Goal: Task Accomplishment & Management: Use online tool/utility

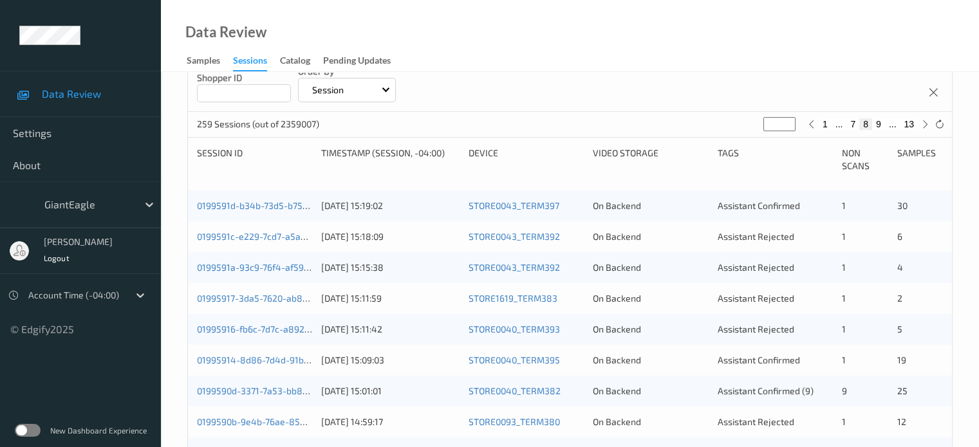
scroll to position [212, 0]
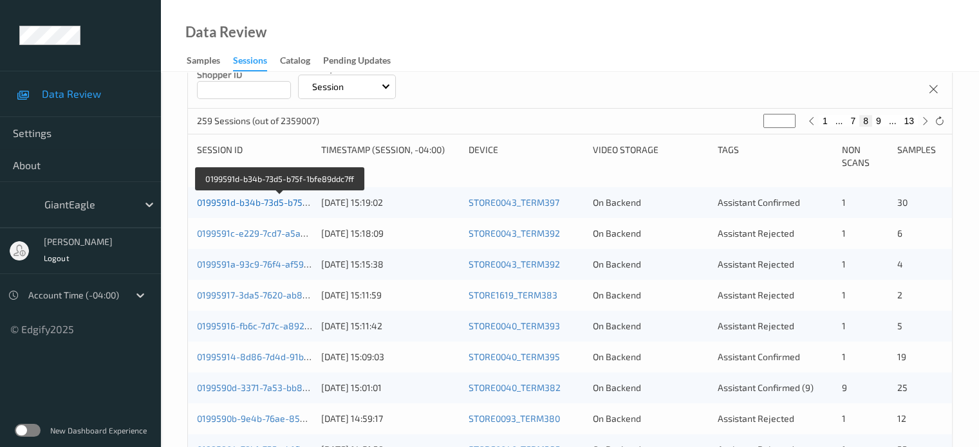
click at [268, 206] on link "0199591d-b34b-73d5-b75f-1bfe89ddc7ff" at bounding box center [280, 202] width 167 height 11
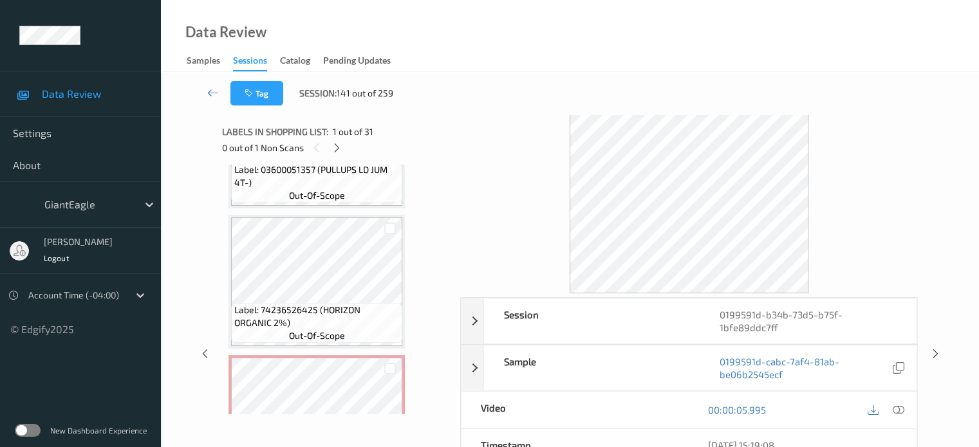
scroll to position [3016, 0]
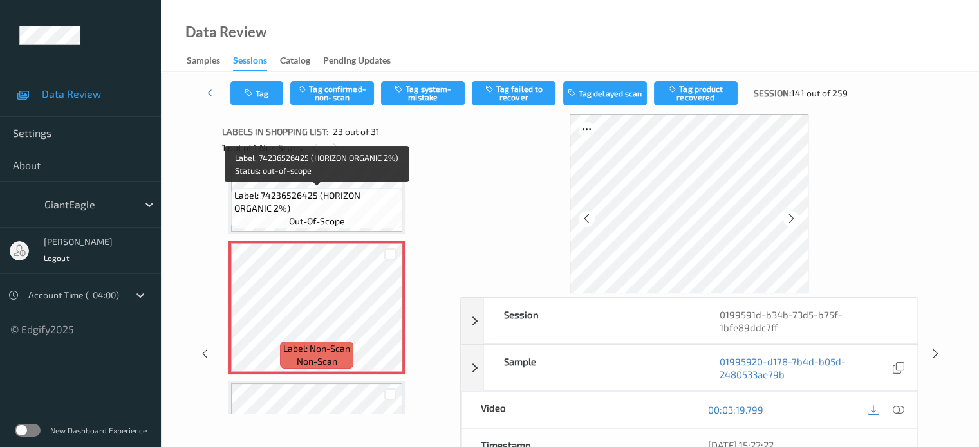
click at [323, 190] on span "Label: 74236526425 (HORIZON ORGANIC 2%)" at bounding box center [316, 202] width 165 height 26
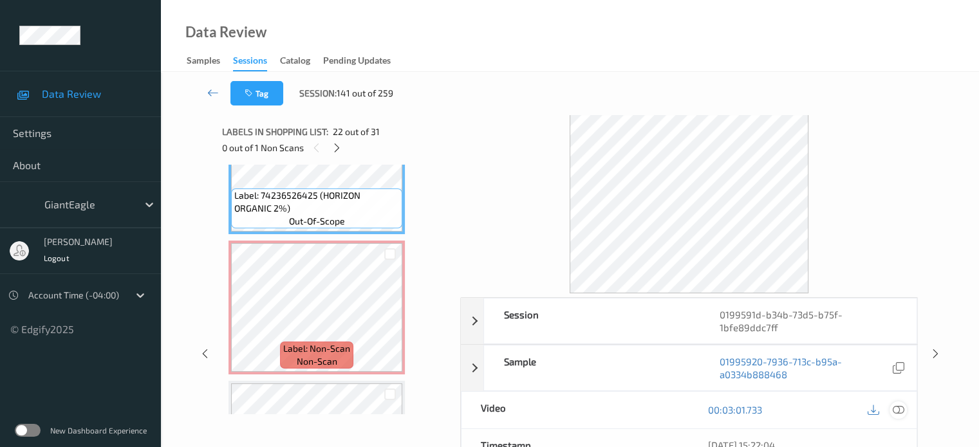
click at [893, 404] on icon at bounding box center [898, 410] width 12 height 12
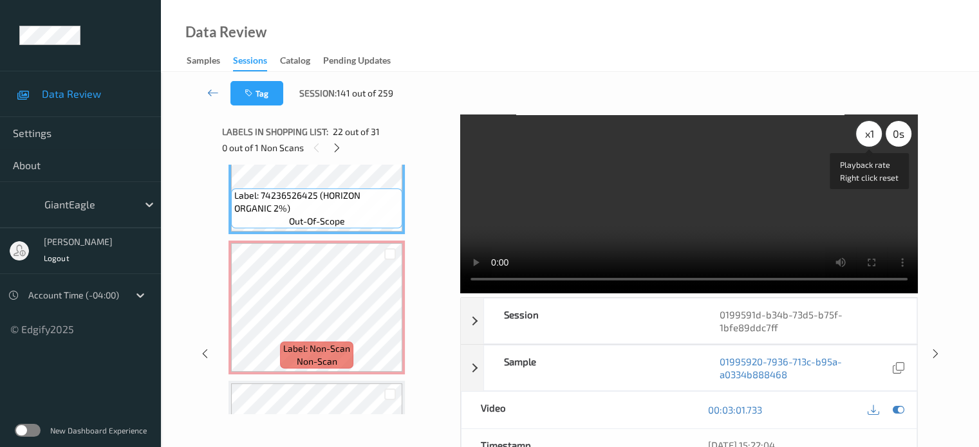
click at [870, 129] on div "x 1" at bounding box center [869, 134] width 26 height 26
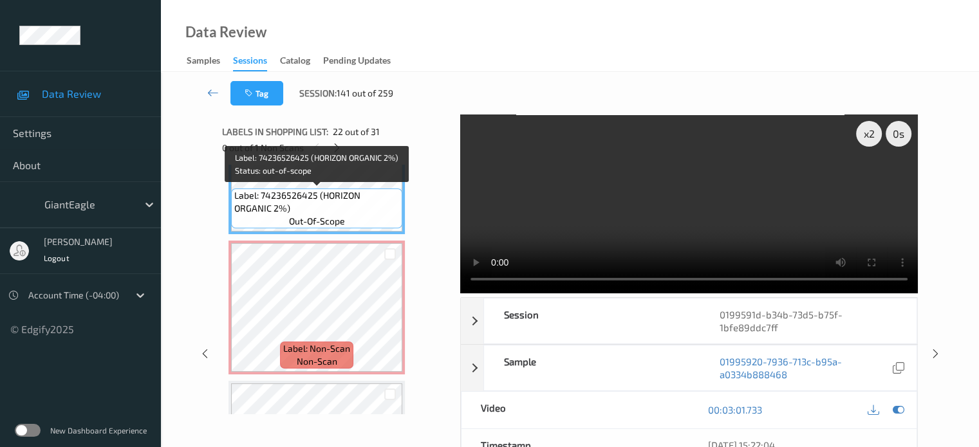
click at [312, 192] on span "Label: 74236526425 (HORIZON ORGANIC 2%)" at bounding box center [316, 202] width 165 height 26
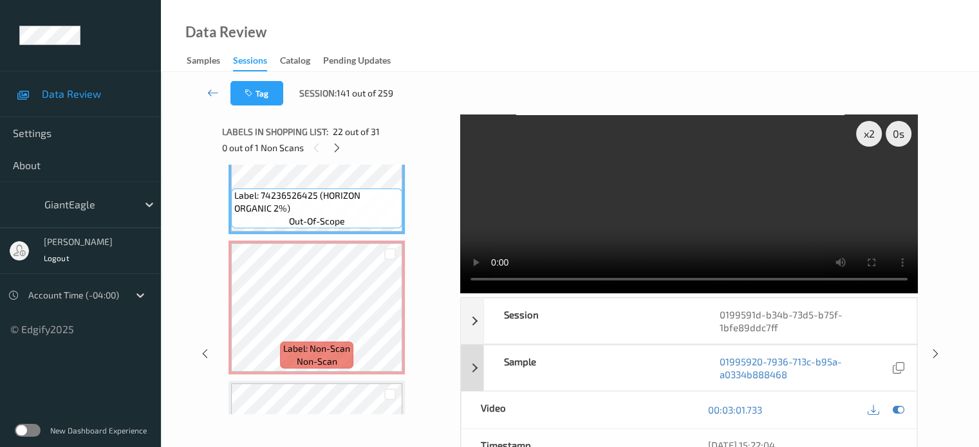
click at [663, 347] on div "Sample" at bounding box center [592, 368] width 216 height 45
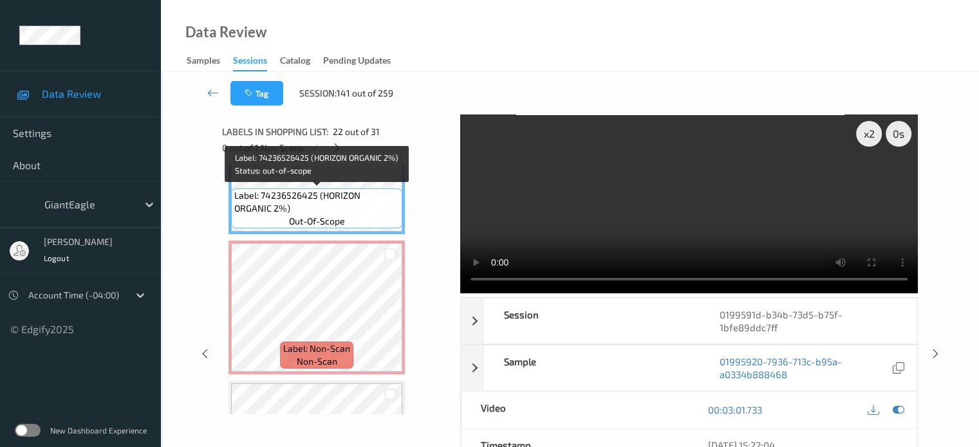
click at [347, 199] on span "Label: 74236526425 (HORIZON ORGANIC 2%)" at bounding box center [316, 202] width 165 height 26
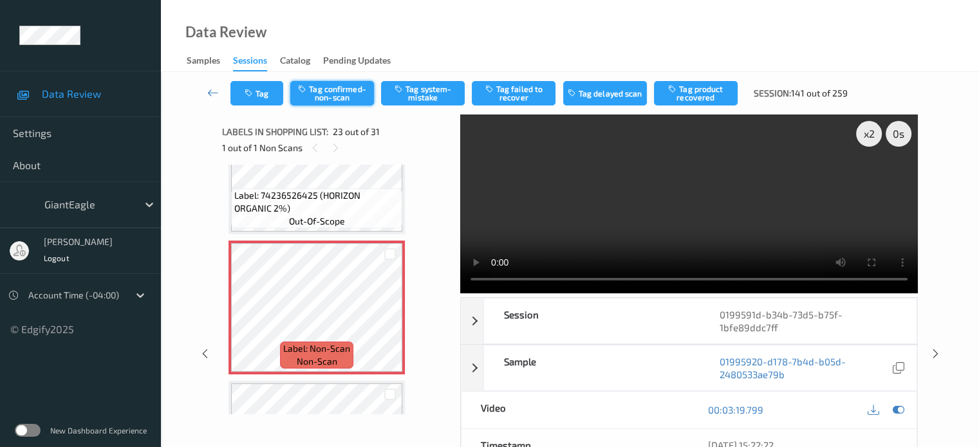
click at [329, 93] on button "Tag confirmed-non-scan" at bounding box center [332, 93] width 84 height 24
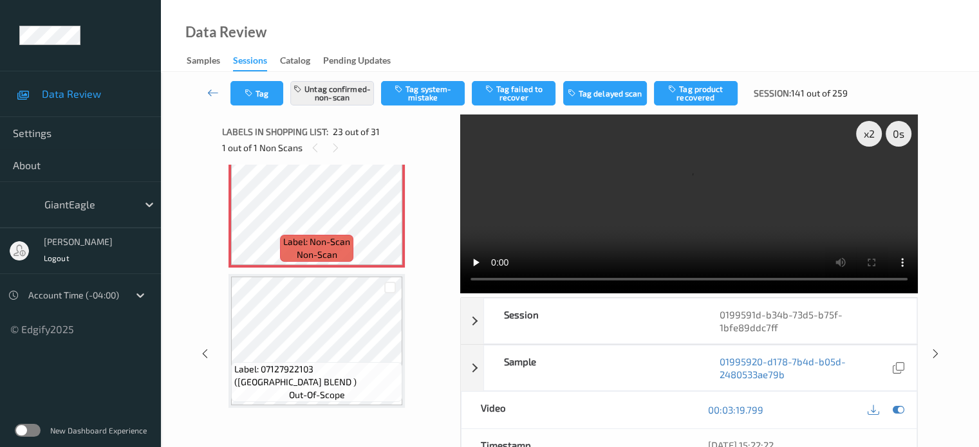
scroll to position [3124, 0]
click at [700, 100] on button "Tag product recovered" at bounding box center [696, 93] width 84 height 24
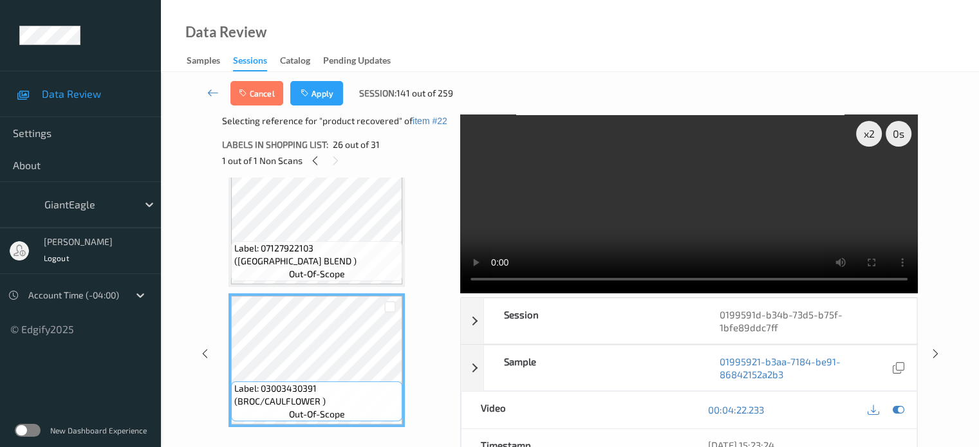
scroll to position [3397, 0]
click at [394, 308] on div at bounding box center [390, 307] width 12 height 12
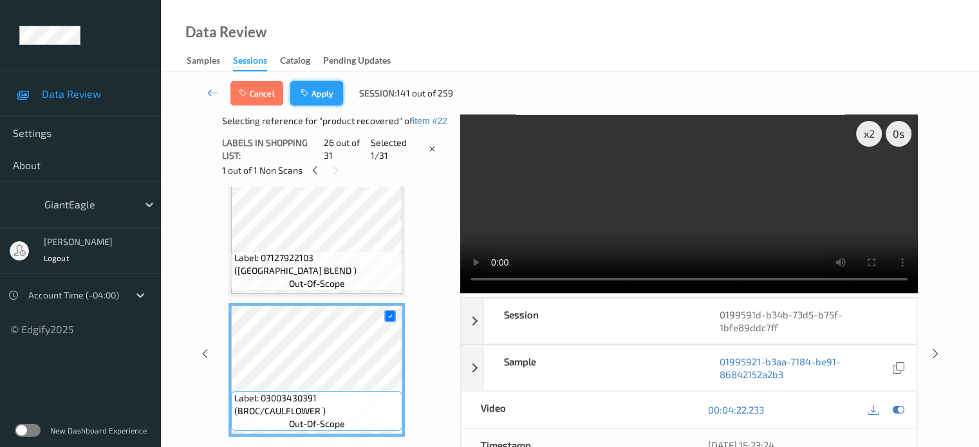
click at [320, 89] on button "Apply" at bounding box center [316, 93] width 53 height 24
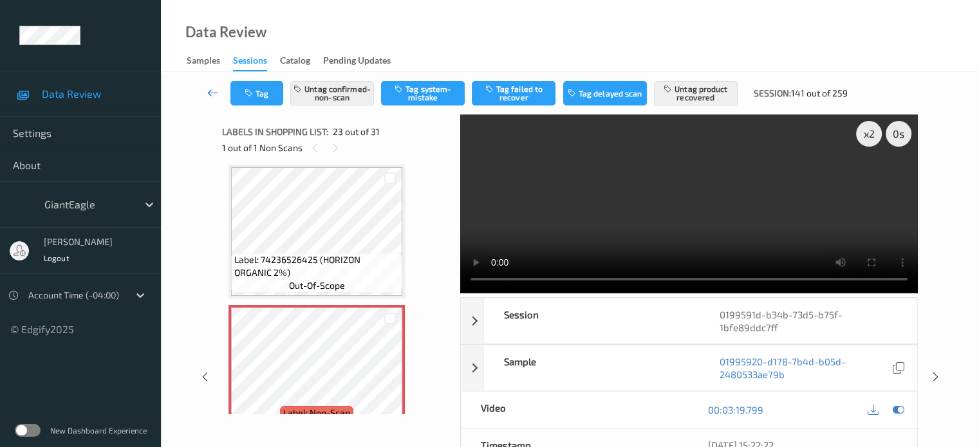
click at [209, 93] on icon at bounding box center [213, 92] width 12 height 13
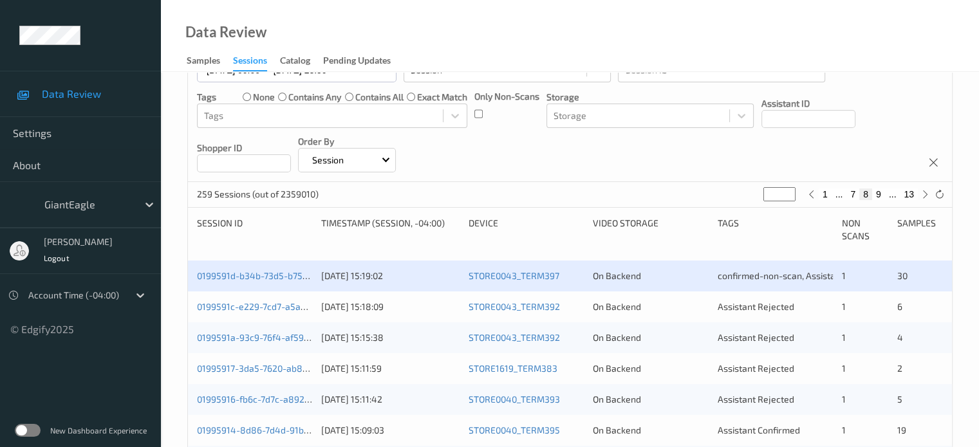
scroll to position [214, 0]
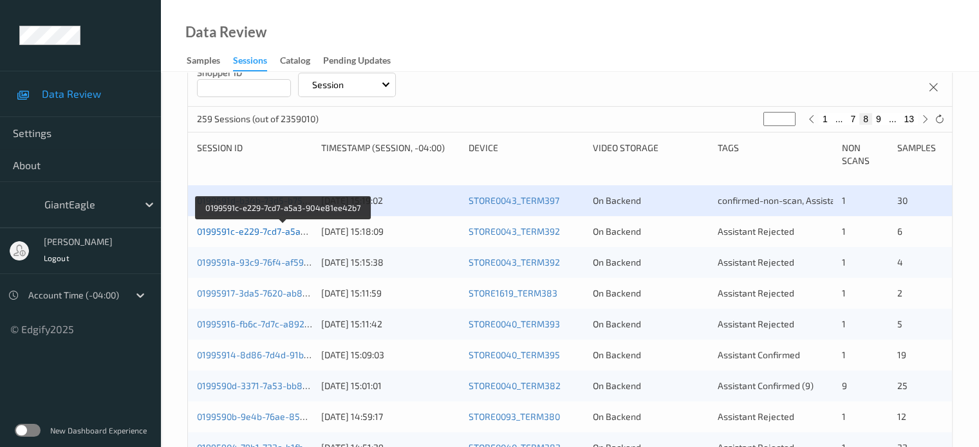
click at [270, 229] on link "0199591c-e229-7cd7-a5a3-904e81ee42b7" at bounding box center [284, 231] width 174 height 11
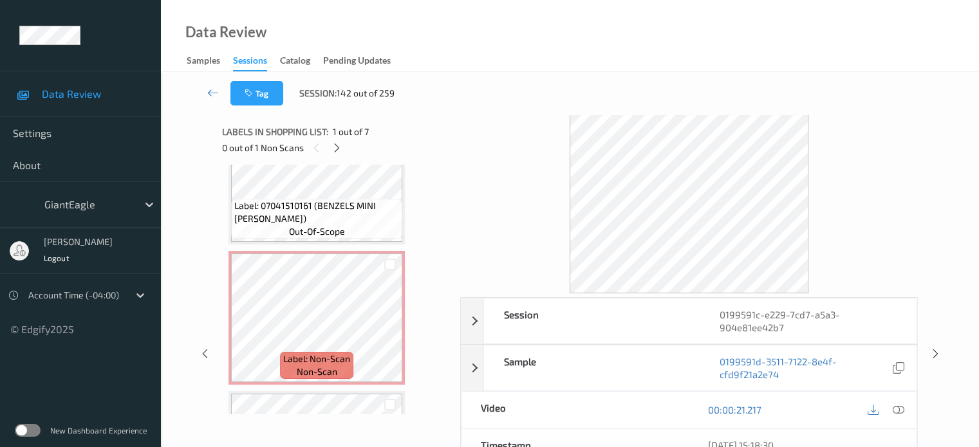
scroll to position [200, 0]
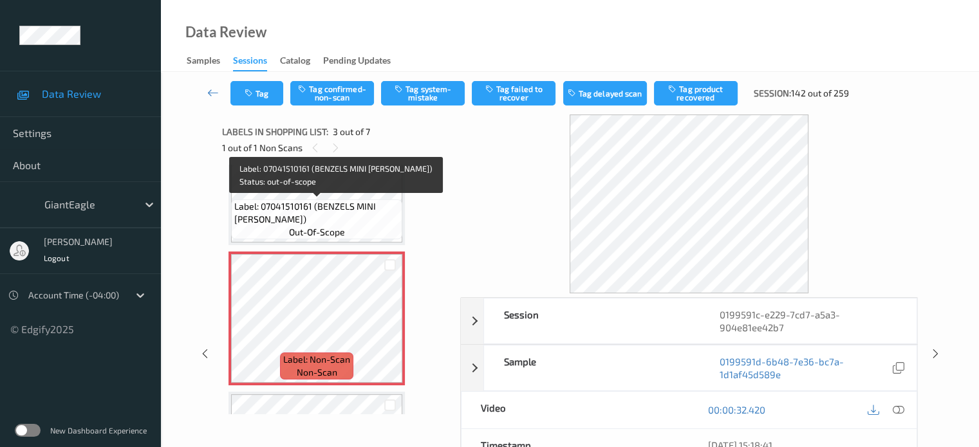
click at [299, 205] on span "Label: 07041510161 (BENZELS MINI PRETZ)" at bounding box center [316, 213] width 165 height 26
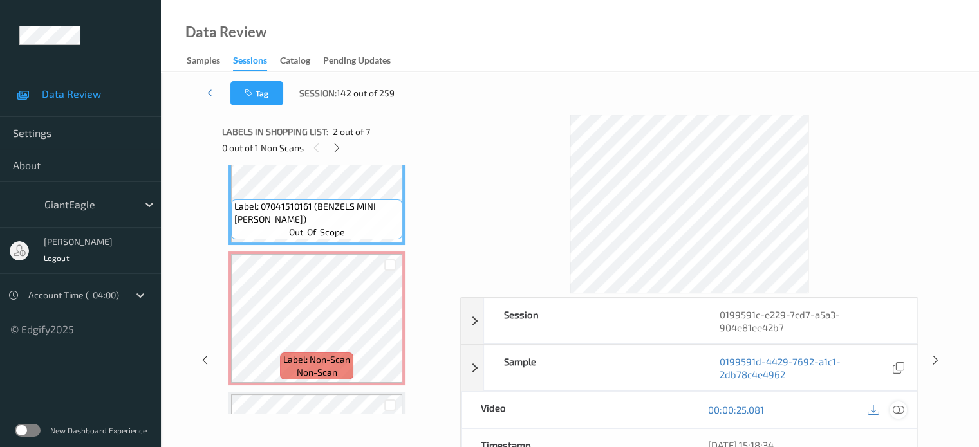
click at [903, 407] on div at bounding box center [897, 409] width 17 height 17
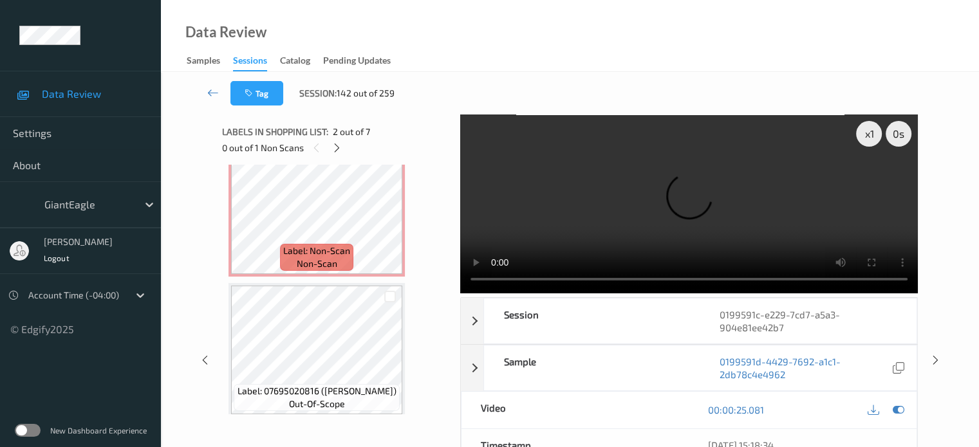
scroll to position [306, 0]
click at [337, 146] on icon at bounding box center [336, 148] width 11 height 12
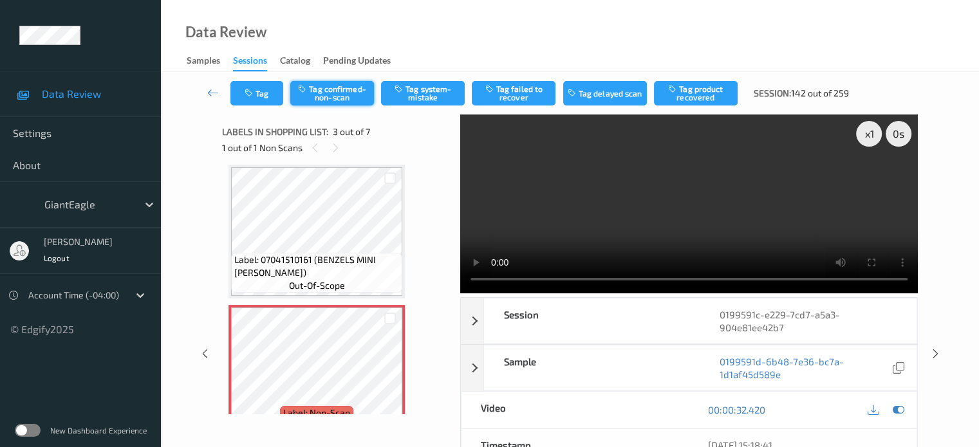
click at [317, 93] on button "Tag confirmed-non-scan" at bounding box center [332, 93] width 84 height 24
click at [517, 97] on button "Tag failed to recover" at bounding box center [514, 93] width 84 height 24
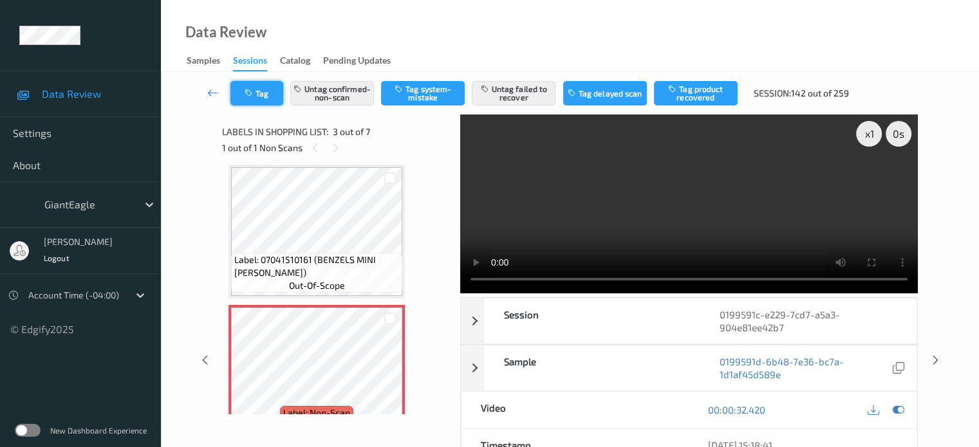
click at [268, 97] on button "Tag" at bounding box center [256, 93] width 53 height 24
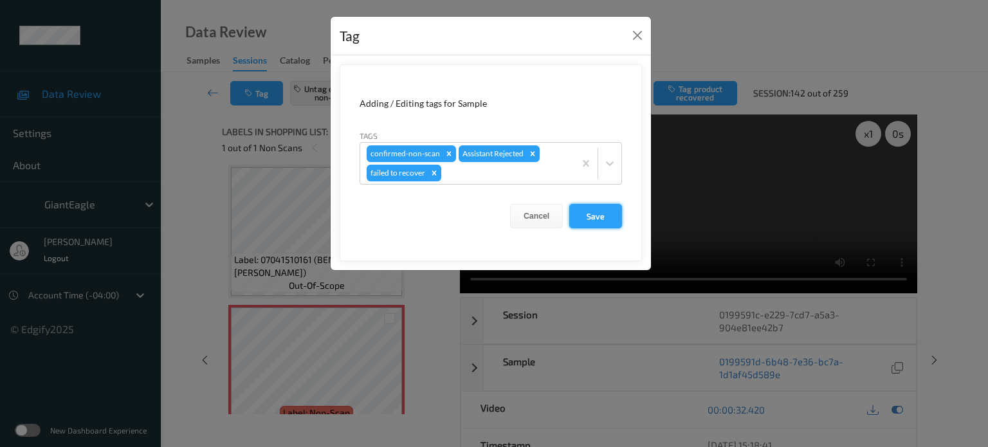
click at [580, 217] on button "Save" at bounding box center [595, 216] width 53 height 24
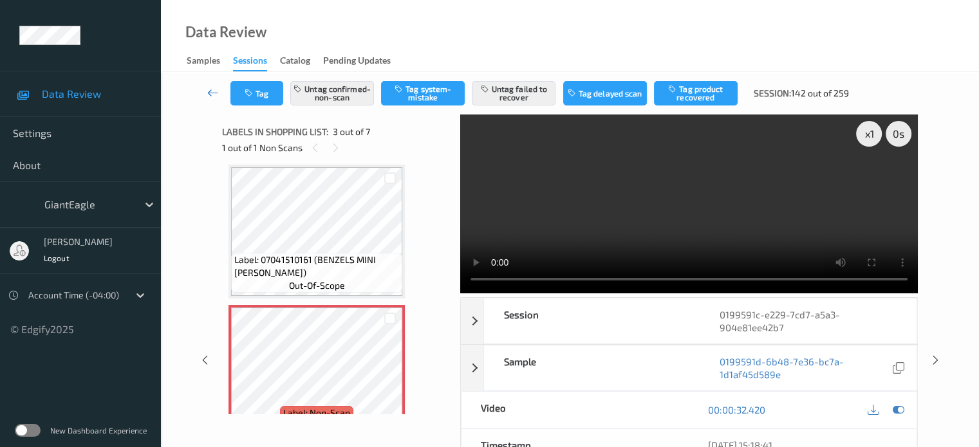
click at [211, 95] on icon at bounding box center [213, 92] width 12 height 13
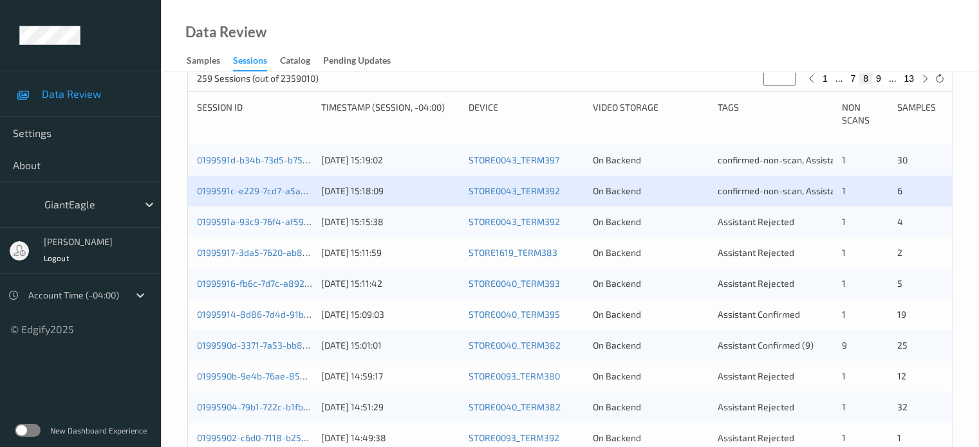
scroll to position [347, 0]
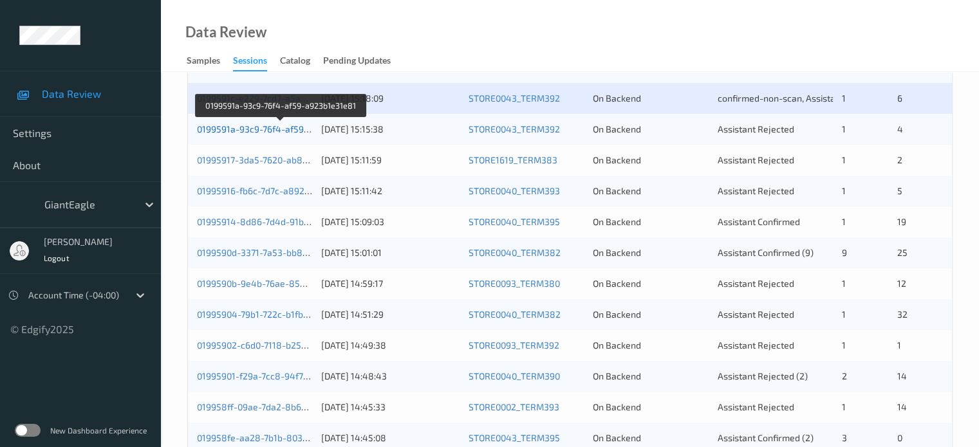
click at [226, 133] on link "0199591a-93c9-76f4-af59-a923b1e31e81" at bounding box center [281, 129] width 169 height 11
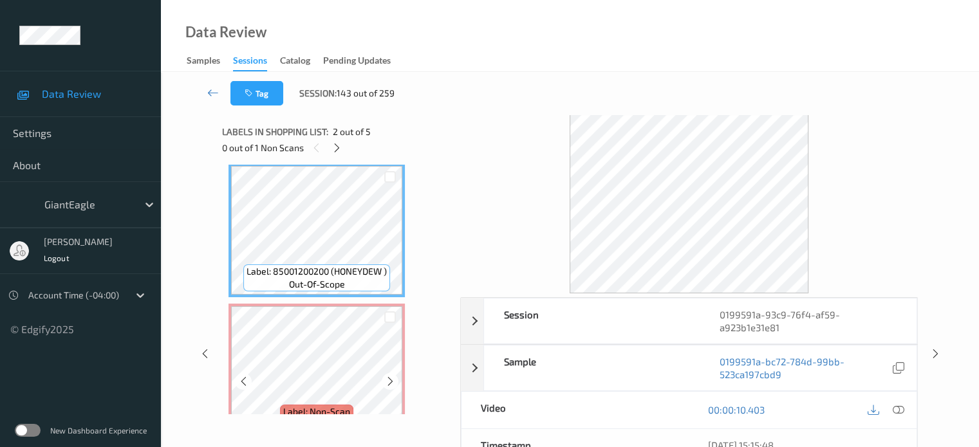
scroll to position [134, 0]
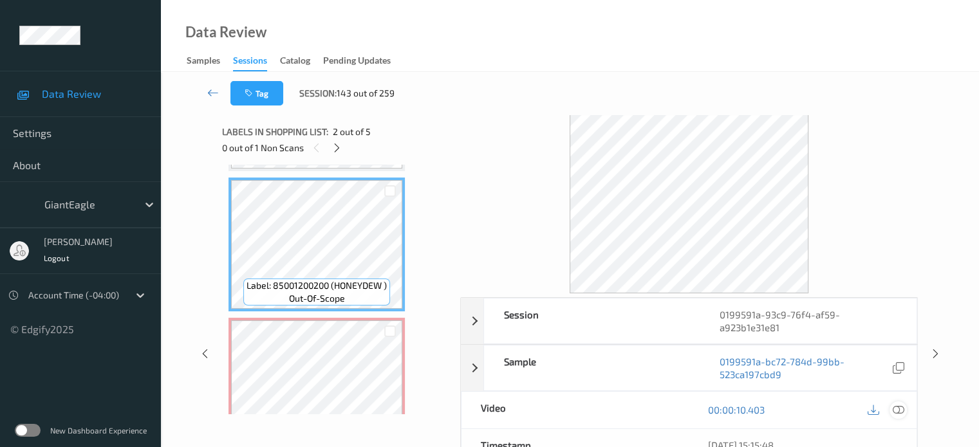
click at [901, 410] on icon at bounding box center [898, 410] width 12 height 12
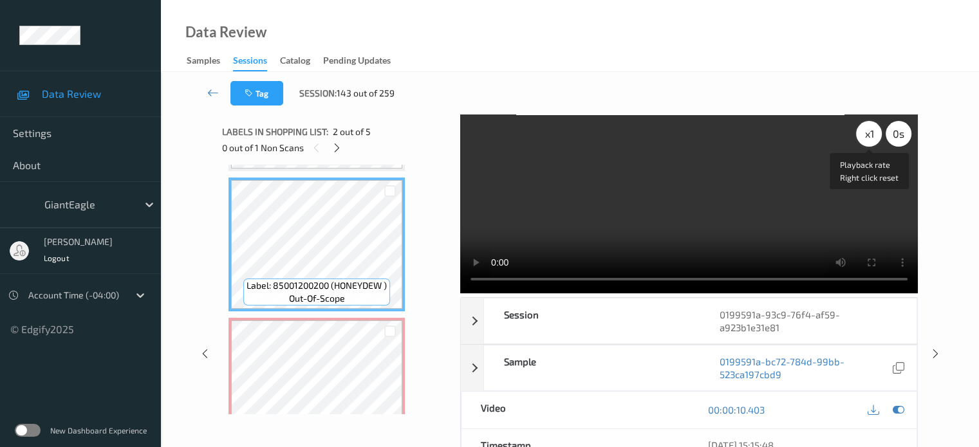
click at [865, 133] on div "x 1" at bounding box center [869, 134] width 26 height 26
click at [334, 152] on icon at bounding box center [336, 148] width 11 height 12
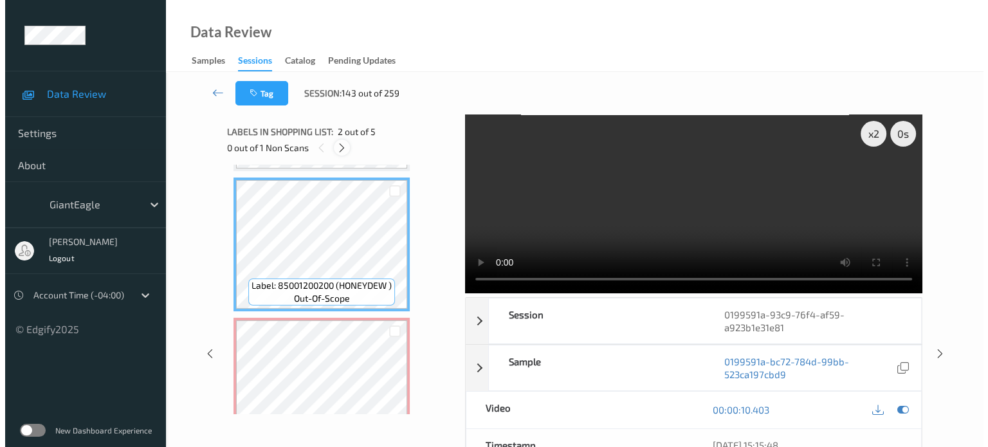
scroll to position [147, 0]
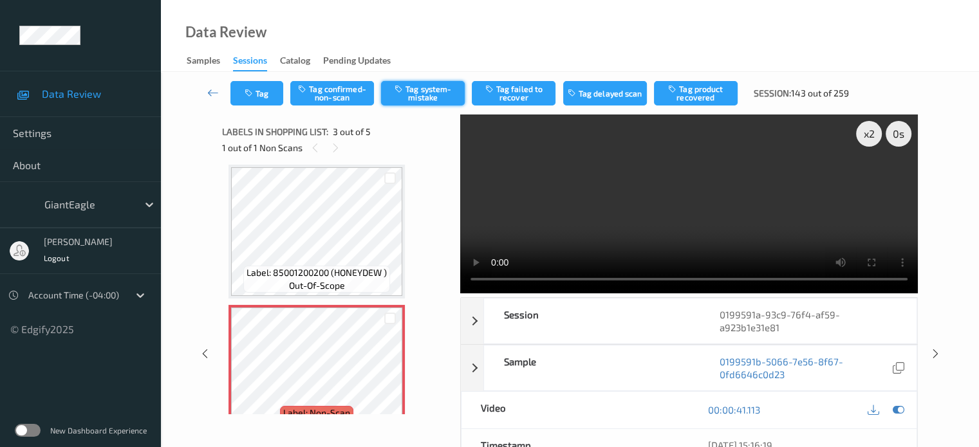
click at [424, 91] on button "Tag system-mistake" at bounding box center [423, 93] width 84 height 24
click at [261, 86] on button "Tag" at bounding box center [256, 93] width 53 height 24
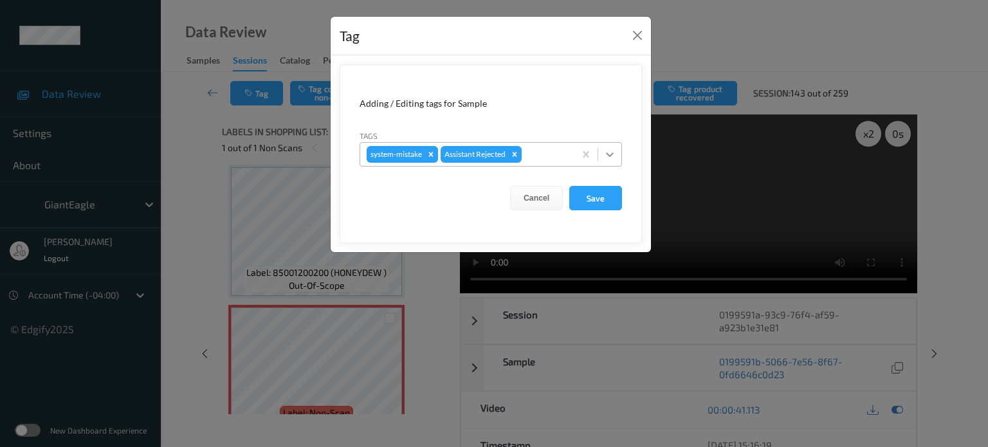
click at [612, 154] on icon at bounding box center [610, 154] width 8 height 5
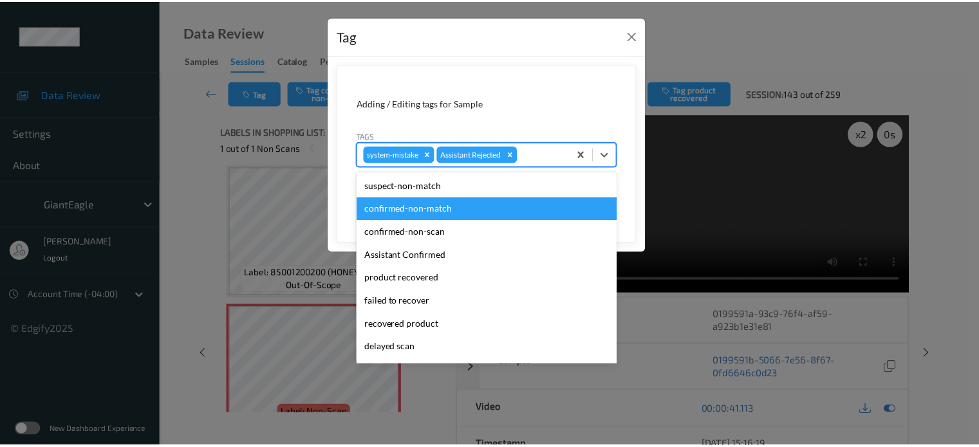
scroll to position [136, 0]
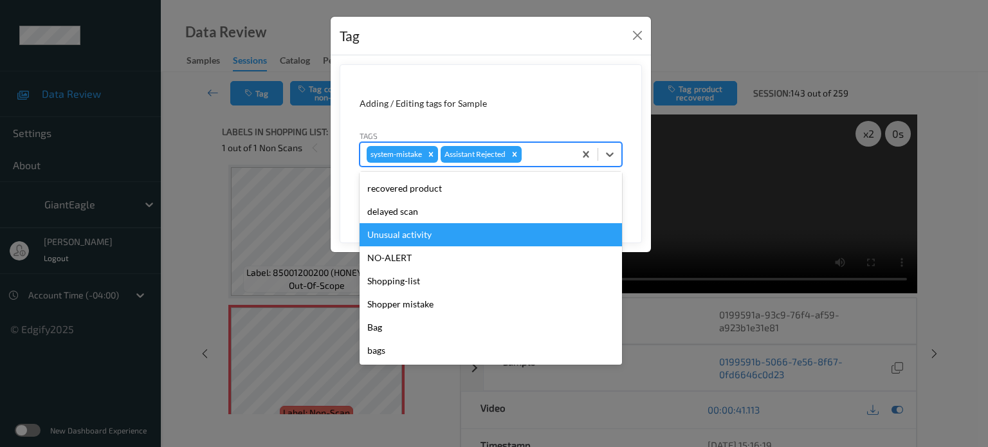
click at [397, 239] on div "Unusual activity" at bounding box center [491, 234] width 263 height 23
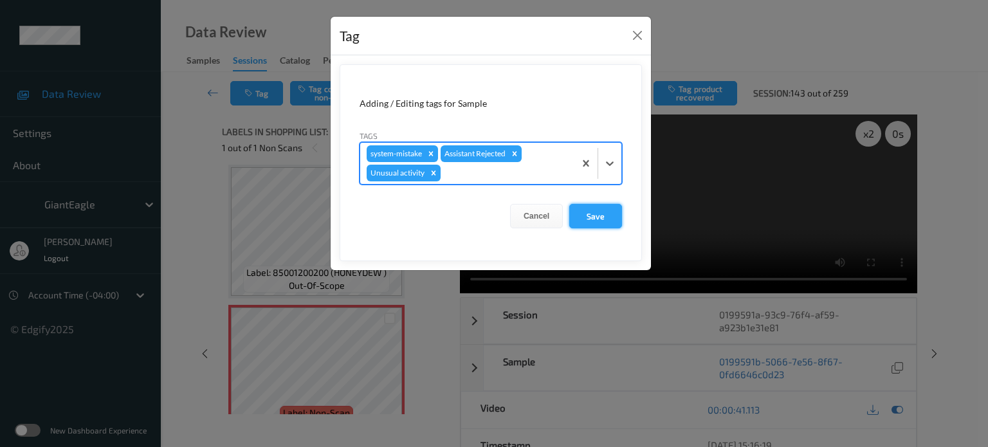
click at [585, 211] on button "Save" at bounding box center [595, 216] width 53 height 24
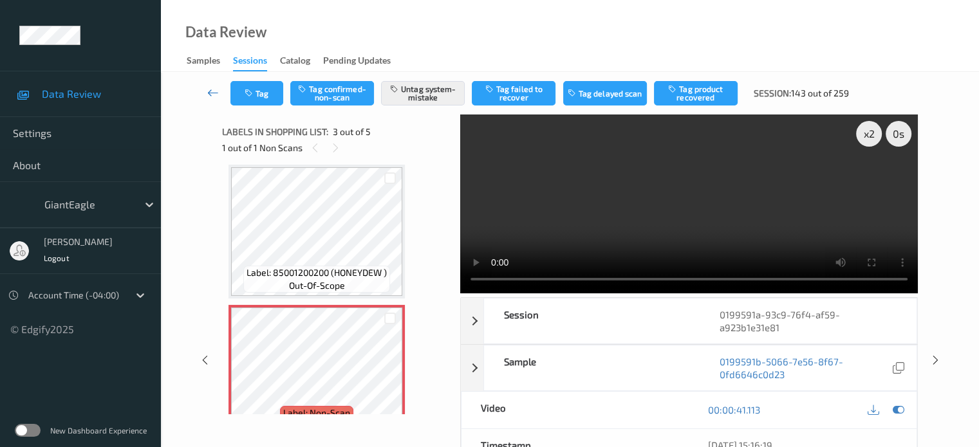
click at [210, 99] on link at bounding box center [213, 93] width 34 height 24
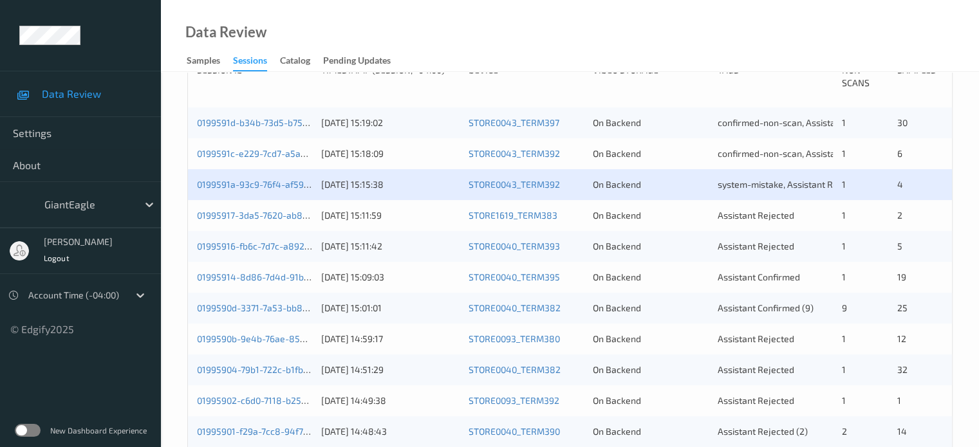
scroll to position [340, 0]
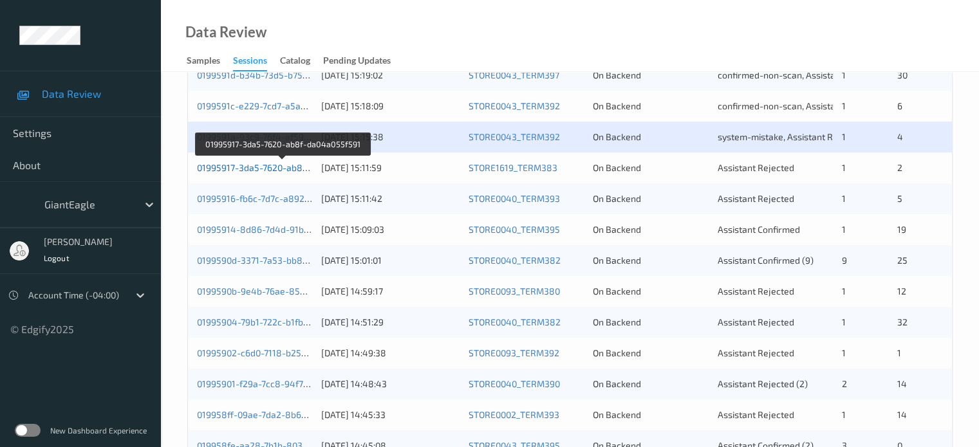
click at [240, 167] on link "01995917-3da5-7620-ab8f-da04a055f591" at bounding box center [283, 167] width 172 height 11
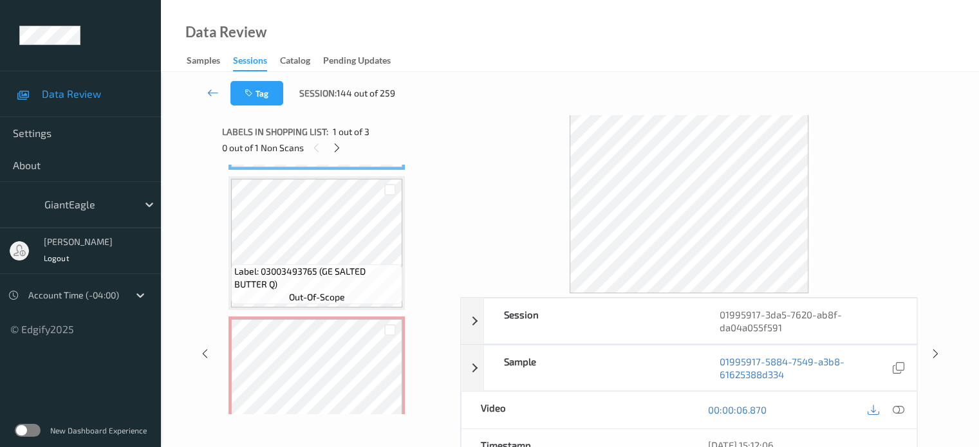
scroll to position [178, 0]
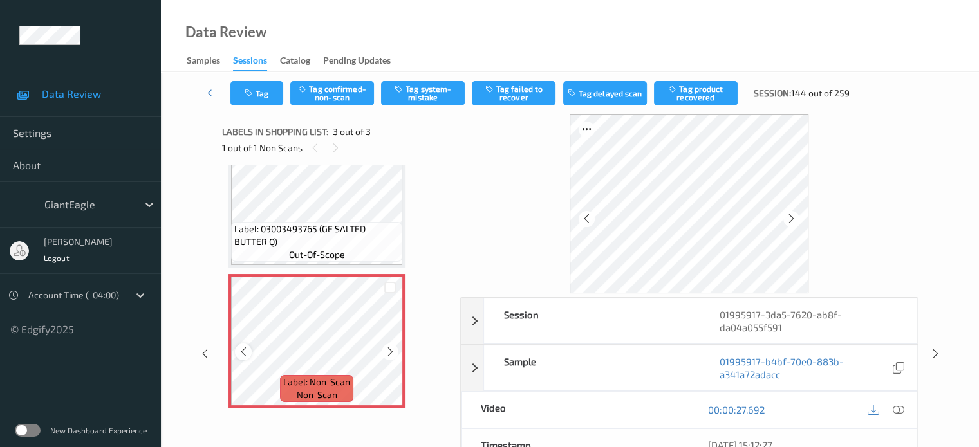
click at [248, 357] on icon at bounding box center [243, 352] width 11 height 12
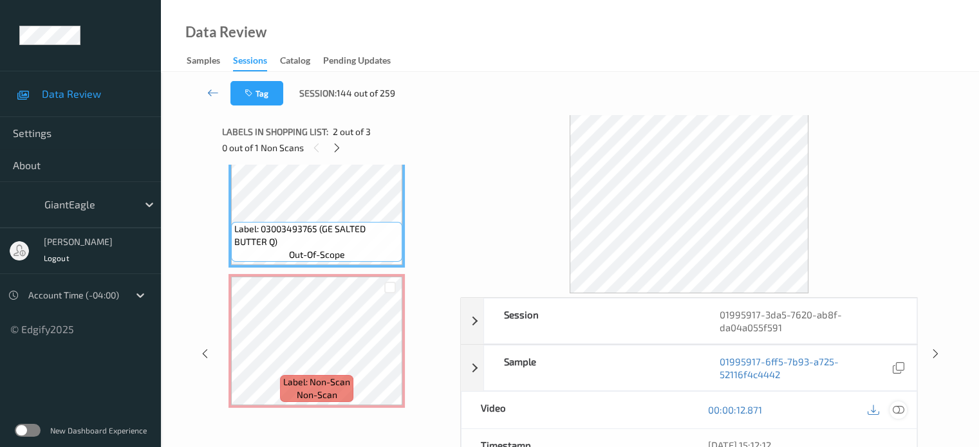
click at [904, 411] on div at bounding box center [897, 409] width 17 height 17
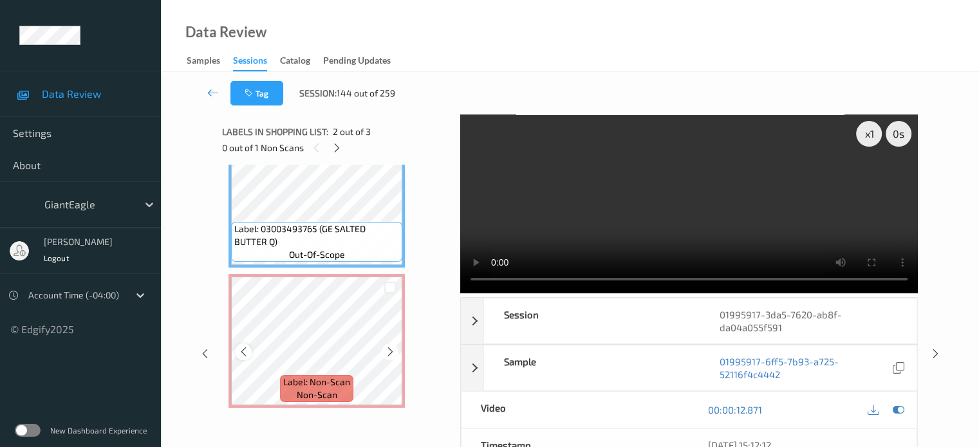
click at [245, 354] on icon at bounding box center [243, 352] width 11 height 12
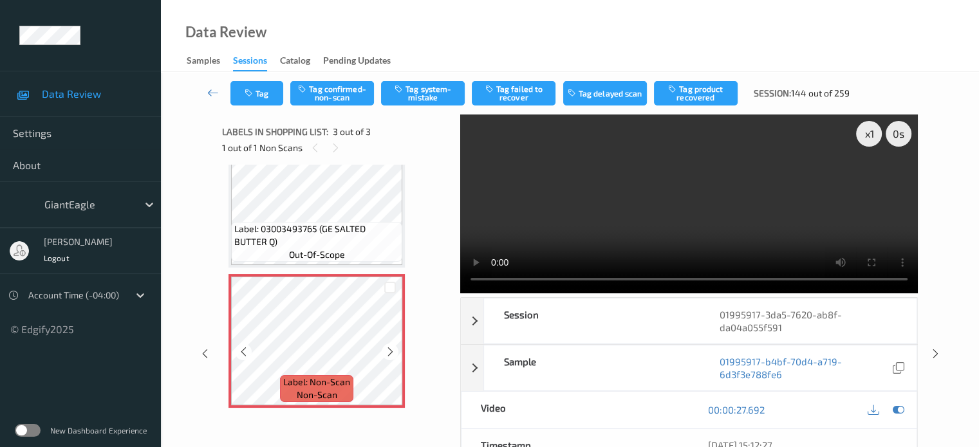
click at [245, 354] on icon at bounding box center [243, 352] width 11 height 12
click at [427, 97] on button "Tag system-mistake" at bounding box center [423, 93] width 84 height 24
click at [257, 84] on button "Tag" at bounding box center [256, 93] width 53 height 24
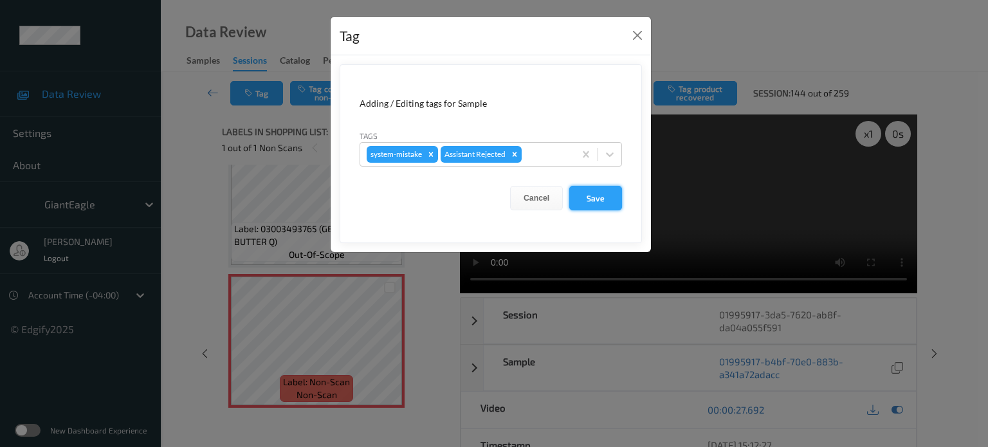
click at [580, 194] on button "Save" at bounding box center [595, 198] width 53 height 24
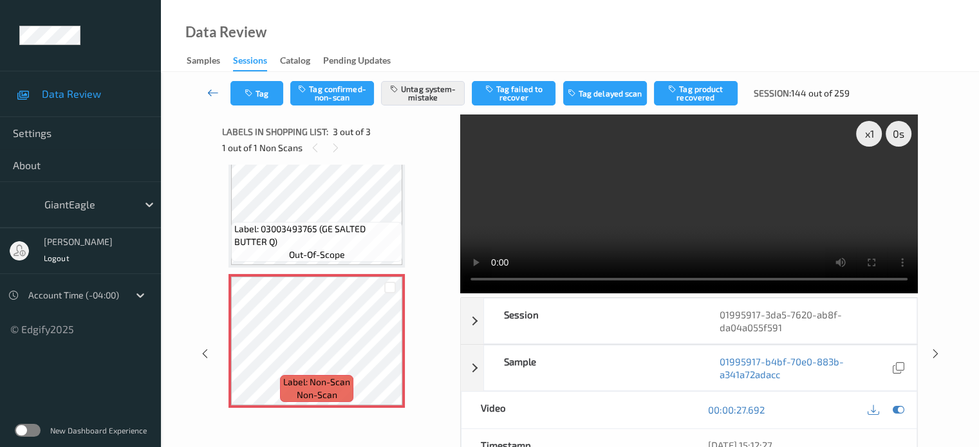
click at [214, 89] on icon at bounding box center [213, 92] width 12 height 13
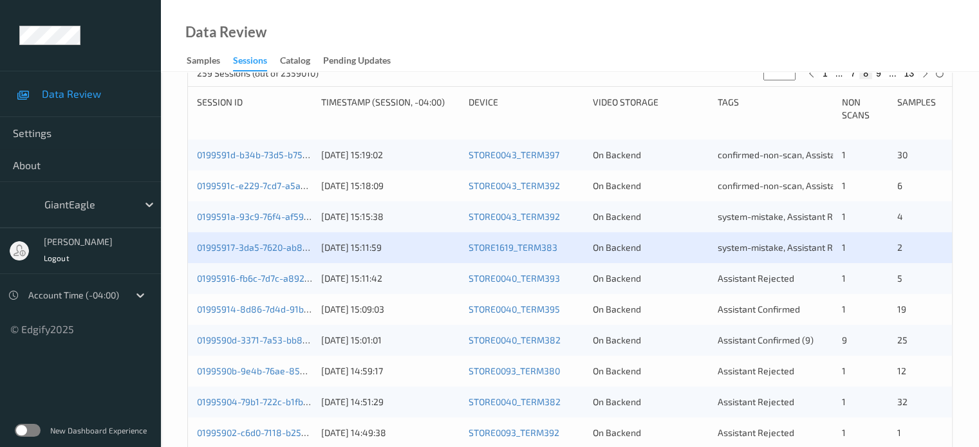
scroll to position [261, 0]
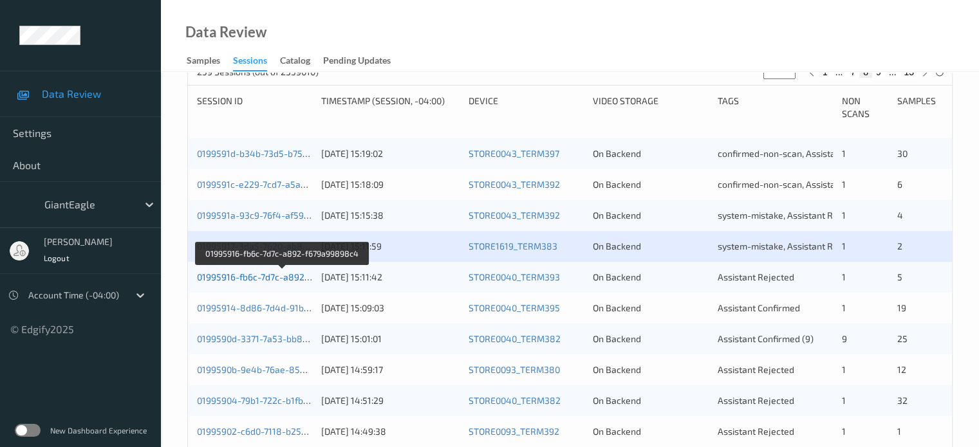
click at [252, 279] on link "01995916-fb6c-7d7c-a892-f679a99898c4" at bounding box center [283, 277] width 172 height 11
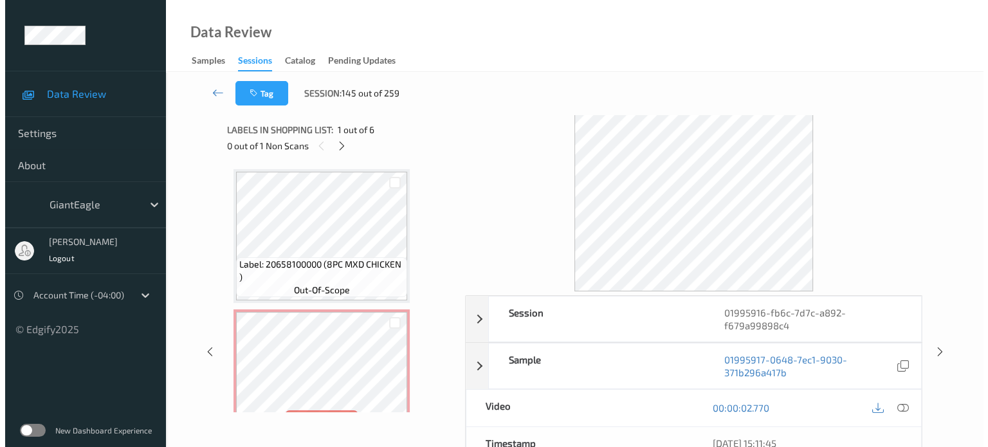
scroll to position [463, 0]
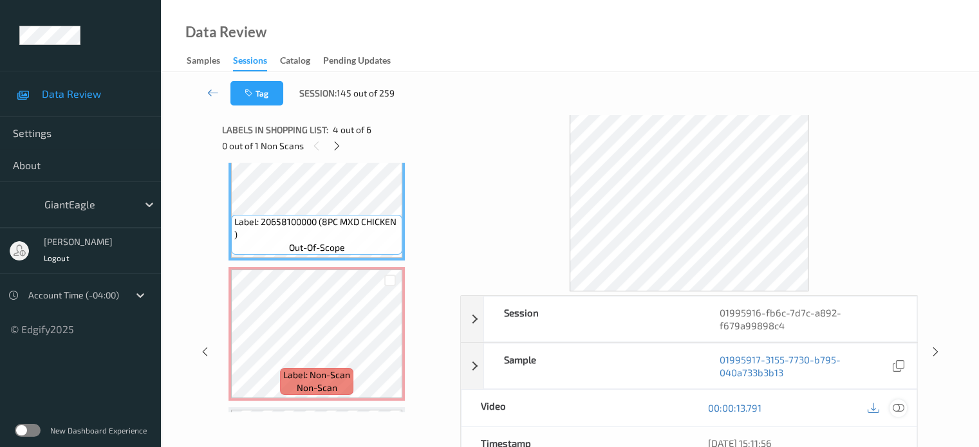
click at [898, 403] on icon at bounding box center [898, 408] width 12 height 12
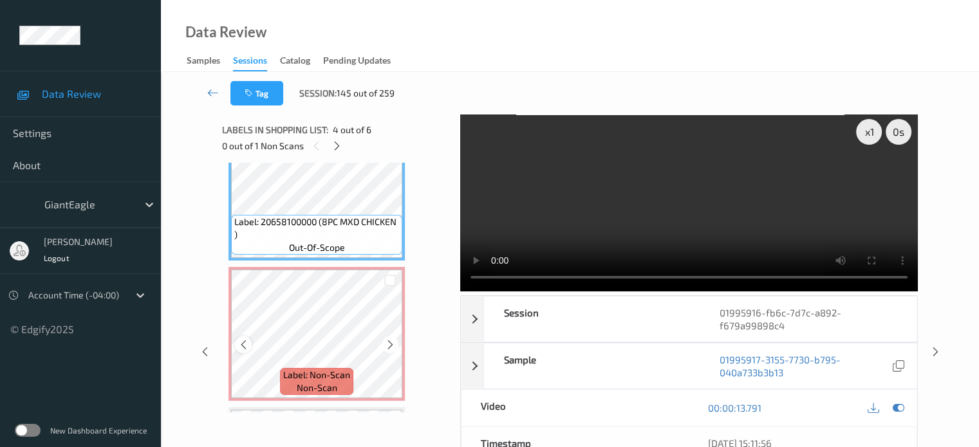
click at [247, 340] on icon at bounding box center [243, 345] width 11 height 12
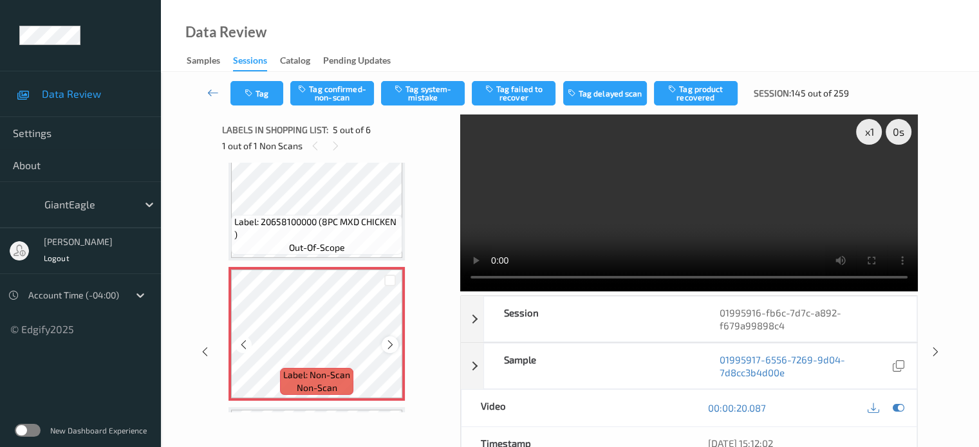
click at [397, 342] on div at bounding box center [390, 345] width 16 height 16
click at [239, 348] on icon at bounding box center [243, 345] width 11 height 12
click at [430, 92] on button "Tag system-mistake" at bounding box center [423, 93] width 84 height 24
click at [257, 97] on button "Tag" at bounding box center [256, 93] width 53 height 24
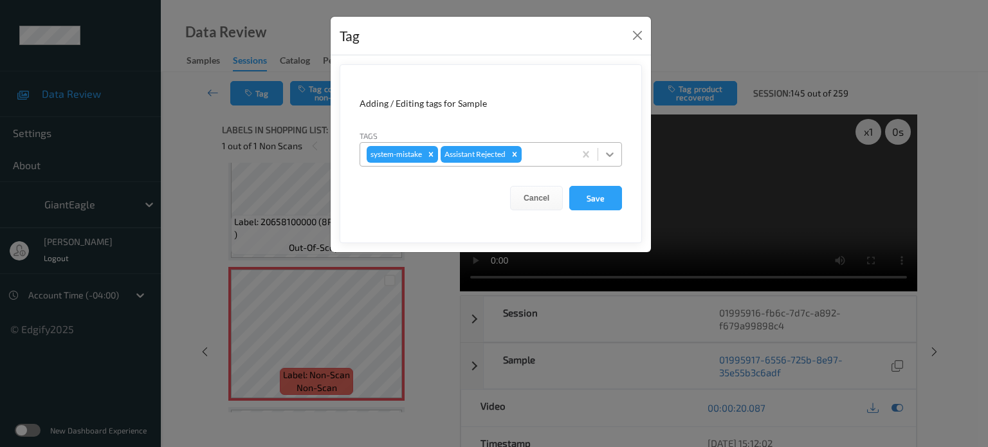
click at [609, 160] on div at bounding box center [609, 154] width 23 height 23
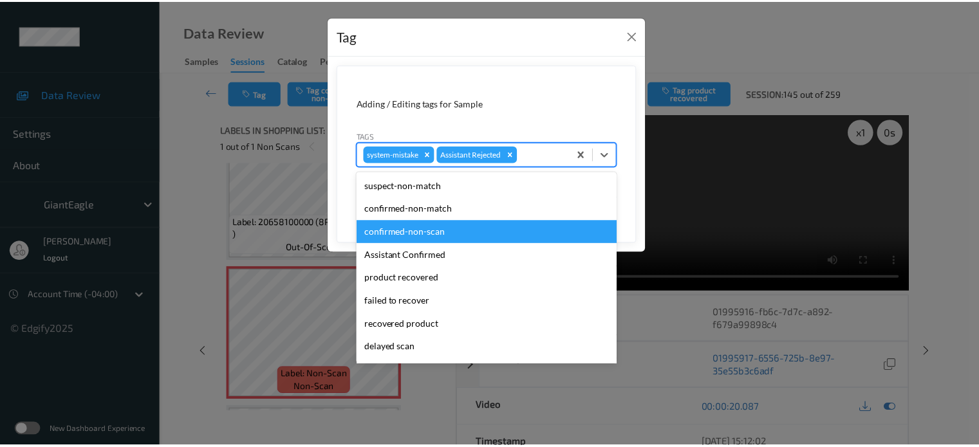
scroll to position [136, 0]
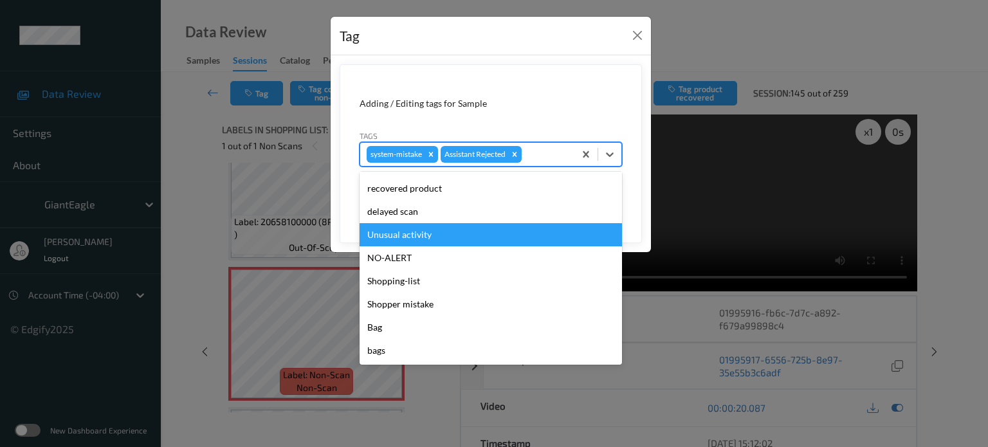
click at [405, 234] on div "Unusual activity" at bounding box center [491, 234] width 263 height 23
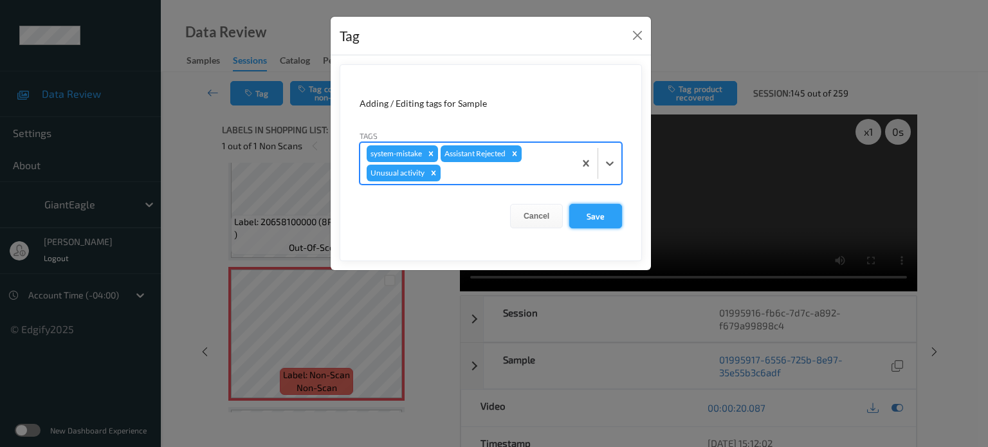
click at [600, 214] on button "Save" at bounding box center [595, 216] width 53 height 24
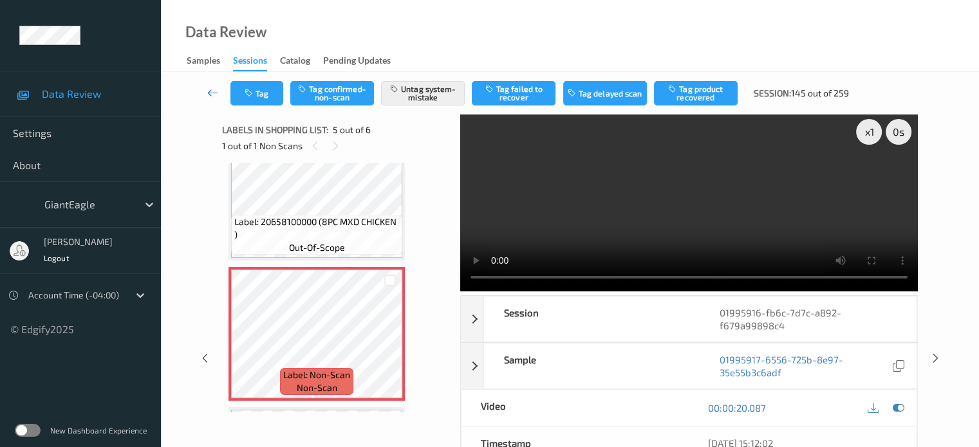
click at [207, 93] on icon at bounding box center [213, 92] width 12 height 13
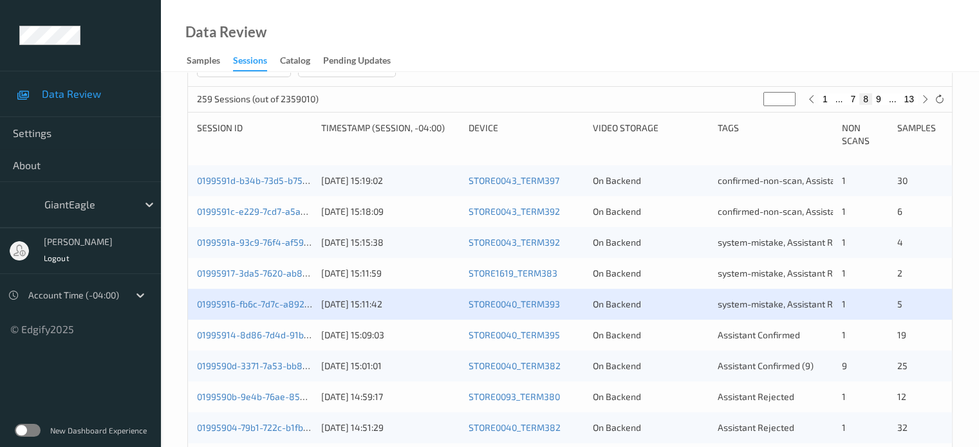
scroll to position [322, 0]
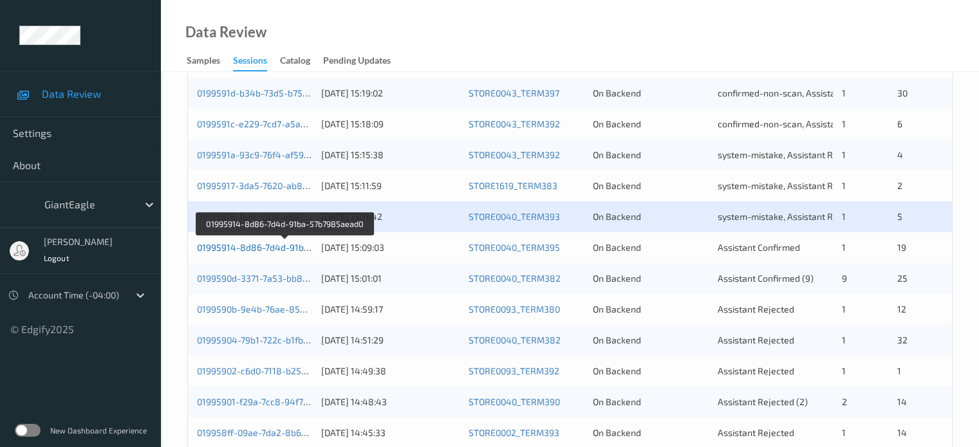
click at [260, 252] on link "01995914-8d86-7d4d-91ba-57b7985aead0" at bounding box center [285, 247] width 177 height 11
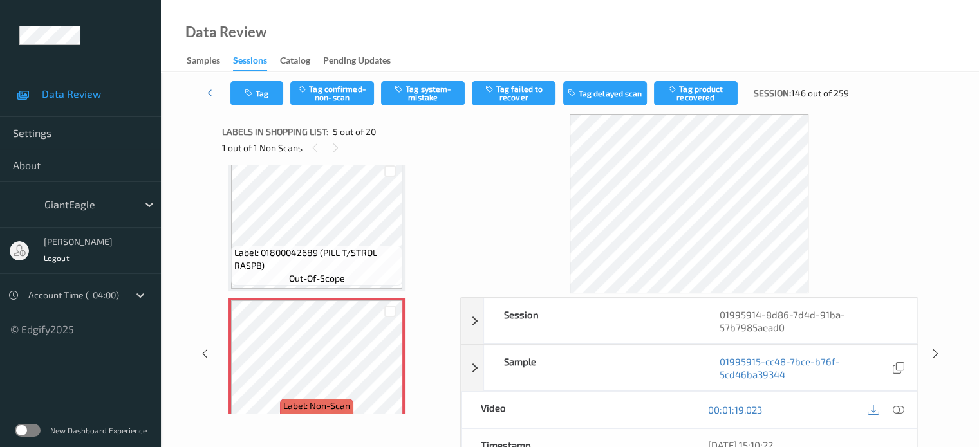
scroll to position [434, 0]
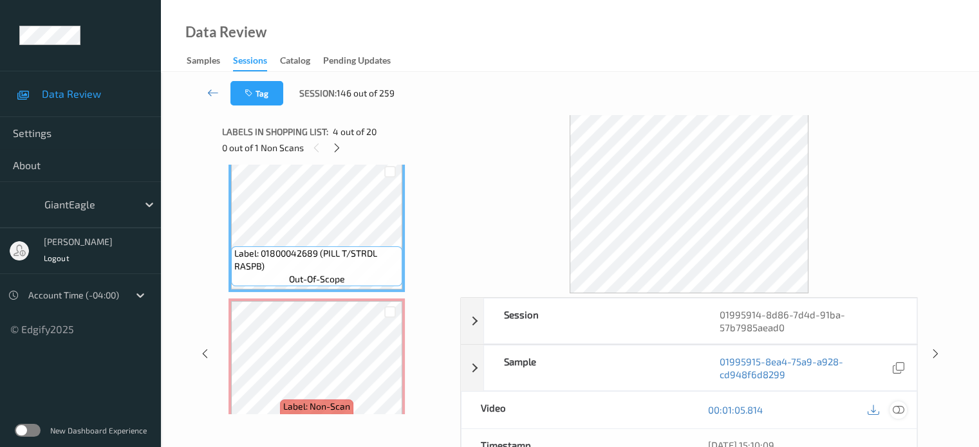
click at [891, 405] on div at bounding box center [897, 409] width 17 height 17
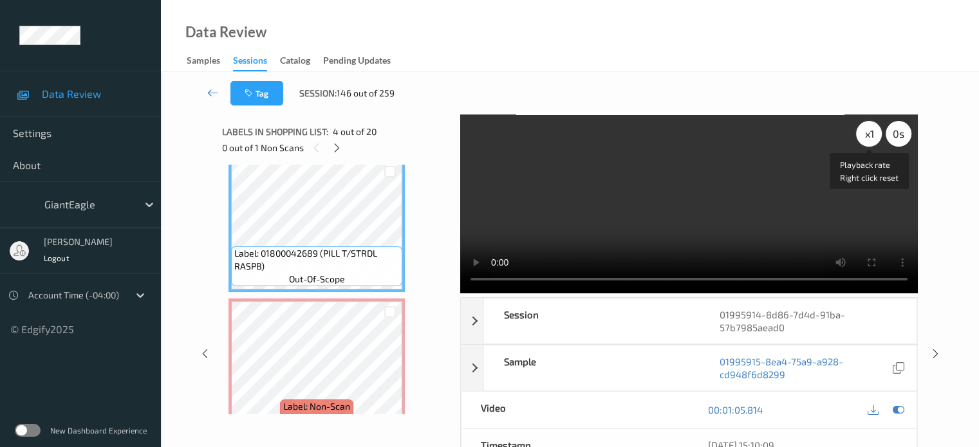
click at [870, 136] on div "x 1" at bounding box center [869, 134] width 26 height 26
click at [337, 142] on icon at bounding box center [336, 148] width 11 height 12
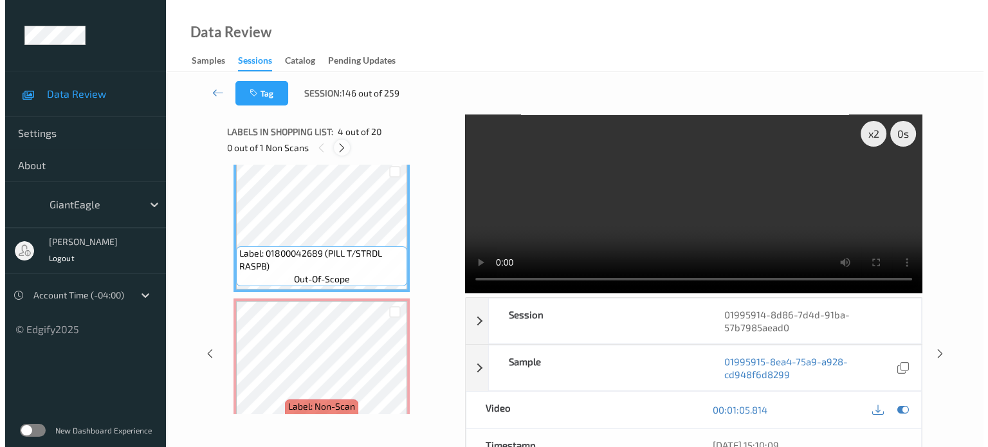
scroll to position [427, 0]
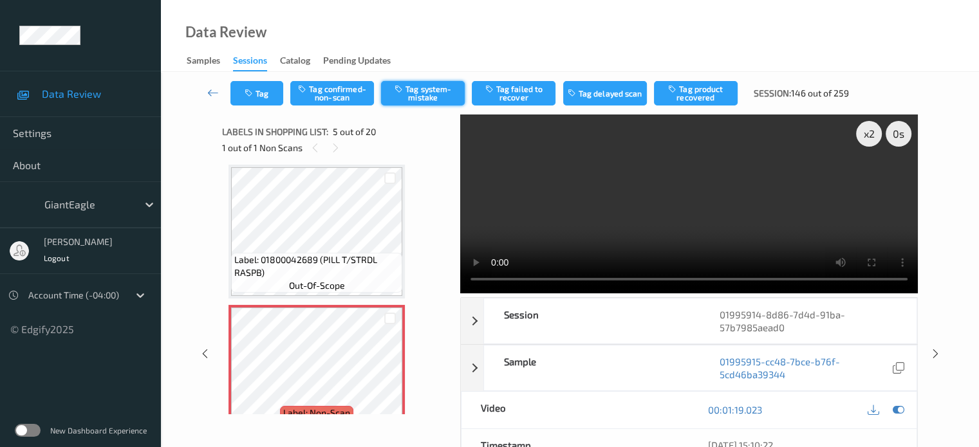
click at [418, 89] on button "Tag system-mistake" at bounding box center [423, 93] width 84 height 24
click at [263, 97] on button "Tag" at bounding box center [256, 93] width 53 height 24
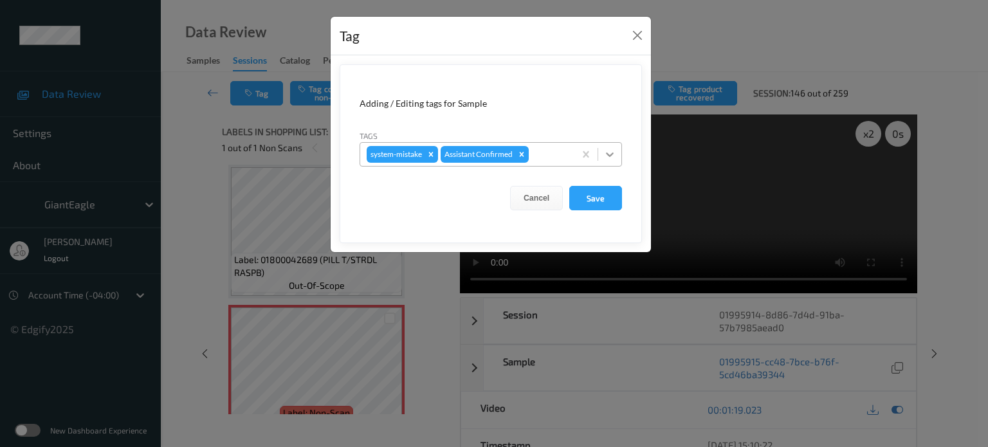
click at [609, 156] on icon at bounding box center [610, 154] width 13 height 13
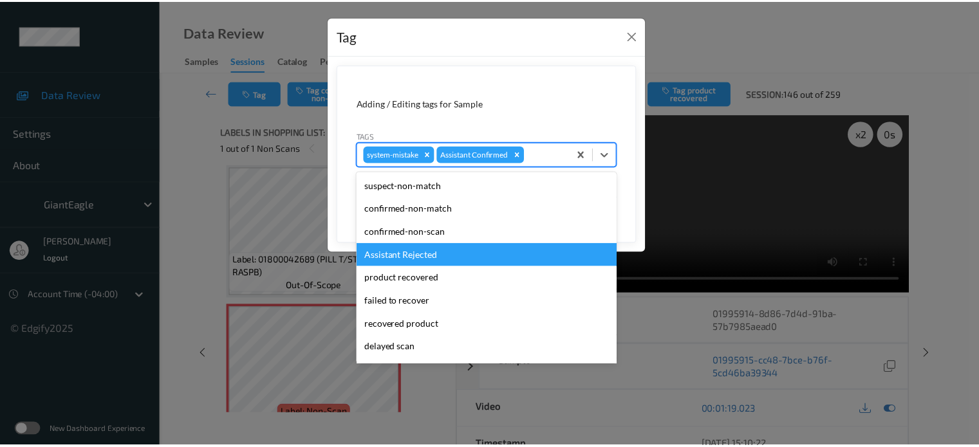
scroll to position [136, 0]
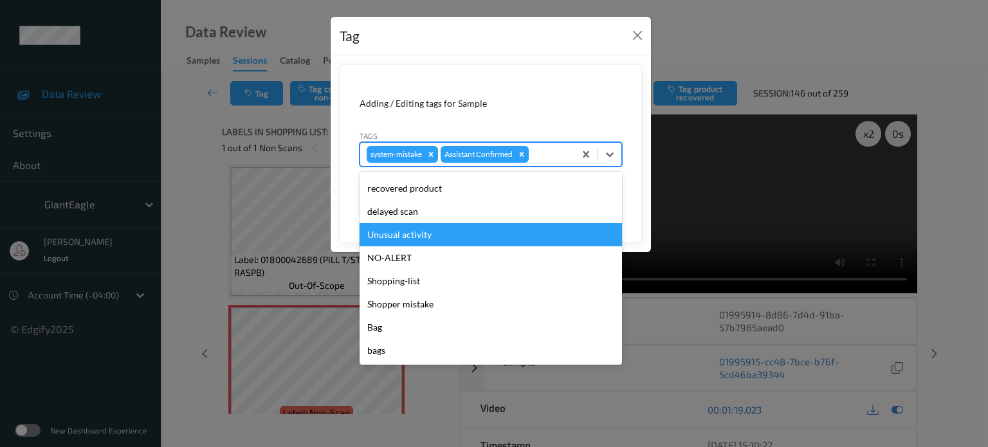
click at [401, 232] on div "Unusual activity" at bounding box center [491, 234] width 263 height 23
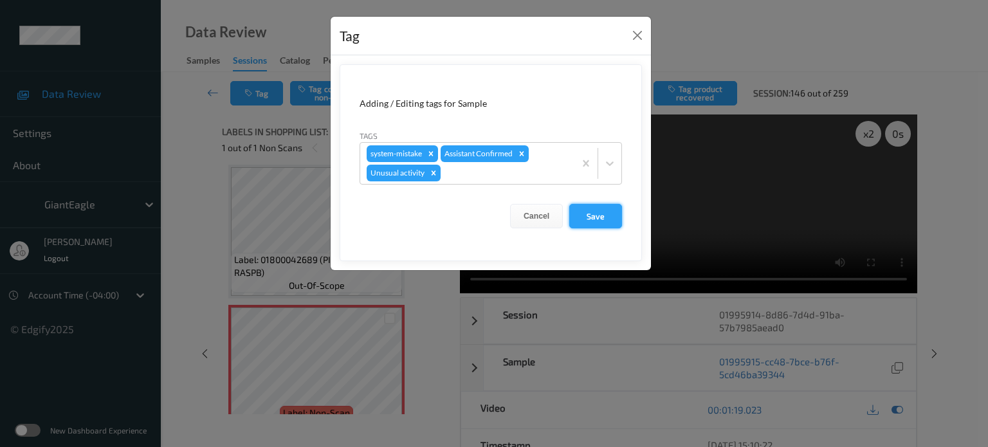
click at [597, 214] on button "Save" at bounding box center [595, 216] width 53 height 24
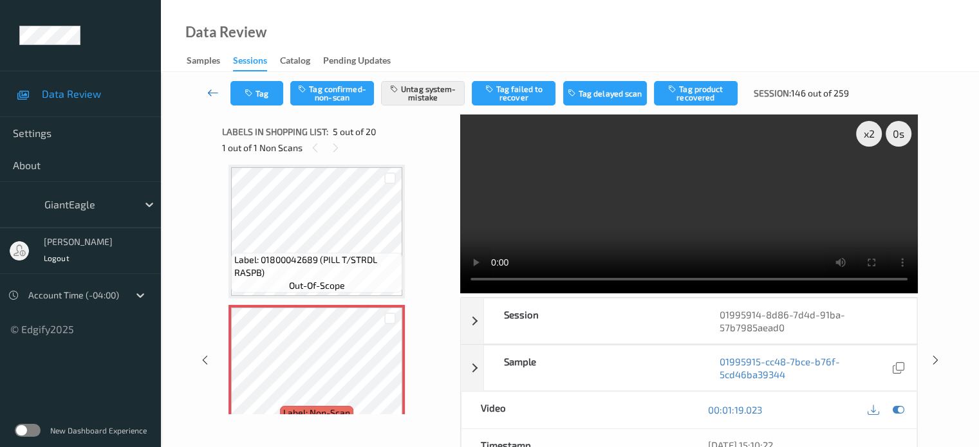
click at [208, 90] on icon at bounding box center [213, 92] width 12 height 13
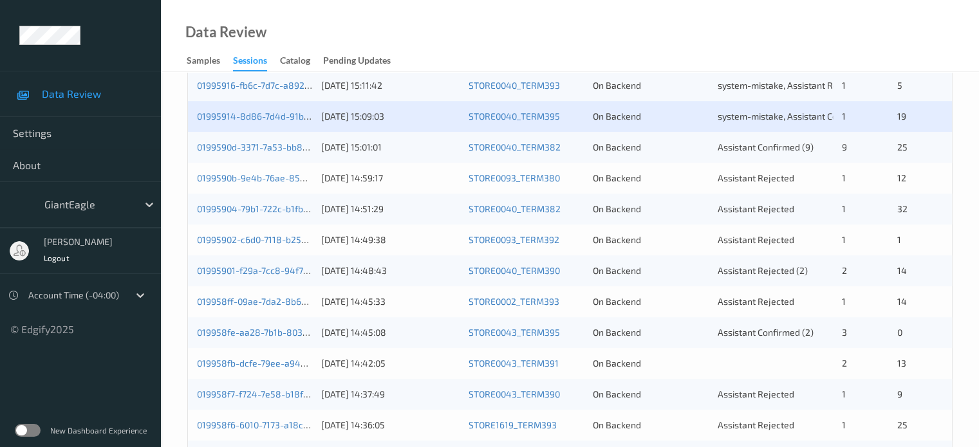
scroll to position [447, 0]
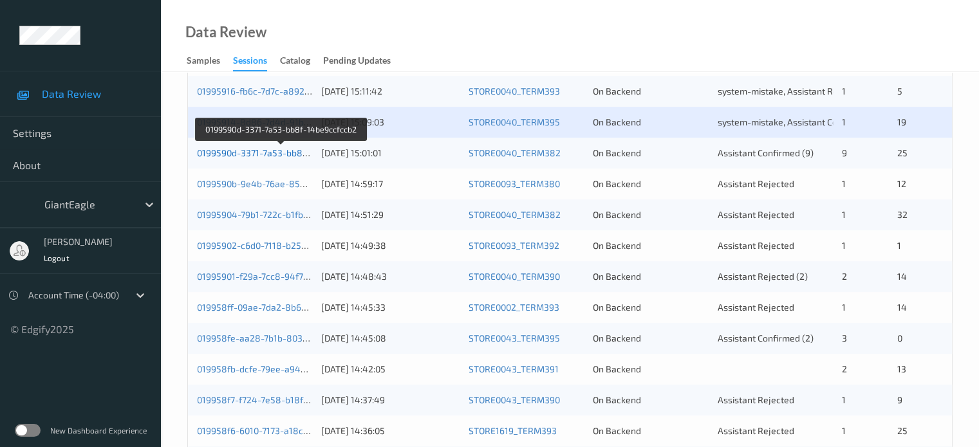
click at [255, 151] on link "0199590d-3371-7a53-bb8f-14be9ccfccb2" at bounding box center [281, 152] width 169 height 11
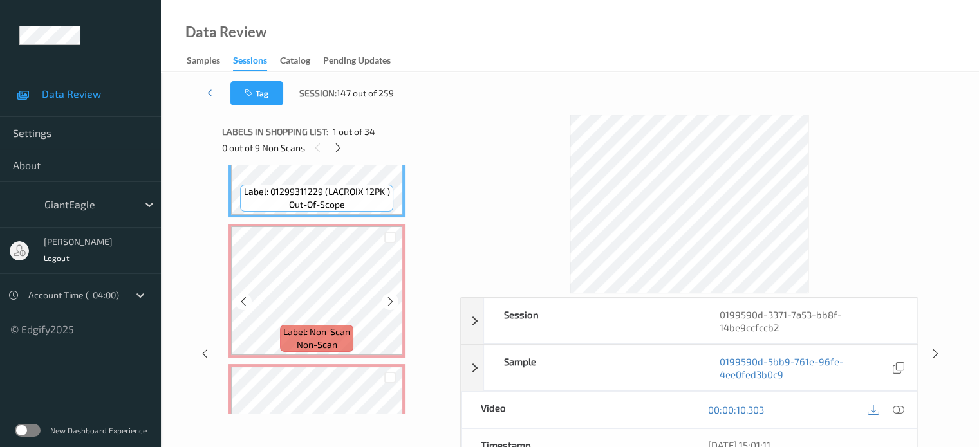
scroll to position [126, 0]
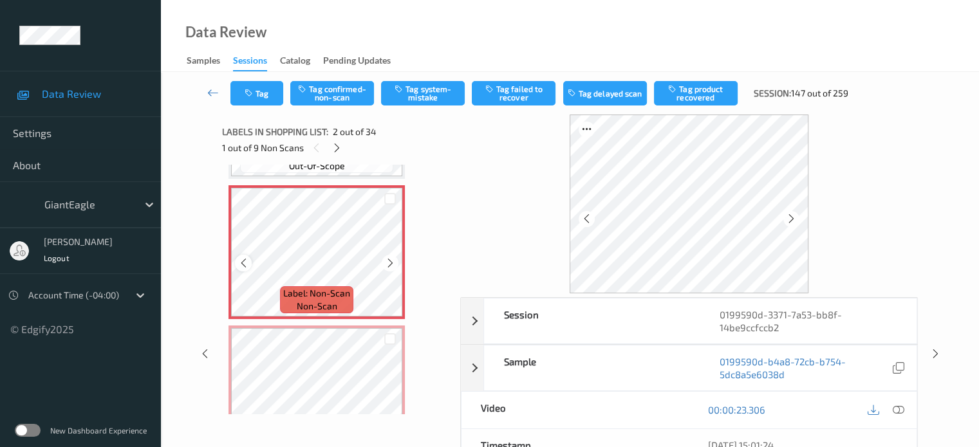
click at [239, 262] on icon at bounding box center [243, 263] width 11 height 12
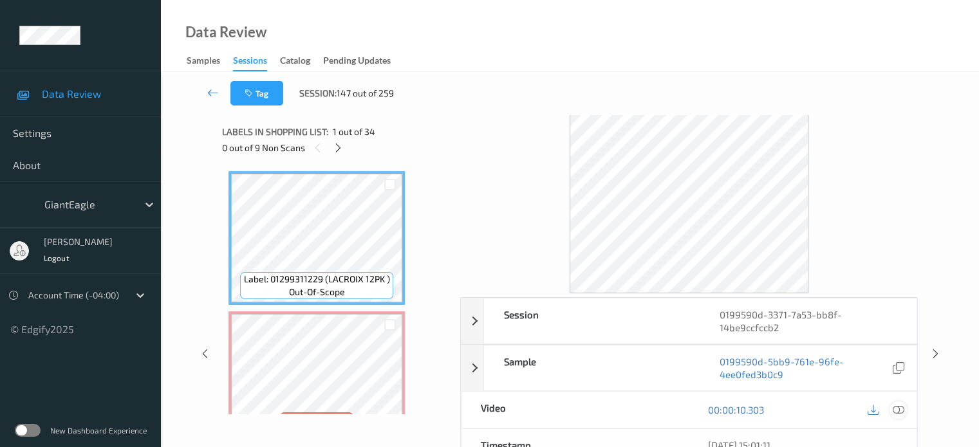
click at [903, 407] on icon at bounding box center [898, 410] width 12 height 12
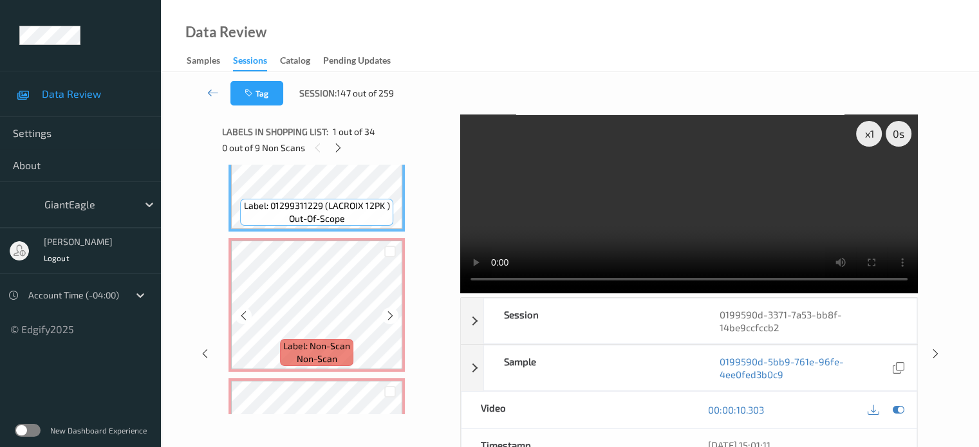
scroll to position [74, 0]
click at [866, 144] on div "x 1" at bounding box center [869, 134] width 26 height 26
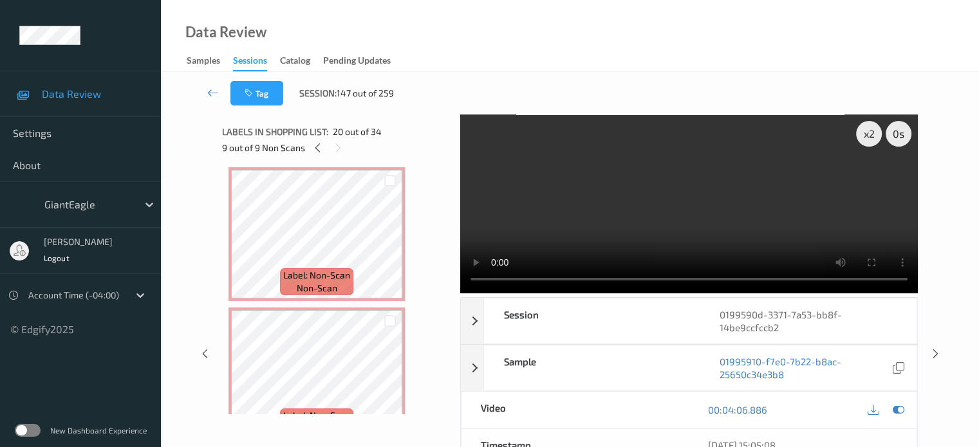
scroll to position [0, 0]
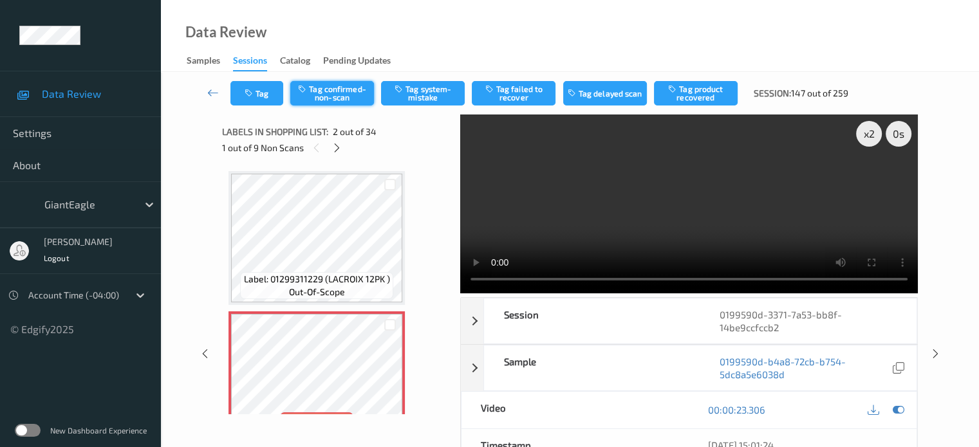
click at [327, 100] on button "Tag confirmed-non-scan" at bounding box center [332, 93] width 84 height 24
click at [706, 92] on button "Tag product recovered" at bounding box center [696, 93] width 84 height 24
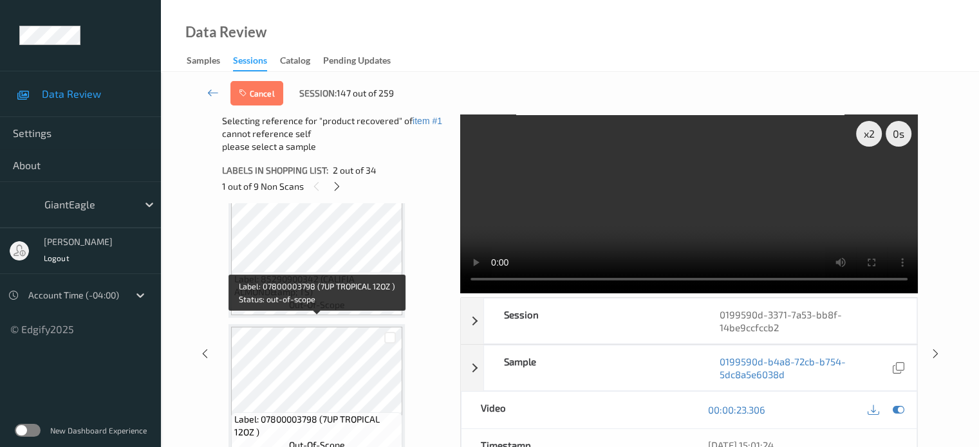
scroll to position [2617, 0]
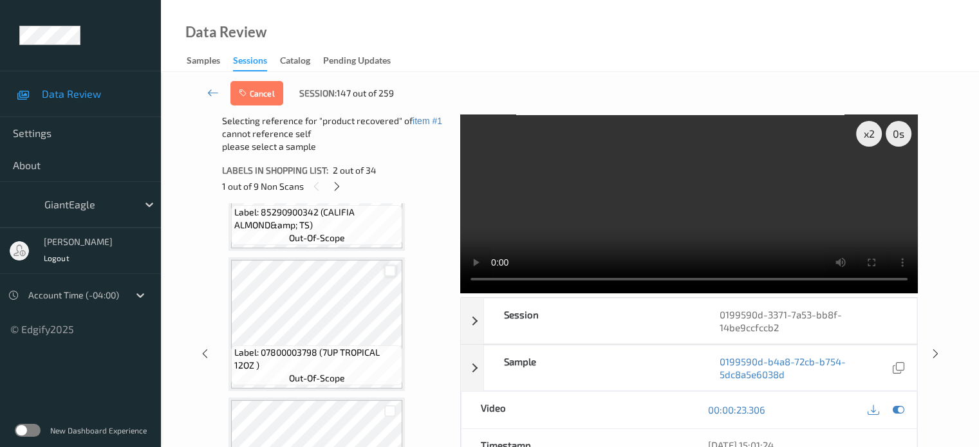
click at [387, 273] on div at bounding box center [390, 271] width 12 height 12
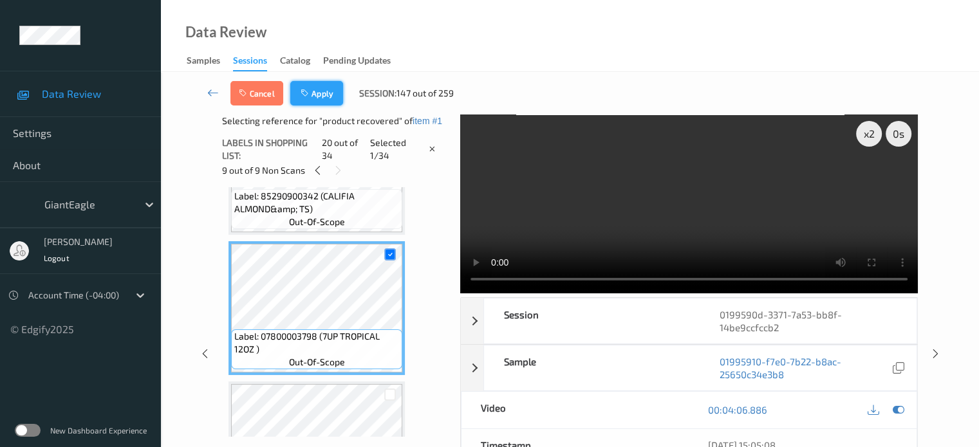
click at [324, 95] on button "Apply" at bounding box center [316, 93] width 53 height 24
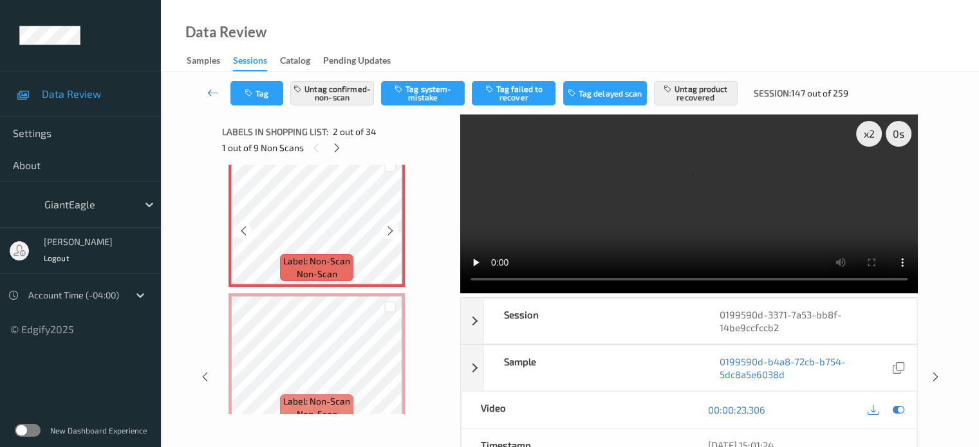
scroll to position [215, 0]
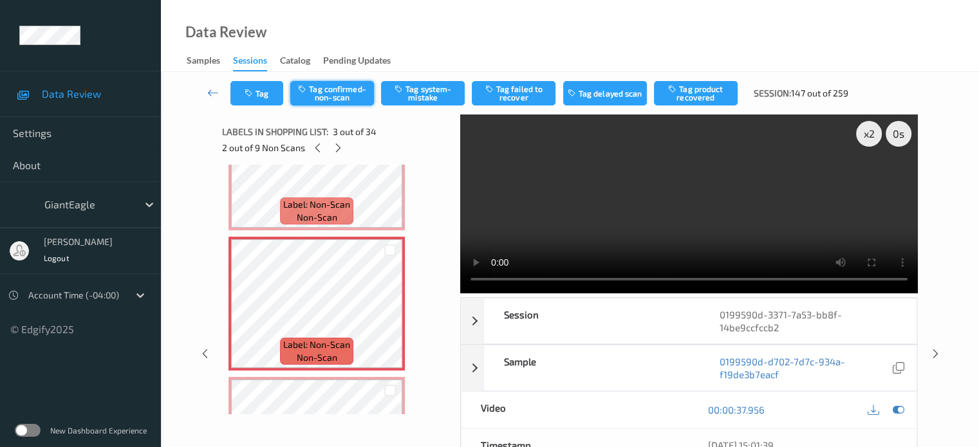
click at [324, 89] on button "Tag confirmed-non-scan" at bounding box center [332, 93] width 84 height 24
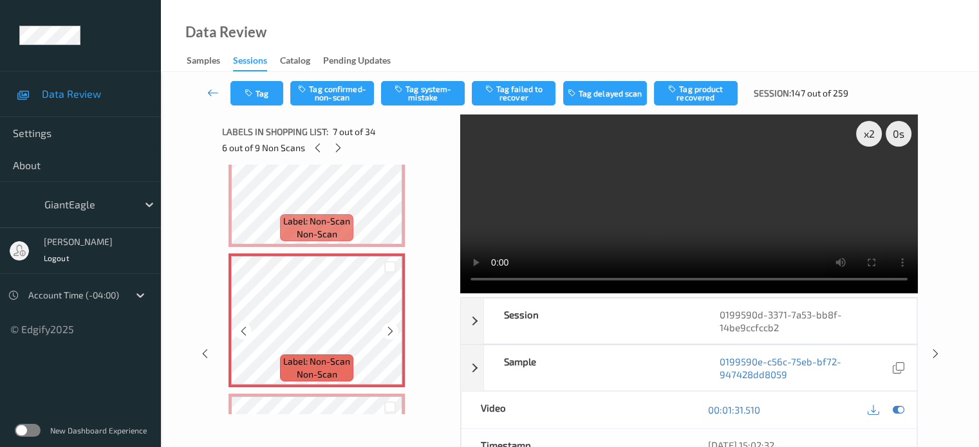
scroll to position [759, 0]
click at [867, 130] on div "x 2" at bounding box center [869, 134] width 26 height 26
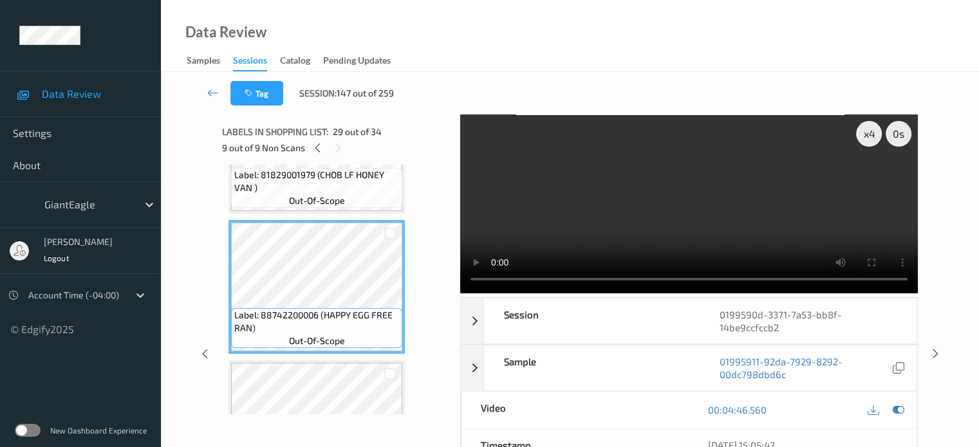
scroll to position [3876, 0]
click at [391, 240] on div at bounding box center [390, 236] width 12 height 12
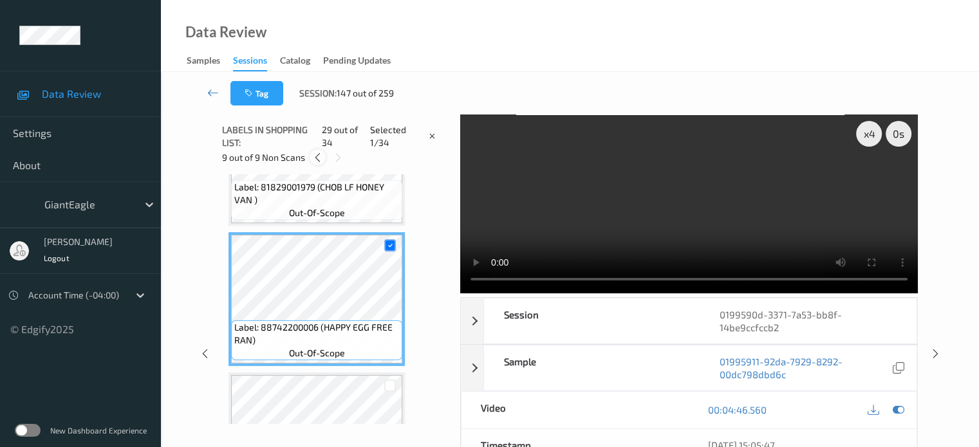
click at [316, 157] on icon at bounding box center [317, 158] width 11 height 12
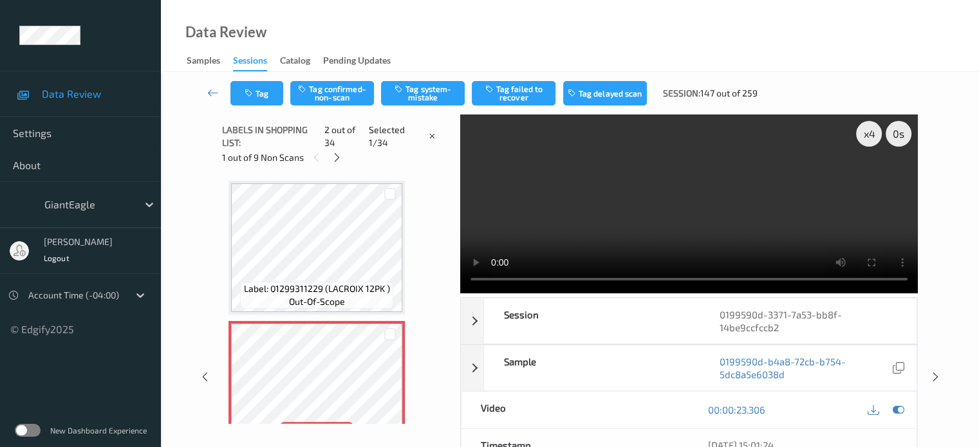
scroll to position [89, 0]
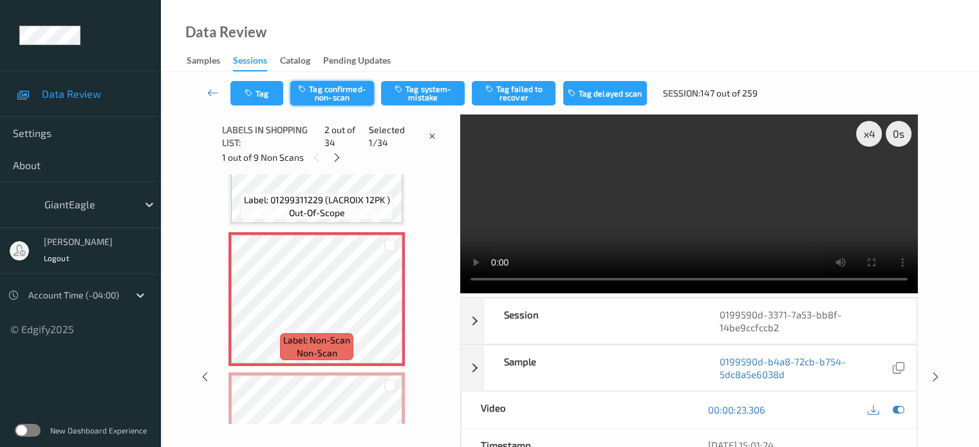
click at [331, 93] on button "Tag confirmed-non-scan" at bounding box center [332, 93] width 84 height 24
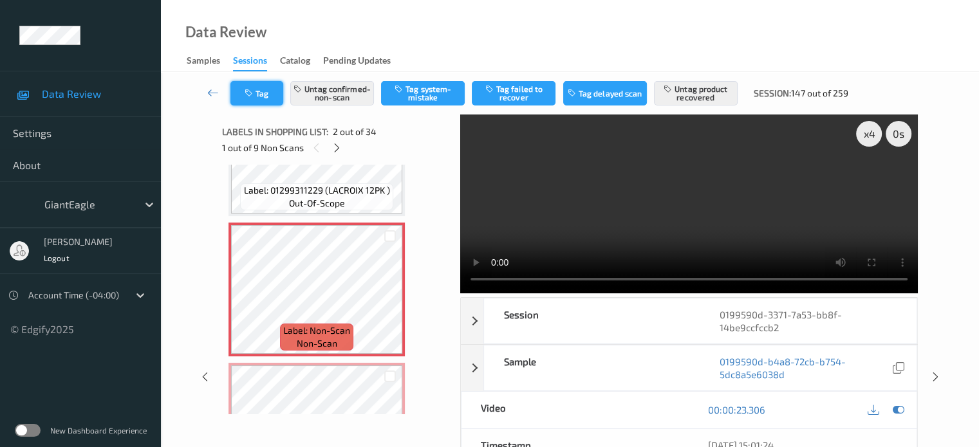
click at [254, 100] on button "Tag" at bounding box center [256, 93] width 53 height 24
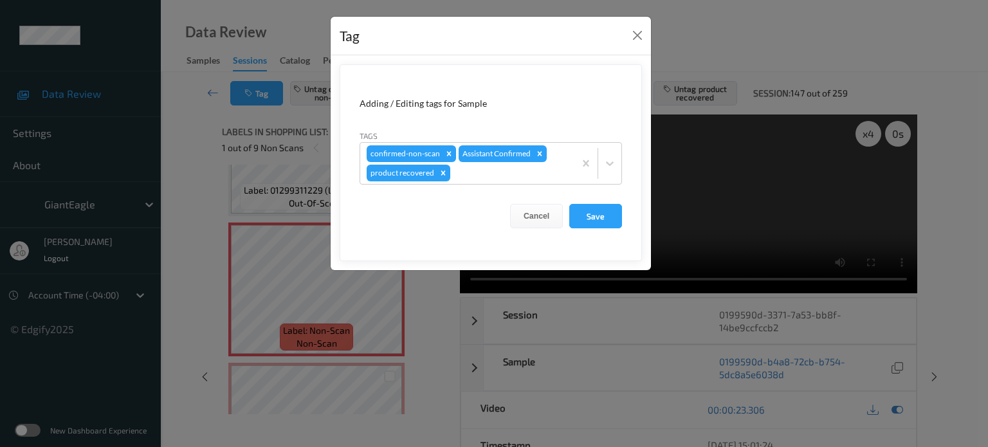
click at [287, 297] on div "Tag Adding / Editing tags for Sample Tags confirmed-non-scan Assistant Confirme…" at bounding box center [494, 223] width 988 height 447
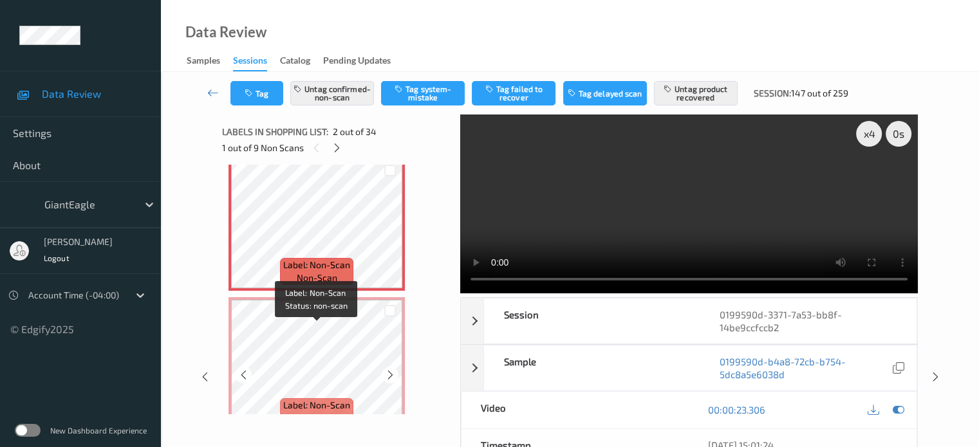
scroll to position [158, 0]
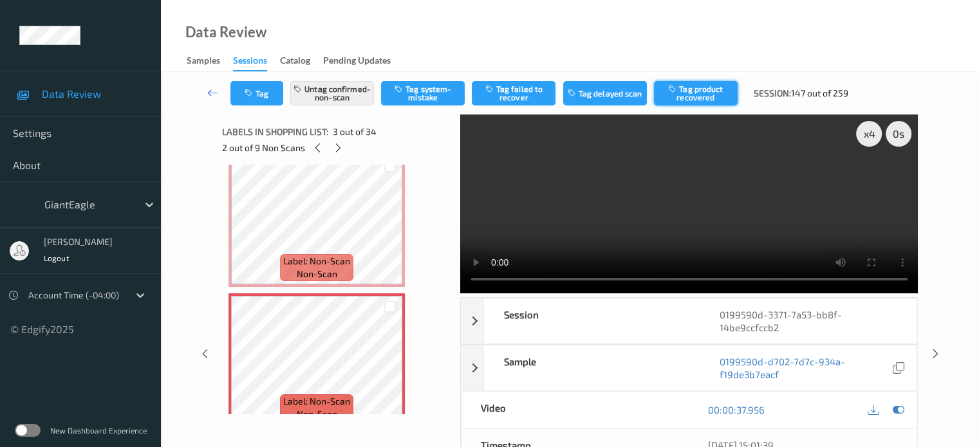
click at [708, 89] on button "Tag product recovered" at bounding box center [696, 93] width 84 height 24
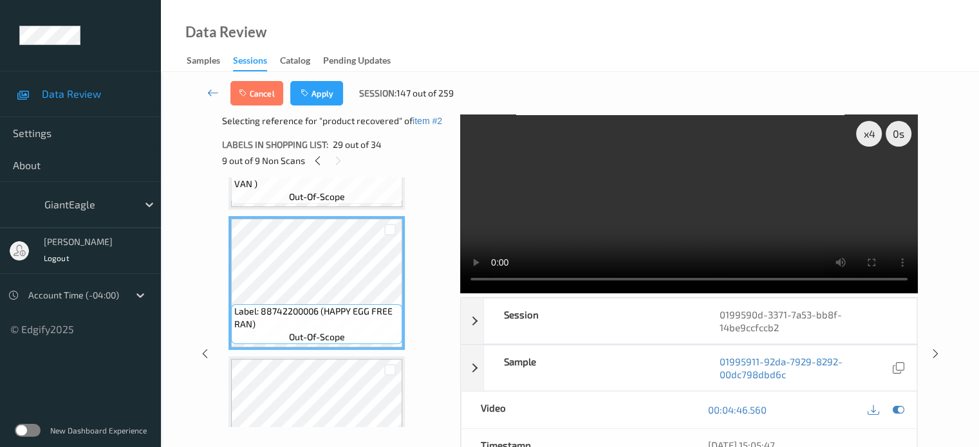
scroll to position [3895, 0]
click at [389, 230] on div at bounding box center [390, 230] width 12 height 12
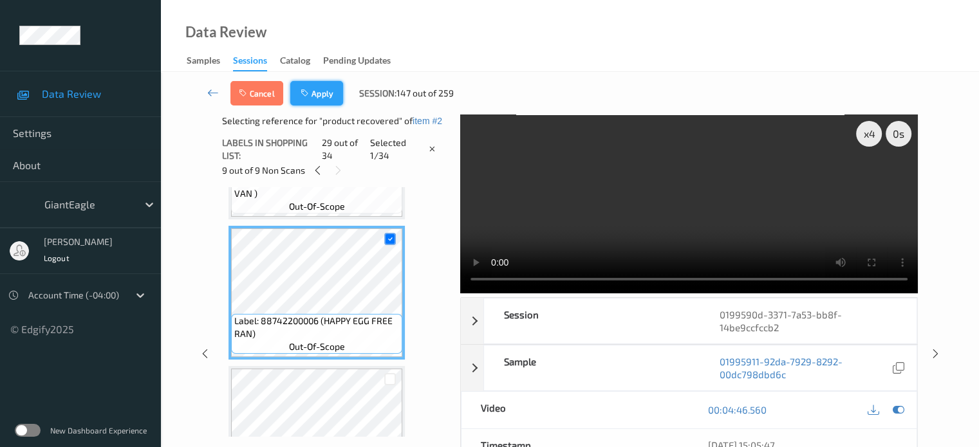
click at [326, 91] on button "Apply" at bounding box center [316, 93] width 53 height 24
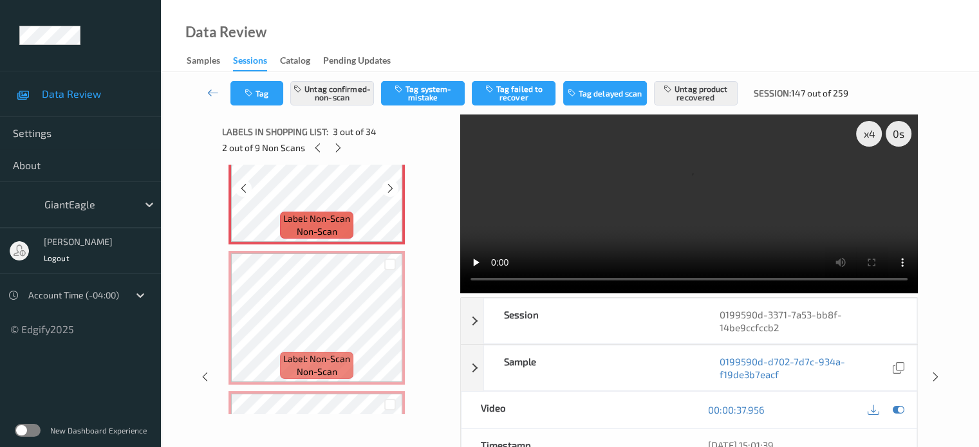
scroll to position [355, 0]
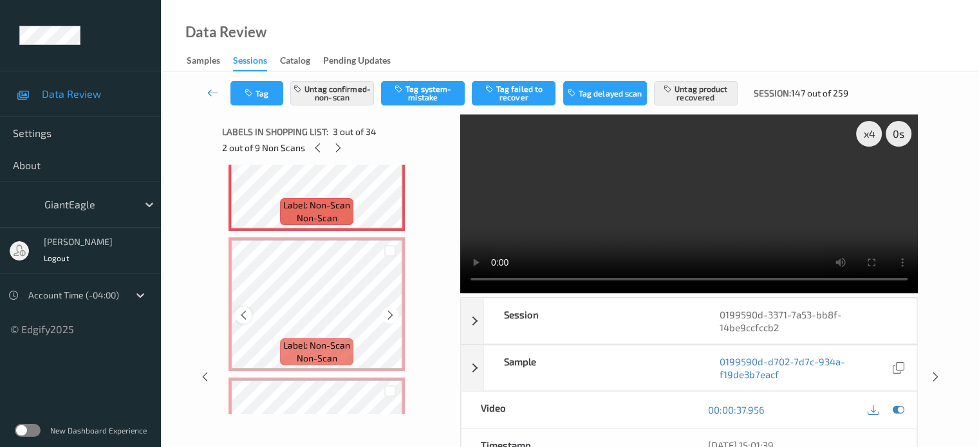
click at [239, 317] on icon at bounding box center [243, 315] width 11 height 12
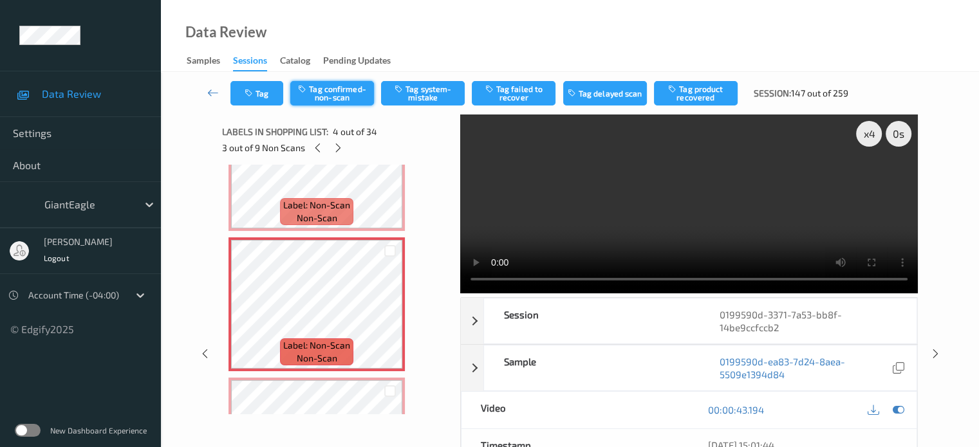
click at [323, 98] on button "Tag confirmed-non-scan" at bounding box center [332, 93] width 84 height 24
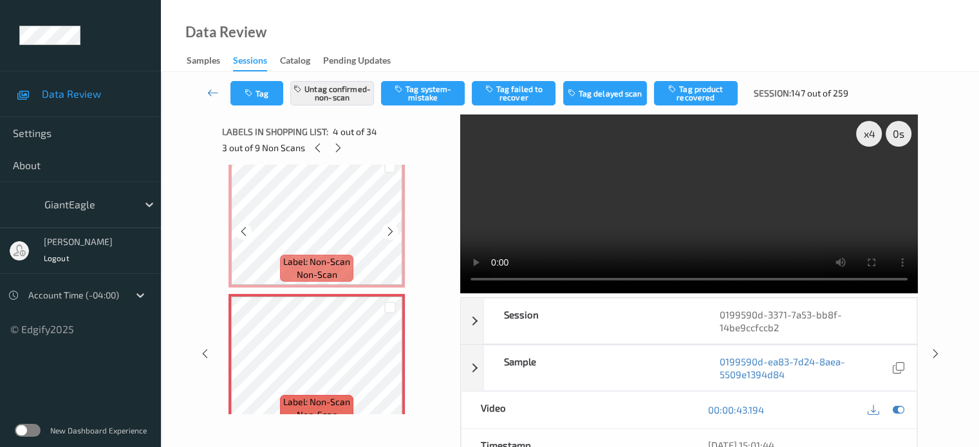
scroll to position [278, 0]
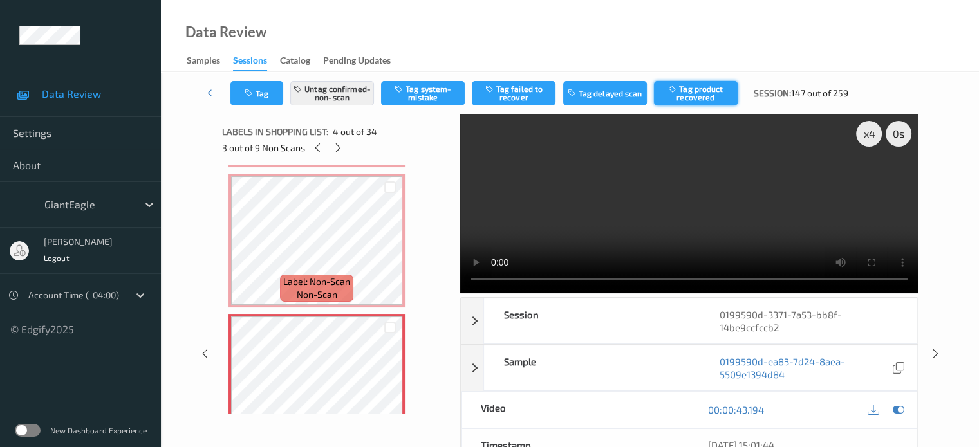
click at [692, 98] on button "Tag product recovered" at bounding box center [696, 93] width 84 height 24
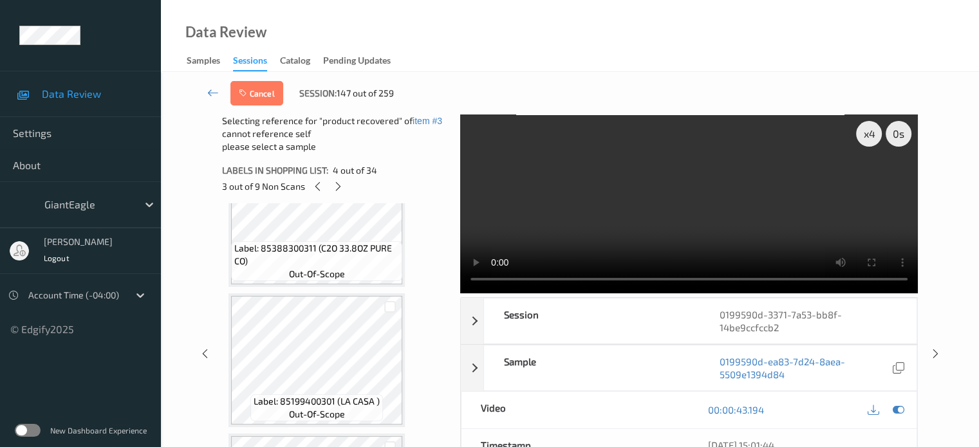
scroll to position [1601, 0]
click at [389, 307] on div at bounding box center [390, 306] width 12 height 12
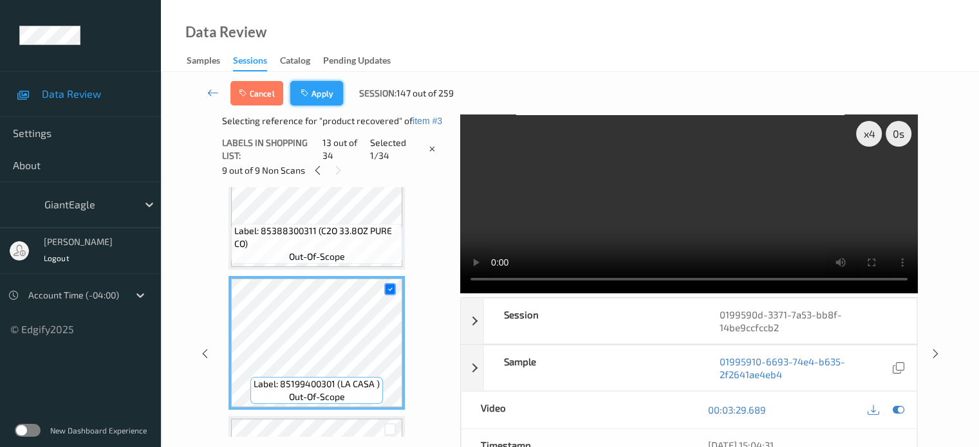
click at [322, 91] on button "Apply" at bounding box center [316, 93] width 53 height 24
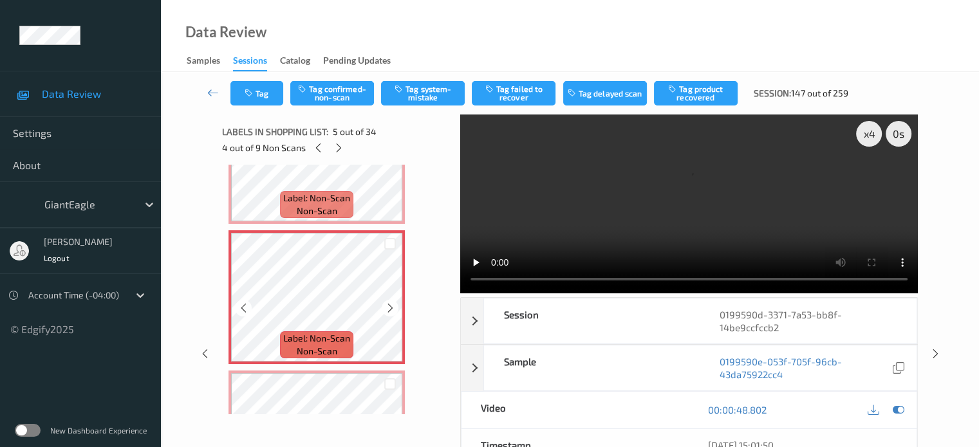
scroll to position [507, 0]
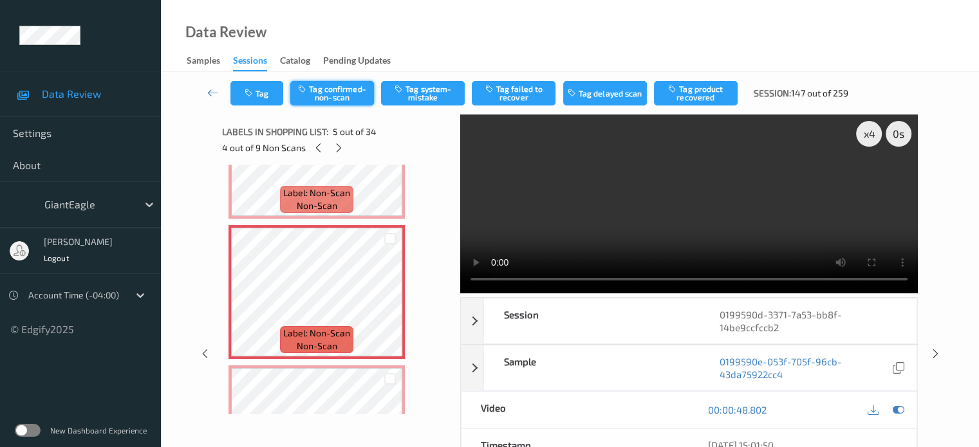
click at [347, 94] on button "Tag confirmed-non-scan" at bounding box center [332, 93] width 84 height 24
click at [701, 92] on button "Tag product recovered" at bounding box center [696, 93] width 84 height 24
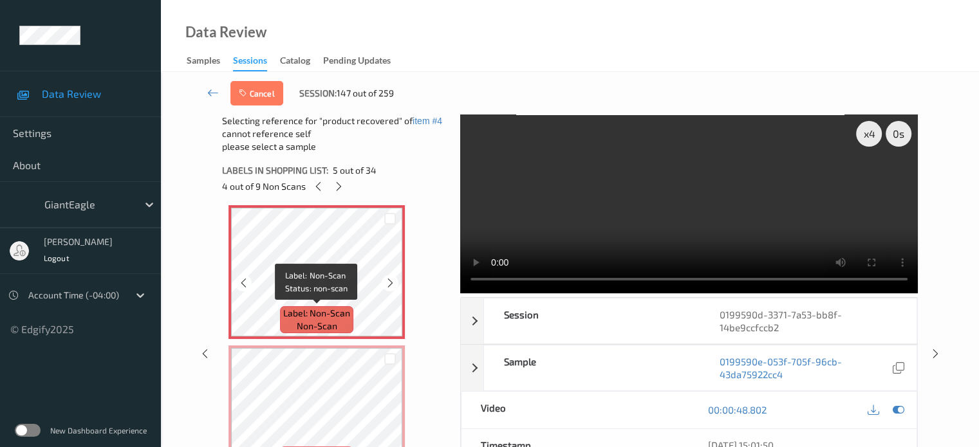
scroll to position [566, 0]
click at [250, 284] on div at bounding box center [243, 282] width 16 height 16
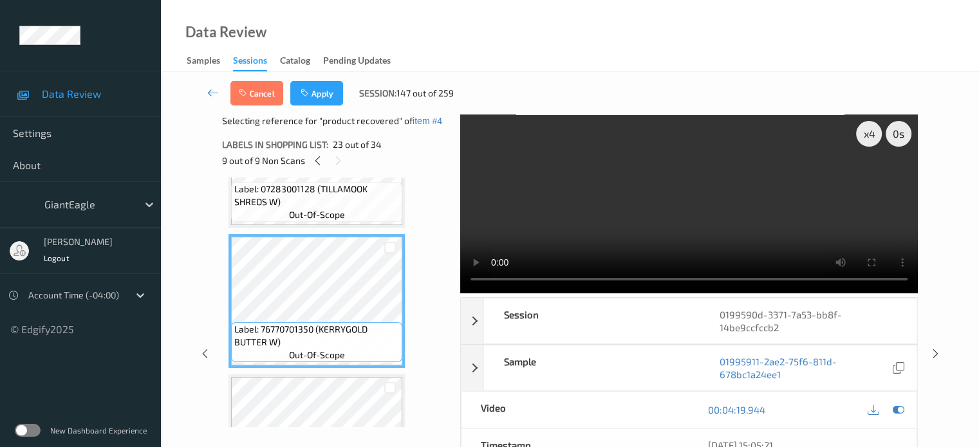
scroll to position [3035, 0]
click at [388, 252] on div at bounding box center [390, 249] width 12 height 12
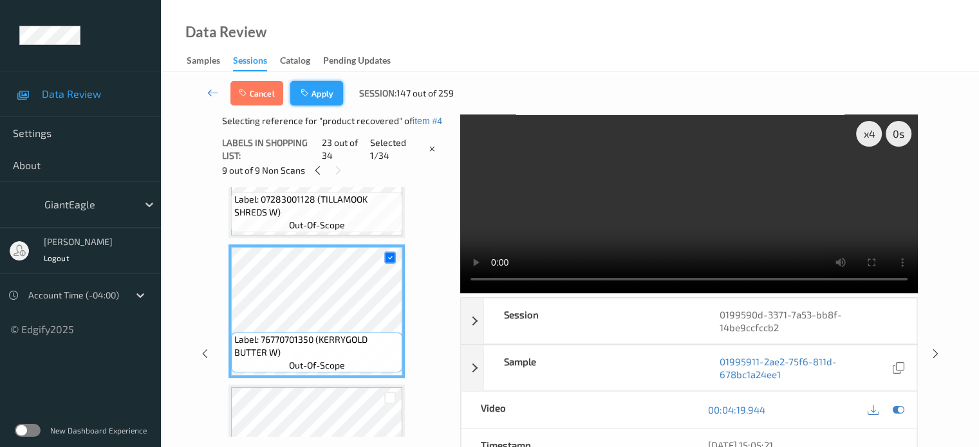
click at [315, 100] on button "Apply" at bounding box center [316, 93] width 53 height 24
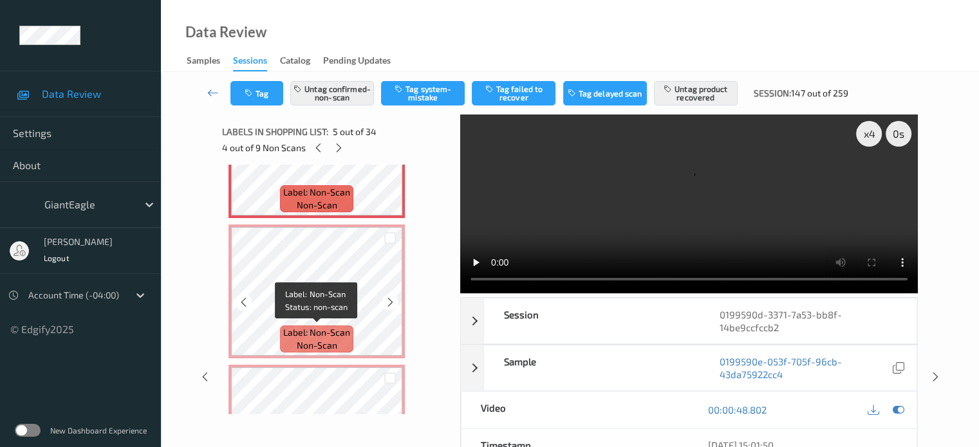
scroll to position [649, 0]
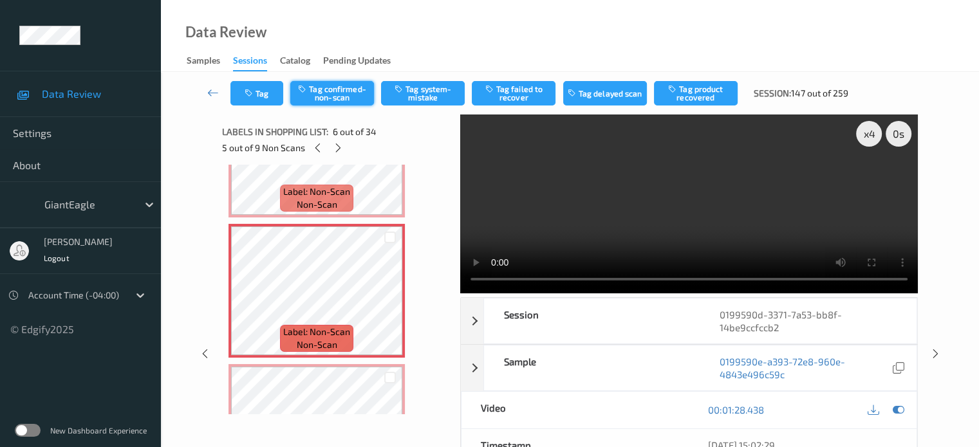
click at [315, 84] on button "Tag confirmed-non-scan" at bounding box center [332, 93] width 84 height 24
click at [710, 89] on button "Tag product recovered" at bounding box center [696, 93] width 84 height 24
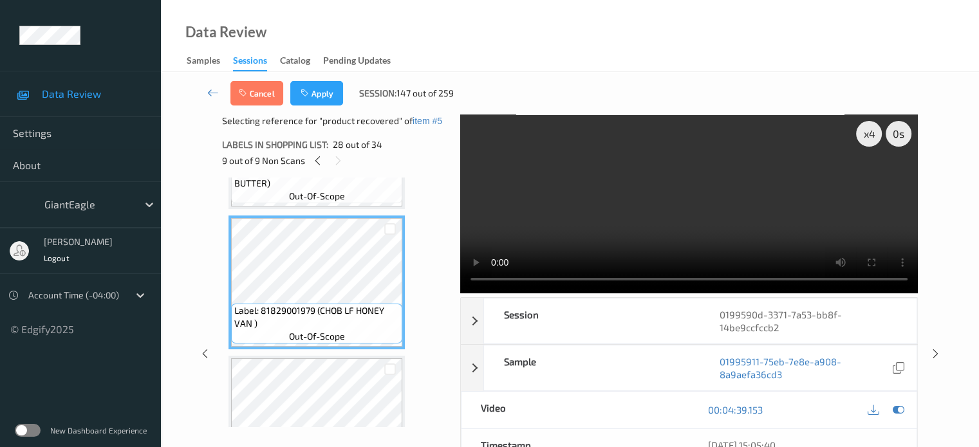
scroll to position [3745, 0]
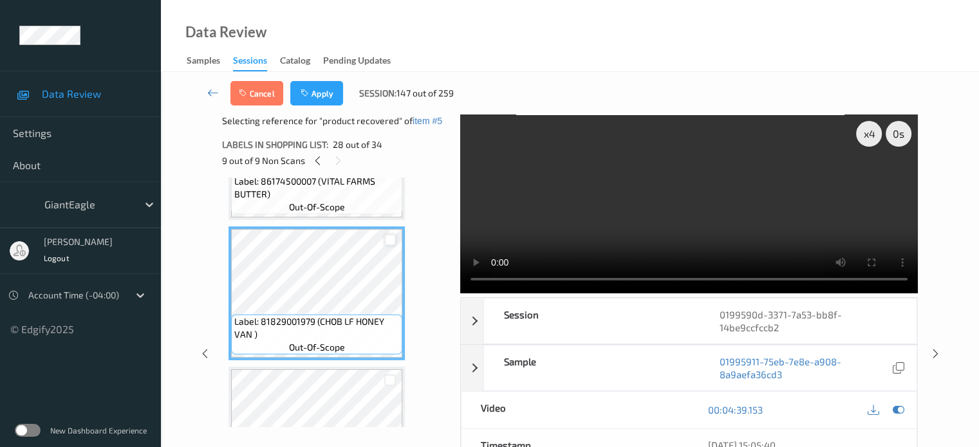
click at [391, 237] on div at bounding box center [390, 240] width 12 height 12
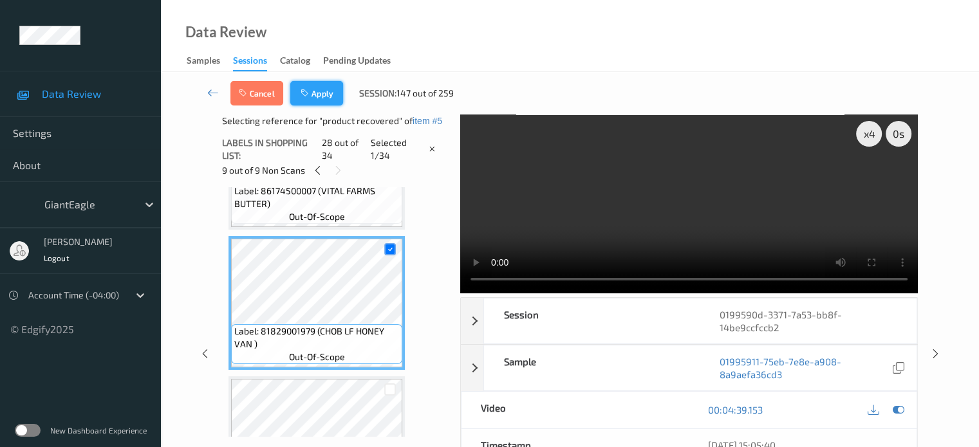
click at [320, 92] on button "Apply" at bounding box center [316, 93] width 53 height 24
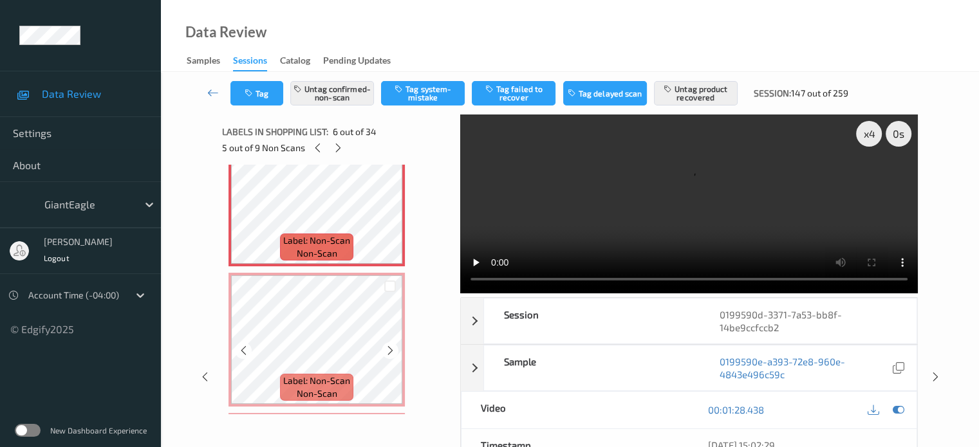
scroll to position [748, 0]
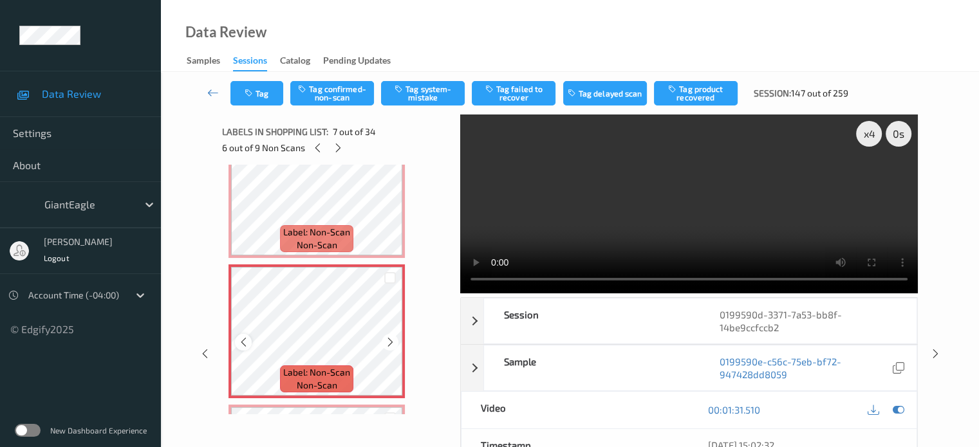
click at [239, 344] on icon at bounding box center [243, 343] width 11 height 12
click at [336, 95] on button "Tag confirmed-non-scan" at bounding box center [332, 93] width 84 height 24
click at [239, 340] on icon at bounding box center [243, 343] width 11 height 12
click at [688, 86] on button "Tag product recovered" at bounding box center [696, 93] width 84 height 24
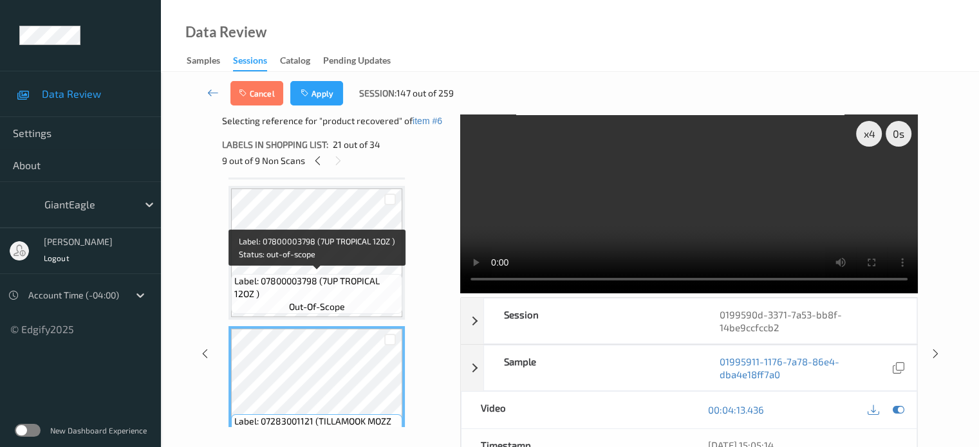
scroll to position [2663, 0]
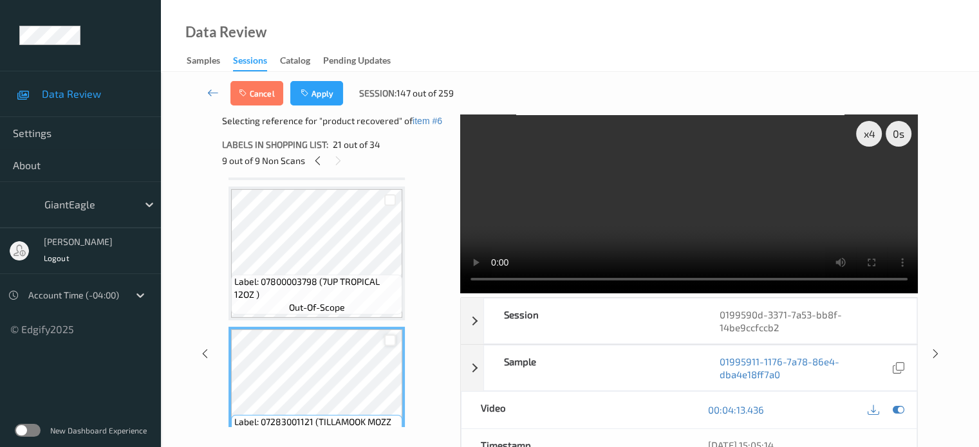
click at [394, 341] on div at bounding box center [390, 341] width 12 height 12
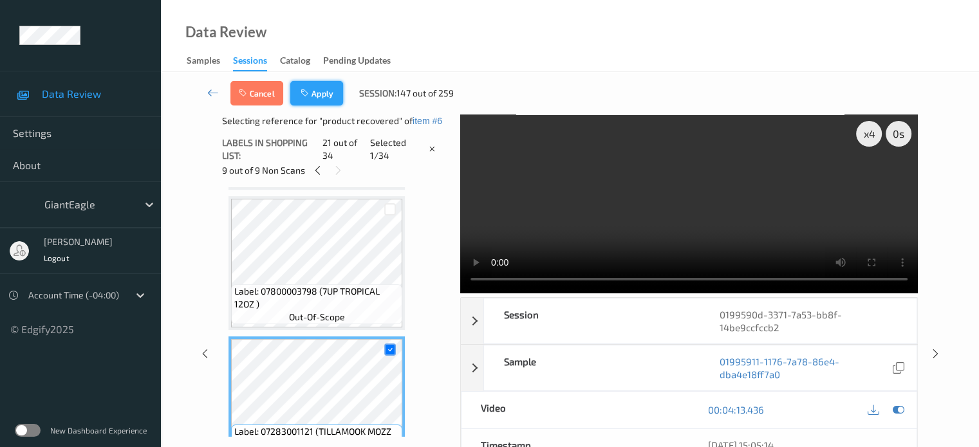
click at [317, 95] on button "Apply" at bounding box center [316, 93] width 53 height 24
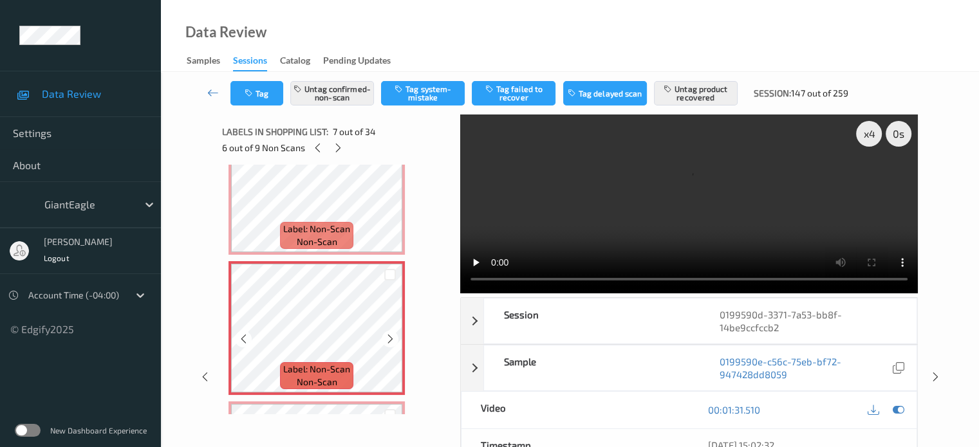
scroll to position [757, 0]
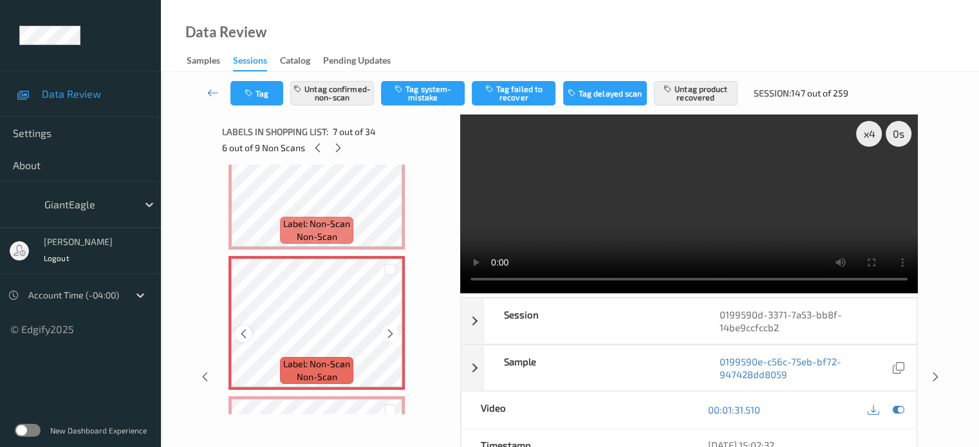
click at [243, 337] on icon at bounding box center [243, 334] width 11 height 12
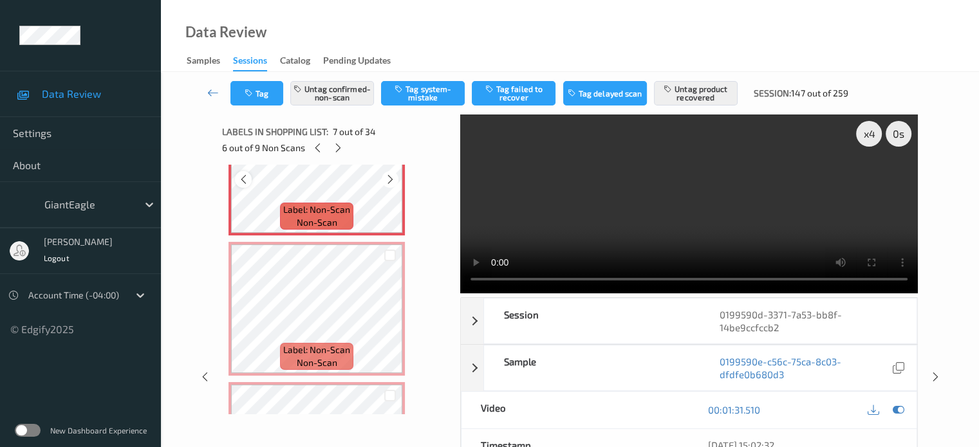
scroll to position [911, 0]
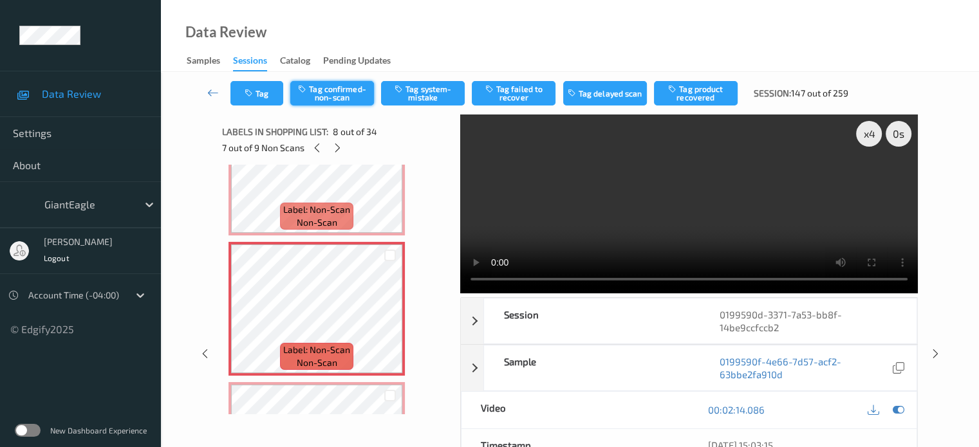
click at [333, 92] on button "Tag confirmed-non-scan" at bounding box center [332, 93] width 84 height 24
click at [708, 95] on button "Tag product recovered" at bounding box center [696, 93] width 84 height 24
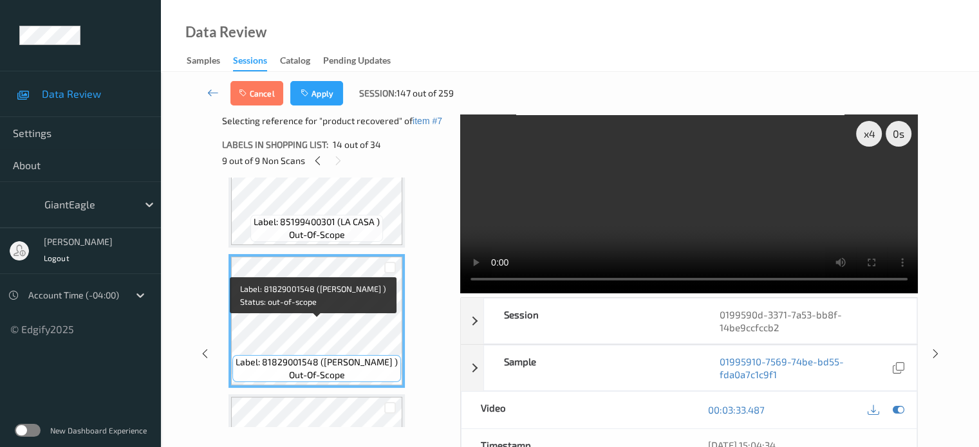
scroll to position [1748, 0]
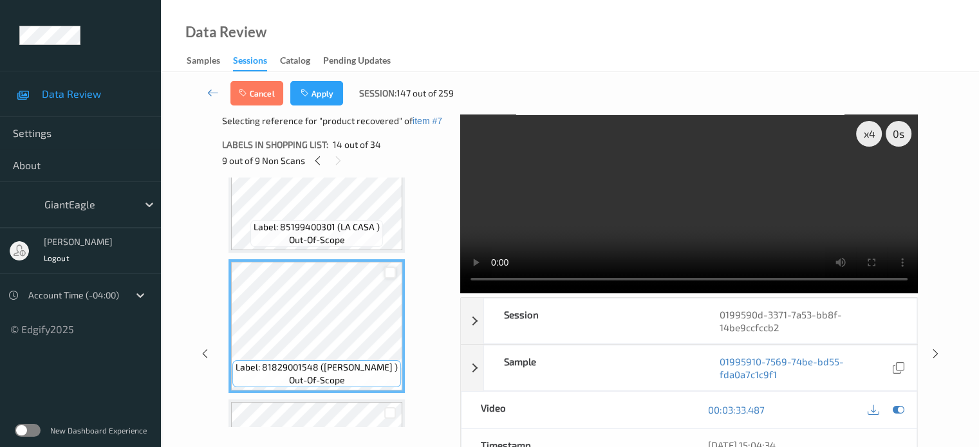
click at [389, 275] on div at bounding box center [390, 273] width 12 height 12
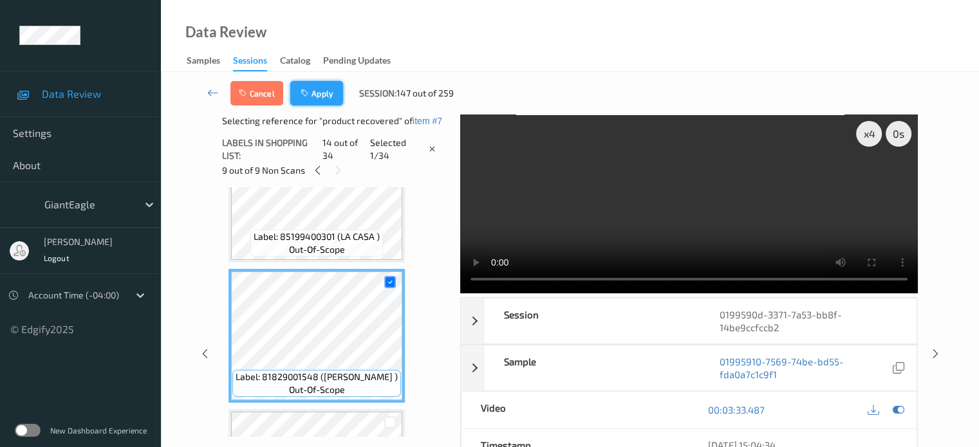
click at [317, 93] on button "Apply" at bounding box center [316, 93] width 53 height 24
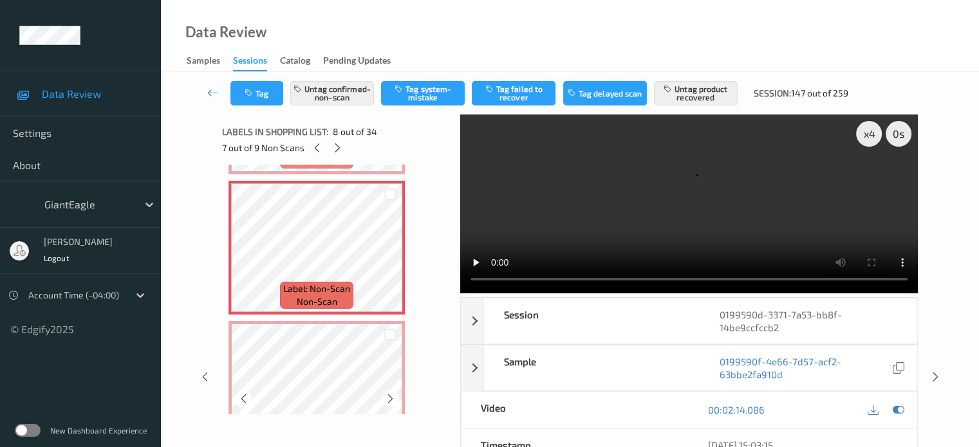
scroll to position [1019, 0]
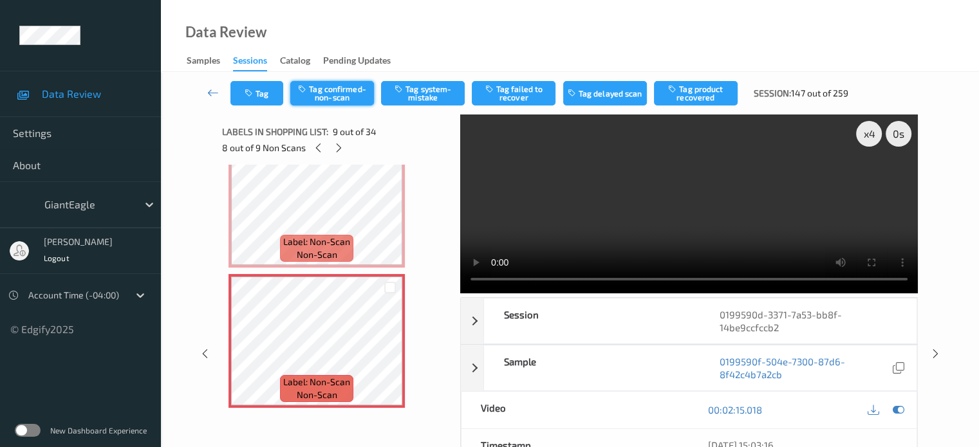
click at [331, 96] on button "Tag confirmed-non-scan" at bounding box center [332, 93] width 84 height 24
click at [684, 97] on button "Tag product recovered" at bounding box center [696, 93] width 84 height 24
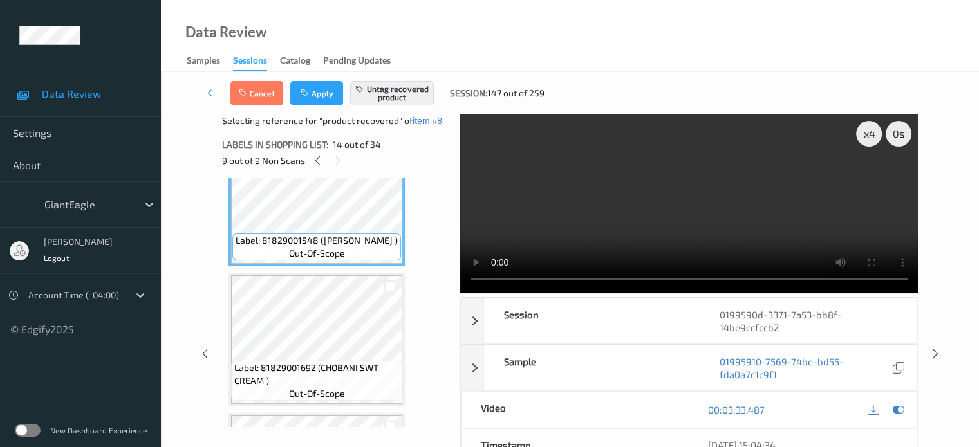
scroll to position [1881, 0]
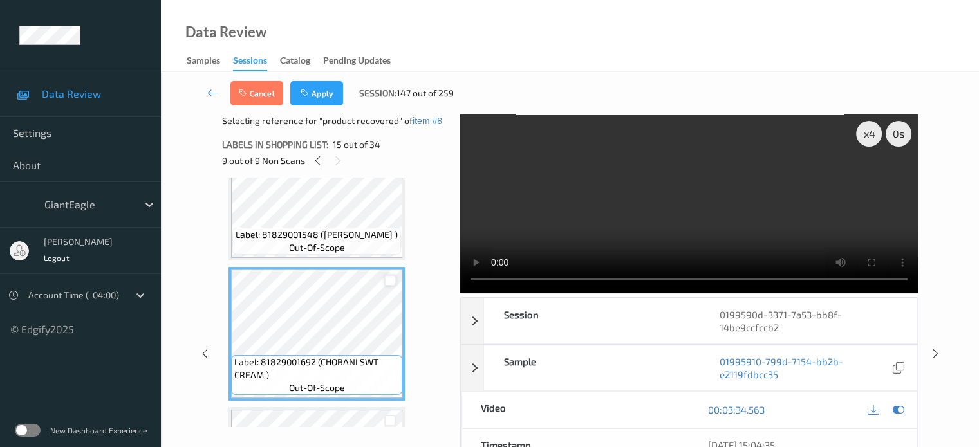
click at [391, 284] on div at bounding box center [390, 281] width 12 height 12
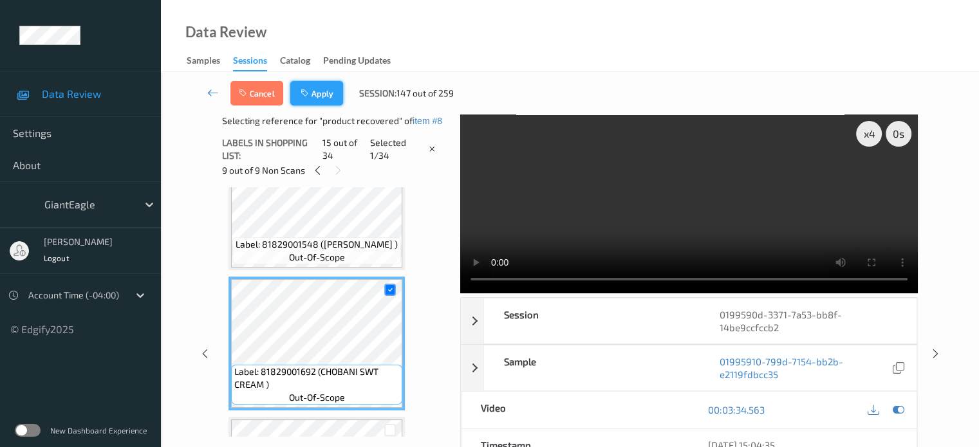
click at [318, 95] on button "Apply" at bounding box center [316, 93] width 53 height 24
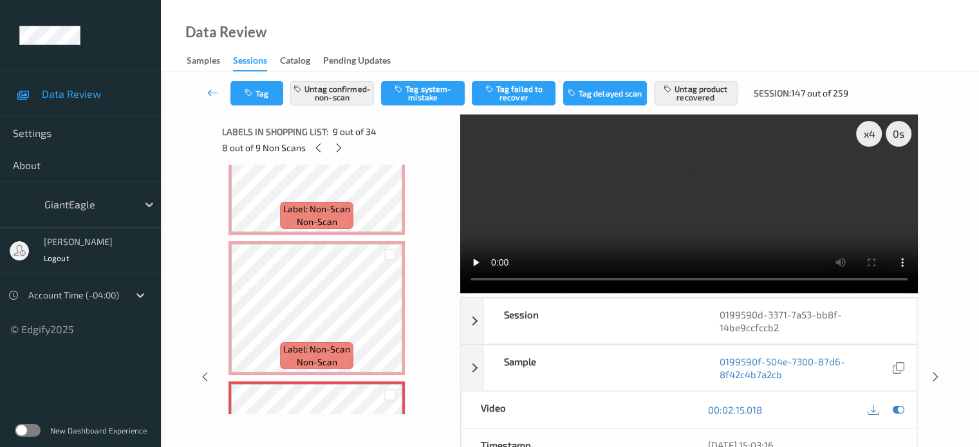
scroll to position [923, 0]
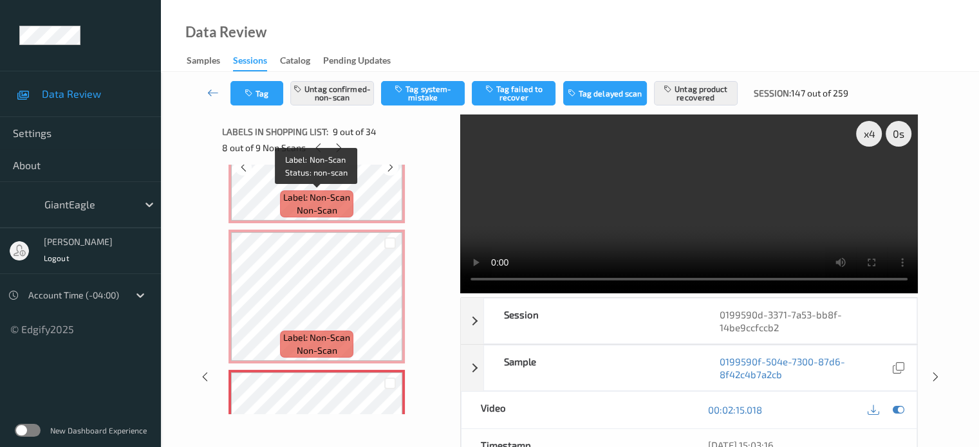
click at [305, 192] on span "Label: Non-Scan" at bounding box center [316, 197] width 67 height 13
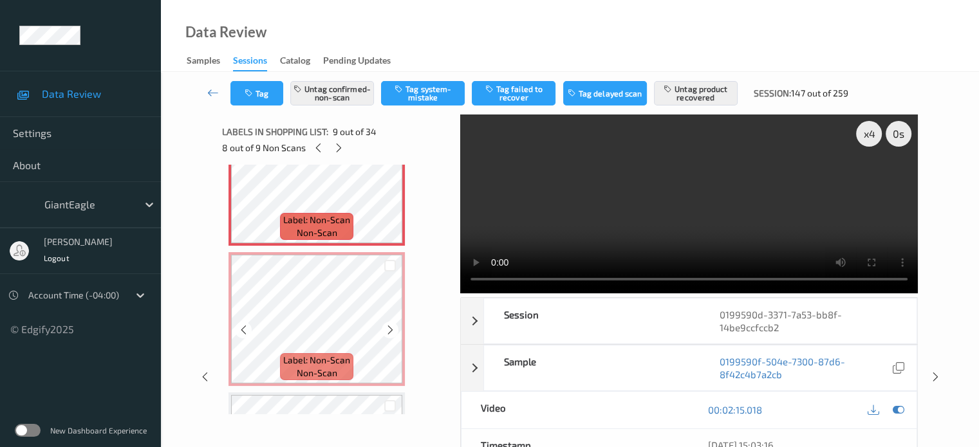
scroll to position [1183, 0]
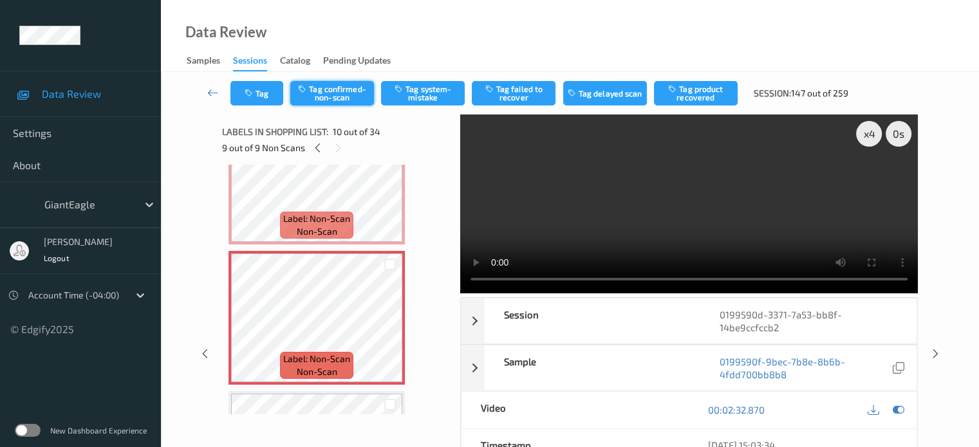
click at [330, 94] on button "Tag confirmed-non-scan" at bounding box center [332, 93] width 84 height 24
click at [690, 97] on button "Tag product recovered" at bounding box center [696, 93] width 84 height 24
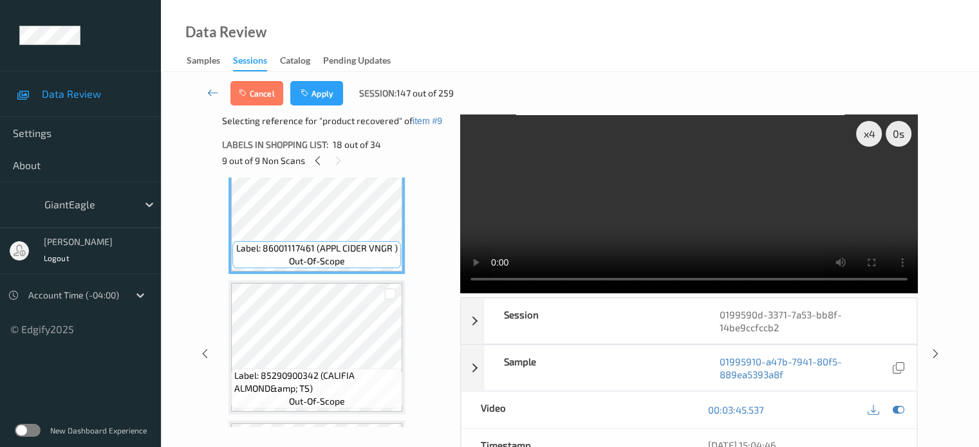
scroll to position [2432, 0]
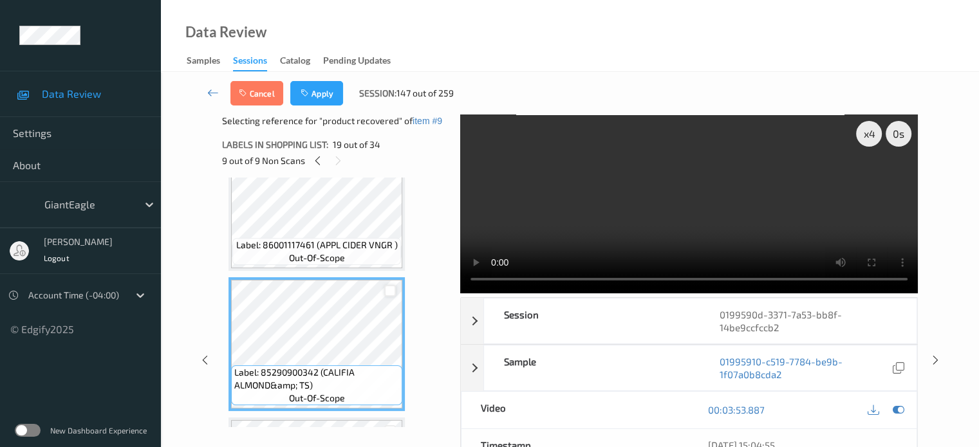
click at [391, 287] on div at bounding box center [390, 291] width 12 height 12
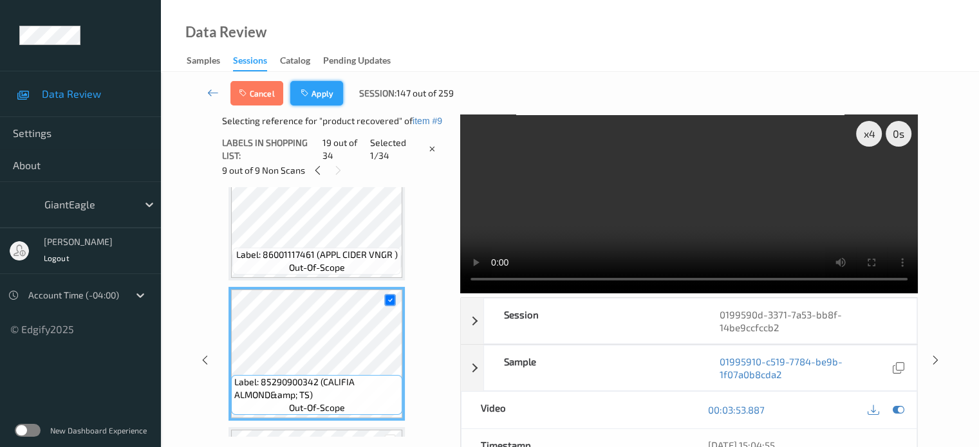
click at [313, 91] on button "Apply" at bounding box center [316, 93] width 53 height 24
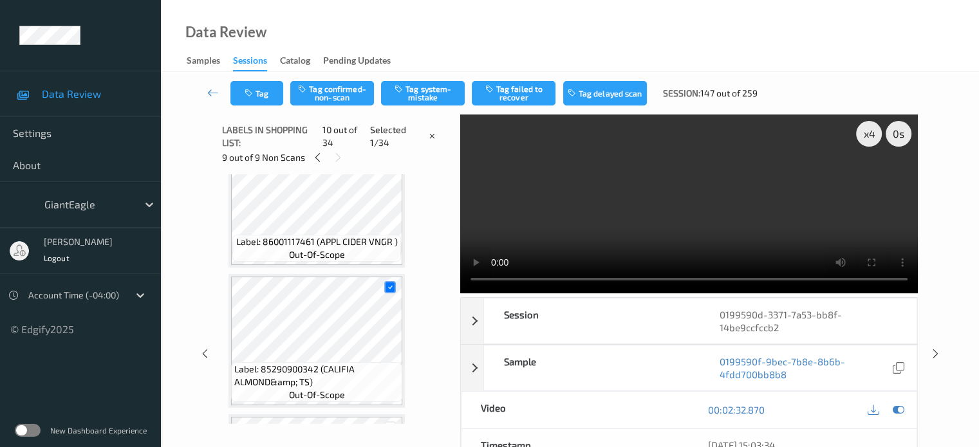
scroll to position [1129, 0]
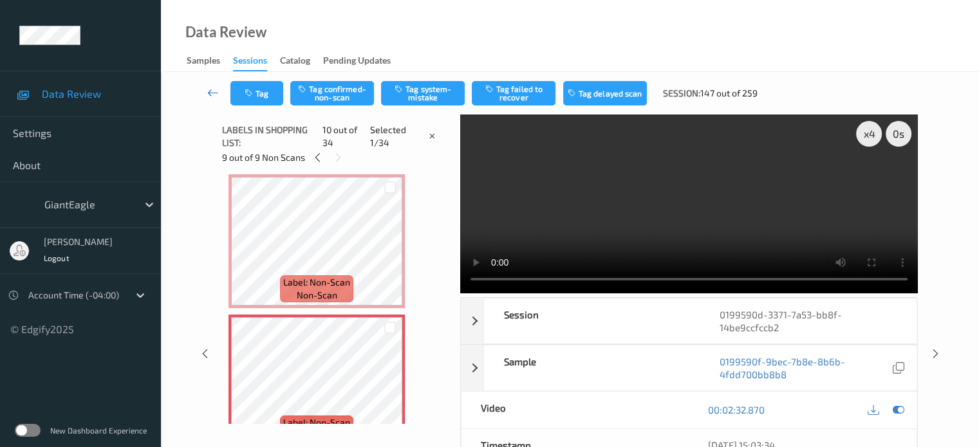
click at [214, 85] on link at bounding box center [213, 93] width 34 height 24
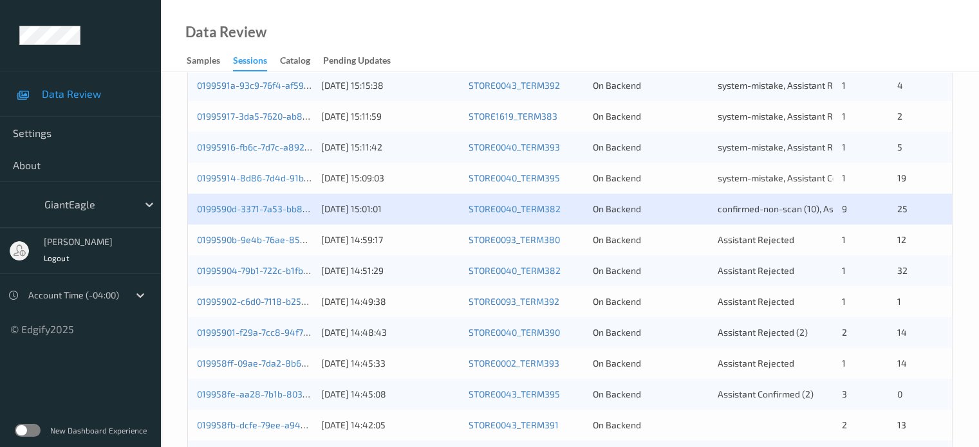
scroll to position [392, 0]
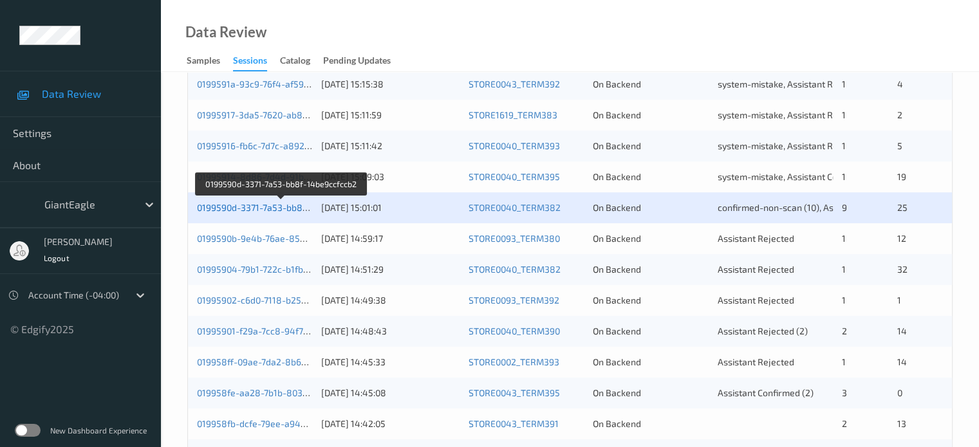
click at [263, 208] on link "0199590d-3371-7a53-bb8f-14be9ccfccb2" at bounding box center [281, 207] width 169 height 11
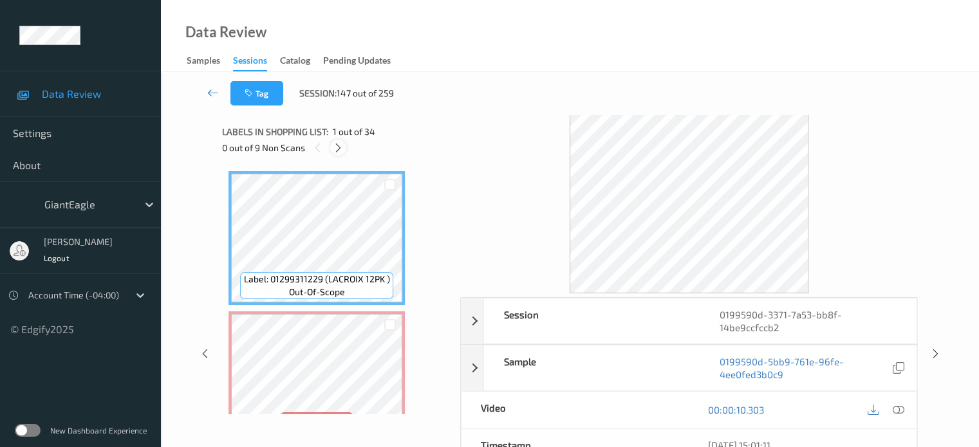
click at [340, 148] on icon at bounding box center [338, 148] width 11 height 12
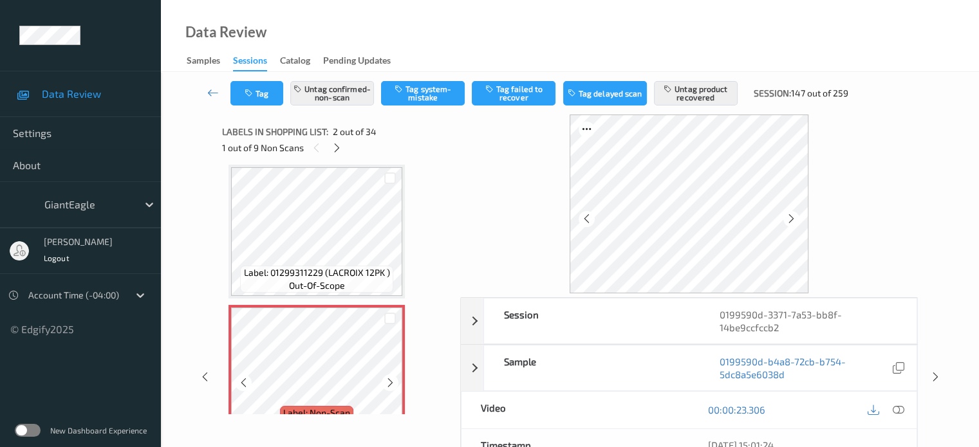
scroll to position [60, 0]
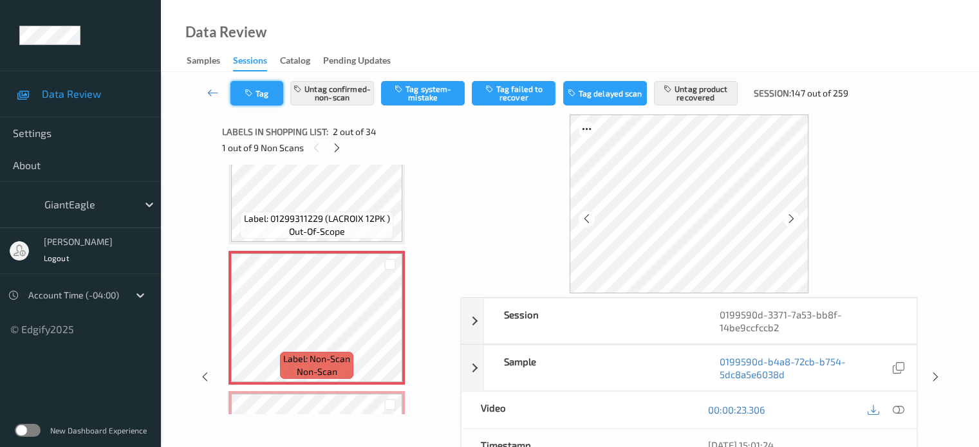
click at [260, 97] on button "Tag" at bounding box center [256, 93] width 53 height 24
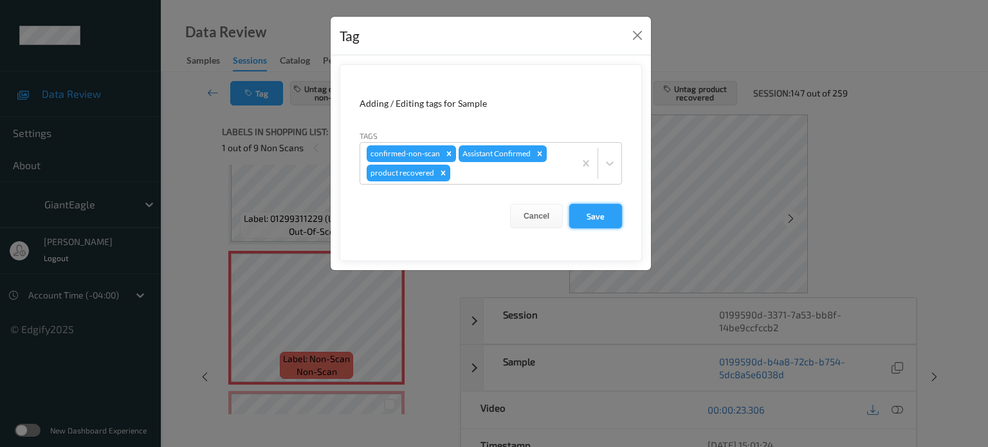
click at [589, 213] on button "Save" at bounding box center [595, 216] width 53 height 24
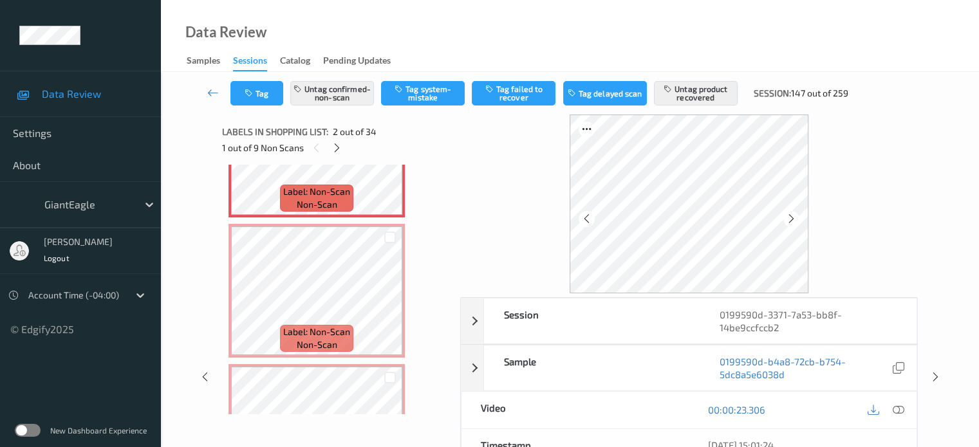
scroll to position [237, 0]
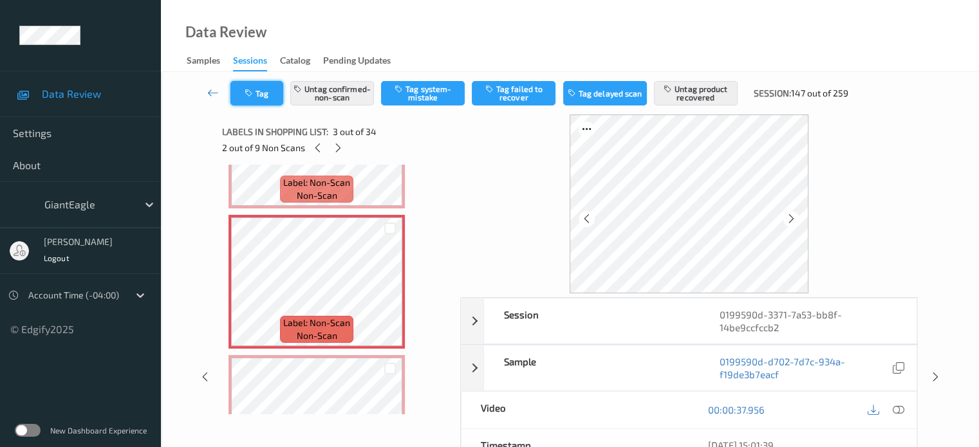
click at [267, 89] on button "Tag" at bounding box center [256, 93] width 53 height 24
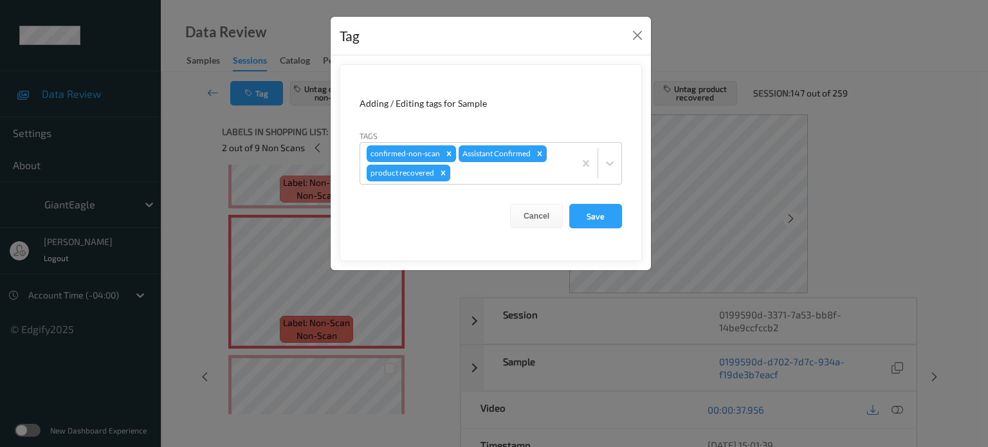
click at [306, 278] on div "Tag Adding / Editing tags for Sample Tags confirmed-non-scan Assistant Confirme…" at bounding box center [494, 223] width 988 height 447
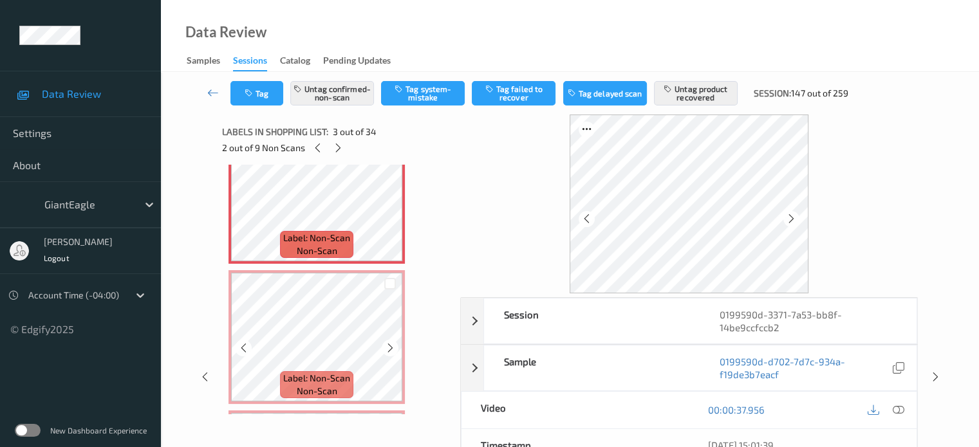
scroll to position [323, 0]
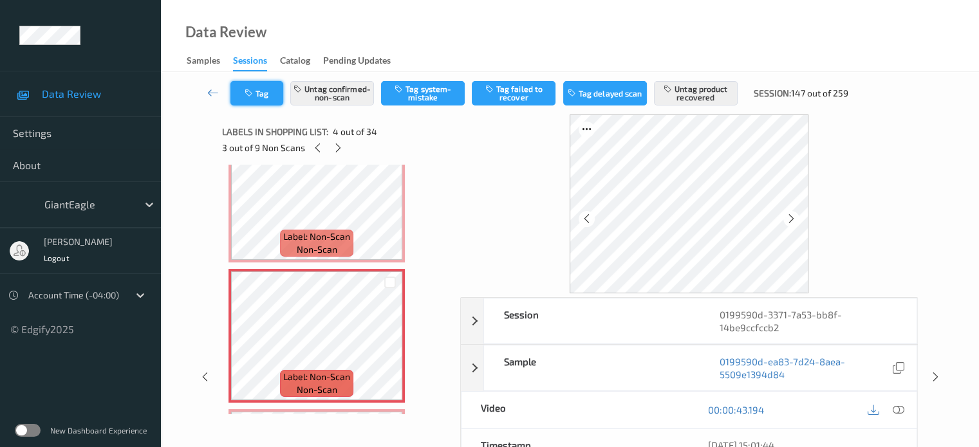
click at [261, 100] on button "Tag" at bounding box center [256, 93] width 53 height 24
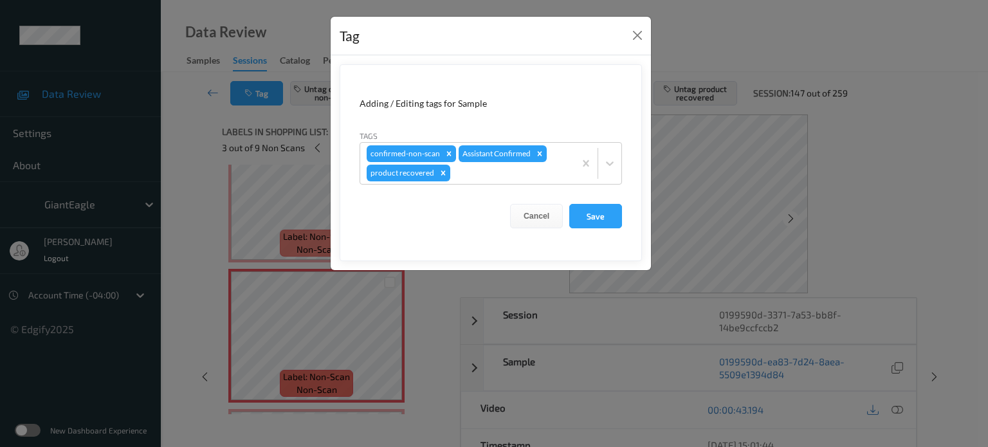
click at [296, 309] on div "Tag Adding / Editing tags for Sample Tags confirmed-non-scan Assistant Confirme…" at bounding box center [494, 223] width 988 height 447
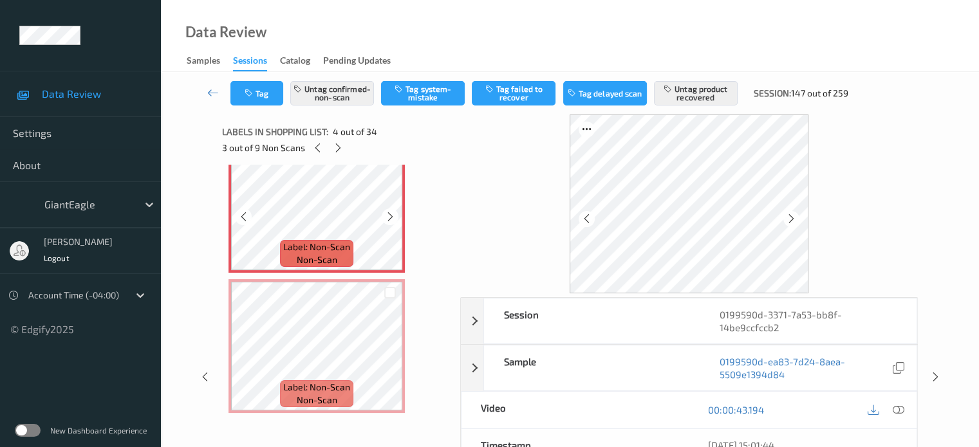
scroll to position [453, 0]
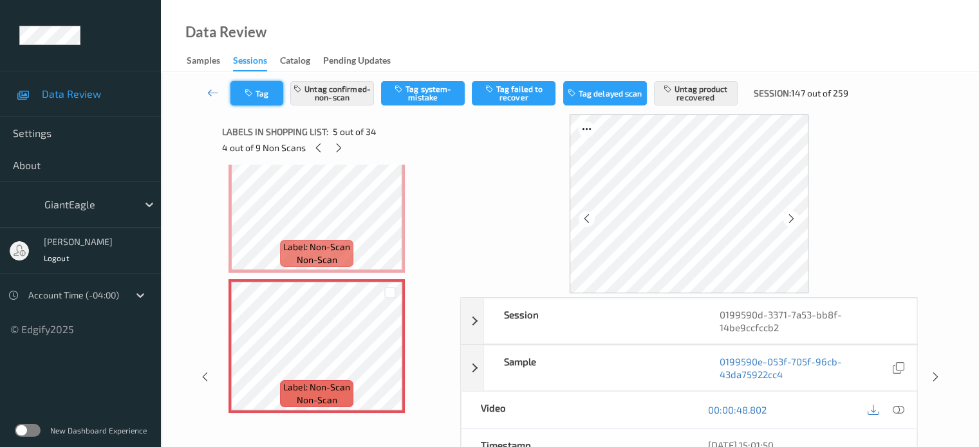
click at [258, 94] on button "Tag" at bounding box center [256, 93] width 53 height 24
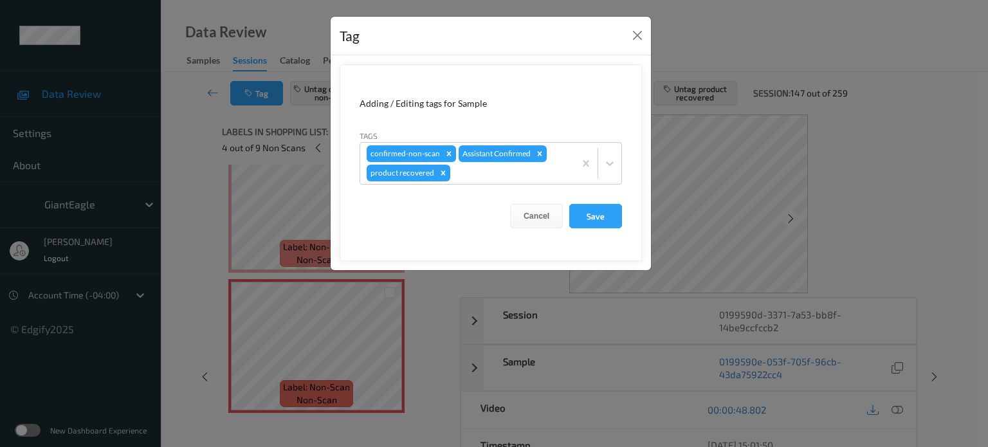
click at [311, 325] on div "Tag Adding / Editing tags for Sample Tags confirmed-non-scan Assistant Confirme…" at bounding box center [494, 223] width 988 height 447
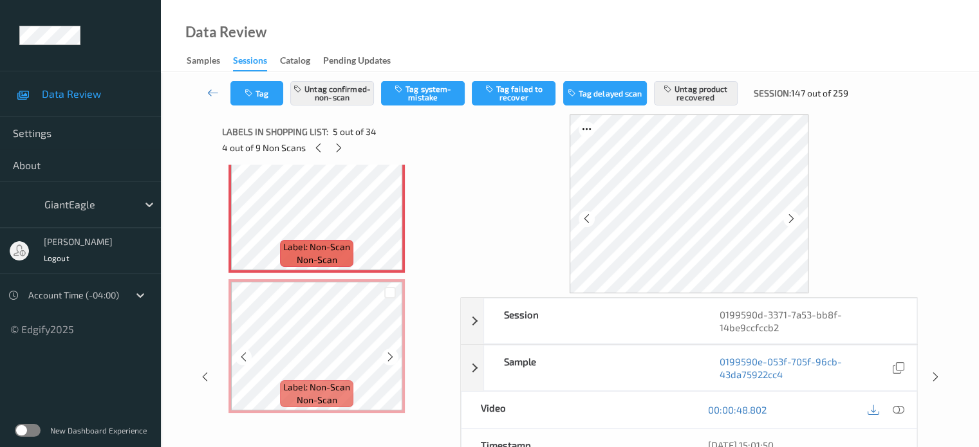
scroll to position [597, 0]
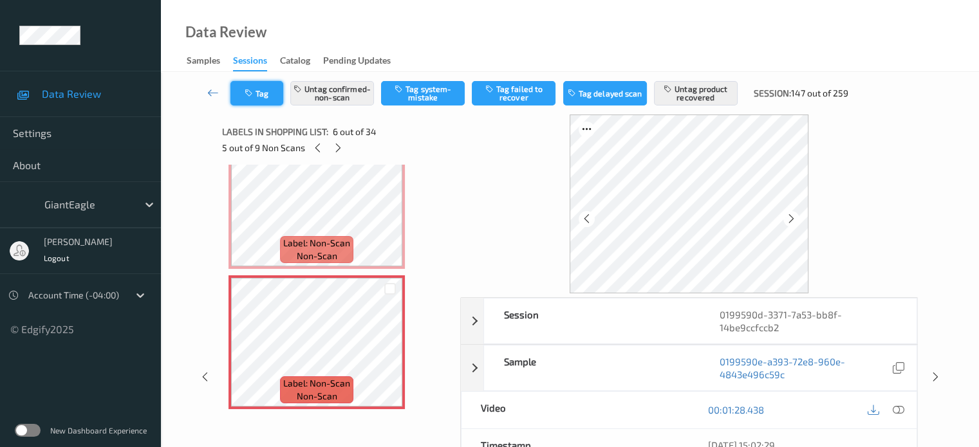
click at [267, 84] on button "Tag" at bounding box center [256, 93] width 53 height 24
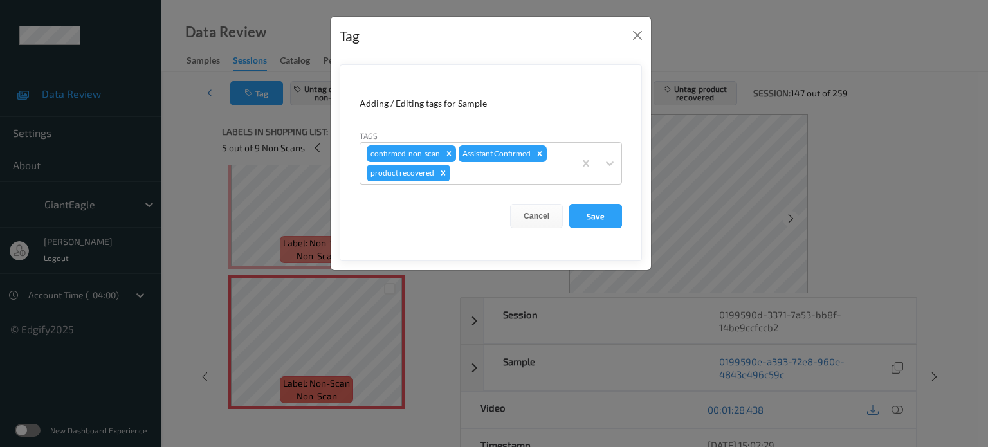
click at [320, 341] on div "Tag Adding / Editing tags for Sample Tags confirmed-non-scan Assistant Confirme…" at bounding box center [494, 223] width 988 height 447
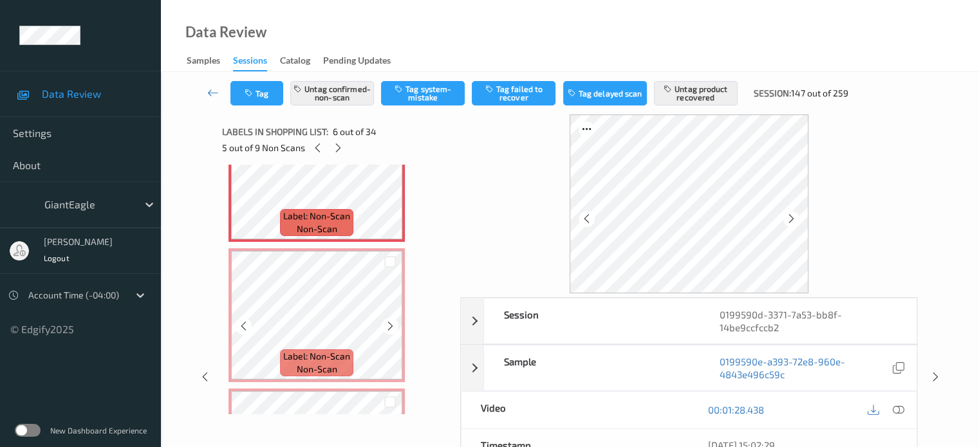
scroll to position [767, 0]
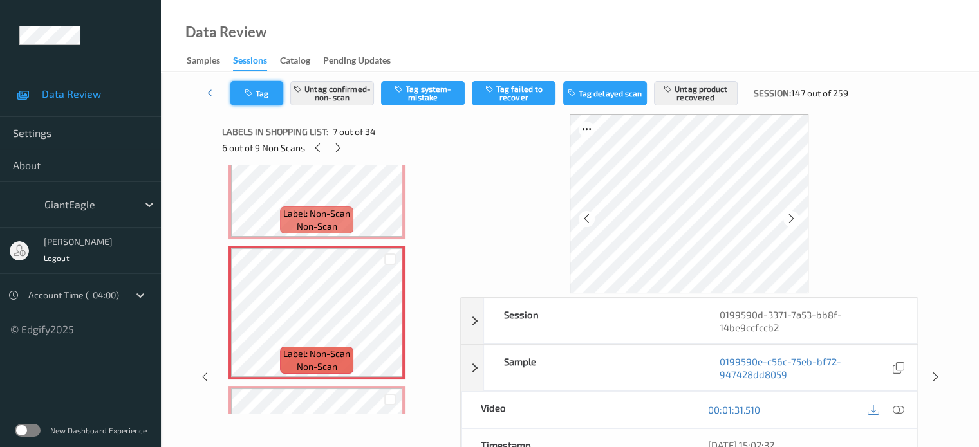
click at [260, 89] on button "Tag" at bounding box center [256, 93] width 53 height 24
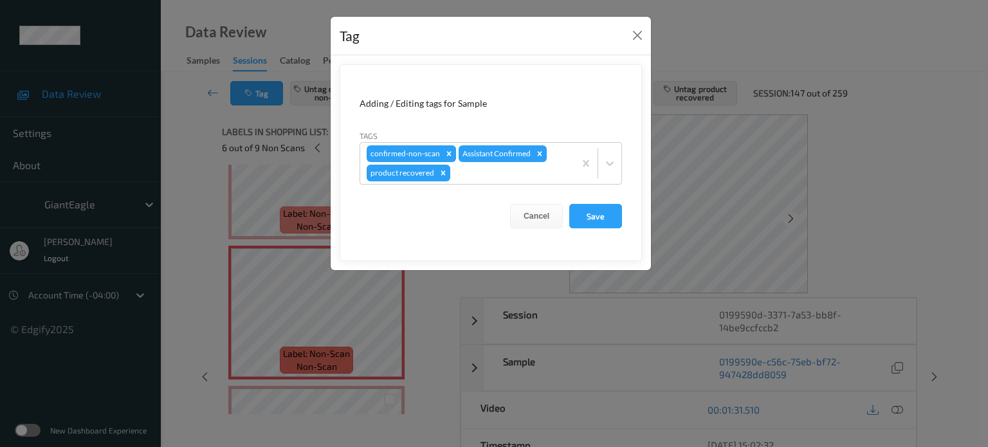
click at [300, 275] on div "Tag Adding / Editing tags for Sample Tags confirmed-non-scan Assistant Confirme…" at bounding box center [494, 223] width 988 height 447
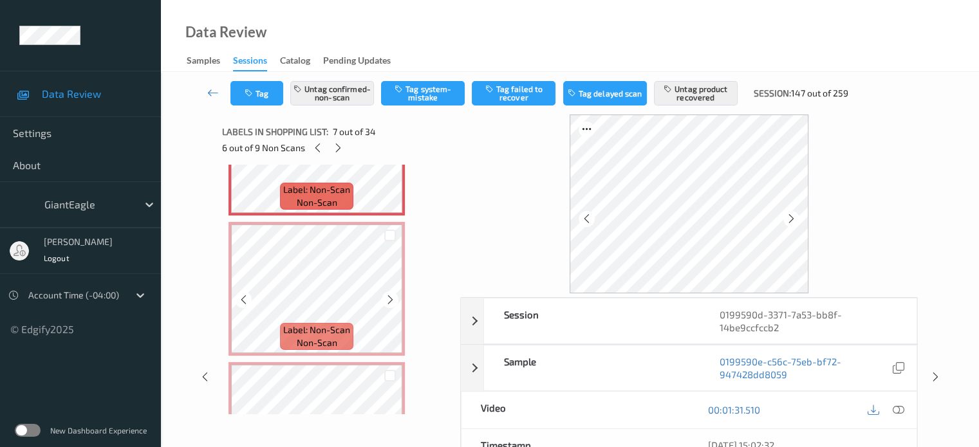
scroll to position [932, 0]
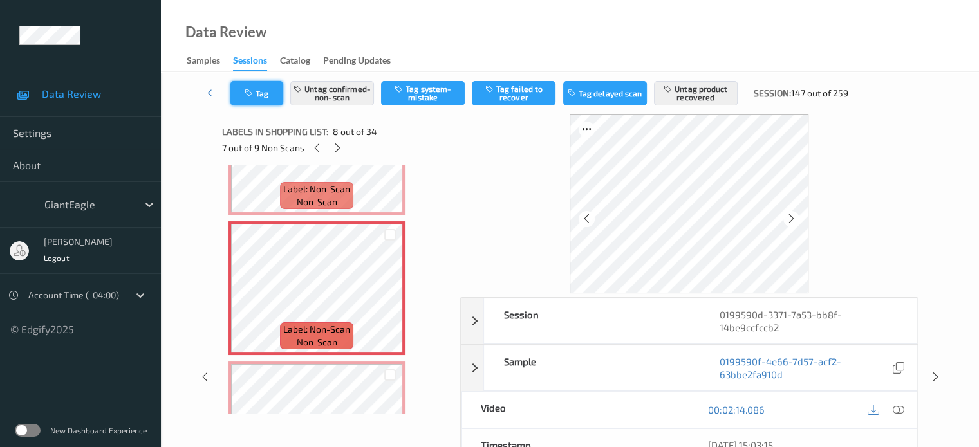
click at [259, 91] on button "Tag" at bounding box center [256, 93] width 53 height 24
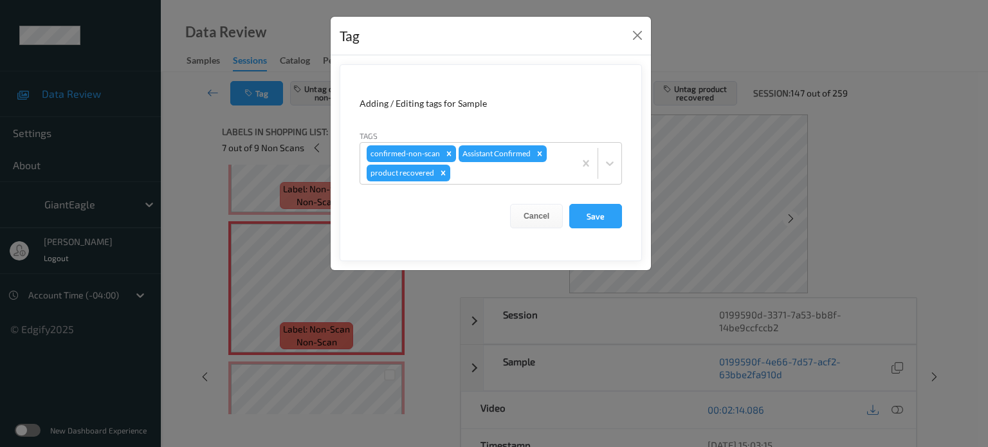
click at [299, 271] on div "Tag Adding / Editing tags for Sample Tags confirmed-non-scan Assistant Confirme…" at bounding box center [494, 223] width 988 height 447
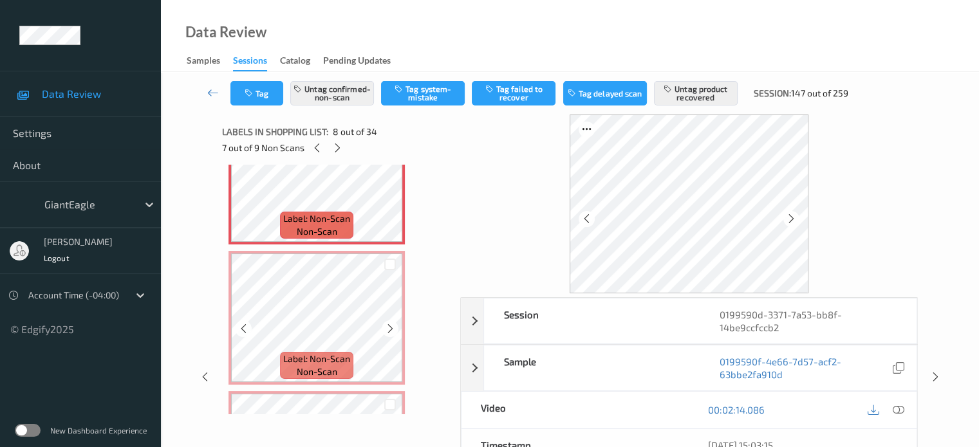
scroll to position [1050, 0]
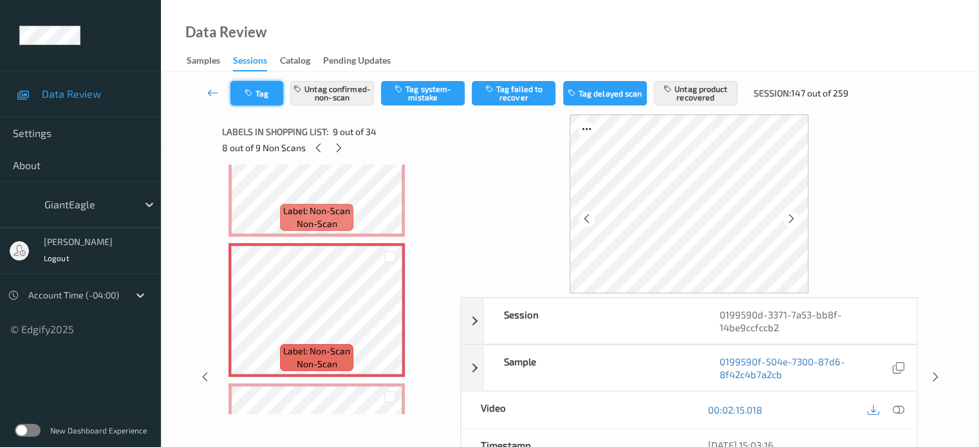
click at [264, 82] on button "Tag" at bounding box center [256, 93] width 53 height 24
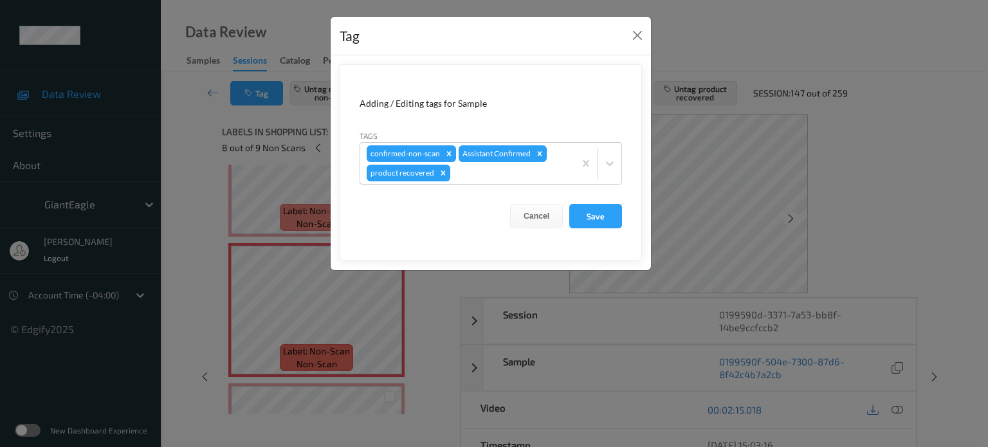
click at [268, 303] on div "Tag Adding / Editing tags for Sample Tags confirmed-non-scan Assistant Confirme…" at bounding box center [494, 223] width 988 height 447
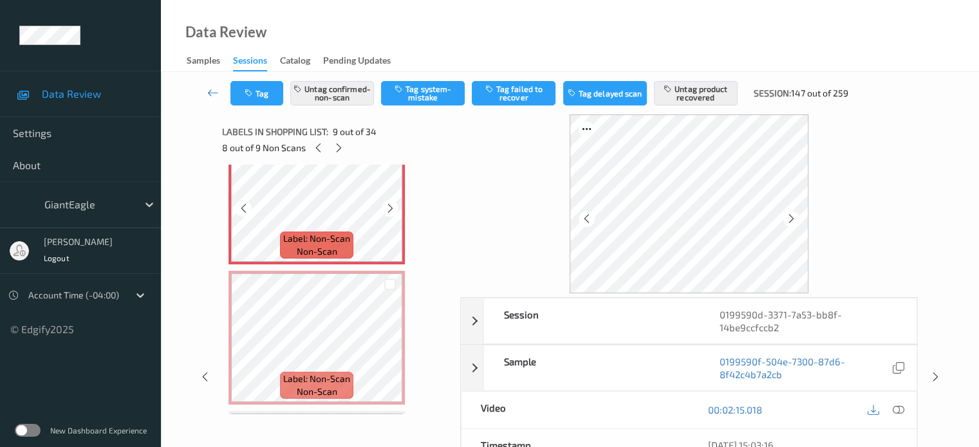
scroll to position [1173, 0]
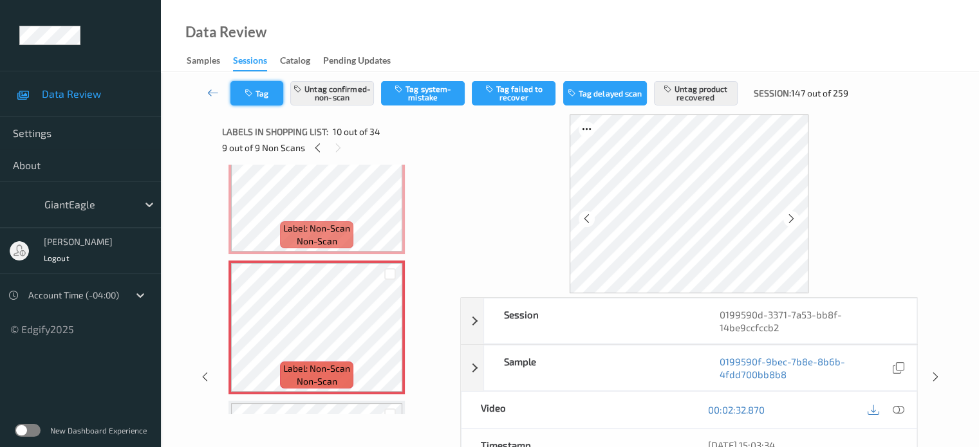
click at [268, 91] on button "Tag" at bounding box center [256, 93] width 53 height 24
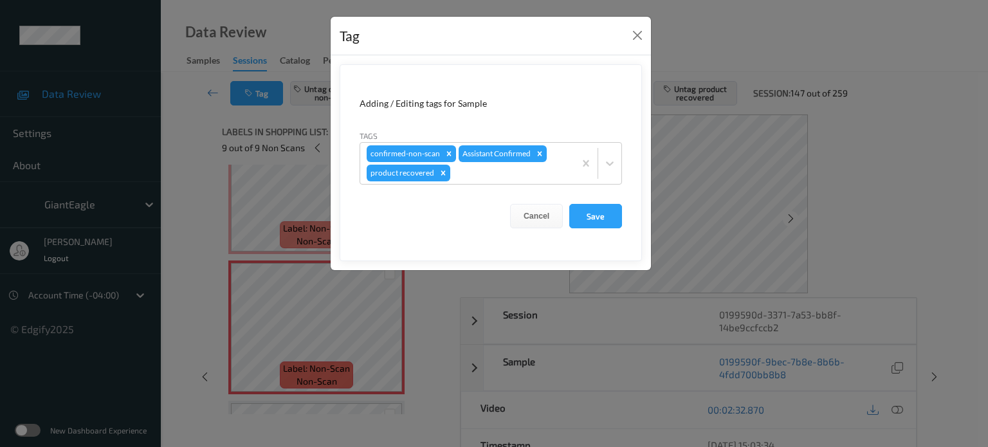
click at [293, 337] on div "Tag Adding / Editing tags for Sample Tags confirmed-non-scan Assistant Confirme…" at bounding box center [494, 223] width 988 height 447
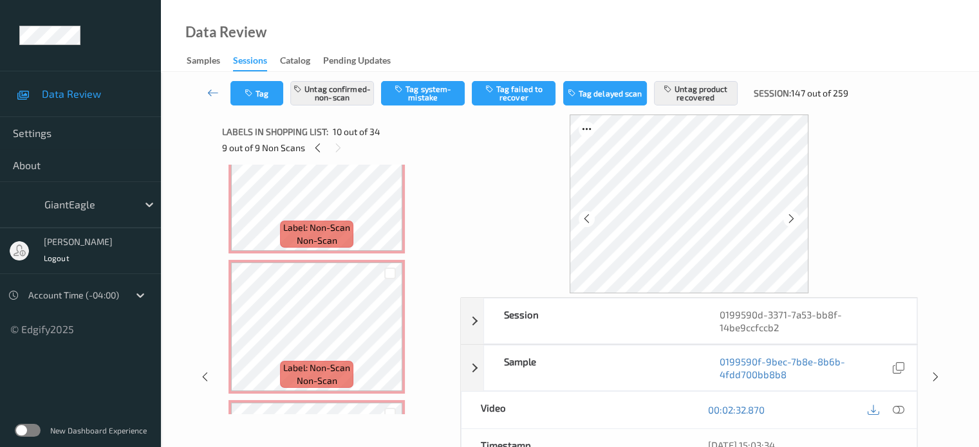
scroll to position [865, 0]
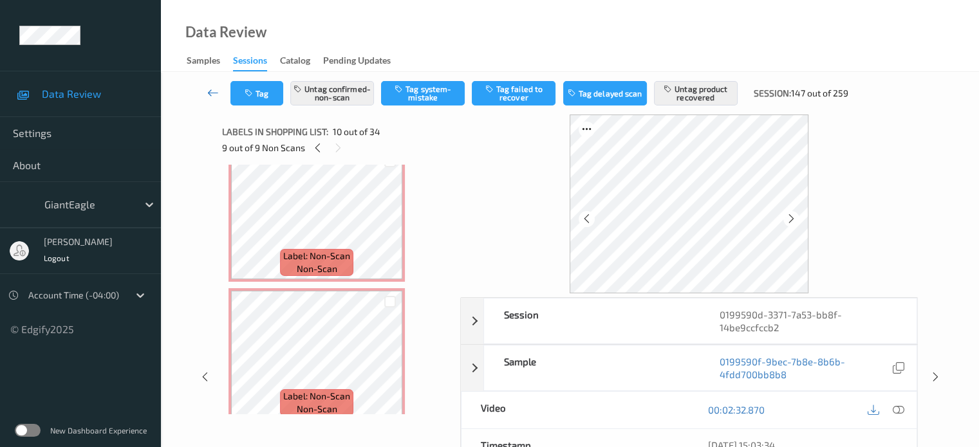
click at [212, 98] on icon at bounding box center [213, 92] width 12 height 13
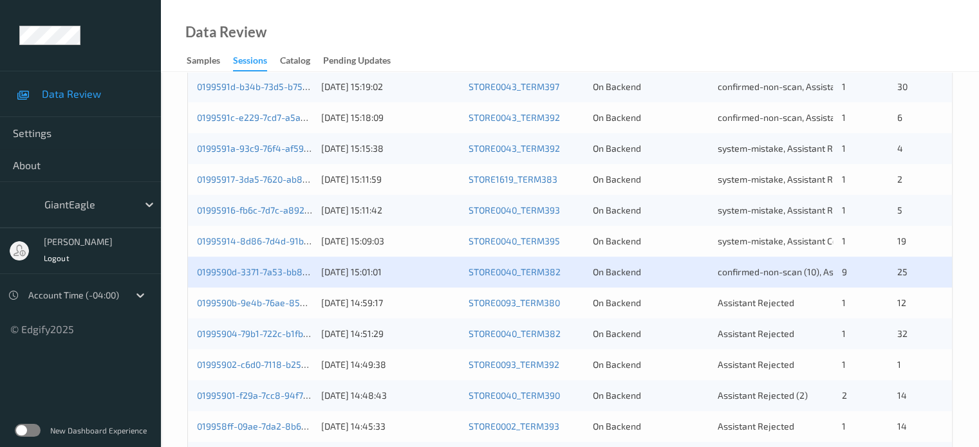
scroll to position [409, 0]
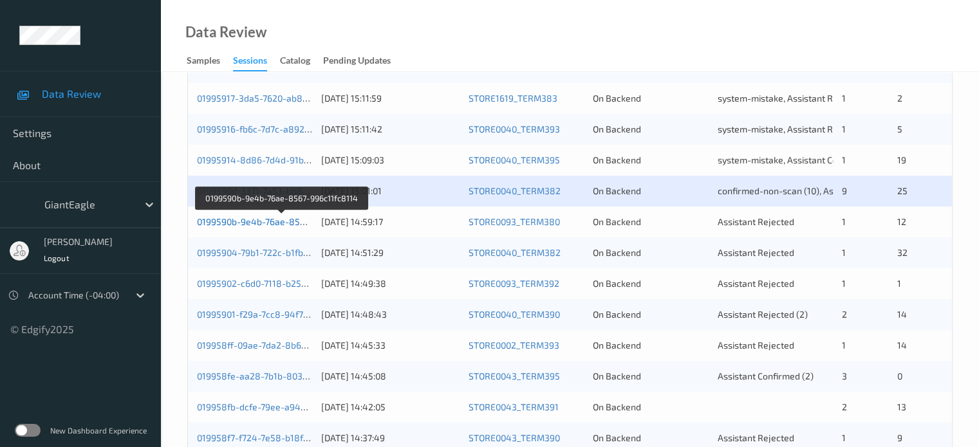
click at [270, 221] on link "0199590b-9e4b-76ae-8567-996c11fc8114" at bounding box center [282, 221] width 171 height 11
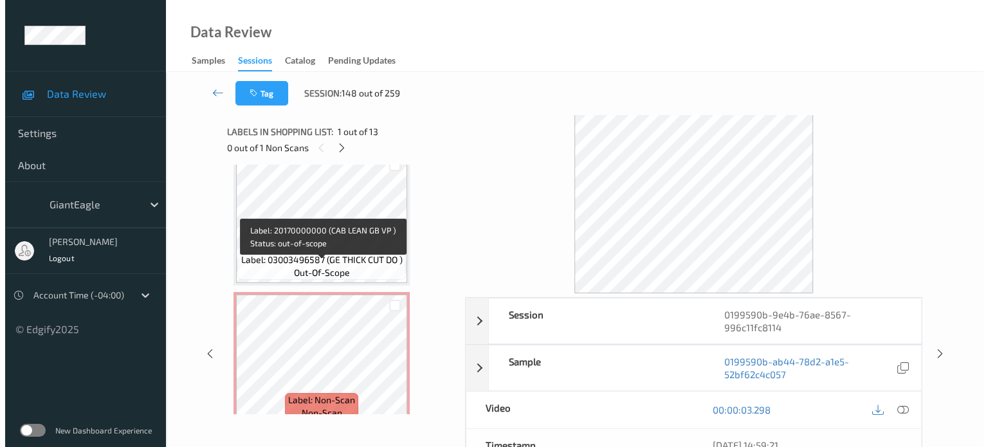
scroll to position [347, 0]
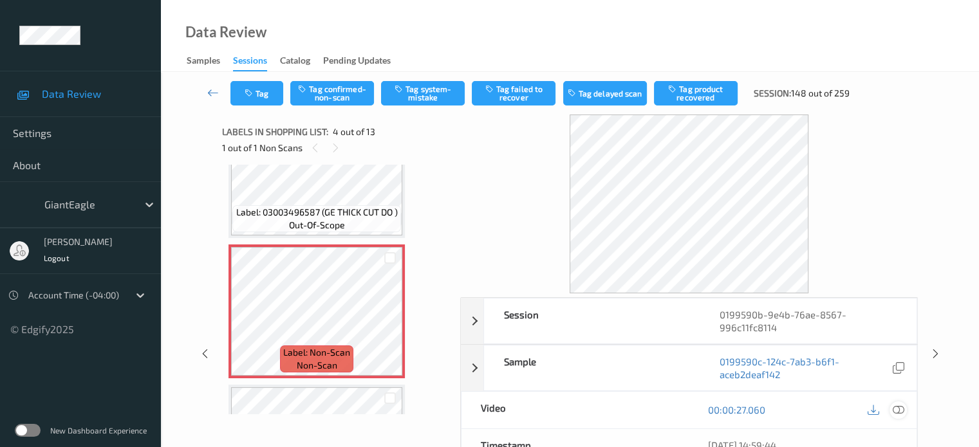
click at [900, 411] on icon at bounding box center [898, 410] width 12 height 12
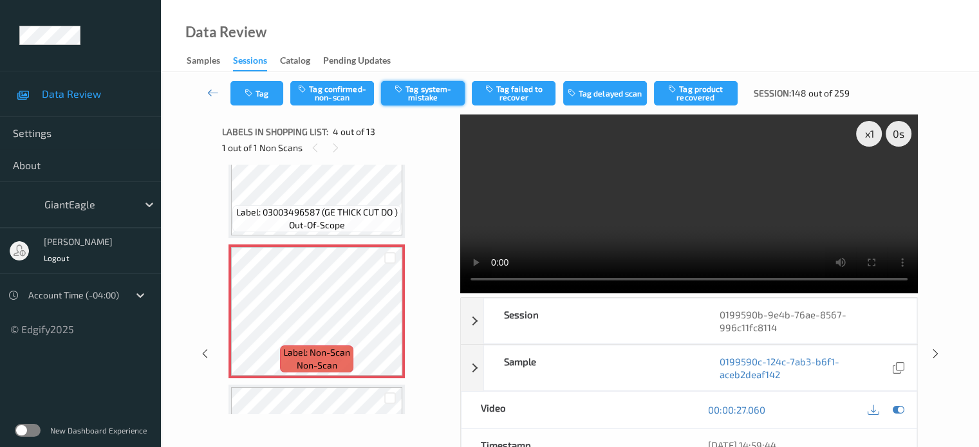
click at [423, 95] on button "Tag system-mistake" at bounding box center [423, 93] width 84 height 24
click at [257, 88] on button "Tag" at bounding box center [256, 93] width 53 height 24
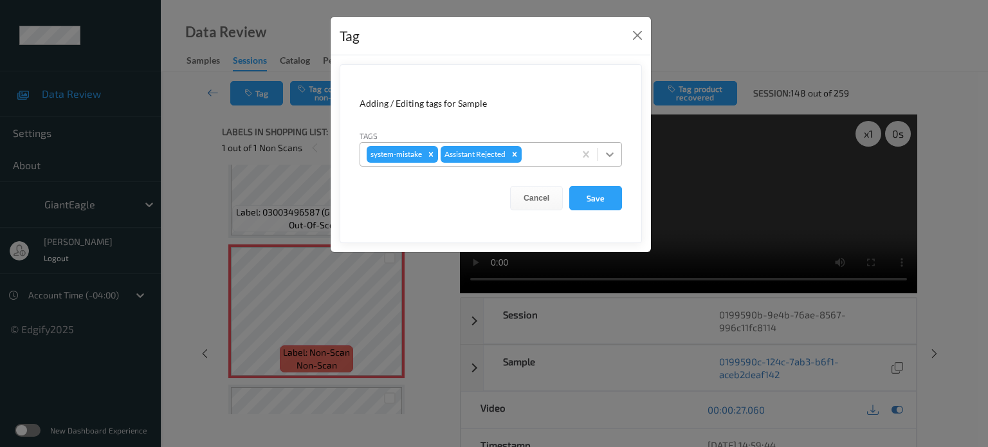
click at [611, 149] on icon at bounding box center [610, 154] width 13 height 13
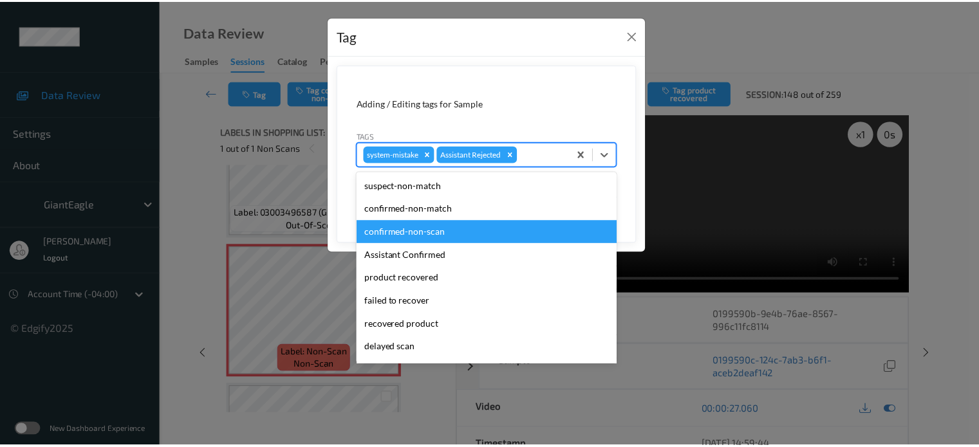
scroll to position [136, 0]
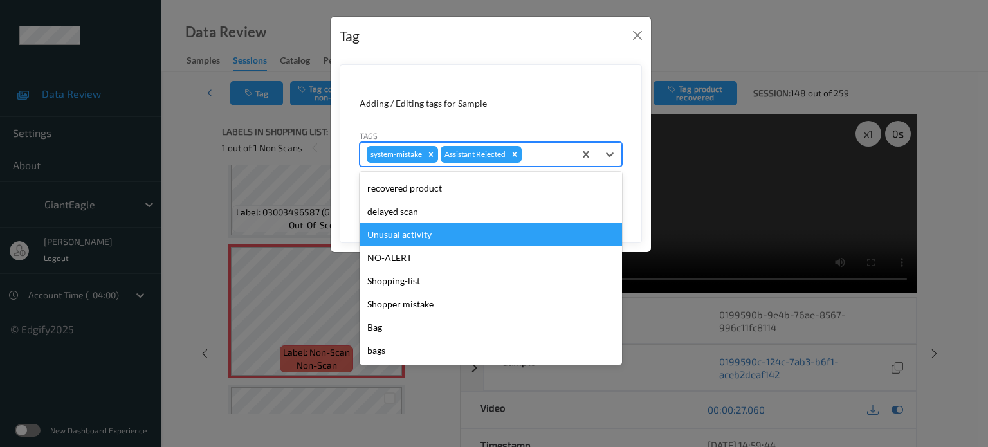
click at [412, 236] on div "Unusual activity" at bounding box center [491, 234] width 263 height 23
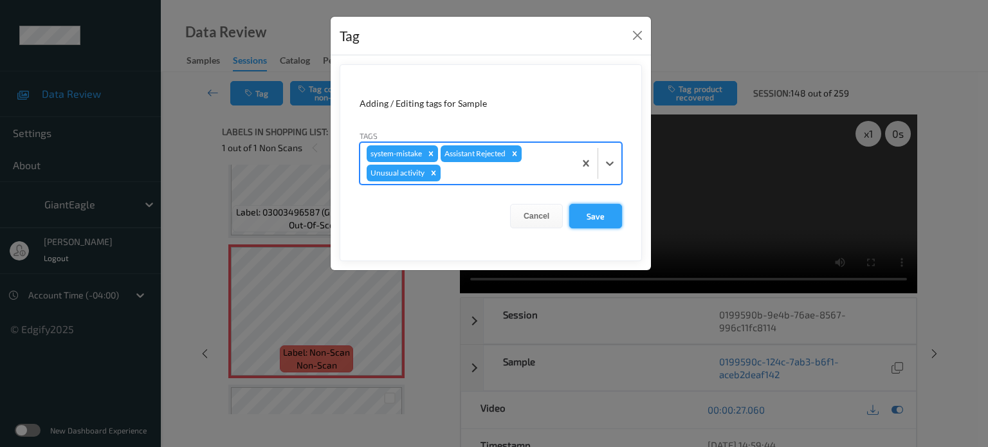
click at [592, 221] on button "Save" at bounding box center [595, 216] width 53 height 24
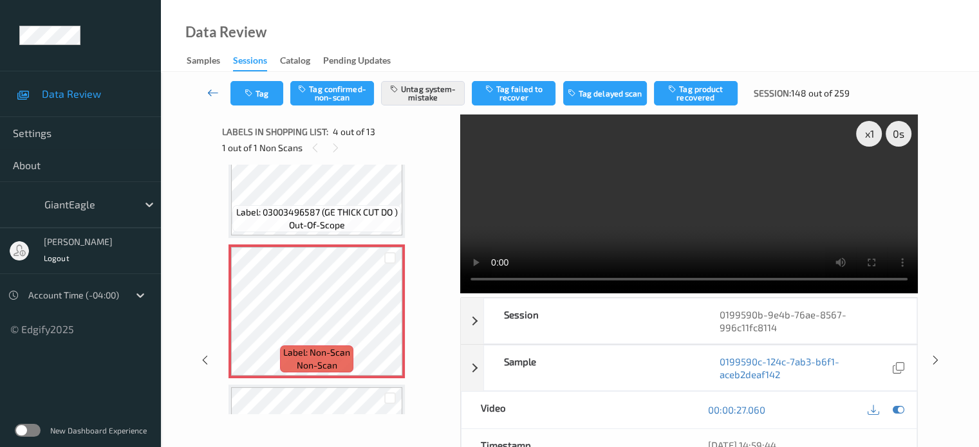
click at [212, 95] on icon at bounding box center [213, 92] width 12 height 13
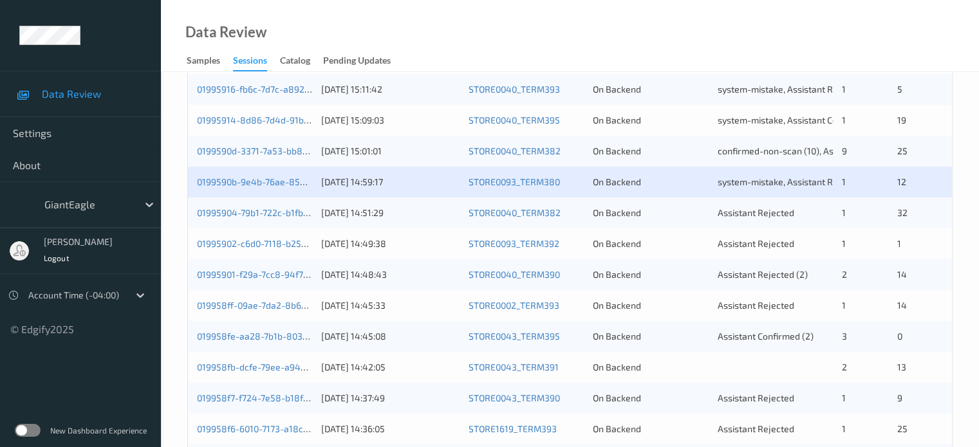
scroll to position [517, 0]
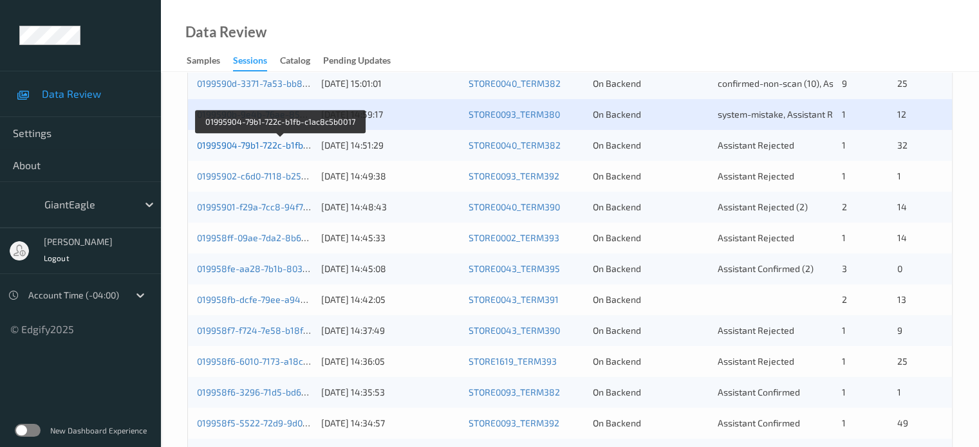
click at [276, 149] on link "01995904-79b1-722c-b1fb-c1ac8c5b0017" at bounding box center [280, 145] width 167 height 11
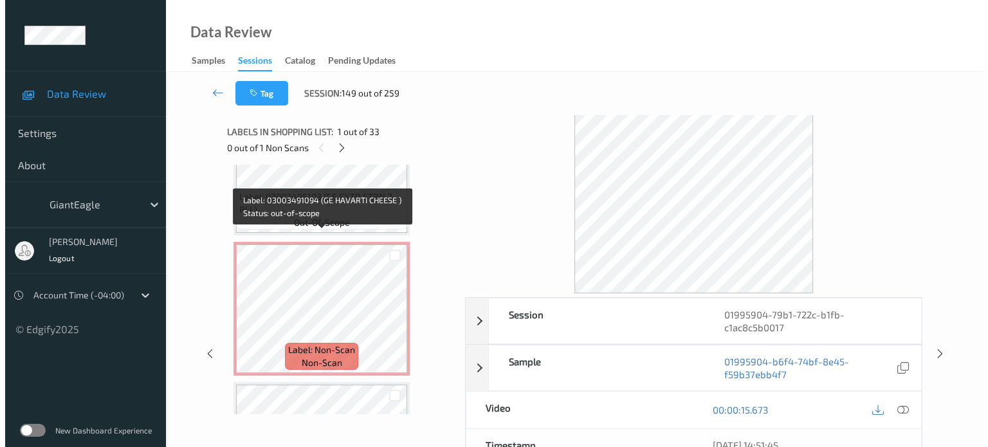
scroll to position [2315, 0]
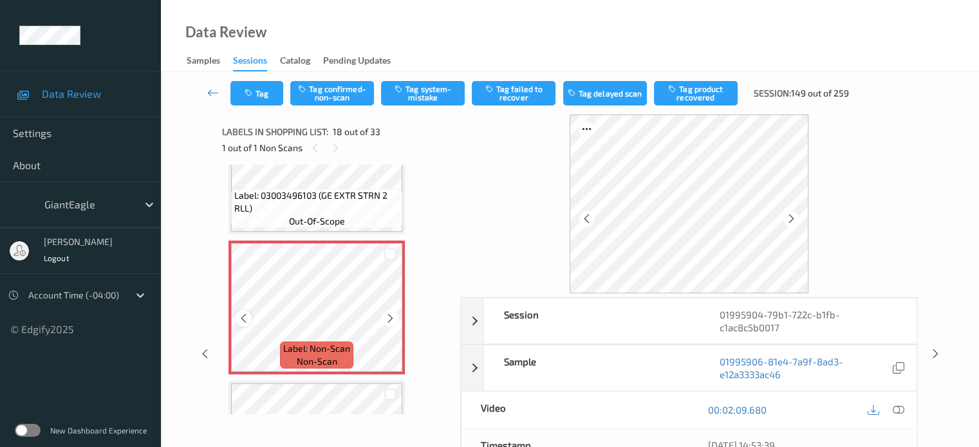
click at [243, 325] on div at bounding box center [243, 318] width 16 height 16
click at [903, 411] on icon at bounding box center [898, 410] width 12 height 12
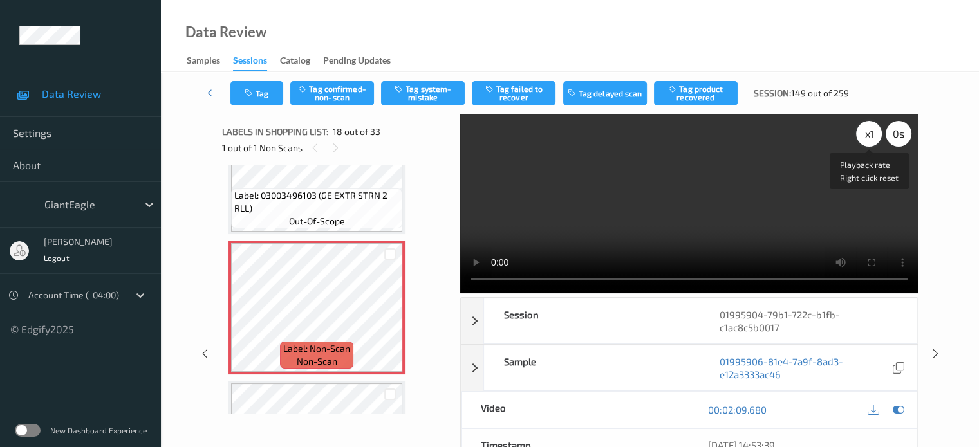
click at [870, 131] on div "x 1" at bounding box center [869, 134] width 26 height 26
click at [420, 92] on button "Tag system-mistake" at bounding box center [423, 93] width 84 height 24
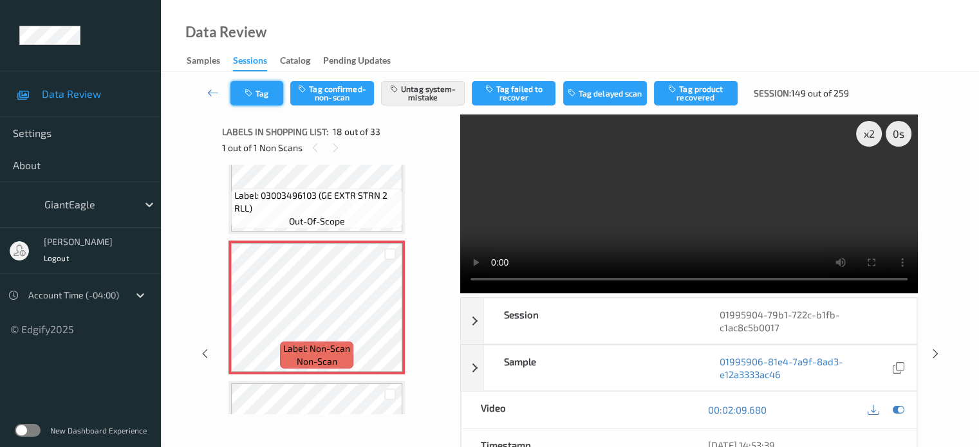
click at [264, 97] on button "Tag" at bounding box center [256, 93] width 53 height 24
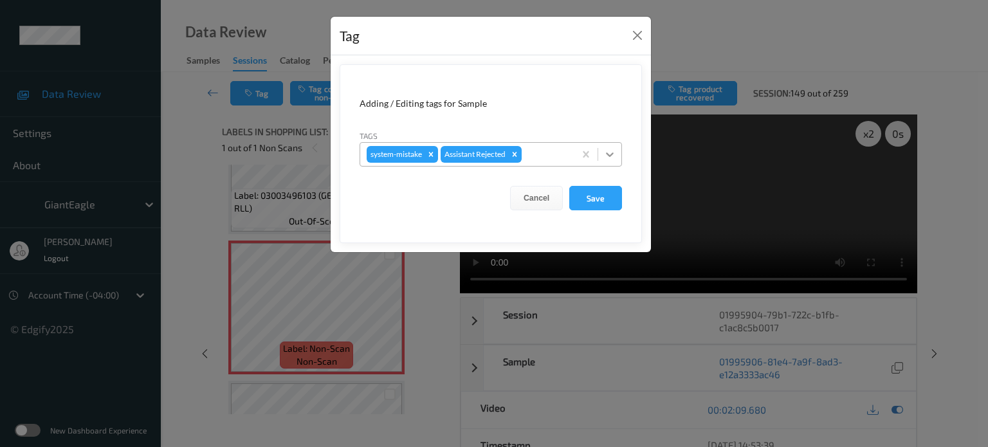
click at [610, 151] on icon at bounding box center [610, 154] width 13 height 13
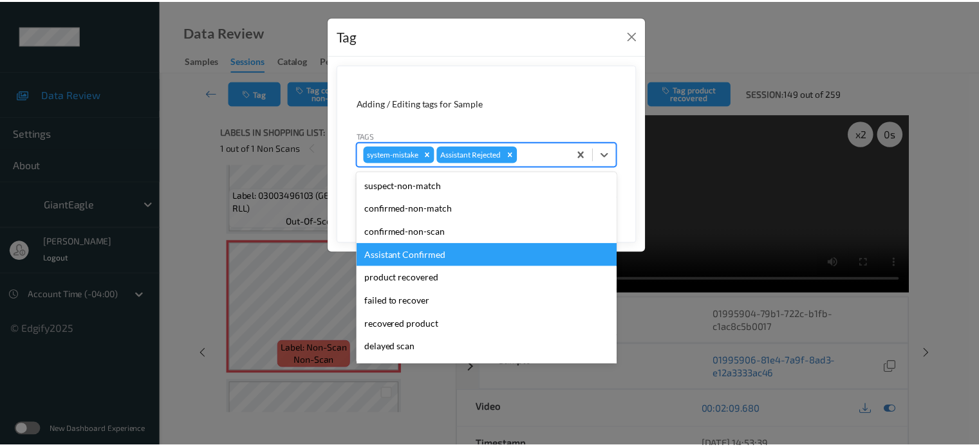
scroll to position [136, 0]
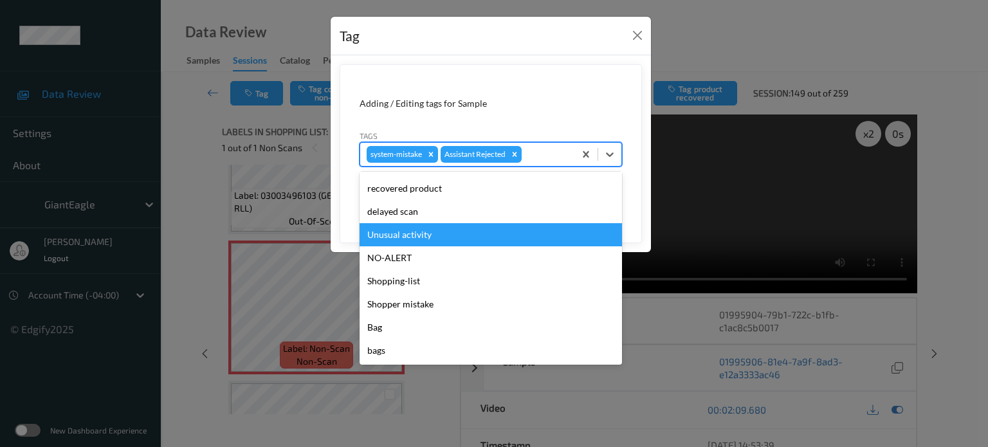
click at [392, 236] on div "Unusual activity" at bounding box center [491, 234] width 263 height 23
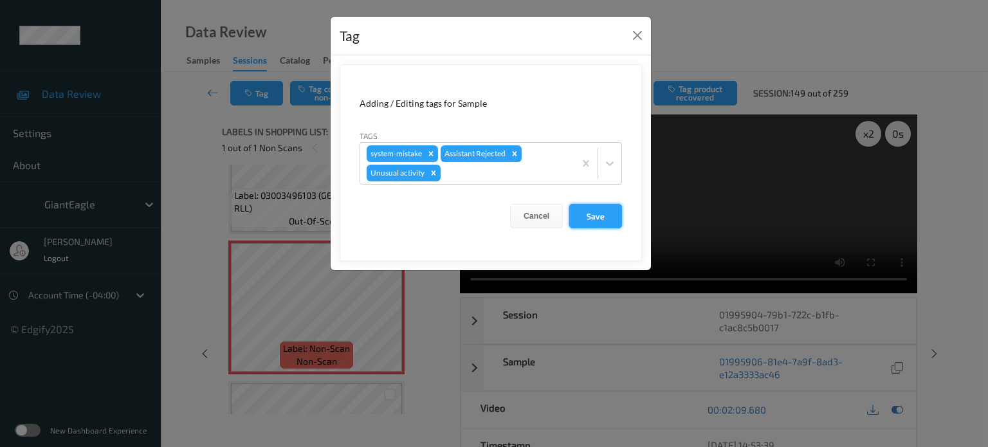
click at [595, 221] on button "Save" at bounding box center [595, 216] width 53 height 24
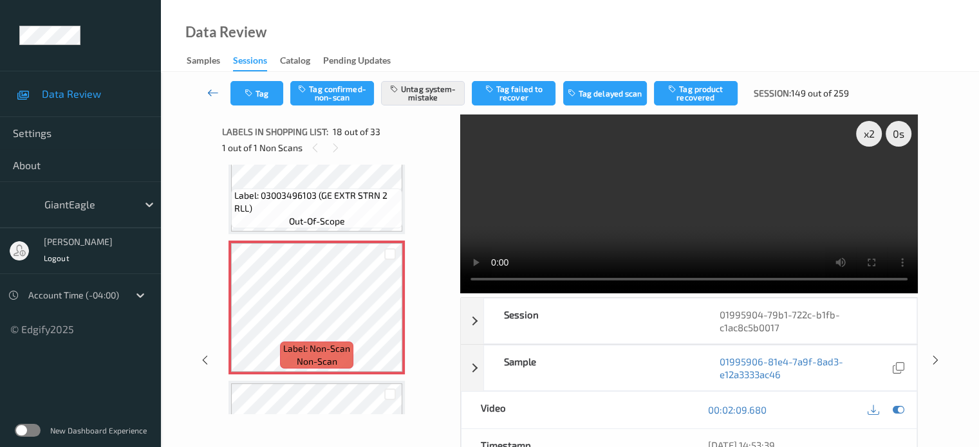
click at [215, 92] on icon at bounding box center [213, 92] width 12 height 13
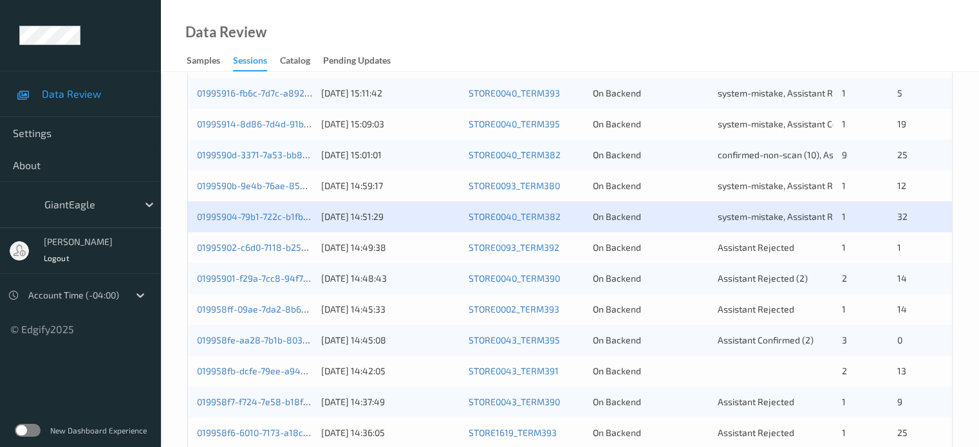
scroll to position [536, 0]
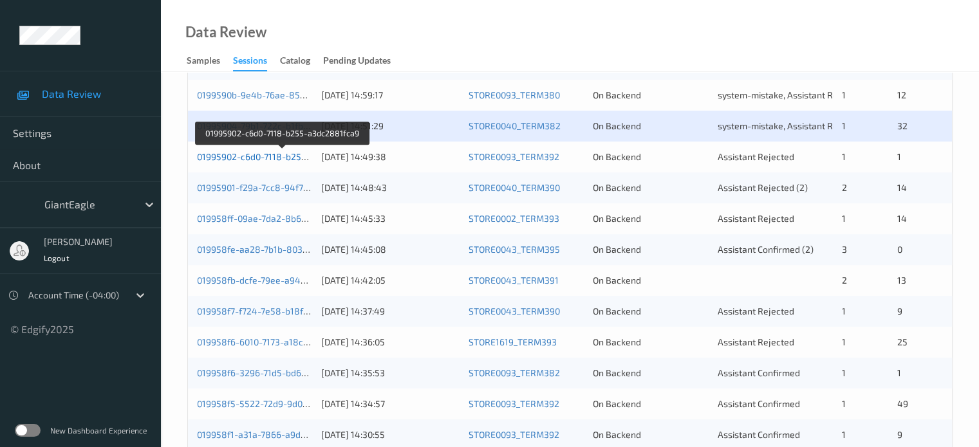
click at [239, 155] on link "01995902-c6d0-7118-b255-a3dc2881fca9" at bounding box center [283, 156] width 172 height 11
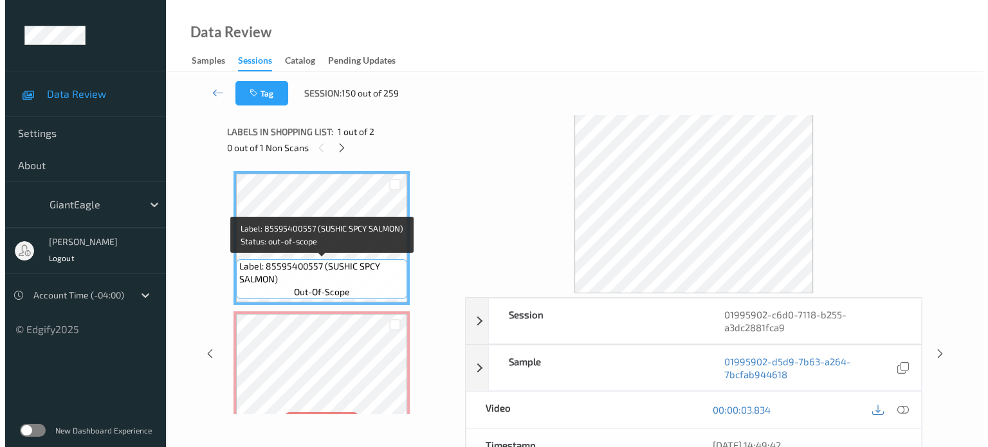
scroll to position [37, 0]
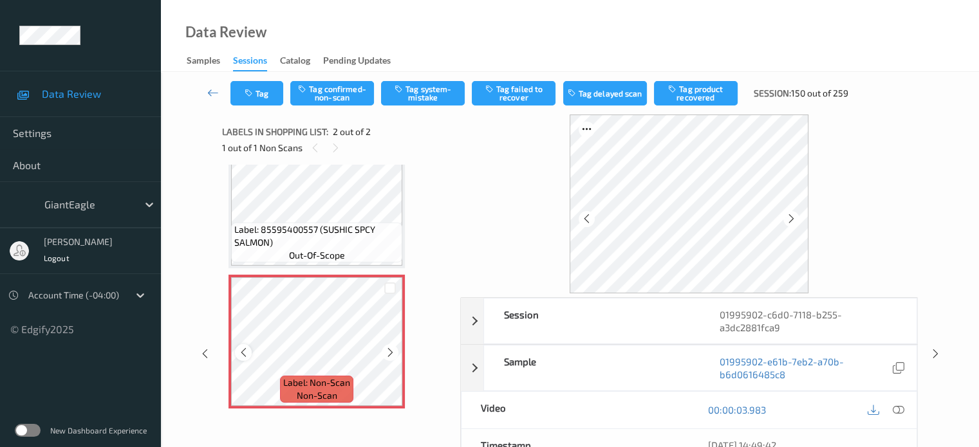
click at [241, 351] on icon at bounding box center [243, 353] width 11 height 12
click at [903, 406] on icon at bounding box center [898, 410] width 12 height 12
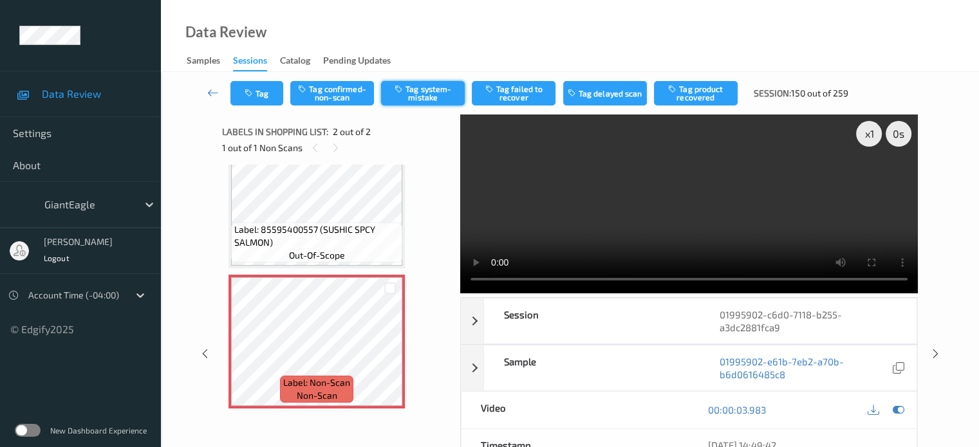
click at [443, 95] on button "Tag system-mistake" at bounding box center [423, 93] width 84 height 24
click at [257, 98] on button "Tag" at bounding box center [256, 93] width 53 height 24
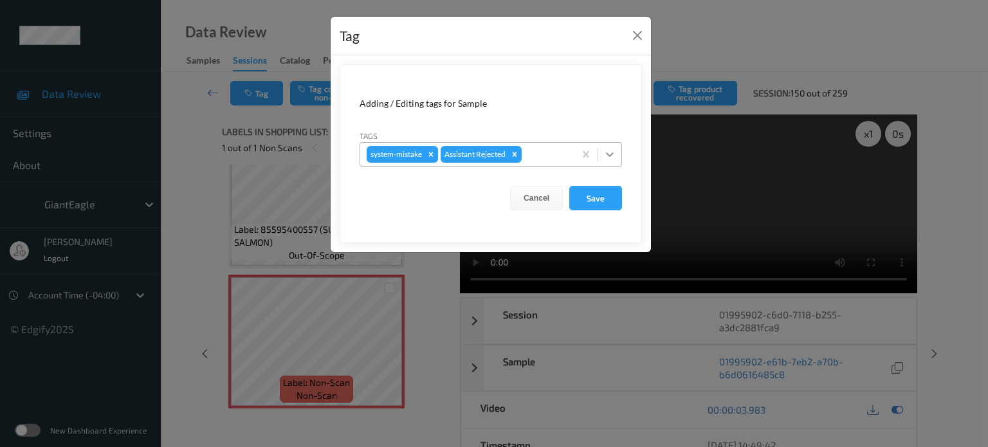
click at [607, 160] on div at bounding box center [609, 154] width 23 height 23
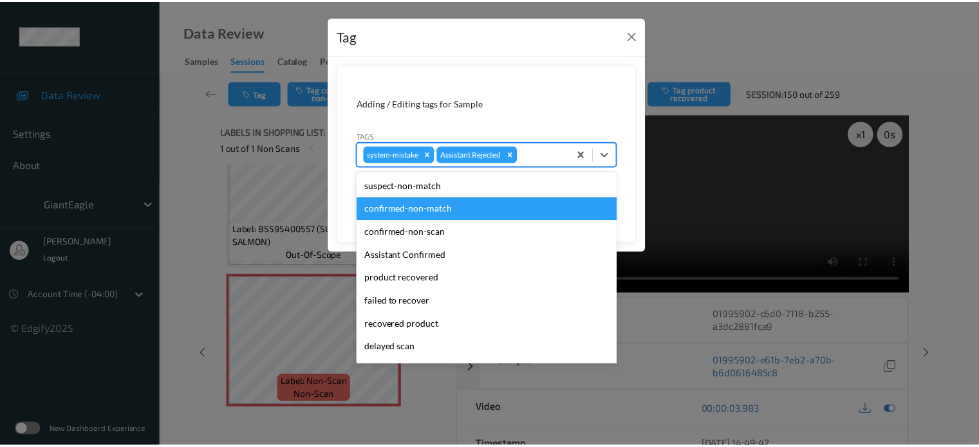
scroll to position [136, 0]
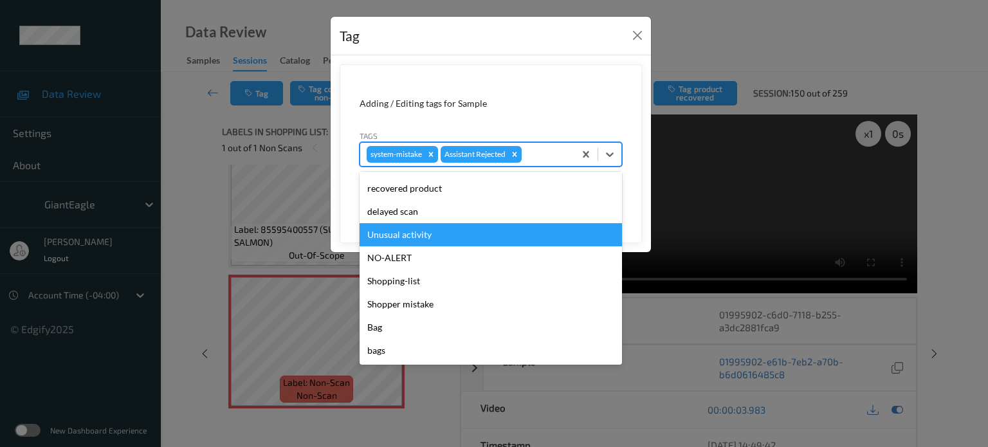
click at [403, 236] on div "Unusual activity" at bounding box center [491, 234] width 263 height 23
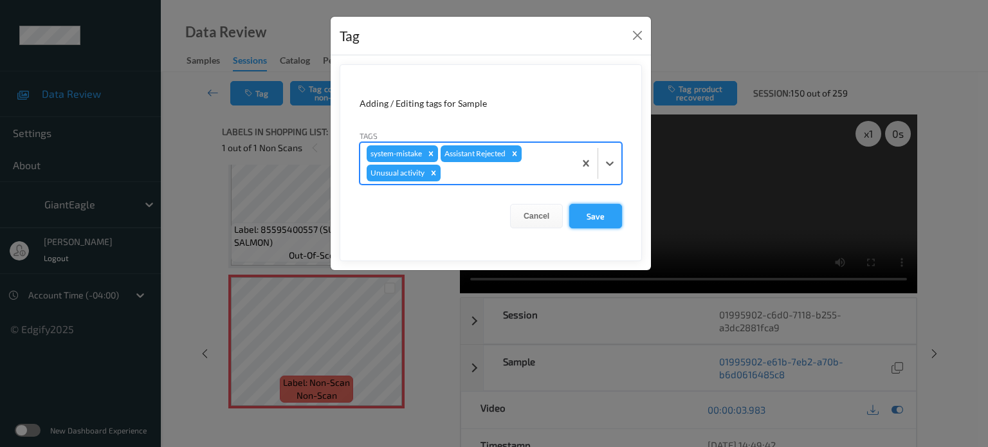
click at [595, 213] on button "Save" at bounding box center [595, 216] width 53 height 24
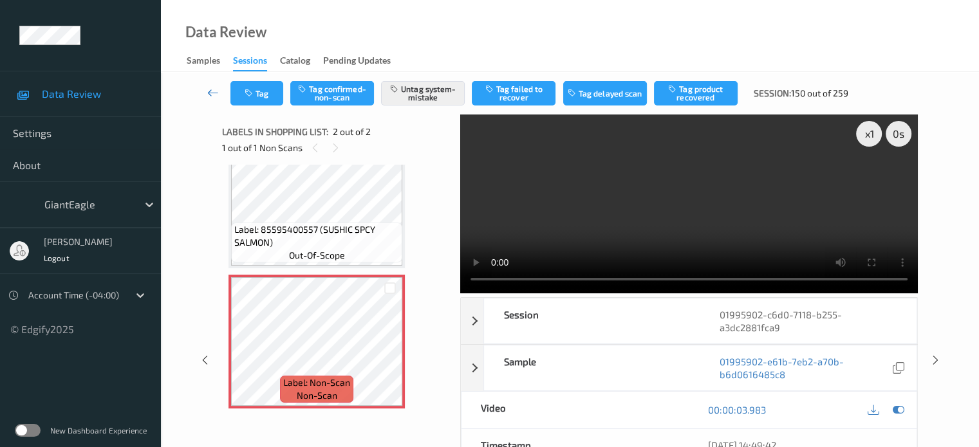
click at [210, 97] on icon at bounding box center [213, 92] width 12 height 13
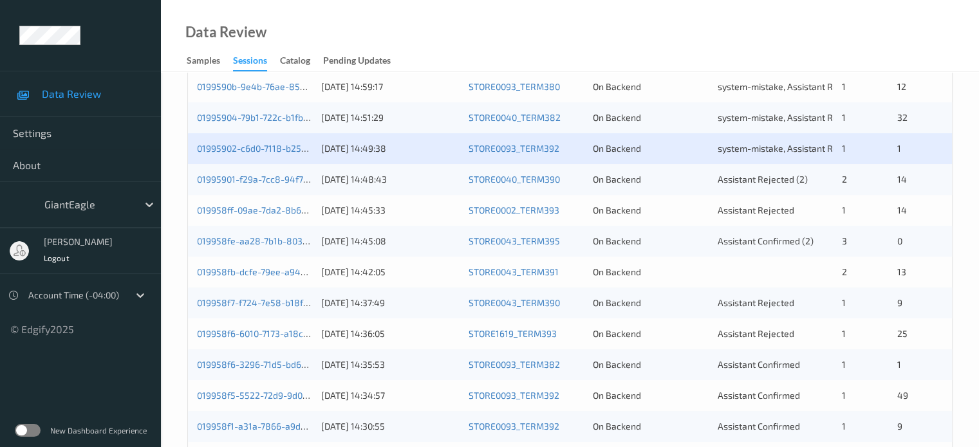
scroll to position [542, 0]
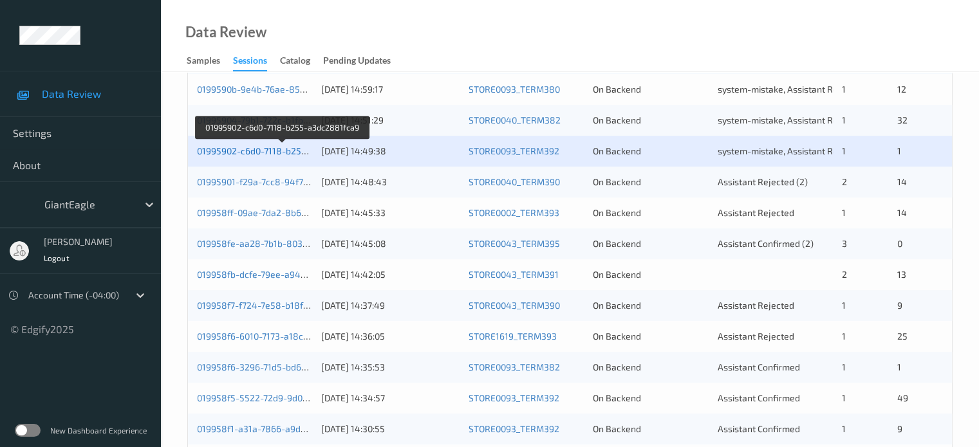
click at [273, 150] on link "01995902-c6d0-7118-b255-a3dc2881fca9" at bounding box center [283, 150] width 172 height 11
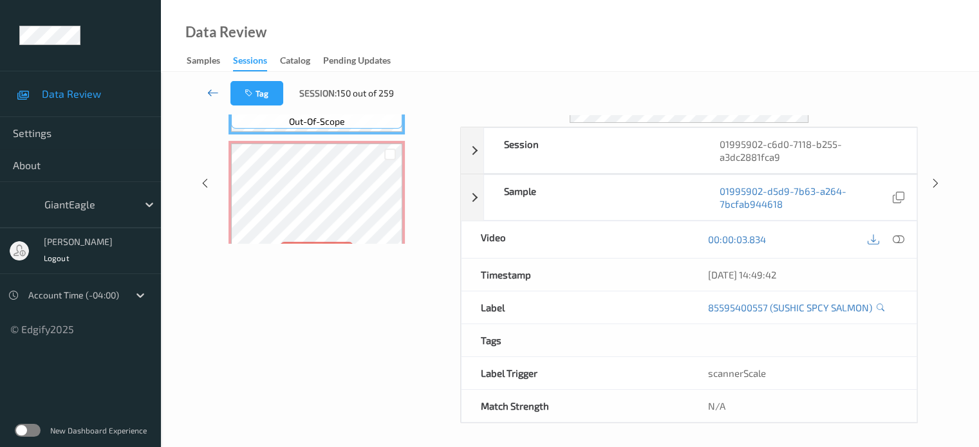
click at [211, 94] on icon at bounding box center [213, 92] width 12 height 13
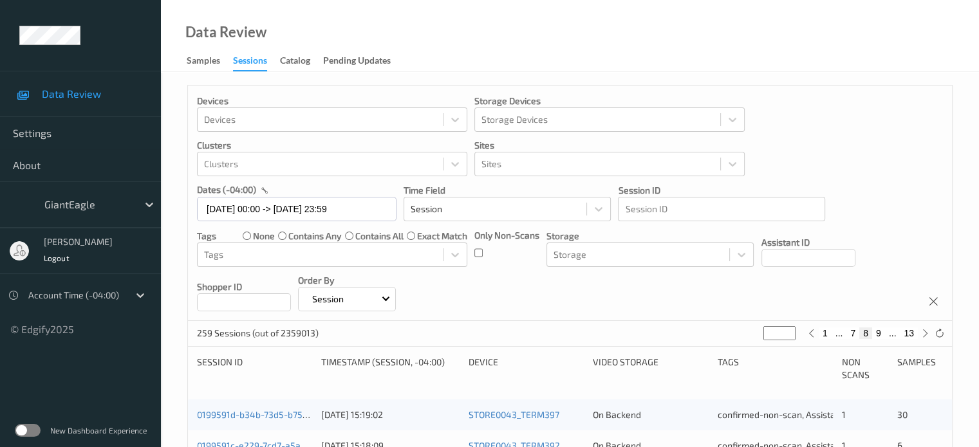
scroll to position [322, 0]
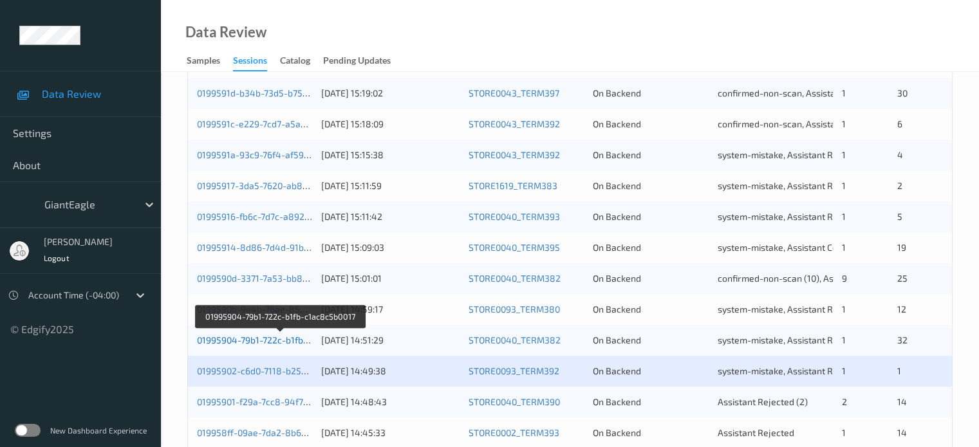
click at [260, 340] on link "01995904-79b1-722c-b1fb-c1ac8c5b0017" at bounding box center [280, 340] width 167 height 11
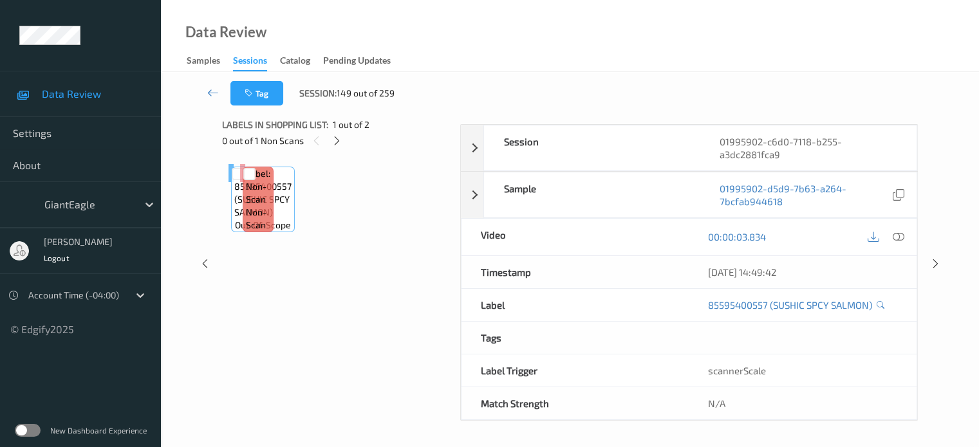
scroll to position [171, 0]
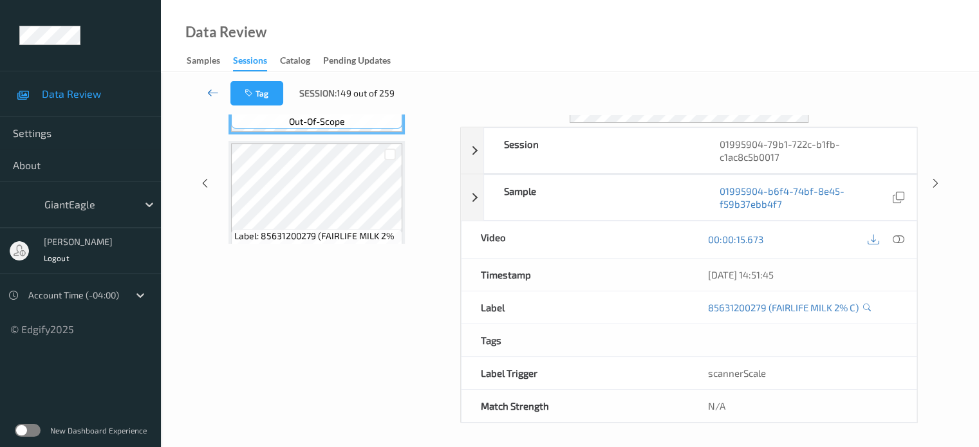
click at [208, 89] on icon at bounding box center [213, 92] width 12 height 13
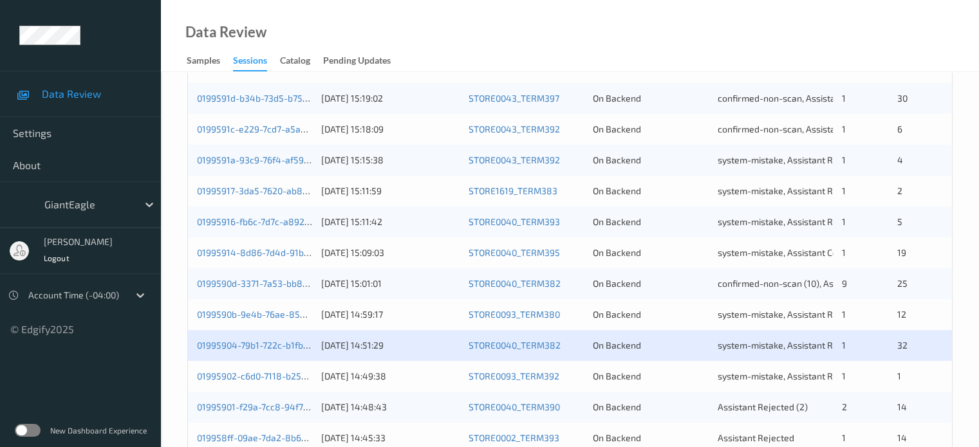
scroll to position [317, 0]
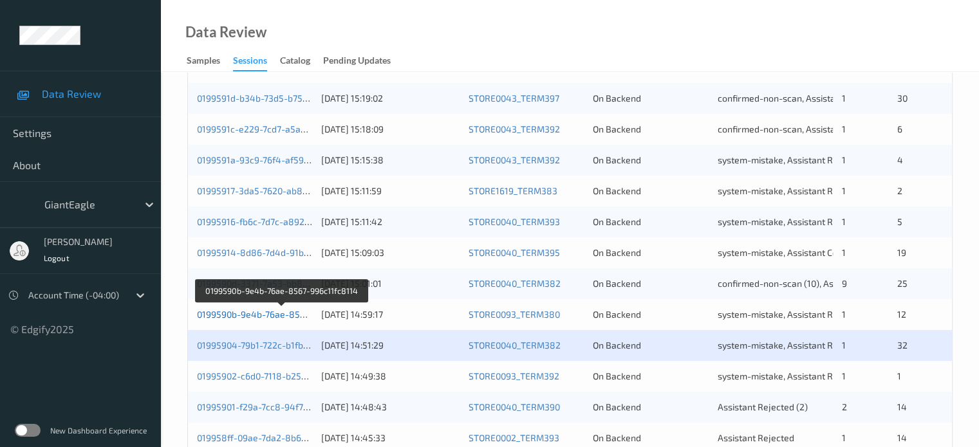
click at [260, 313] on link "0199590b-9e4b-76ae-8567-996c11fc8114" at bounding box center [282, 314] width 171 height 11
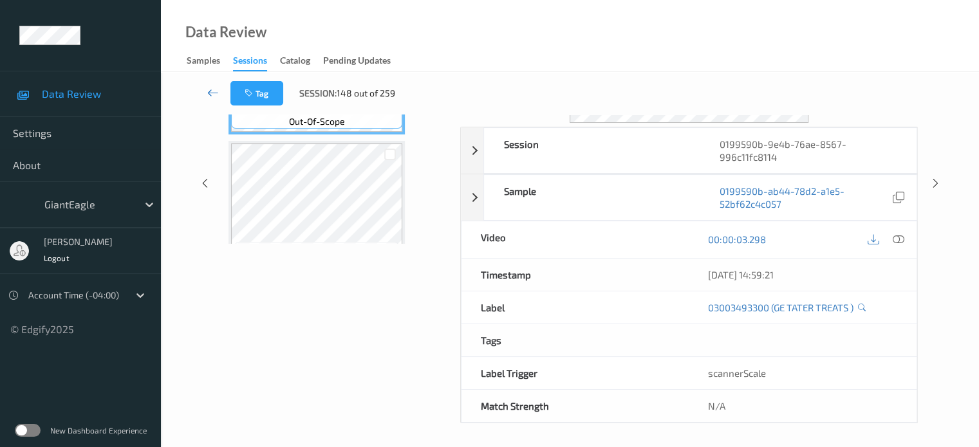
click at [214, 90] on icon at bounding box center [213, 92] width 12 height 13
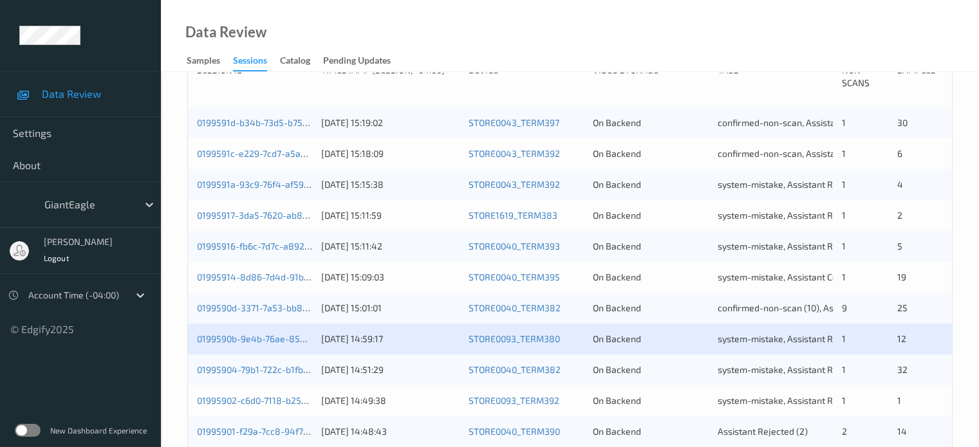
scroll to position [299, 0]
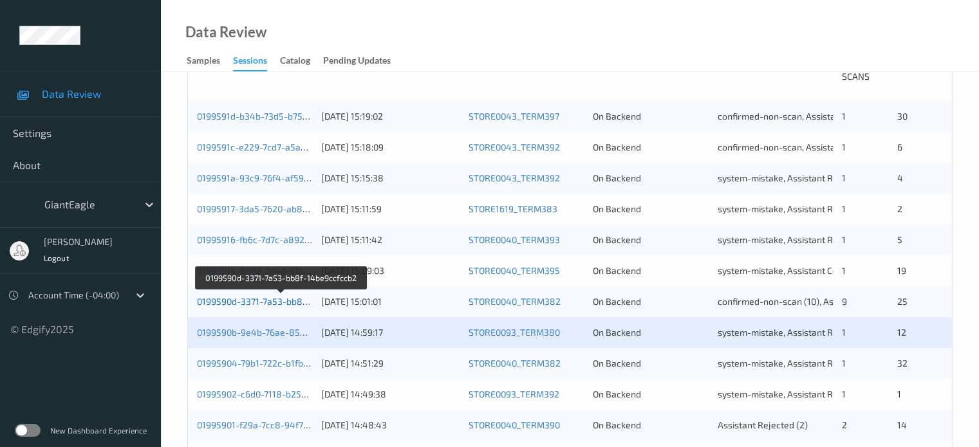
click at [243, 299] on link "0199590d-3371-7a53-bb8f-14be9ccfccb2" at bounding box center [281, 301] width 169 height 11
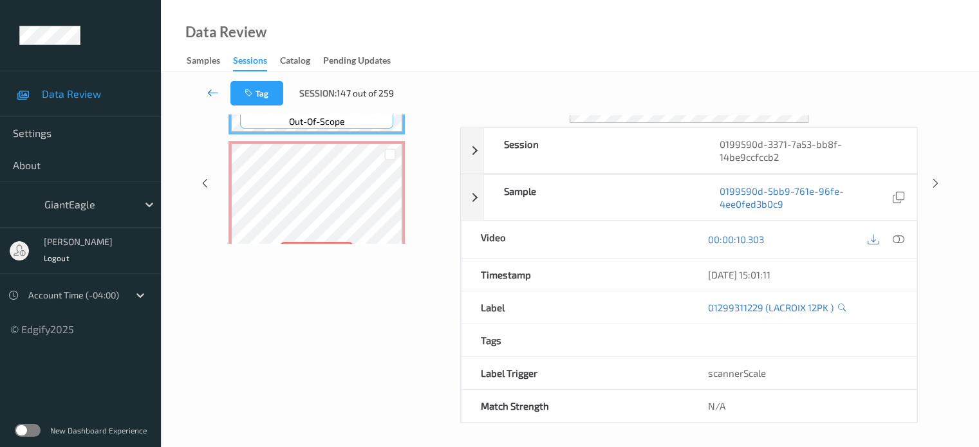
click at [210, 95] on icon at bounding box center [213, 92] width 12 height 13
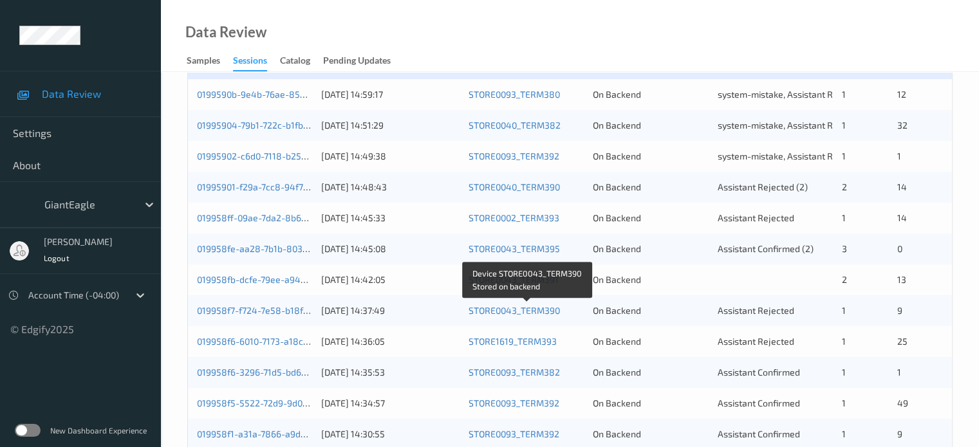
scroll to position [535, 0]
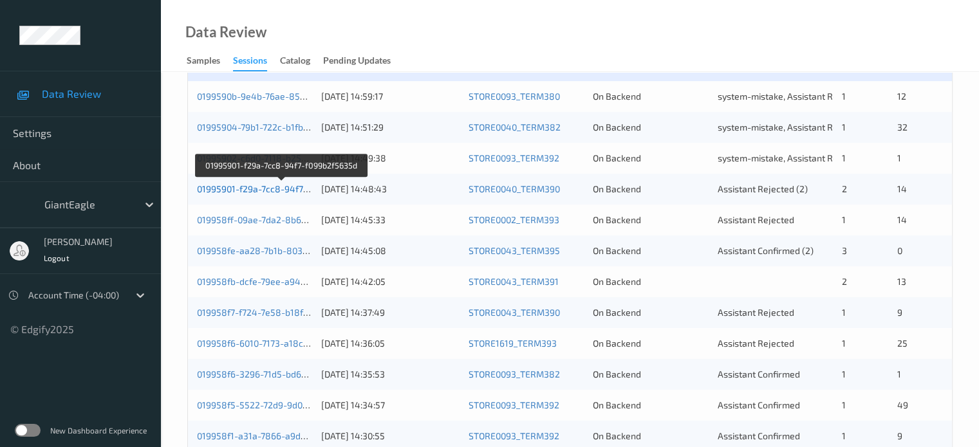
click at [250, 189] on link "01995901-f29a-7cc8-94f7-f099b2f5635d" at bounding box center [281, 188] width 168 height 11
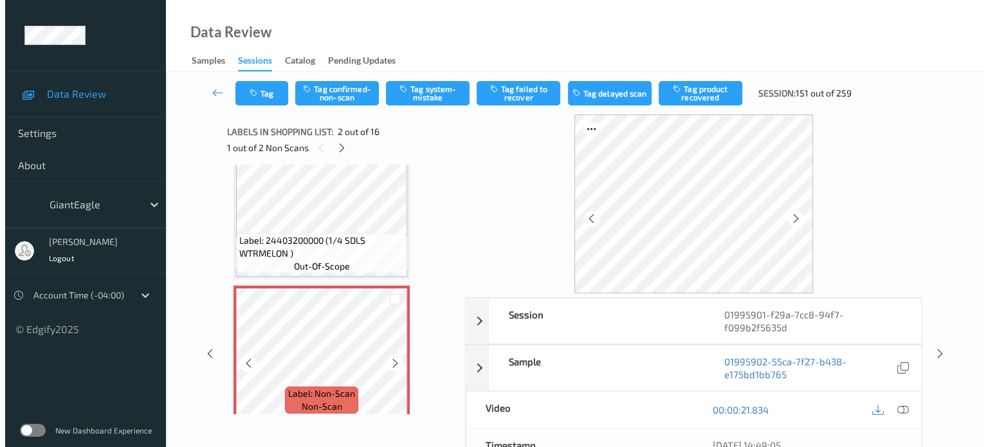
scroll to position [43, 0]
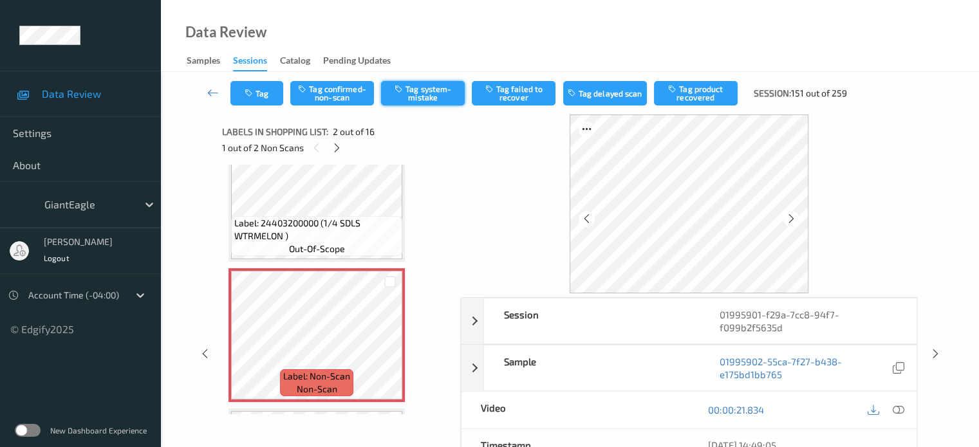
click at [422, 97] on button "Tag system-mistake" at bounding box center [423, 93] width 84 height 24
click at [261, 100] on button "Tag" at bounding box center [256, 93] width 53 height 24
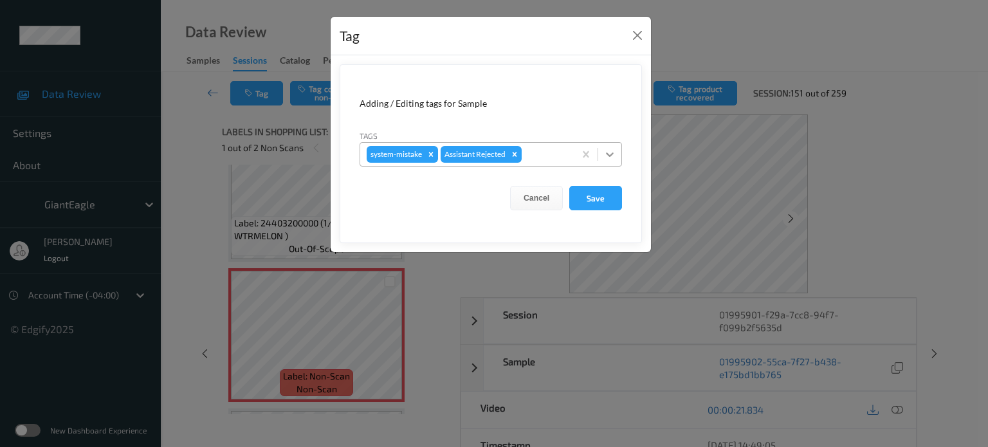
click at [616, 156] on icon at bounding box center [610, 154] width 13 height 13
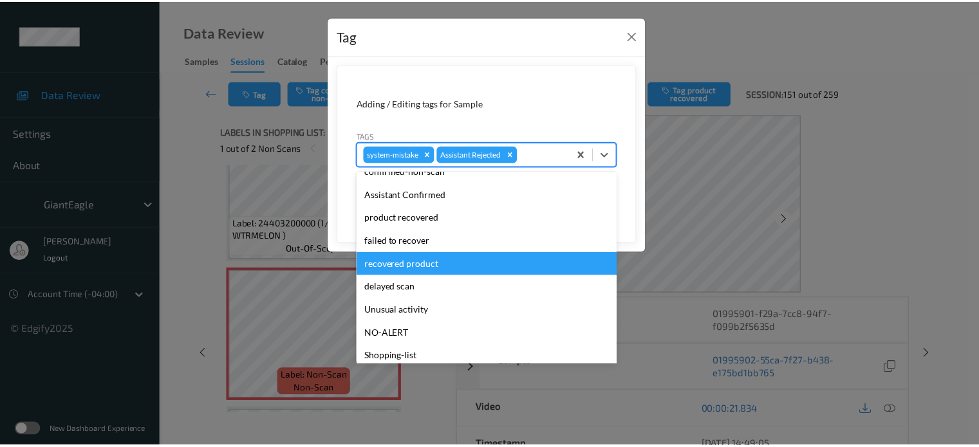
scroll to position [59, 0]
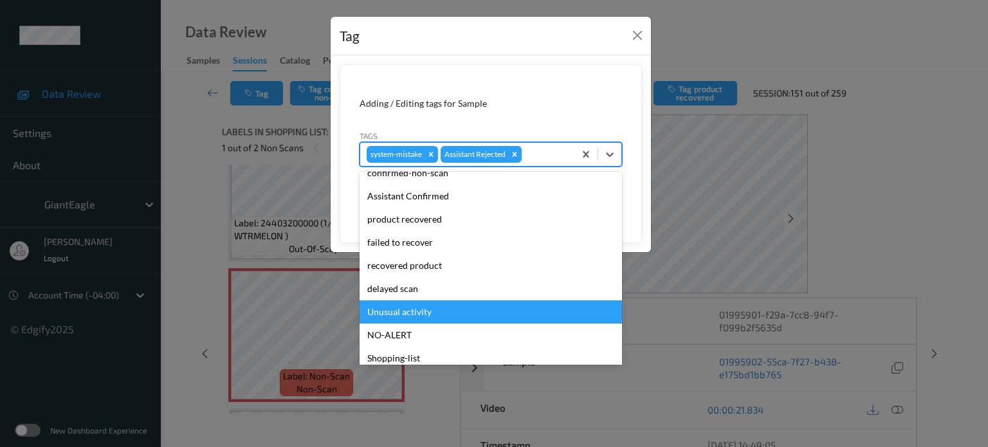
click at [396, 316] on div "Unusual activity" at bounding box center [491, 311] width 263 height 23
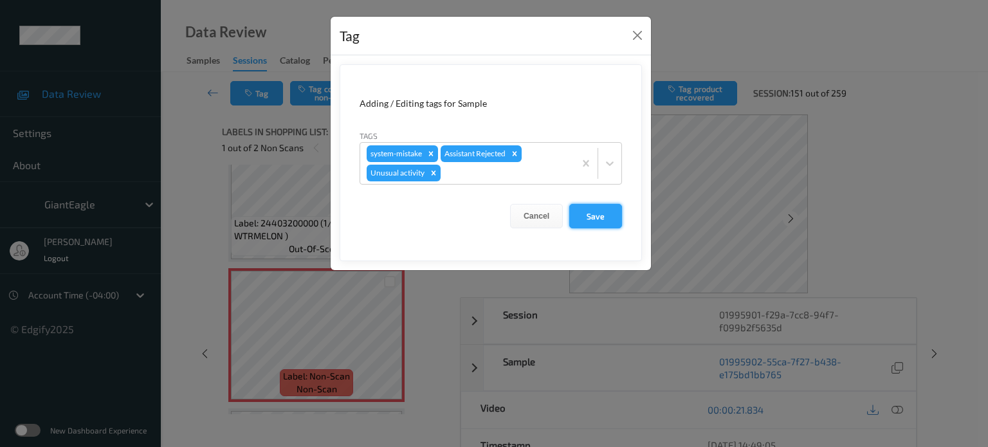
click at [597, 214] on button "Save" at bounding box center [595, 216] width 53 height 24
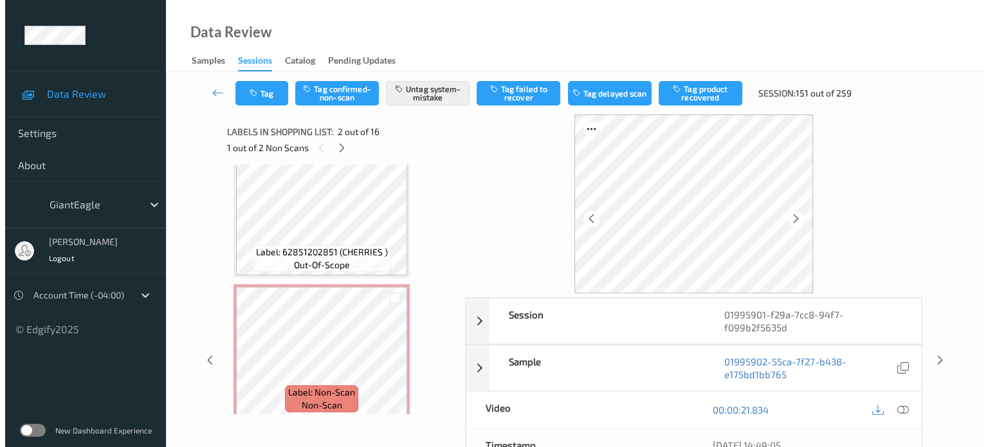
scroll to position [1177, 0]
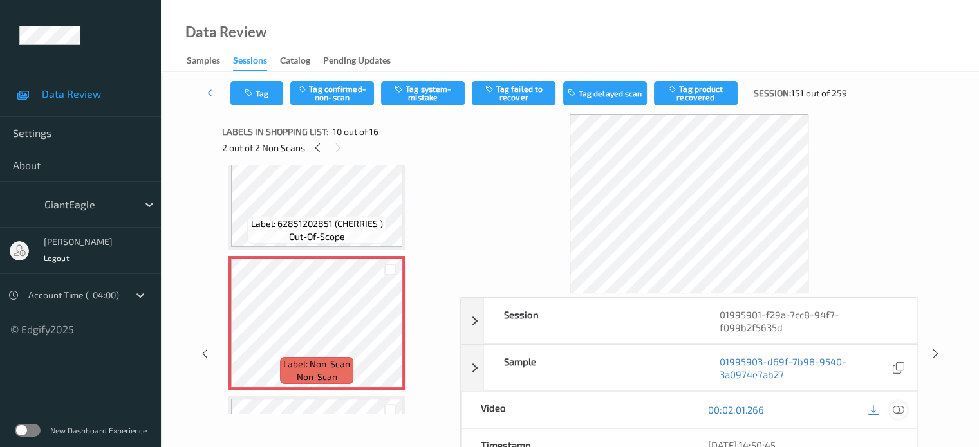
click at [894, 406] on icon at bounding box center [898, 410] width 12 height 12
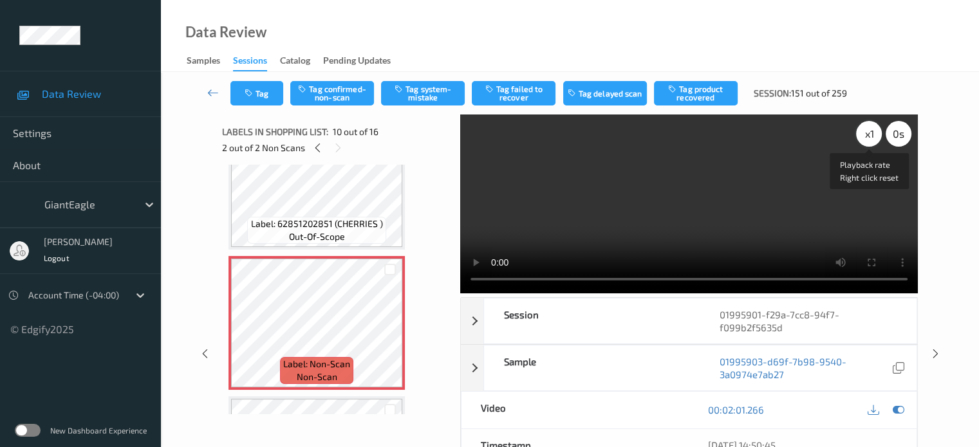
click at [872, 136] on div "x 1" at bounding box center [869, 134] width 26 height 26
click at [434, 95] on button "Tag system-mistake" at bounding box center [423, 93] width 84 height 24
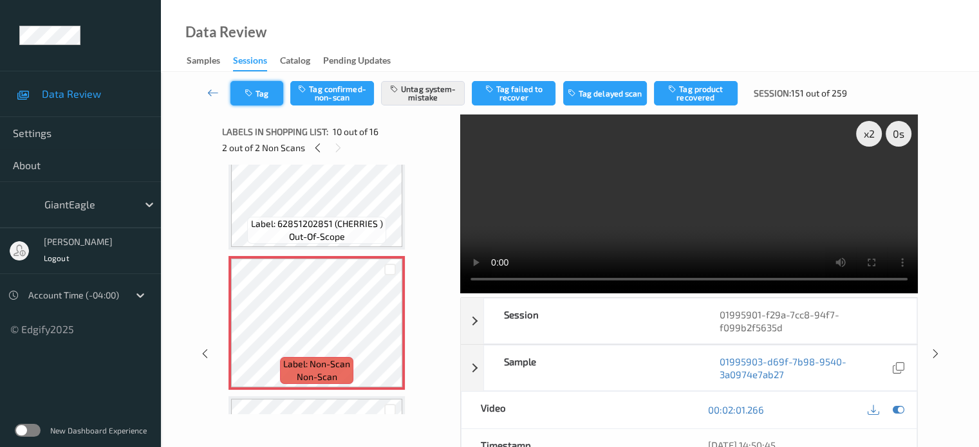
click at [260, 92] on button "Tag" at bounding box center [256, 93] width 53 height 24
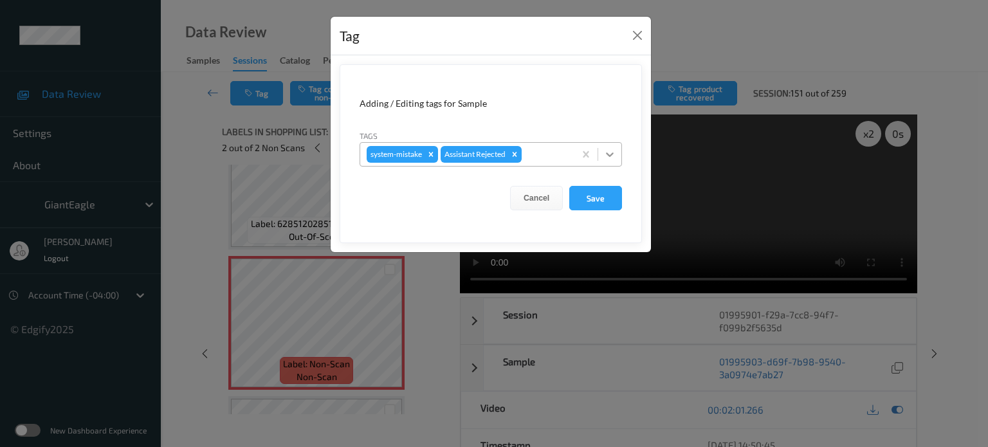
click at [609, 149] on icon at bounding box center [610, 154] width 13 height 13
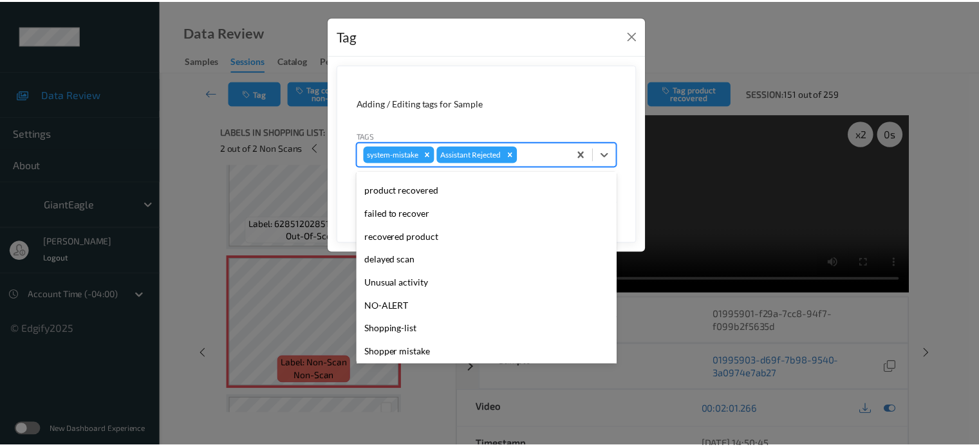
scroll to position [136, 0]
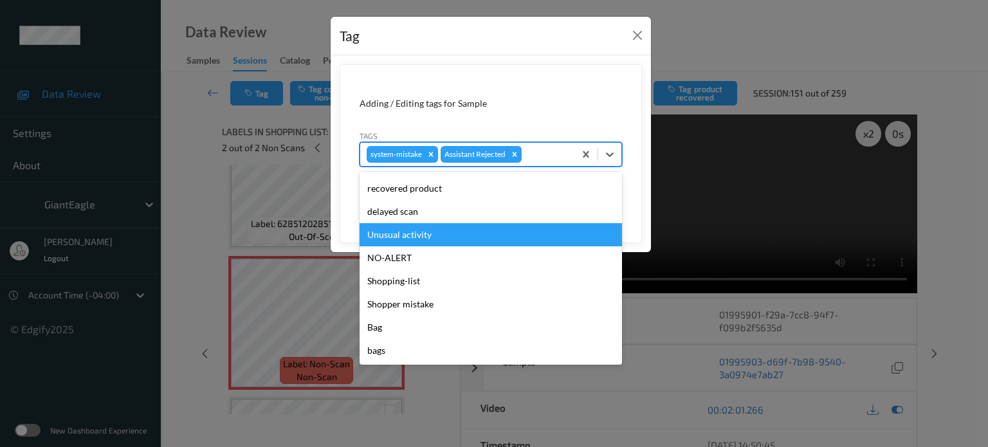
click at [405, 234] on div "Unusual activity" at bounding box center [491, 234] width 263 height 23
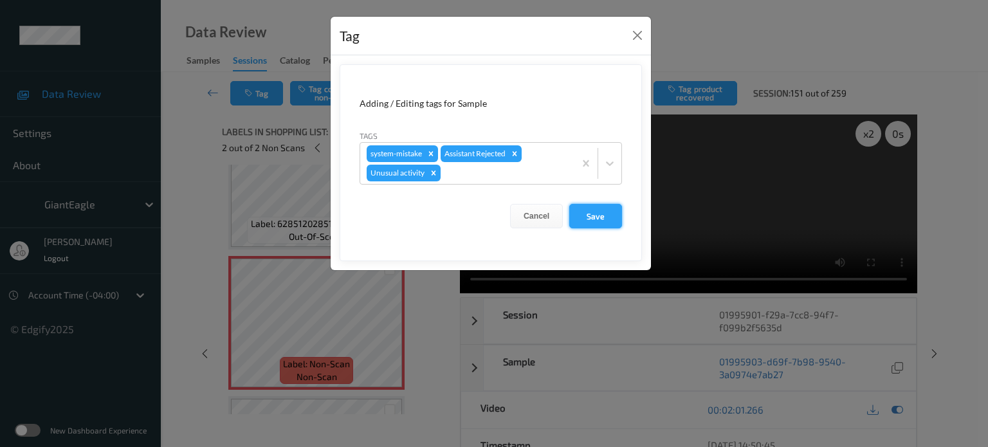
click at [589, 217] on button "Save" at bounding box center [595, 216] width 53 height 24
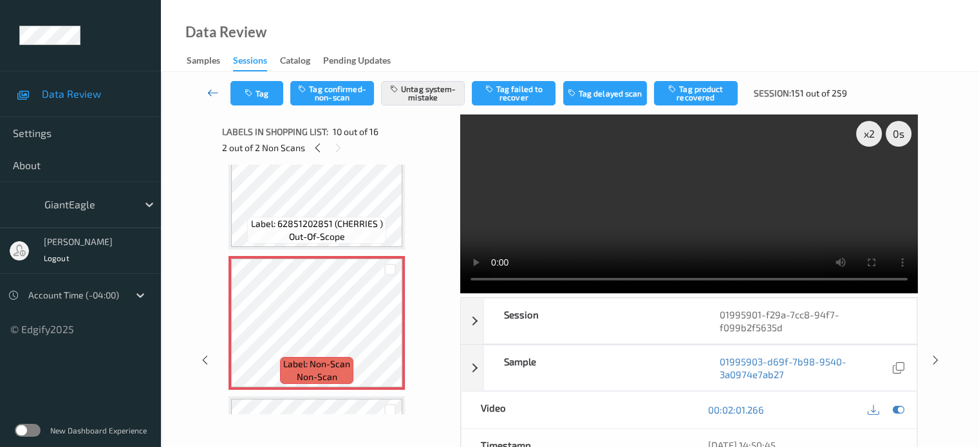
click at [210, 95] on icon at bounding box center [213, 92] width 12 height 13
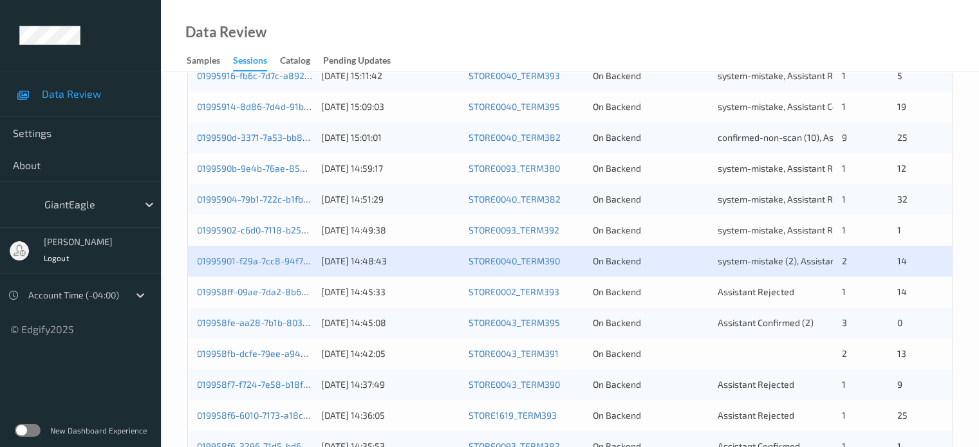
scroll to position [492, 0]
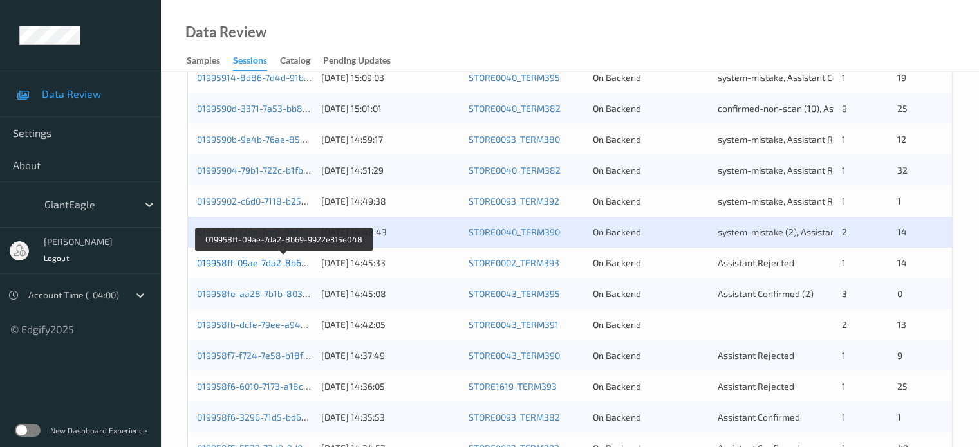
click at [245, 261] on link "019958ff-09ae-7da2-8b69-9922e315e048" at bounding box center [284, 262] width 175 height 11
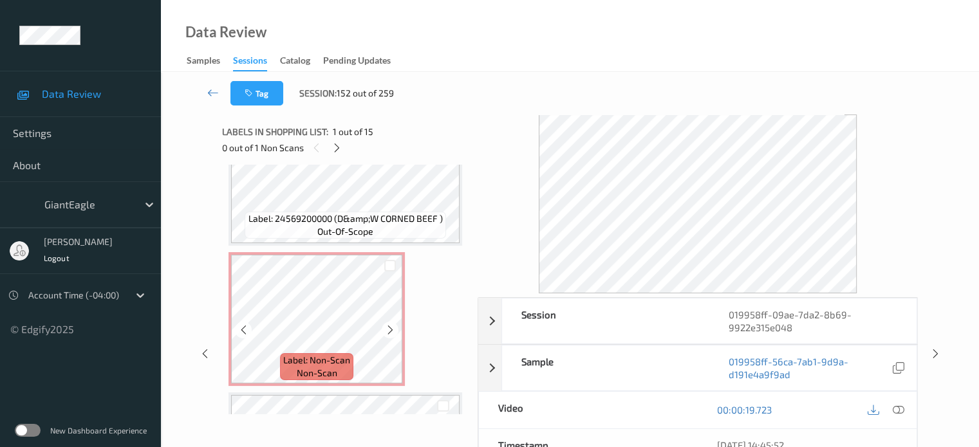
scroll to position [1181, 0]
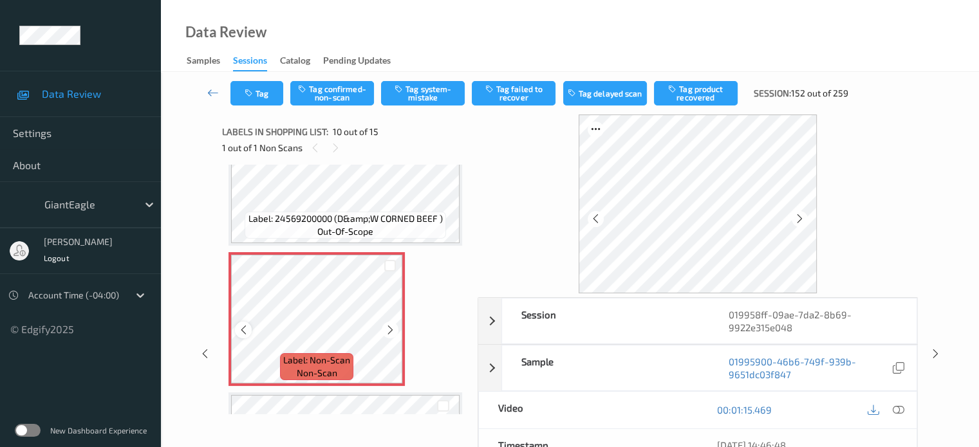
click at [246, 329] on icon at bounding box center [243, 330] width 11 height 12
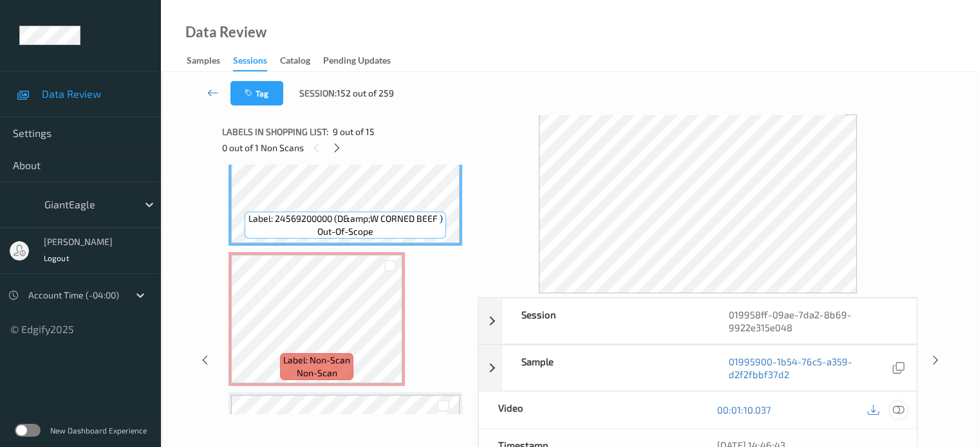
click at [896, 407] on icon at bounding box center [898, 410] width 12 height 12
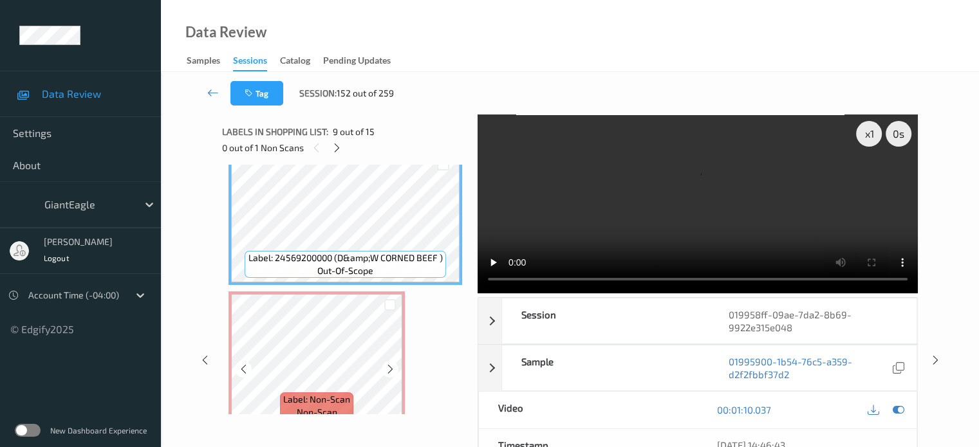
scroll to position [1143, 0]
click at [862, 141] on div "x 1" at bounding box center [869, 134] width 26 height 26
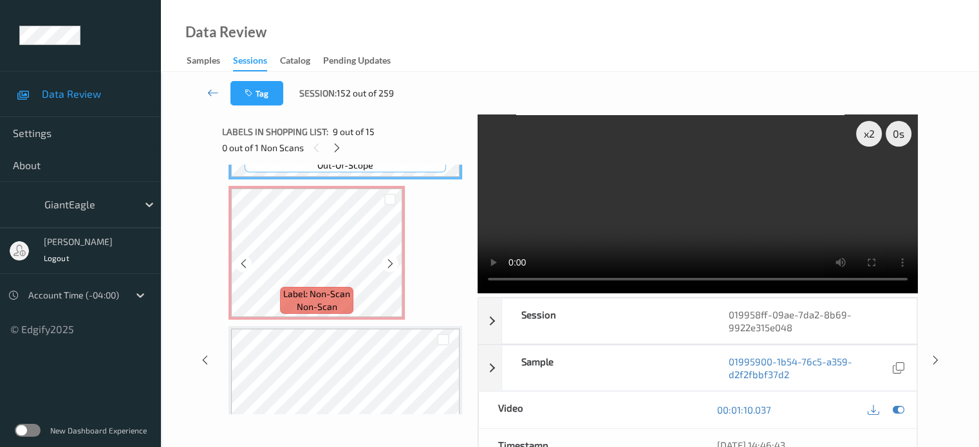
scroll to position [1248, 0]
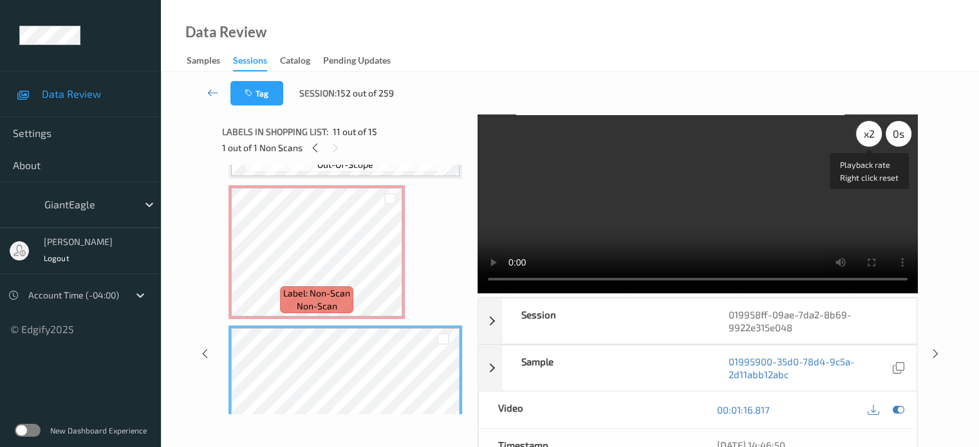
click at [873, 128] on div "x 2" at bounding box center [869, 134] width 26 height 26
click at [315, 142] on icon at bounding box center [314, 148] width 11 height 12
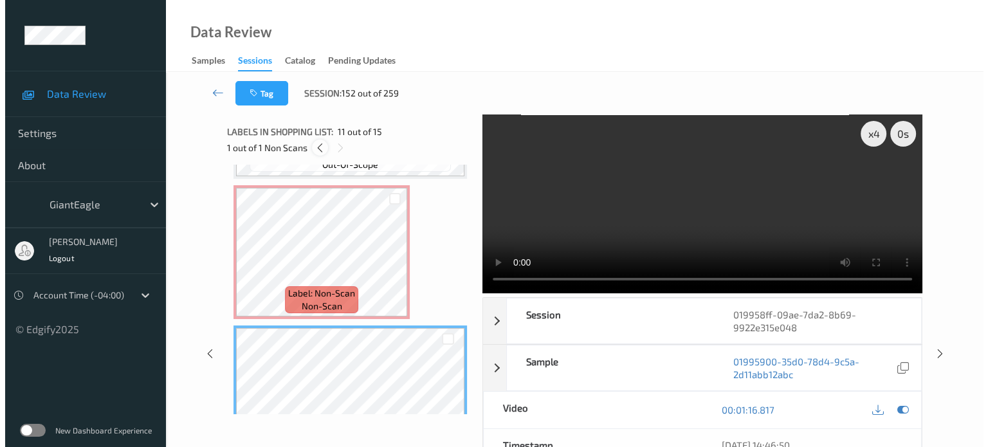
scroll to position [1129, 0]
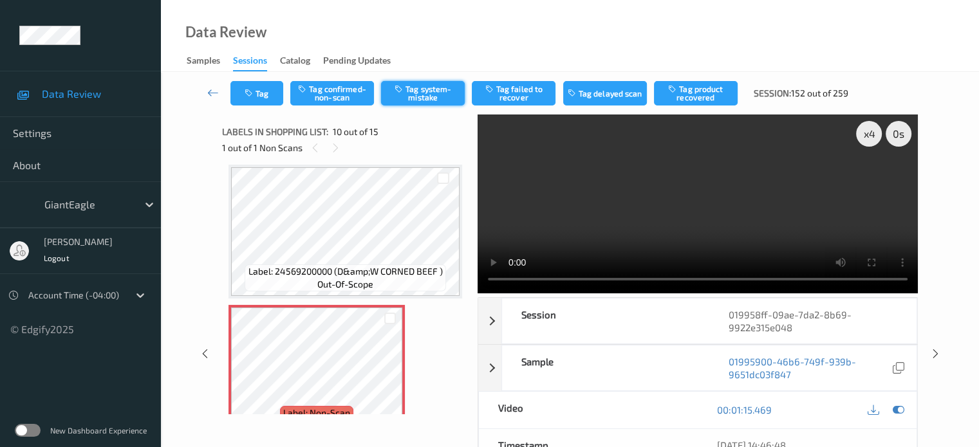
click at [417, 96] on button "Tag system-mistake" at bounding box center [423, 93] width 84 height 24
click at [265, 87] on button "Tag" at bounding box center [256, 93] width 53 height 24
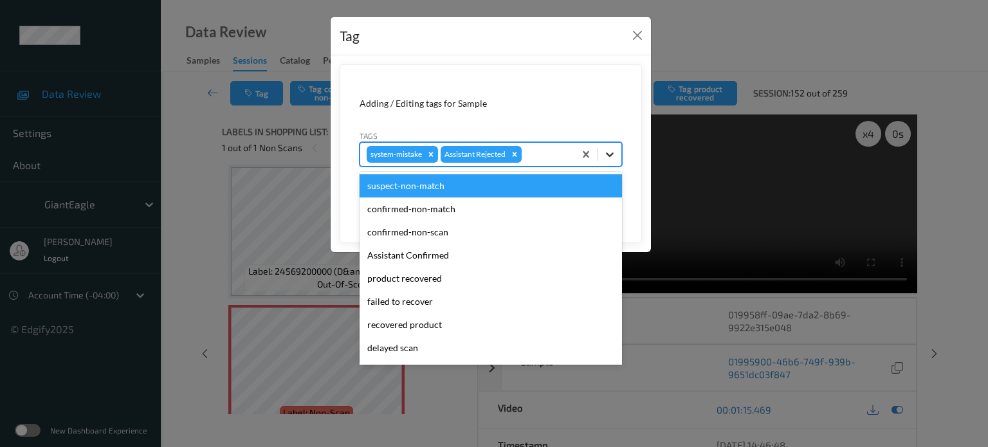
click at [607, 157] on icon at bounding box center [610, 154] width 13 height 13
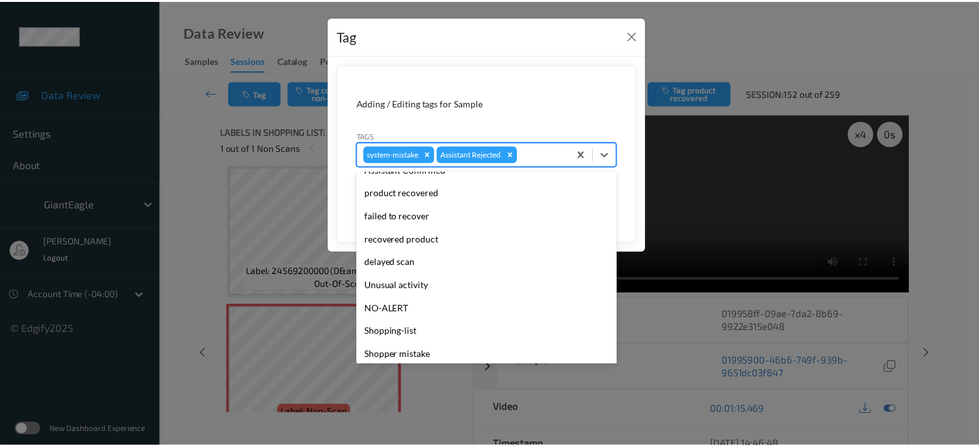
scroll to position [136, 0]
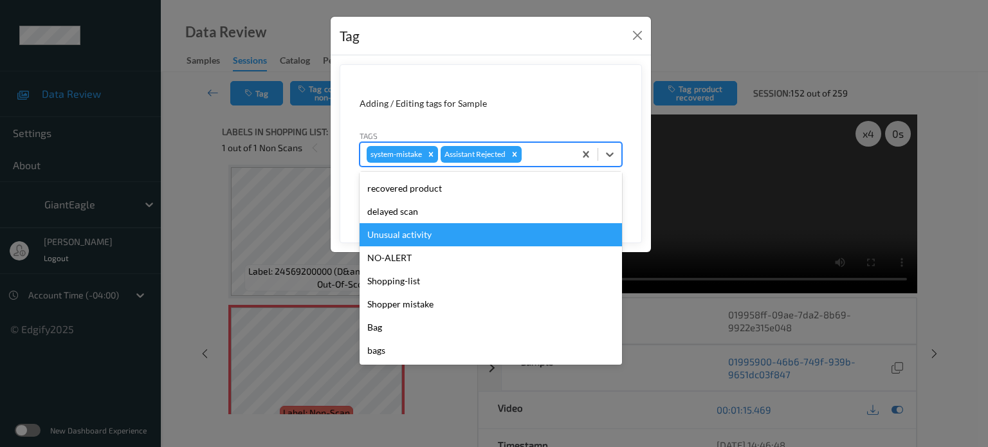
click at [391, 235] on div "Unusual activity" at bounding box center [491, 234] width 263 height 23
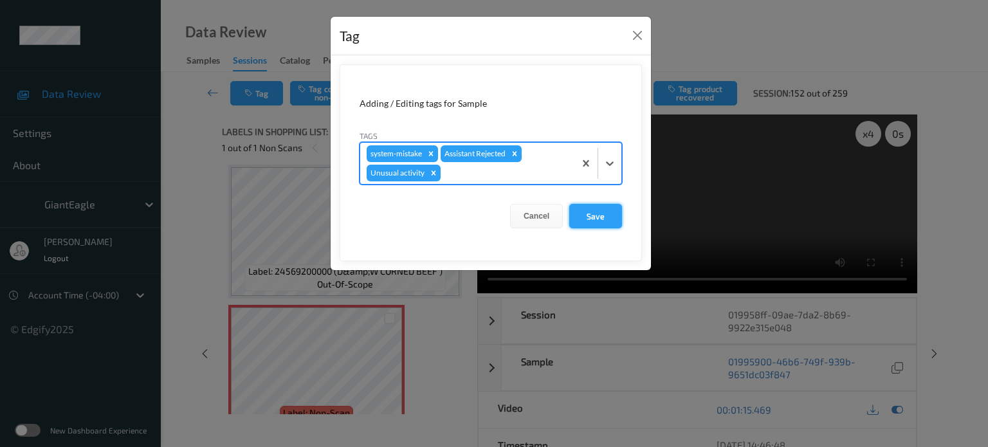
click at [597, 213] on button "Save" at bounding box center [595, 216] width 53 height 24
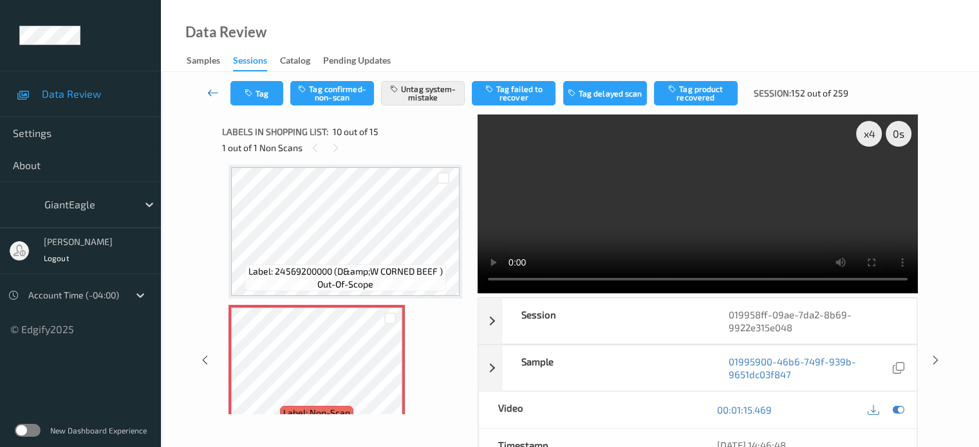
click at [211, 95] on icon at bounding box center [213, 92] width 12 height 13
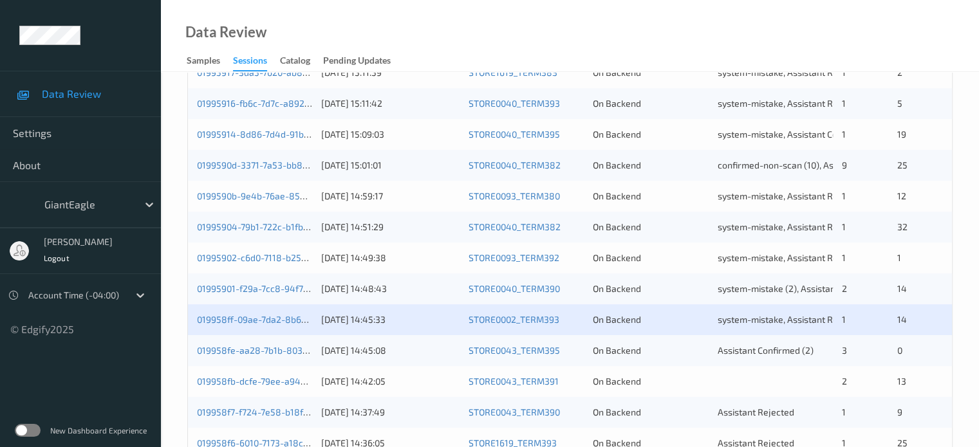
scroll to position [436, 0]
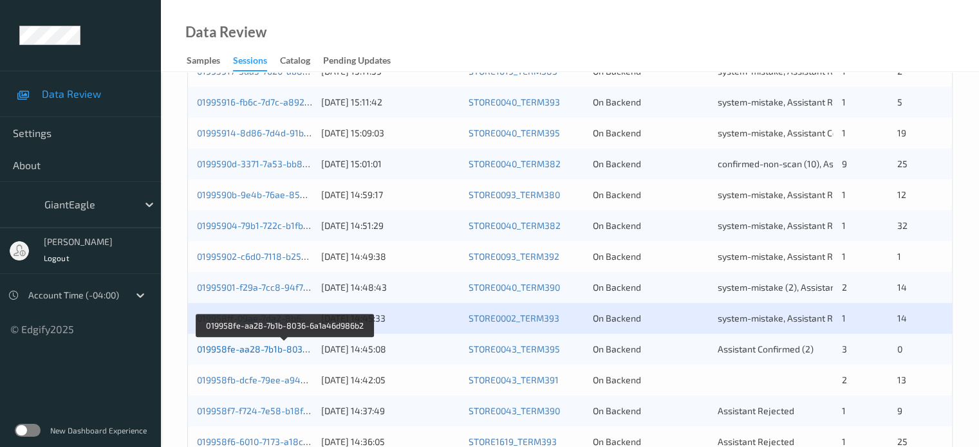
click at [263, 347] on link "019958fe-aa28-7b1b-8036-6a1a46d986b2" at bounding box center [285, 349] width 176 height 11
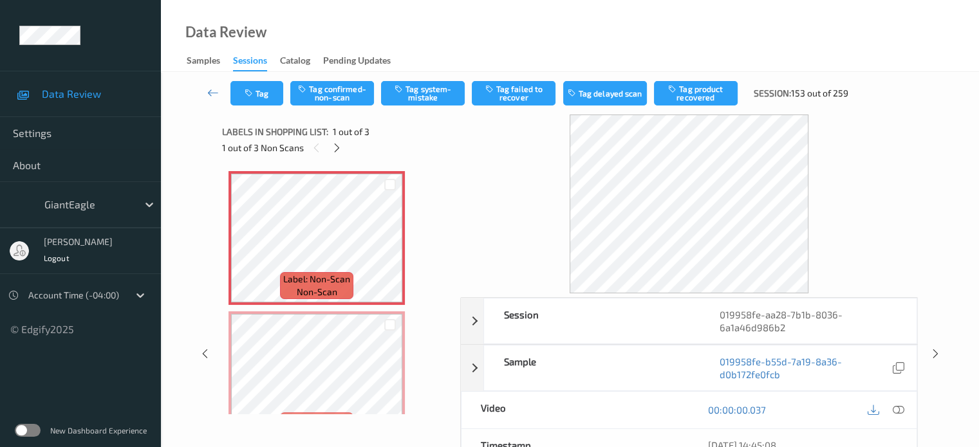
click at [906, 405] on div at bounding box center [886, 409] width 42 height 17
click at [901, 405] on icon at bounding box center [898, 410] width 12 height 12
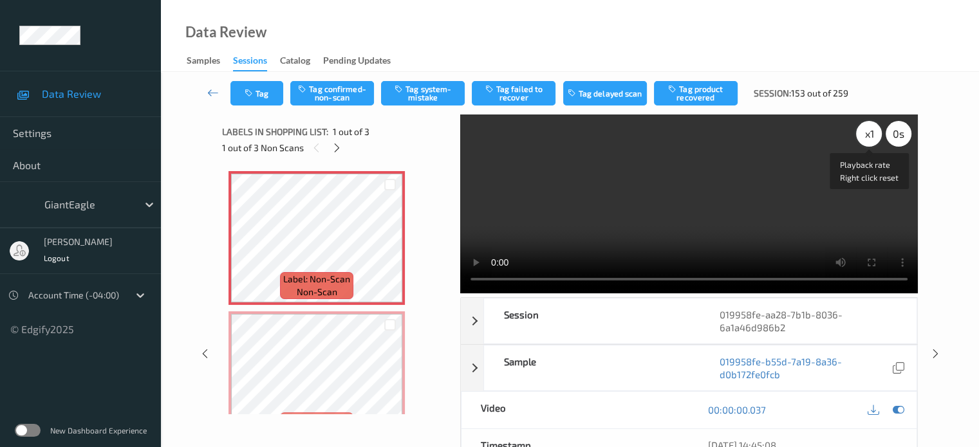
click at [870, 138] on div "x 1" at bounding box center [869, 134] width 26 height 26
click at [345, 95] on button "Tag confirmed-non-scan" at bounding box center [332, 93] width 84 height 24
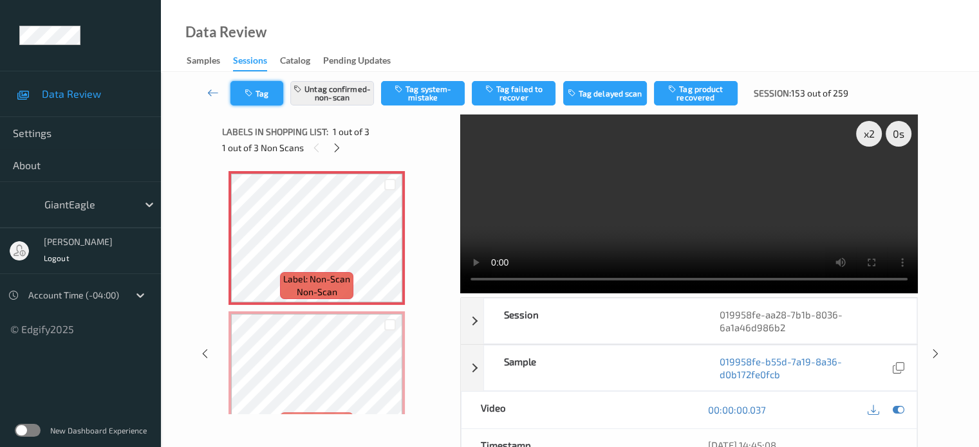
click at [254, 93] on icon "button" at bounding box center [250, 93] width 11 height 9
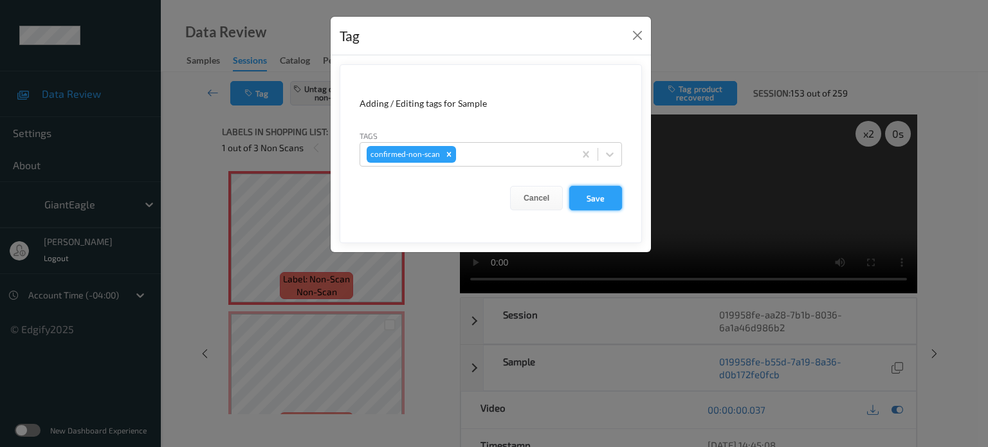
click at [593, 196] on button "Save" at bounding box center [595, 198] width 53 height 24
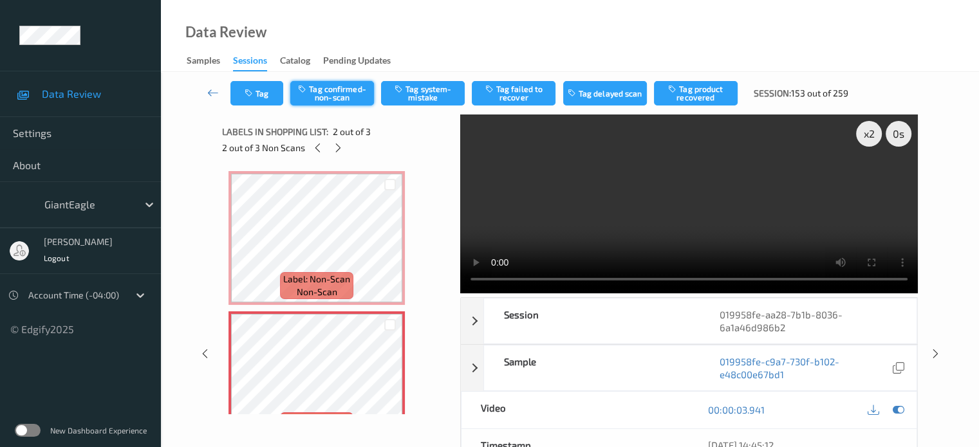
click at [347, 84] on button "Tag confirmed-non-scan" at bounding box center [332, 93] width 84 height 24
click at [259, 98] on button "Tag" at bounding box center [256, 93] width 53 height 24
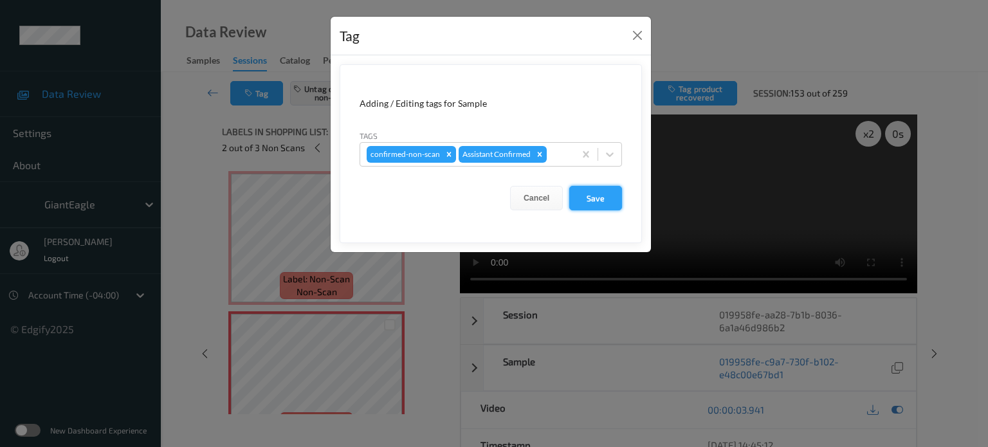
click at [577, 195] on button "Save" at bounding box center [595, 198] width 53 height 24
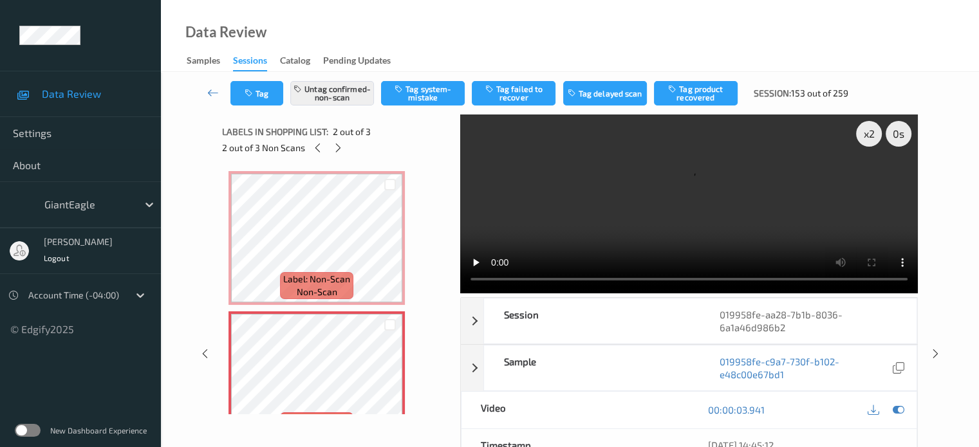
scroll to position [178, 0]
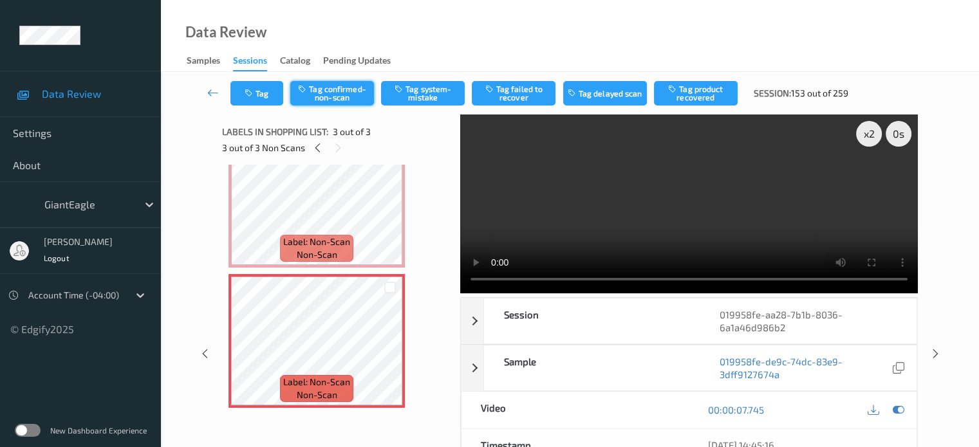
click at [326, 88] on button "Tag confirmed-non-scan" at bounding box center [332, 93] width 84 height 24
click at [270, 100] on button "Tag" at bounding box center [256, 93] width 53 height 24
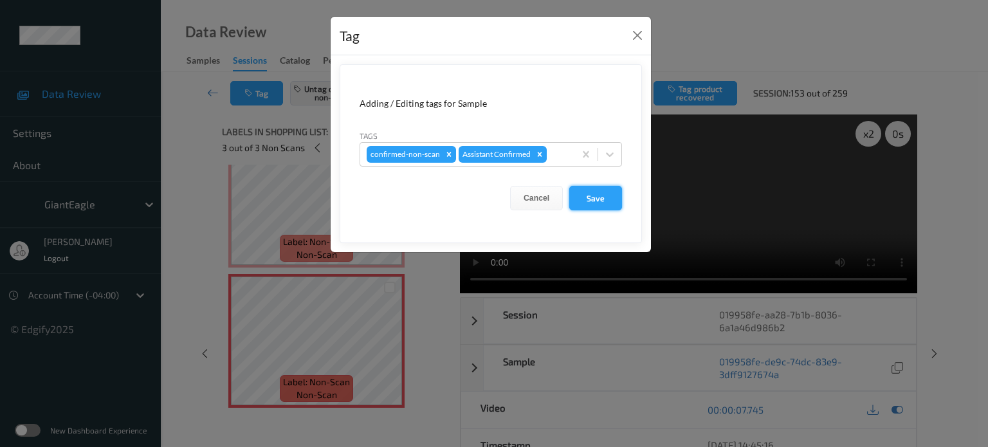
click at [589, 195] on button "Save" at bounding box center [595, 198] width 53 height 24
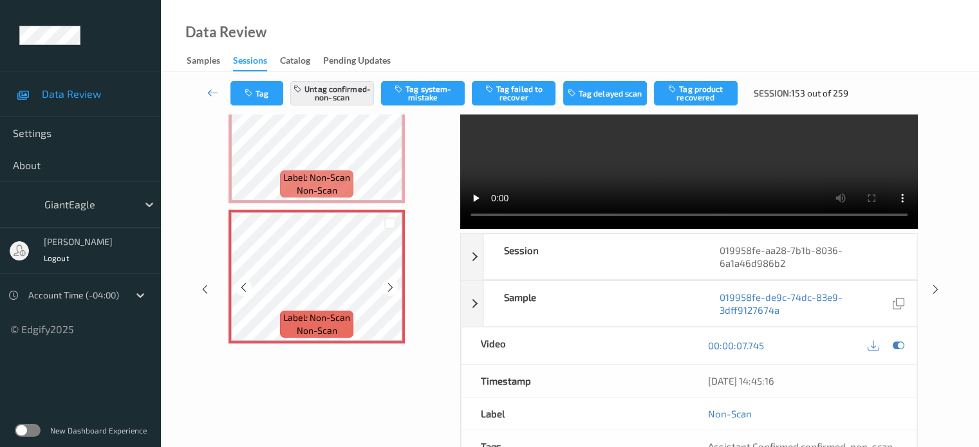
scroll to position [0, 0]
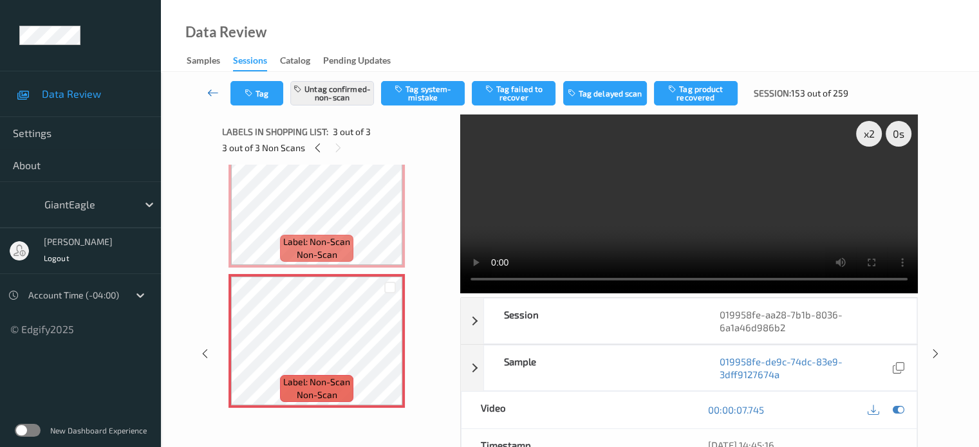
click at [209, 95] on icon at bounding box center [213, 92] width 12 height 13
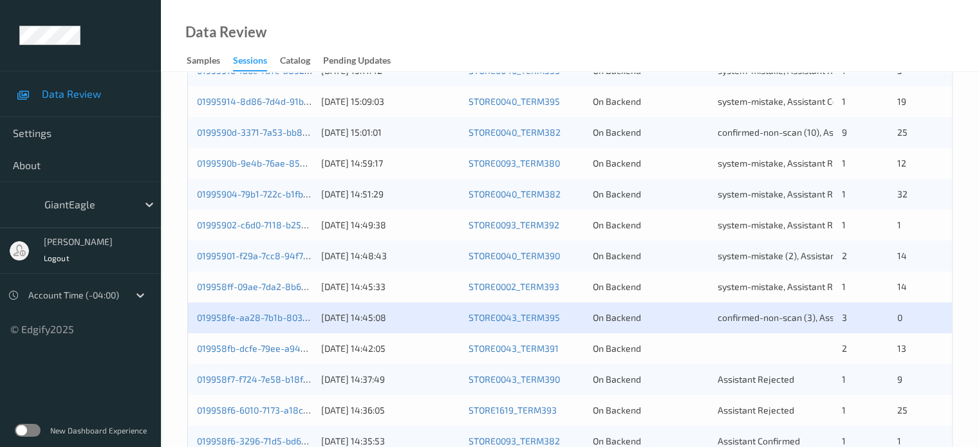
scroll to position [622, 0]
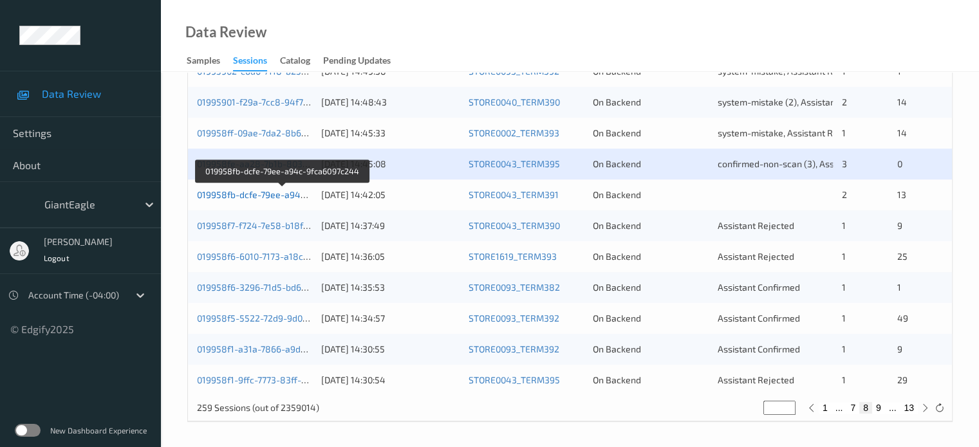
click at [267, 193] on link "019958fb-dcfe-79ee-a94c-9fca6097c244" at bounding box center [282, 194] width 171 height 11
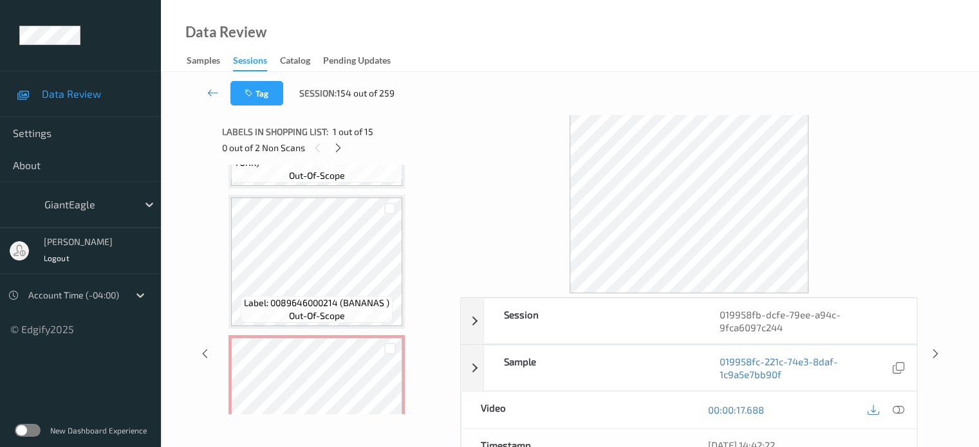
scroll to position [1765, 0]
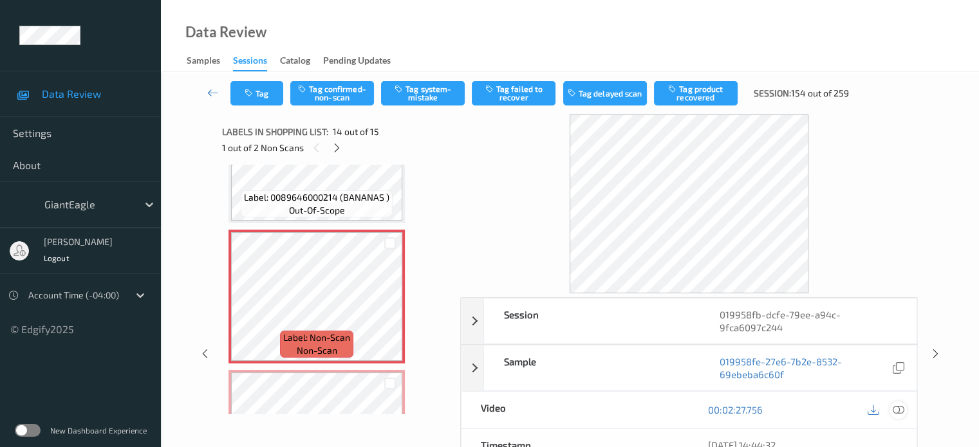
click at [901, 409] on icon at bounding box center [898, 410] width 12 height 12
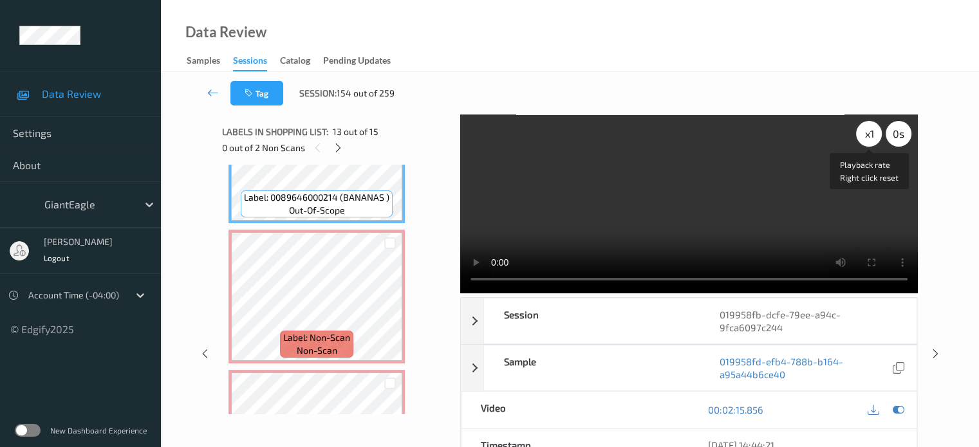
click at [863, 137] on div "x 1" at bounding box center [869, 134] width 26 height 26
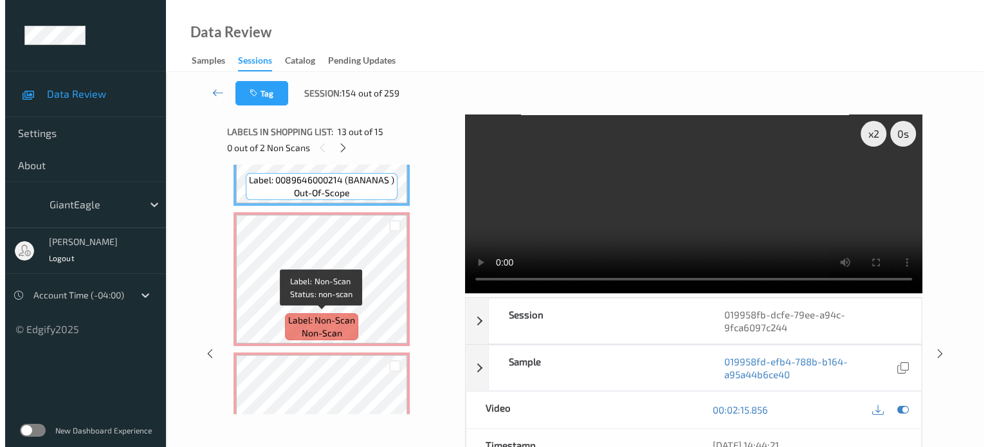
scroll to position [1780, 0]
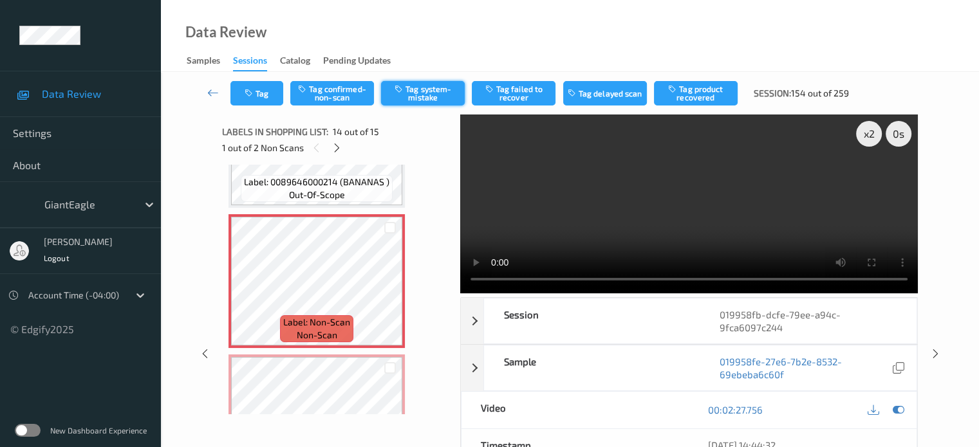
click at [427, 91] on button "Tag system-mistake" at bounding box center [423, 93] width 84 height 24
click at [268, 91] on button "Tag" at bounding box center [256, 93] width 53 height 24
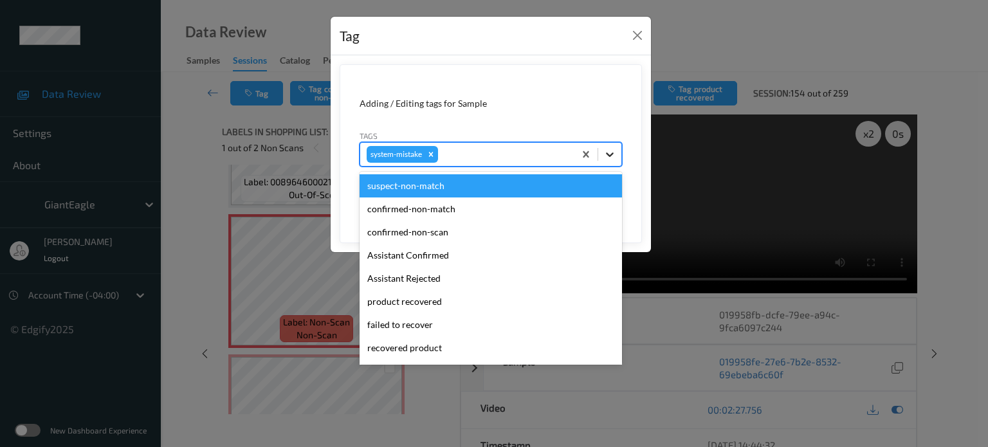
click at [607, 150] on icon at bounding box center [610, 154] width 13 height 13
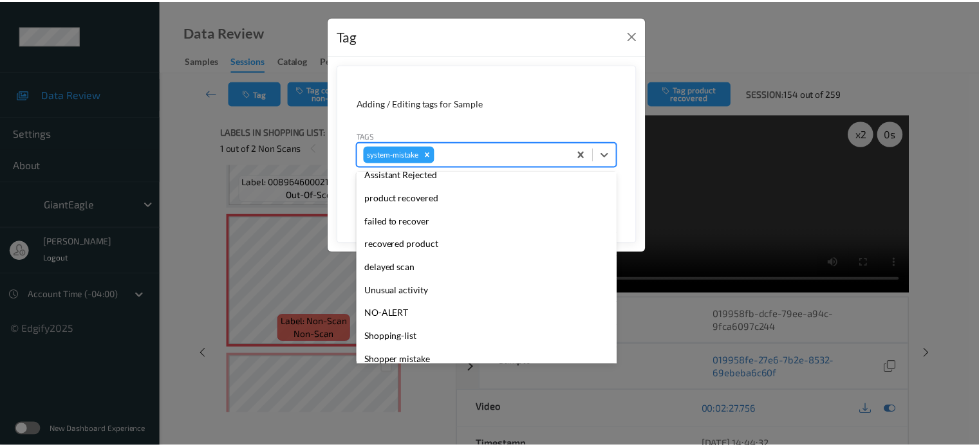
scroll to position [160, 0]
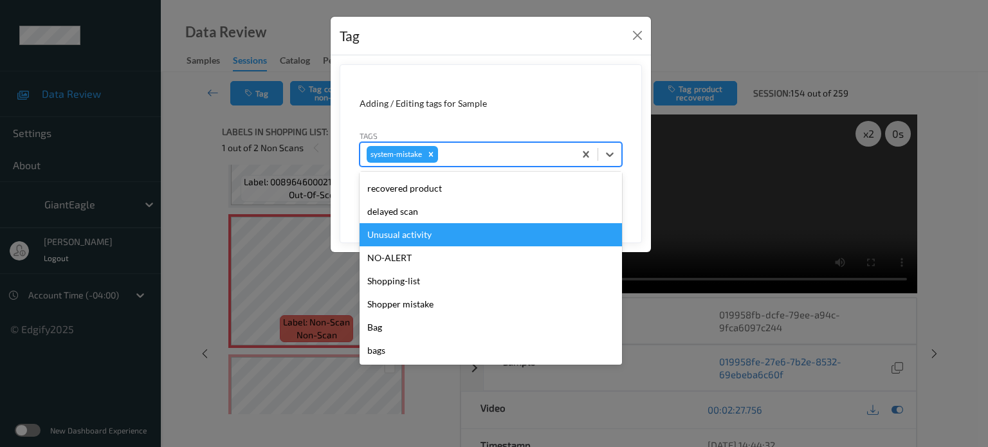
click at [393, 235] on div "Unusual activity" at bounding box center [491, 234] width 263 height 23
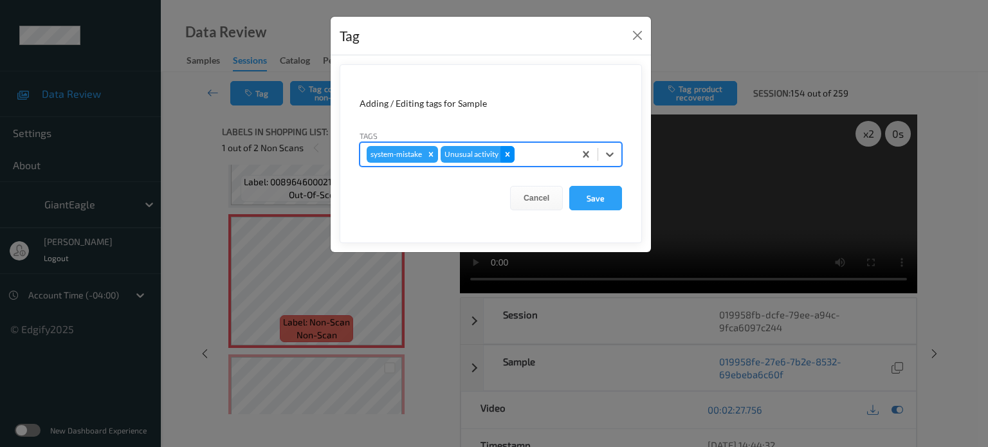
click at [506, 155] on icon "Remove Unusual activity" at bounding box center [507, 154] width 9 height 9
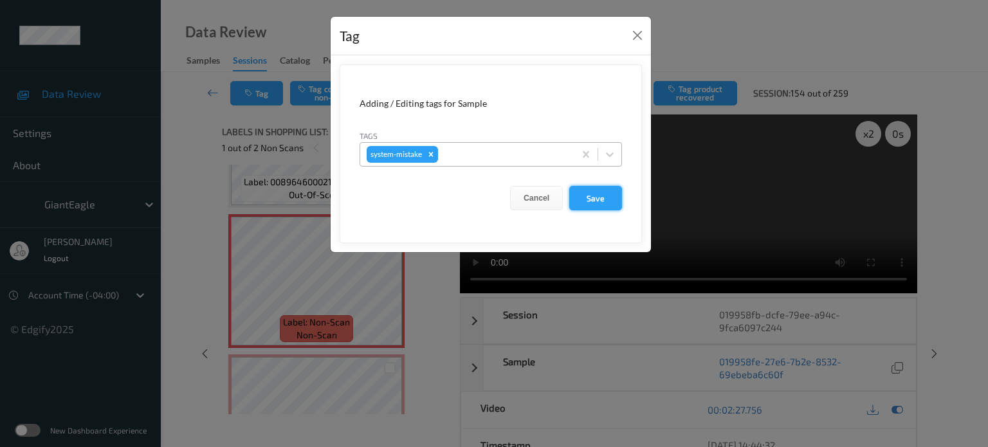
click at [600, 198] on button "Save" at bounding box center [595, 198] width 53 height 24
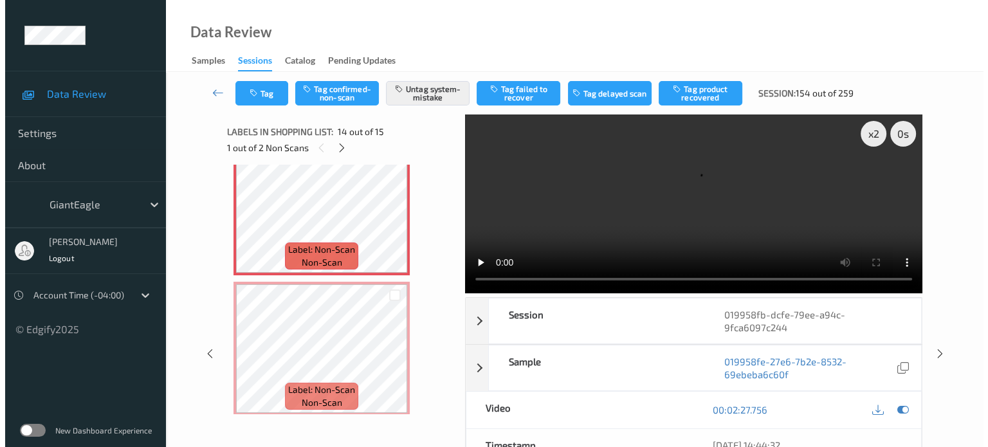
scroll to position [1858, 0]
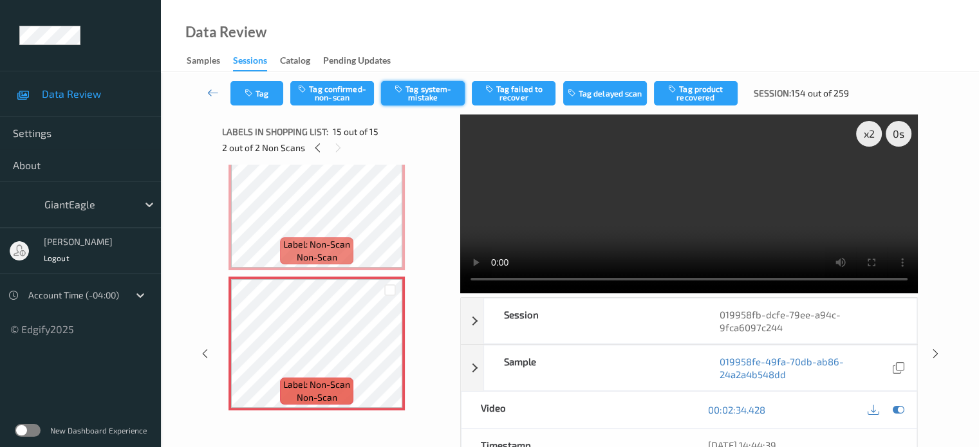
click at [414, 89] on button "Tag system-mistake" at bounding box center [423, 93] width 84 height 24
click at [266, 94] on button "Tag" at bounding box center [256, 93] width 53 height 24
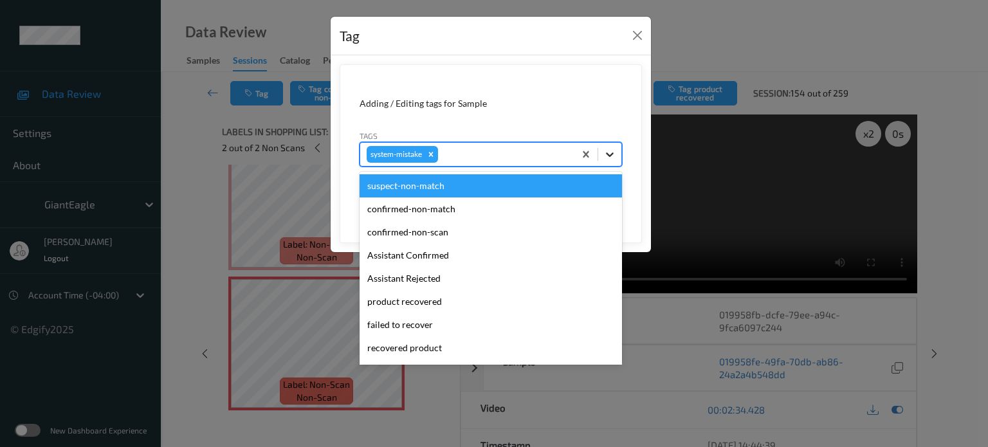
click at [617, 154] on div at bounding box center [609, 154] width 23 height 23
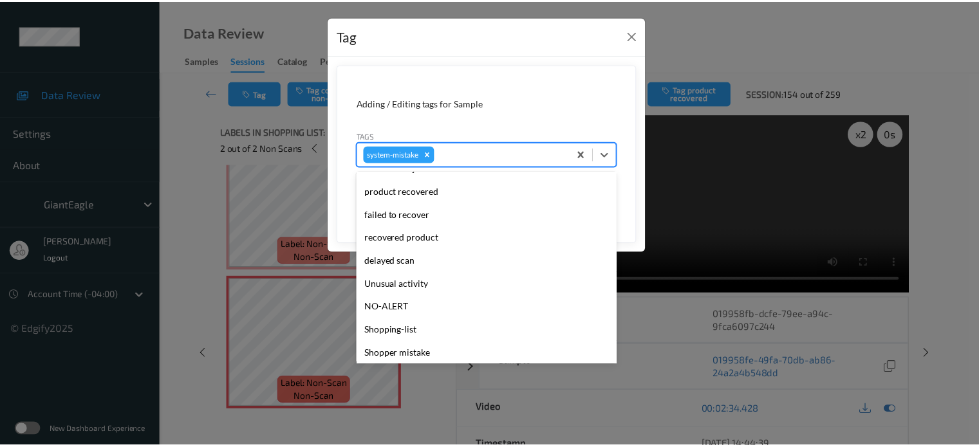
scroll to position [160, 0]
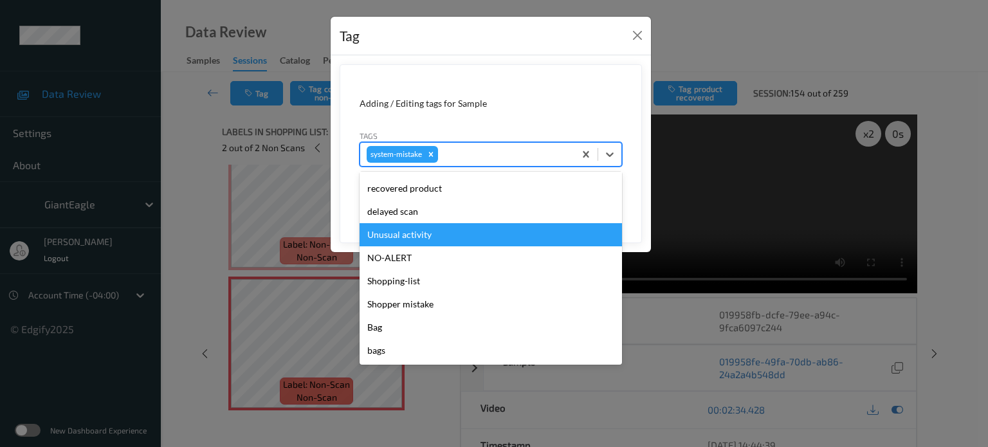
click at [398, 239] on div "Unusual activity" at bounding box center [491, 234] width 263 height 23
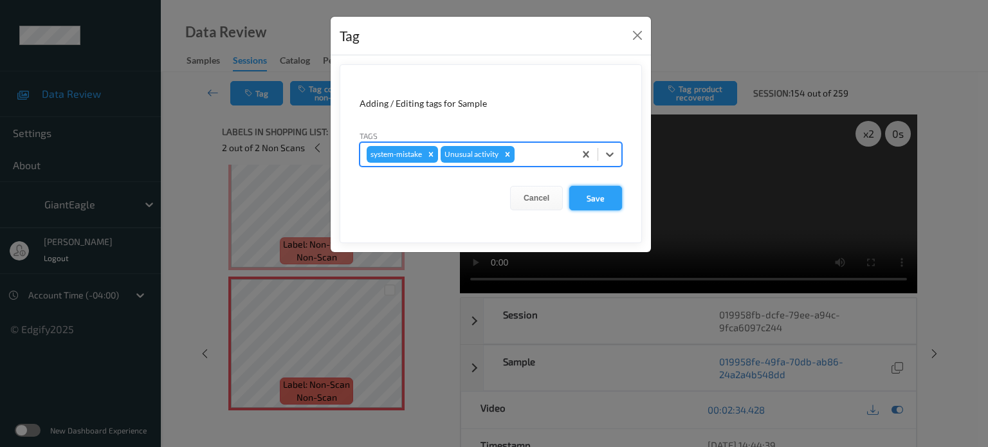
click at [590, 201] on button "Save" at bounding box center [595, 198] width 53 height 24
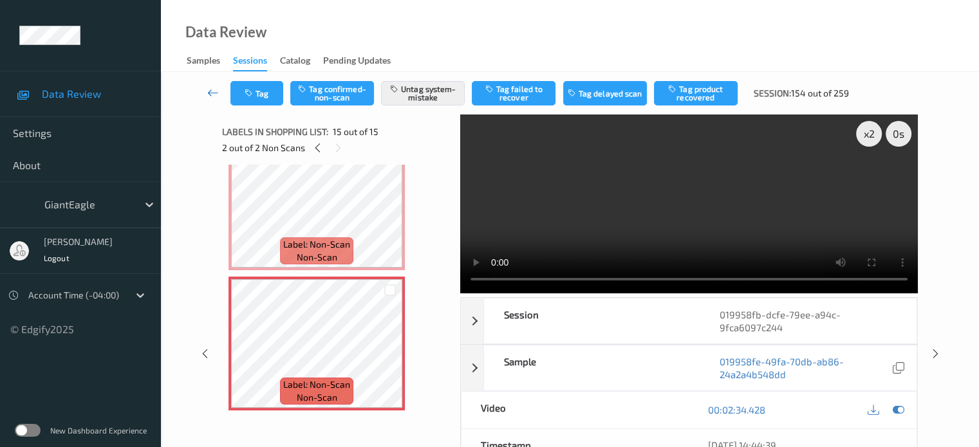
click at [214, 98] on icon at bounding box center [213, 92] width 12 height 13
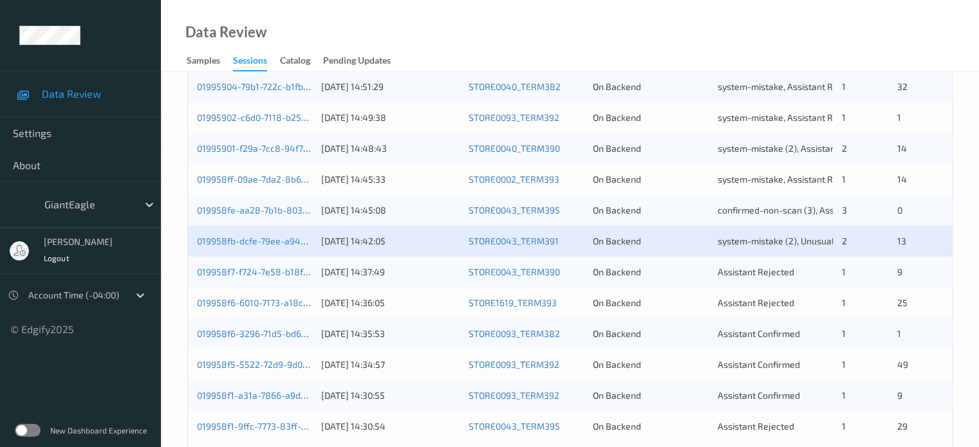
scroll to position [622, 0]
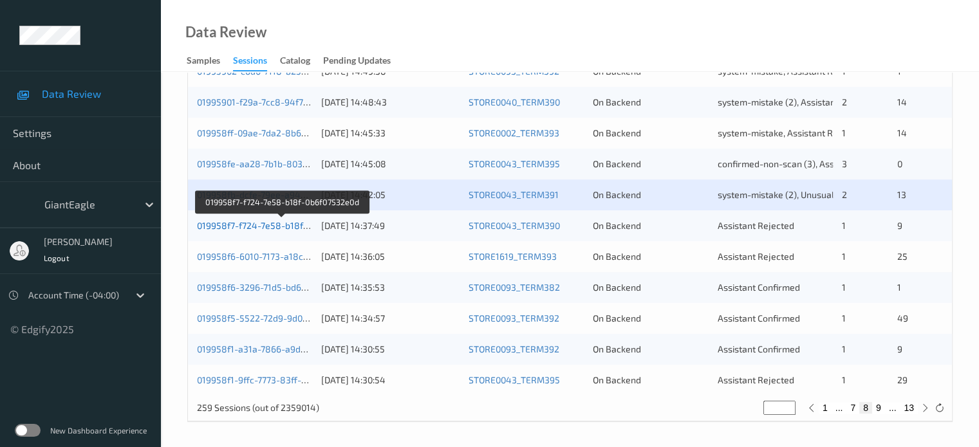
click at [232, 223] on link "019958f7-f724-7e58-b18f-0b6f07532e0d" at bounding box center [281, 225] width 169 height 11
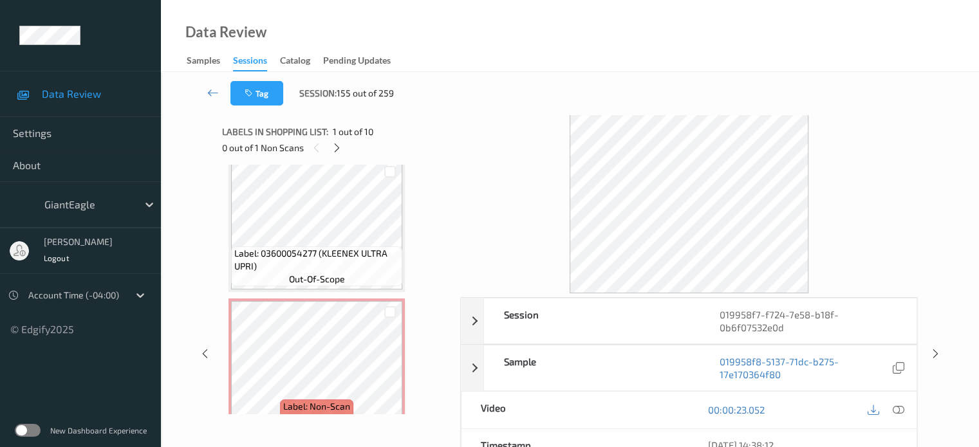
scroll to position [183, 0]
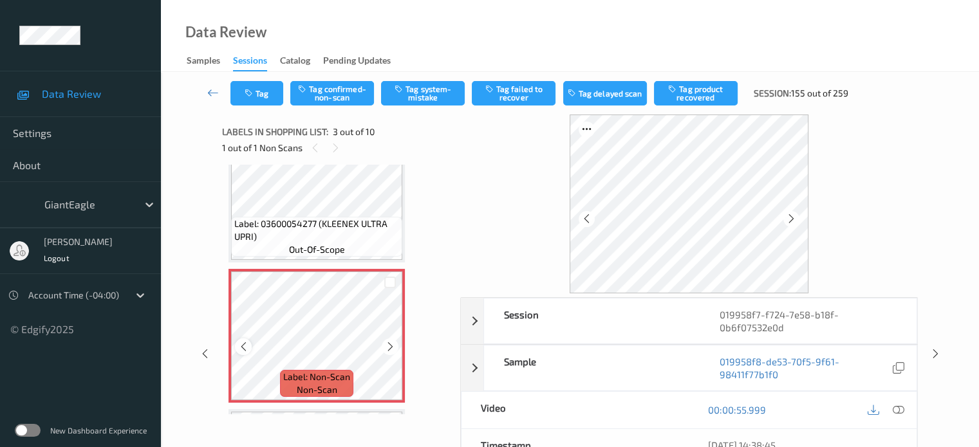
click at [239, 349] on icon at bounding box center [243, 347] width 11 height 12
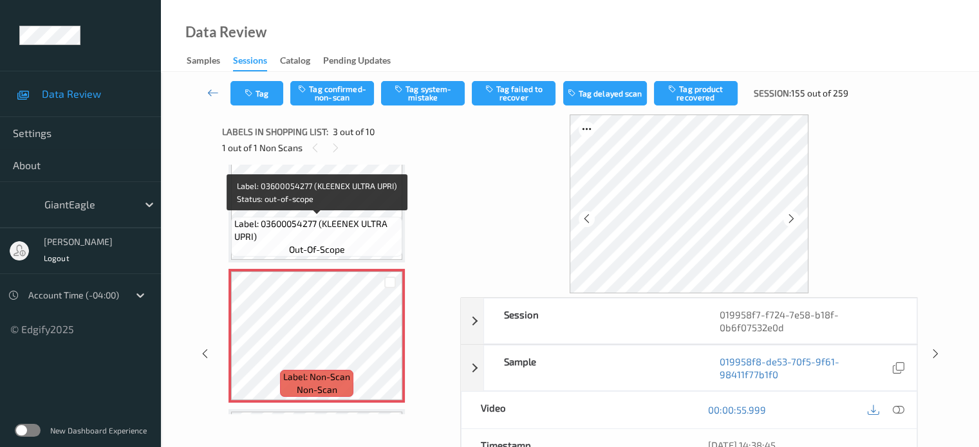
click at [316, 217] on span "Label: 03600054277 (KLEENEX ULTRA UPRI)" at bounding box center [316, 230] width 165 height 26
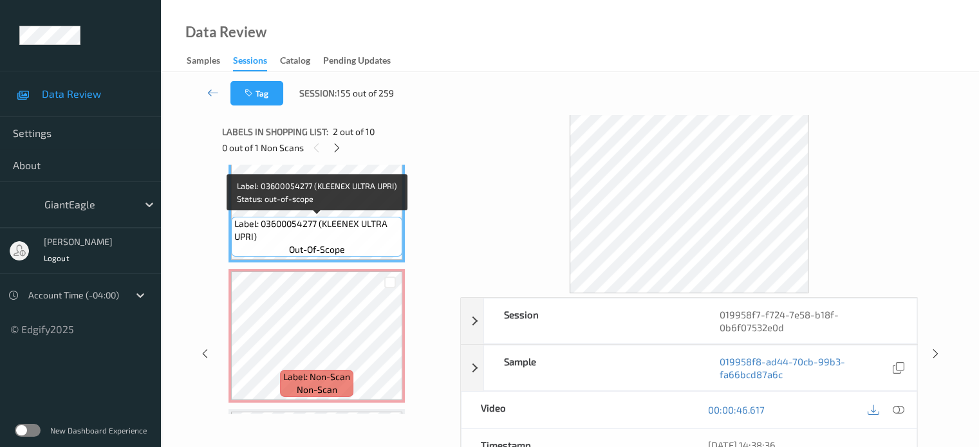
click at [316, 217] on span "Label: 03600054277 (KLEENEX ULTRA UPRI)" at bounding box center [316, 230] width 165 height 26
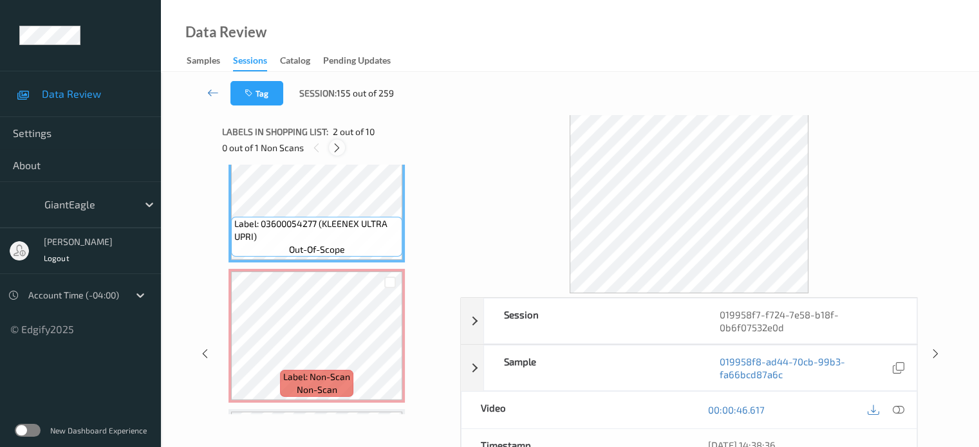
click at [338, 151] on icon at bounding box center [336, 148] width 11 height 12
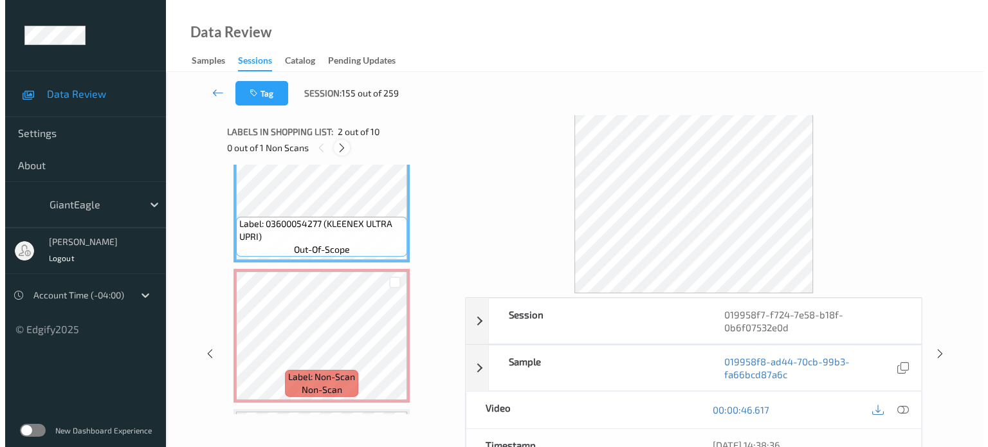
scroll to position [147, 0]
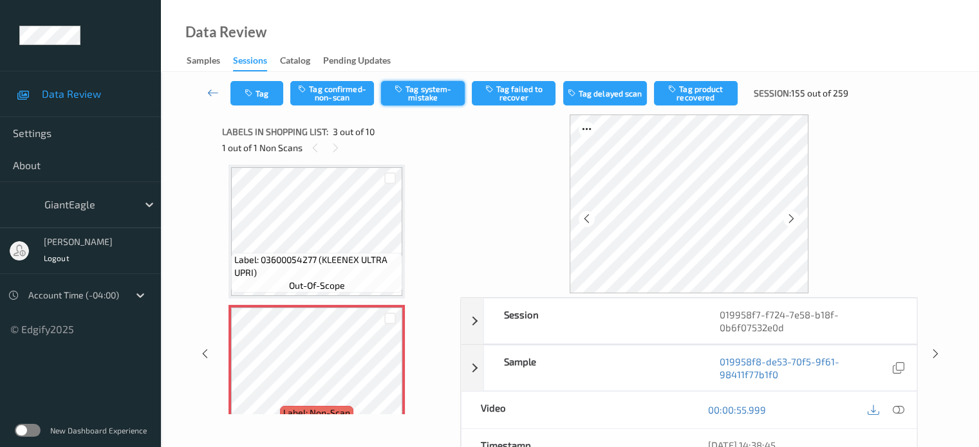
click at [438, 84] on button "Tag system-mistake" at bounding box center [423, 93] width 84 height 24
click at [269, 95] on button "Tag" at bounding box center [256, 93] width 53 height 24
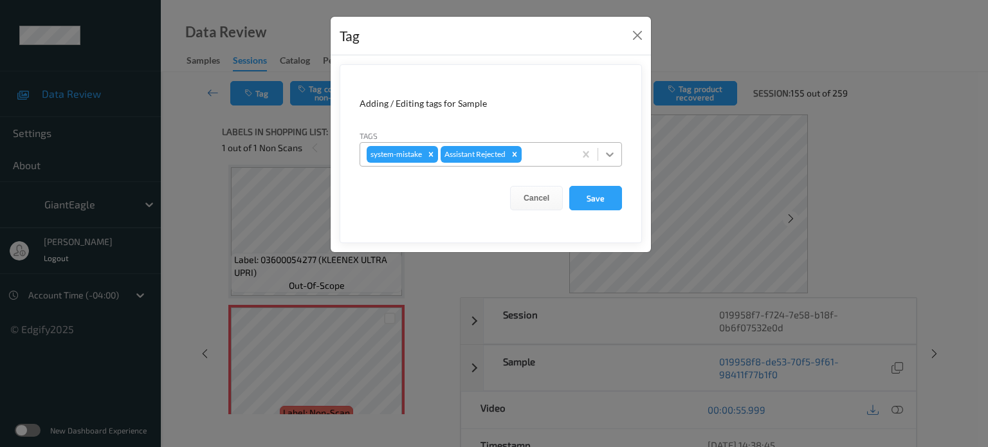
click at [604, 156] on icon at bounding box center [610, 154] width 13 height 13
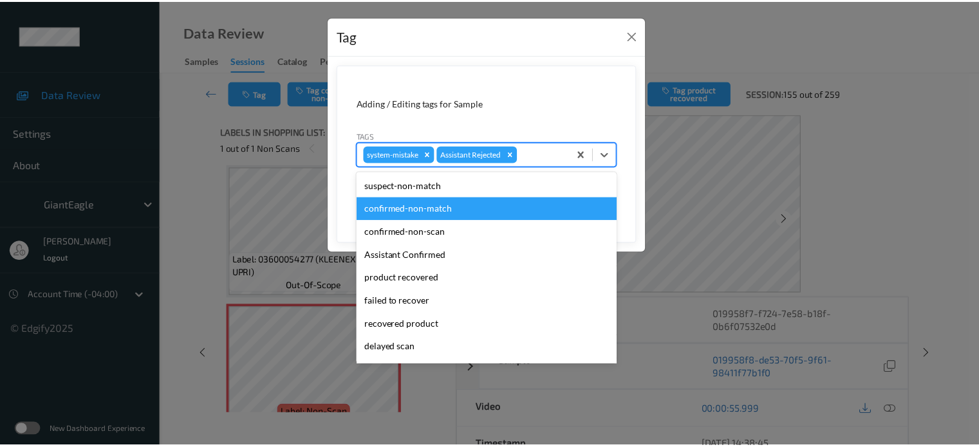
scroll to position [136, 0]
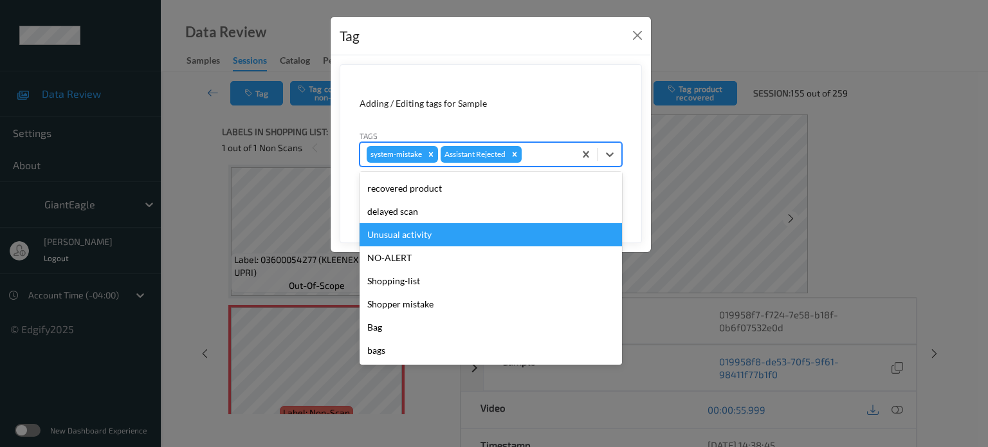
click at [419, 239] on div "Unusual activity" at bounding box center [491, 234] width 263 height 23
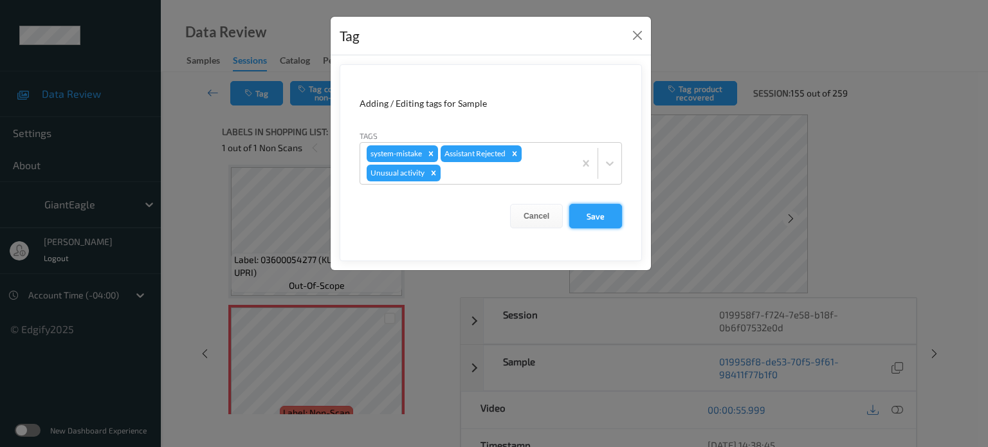
click at [601, 221] on button "Save" at bounding box center [595, 216] width 53 height 24
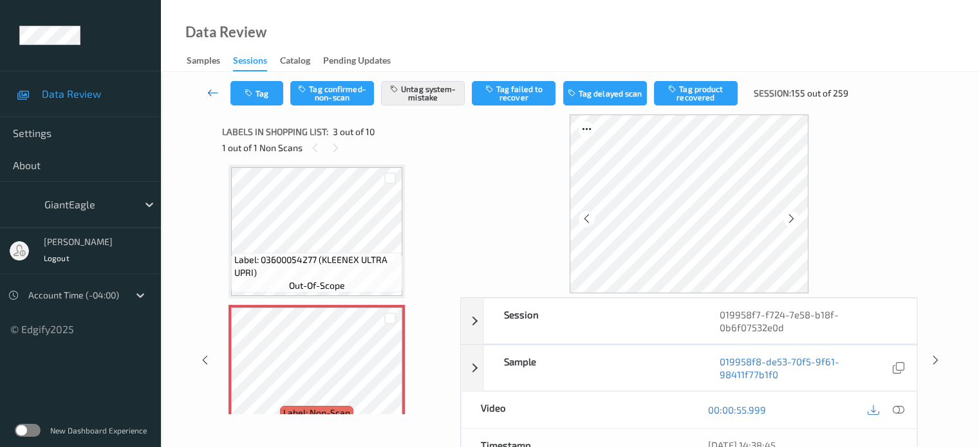
click at [213, 93] on icon at bounding box center [213, 92] width 12 height 13
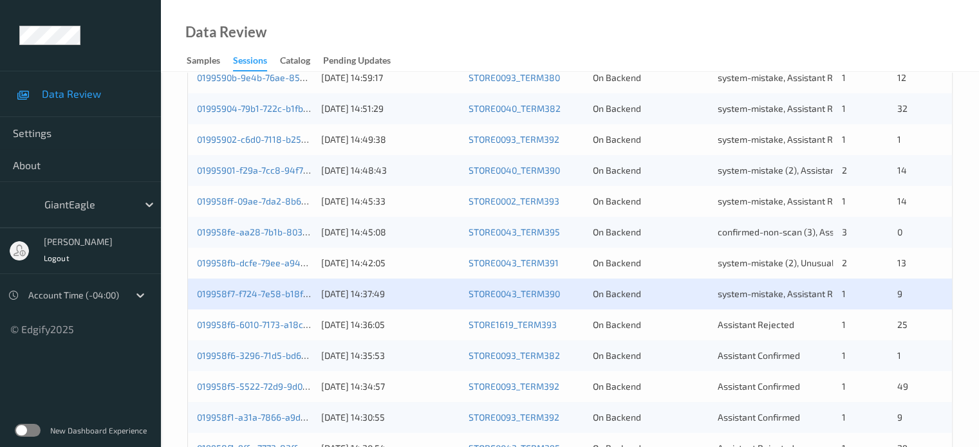
scroll to position [622, 0]
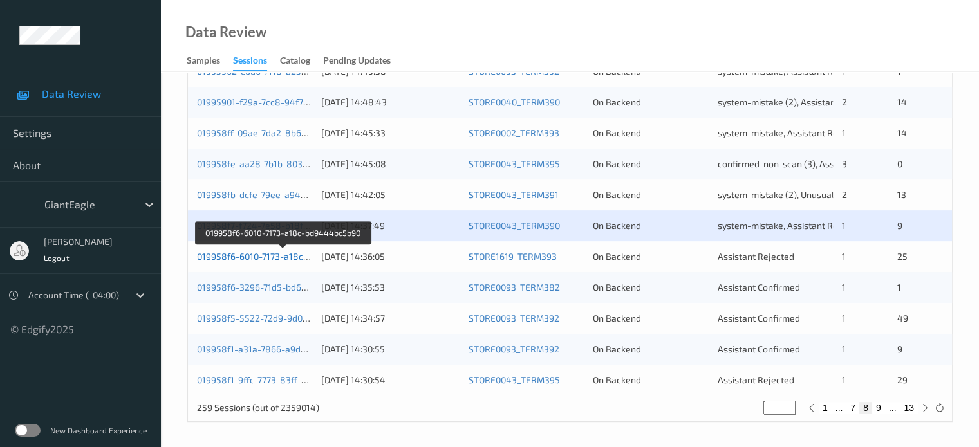
click at [254, 260] on link "019958f6-6010-7173-a18c-bd9444bc5b90" at bounding box center [283, 256] width 173 height 11
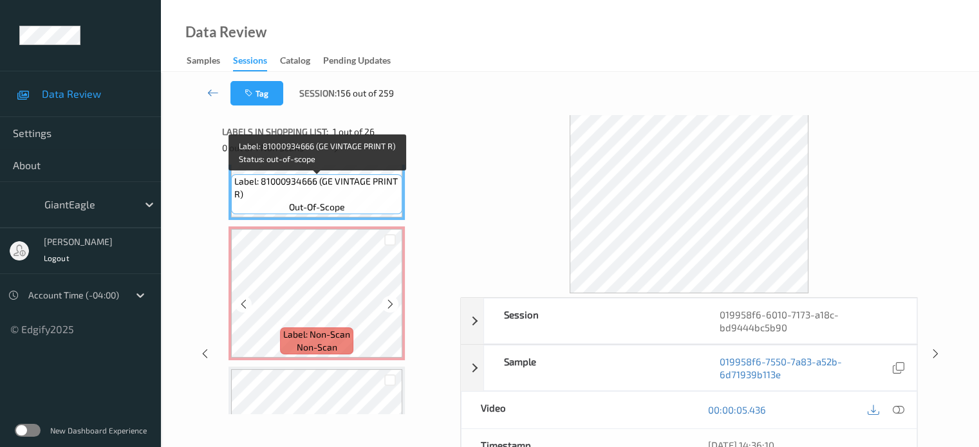
scroll to position [86, 0]
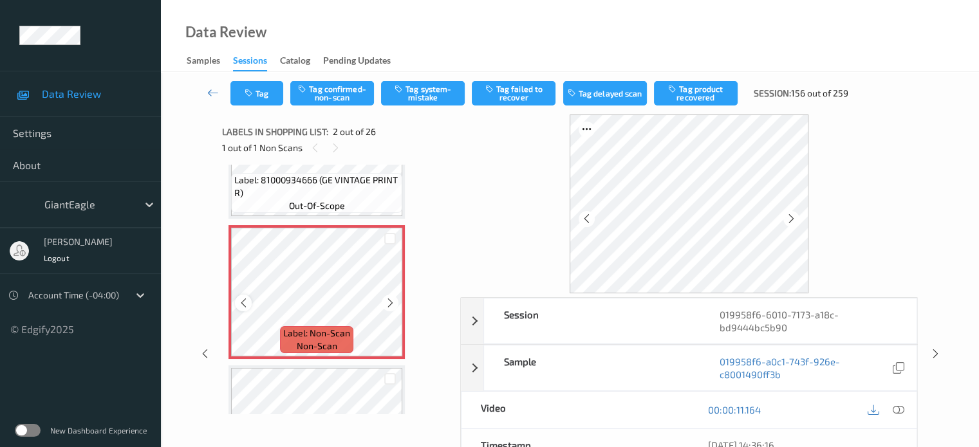
click at [247, 302] on icon at bounding box center [243, 303] width 11 height 12
click at [896, 412] on icon at bounding box center [898, 410] width 12 height 12
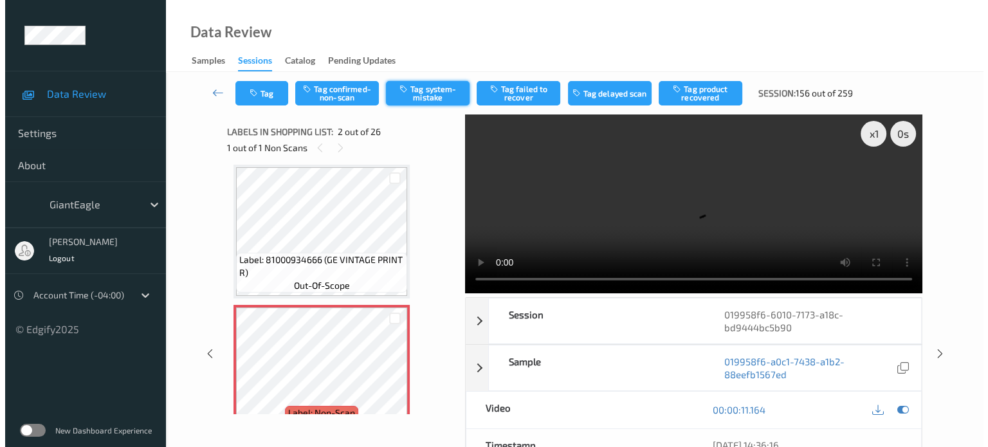
scroll to position [5, 0]
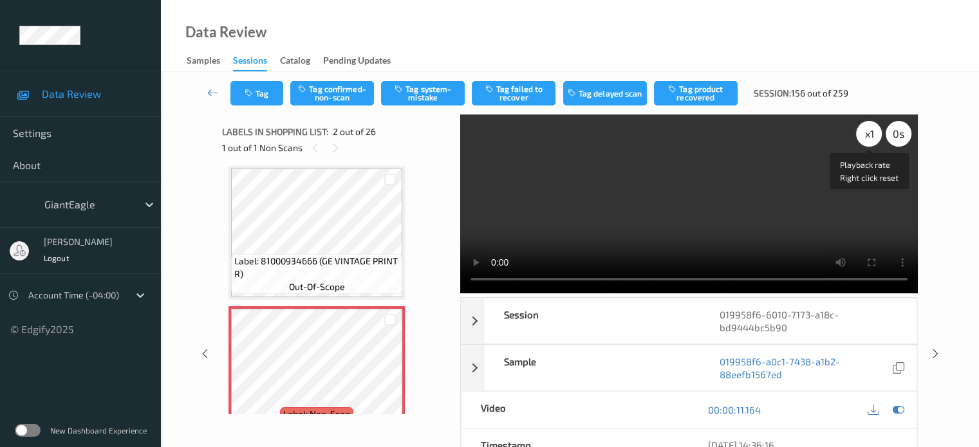
click at [860, 131] on div "x 1" at bounding box center [869, 134] width 26 height 26
click at [430, 96] on button "Tag system-mistake" at bounding box center [423, 93] width 84 height 24
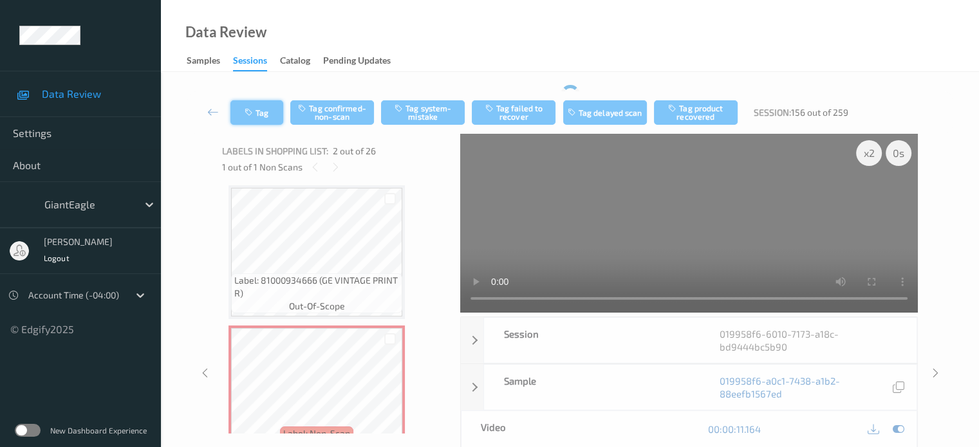
click at [265, 109] on button "Tag" at bounding box center [256, 112] width 53 height 24
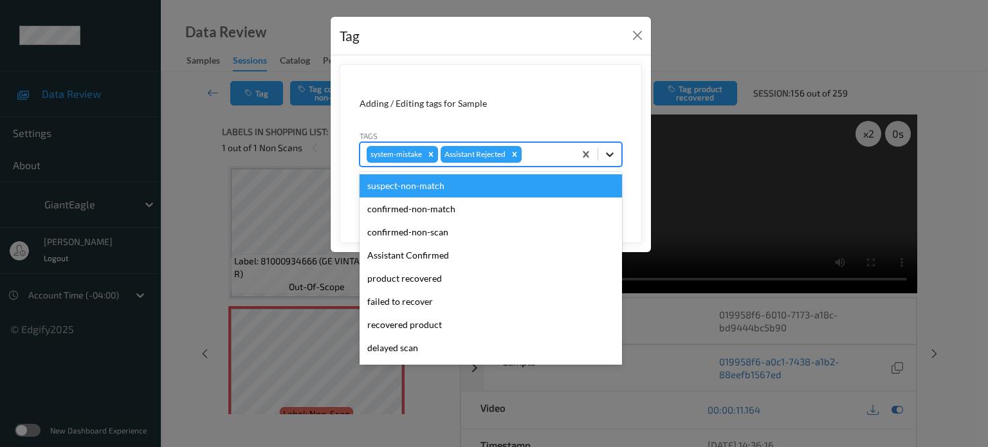
click at [607, 158] on icon at bounding box center [610, 154] width 13 height 13
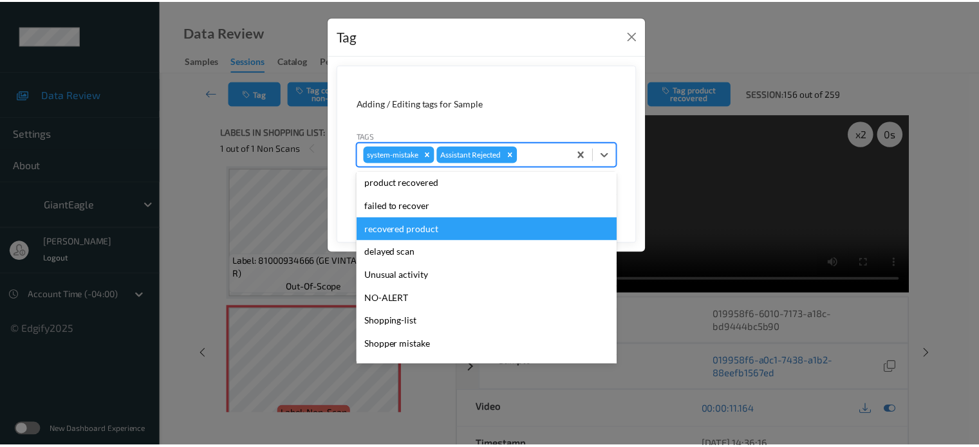
scroll to position [136, 0]
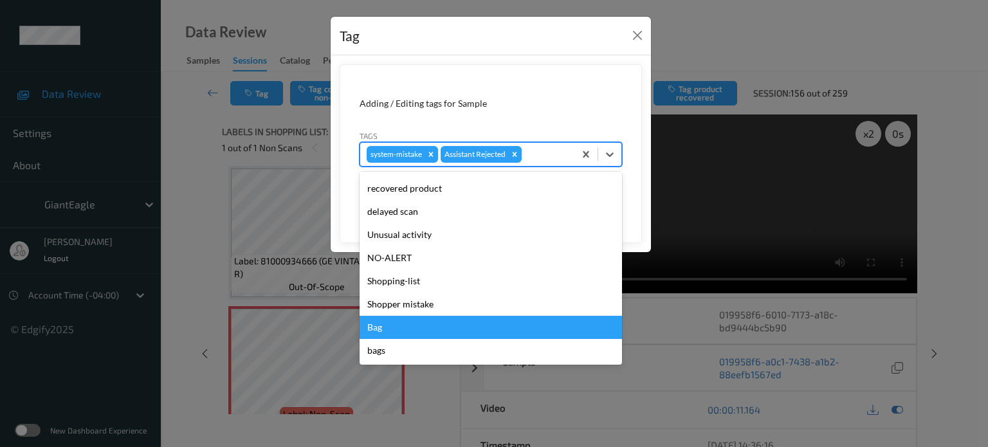
click at [382, 329] on div "Bag" at bounding box center [491, 327] width 263 height 23
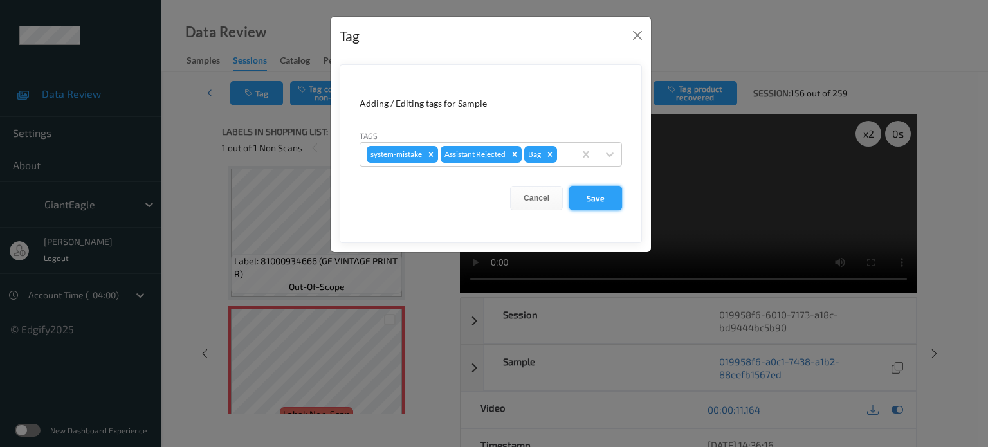
click at [592, 198] on button "Save" at bounding box center [595, 198] width 53 height 24
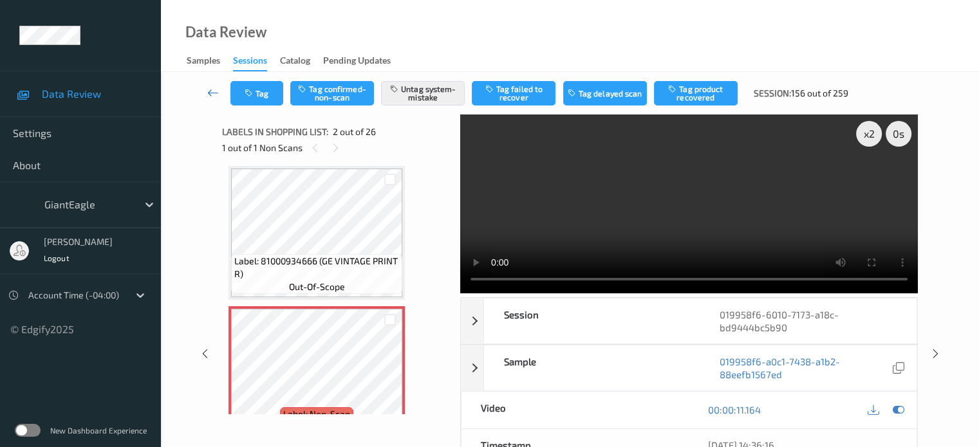
click at [207, 94] on icon at bounding box center [213, 92] width 12 height 13
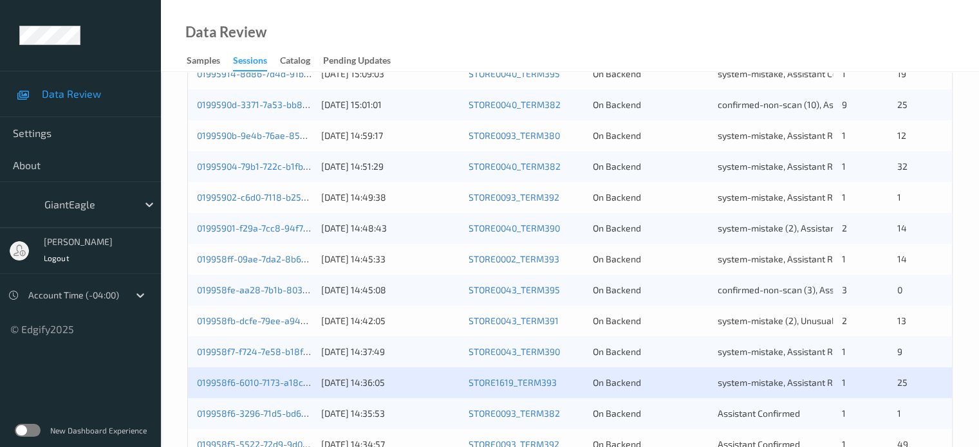
scroll to position [622, 0]
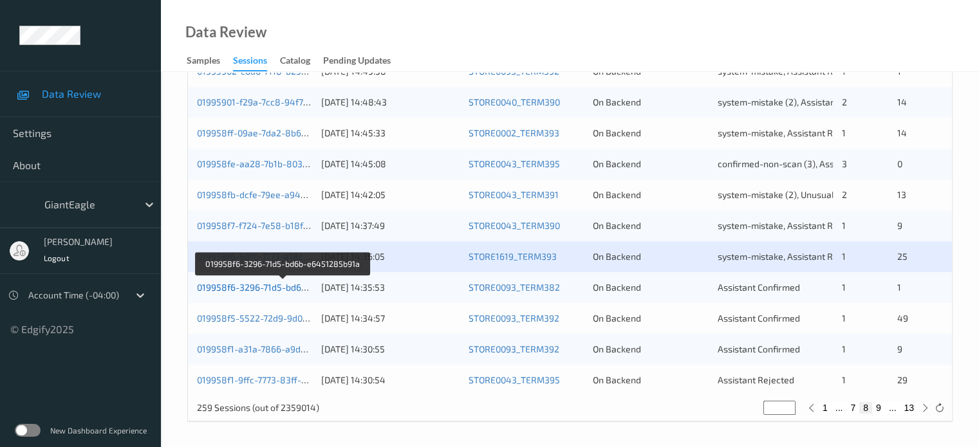
click at [260, 288] on link "019958f6-3296-71d5-bd6b-e6451285b91a" at bounding box center [284, 287] width 174 height 11
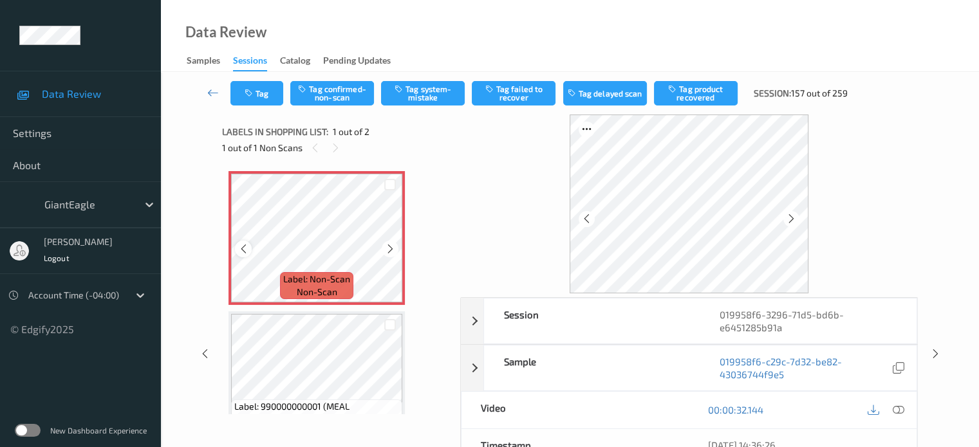
click at [241, 252] on icon at bounding box center [243, 249] width 11 height 12
click at [893, 406] on icon at bounding box center [898, 410] width 12 height 12
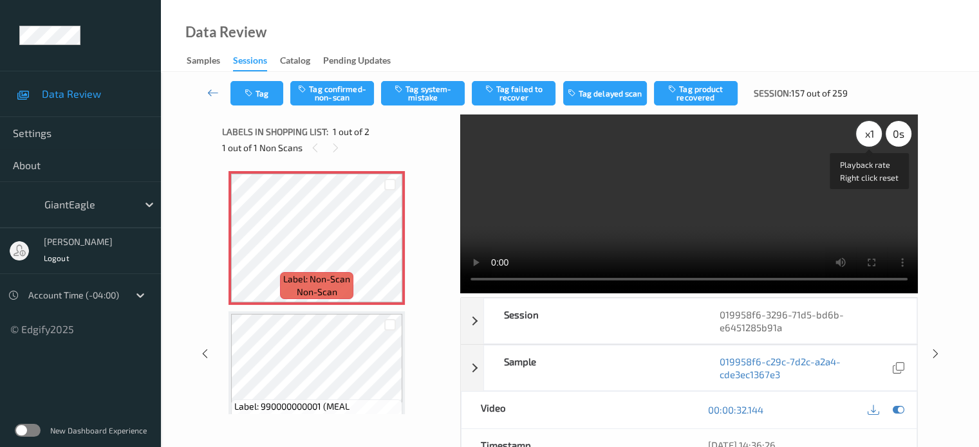
click at [871, 131] on div "x 1" at bounding box center [869, 134] width 26 height 26
click at [439, 100] on button "Tag system-mistake" at bounding box center [423, 93] width 84 height 24
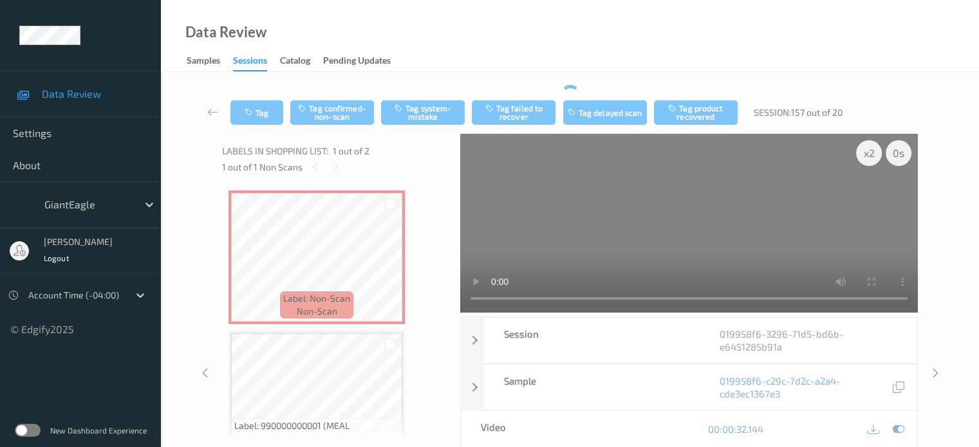
click at [261, 100] on div "Tag Tag confirmed-non-scan Tag system-mistake Tag failed to recover Tag delayed…" at bounding box center [569, 112] width 765 height 42
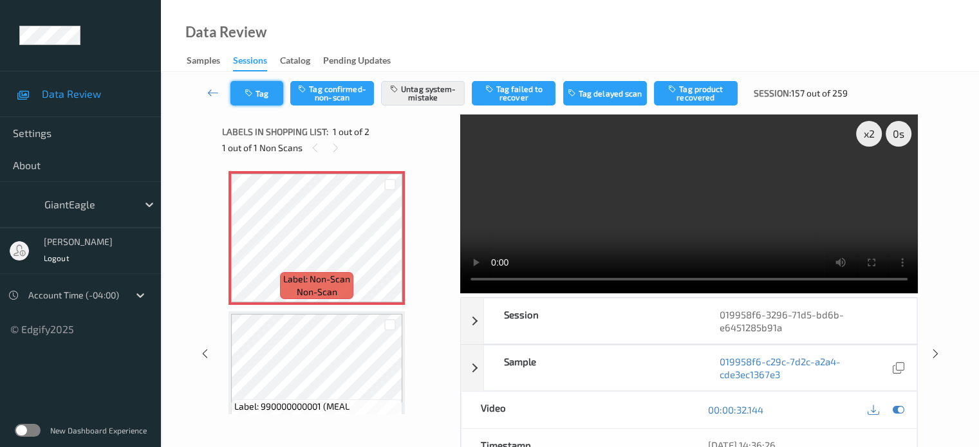
click at [255, 89] on button "Tag" at bounding box center [256, 93] width 53 height 24
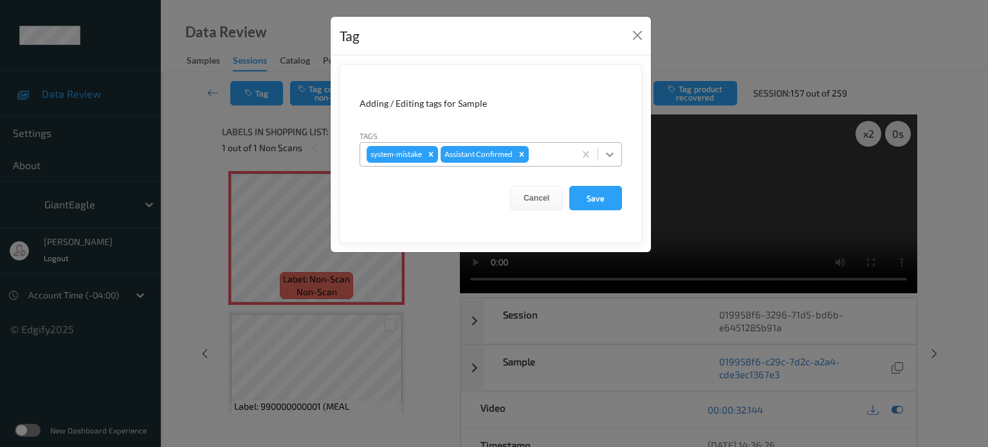
click at [613, 154] on icon at bounding box center [610, 154] width 8 height 5
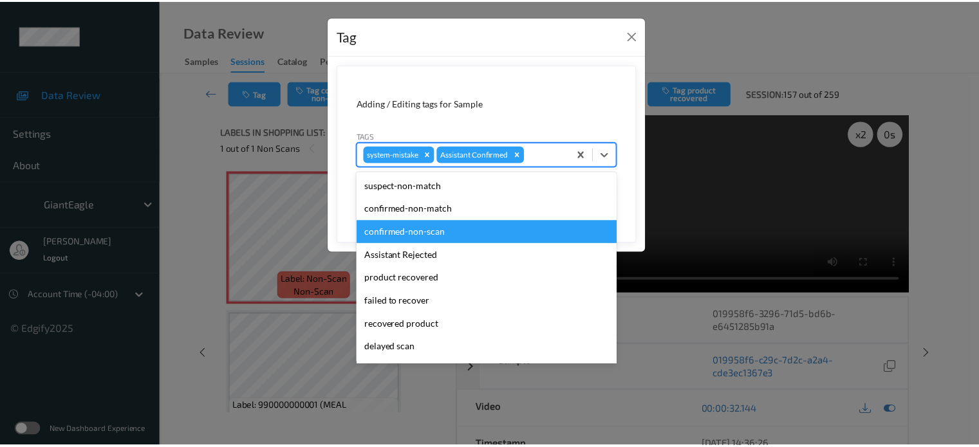
scroll to position [136, 0]
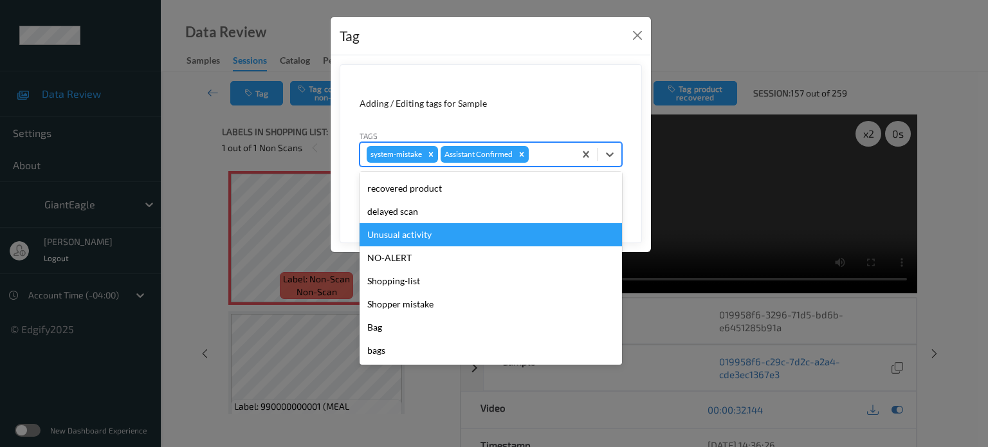
click at [404, 235] on div "Unusual activity" at bounding box center [491, 234] width 263 height 23
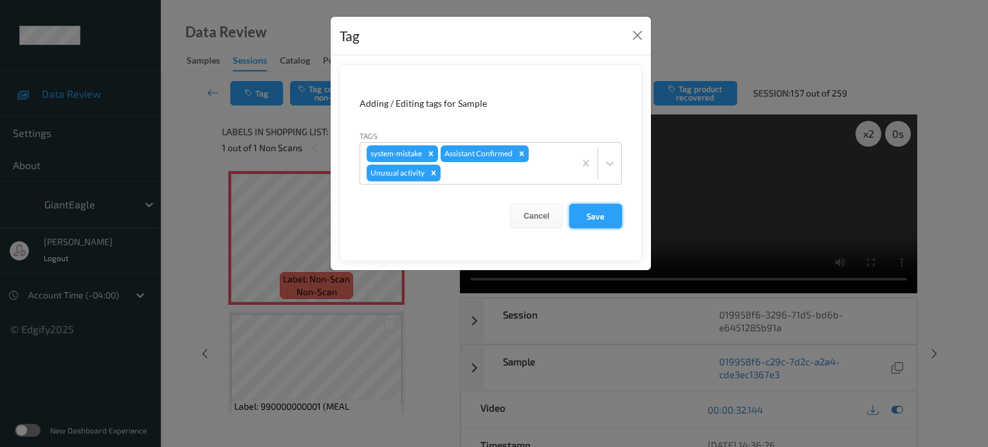
click at [595, 214] on button "Save" at bounding box center [595, 216] width 53 height 24
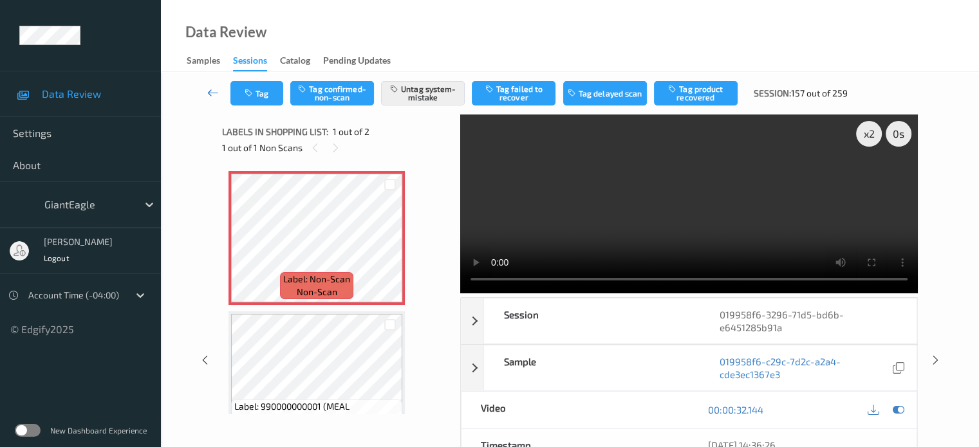
click at [207, 91] on icon at bounding box center [213, 92] width 12 height 13
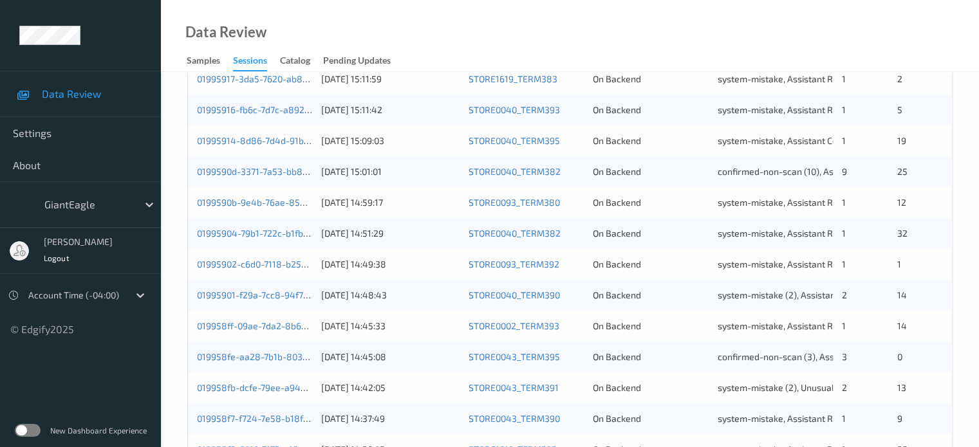
scroll to position [622, 0]
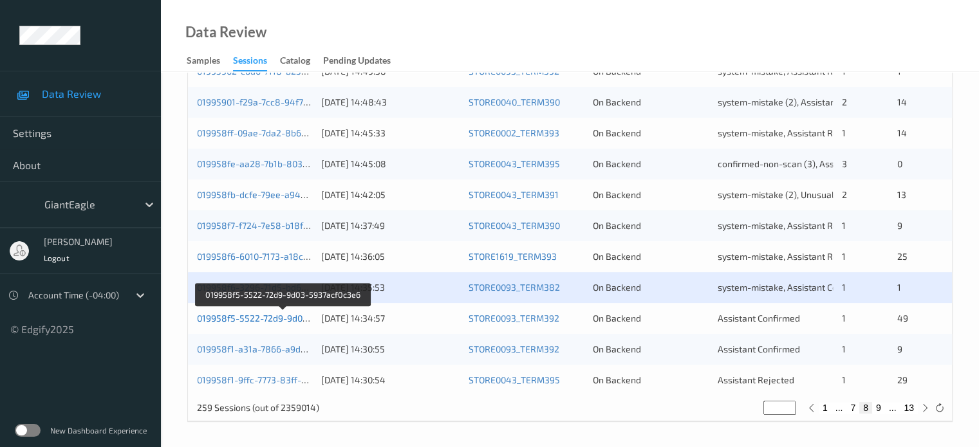
click at [261, 319] on link "019958f5-5522-72d9-9d03-5937acf0c3e6" at bounding box center [283, 318] width 172 height 11
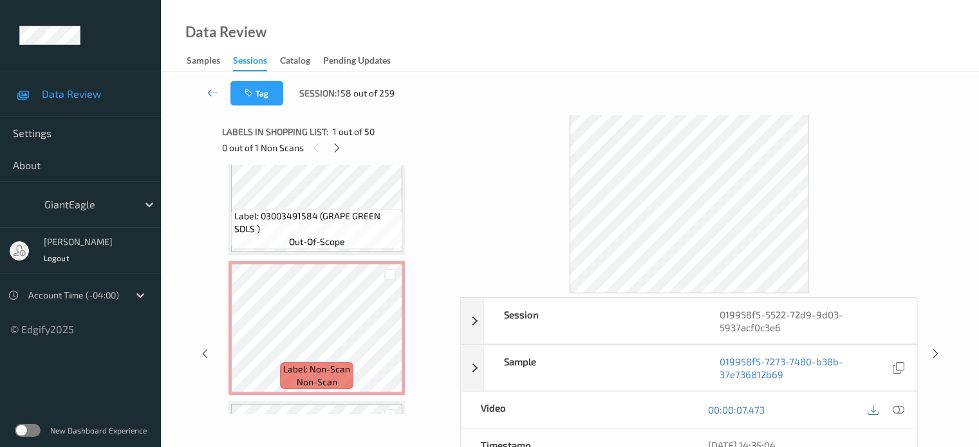
scroll to position [5563, 0]
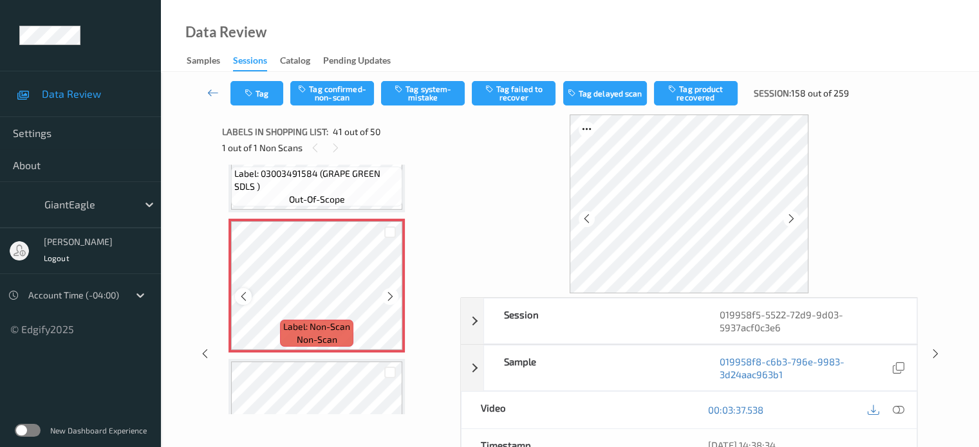
click at [248, 297] on icon at bounding box center [243, 297] width 11 height 12
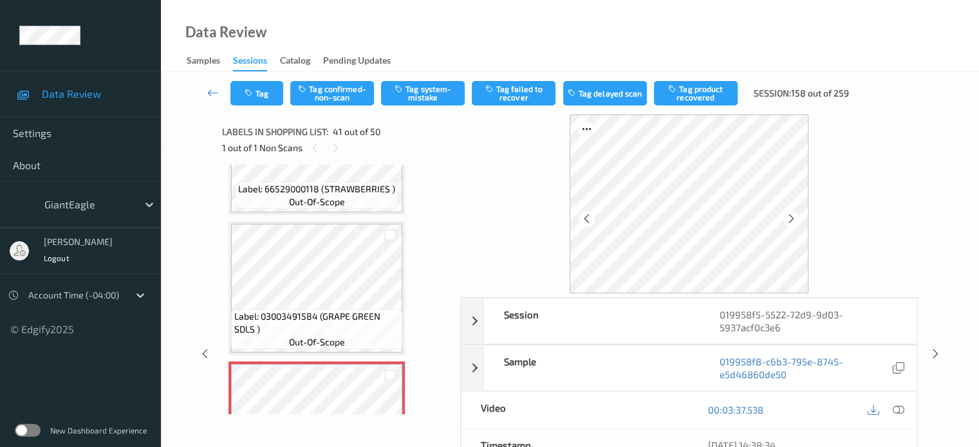
scroll to position [5430, 0]
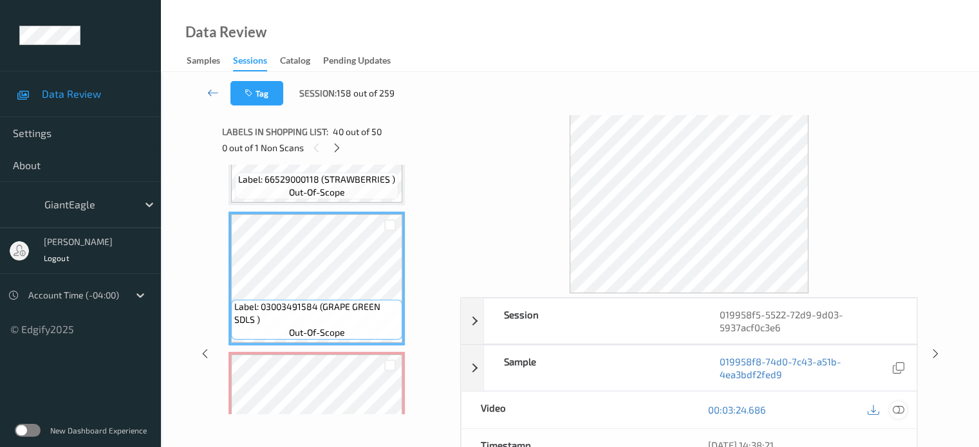
click at [896, 405] on icon at bounding box center [898, 410] width 12 height 12
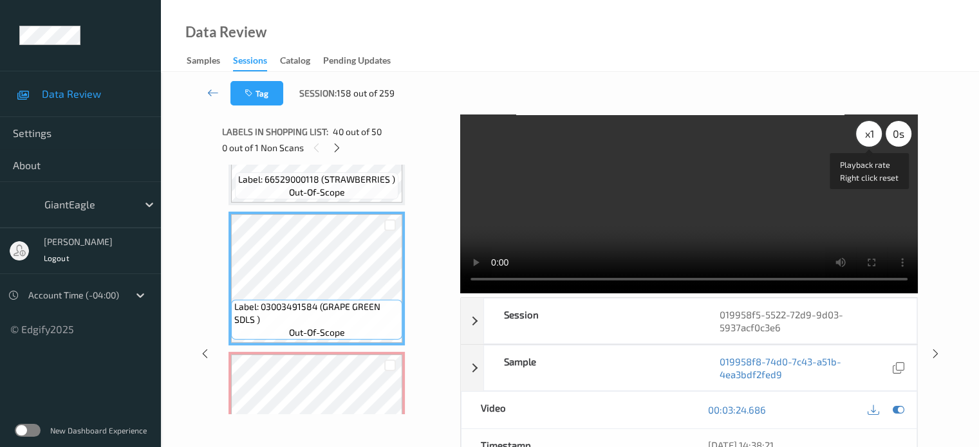
click at [867, 137] on div "x 1" at bounding box center [869, 134] width 26 height 26
click at [334, 149] on icon at bounding box center [336, 148] width 11 height 12
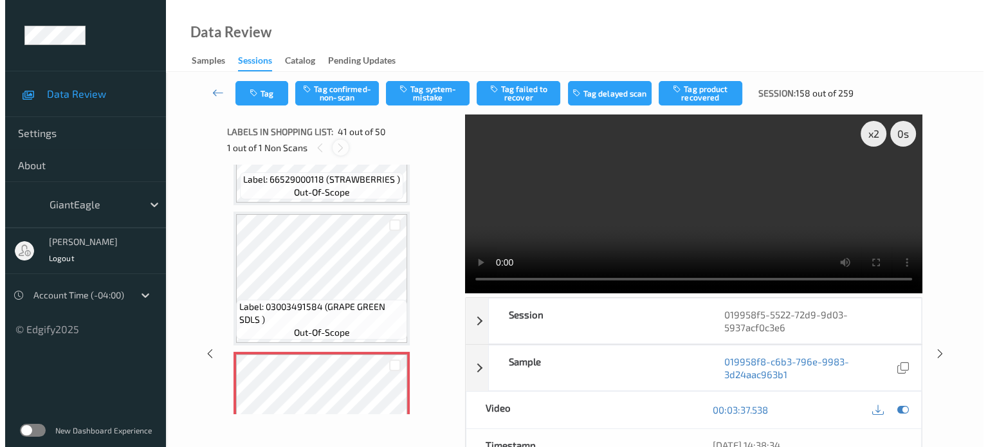
scroll to position [5477, 0]
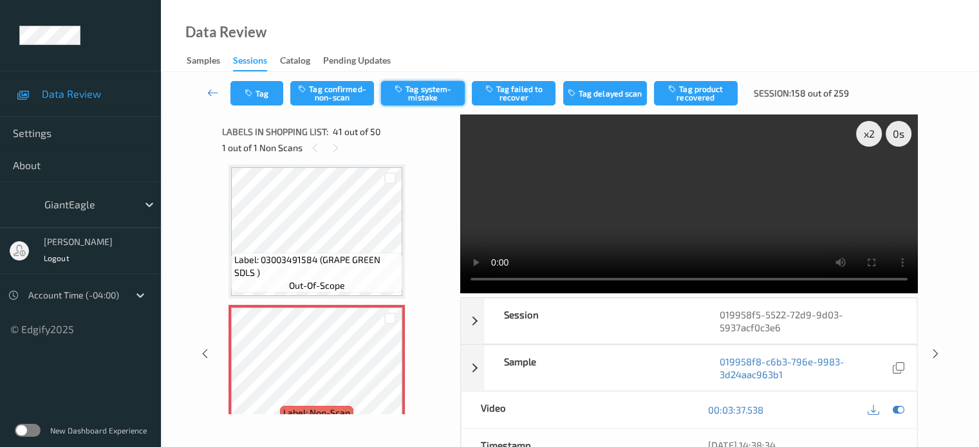
click at [425, 93] on button "Tag system-mistake" at bounding box center [423, 93] width 84 height 24
click at [270, 97] on button "Tag" at bounding box center [256, 93] width 53 height 24
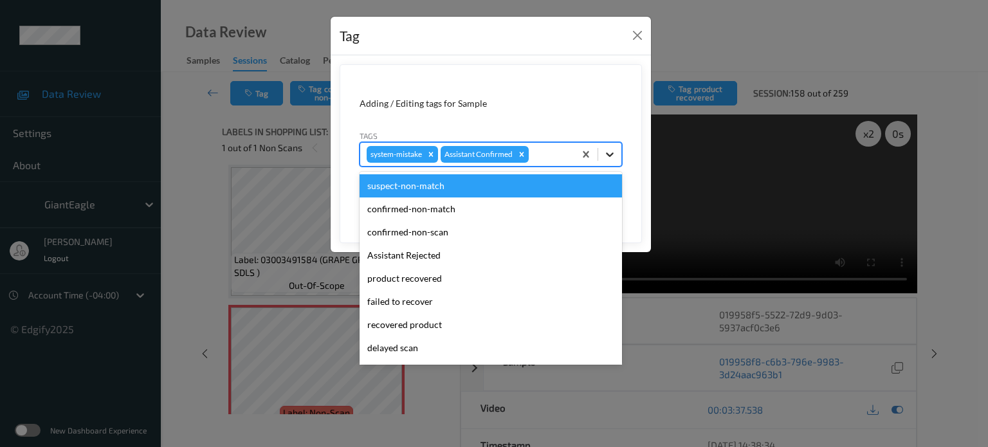
click at [614, 156] on icon at bounding box center [610, 154] width 13 height 13
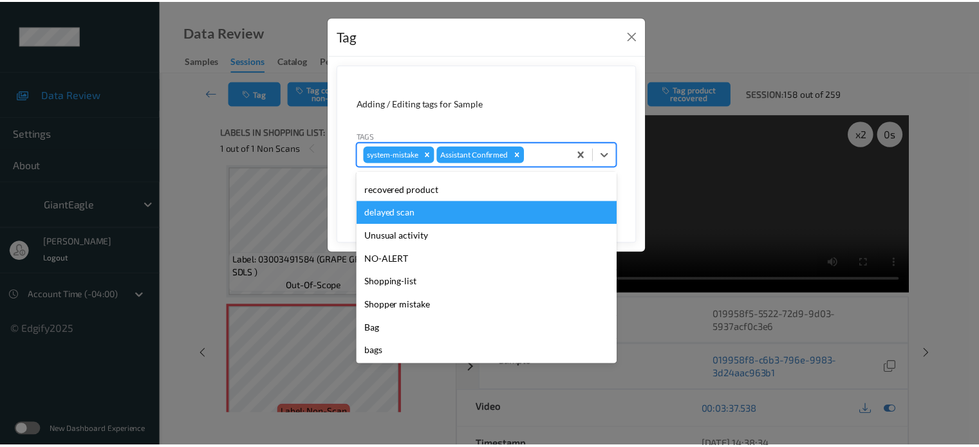
scroll to position [136, 0]
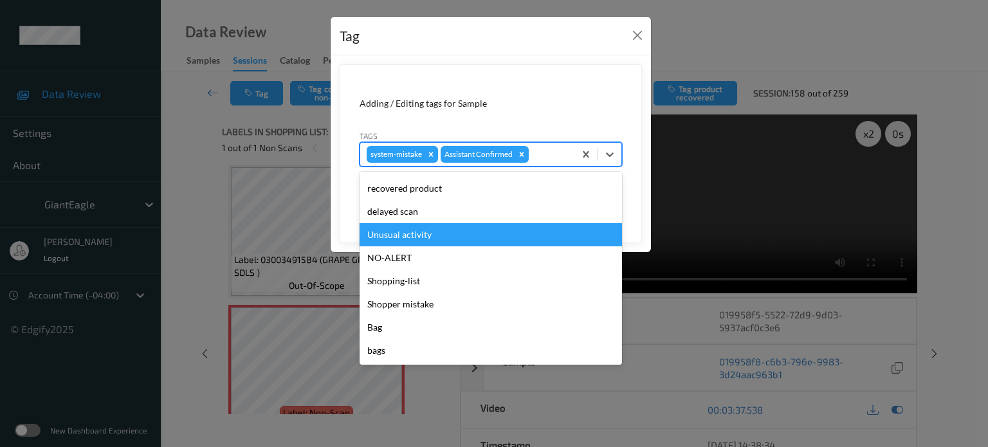
click at [400, 238] on div "Unusual activity" at bounding box center [491, 234] width 263 height 23
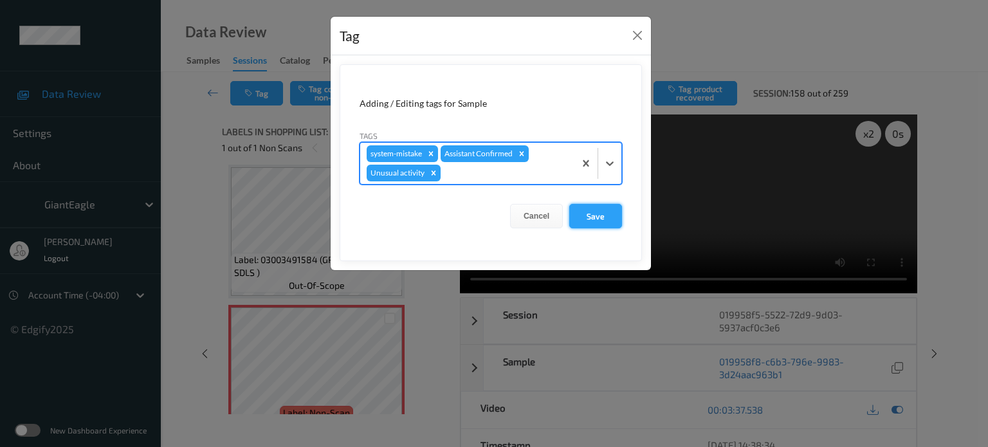
click at [587, 213] on button "Save" at bounding box center [595, 216] width 53 height 24
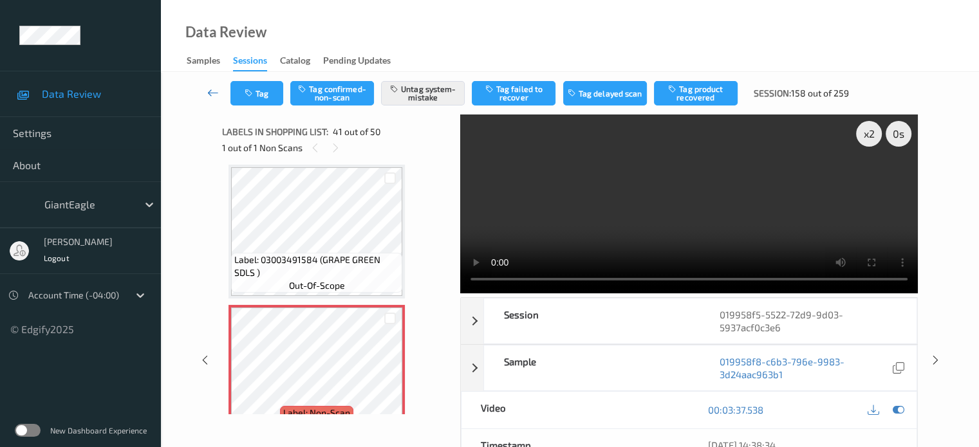
click at [211, 94] on icon at bounding box center [213, 92] width 12 height 13
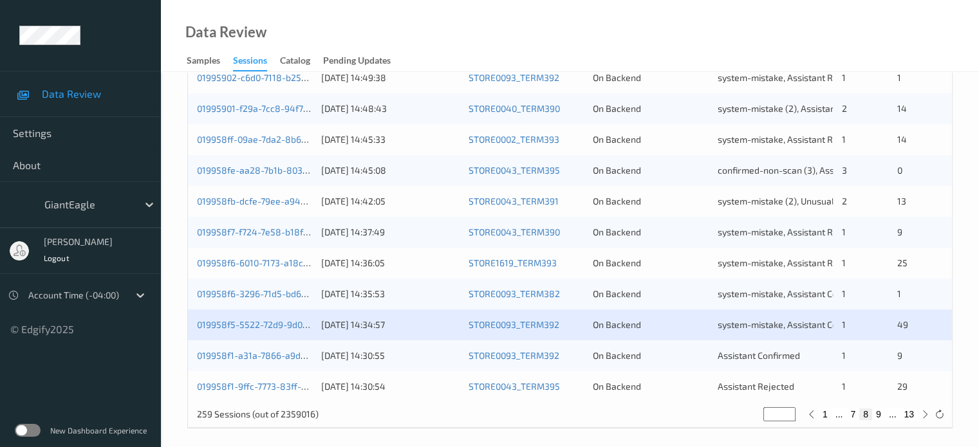
scroll to position [622, 0]
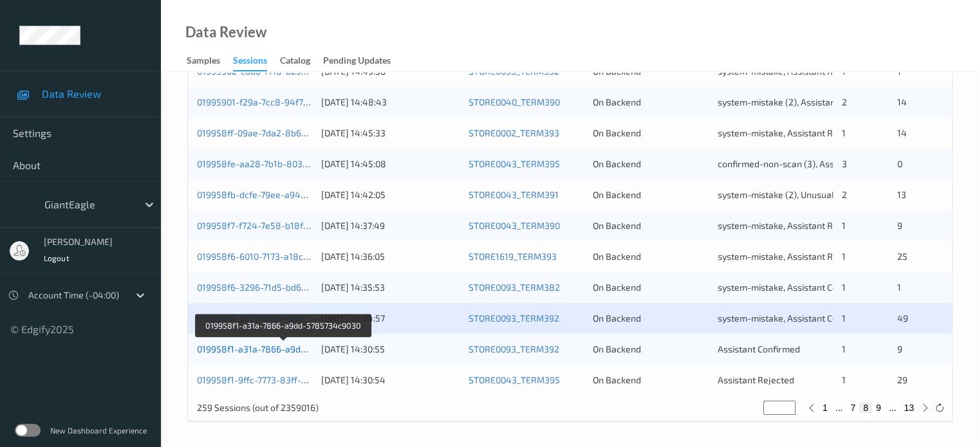
click at [254, 352] on link "019958f1-a31a-7866-a9dd-5785734c9030" at bounding box center [284, 349] width 174 height 11
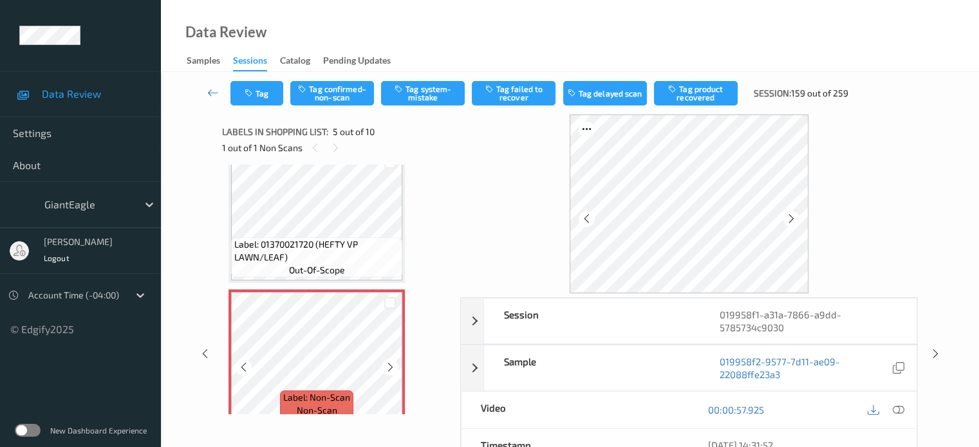
scroll to position [438, 0]
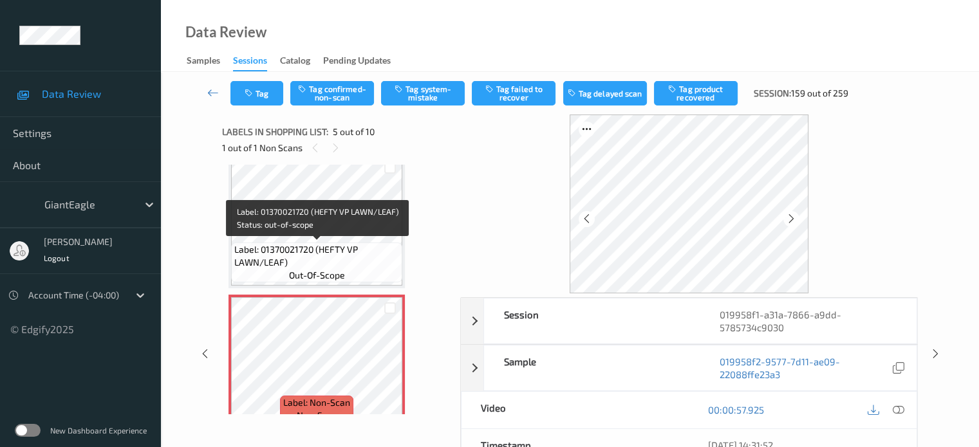
click at [317, 262] on span "Label: 01370021720 (HEFTY VP LAWN/LEAF)" at bounding box center [316, 256] width 165 height 26
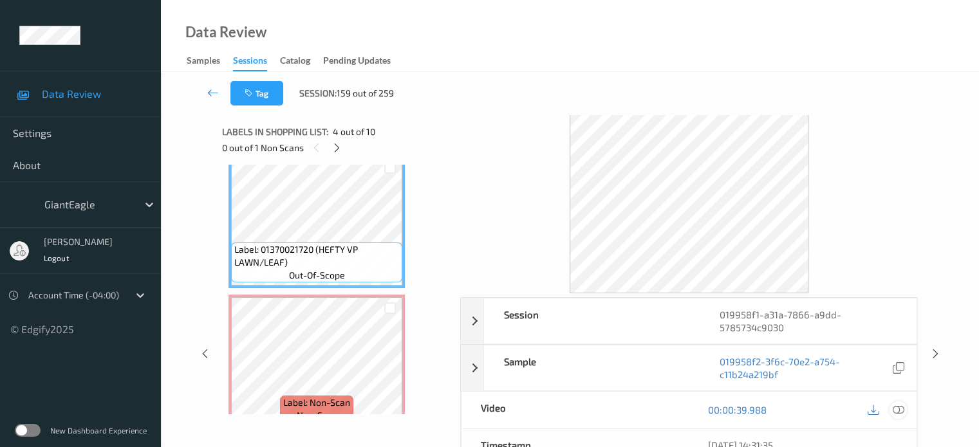
click at [903, 407] on icon at bounding box center [898, 410] width 12 height 12
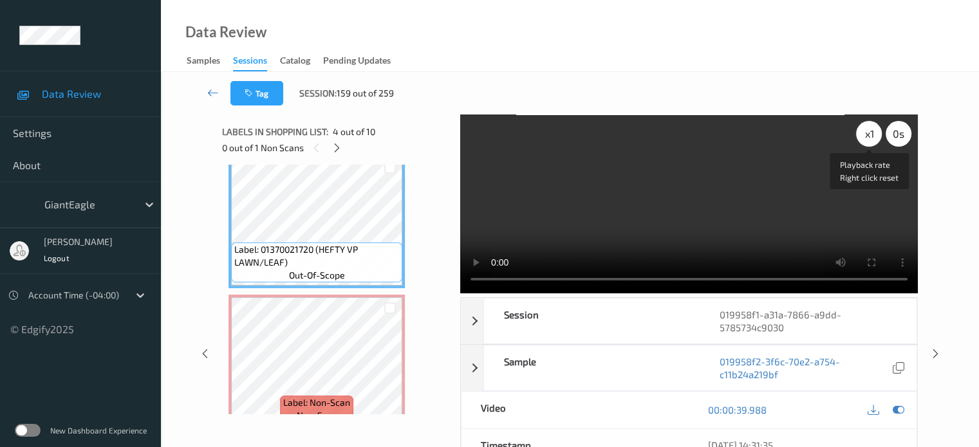
click at [871, 136] on div "x 1" at bounding box center [869, 134] width 26 height 26
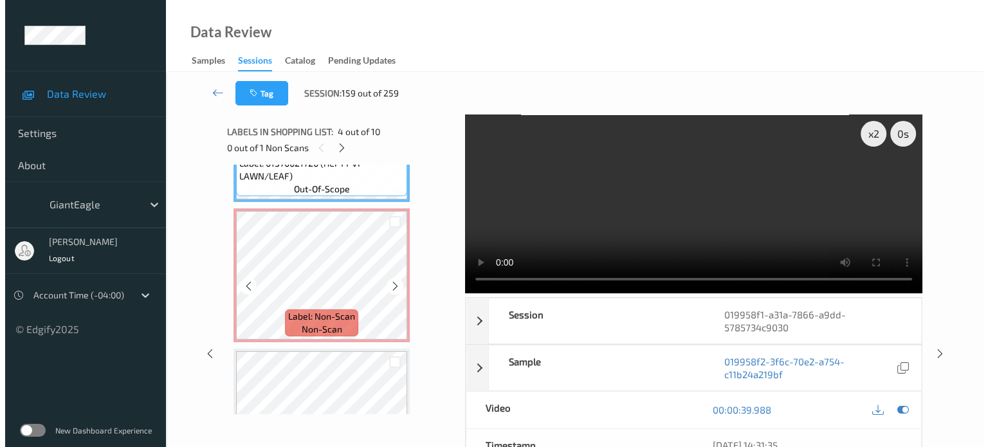
scroll to position [542, 0]
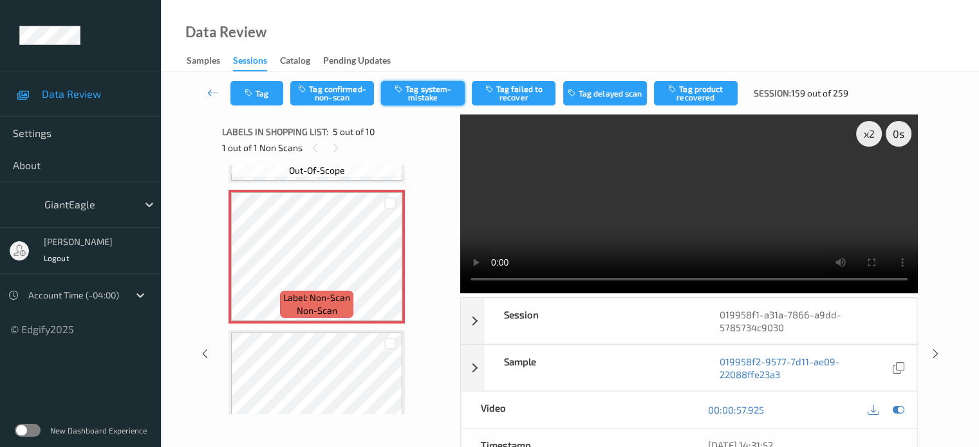
click at [421, 97] on button "Tag system-mistake" at bounding box center [423, 93] width 84 height 24
click at [263, 101] on button "Tag" at bounding box center [256, 93] width 53 height 24
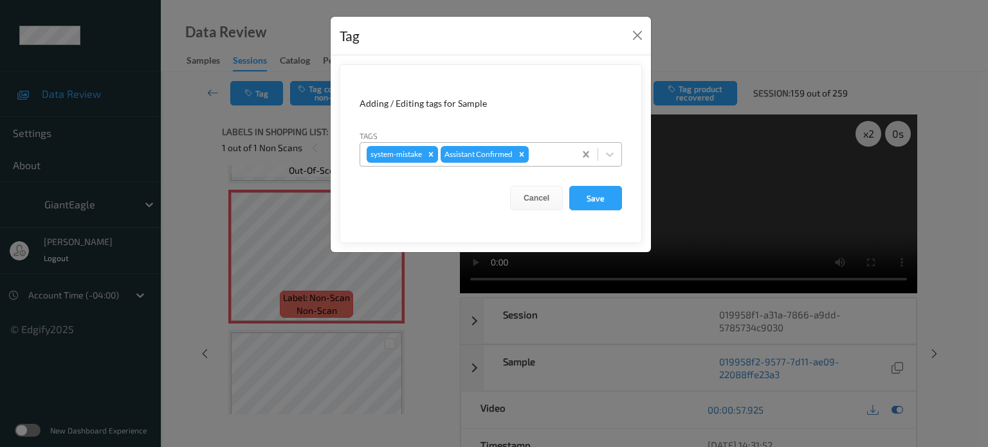
drag, startPoint x: 619, startPoint y: 153, endPoint x: 579, endPoint y: 160, distance: 40.5
click at [615, 152] on div at bounding box center [609, 154] width 23 height 23
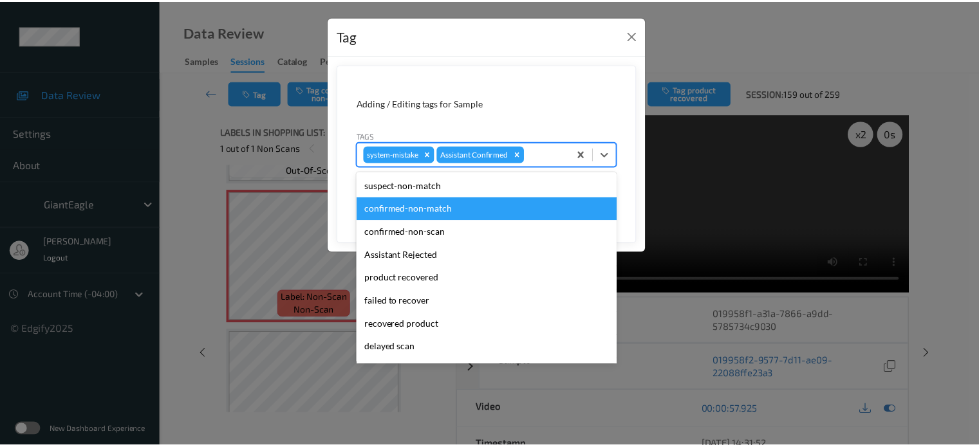
scroll to position [136, 0]
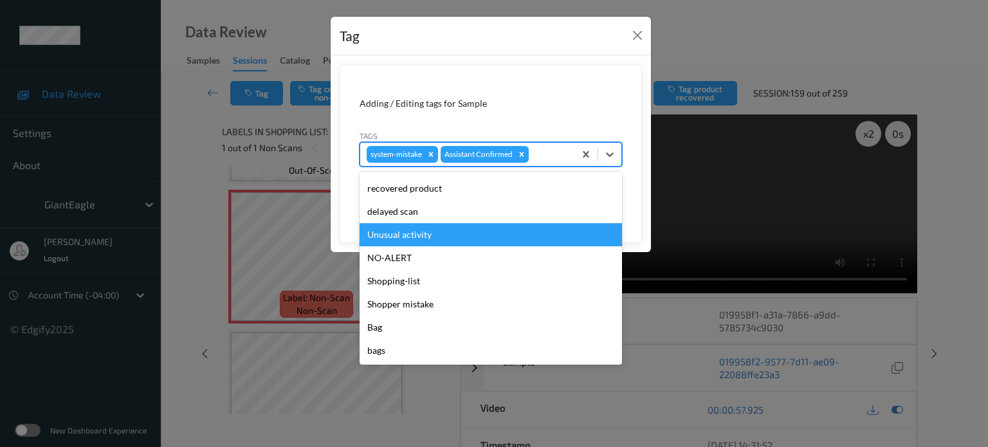
click at [403, 237] on div "Unusual activity" at bounding box center [491, 234] width 263 height 23
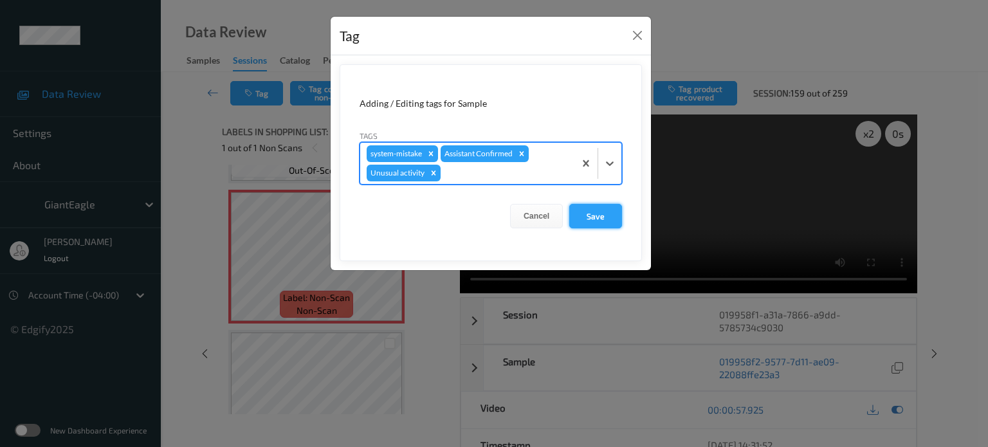
click at [589, 218] on button "Save" at bounding box center [595, 216] width 53 height 24
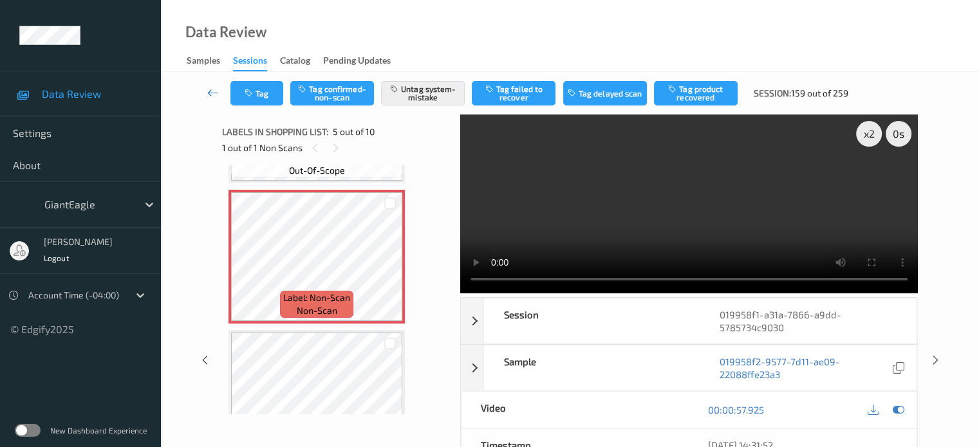
click at [208, 91] on icon at bounding box center [213, 92] width 12 height 13
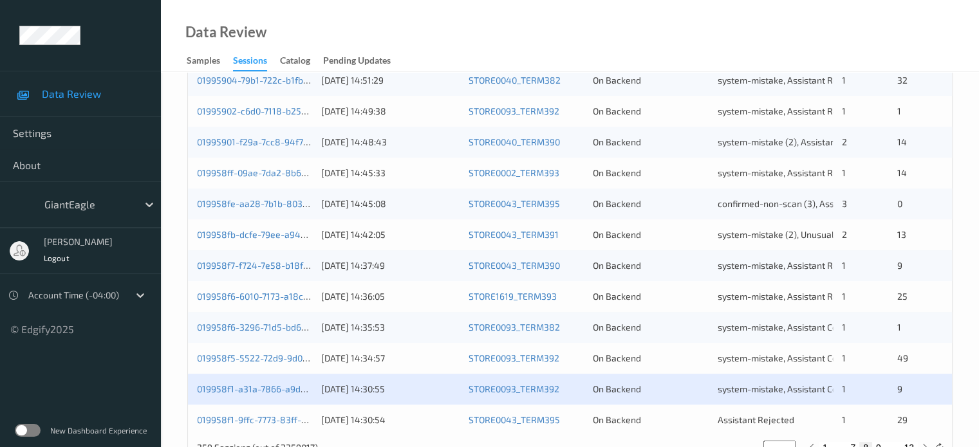
scroll to position [622, 0]
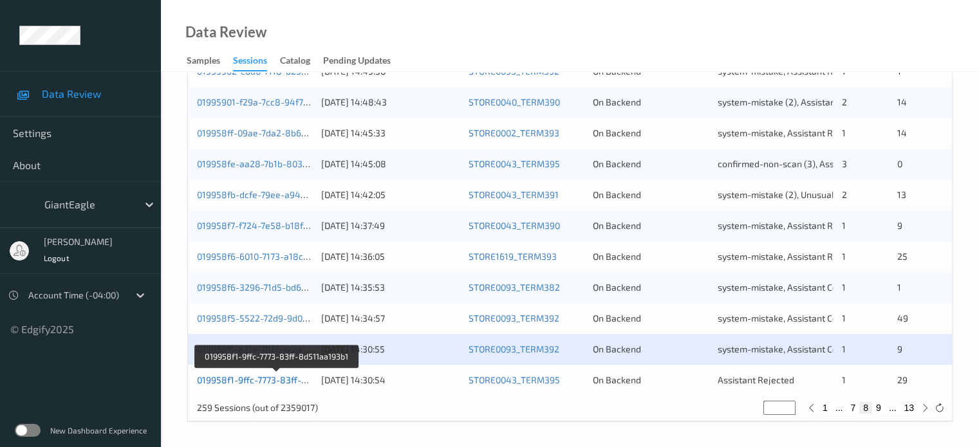
click at [256, 378] on link "019958f1-9ffc-7773-83ff-8d511aa193b1" at bounding box center [278, 379] width 162 height 11
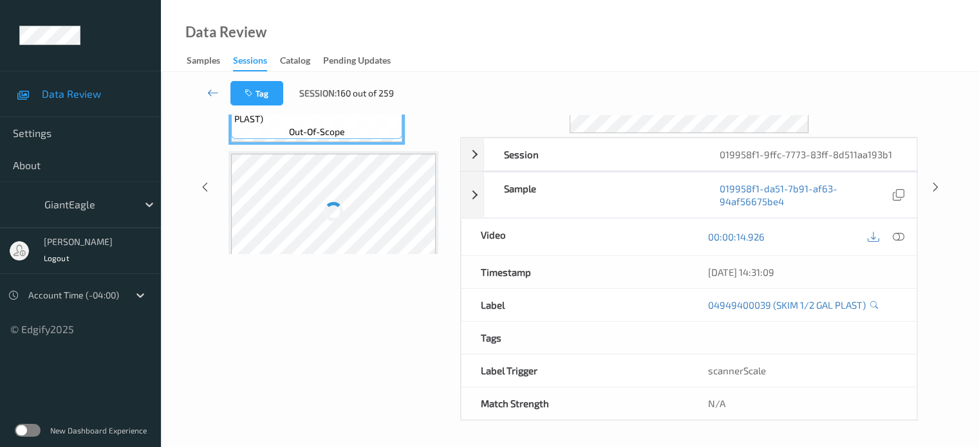
scroll to position [158, 0]
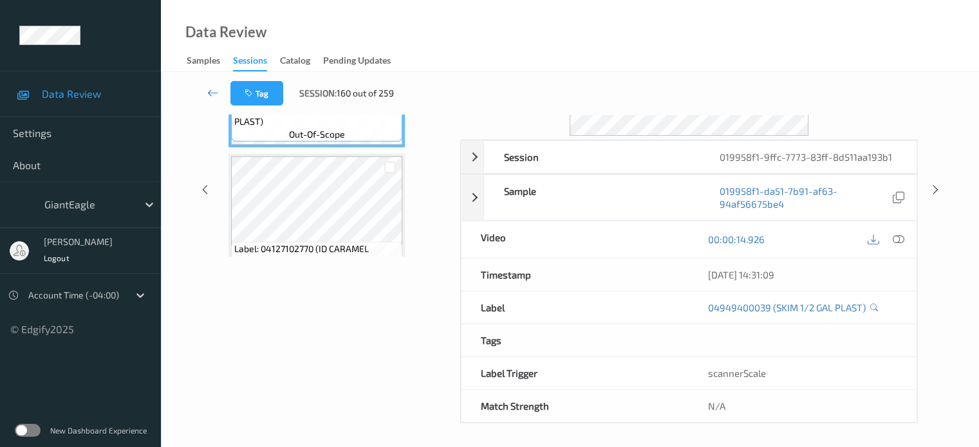
drag, startPoint x: 347, startPoint y: 2, endPoint x: 298, endPoint y: 30, distance: 57.1
click at [298, 30] on div "Data Review Samples Sessions Catalog Pending Updates" at bounding box center [570, 36] width 818 height 72
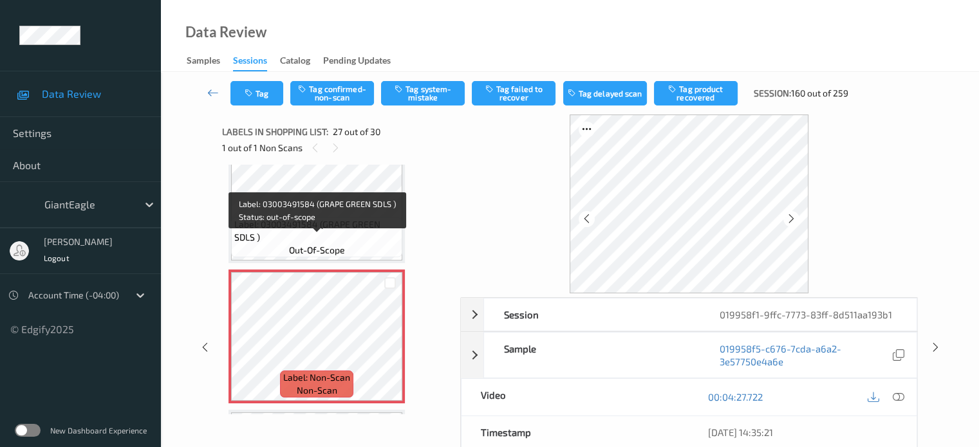
scroll to position [3530, 0]
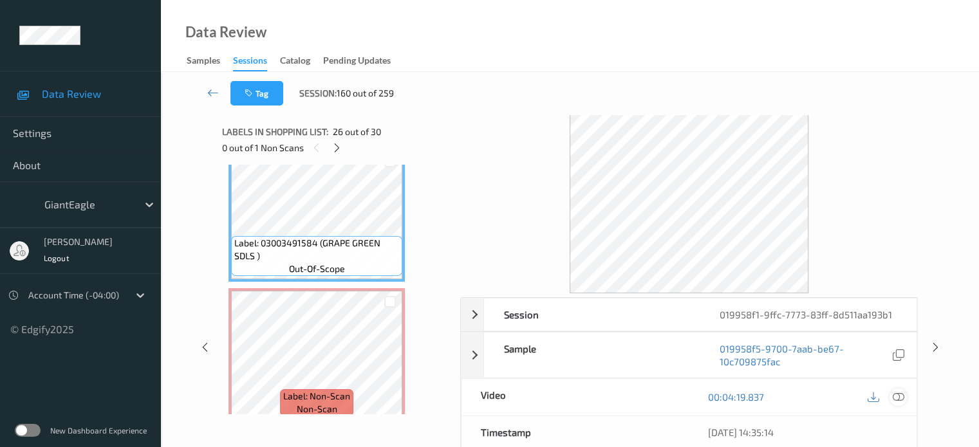
click at [898, 398] on icon at bounding box center [898, 397] width 12 height 12
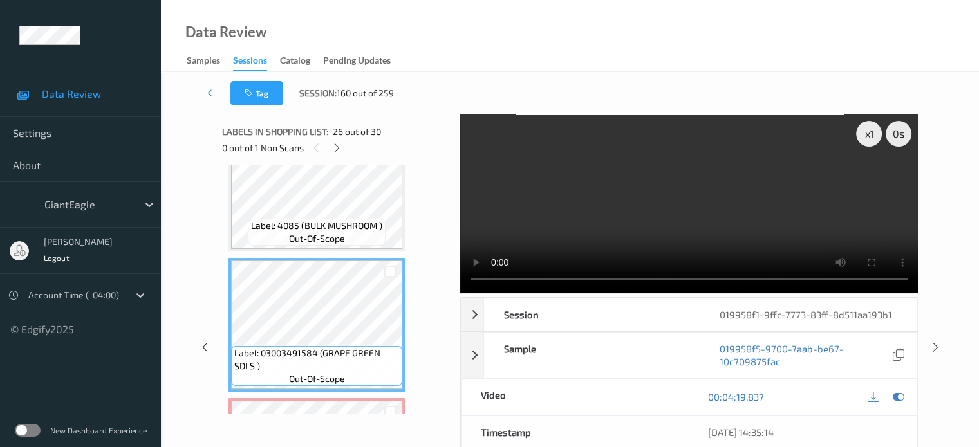
scroll to position [3419, 0]
click at [878, 133] on div "x 1" at bounding box center [869, 134] width 26 height 26
click at [335, 151] on icon at bounding box center [336, 148] width 11 height 12
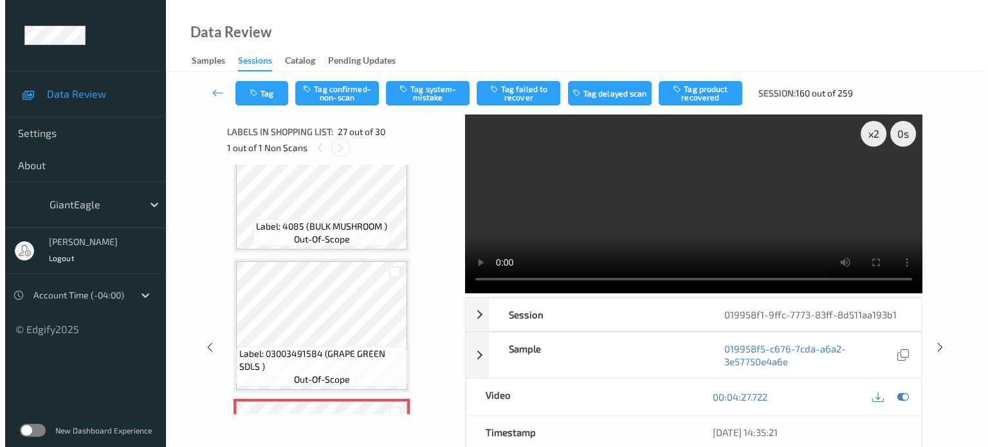
scroll to position [3513, 0]
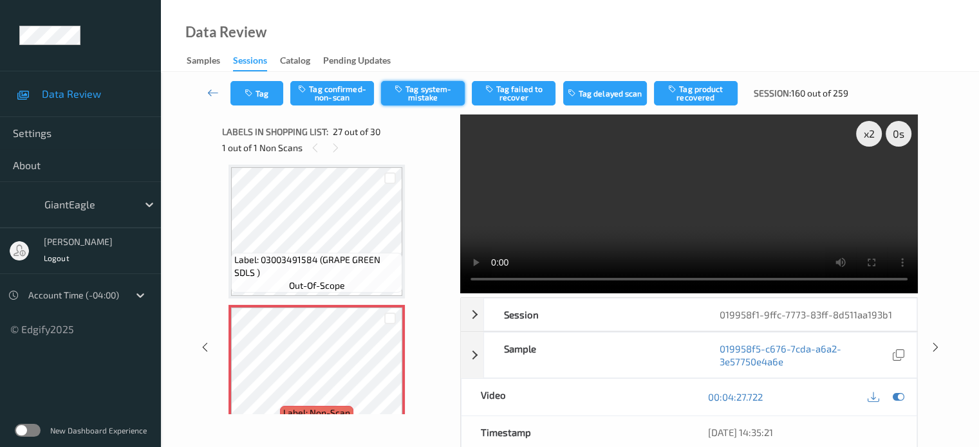
click at [421, 88] on button "Tag system-mistake" at bounding box center [423, 93] width 84 height 24
click at [268, 96] on button "Tag" at bounding box center [256, 93] width 53 height 24
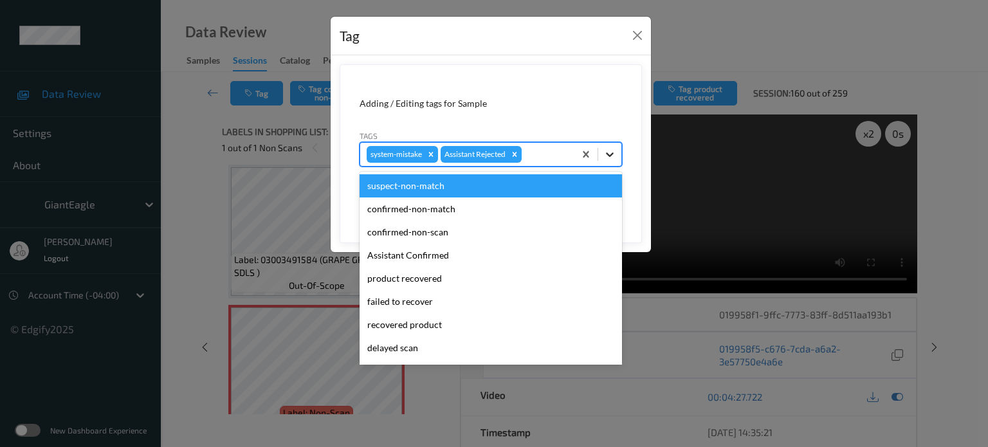
click at [604, 149] on icon at bounding box center [610, 154] width 13 height 13
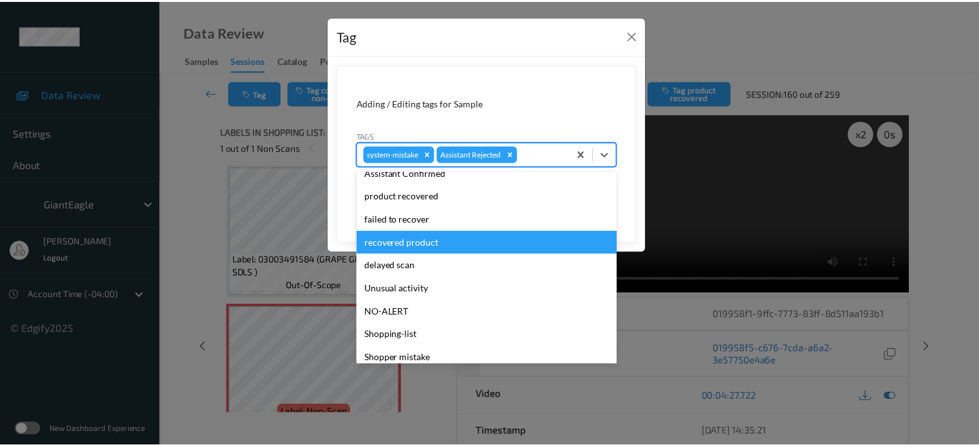
scroll to position [136, 0]
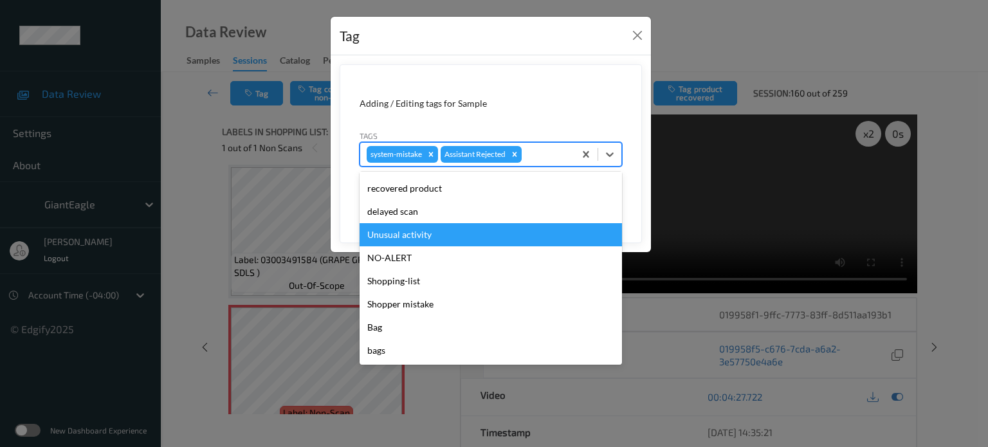
click at [379, 235] on div "Unusual activity" at bounding box center [491, 234] width 263 height 23
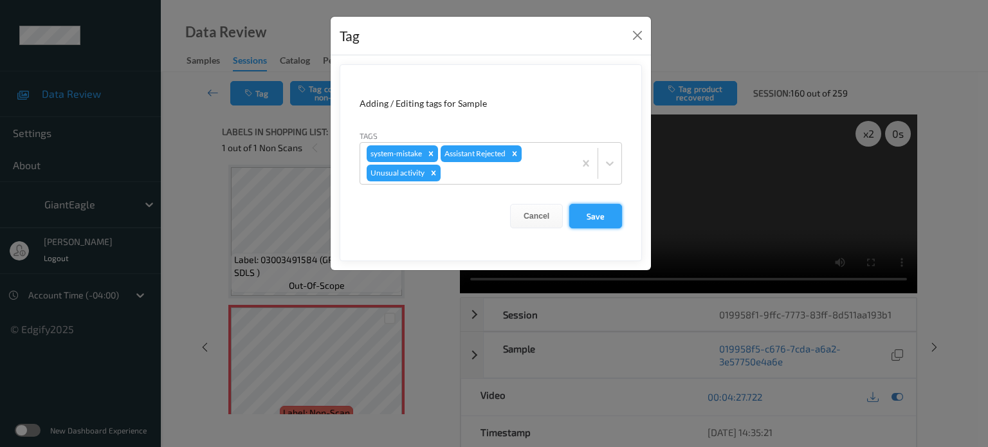
click at [587, 221] on button "Save" at bounding box center [595, 216] width 53 height 24
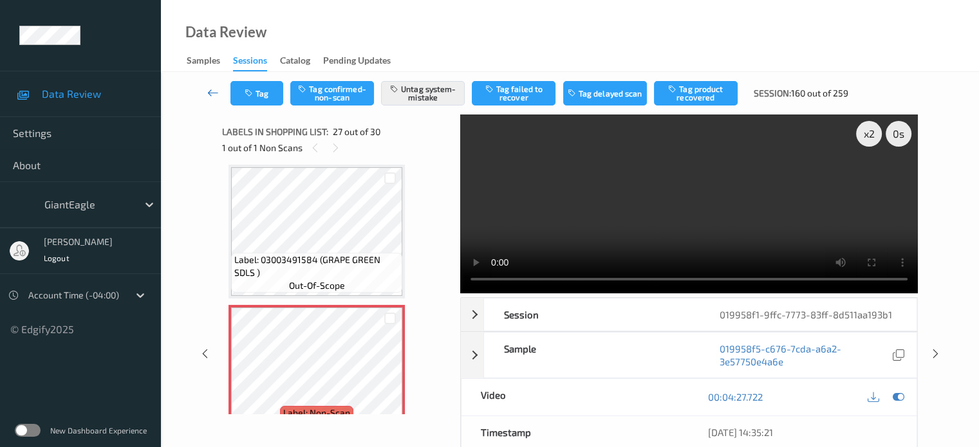
click at [213, 88] on icon at bounding box center [213, 92] width 12 height 13
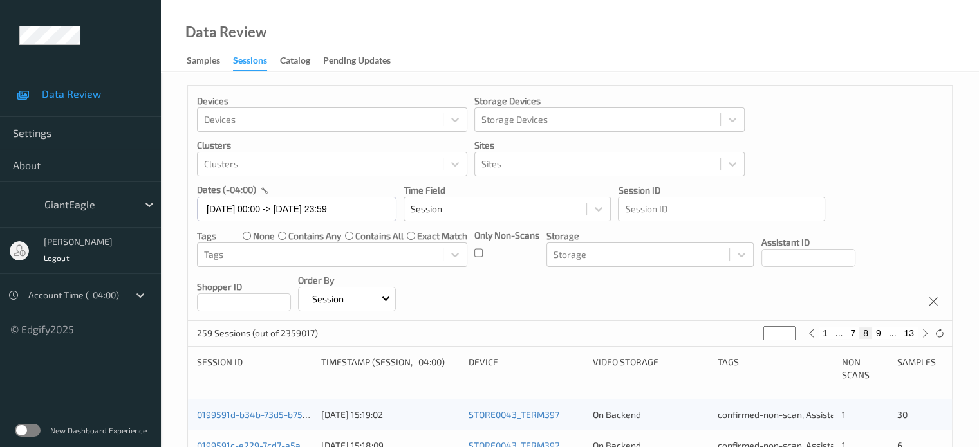
click at [826, 338] on button "1" at bounding box center [824, 334] width 13 height 12
type input "*"
click at [849, 334] on button "2" at bounding box center [852, 334] width 13 height 12
type input "*"
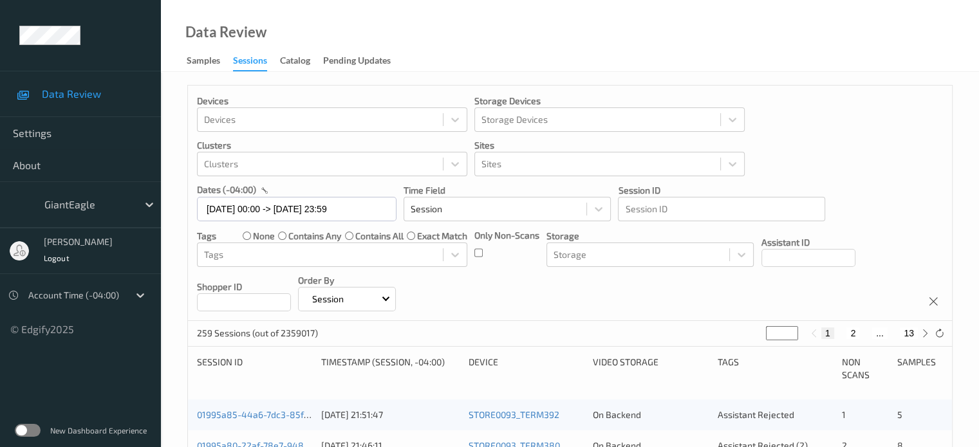
type input "*"
click at [865, 334] on button "3" at bounding box center [865, 334] width 13 height 12
type input "*"
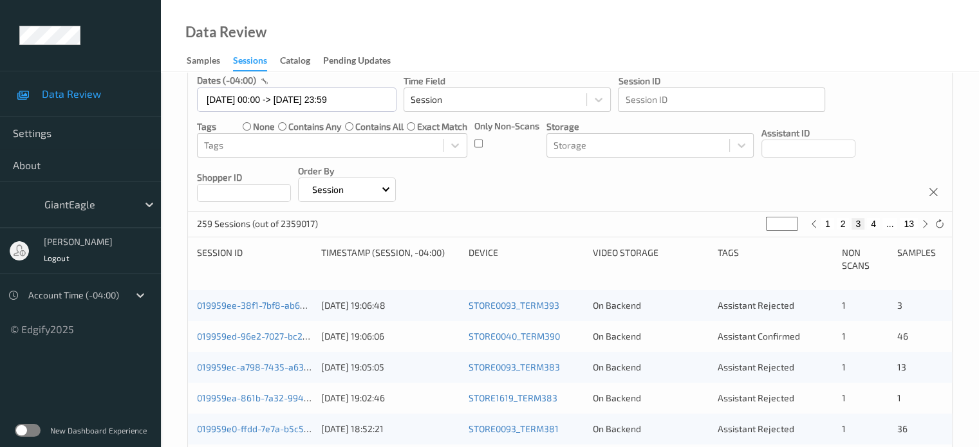
scroll to position [109, 0]
drag, startPoint x: 263, startPoint y: 311, endPoint x: 272, endPoint y: 304, distance: 11.1
click at [266, 309] on div "019959ee-38f1-7bf8-ab60-b4daccea6c35" at bounding box center [254, 306] width 115 height 13
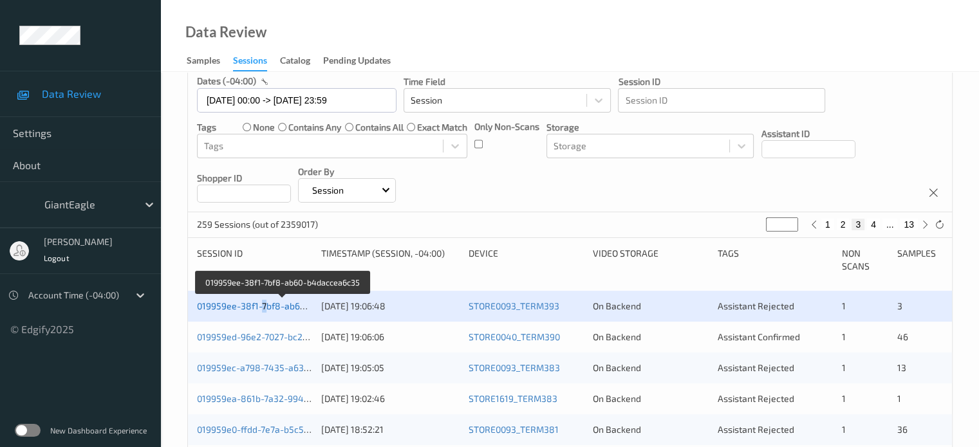
click at [243, 303] on link "019959ee-38f1-7bf8-ab60-b4daccea6c35" at bounding box center [283, 305] width 172 height 11
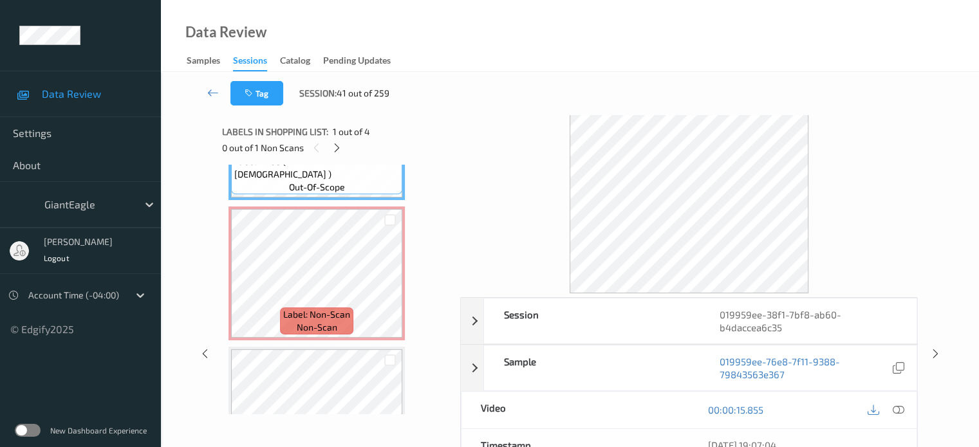
scroll to position [106, 0]
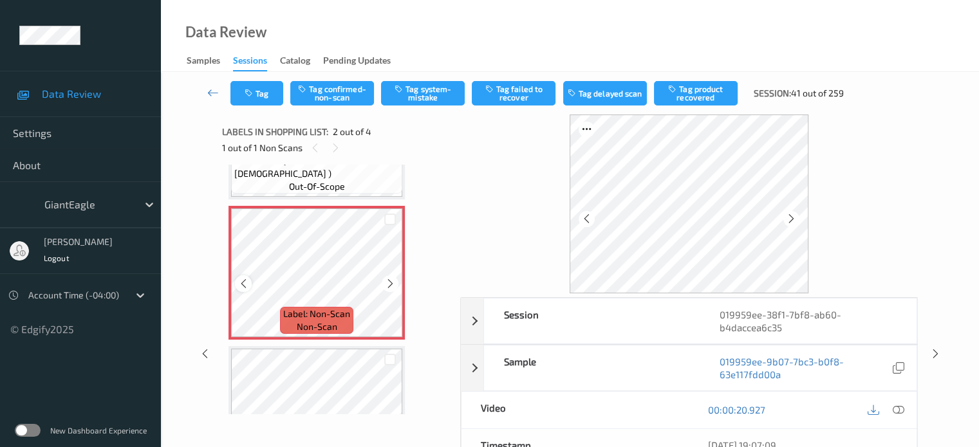
click at [248, 288] on icon at bounding box center [243, 284] width 11 height 12
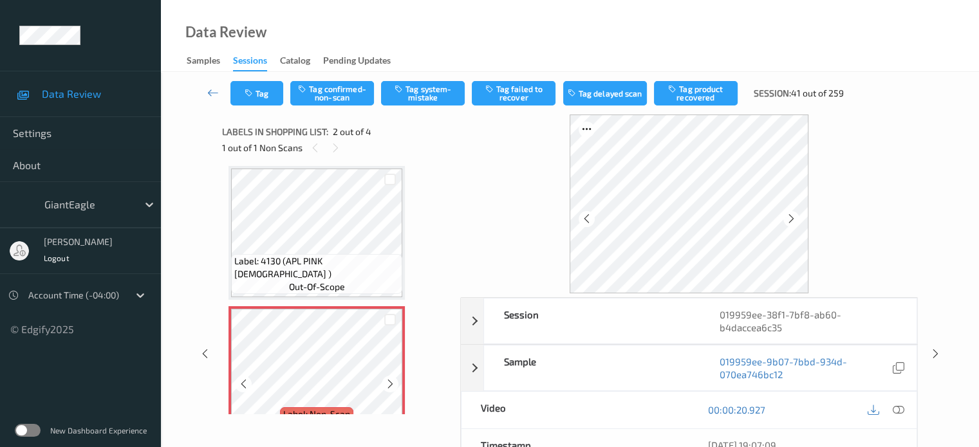
scroll to position [2, 0]
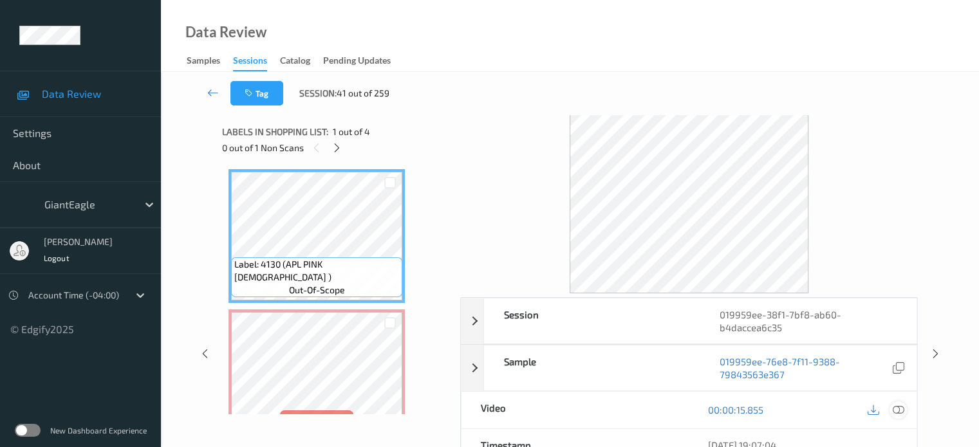
click at [898, 409] on icon at bounding box center [898, 410] width 12 height 12
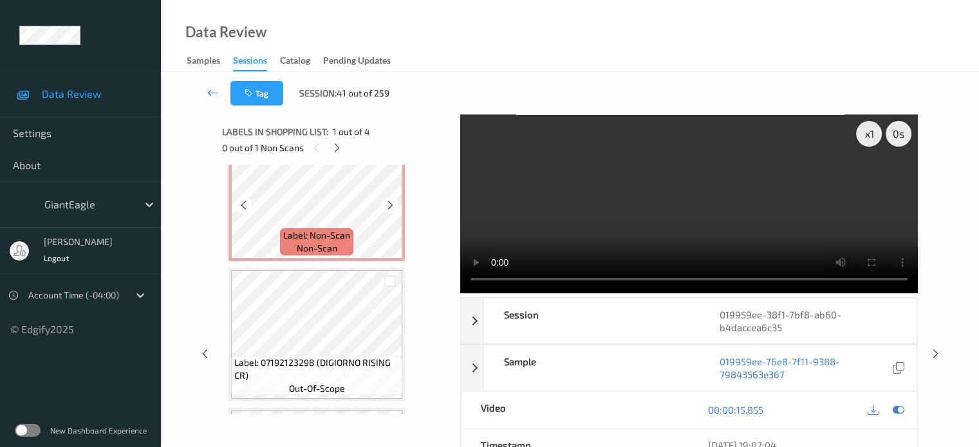
scroll to position [189, 0]
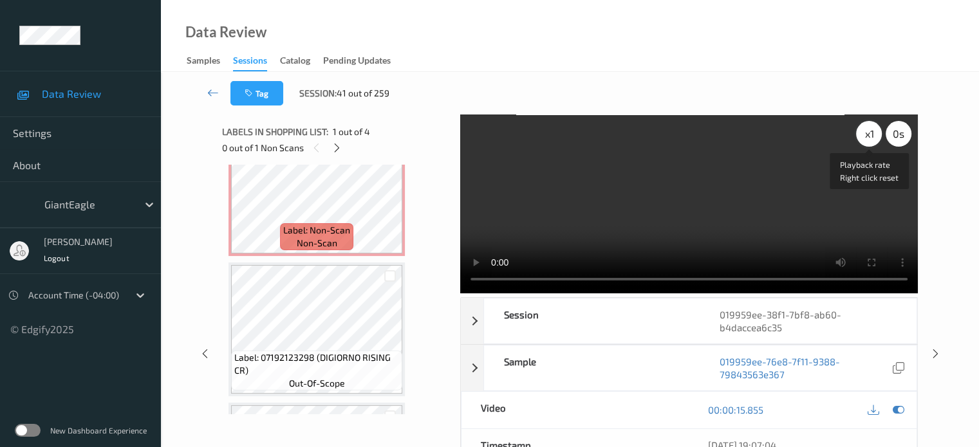
click at [872, 132] on div "x 1" at bounding box center [869, 134] width 26 height 26
click at [335, 156] on div at bounding box center [337, 148] width 16 height 16
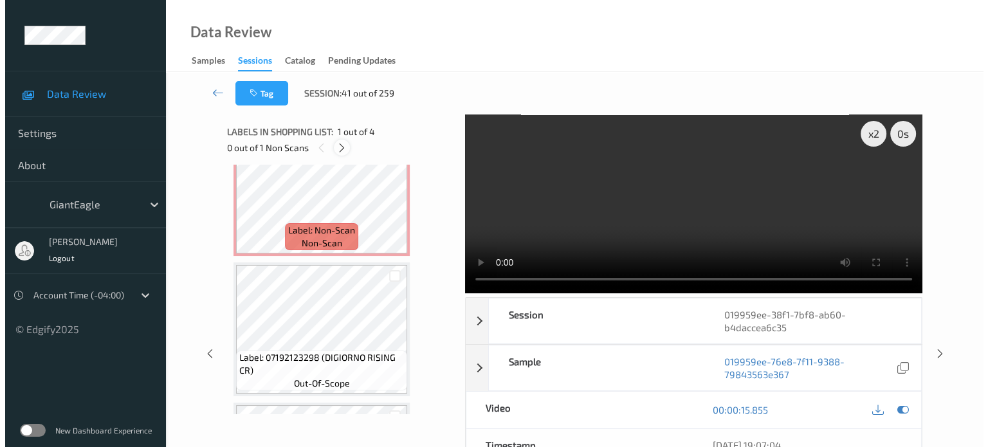
scroll to position [6, 0]
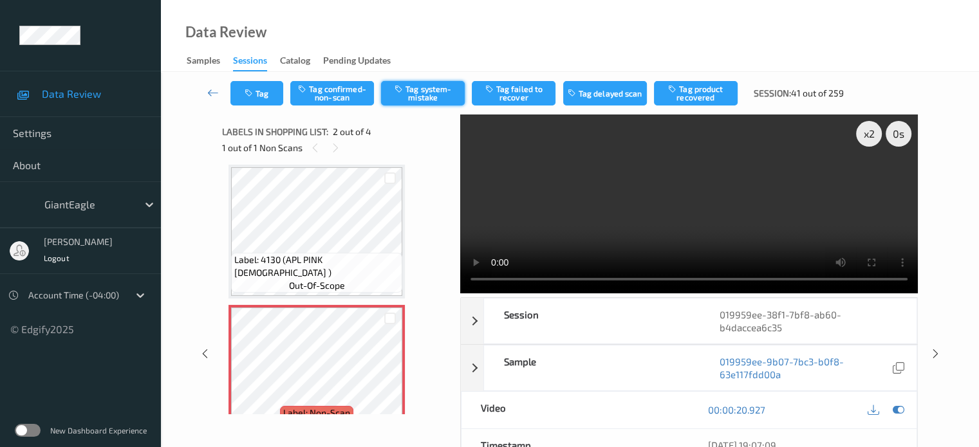
click at [421, 86] on button "Tag system-mistake" at bounding box center [423, 93] width 84 height 24
click at [260, 87] on button "Tag" at bounding box center [256, 93] width 53 height 24
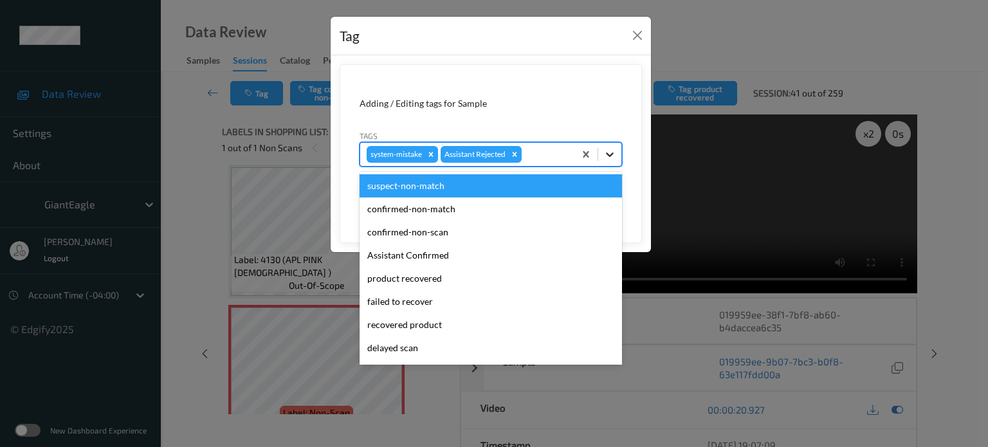
click at [614, 154] on icon at bounding box center [610, 154] width 13 height 13
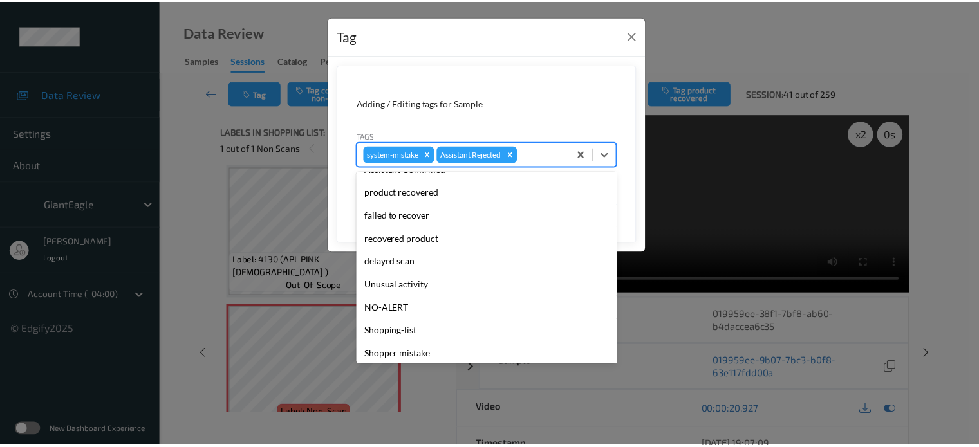
scroll to position [136, 0]
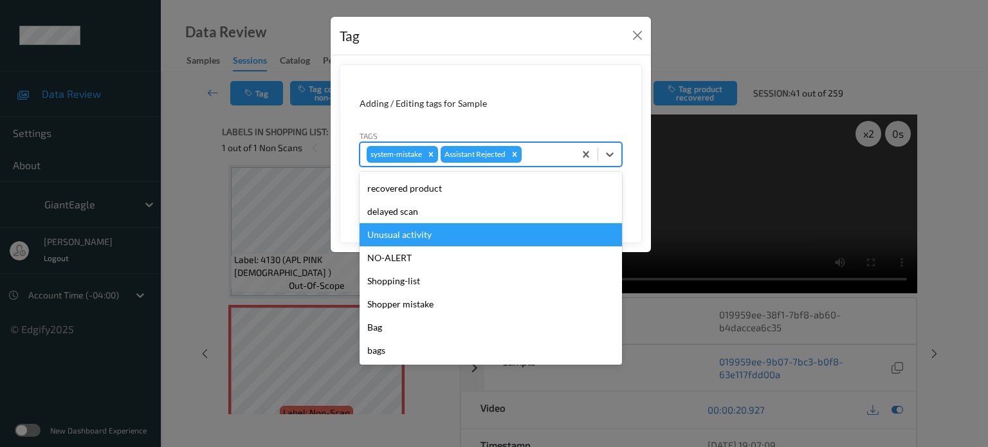
click at [397, 238] on div "Unusual activity" at bounding box center [491, 234] width 263 height 23
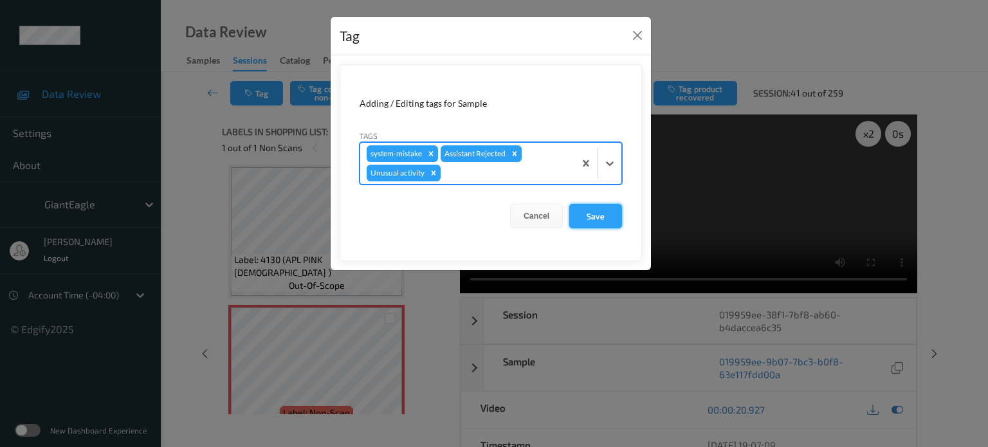
click at [595, 219] on button "Save" at bounding box center [595, 216] width 53 height 24
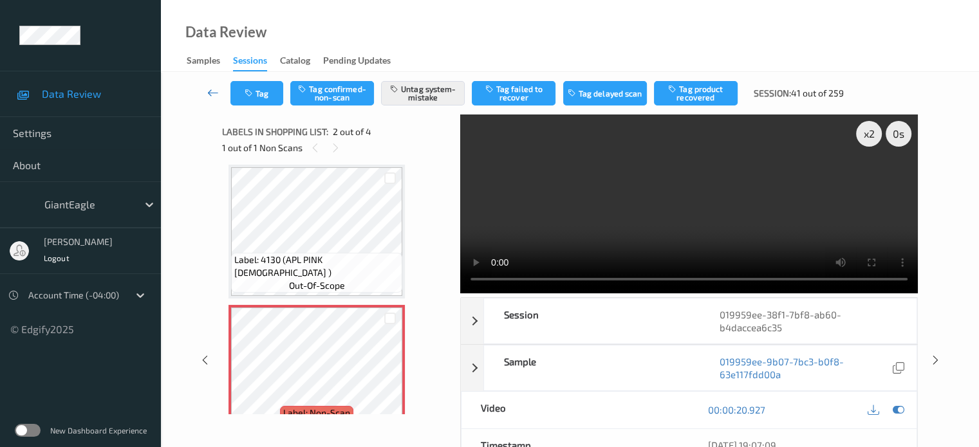
click at [214, 81] on link at bounding box center [213, 93] width 34 height 24
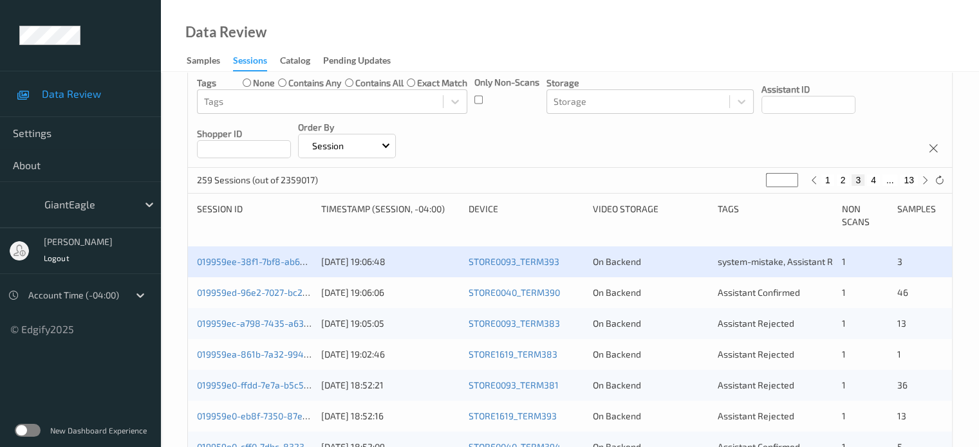
scroll to position [180, 0]
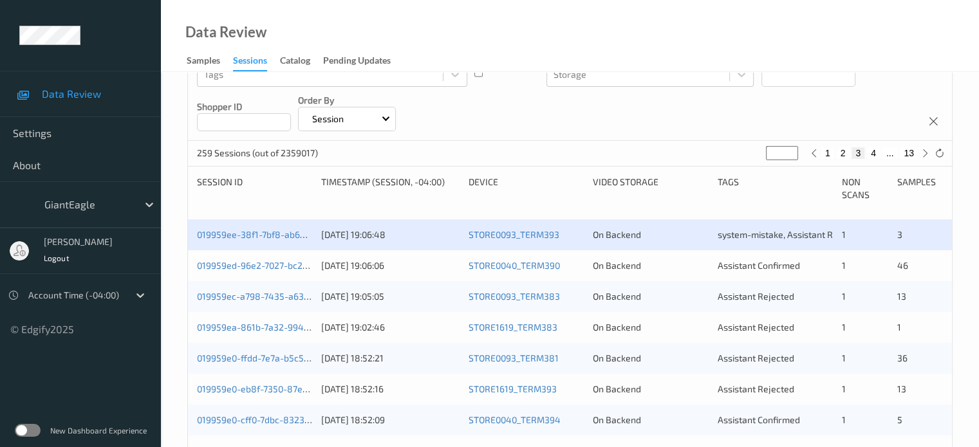
click at [246, 259] on div "019959ed-96e2-7027-bc2d-4edd68275b59" at bounding box center [254, 265] width 115 height 13
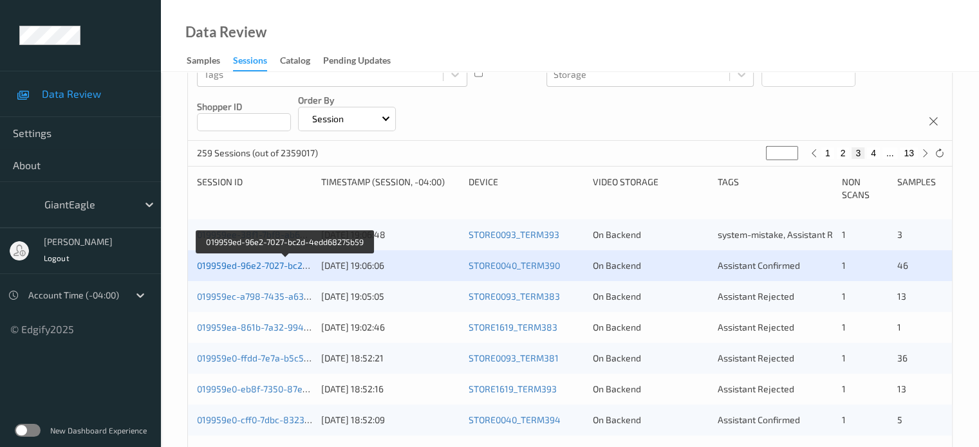
click at [246, 261] on link "019959ed-96e2-7027-bc2d-4edd68275b59" at bounding box center [285, 265] width 177 height 11
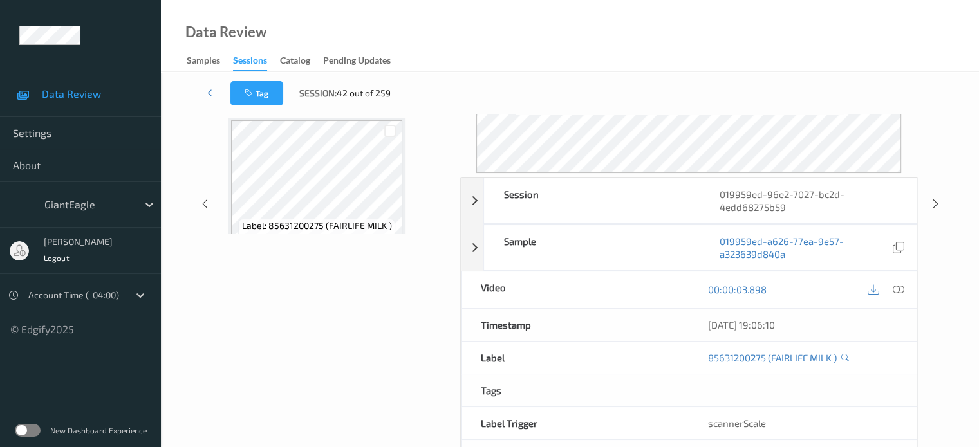
scroll to position [171, 0]
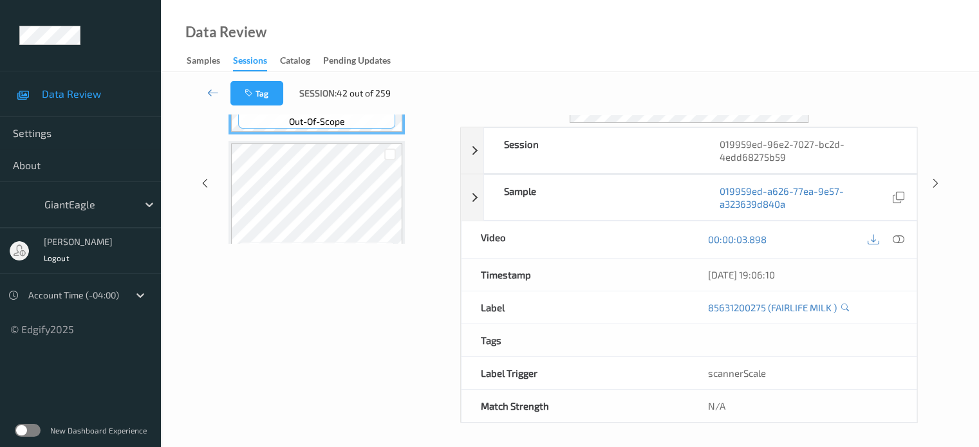
drag, startPoint x: 346, startPoint y: 2, endPoint x: 315, endPoint y: 25, distance: 38.1
click at [315, 25] on div "Data Review Samples Sessions Catalog Pending Updates" at bounding box center [570, 36] width 818 height 72
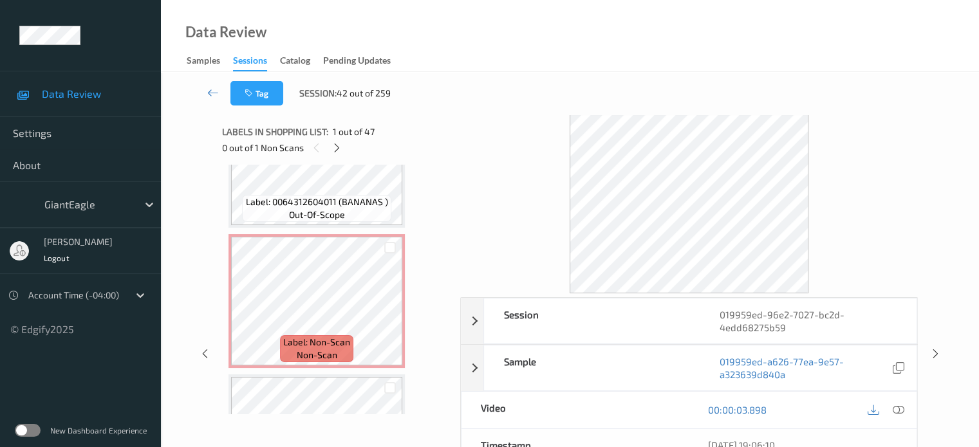
scroll to position [6253, 0]
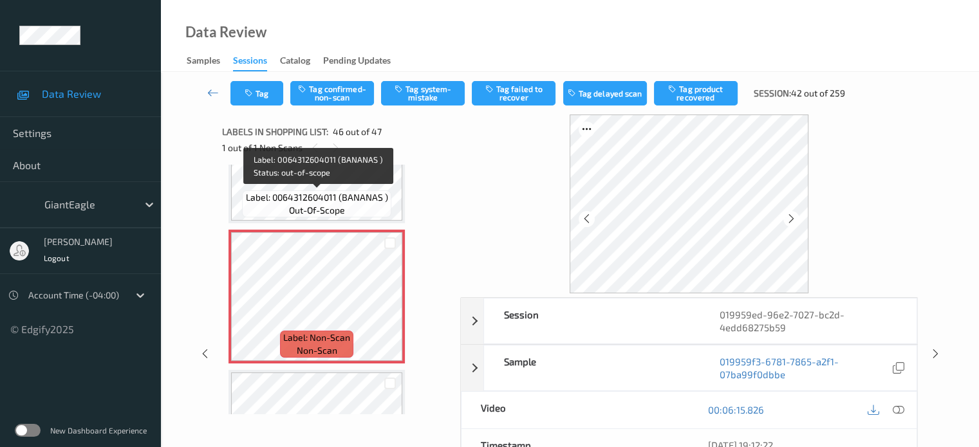
click at [322, 198] on span "Label: 0064312604011 (BANANAS )" at bounding box center [317, 197] width 142 height 13
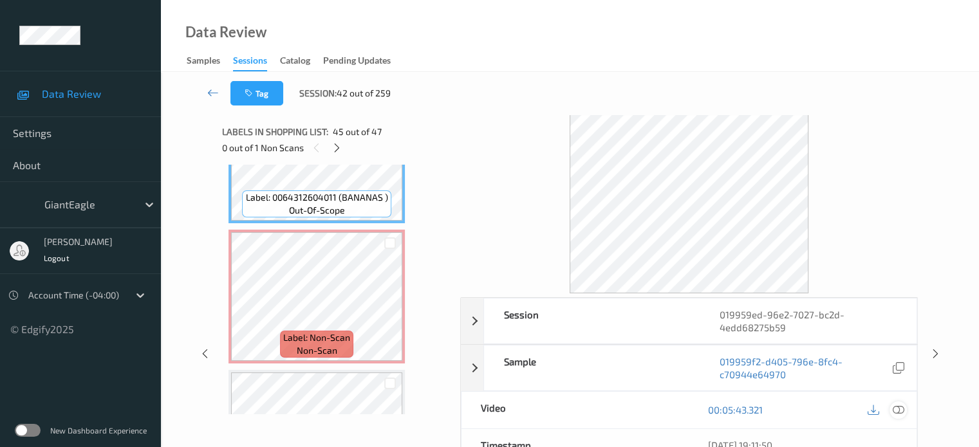
click at [900, 404] on icon at bounding box center [898, 410] width 12 height 12
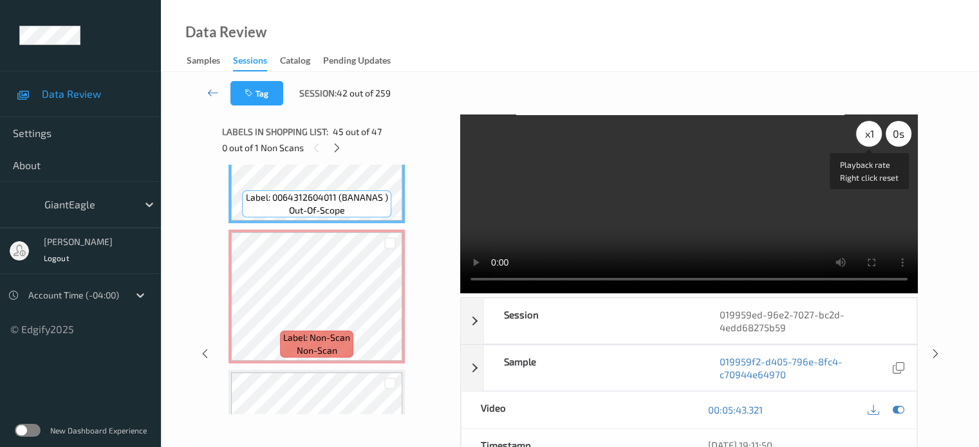
click at [867, 125] on div "x 1" at bounding box center [869, 134] width 26 height 26
click at [338, 154] on div at bounding box center [337, 148] width 16 height 16
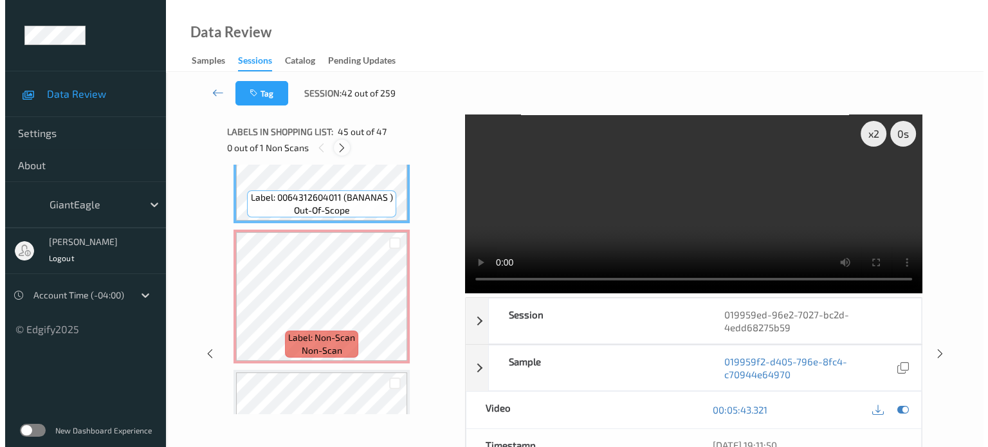
scroll to position [6178, 0]
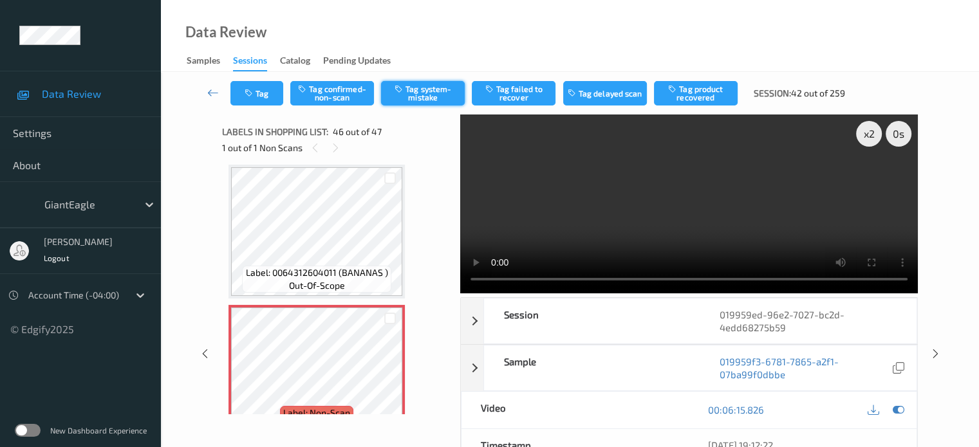
click at [416, 94] on button "Tag system-mistake" at bounding box center [423, 93] width 84 height 24
click at [259, 95] on button "Tag" at bounding box center [256, 93] width 53 height 24
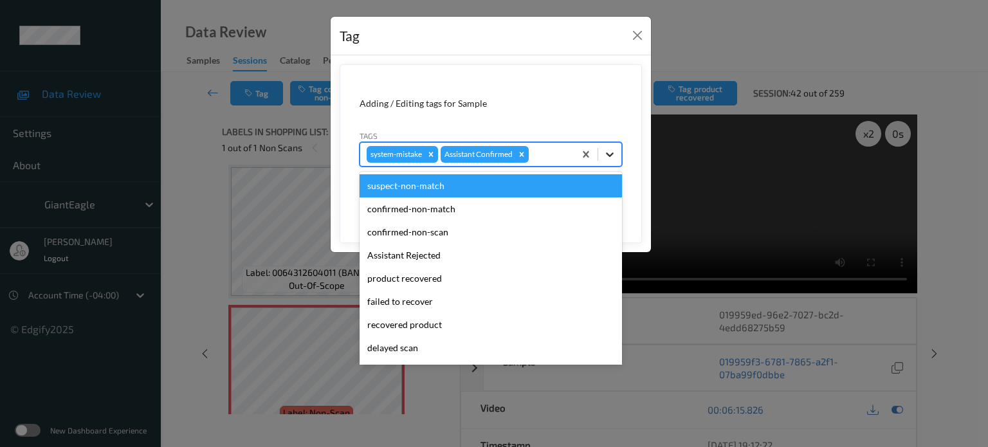
click at [613, 151] on icon at bounding box center [610, 154] width 13 height 13
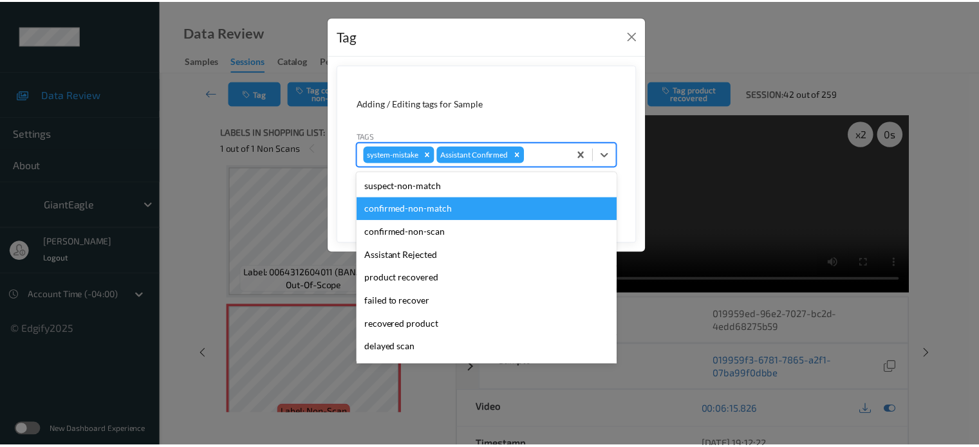
scroll to position [136, 0]
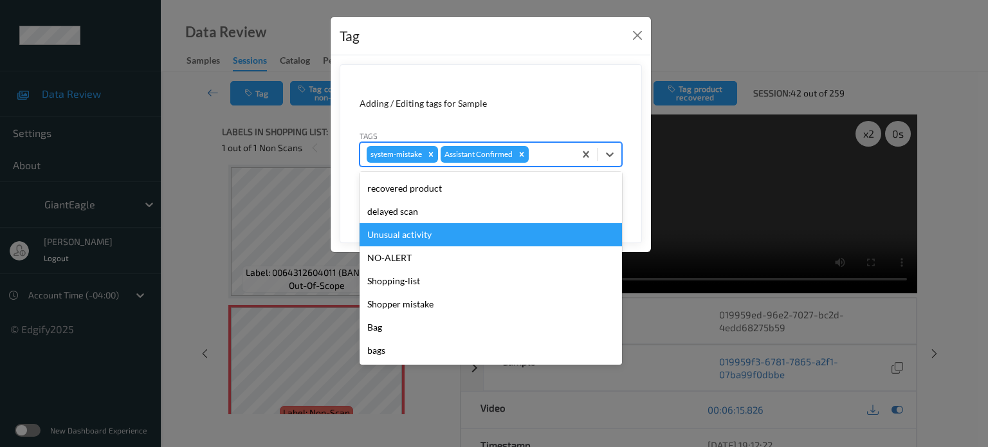
click at [404, 232] on div "Unusual activity" at bounding box center [491, 234] width 263 height 23
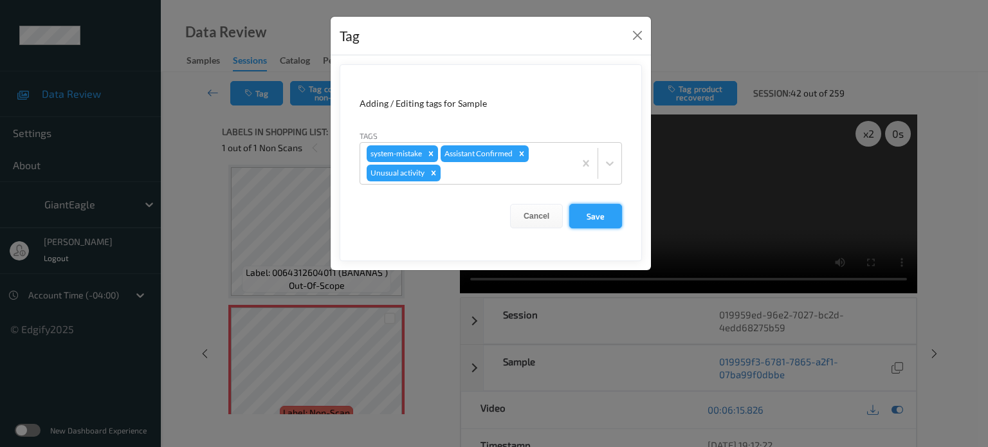
click at [602, 213] on button "Save" at bounding box center [595, 216] width 53 height 24
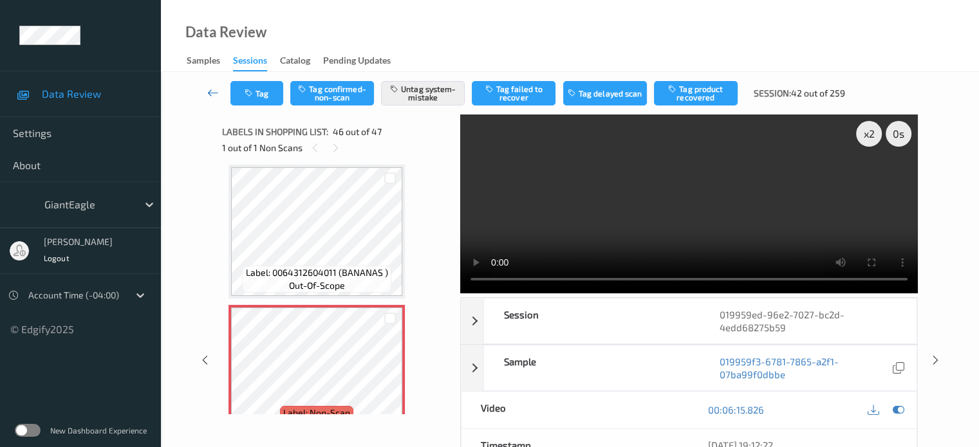
click at [215, 89] on icon at bounding box center [213, 92] width 12 height 13
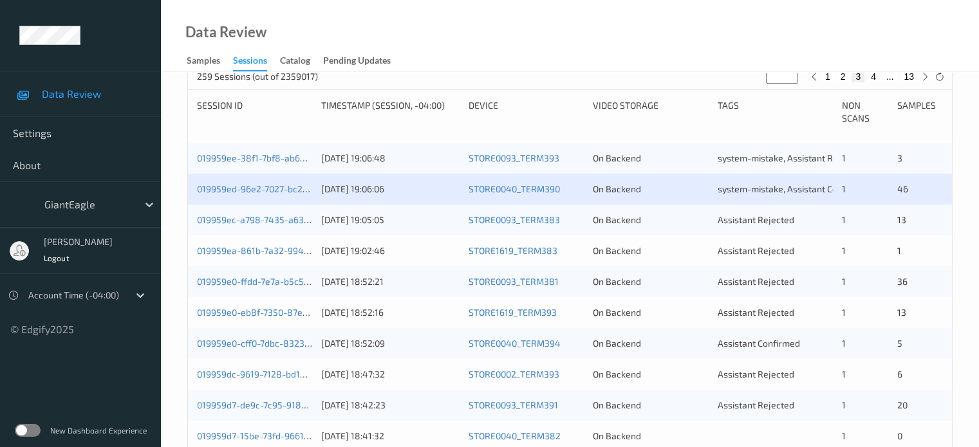
scroll to position [257, 0]
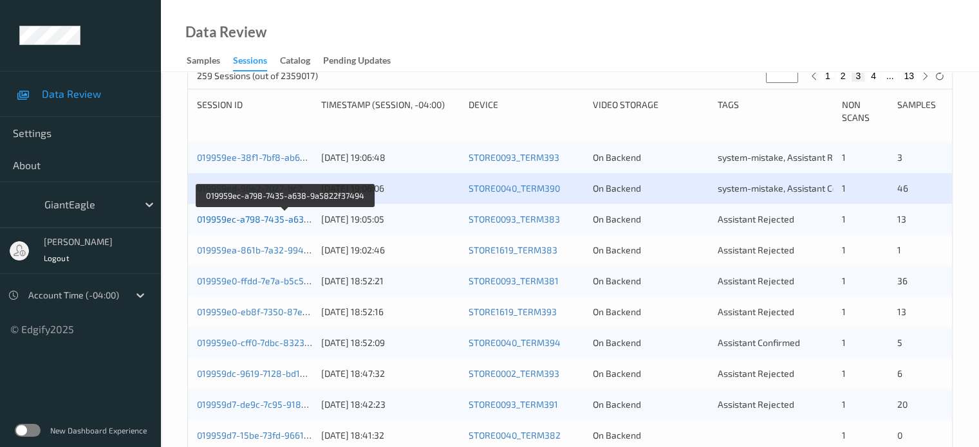
click at [242, 221] on link "019959ec-a798-7435-a638-9a5822f37494" at bounding box center [286, 219] width 178 height 11
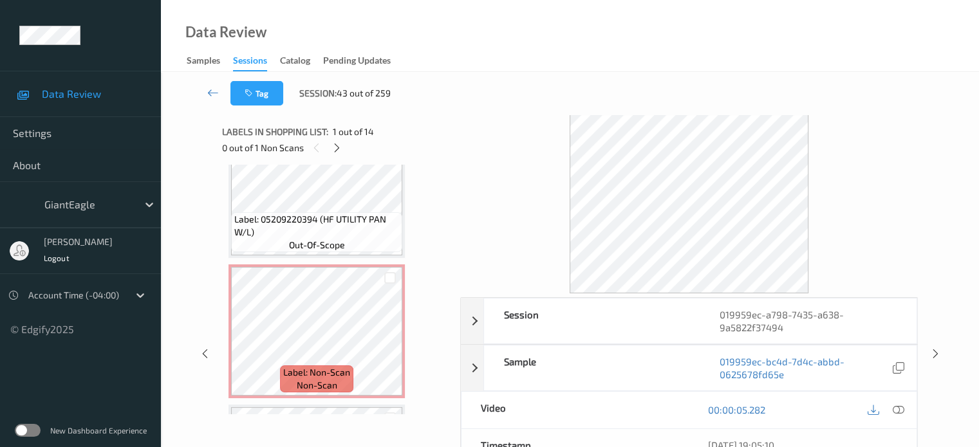
scroll to position [1327, 0]
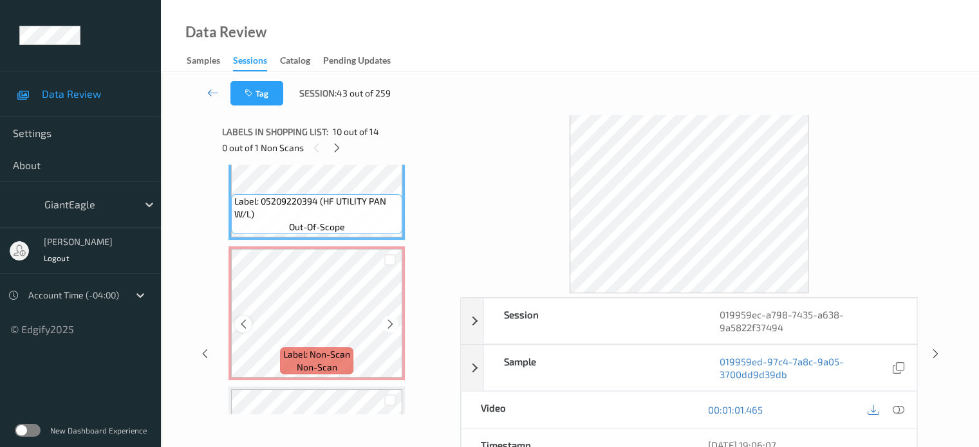
click at [241, 324] on icon at bounding box center [243, 324] width 11 height 12
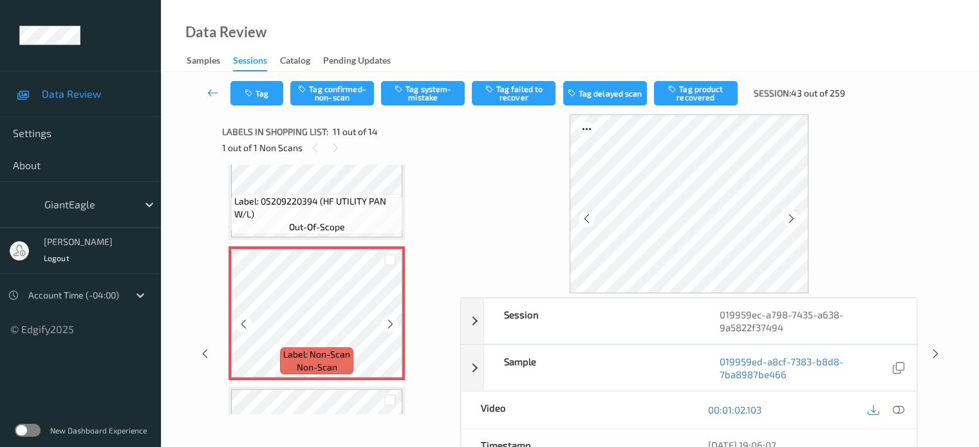
click at [241, 324] on icon at bounding box center [243, 324] width 11 height 12
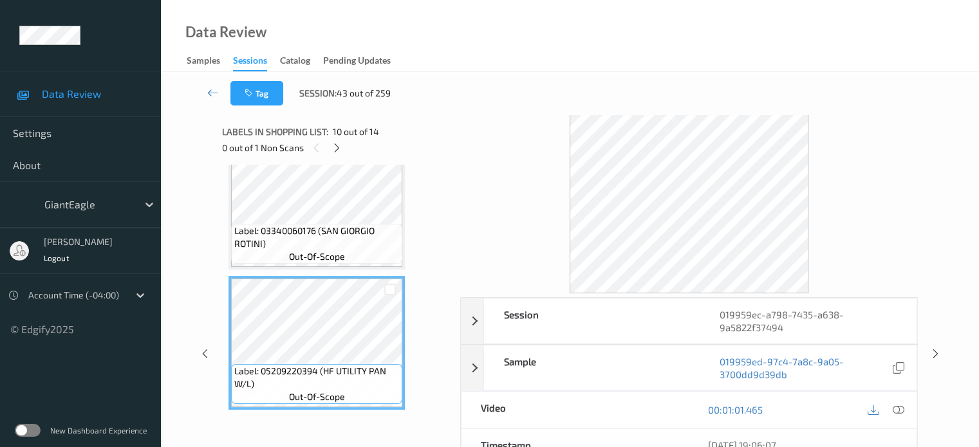
scroll to position [1145, 0]
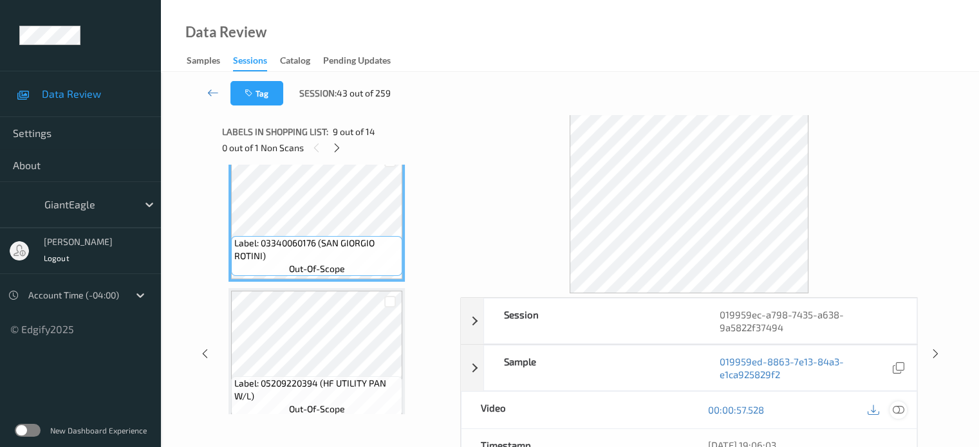
click at [900, 411] on icon at bounding box center [898, 410] width 12 height 12
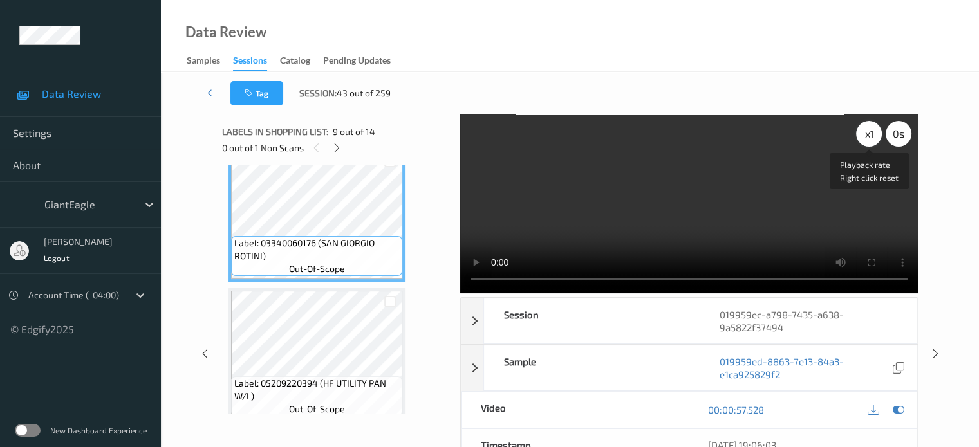
click at [872, 140] on div "x 1" at bounding box center [869, 134] width 26 height 26
click at [334, 152] on icon at bounding box center [336, 148] width 11 height 12
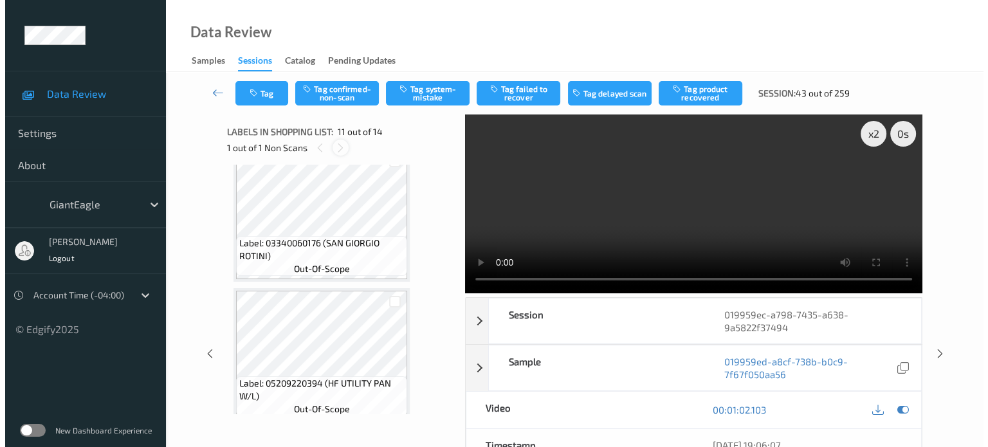
scroll to position [1269, 0]
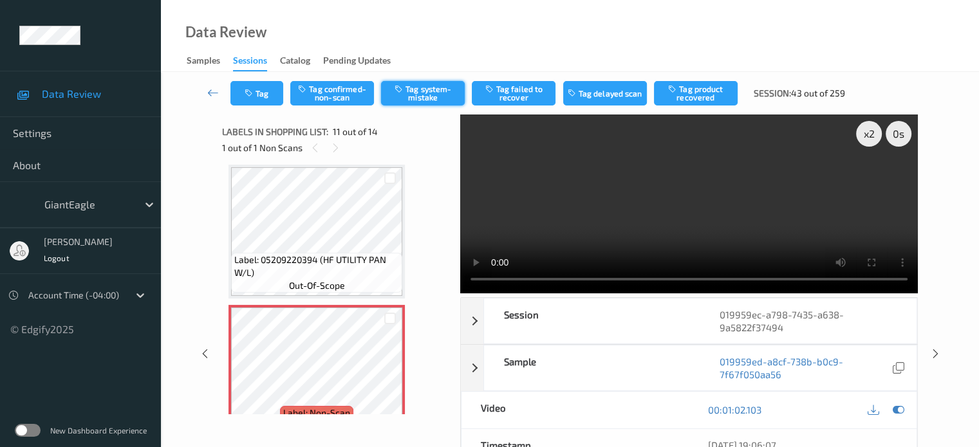
click at [426, 95] on button "Tag system-mistake" at bounding box center [423, 93] width 84 height 24
click at [262, 95] on button "Tag" at bounding box center [256, 93] width 53 height 24
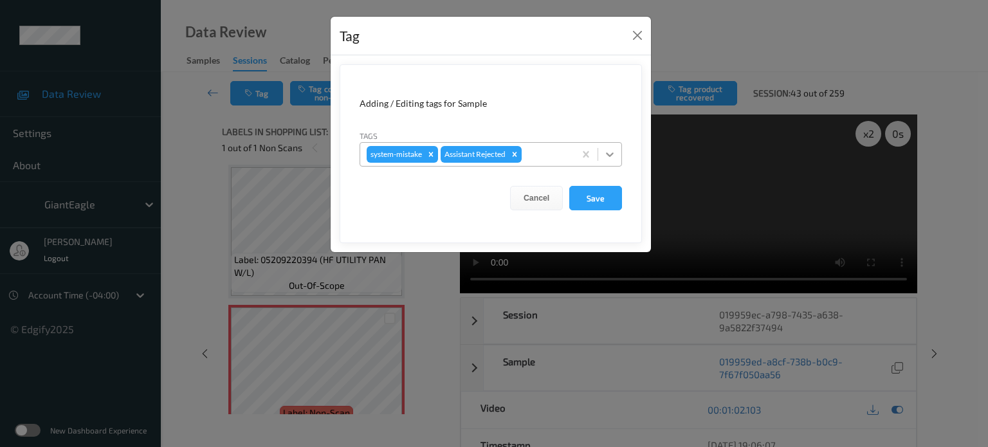
click at [617, 154] on div at bounding box center [609, 154] width 23 height 23
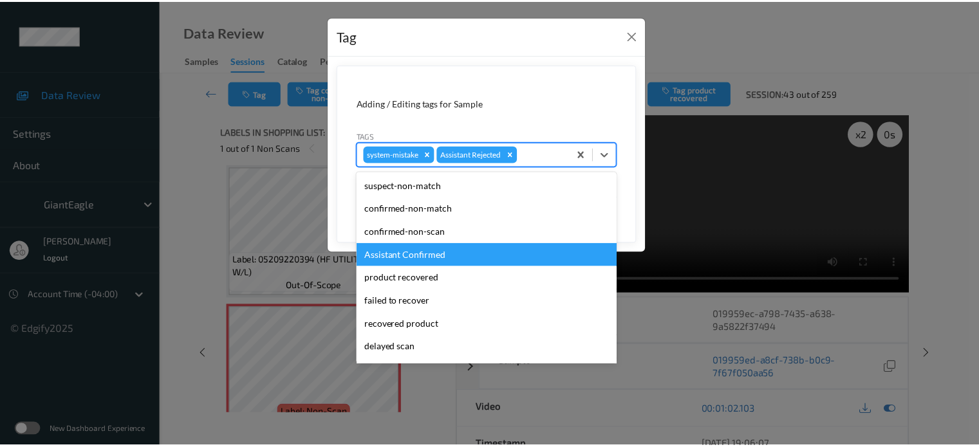
scroll to position [136, 0]
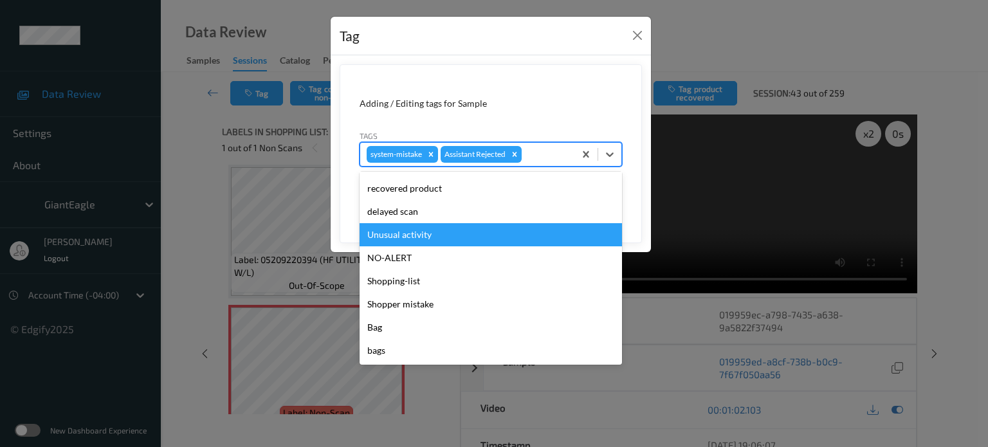
click at [413, 235] on div "Unusual activity" at bounding box center [491, 234] width 263 height 23
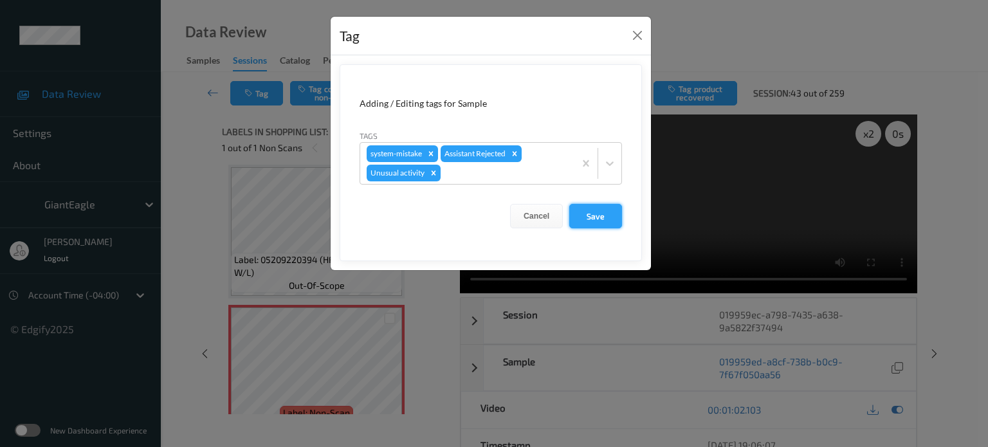
click at [597, 220] on button "Save" at bounding box center [595, 216] width 53 height 24
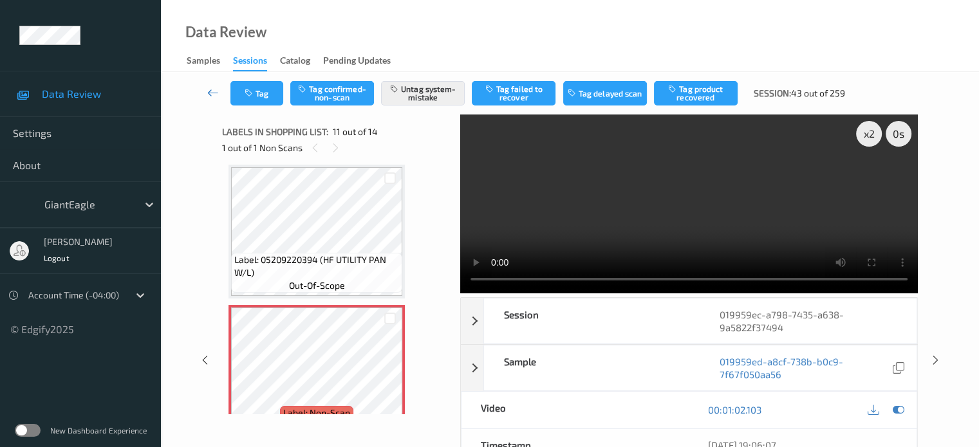
click at [216, 90] on icon at bounding box center [213, 92] width 12 height 13
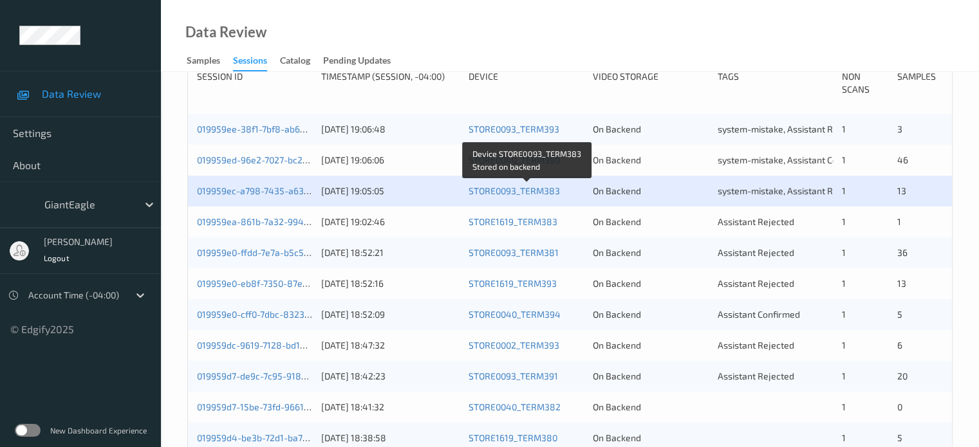
scroll to position [311, 0]
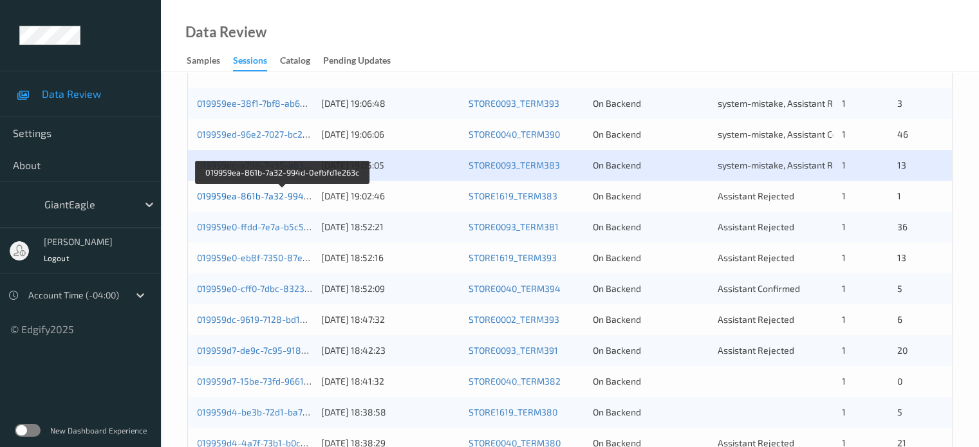
click at [257, 197] on link "019959ea-861b-7a32-994d-0efbfd1e263c" at bounding box center [283, 195] width 172 height 11
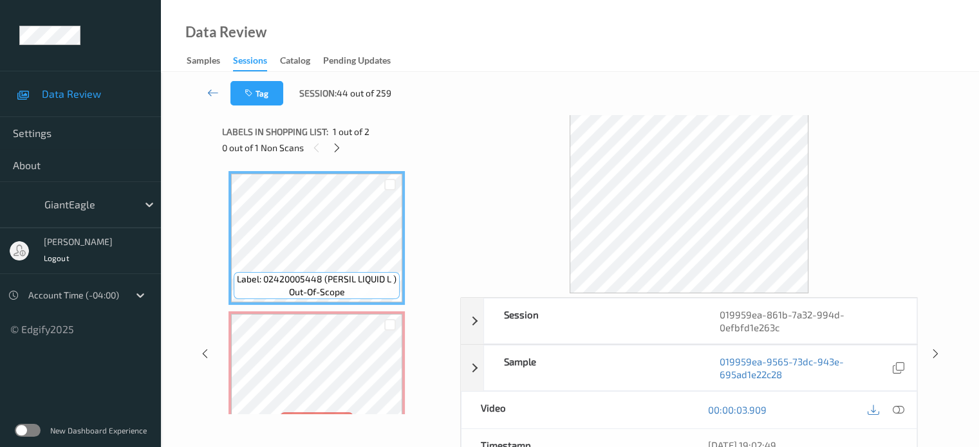
scroll to position [37, 0]
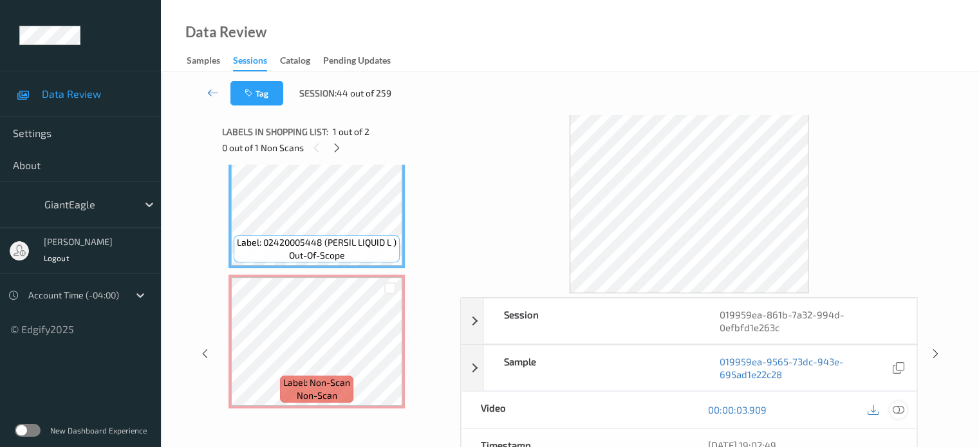
click at [897, 411] on icon at bounding box center [898, 410] width 12 height 12
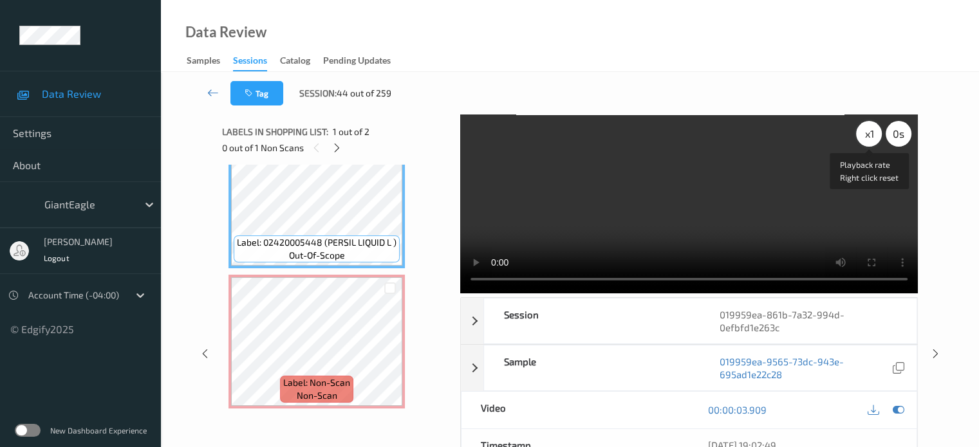
click at [865, 140] on div "x 1" at bounding box center [869, 134] width 26 height 26
click at [338, 148] on icon at bounding box center [336, 148] width 11 height 12
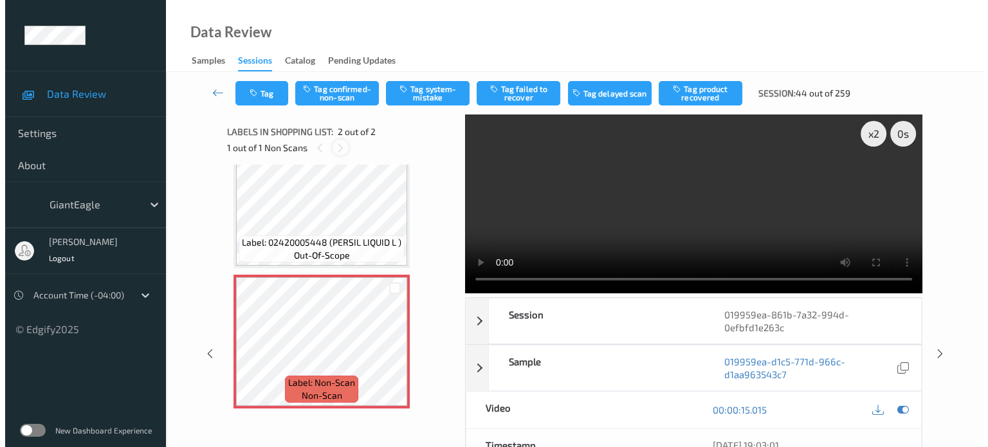
scroll to position [6, 0]
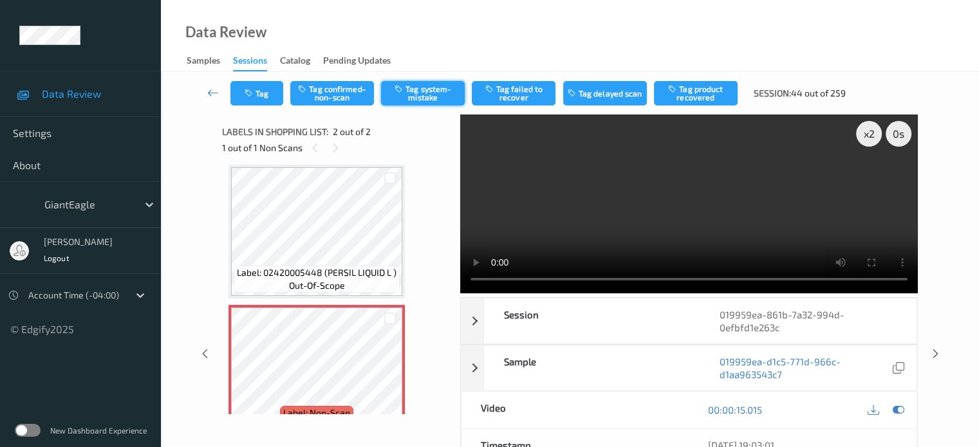
click at [423, 96] on button "Tag system-mistake" at bounding box center [423, 93] width 84 height 24
click at [263, 98] on button "Tag" at bounding box center [256, 93] width 53 height 24
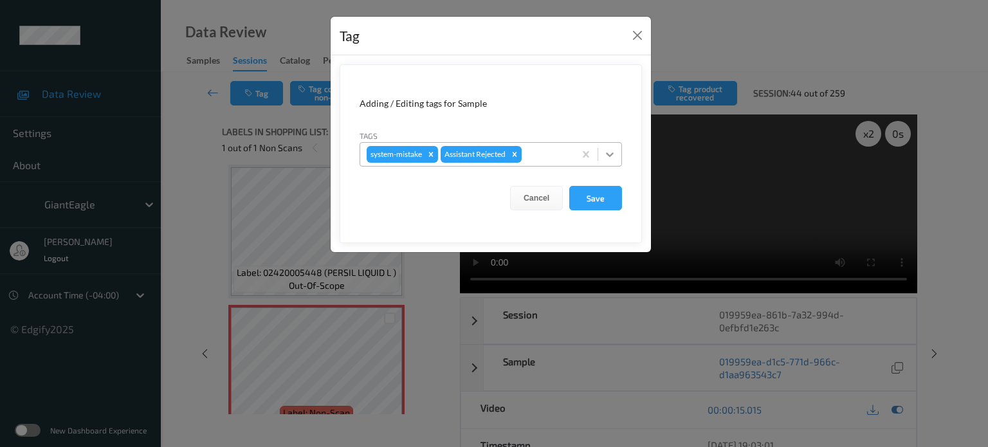
click at [608, 153] on icon at bounding box center [610, 154] width 8 height 5
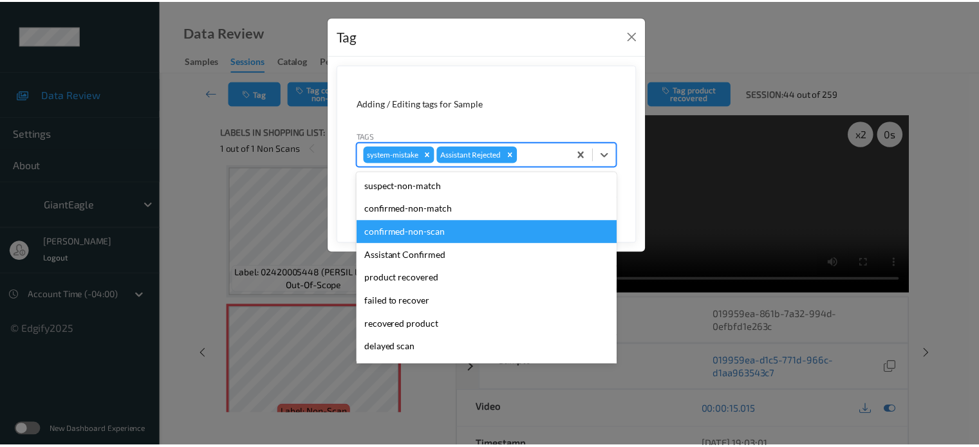
scroll to position [107, 0]
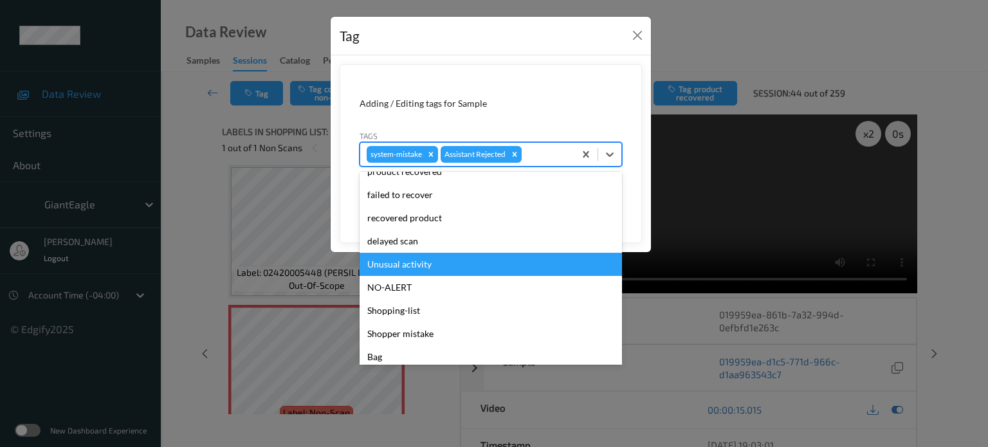
click at [400, 267] on div "Unusual activity" at bounding box center [491, 264] width 263 height 23
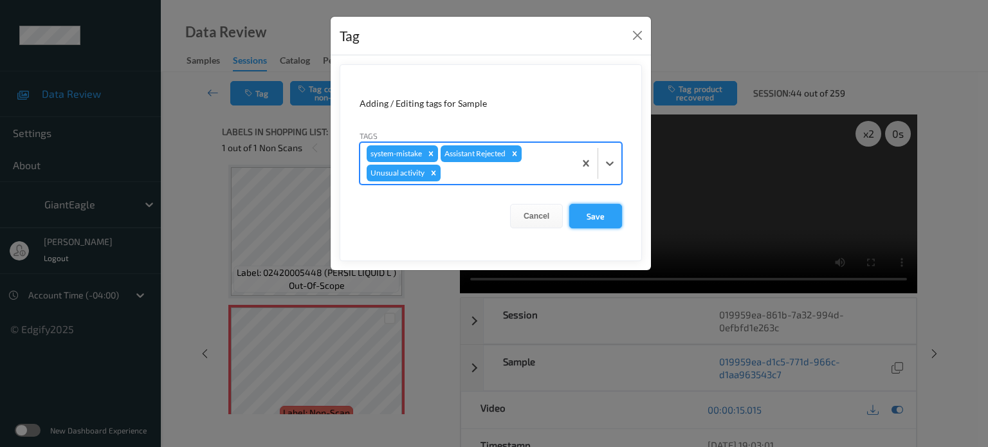
click at [595, 213] on button "Save" at bounding box center [595, 216] width 53 height 24
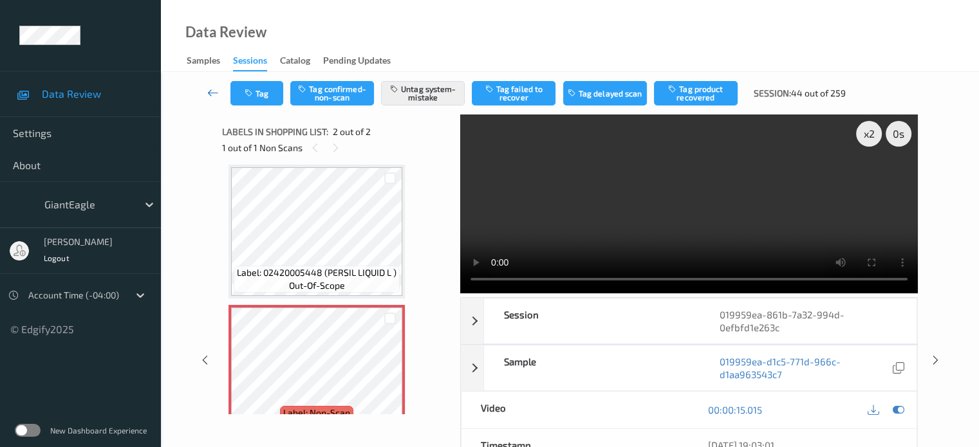
click at [208, 97] on icon at bounding box center [213, 92] width 12 height 13
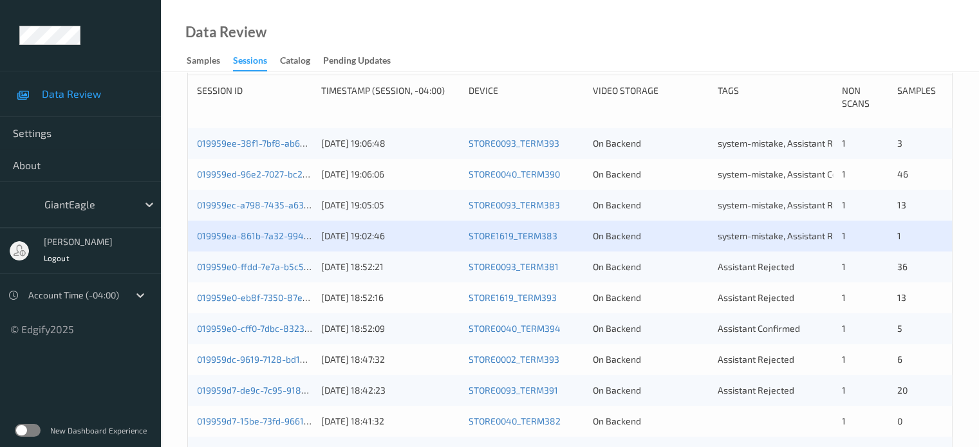
scroll to position [273, 0]
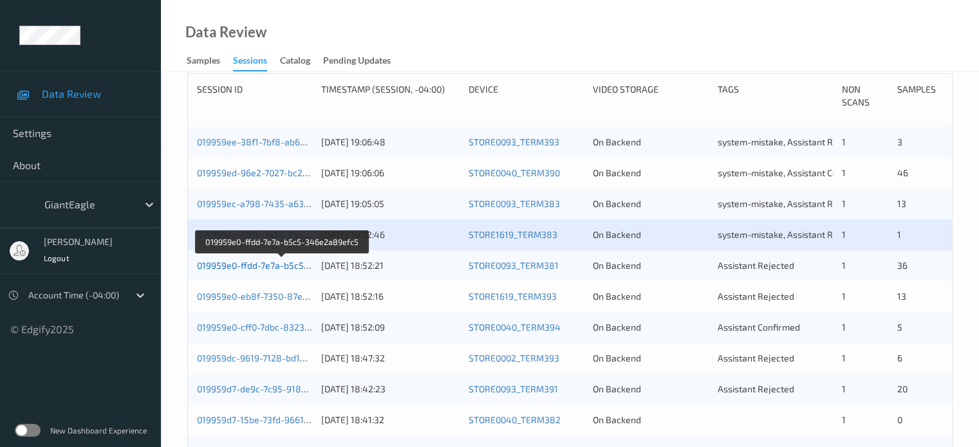
click at [250, 264] on link "019959e0-ffdd-7e7a-b5c5-346e2a89efc5" at bounding box center [282, 265] width 171 height 11
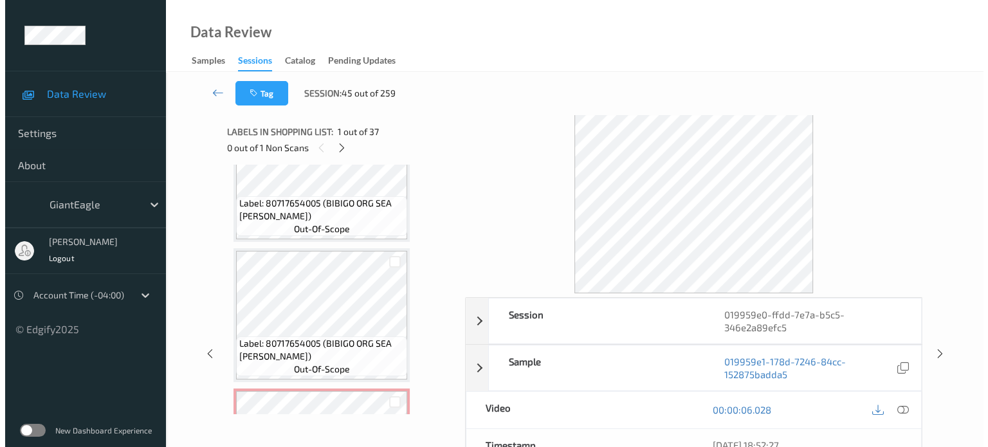
scroll to position [3933, 0]
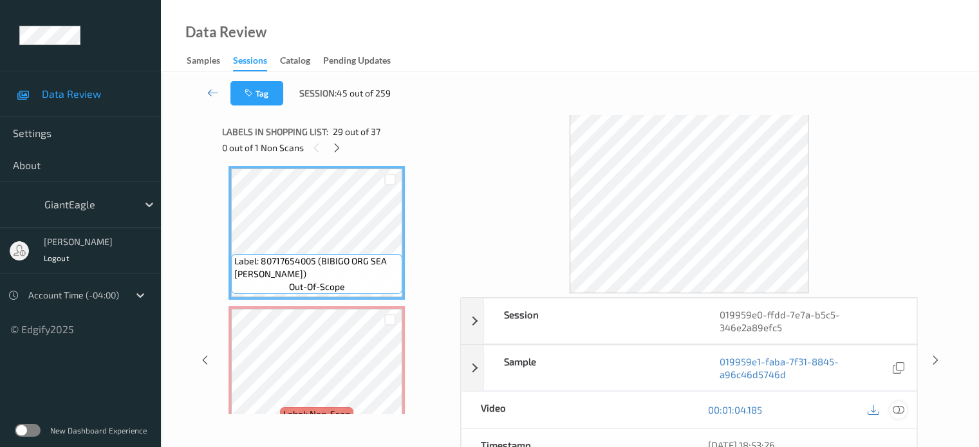
click at [902, 413] on icon at bounding box center [898, 410] width 12 height 12
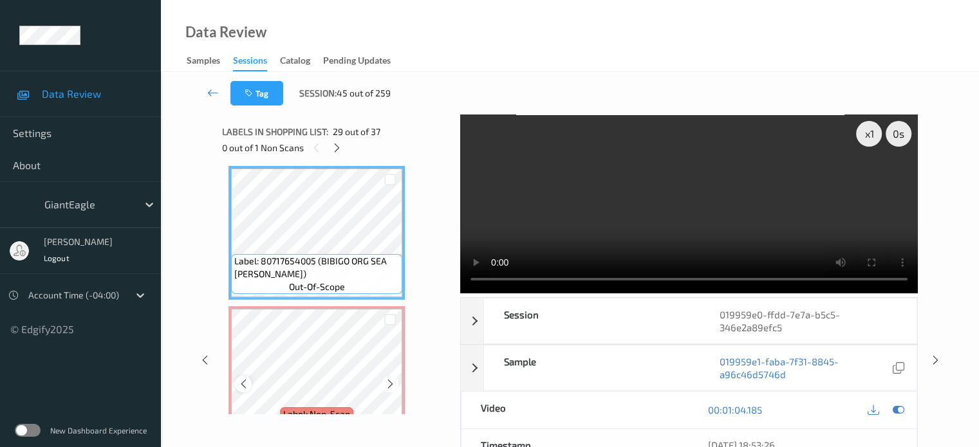
click at [246, 384] on icon at bounding box center [243, 384] width 11 height 12
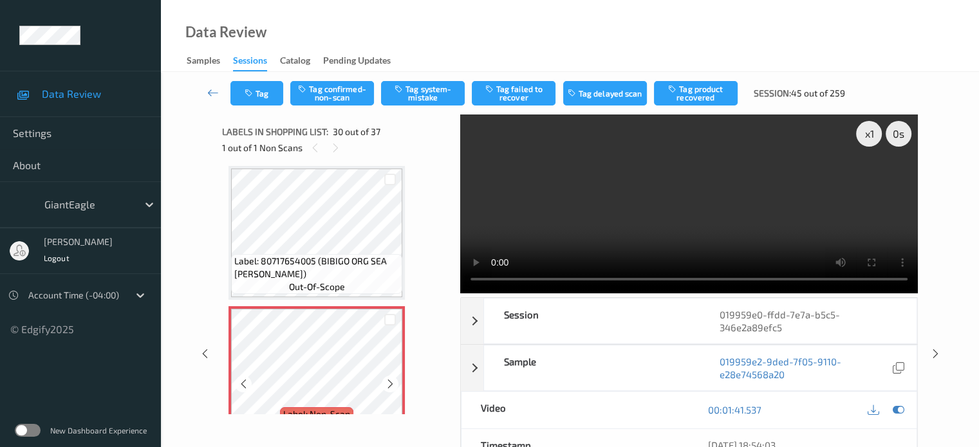
click at [246, 384] on icon at bounding box center [243, 384] width 11 height 12
click at [864, 133] on div "x 1" at bounding box center [869, 134] width 26 height 26
click at [863, 133] on div "x 2" at bounding box center [869, 134] width 26 height 26
click at [412, 92] on button "Tag system-mistake" at bounding box center [423, 93] width 84 height 24
click at [268, 86] on button "Tag" at bounding box center [256, 93] width 53 height 24
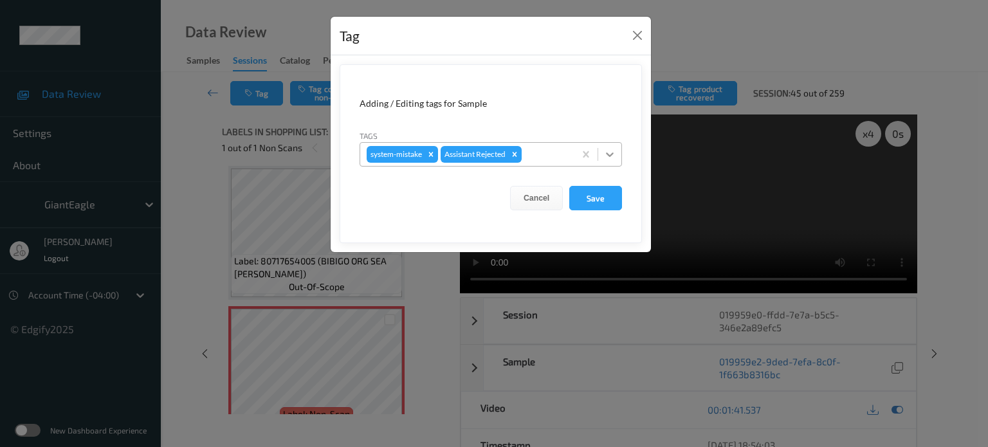
click at [611, 154] on icon at bounding box center [610, 154] width 13 height 13
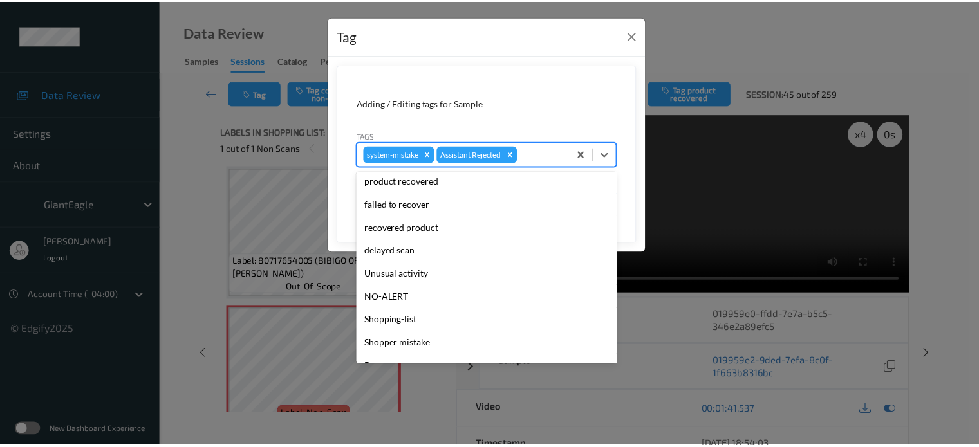
scroll to position [136, 0]
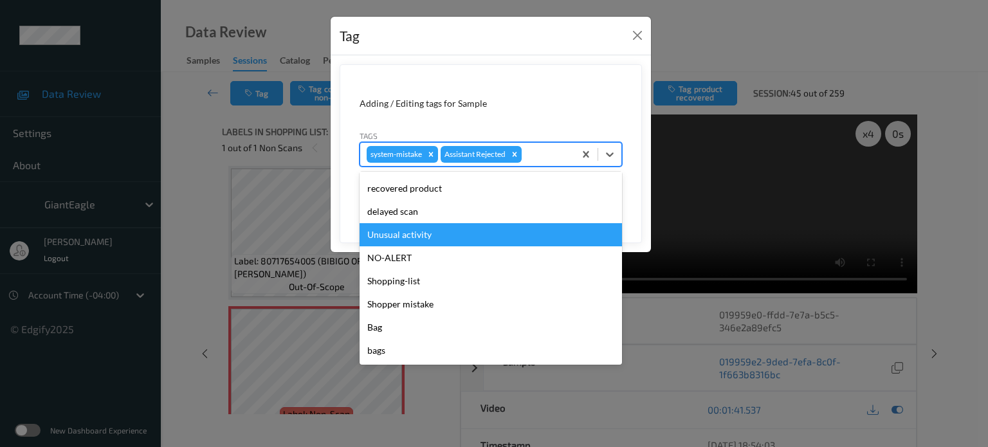
click at [415, 235] on div "Unusual activity" at bounding box center [491, 234] width 263 height 23
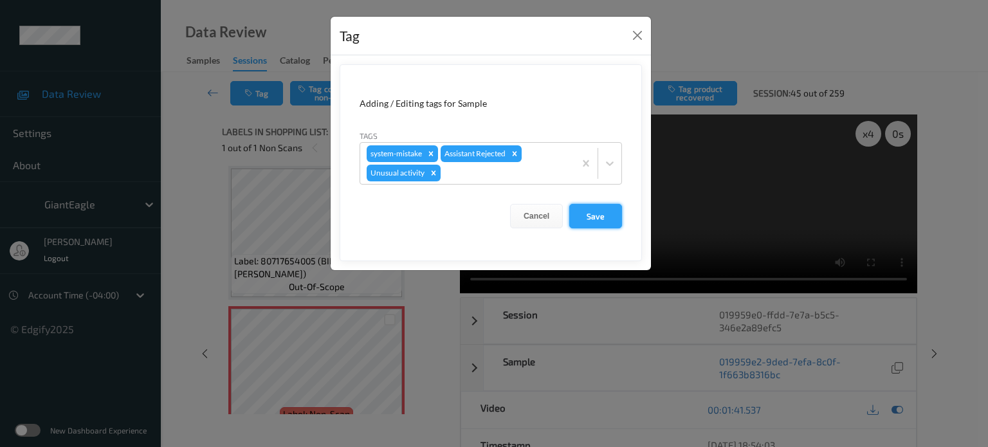
click at [597, 218] on button "Save" at bounding box center [595, 216] width 53 height 24
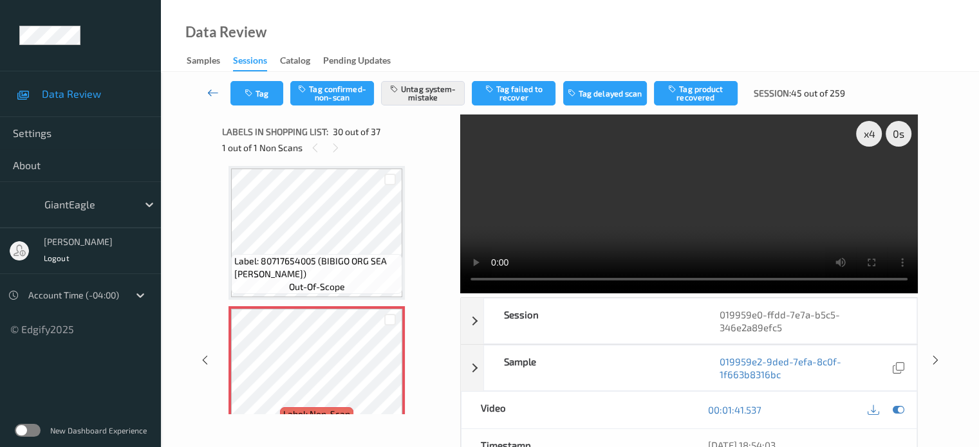
click at [214, 91] on icon at bounding box center [213, 92] width 12 height 13
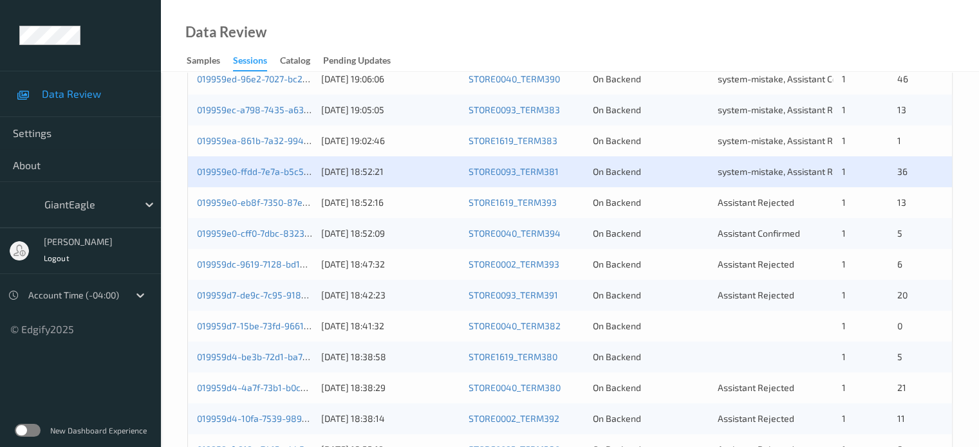
scroll to position [362, 0]
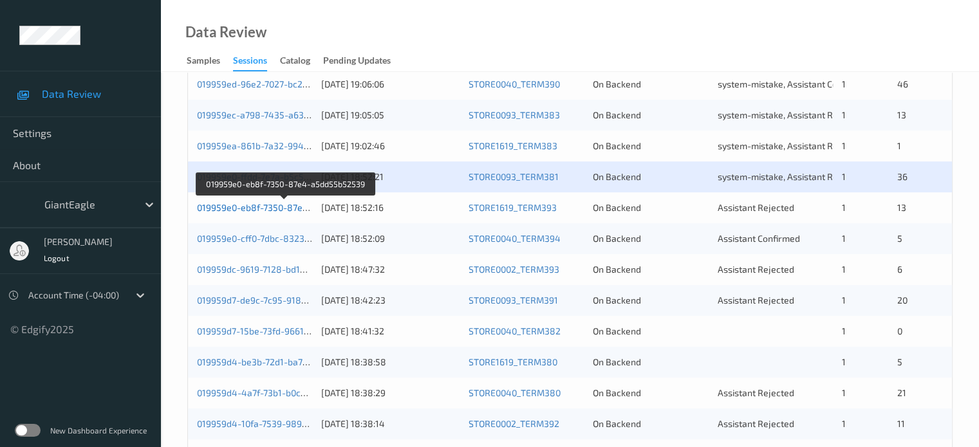
click at [259, 210] on link "019959e0-eb8f-7350-87e4-a5dd55b52539" at bounding box center [285, 207] width 177 height 11
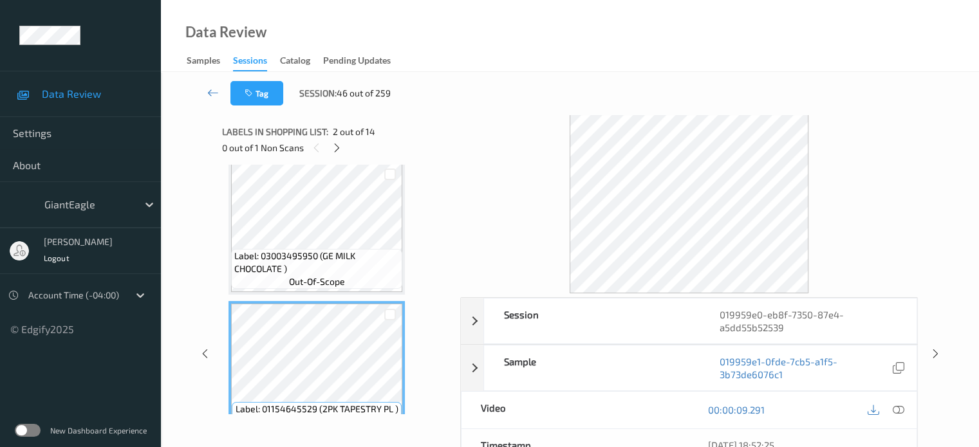
scroll to position [10, 0]
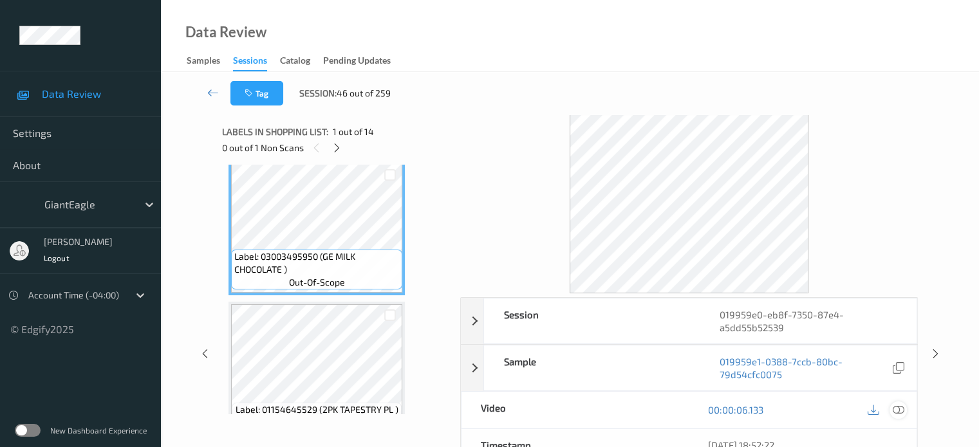
click at [898, 411] on icon at bounding box center [898, 410] width 12 height 12
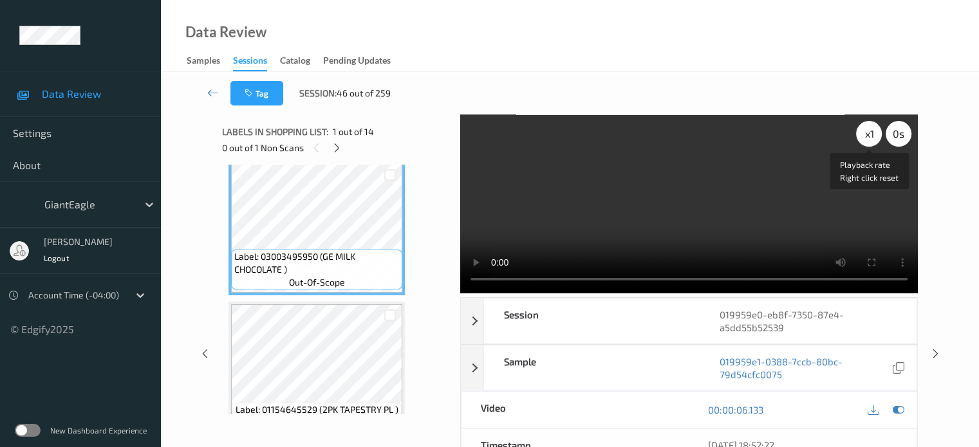
click at [863, 137] on div "x 1" at bounding box center [869, 134] width 26 height 26
click at [349, 149] on div "0 out of 1 Non Scans" at bounding box center [336, 148] width 229 height 16
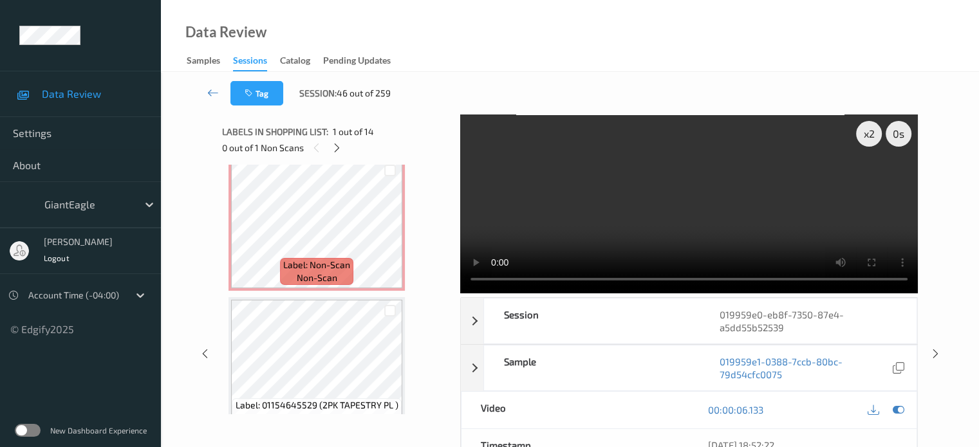
scroll to position [298, 0]
click at [335, 151] on icon at bounding box center [336, 148] width 11 height 12
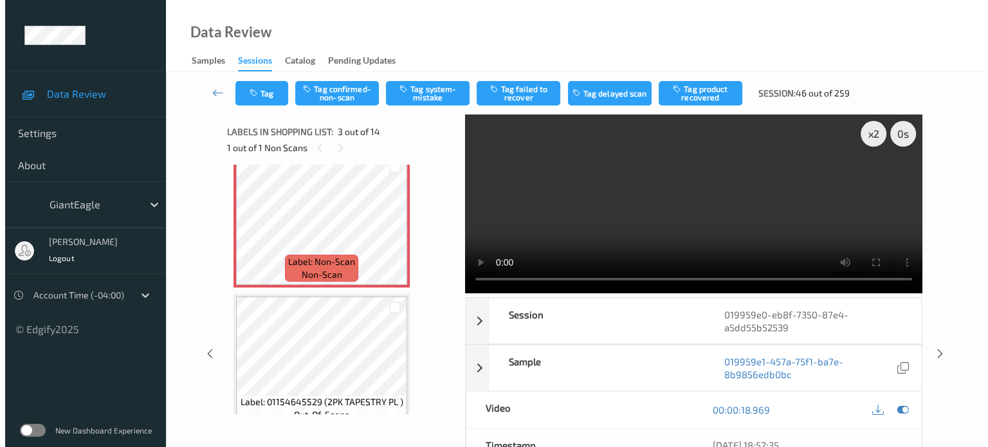
scroll to position [147, 0]
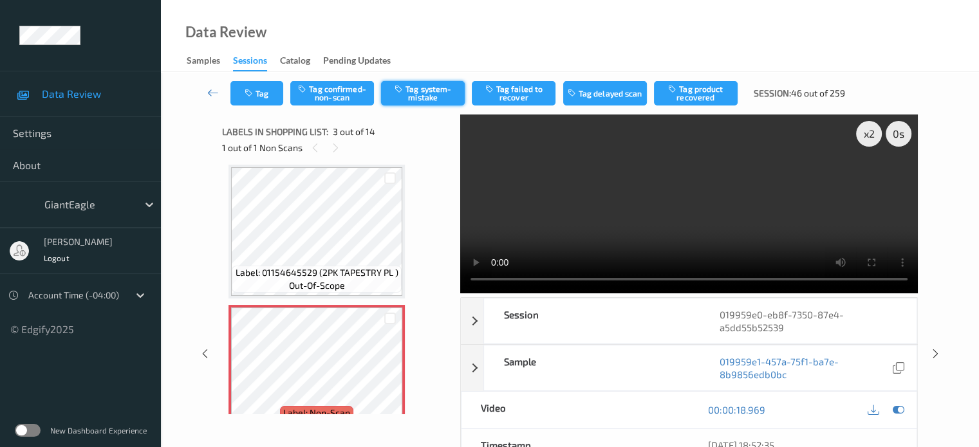
click at [432, 92] on button "Tag system-mistake" at bounding box center [423, 93] width 84 height 24
click at [264, 97] on button "Tag" at bounding box center [256, 93] width 53 height 24
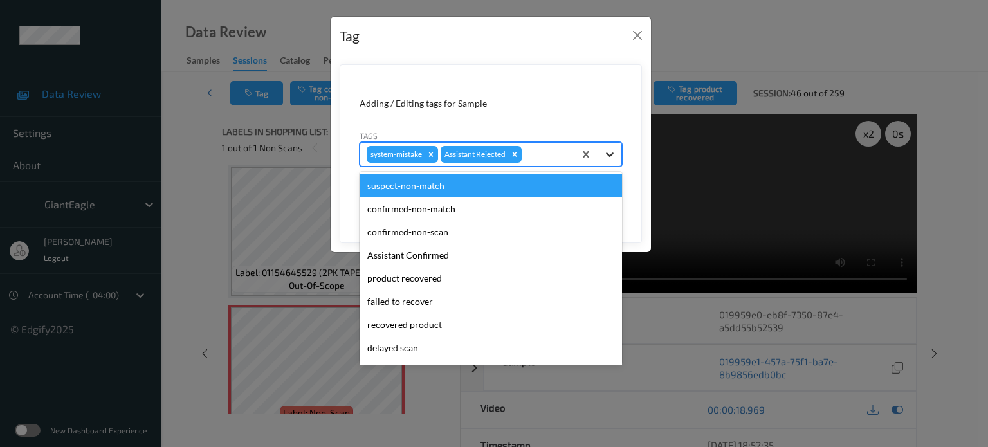
click at [613, 153] on icon at bounding box center [610, 154] width 8 height 5
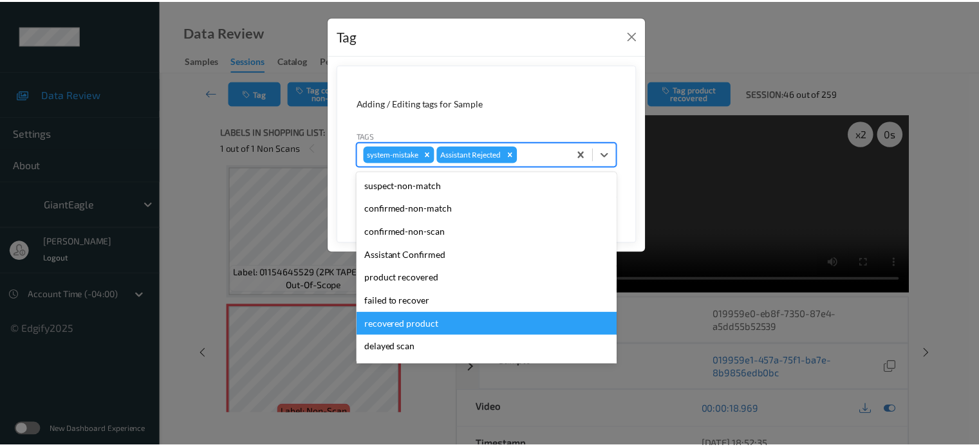
scroll to position [136, 0]
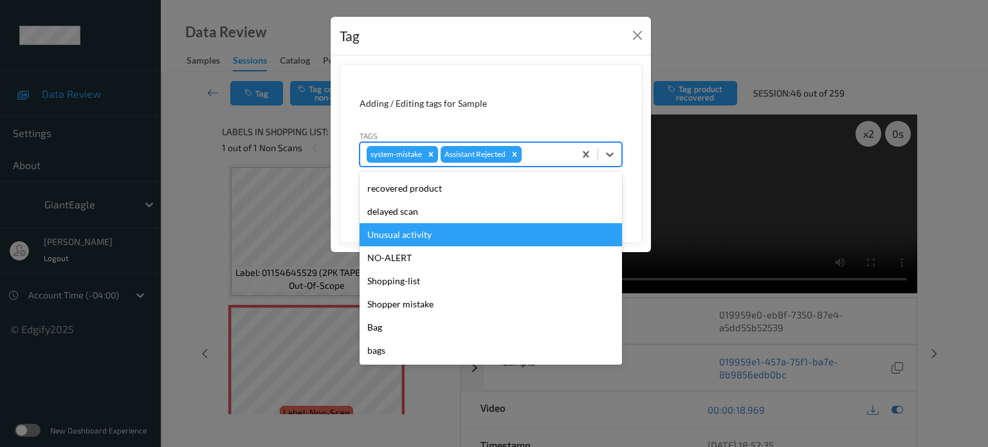
click at [397, 233] on div "Unusual activity" at bounding box center [491, 234] width 263 height 23
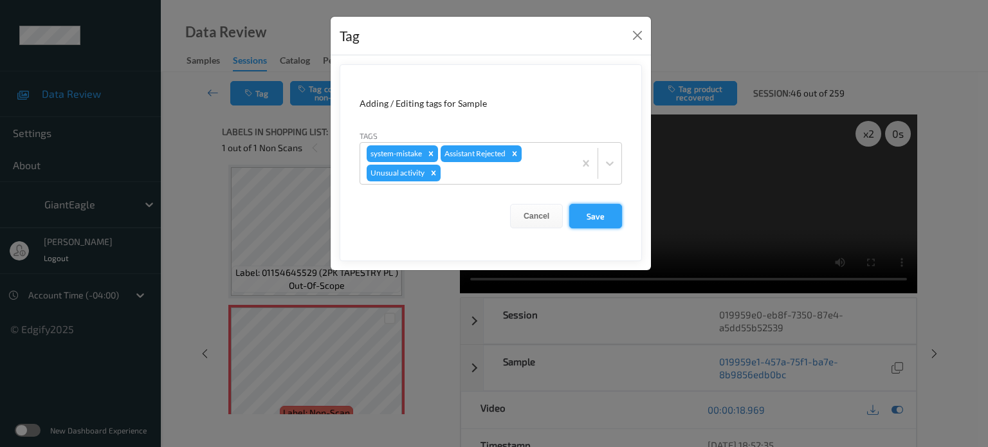
click at [592, 218] on button "Save" at bounding box center [595, 216] width 53 height 24
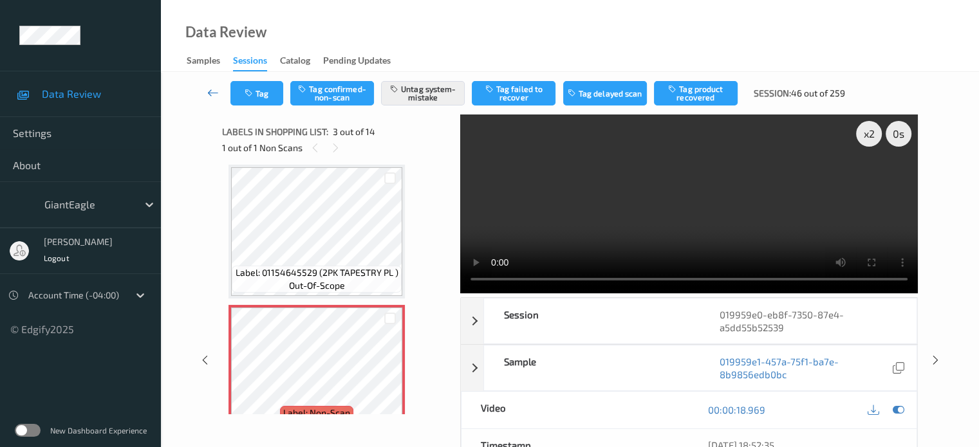
click at [203, 92] on link at bounding box center [213, 93] width 34 height 24
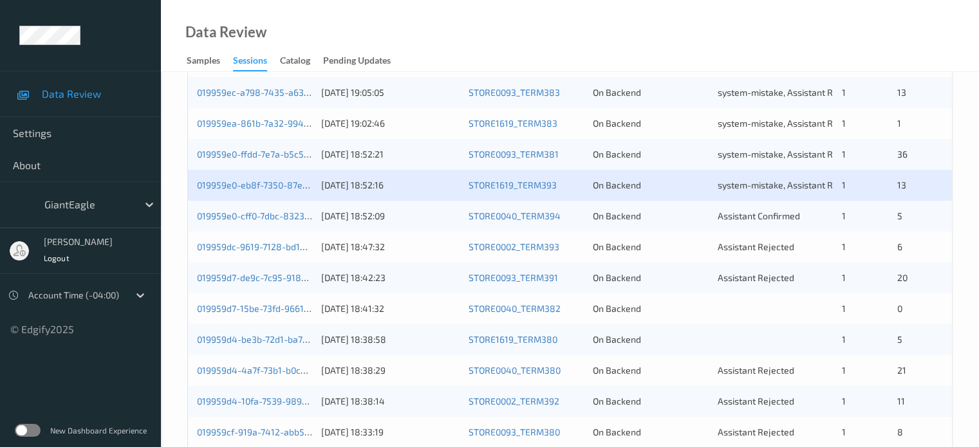
scroll to position [383, 0]
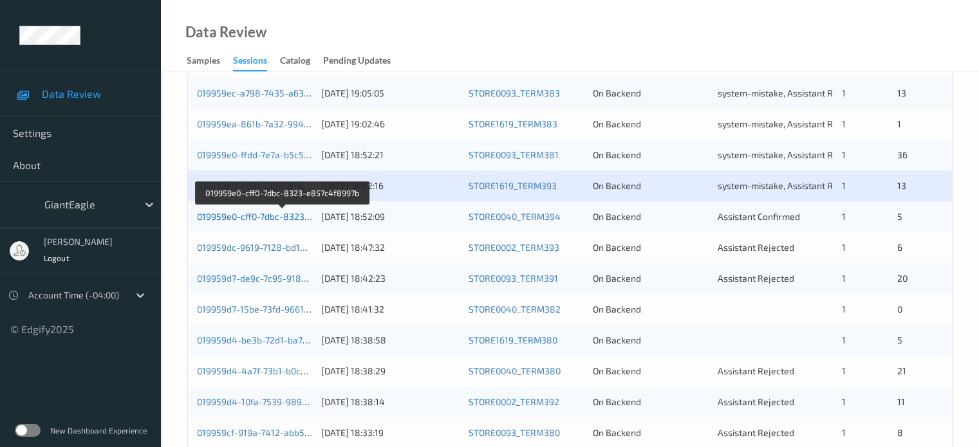
click at [269, 219] on link "019959e0-cff0-7dbc-8323-e857c4f8997b" at bounding box center [282, 216] width 171 height 11
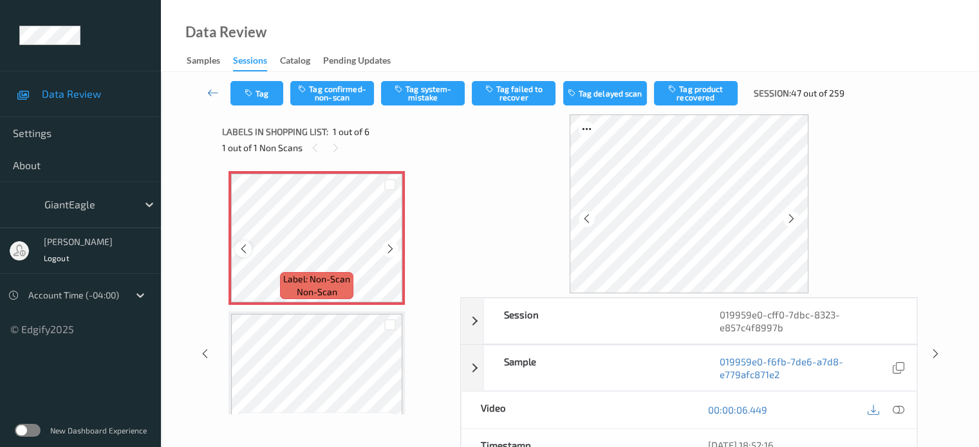
click at [244, 254] on div at bounding box center [243, 249] width 16 height 16
click at [906, 409] on div at bounding box center [897, 409] width 17 height 17
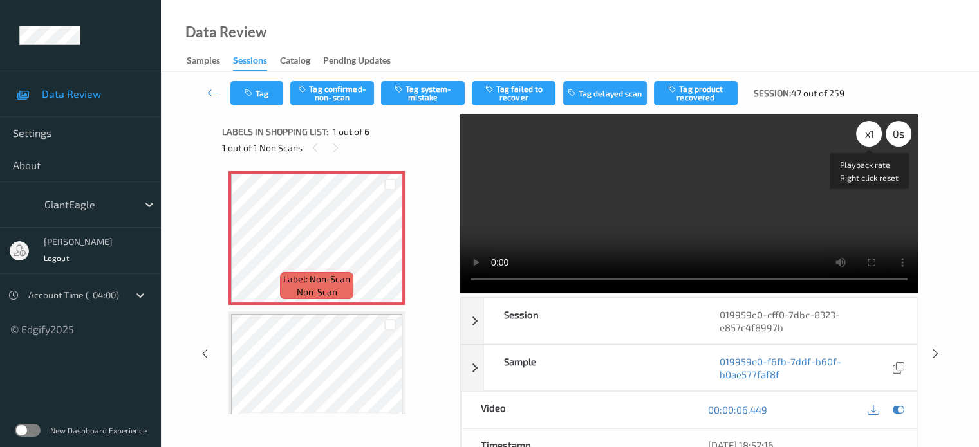
click at [867, 141] on div "x 1" at bounding box center [869, 134] width 26 height 26
click at [420, 97] on button "Tag system-mistake" at bounding box center [423, 93] width 84 height 24
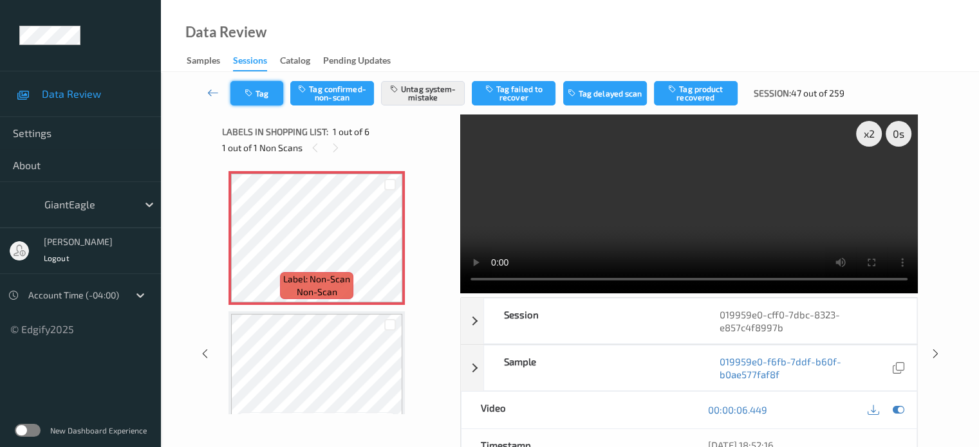
click at [263, 98] on button "Tag" at bounding box center [256, 93] width 53 height 24
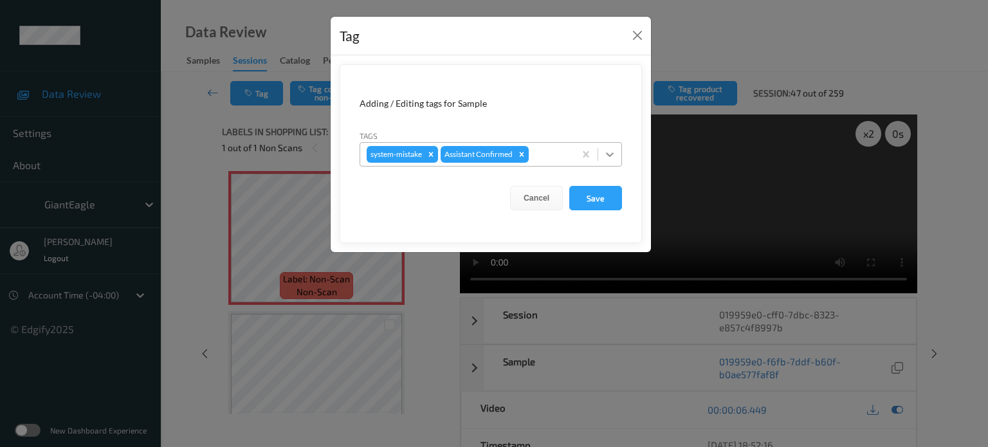
click at [605, 147] on div at bounding box center [609, 154] width 23 height 23
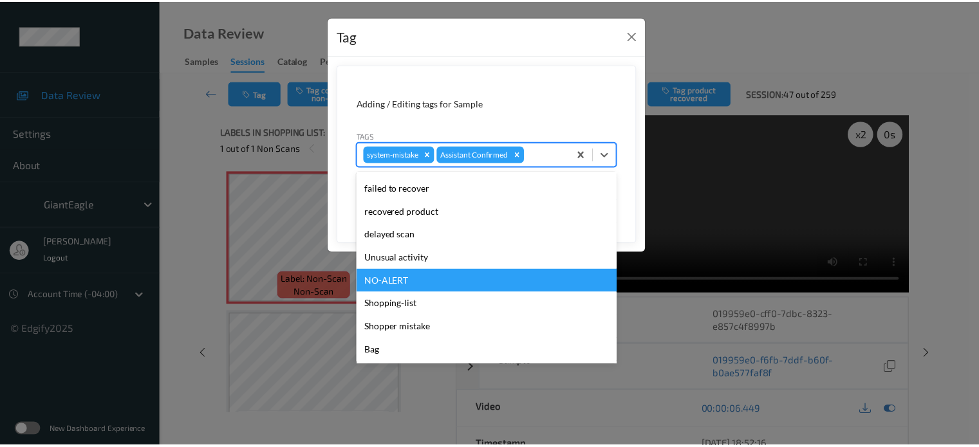
scroll to position [129, 0]
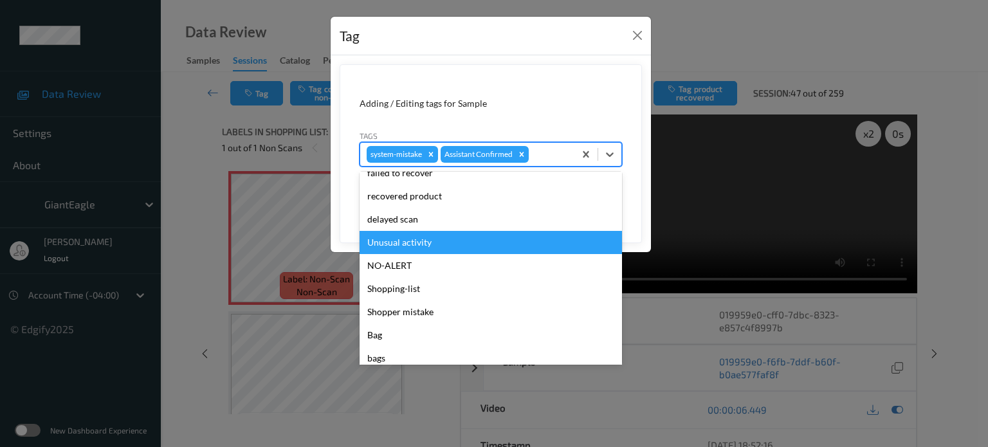
click at [401, 246] on div "Unusual activity" at bounding box center [491, 242] width 263 height 23
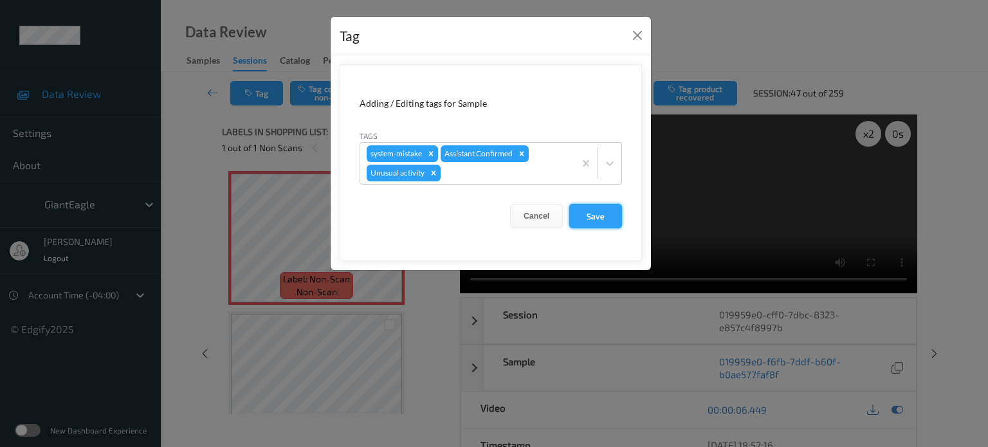
click at [600, 213] on button "Save" at bounding box center [595, 216] width 53 height 24
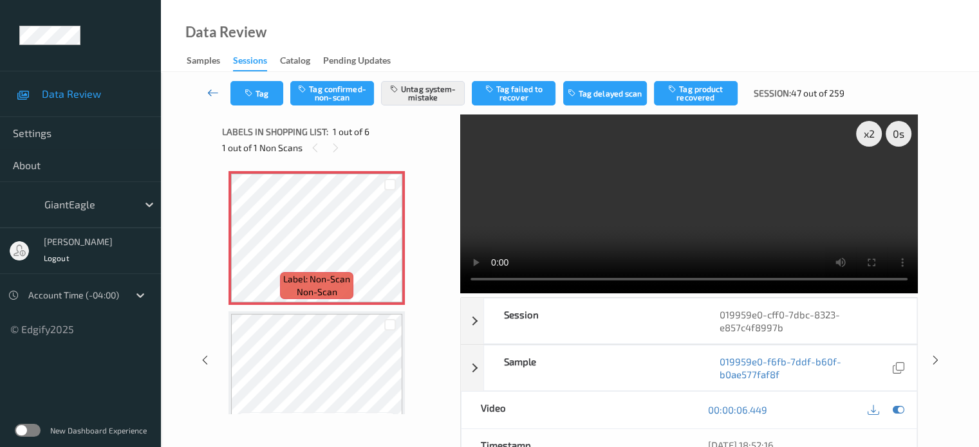
click at [212, 89] on icon at bounding box center [213, 92] width 12 height 13
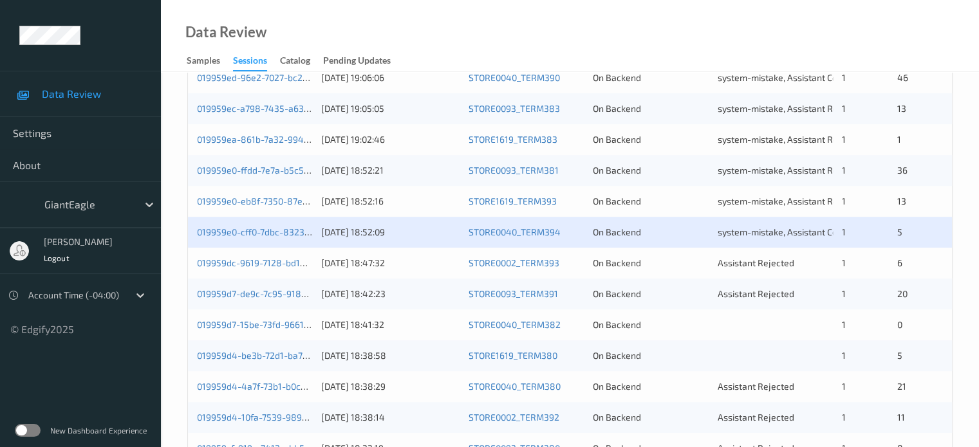
scroll to position [370, 0]
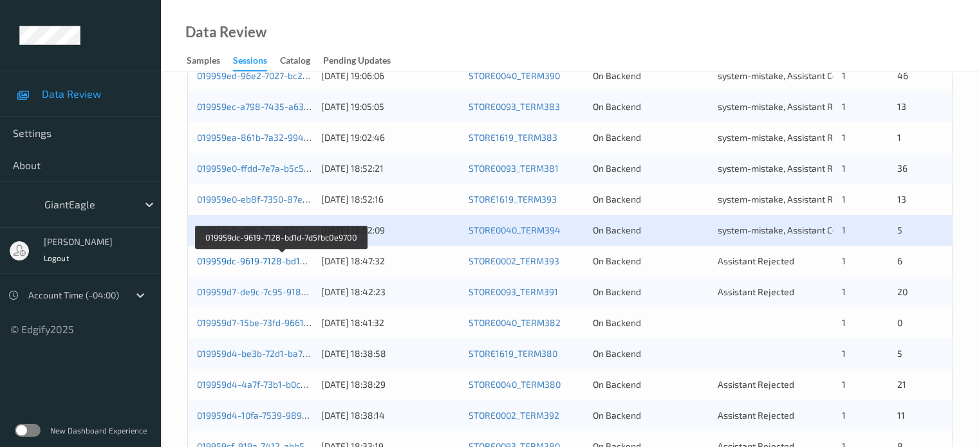
click at [279, 263] on link "019959dc-9619-7128-bd1d-7d5fbc0e9700" at bounding box center [281, 260] width 169 height 11
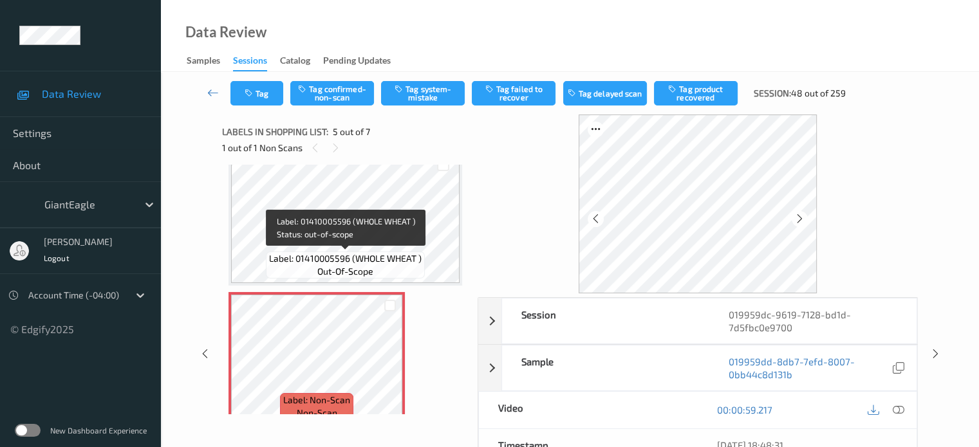
scroll to position [439, 0]
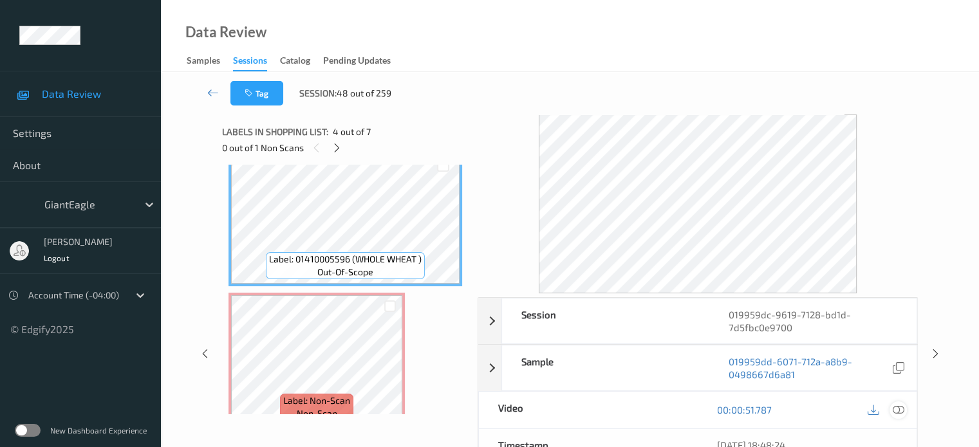
click at [898, 411] on icon at bounding box center [898, 410] width 12 height 12
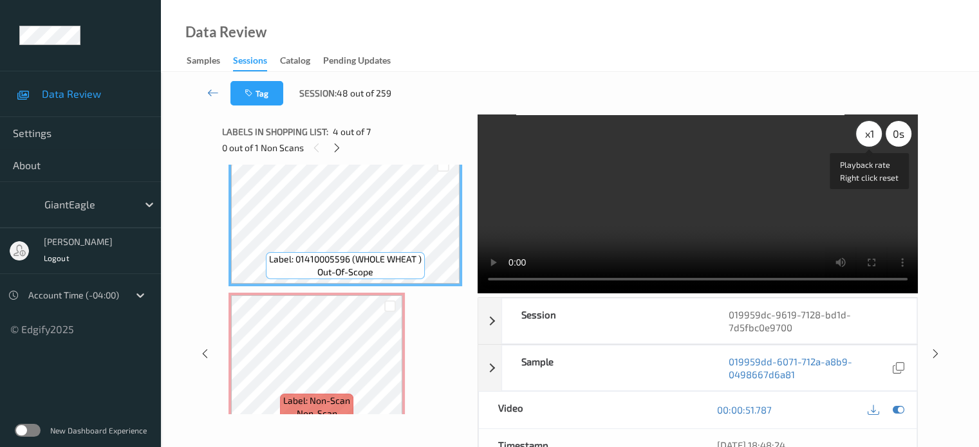
click at [870, 137] on div "x 1" at bounding box center [869, 134] width 26 height 26
click at [338, 151] on icon at bounding box center [336, 148] width 11 height 12
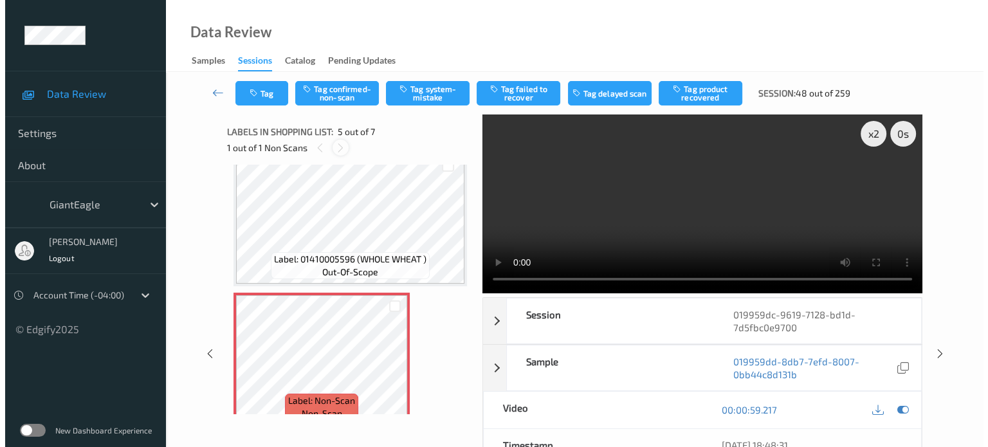
scroll to position [427, 0]
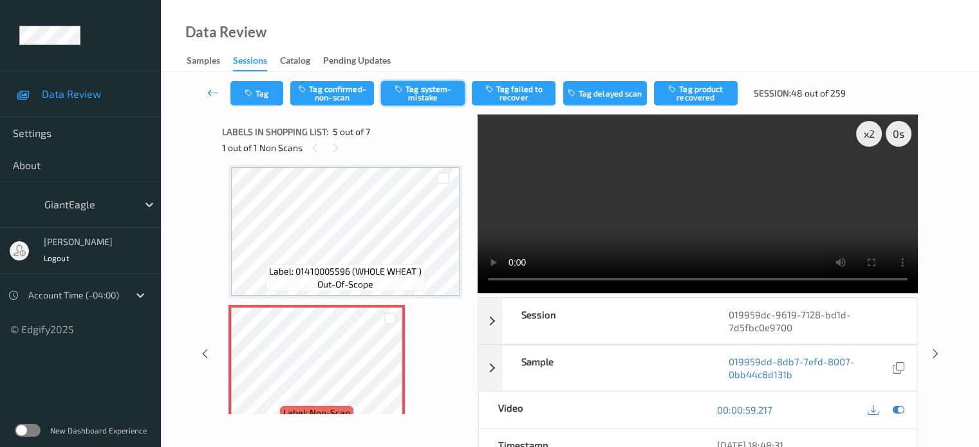
click at [430, 87] on button "Tag system-mistake" at bounding box center [423, 93] width 84 height 24
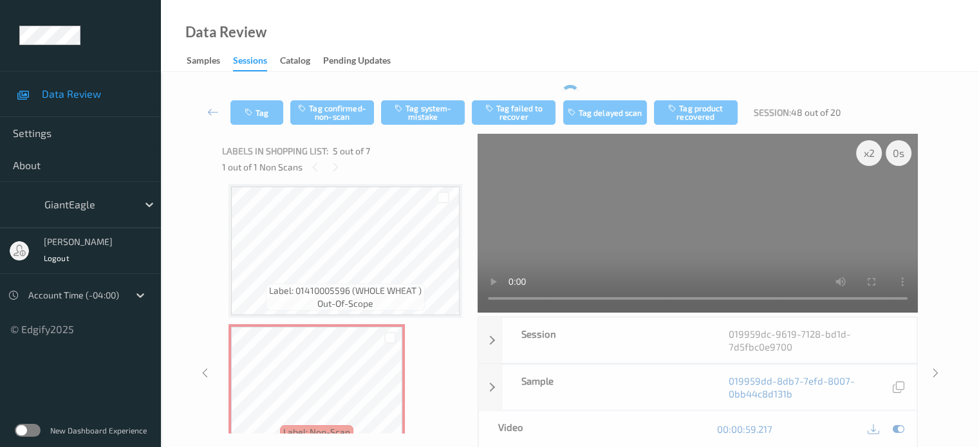
click at [260, 87] on div "Tag Tag confirmed-non-scan Tag system-mistake Tag failed to recover Tag delayed…" at bounding box center [569, 349] width 765 height 528
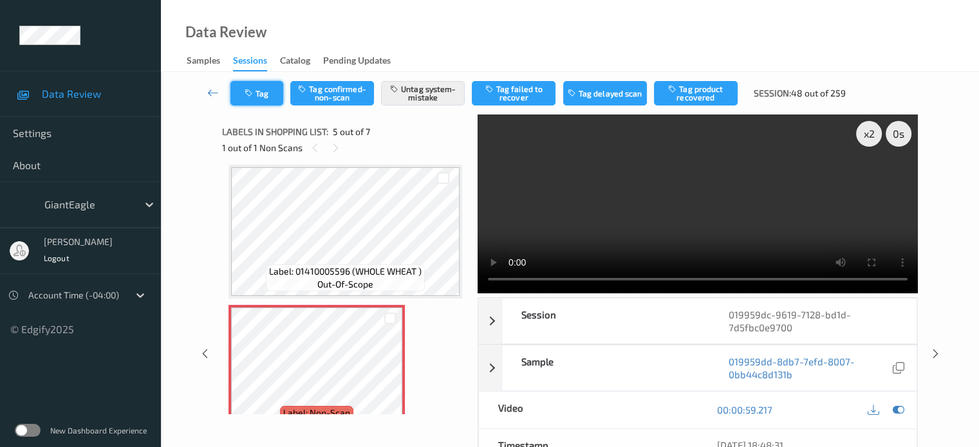
click at [257, 89] on button "Tag" at bounding box center [256, 93] width 53 height 24
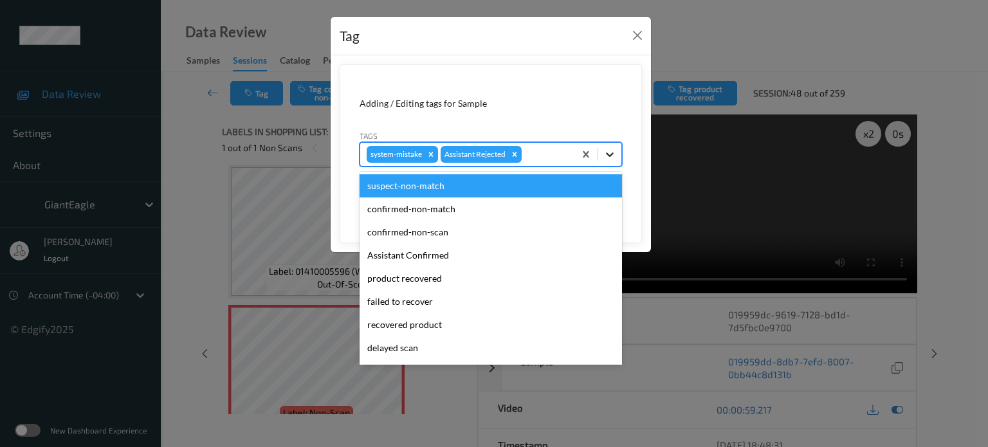
click at [613, 151] on icon at bounding box center [610, 154] width 13 height 13
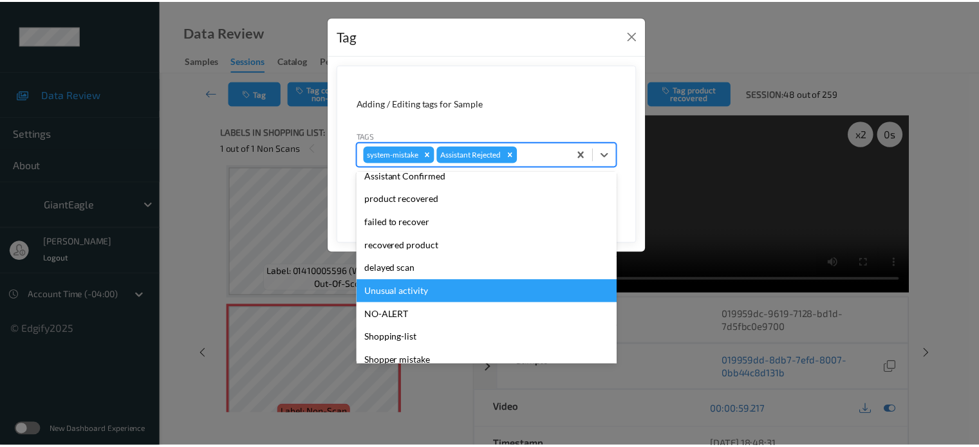
scroll to position [136, 0]
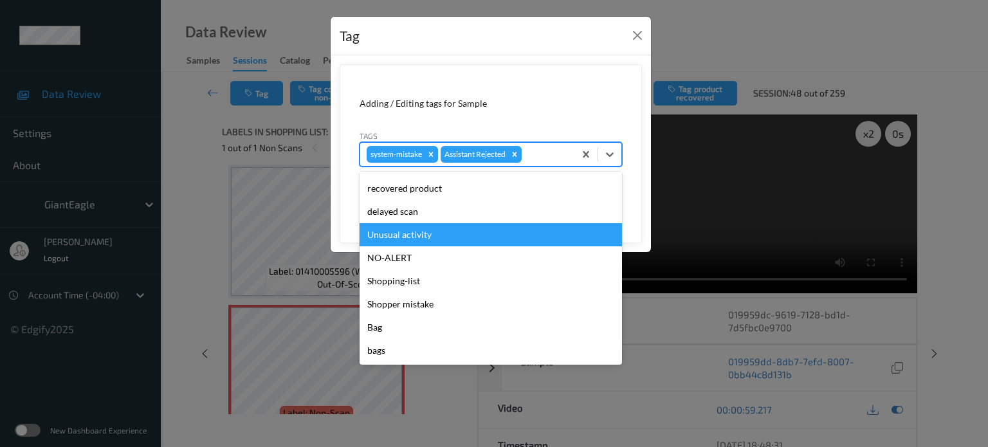
click at [383, 242] on div "Unusual activity" at bounding box center [491, 234] width 263 height 23
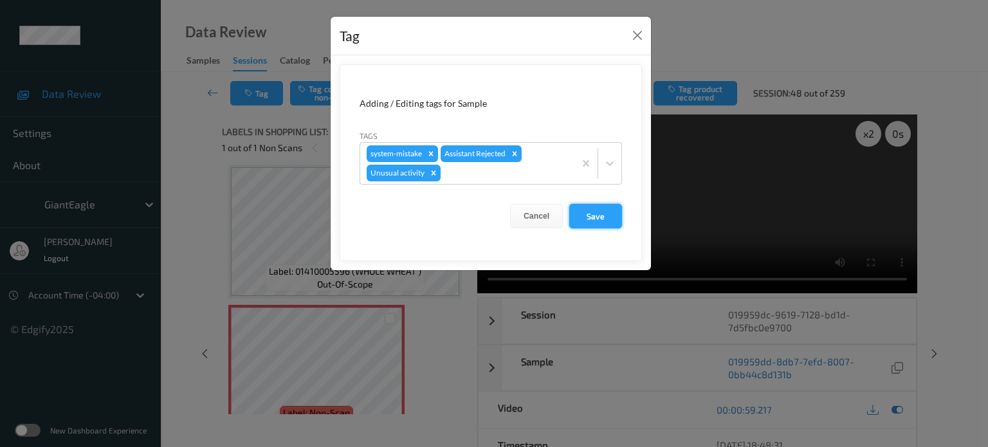
click at [600, 223] on button "Save" at bounding box center [595, 216] width 53 height 24
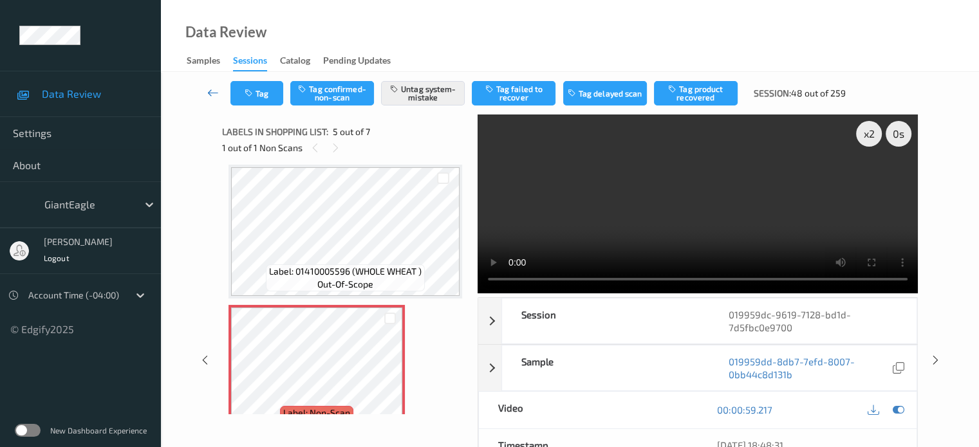
click at [208, 96] on icon at bounding box center [213, 92] width 12 height 13
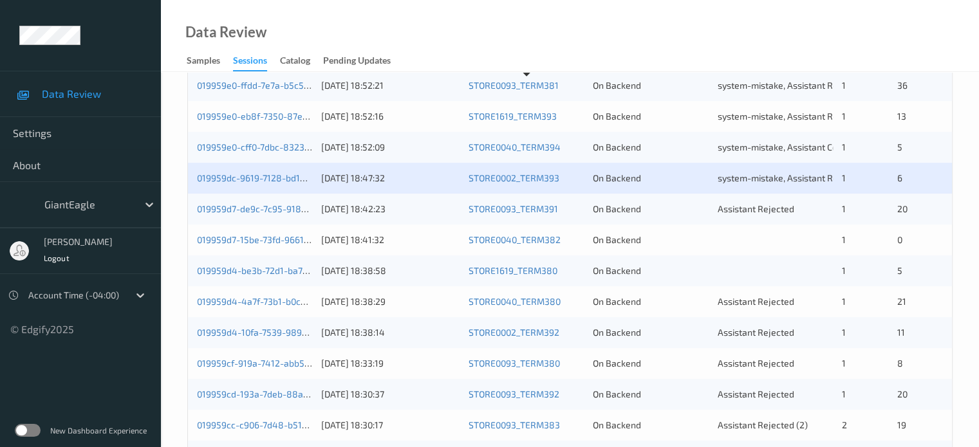
scroll to position [466, 0]
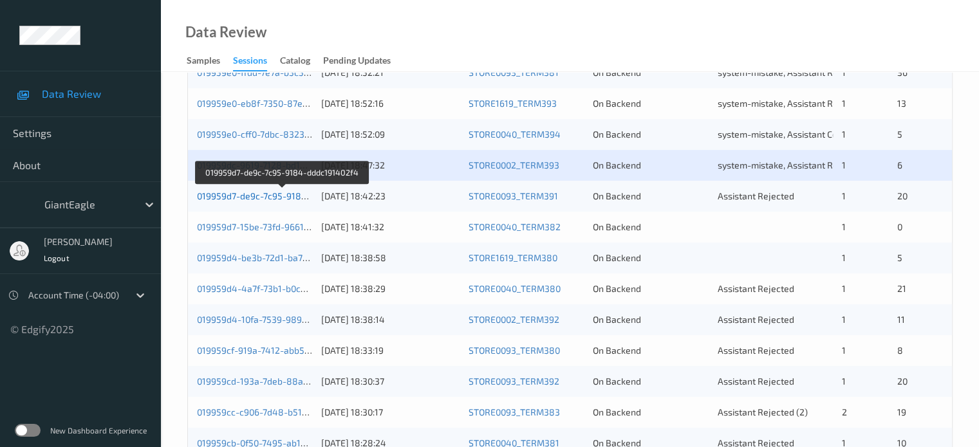
click at [239, 197] on link "019959d7-de9c-7c95-9184-dddc191402f4" at bounding box center [283, 195] width 172 height 11
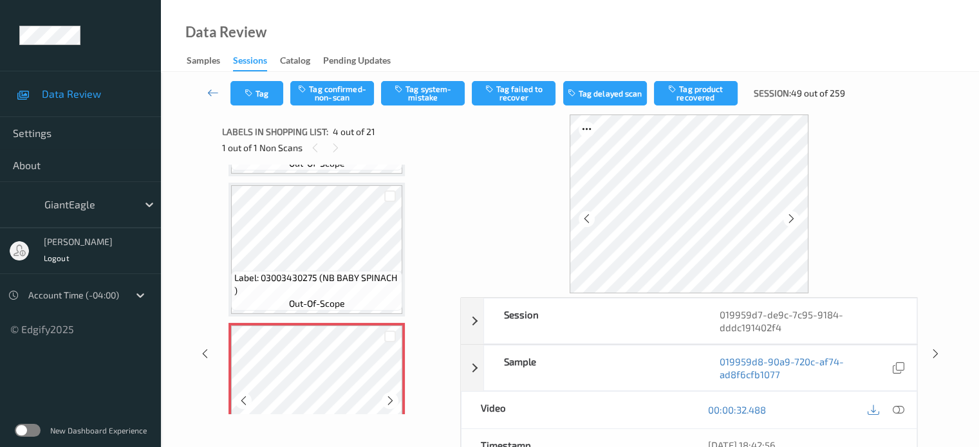
scroll to position [268, 0]
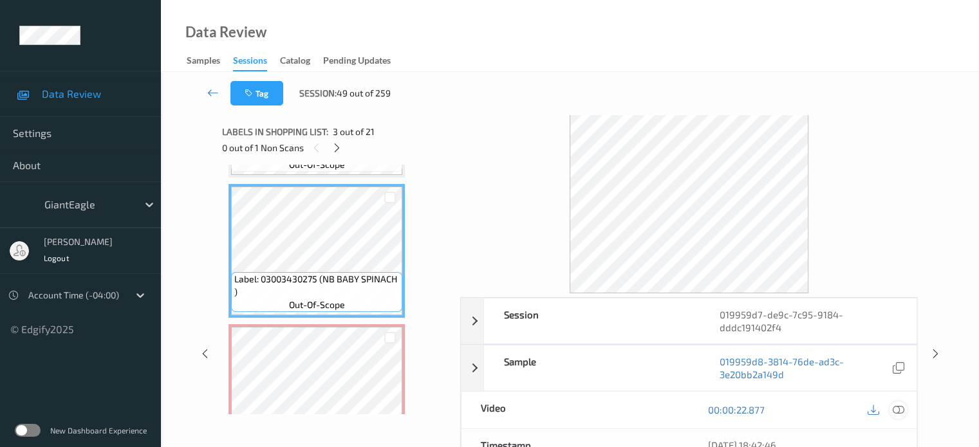
click at [896, 406] on icon at bounding box center [898, 410] width 12 height 12
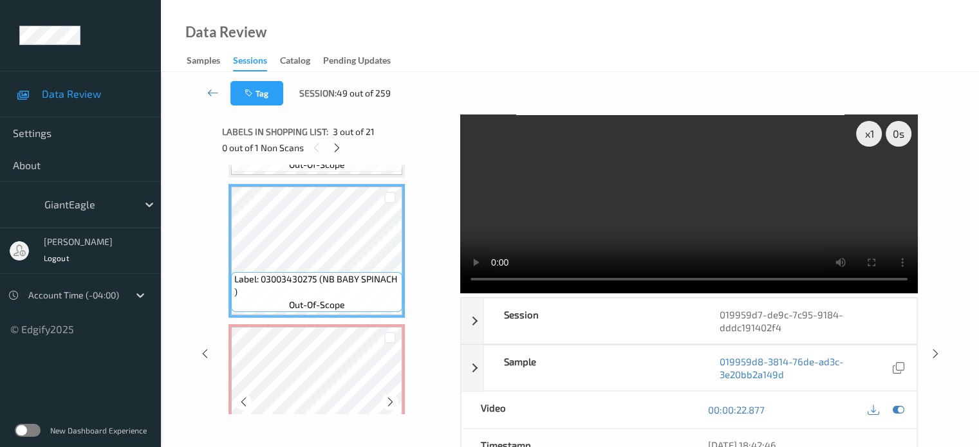
click at [237, 400] on div at bounding box center [243, 402] width 16 height 16
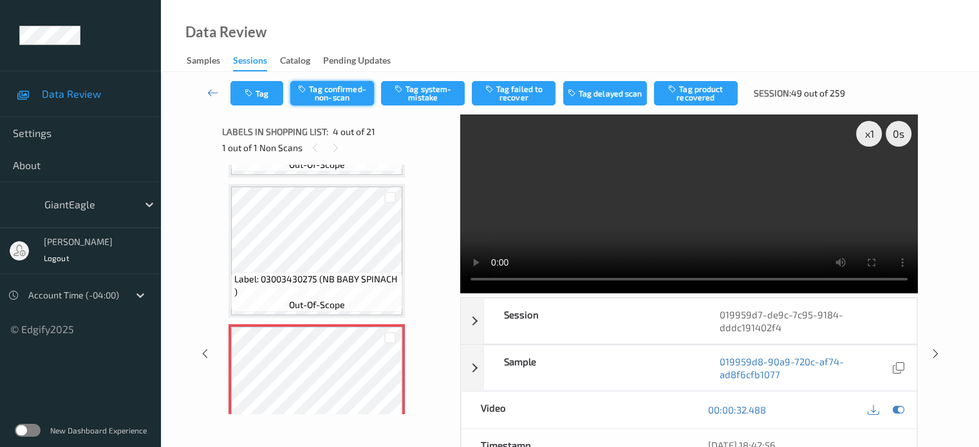
click at [324, 97] on button "Tag confirmed-non-scan" at bounding box center [332, 93] width 84 height 24
click at [518, 95] on button "Tag failed to recover" at bounding box center [514, 93] width 84 height 24
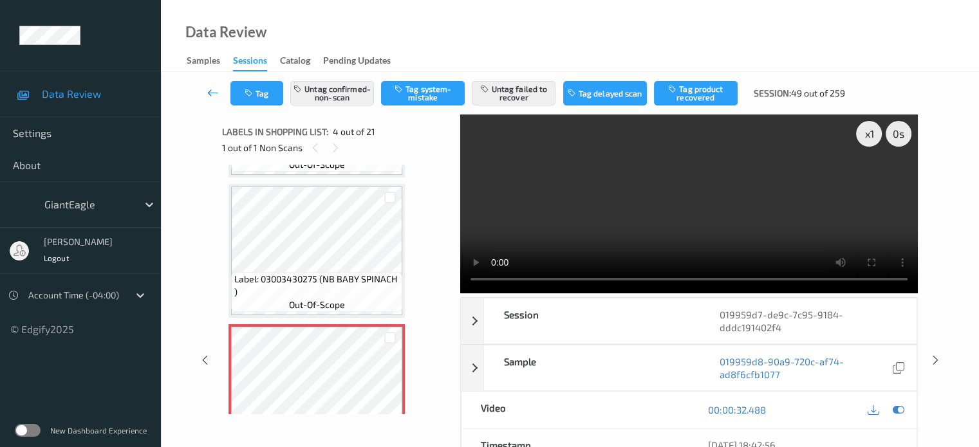
click at [211, 93] on icon at bounding box center [213, 92] width 12 height 13
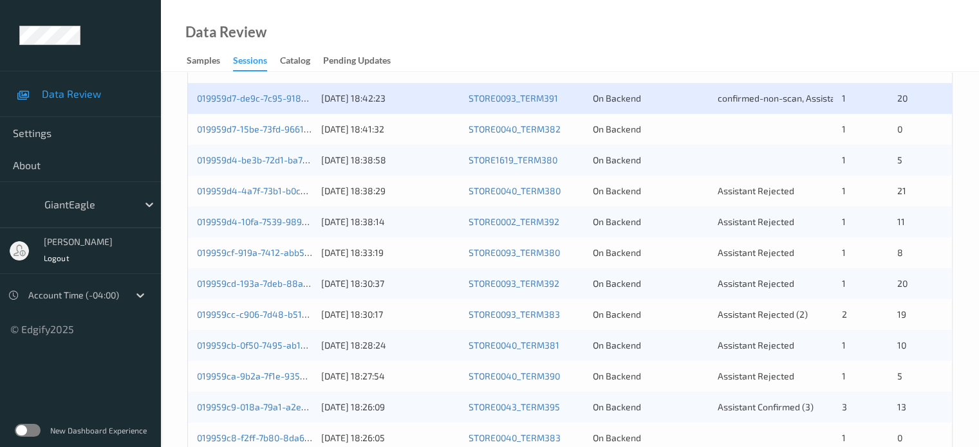
scroll to position [560, 0]
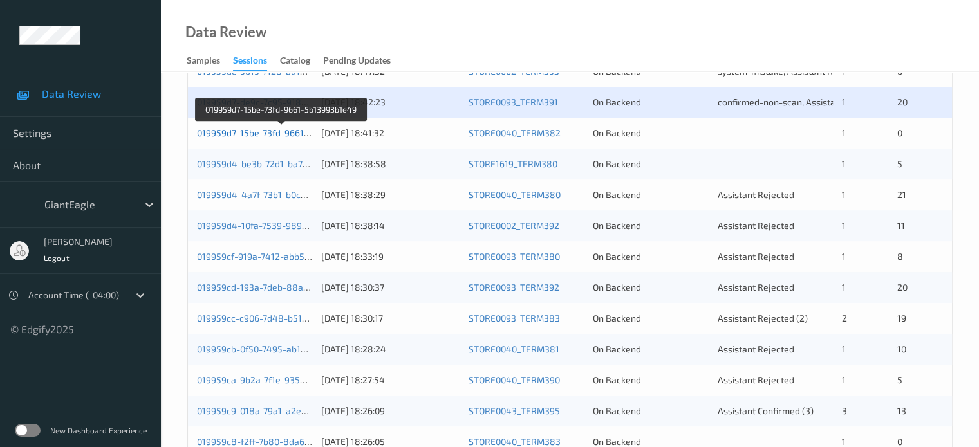
click at [257, 130] on link "019959d7-15be-73fd-9661-5b13993b1e49" at bounding box center [282, 132] width 171 height 11
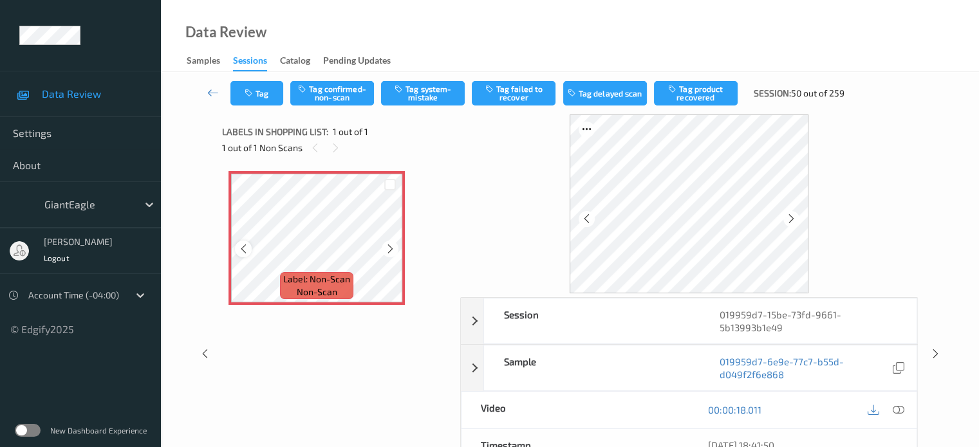
click at [248, 246] on icon at bounding box center [243, 249] width 11 height 12
click at [900, 411] on icon at bounding box center [898, 410] width 12 height 12
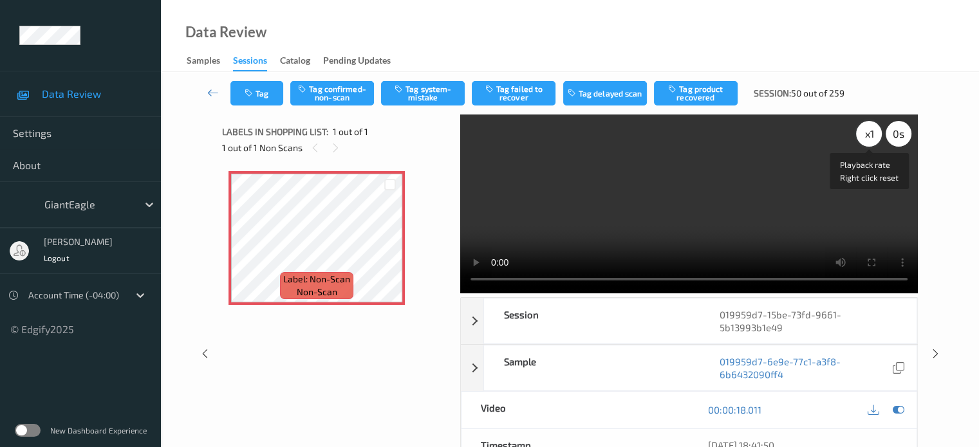
click at [865, 138] on div "x 1" at bounding box center [869, 134] width 26 height 26
click at [327, 94] on button "Tag confirmed-non-scan" at bounding box center [332, 93] width 84 height 24
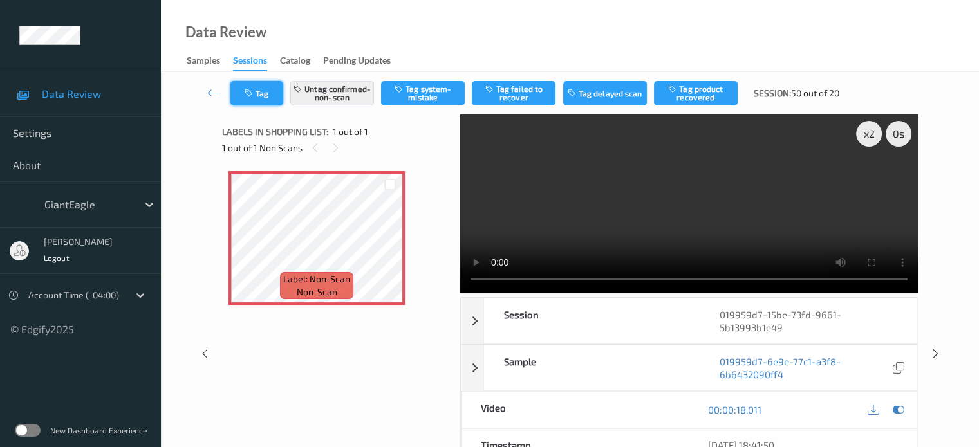
click at [267, 91] on button "Tag" at bounding box center [256, 93] width 53 height 24
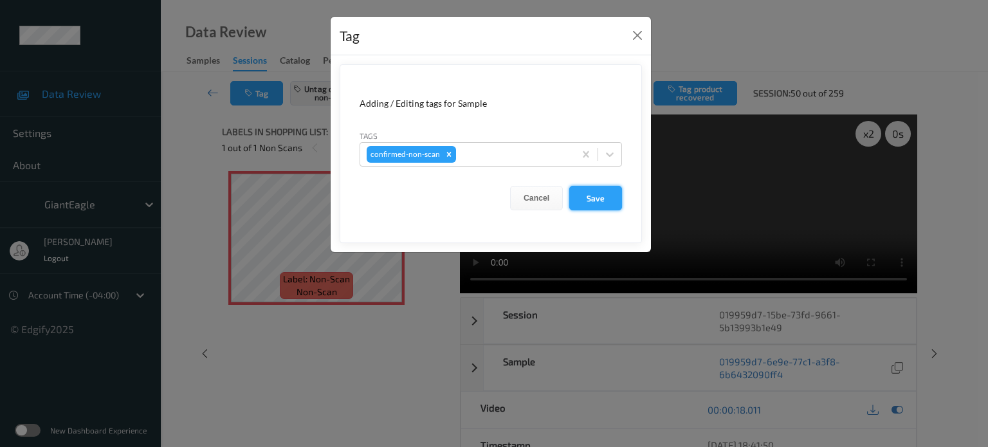
click at [590, 205] on button "Save" at bounding box center [595, 198] width 53 height 24
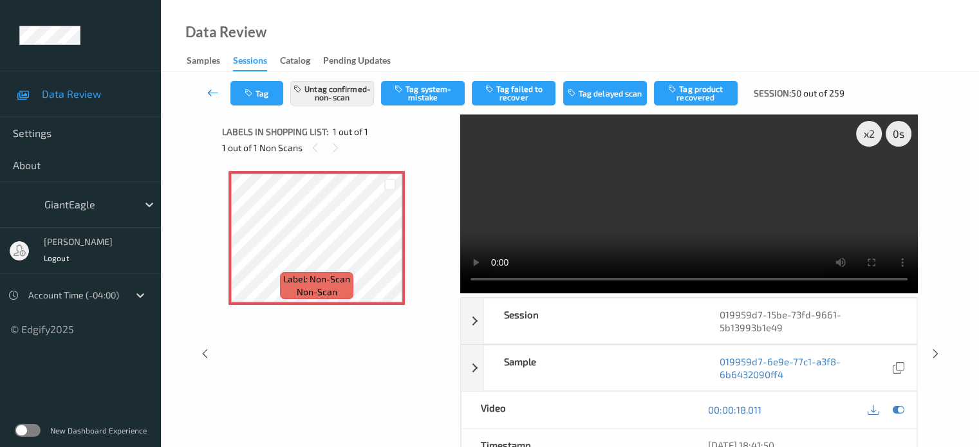
click at [208, 95] on icon at bounding box center [213, 92] width 12 height 13
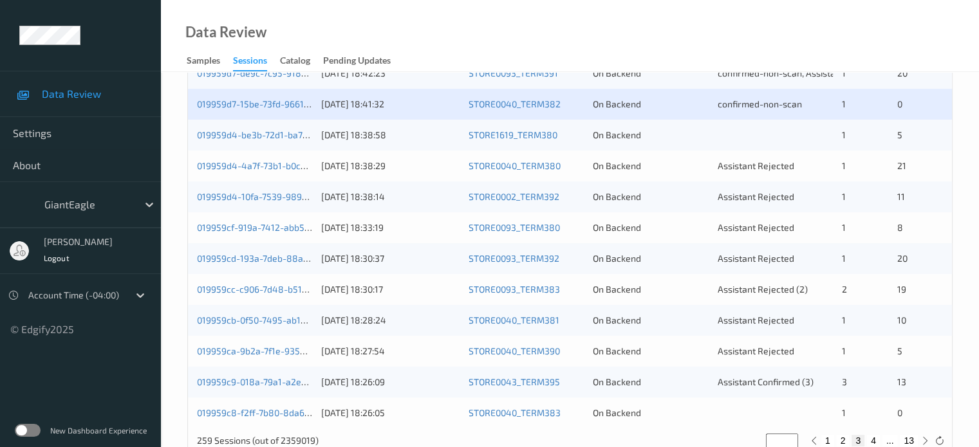
scroll to position [622, 0]
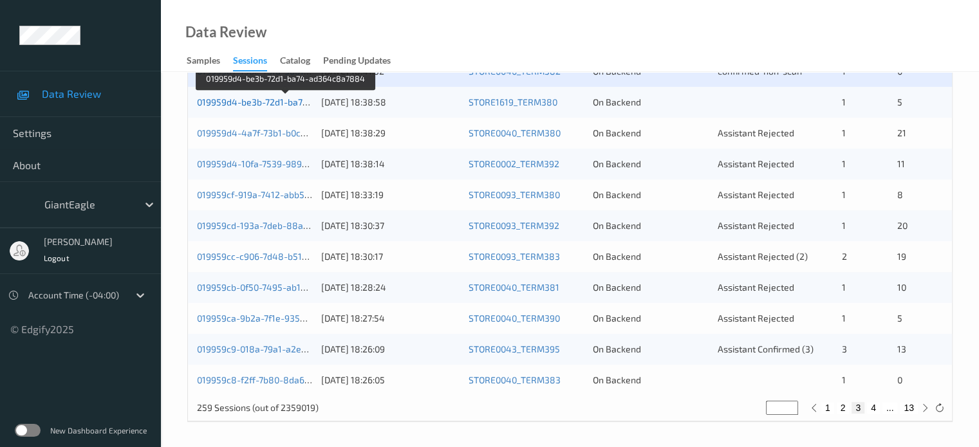
click at [246, 105] on link "019959d4-be3b-72d1-ba74-ad364c8a7884" at bounding box center [286, 102] width 179 height 11
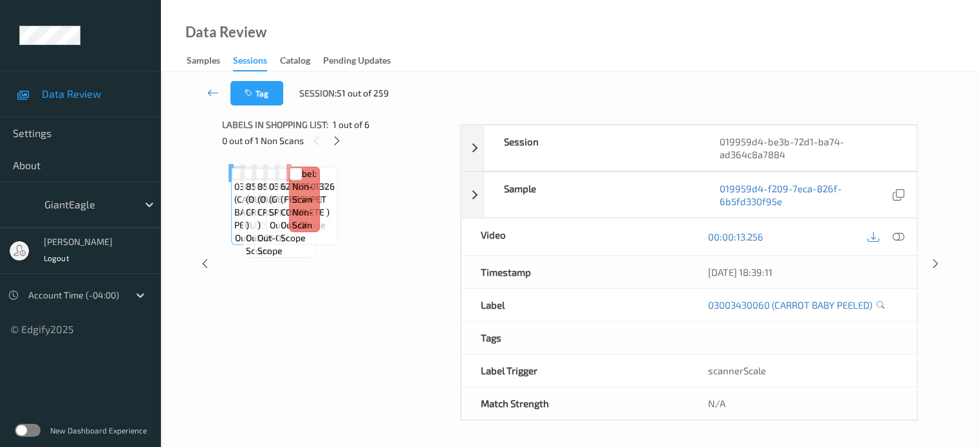
scroll to position [171, 0]
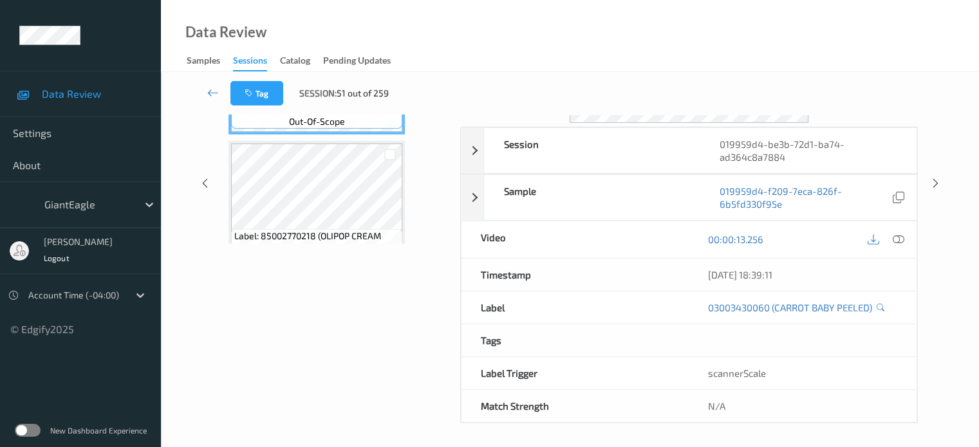
click at [291, 257] on div "Labels in shopping list: 1 out of 6 0 out of 1 Non Scans Label: 03003430060 (CA…" at bounding box center [336, 183] width 229 height 479
click at [209, 95] on icon at bounding box center [213, 92] width 12 height 13
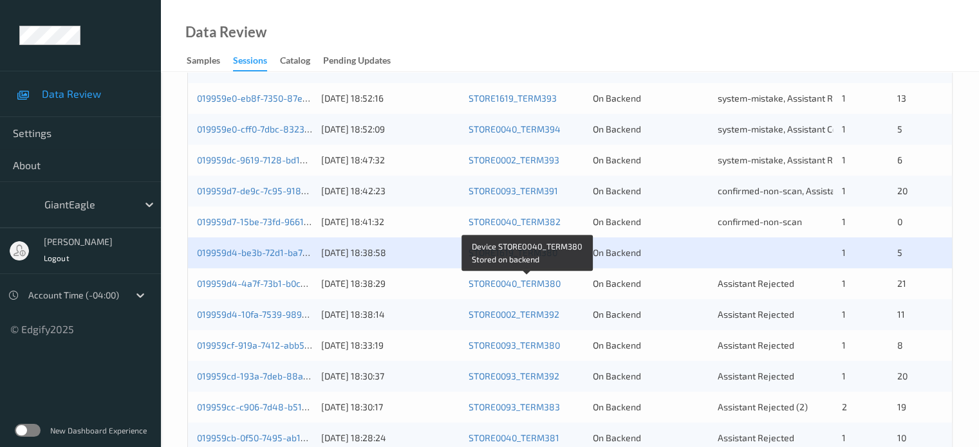
scroll to position [471, 0]
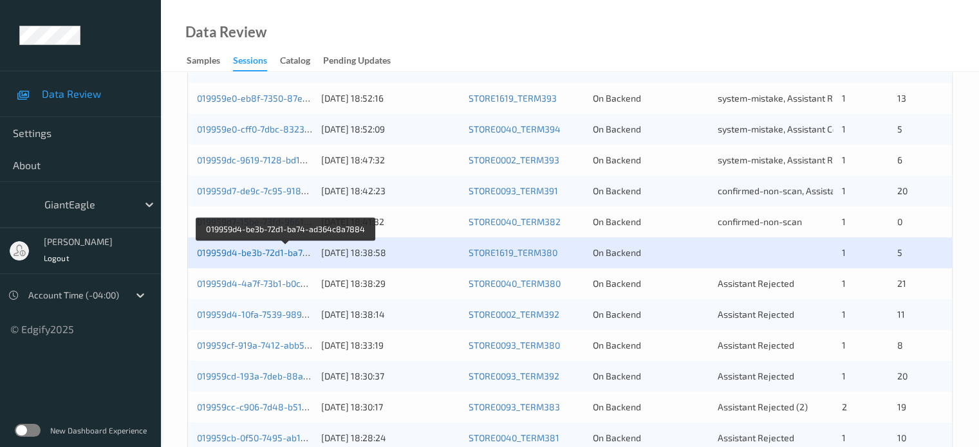
click at [257, 257] on link "019959d4-be3b-72d1-ba74-ad364c8a7884" at bounding box center [286, 252] width 179 height 11
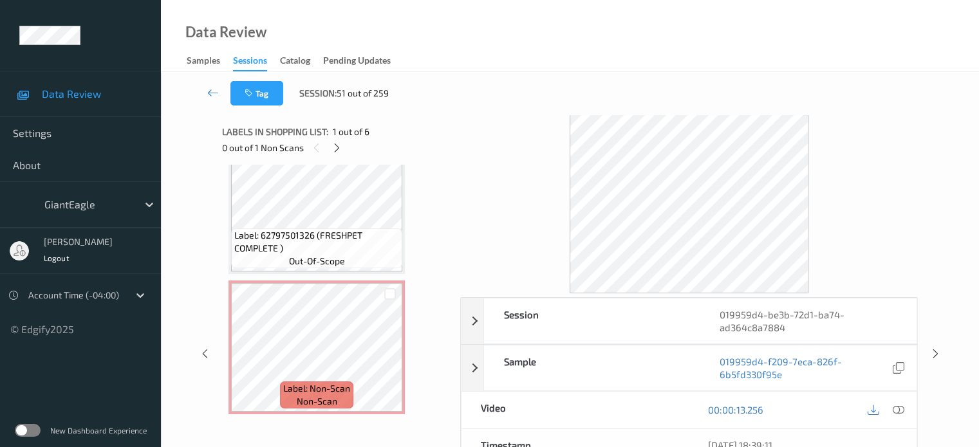
scroll to position [598, 0]
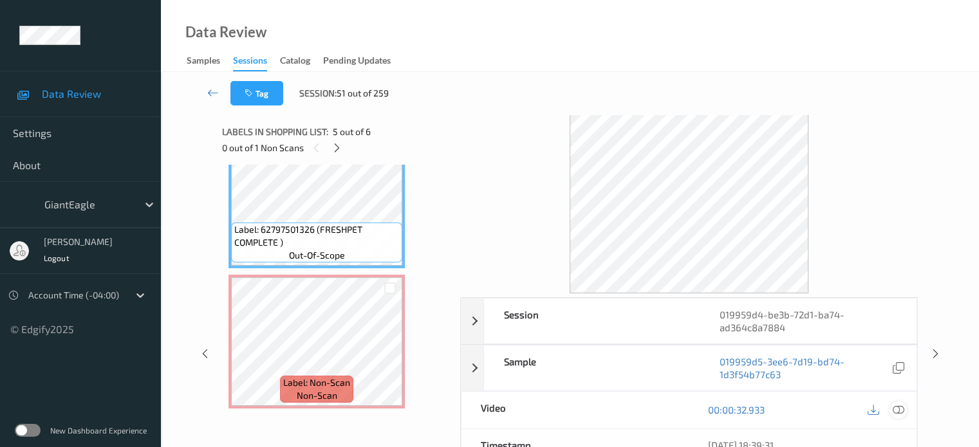
click at [892, 411] on icon at bounding box center [898, 410] width 12 height 12
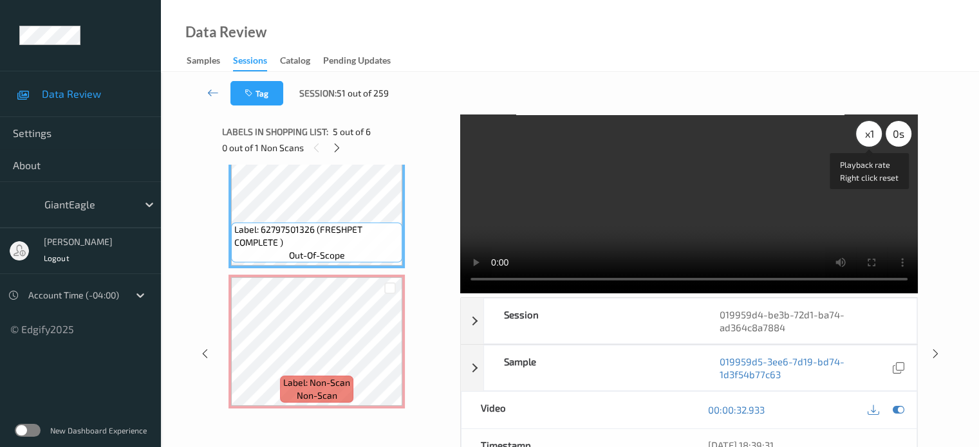
click at [868, 134] on div "x 1" at bounding box center [869, 134] width 26 height 26
click at [340, 153] on icon at bounding box center [336, 148] width 11 height 12
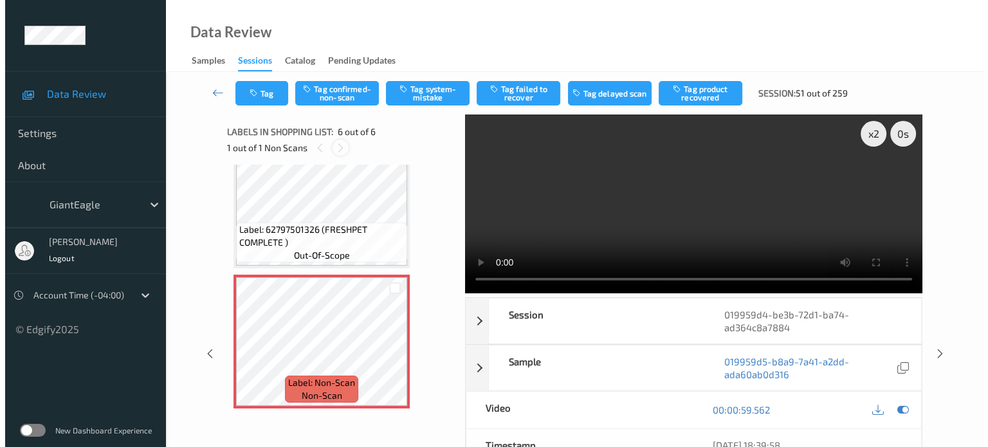
scroll to position [568, 0]
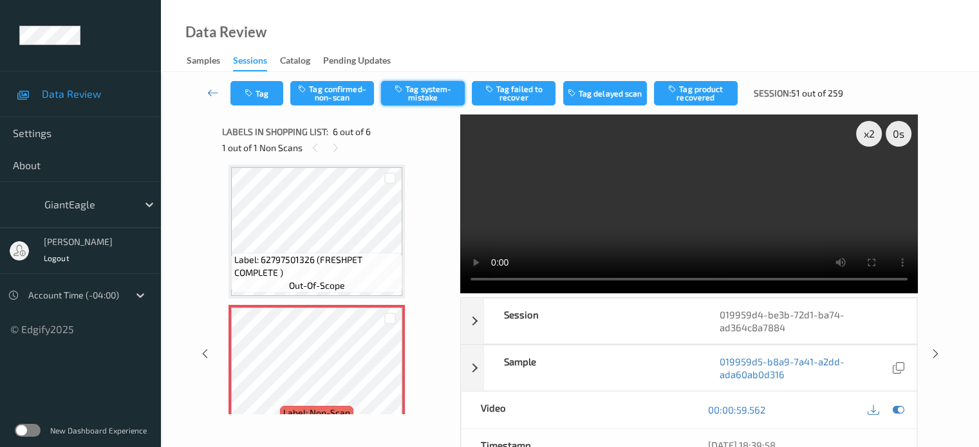
click at [420, 95] on button "Tag system-mistake" at bounding box center [423, 93] width 84 height 24
click at [267, 93] on button "Tag" at bounding box center [256, 93] width 53 height 24
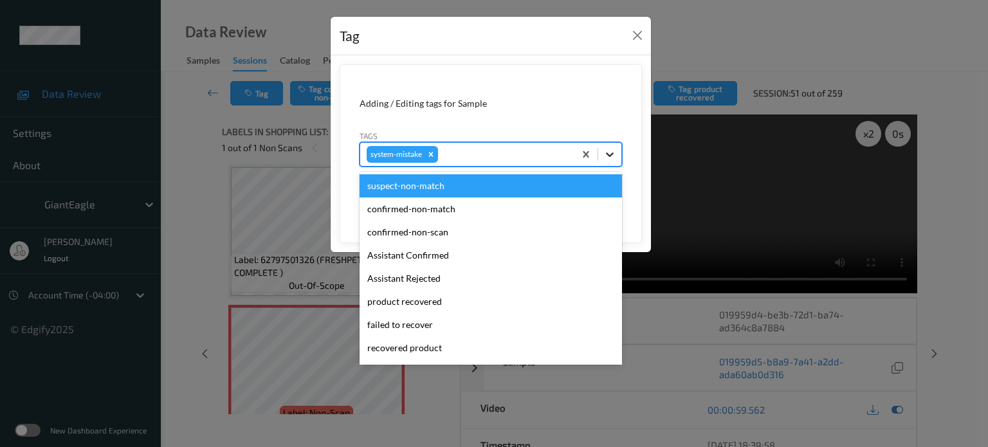
click at [609, 158] on icon at bounding box center [610, 154] width 13 height 13
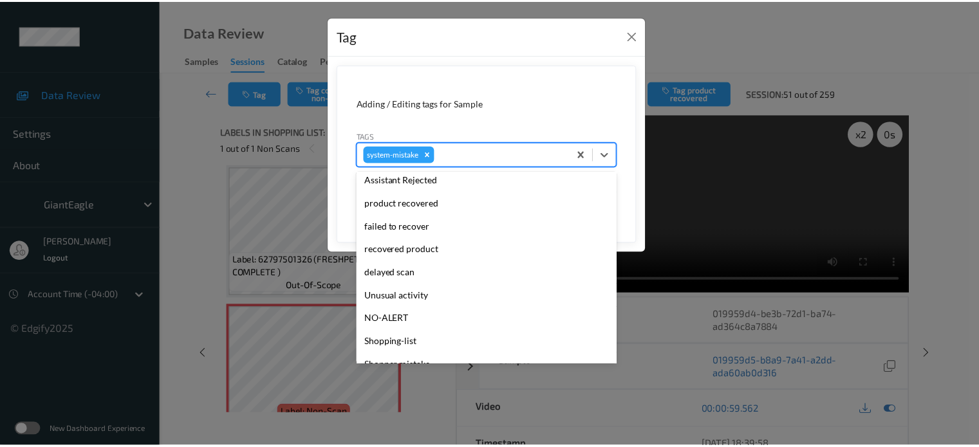
scroll to position [160, 0]
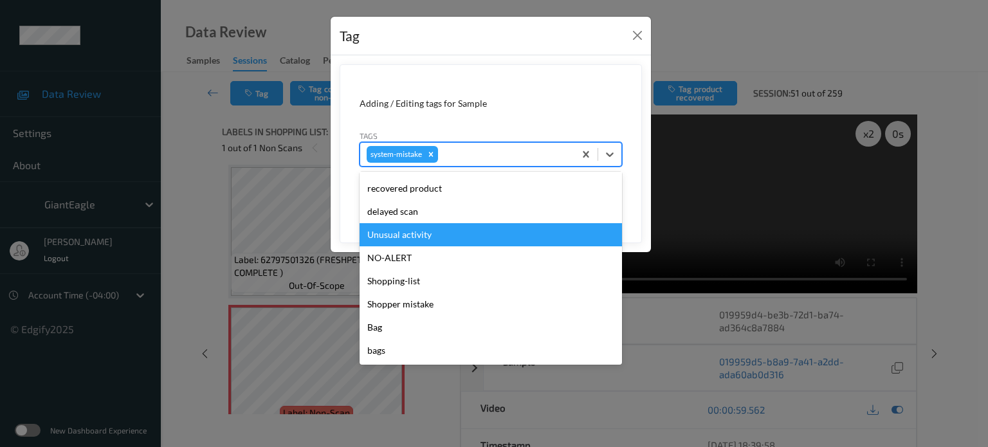
click at [399, 237] on div "Unusual activity" at bounding box center [491, 234] width 263 height 23
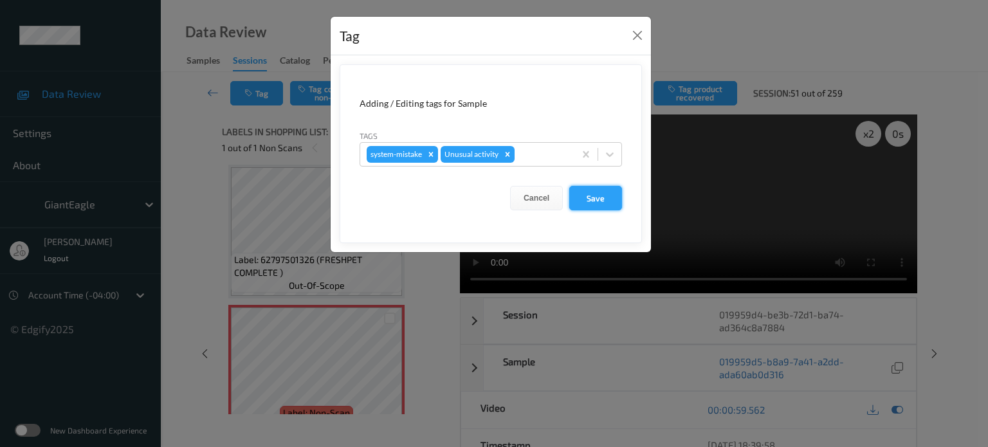
click at [602, 205] on button "Save" at bounding box center [595, 198] width 53 height 24
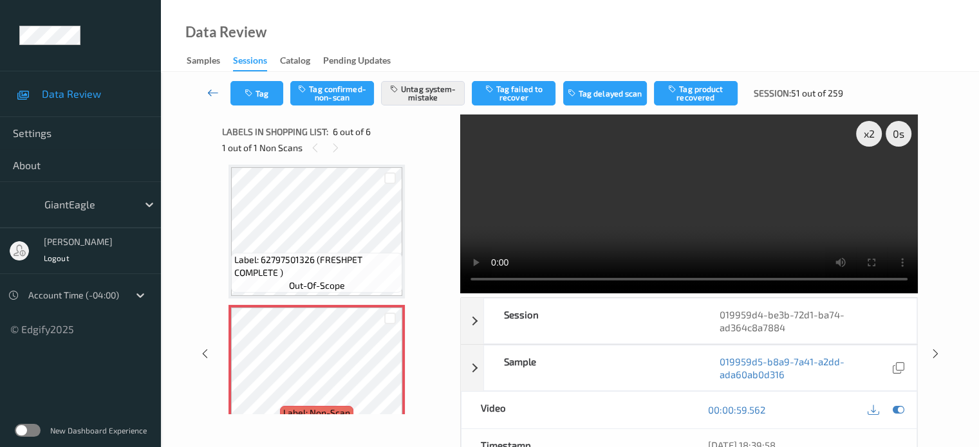
click at [215, 91] on icon at bounding box center [213, 92] width 12 height 13
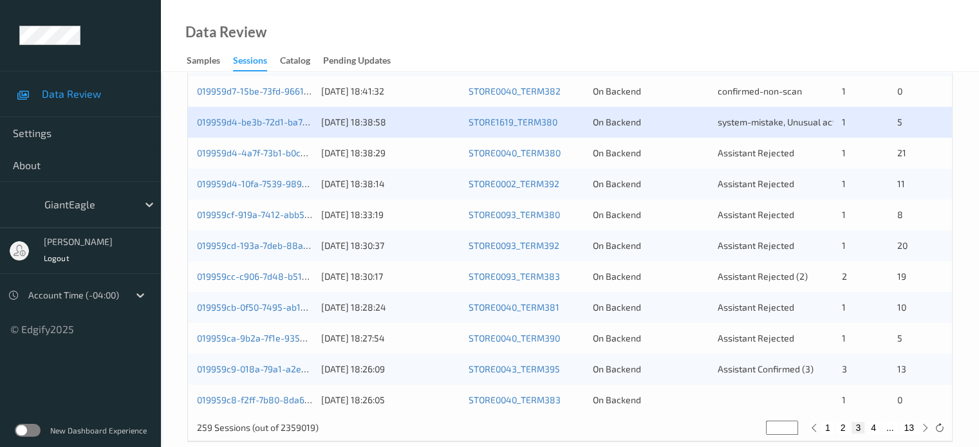
scroll to position [601, 0]
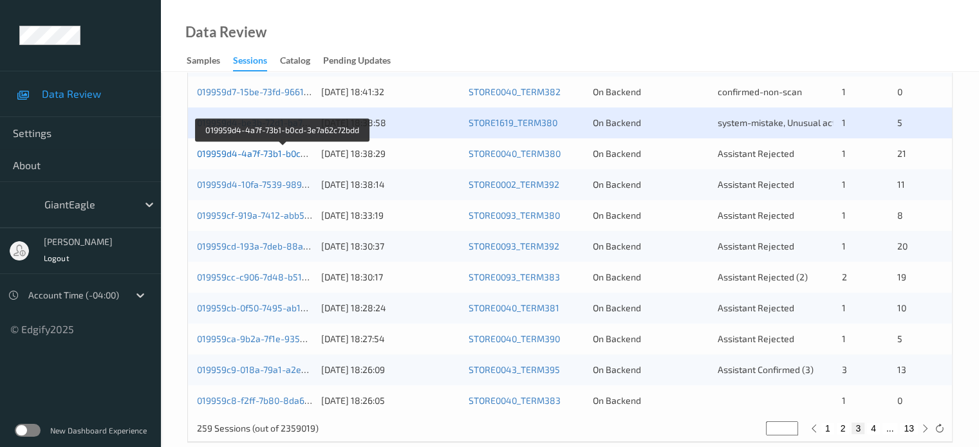
click at [234, 151] on link "019959d4-4a7f-73b1-b0cd-3e7a62c72bdd" at bounding box center [283, 153] width 172 height 11
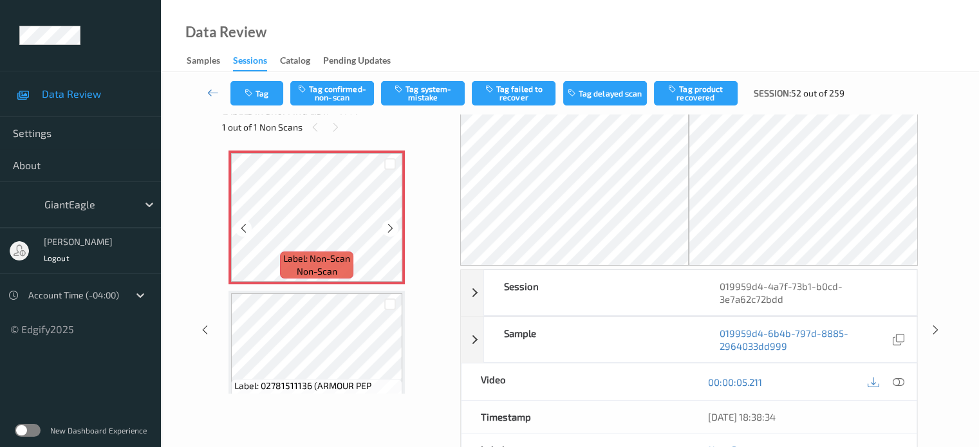
scroll to position [20, 0]
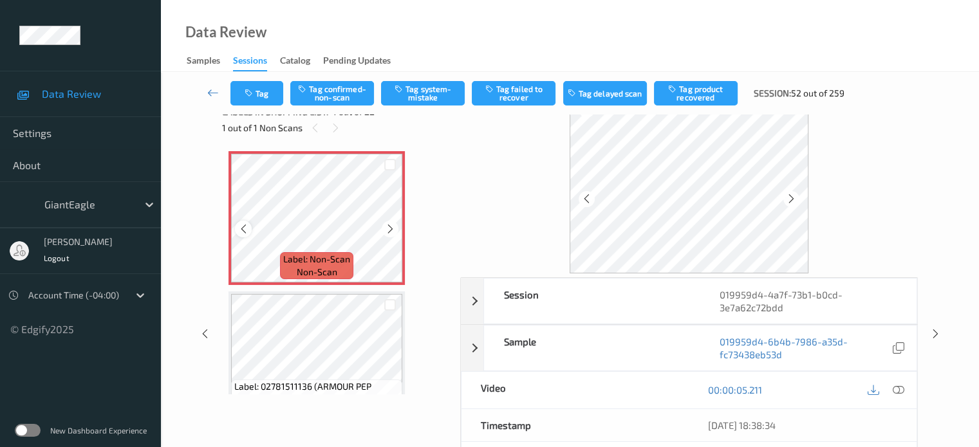
click at [239, 234] on icon at bounding box center [243, 229] width 11 height 12
click at [897, 387] on icon at bounding box center [898, 390] width 12 height 12
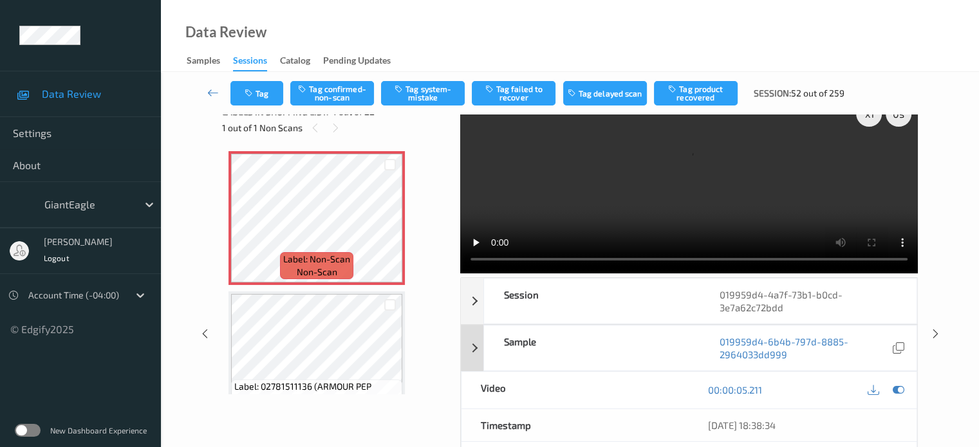
scroll to position [0, 0]
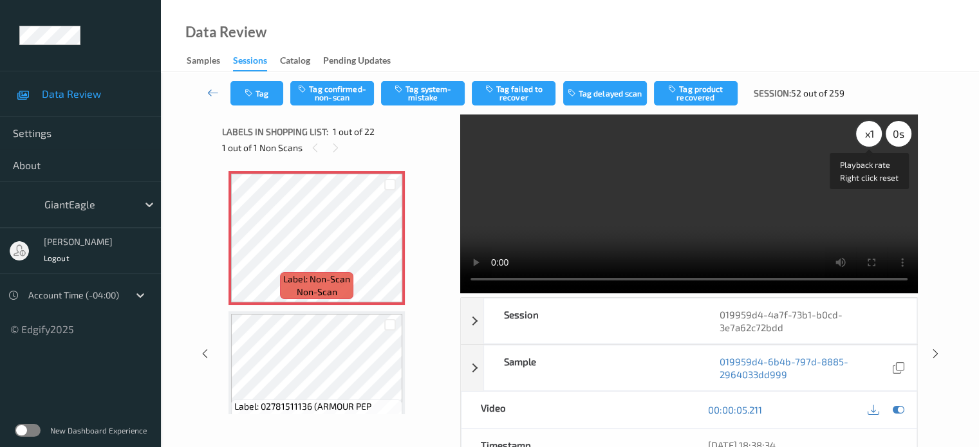
click at [862, 141] on div "x 1" at bounding box center [869, 134] width 26 height 26
click at [872, 138] on div "x 2" at bounding box center [869, 134] width 26 height 26
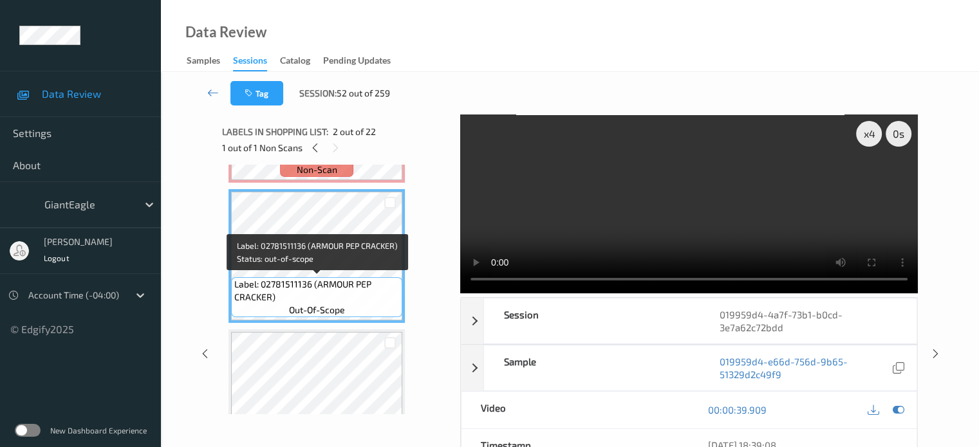
scroll to position [121, 0]
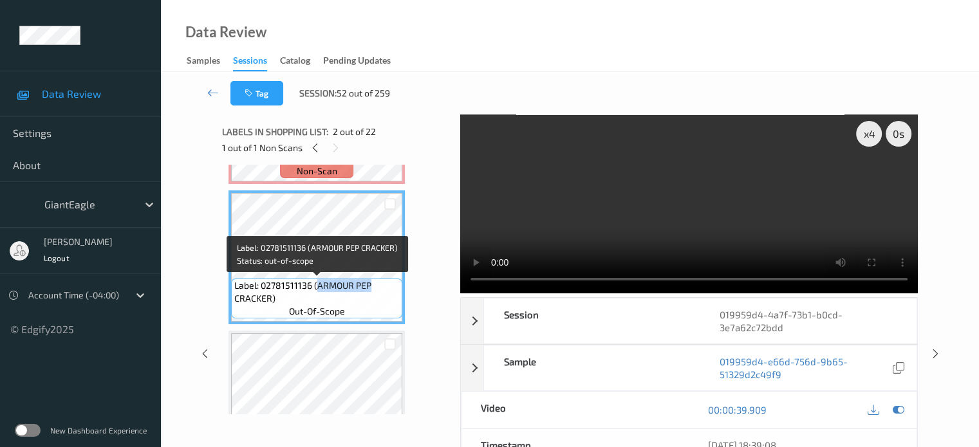
drag, startPoint x: 316, startPoint y: 286, endPoint x: 374, endPoint y: 285, distance: 57.9
click at [374, 285] on span "Label: 02781511136 (ARMOUR PEP CRACKER)" at bounding box center [316, 292] width 165 height 26
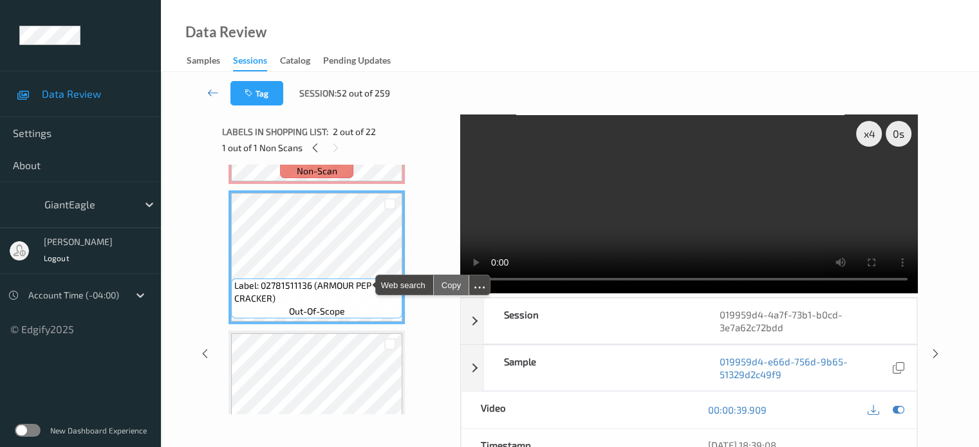
click at [456, 287] on div "Copy" at bounding box center [451, 284] width 35 height 19
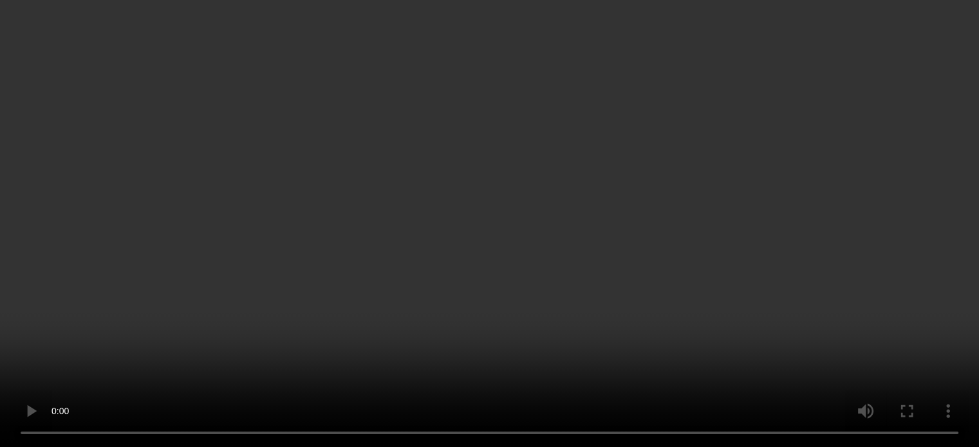
scroll to position [2597, 0]
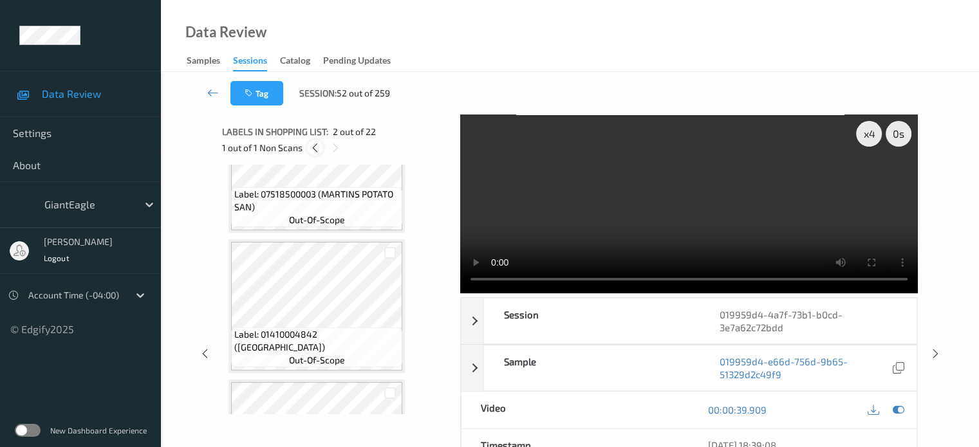
click at [309, 147] on div at bounding box center [315, 148] width 16 height 16
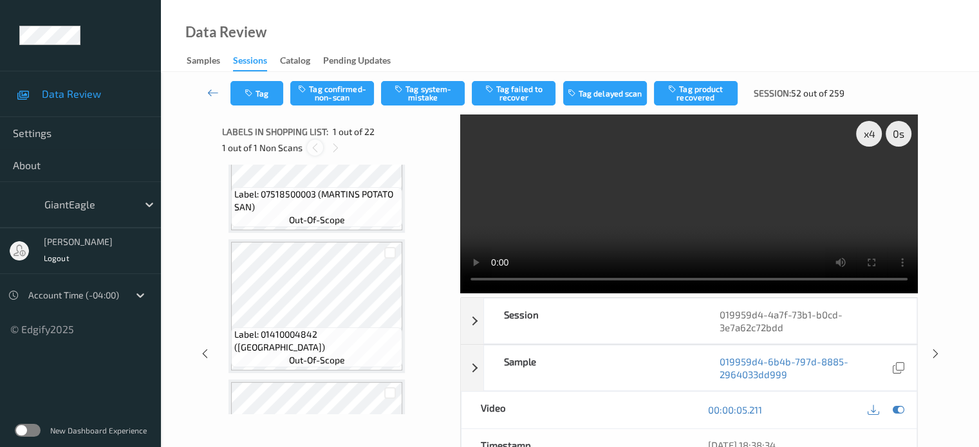
scroll to position [6, 0]
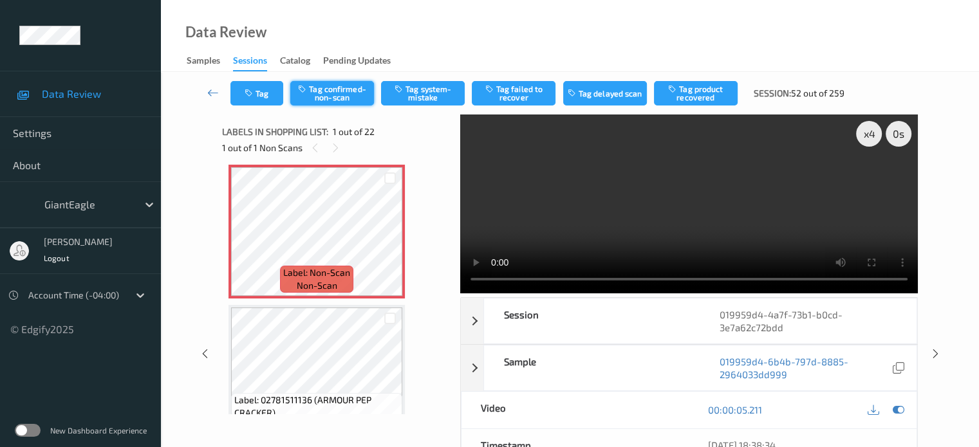
click at [347, 97] on button "Tag confirmed-non-scan" at bounding box center [332, 93] width 84 height 24
click at [532, 97] on button "Tag failed to recover" at bounding box center [514, 93] width 84 height 24
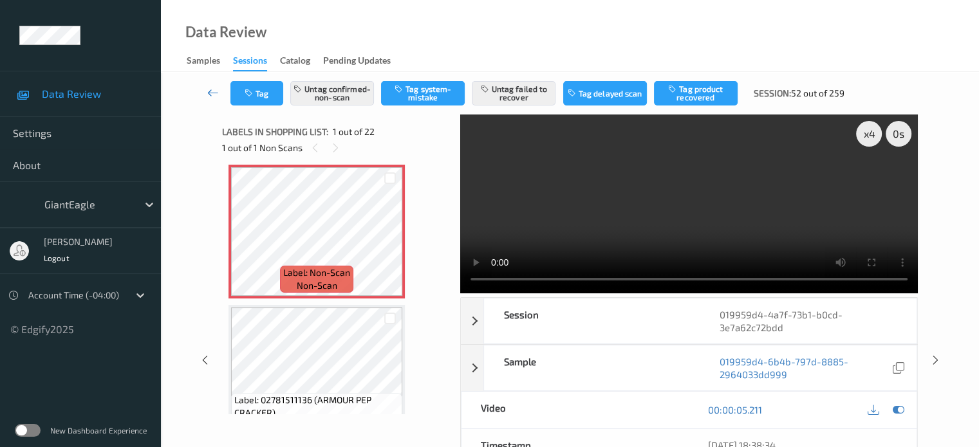
click at [209, 95] on icon at bounding box center [213, 92] width 12 height 13
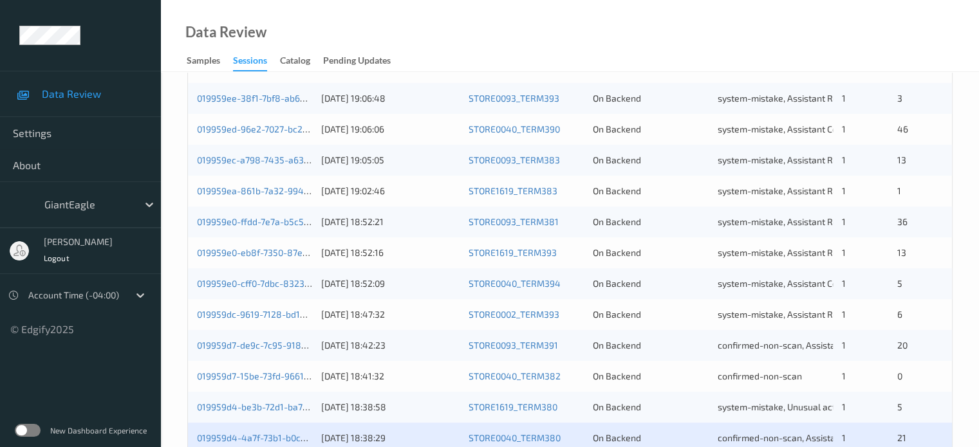
scroll to position [622, 0]
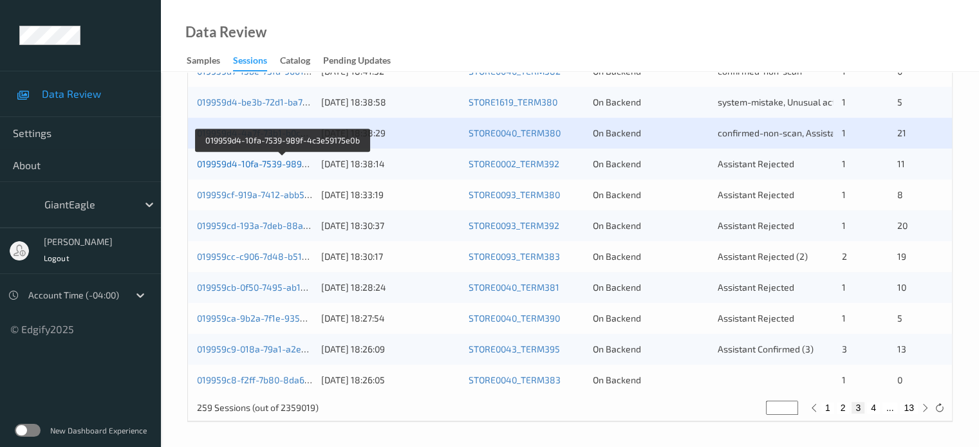
click at [256, 162] on link "019959d4-10fa-7539-989f-4c3e59175e0b" at bounding box center [283, 163] width 172 height 11
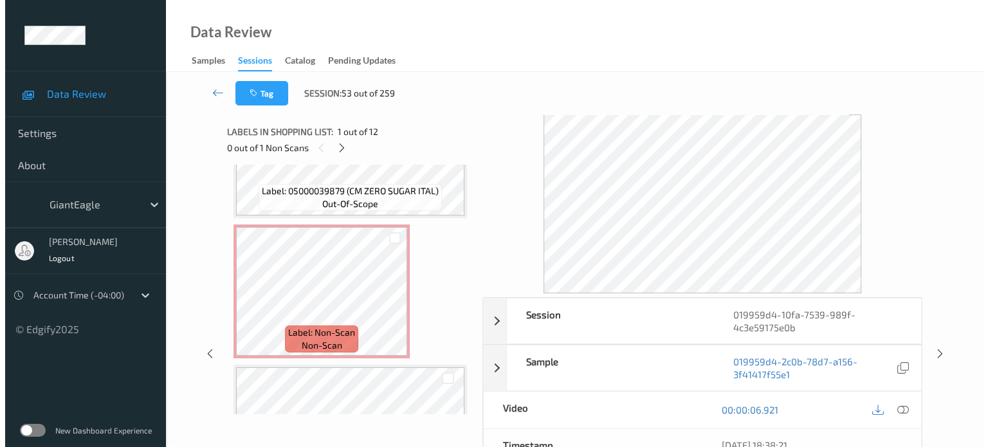
scroll to position [929, 0]
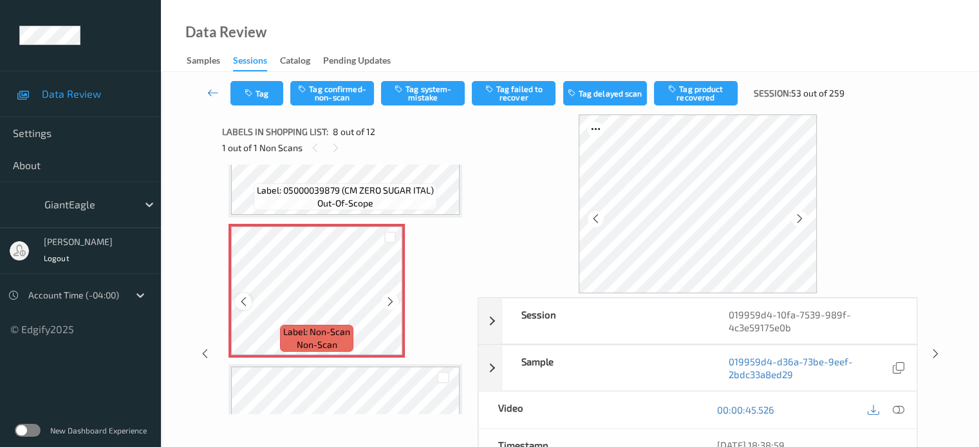
click at [246, 309] on div at bounding box center [243, 301] width 16 height 16
click at [900, 414] on icon at bounding box center [898, 410] width 12 height 12
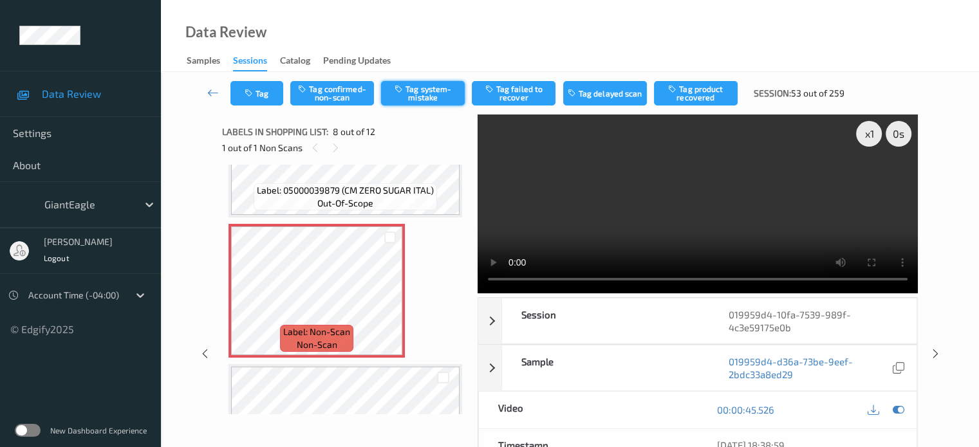
click at [400, 93] on icon "button" at bounding box center [399, 88] width 11 height 9
click at [253, 99] on button "Tag" at bounding box center [256, 93] width 53 height 24
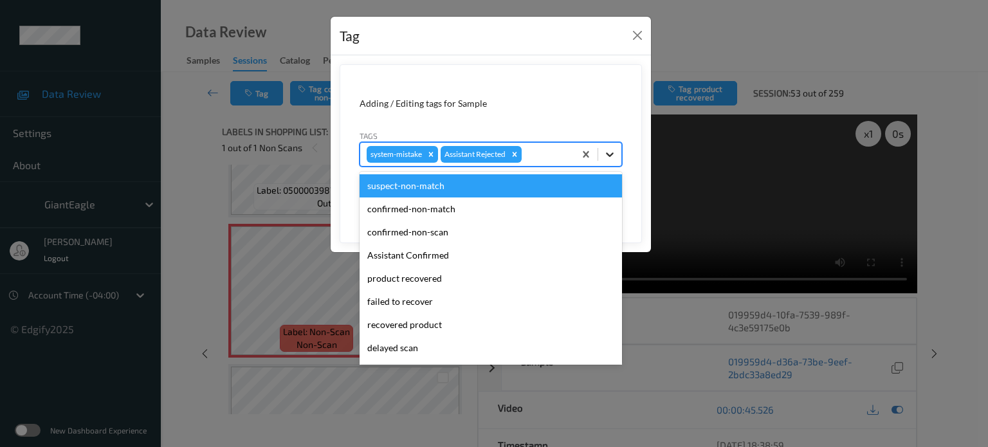
click at [608, 156] on icon at bounding box center [610, 154] width 13 height 13
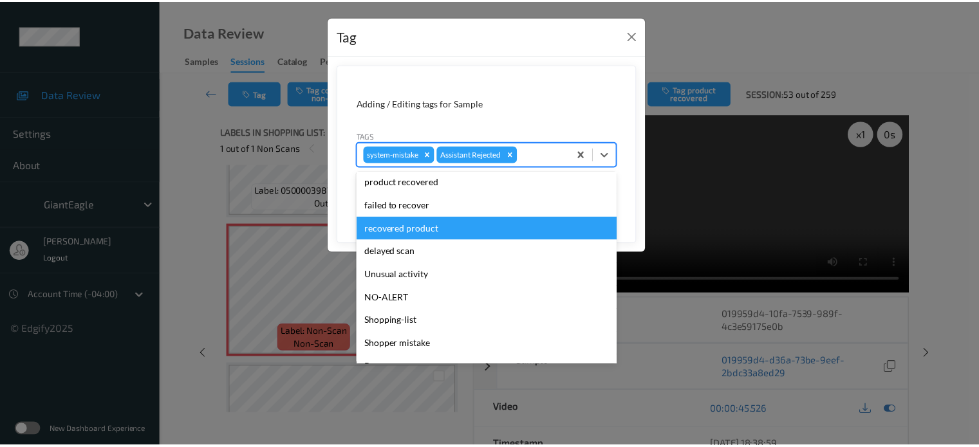
scroll to position [107, 0]
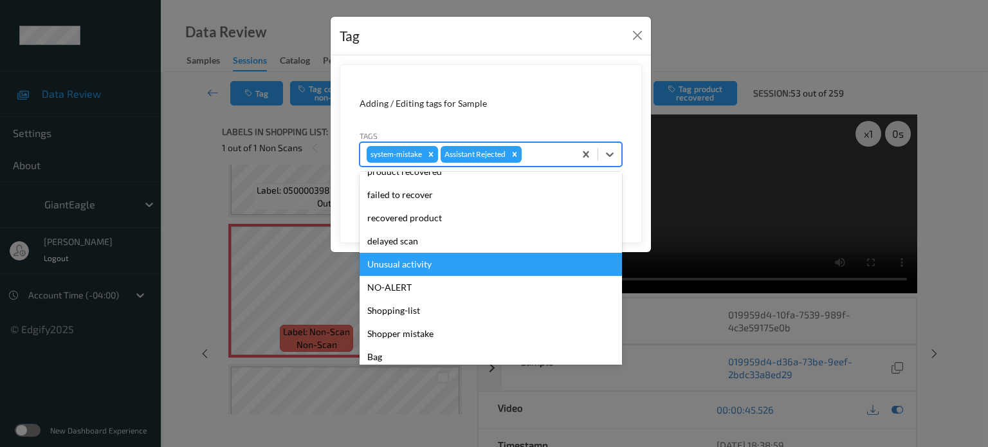
click at [391, 268] on div "Unusual activity" at bounding box center [491, 264] width 263 height 23
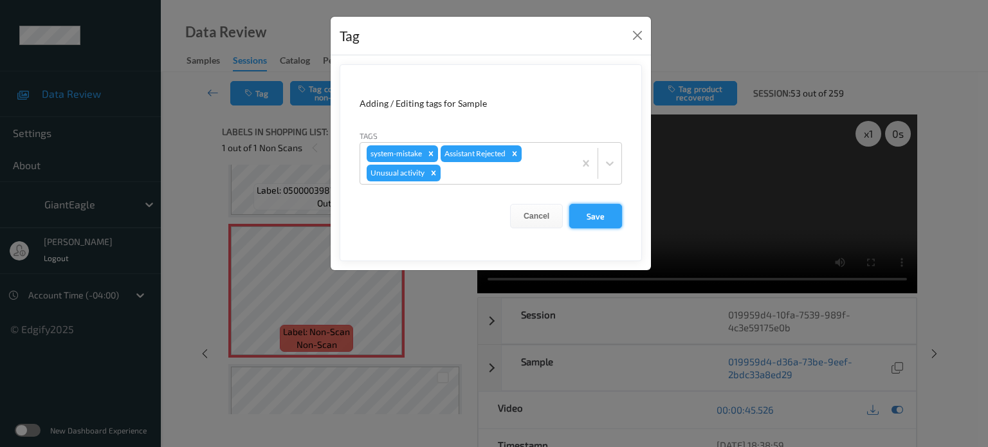
click at [596, 217] on button "Save" at bounding box center [595, 216] width 53 height 24
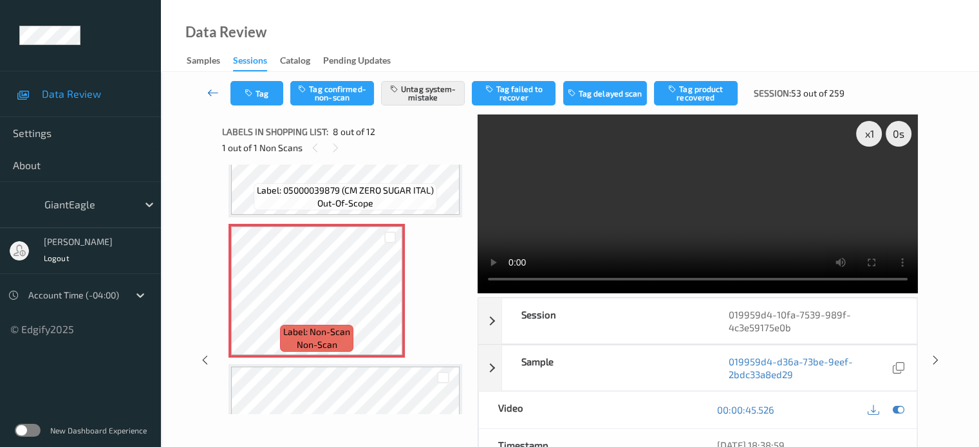
click at [214, 90] on icon at bounding box center [213, 92] width 12 height 13
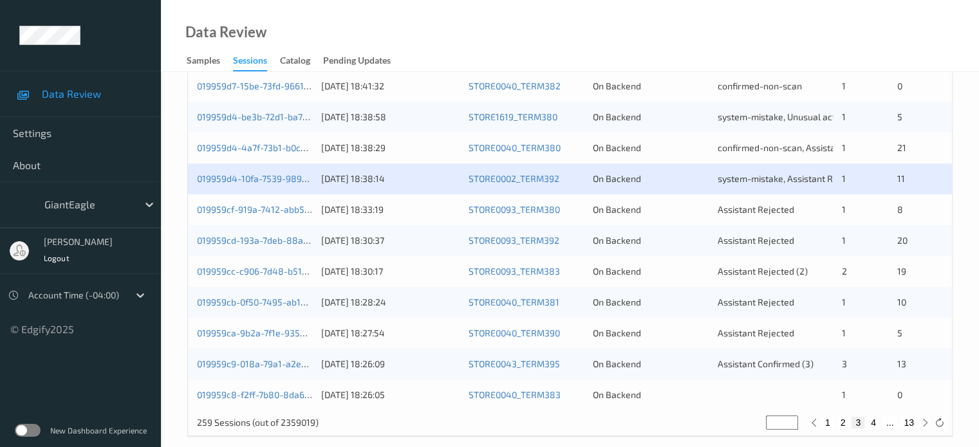
scroll to position [622, 0]
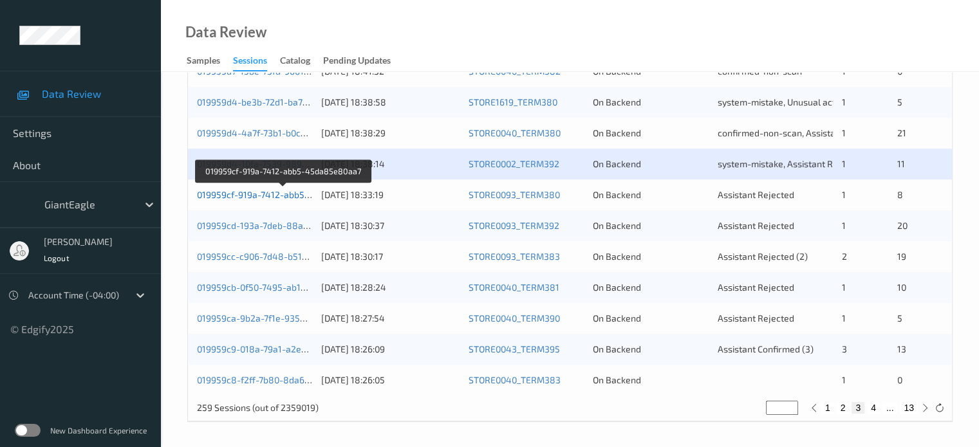
click at [239, 199] on link "019959cf-919a-7412-abb5-45da85e80aa7" at bounding box center [284, 194] width 174 height 11
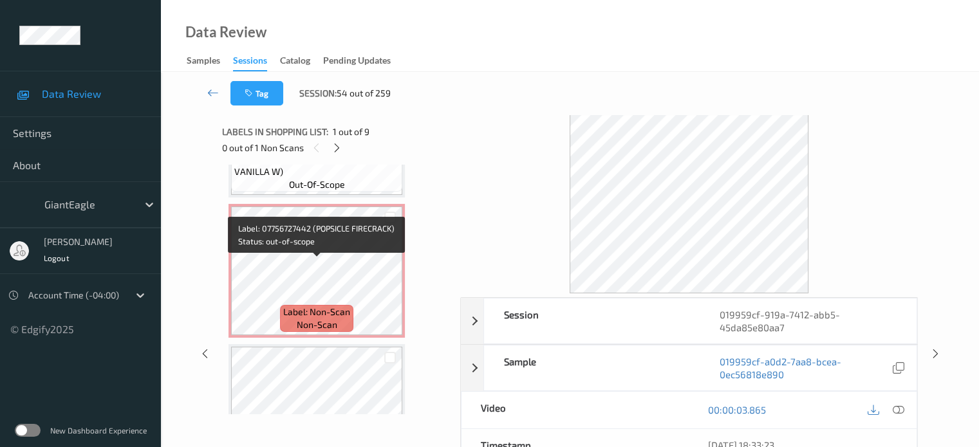
scroll to position [669, 0]
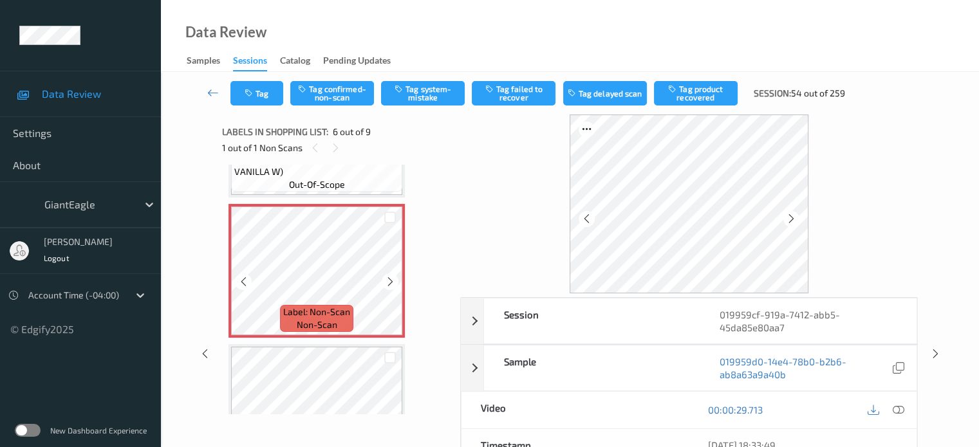
click at [240, 282] on icon at bounding box center [243, 282] width 11 height 12
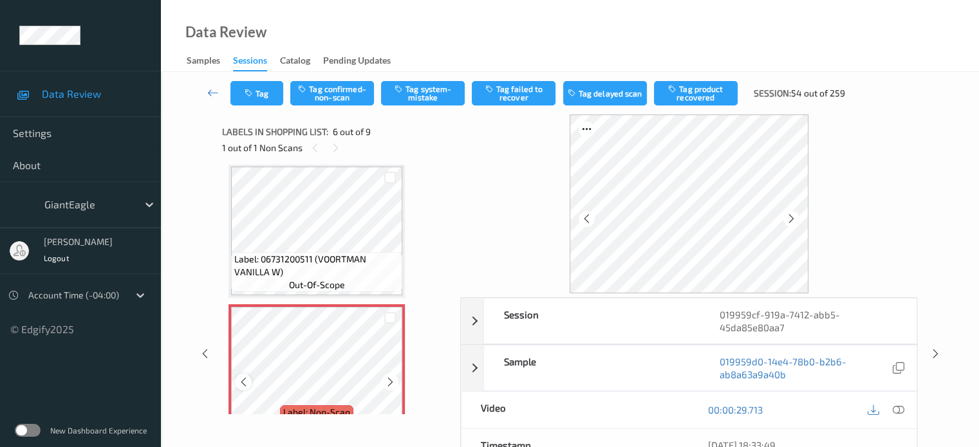
scroll to position [563, 0]
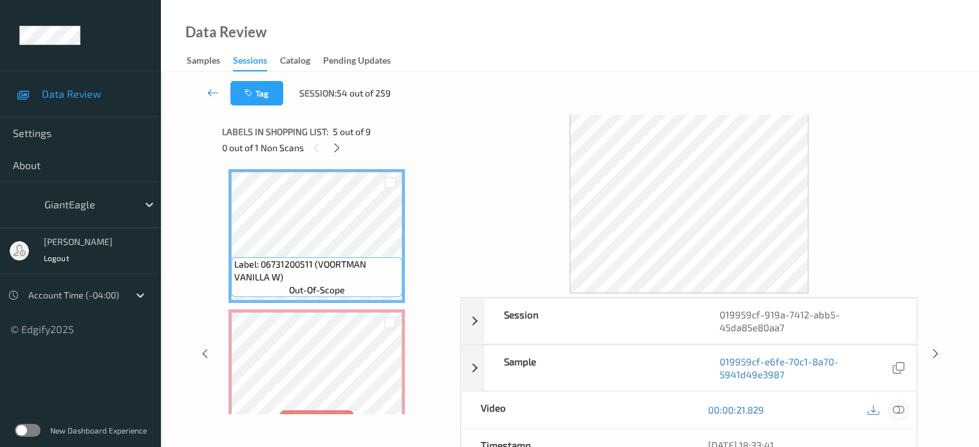
click at [901, 407] on icon at bounding box center [898, 410] width 12 height 12
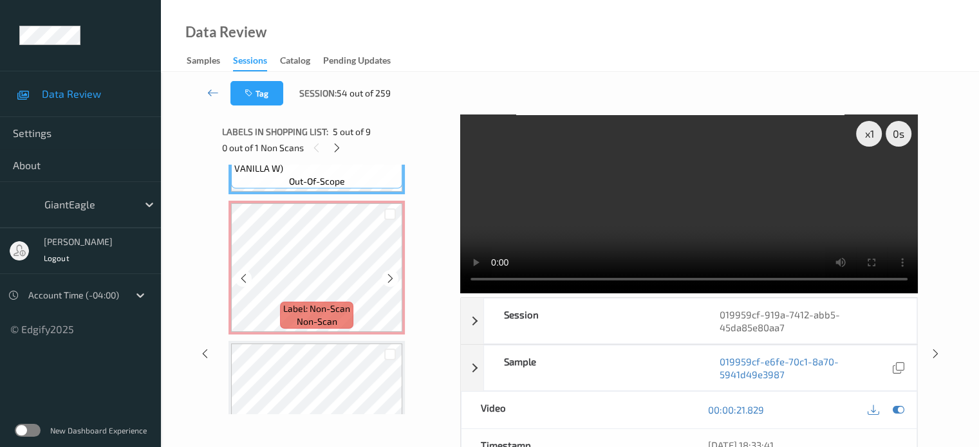
scroll to position [673, 0]
click at [867, 133] on div "x 1" at bounding box center [869, 134] width 26 height 26
click at [333, 150] on icon at bounding box center [336, 148] width 11 height 12
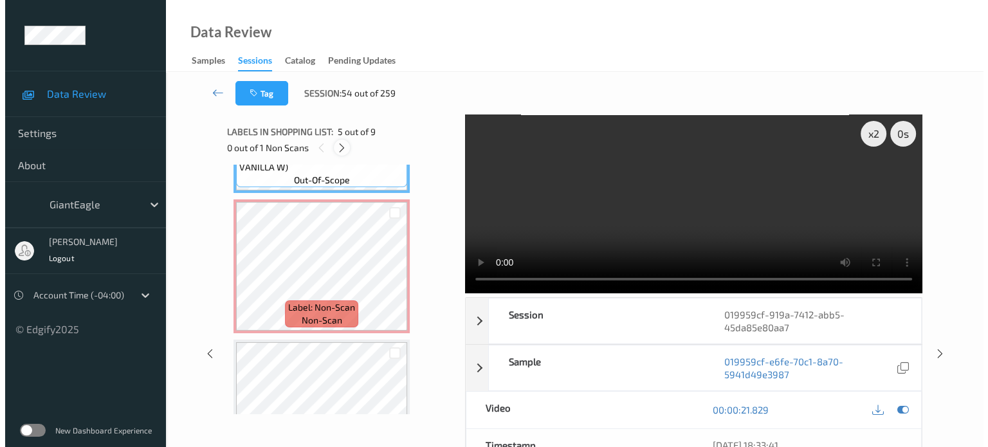
scroll to position [568, 0]
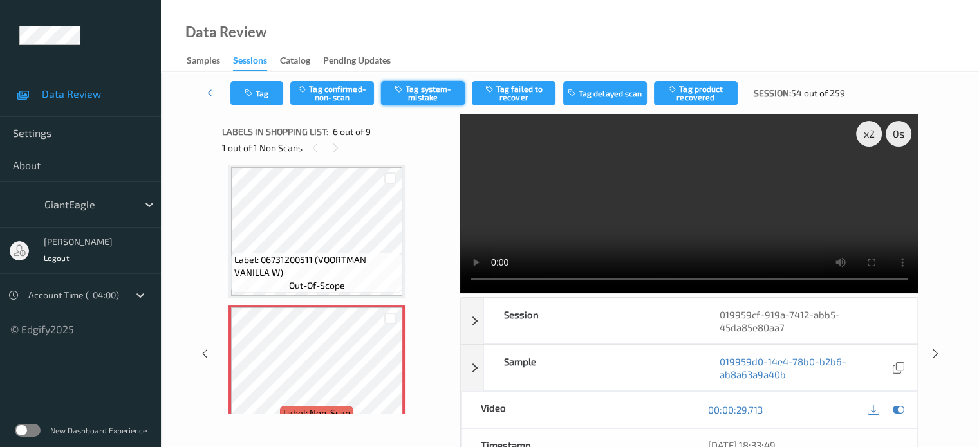
click at [432, 90] on button "Tag system-mistake" at bounding box center [423, 93] width 84 height 24
click at [266, 95] on button "Tag" at bounding box center [256, 93] width 53 height 24
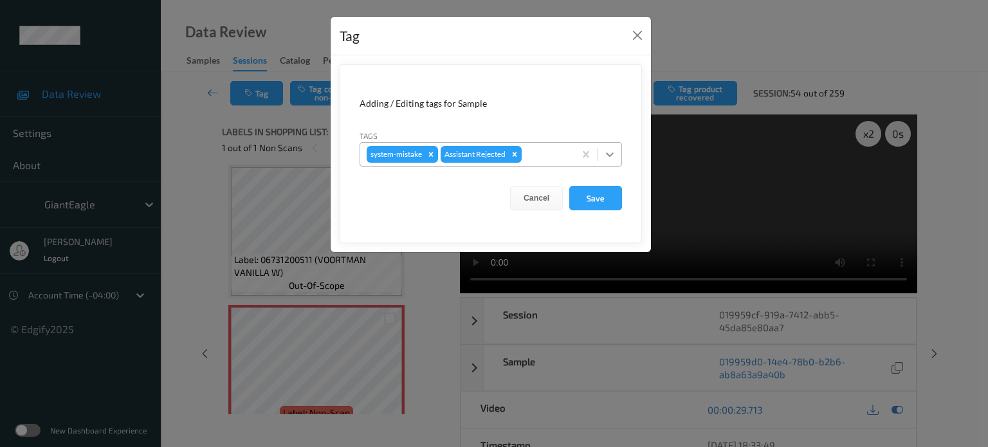
click at [610, 151] on icon at bounding box center [610, 154] width 13 height 13
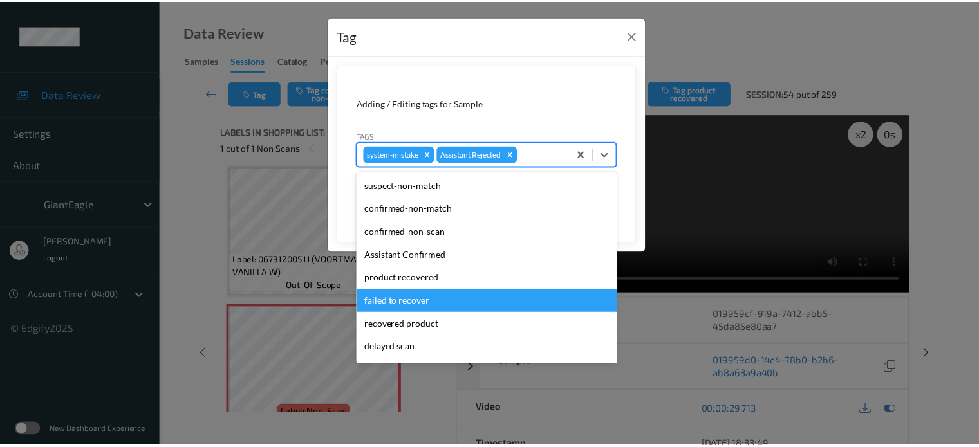
scroll to position [136, 0]
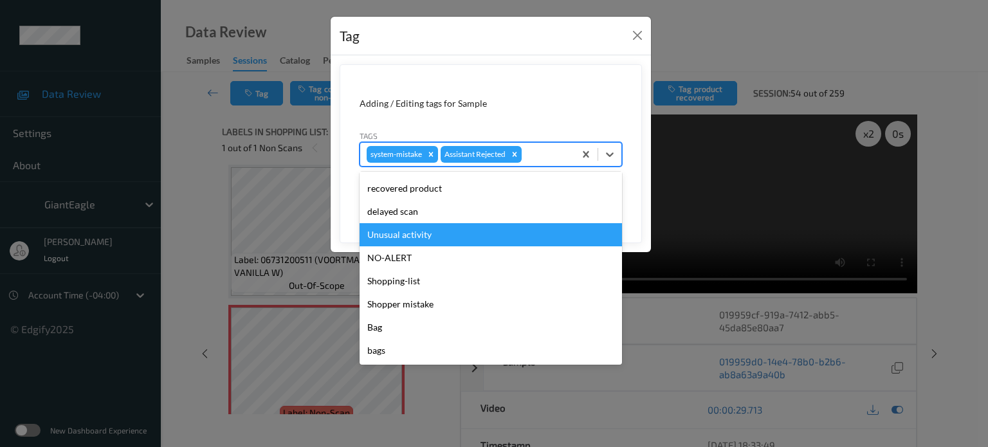
click at [409, 234] on div "Unusual activity" at bounding box center [491, 234] width 263 height 23
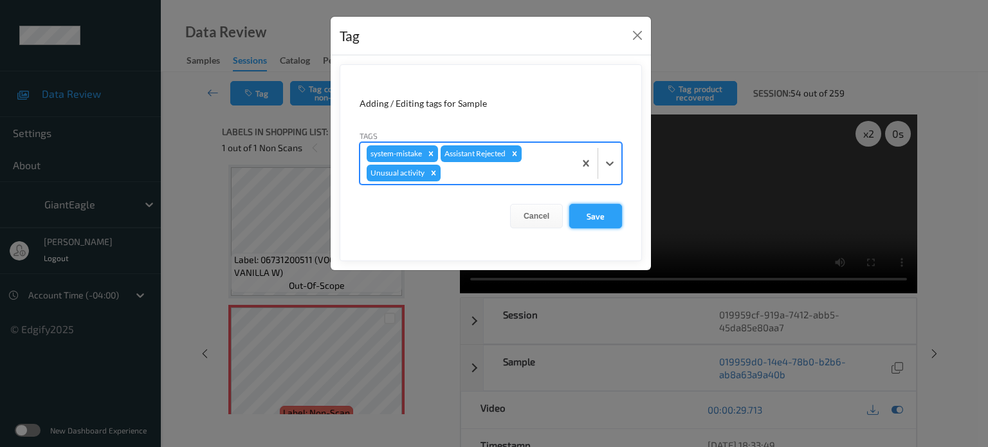
click at [605, 209] on button "Save" at bounding box center [595, 216] width 53 height 24
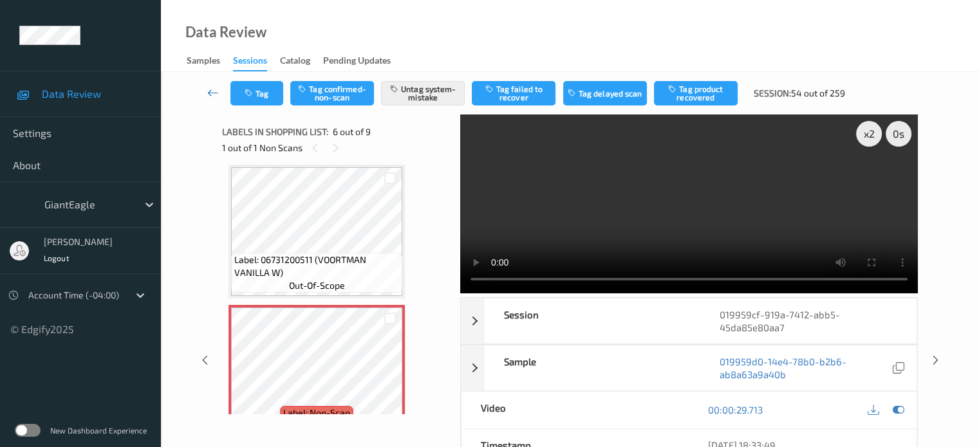
click at [213, 87] on icon at bounding box center [213, 92] width 12 height 13
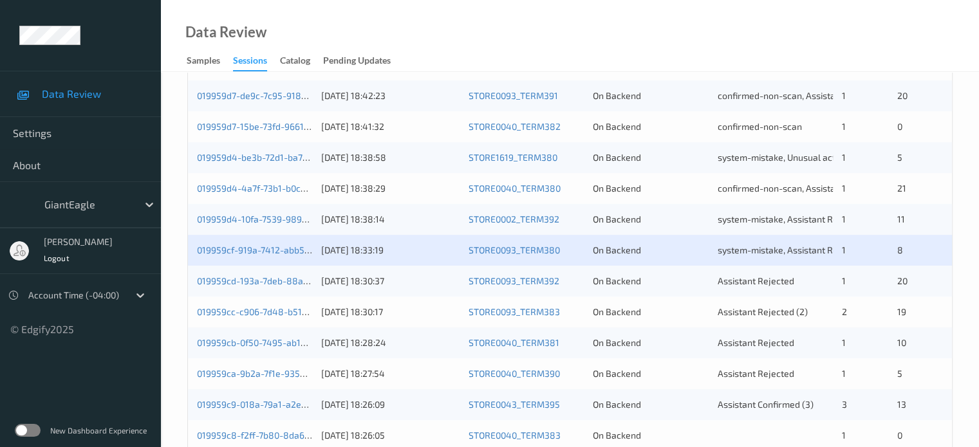
scroll to position [622, 0]
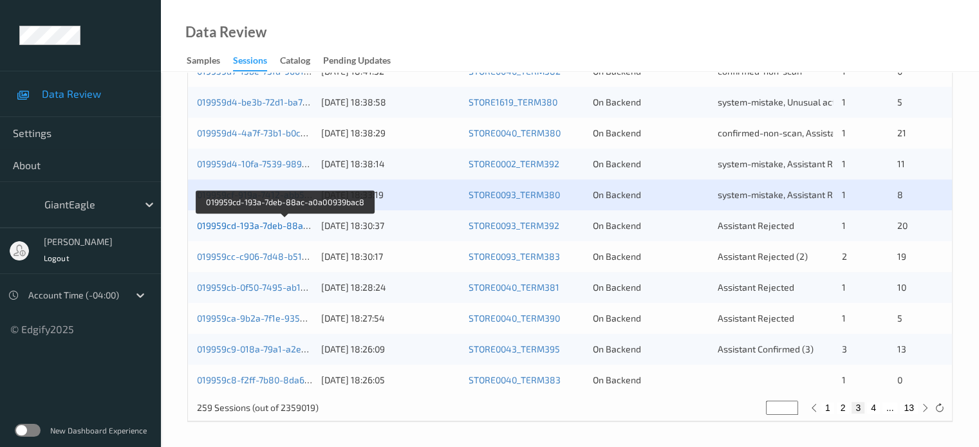
click at [259, 229] on link "019959cd-193a-7deb-88ac-a0a00939bac8" at bounding box center [285, 225] width 176 height 11
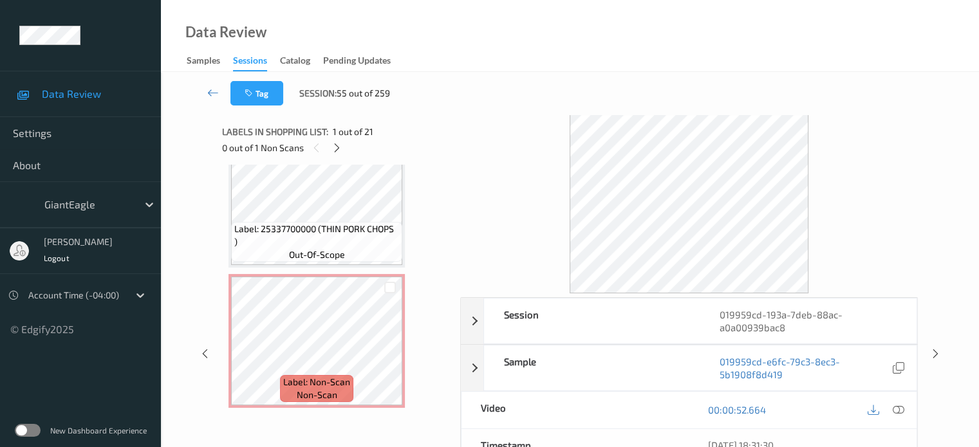
scroll to position [2702, 0]
click at [906, 409] on div at bounding box center [897, 409] width 17 height 17
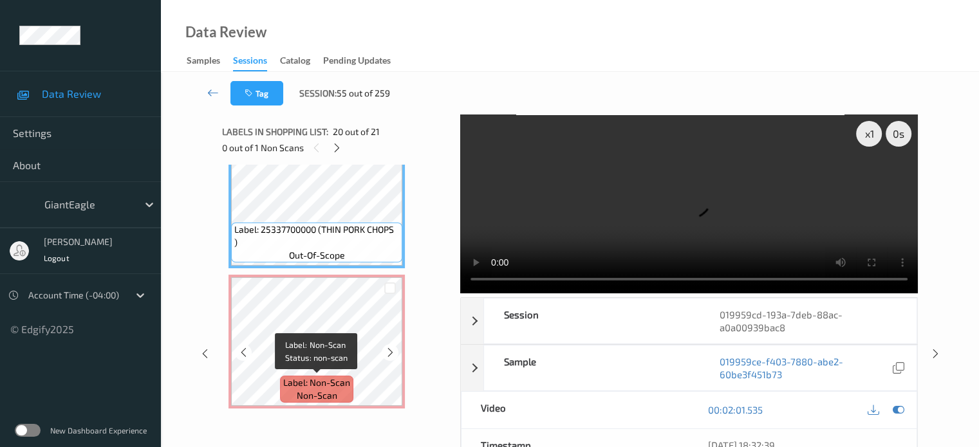
scroll to position [2702, 0]
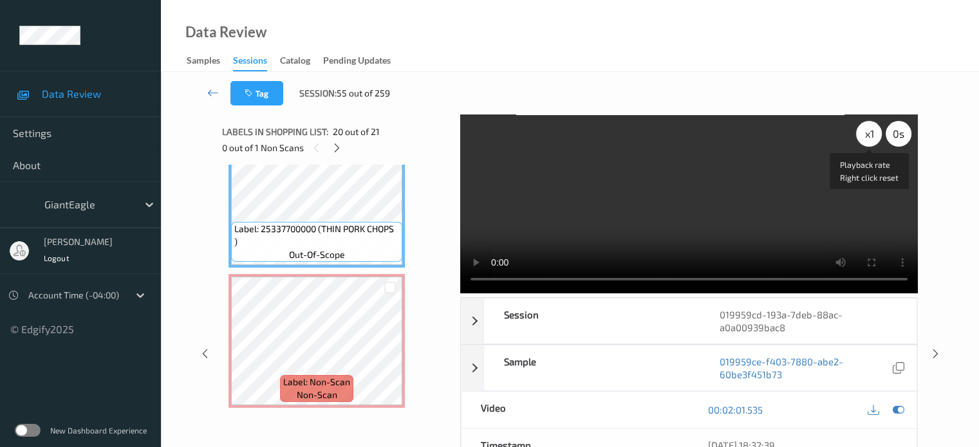
click at [868, 139] on div "x 1" at bounding box center [869, 134] width 26 height 26
click at [337, 149] on icon at bounding box center [336, 148] width 11 height 12
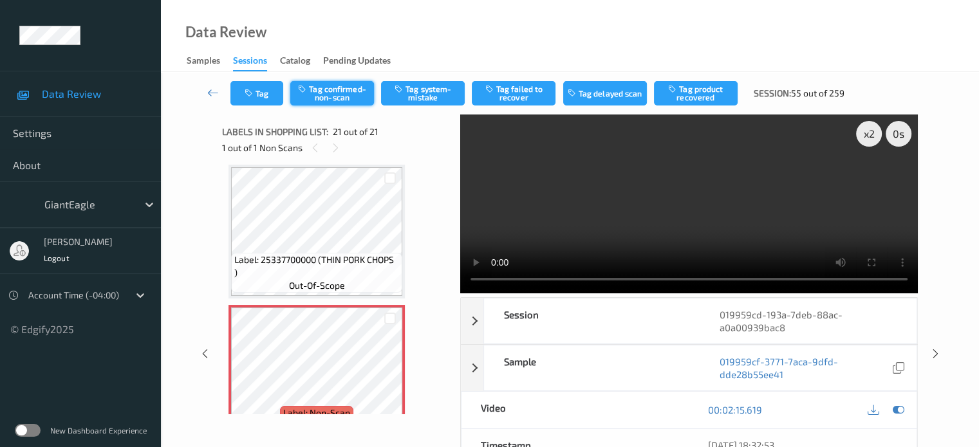
click at [336, 92] on button "Tag confirmed-non-scan" at bounding box center [332, 93] width 84 height 24
click at [528, 93] on button "Tag failed to recover" at bounding box center [514, 93] width 84 height 24
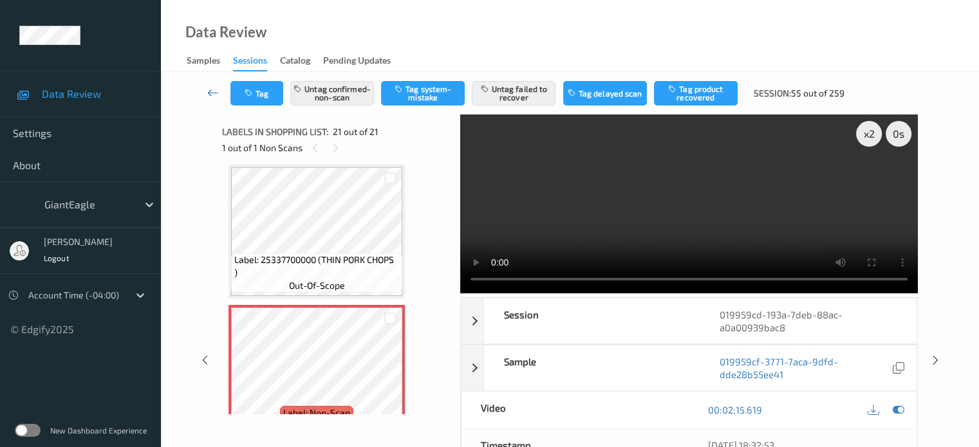
click at [216, 92] on icon at bounding box center [213, 92] width 12 height 13
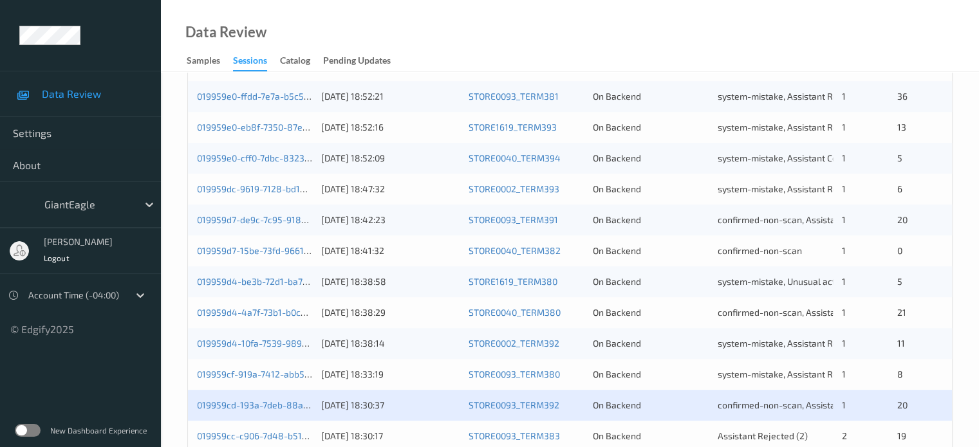
scroll to position [622, 0]
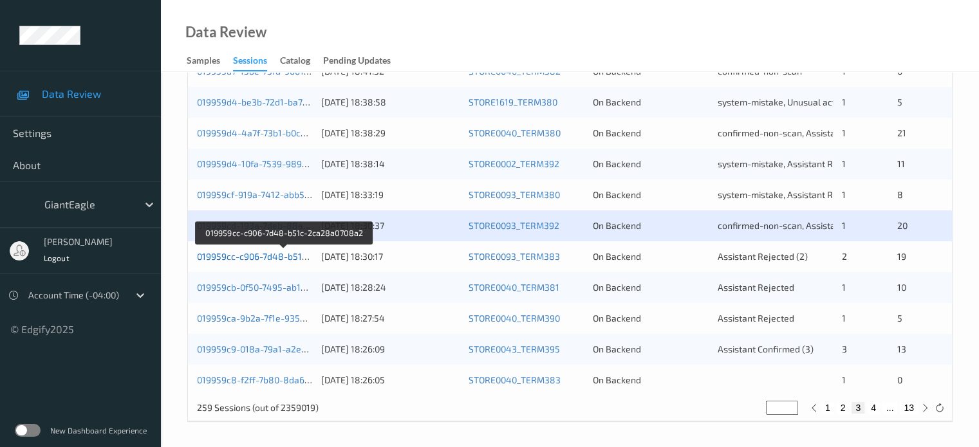
click at [264, 257] on link "019959cc-c906-7d48-b51c-2ca28a0708a2" at bounding box center [284, 256] width 175 height 11
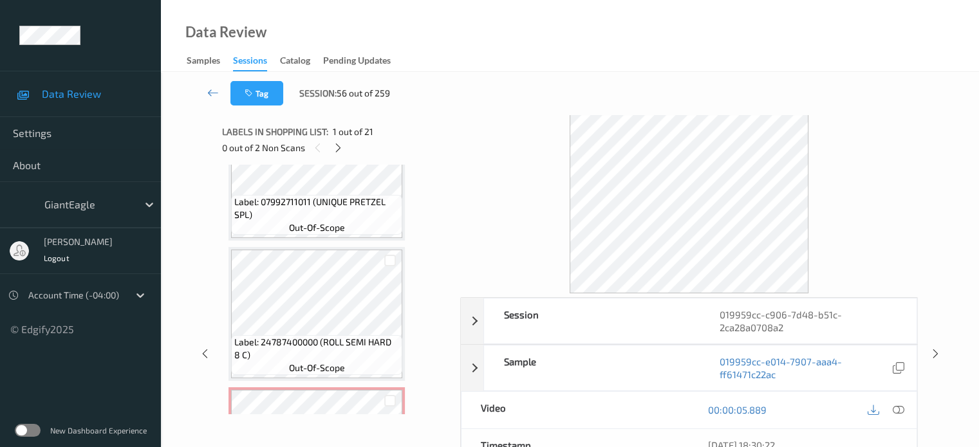
scroll to position [2419, 0]
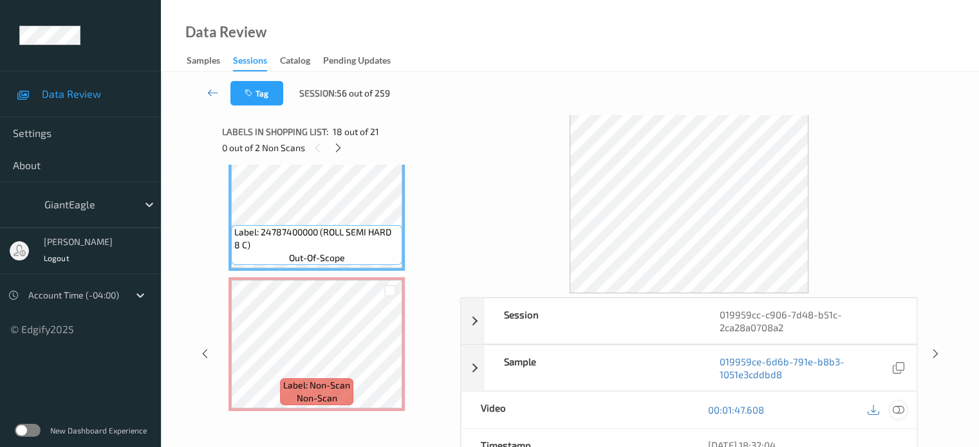
click at [901, 413] on icon at bounding box center [898, 410] width 12 height 12
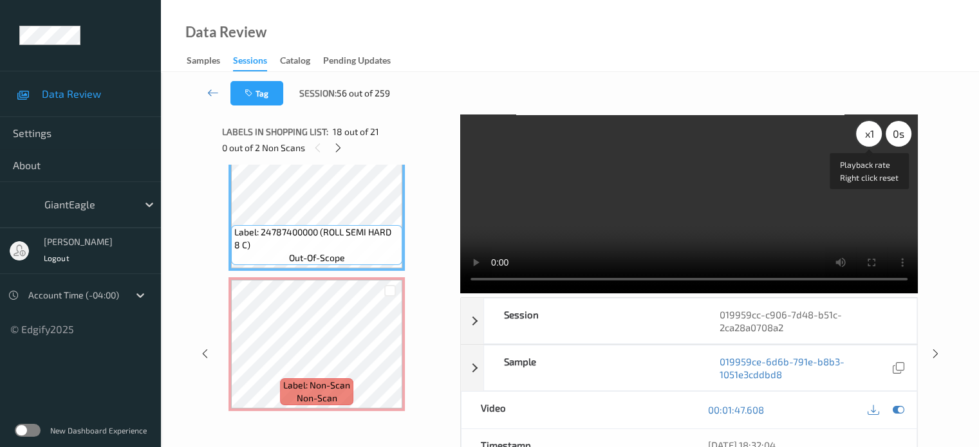
click at [863, 134] on div "x 1" at bounding box center [869, 134] width 26 height 26
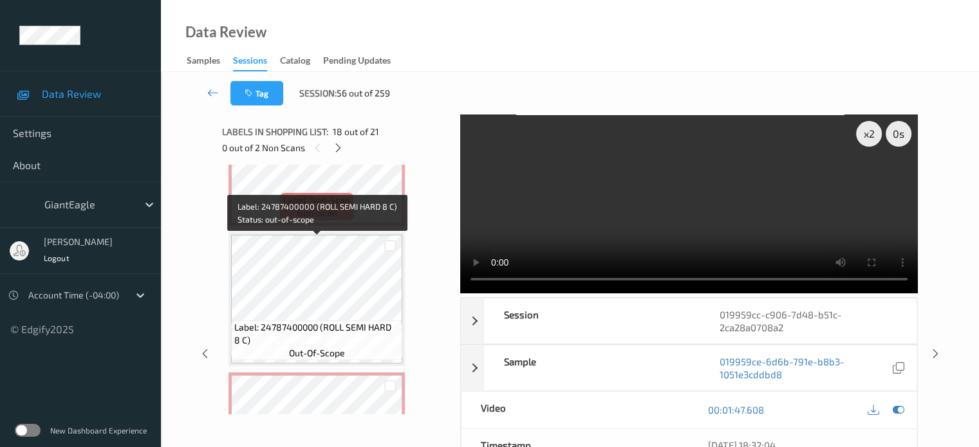
scroll to position [2605, 0]
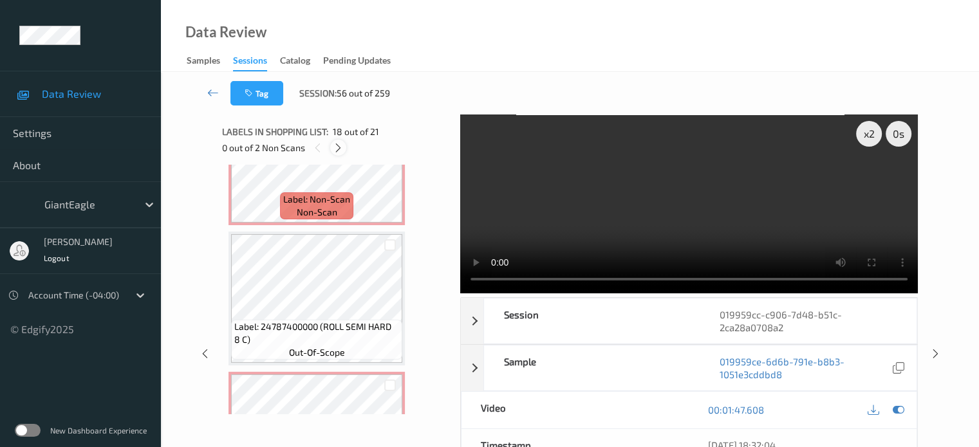
click at [340, 147] on icon at bounding box center [338, 148] width 11 height 12
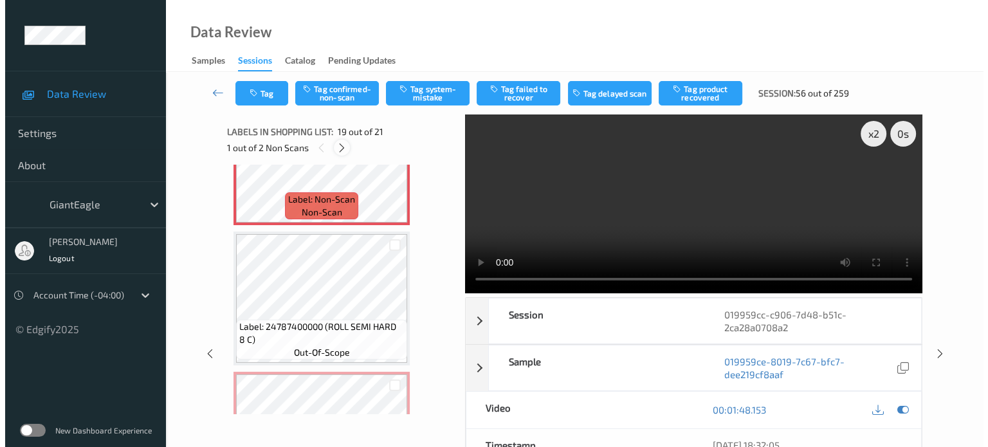
scroll to position [2391, 0]
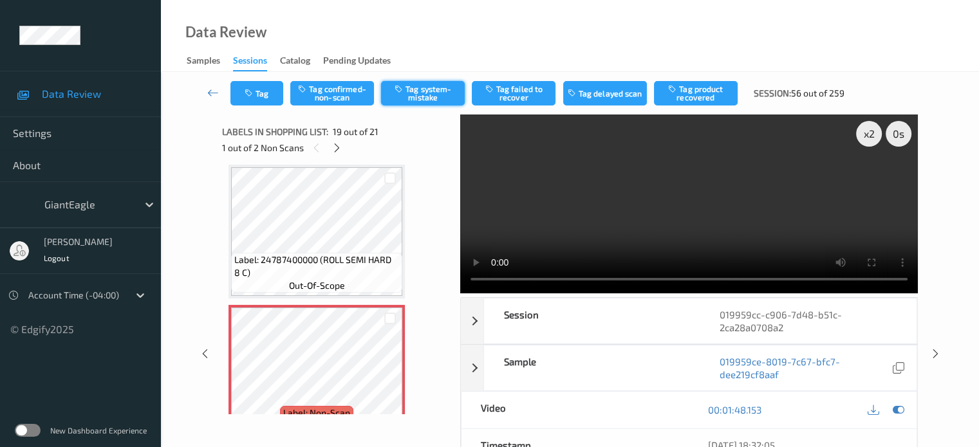
click at [419, 97] on button "Tag system-mistake" at bounding box center [423, 93] width 84 height 24
click at [265, 89] on button "Tag" at bounding box center [256, 93] width 53 height 24
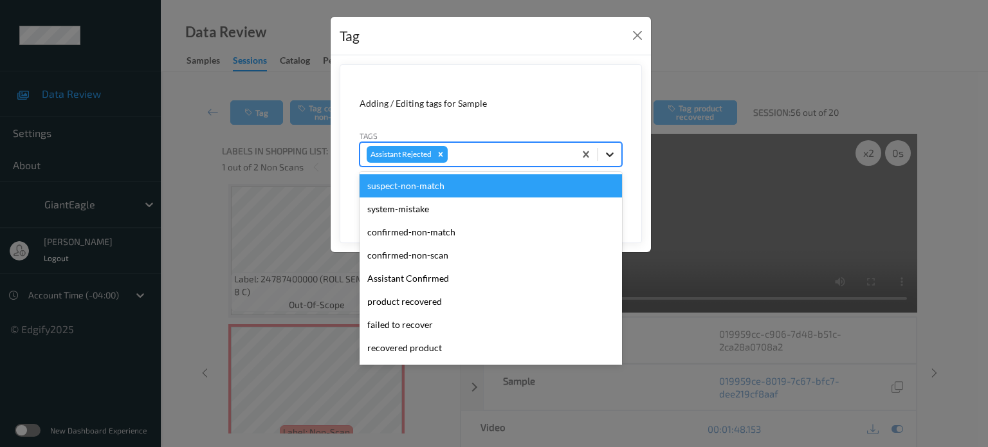
click at [606, 154] on icon at bounding box center [610, 154] width 13 height 13
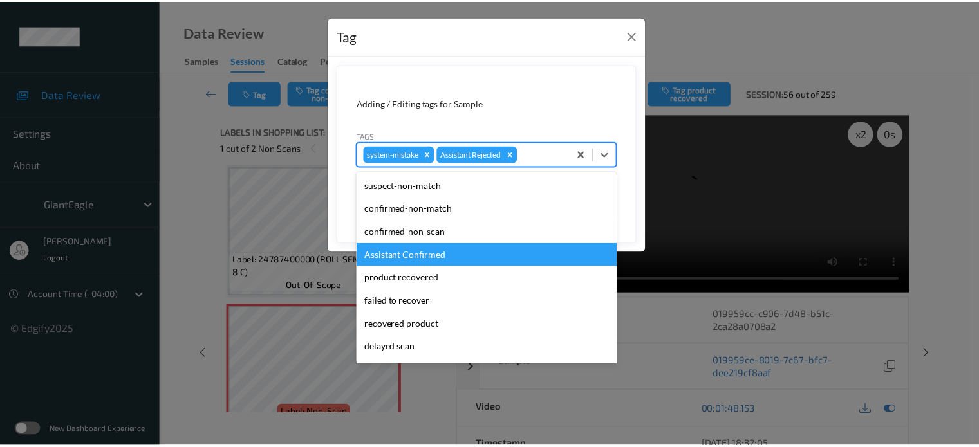
scroll to position [136, 0]
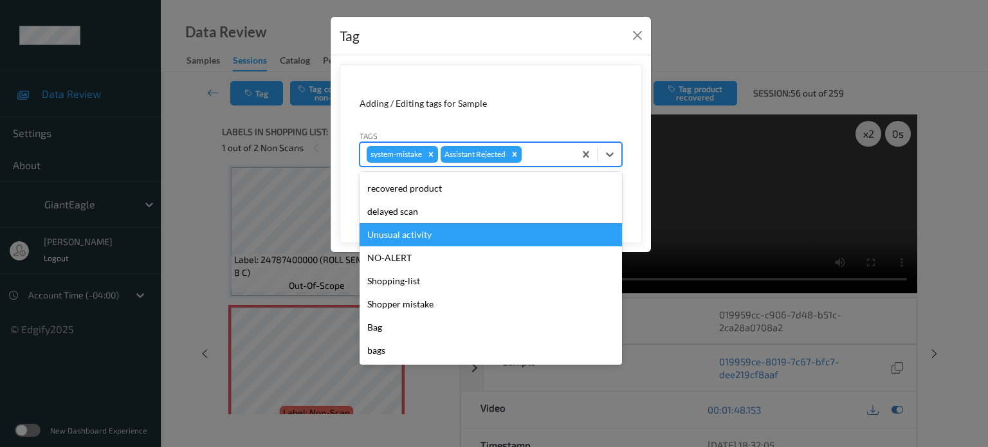
click at [399, 232] on div "Unusual activity" at bounding box center [491, 234] width 263 height 23
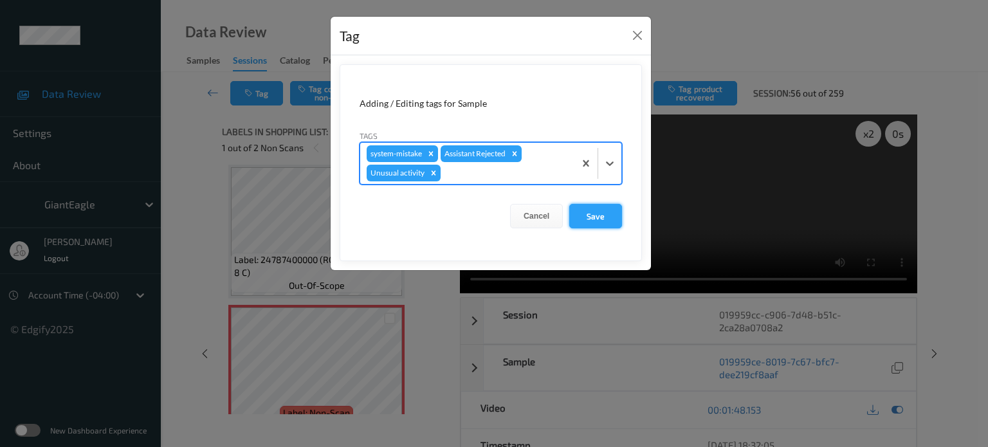
click at [601, 210] on button "Save" at bounding box center [595, 216] width 53 height 24
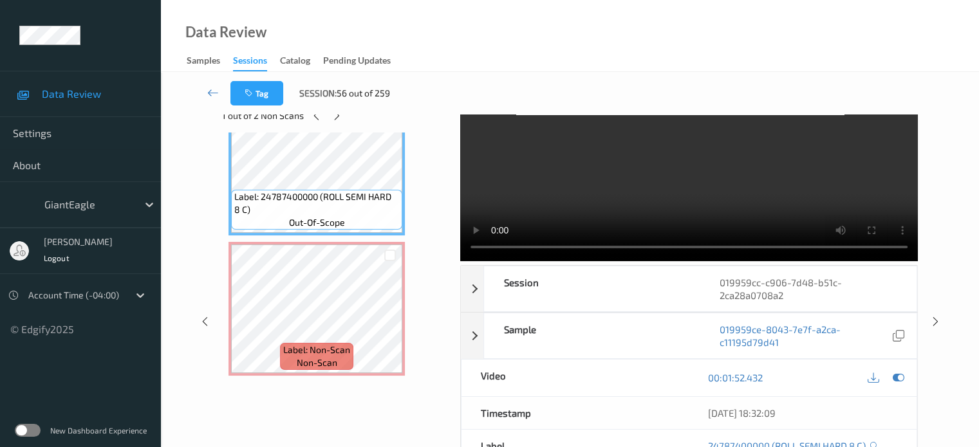
scroll to position [0, 0]
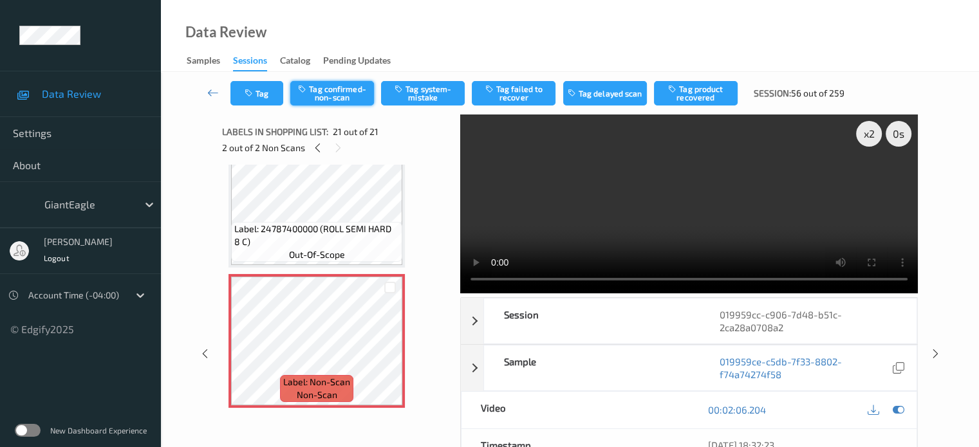
click at [337, 93] on button "Tag confirmed-non-scan" at bounding box center [332, 93] width 84 height 24
click at [517, 92] on button "Tag failed to recover" at bounding box center [514, 93] width 84 height 24
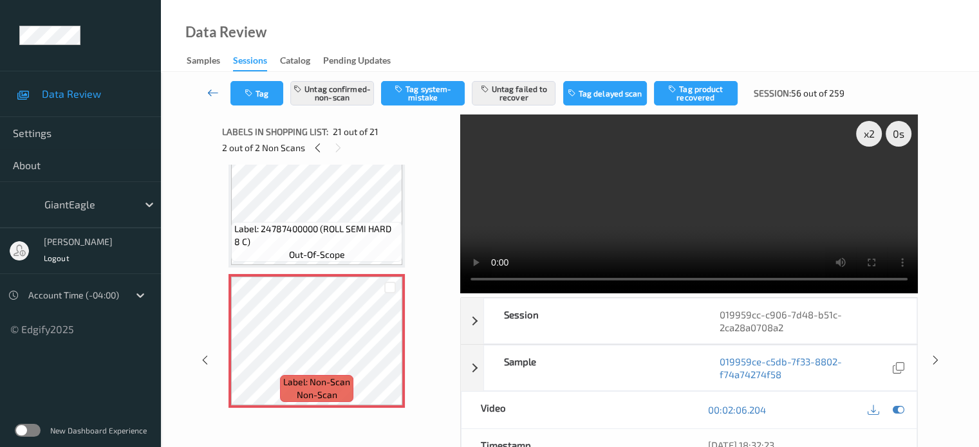
click at [207, 89] on icon at bounding box center [213, 92] width 12 height 13
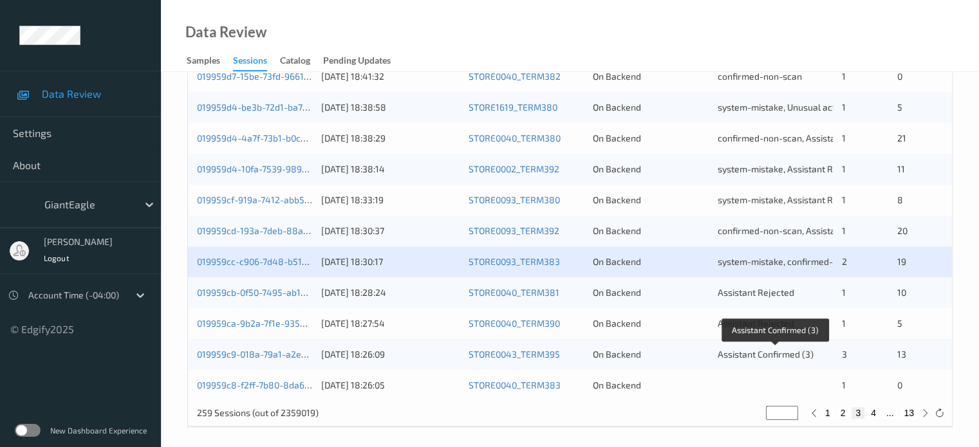
scroll to position [622, 0]
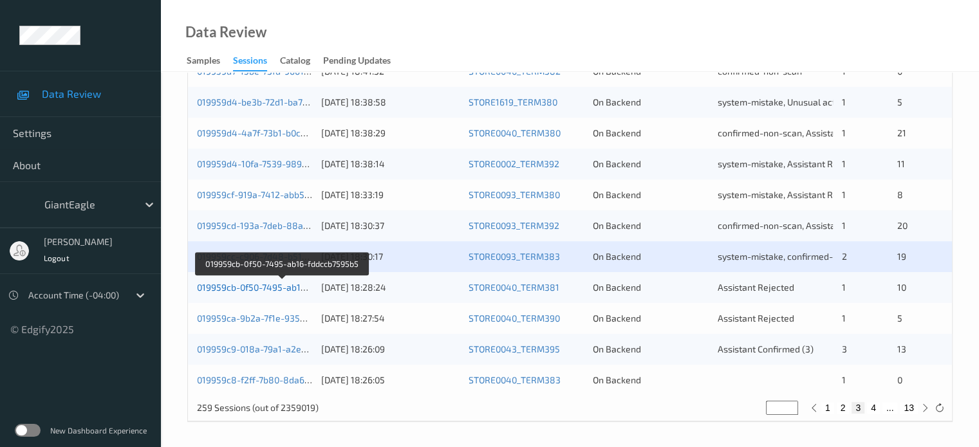
click at [247, 288] on link "019959cb-0f50-7495-ab16-fddccb7595b5" at bounding box center [282, 287] width 171 height 11
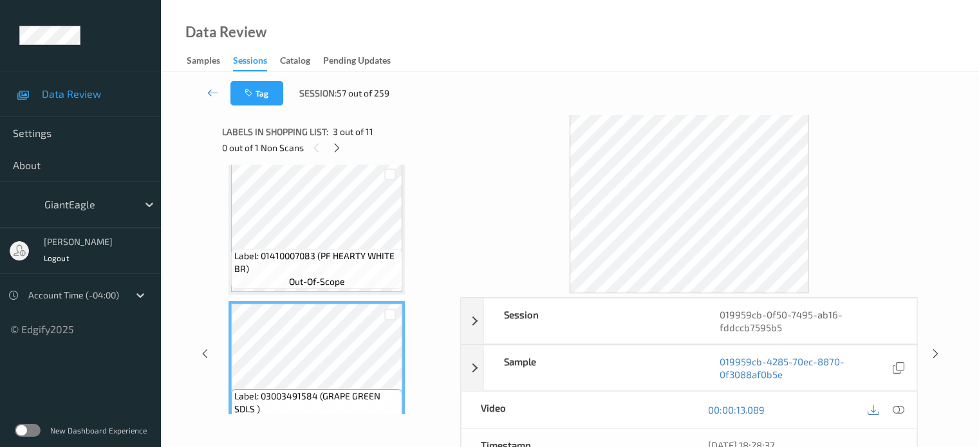
scroll to position [134, 0]
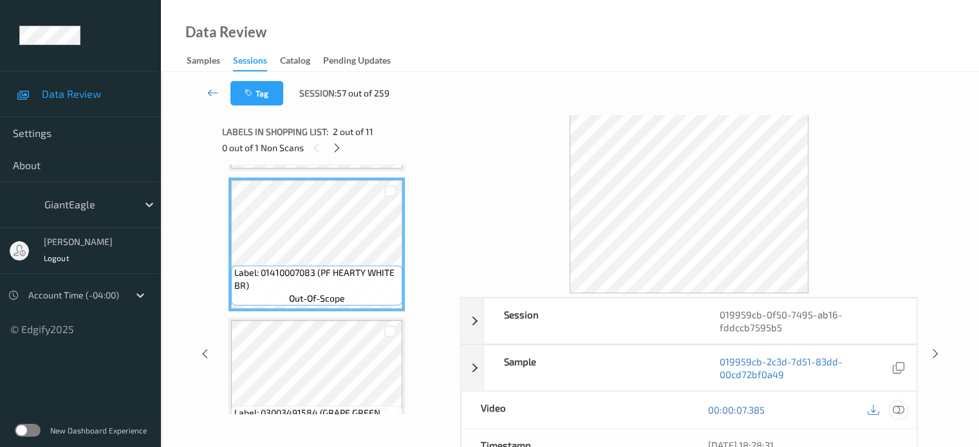
click at [896, 409] on icon at bounding box center [898, 410] width 12 height 12
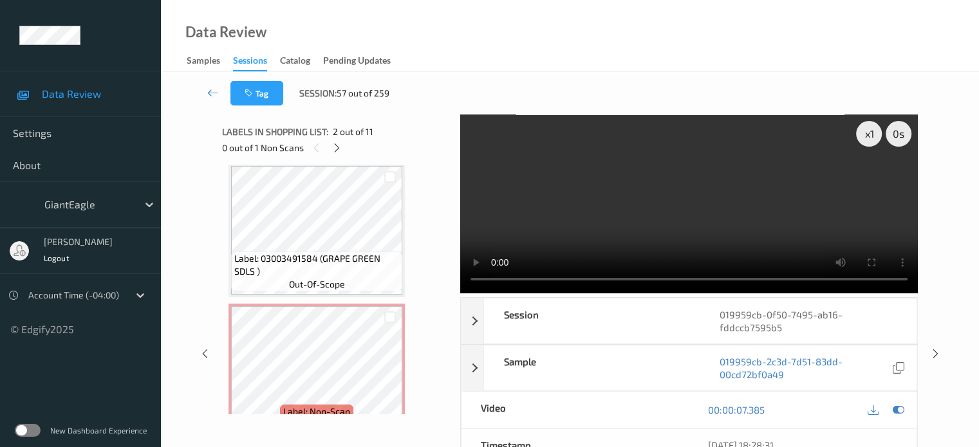
scroll to position [295, 0]
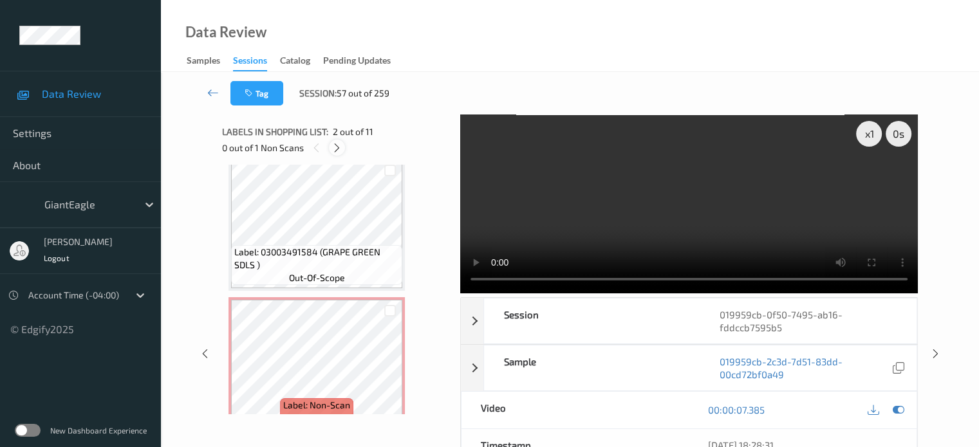
click at [339, 146] on icon at bounding box center [336, 148] width 11 height 12
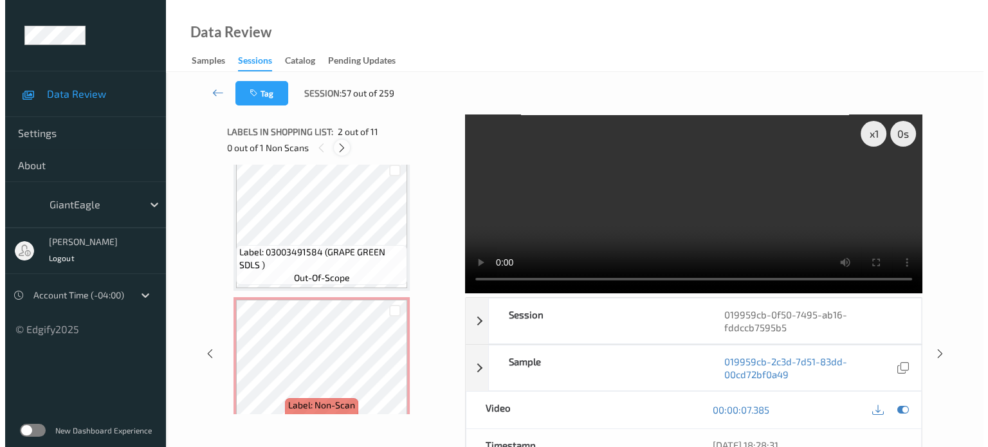
scroll to position [287, 0]
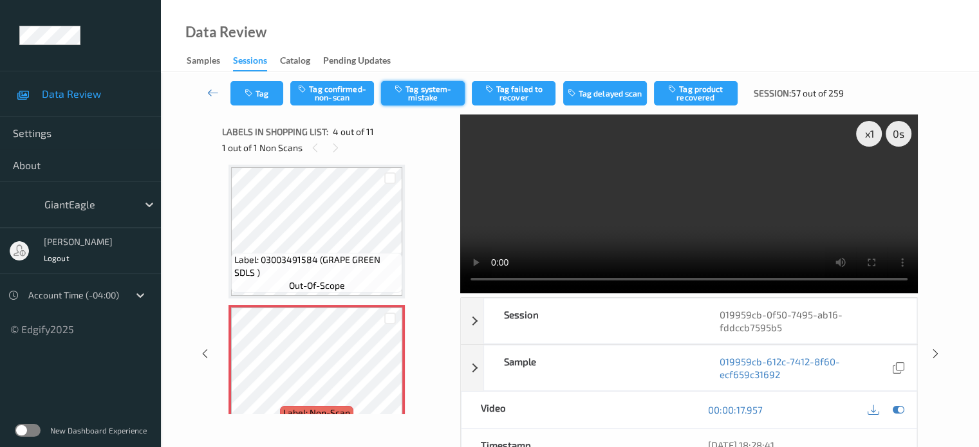
click at [434, 91] on button "Tag system-mistake" at bounding box center [423, 93] width 84 height 24
click at [267, 85] on button "Tag" at bounding box center [256, 93] width 53 height 24
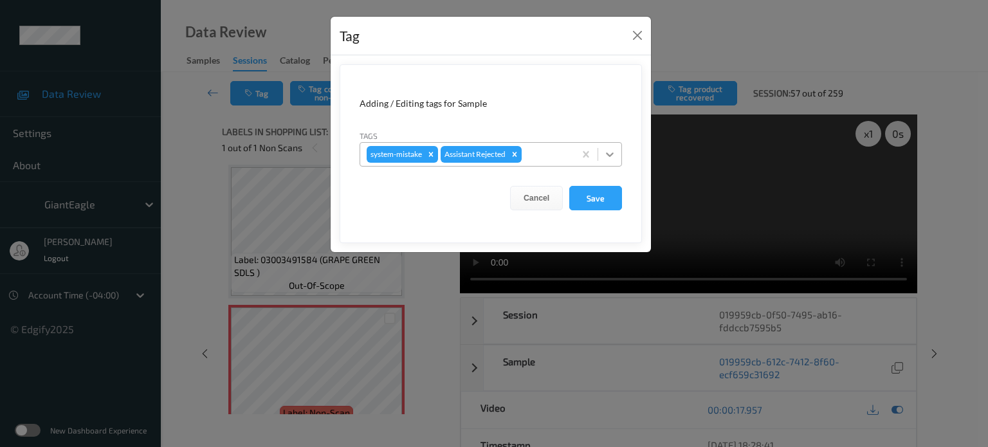
click at [614, 151] on icon at bounding box center [610, 154] width 13 height 13
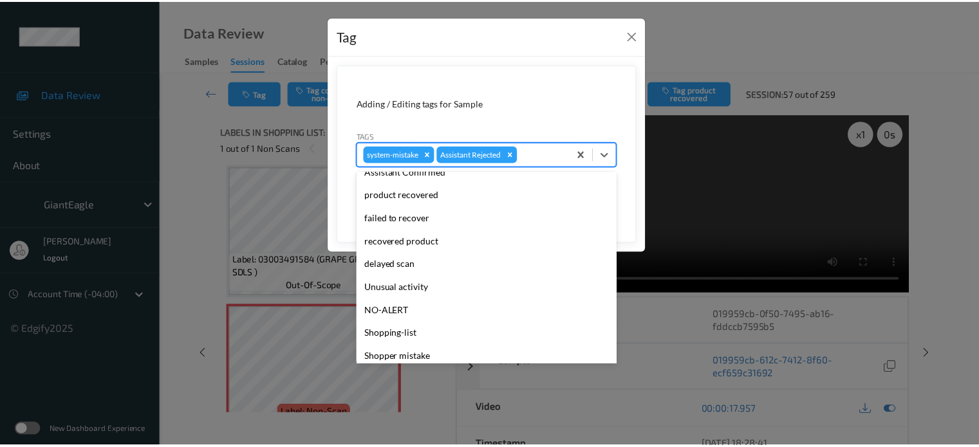
scroll to position [136, 0]
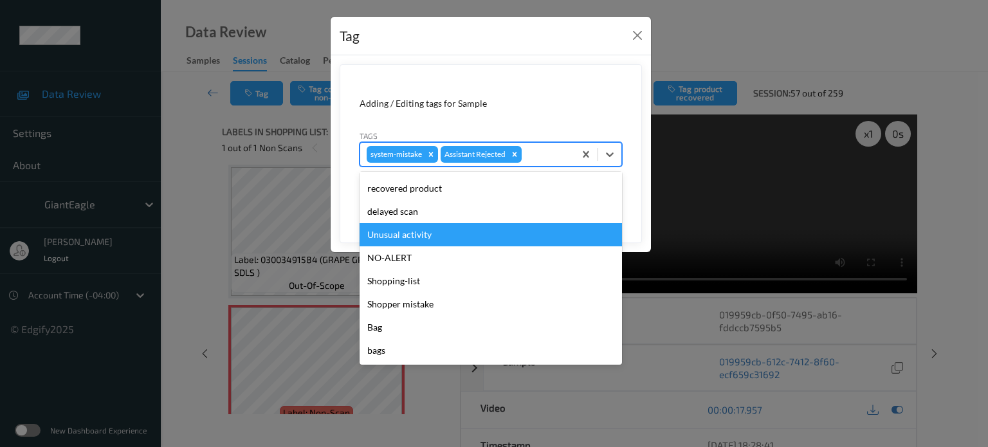
click at [404, 234] on div "Unusual activity" at bounding box center [491, 234] width 263 height 23
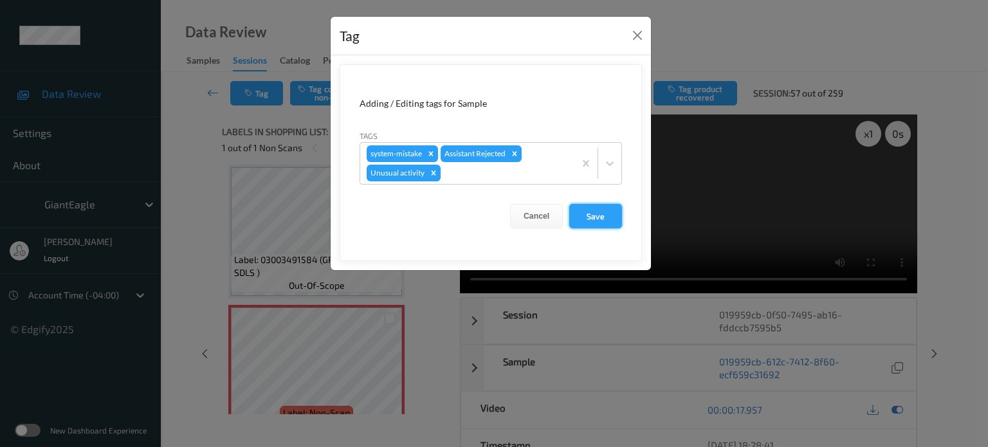
click at [592, 219] on button "Save" at bounding box center [595, 216] width 53 height 24
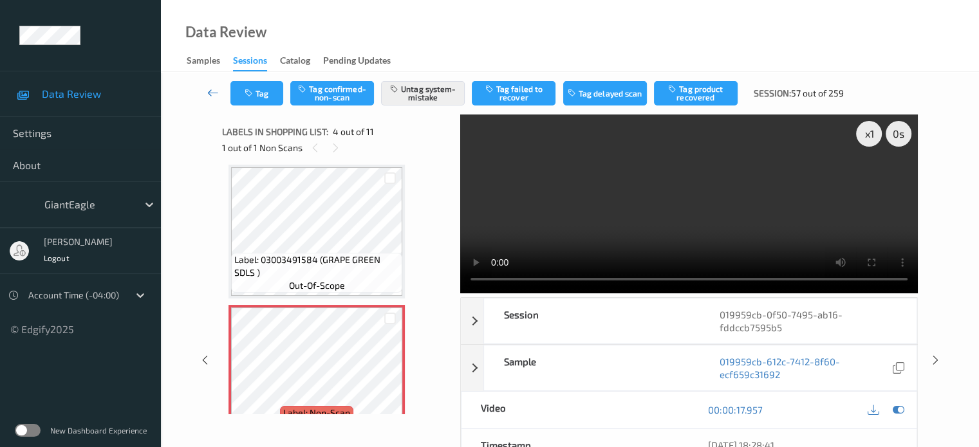
click at [217, 91] on icon at bounding box center [213, 92] width 12 height 13
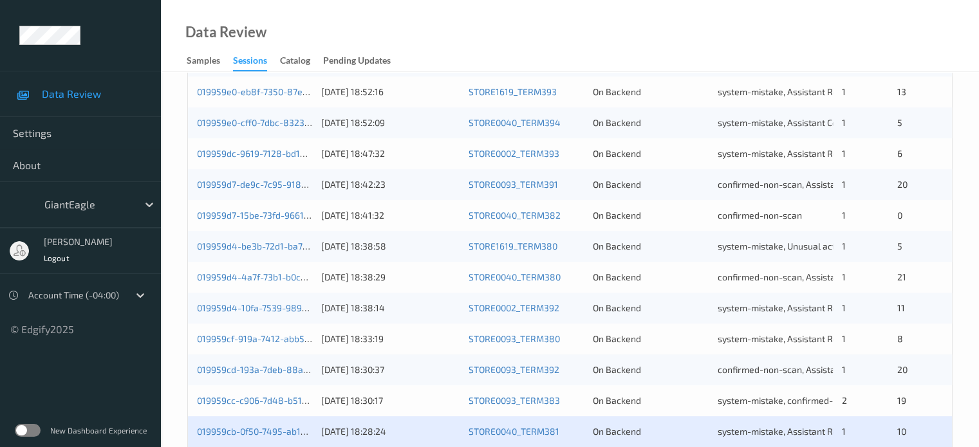
scroll to position [622, 0]
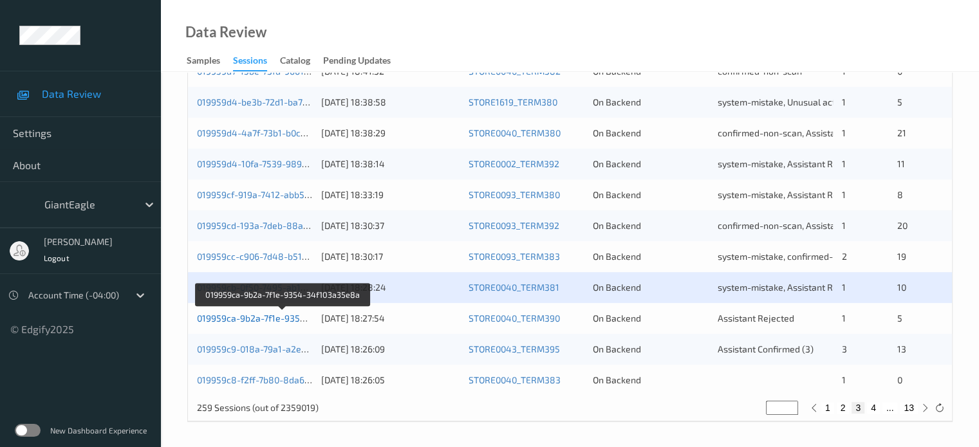
click at [230, 316] on link "019959ca-9b2a-7f1e-9354-34f103a35e8a" at bounding box center [283, 318] width 172 height 11
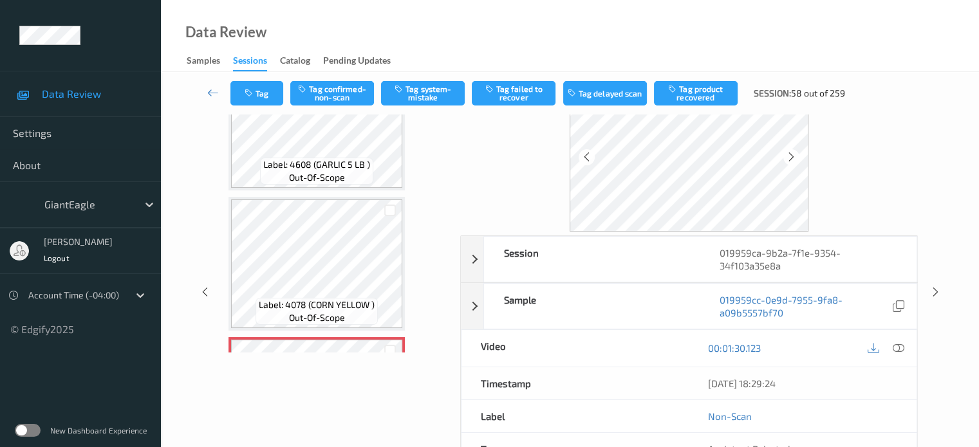
scroll to position [474, 0]
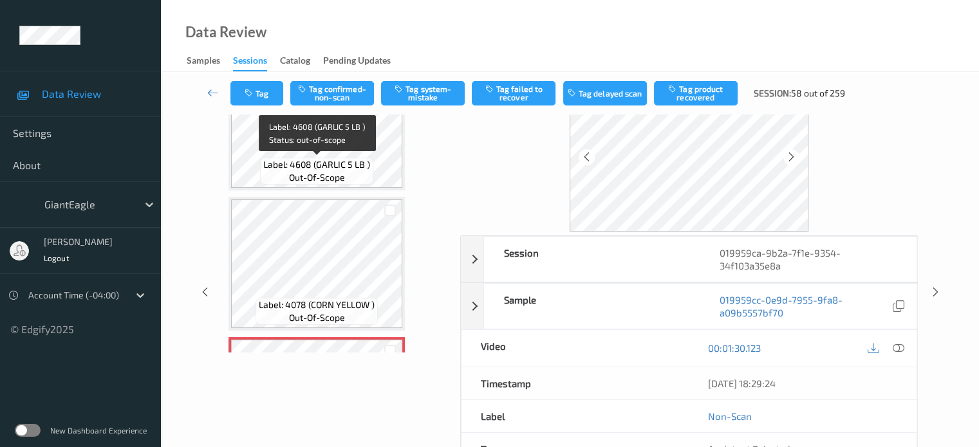
click at [309, 158] on div "Label: 4608 (GARLIC 5 LB ) out-of-scope" at bounding box center [316, 171] width 113 height 27
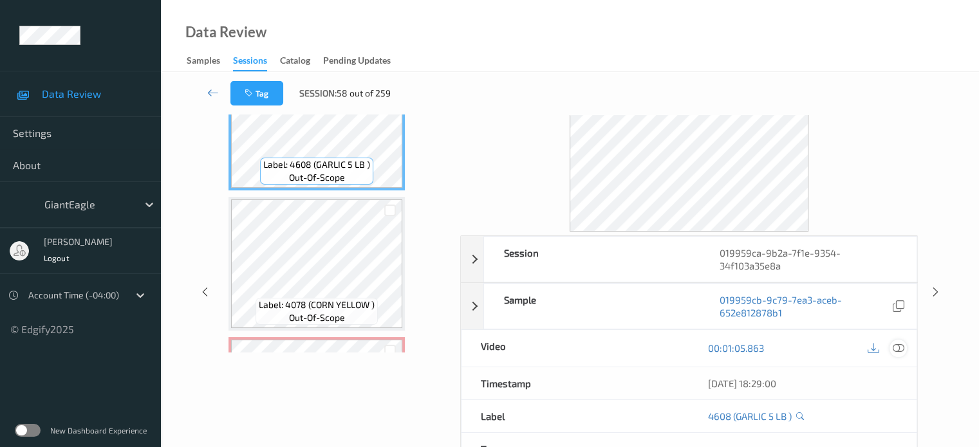
click at [901, 344] on icon at bounding box center [898, 348] width 12 height 12
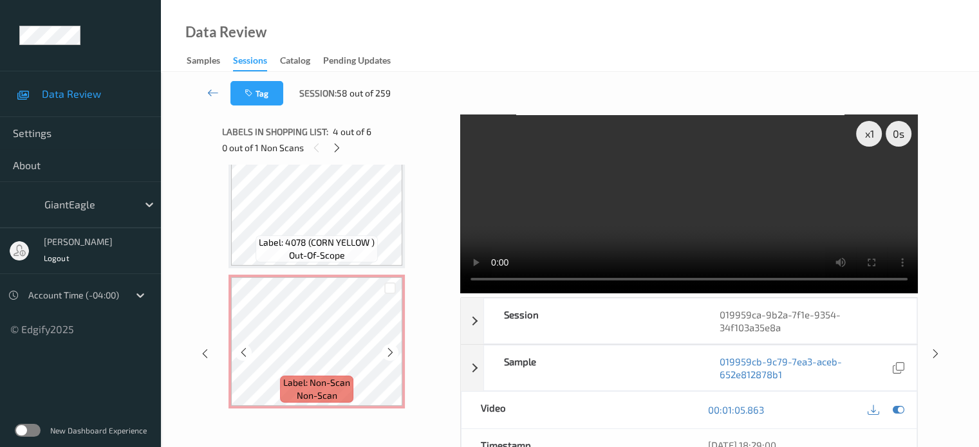
scroll to position [597, 0]
click at [869, 131] on div "x 1" at bounding box center [869, 134] width 26 height 26
click at [337, 156] on div at bounding box center [337, 148] width 16 height 16
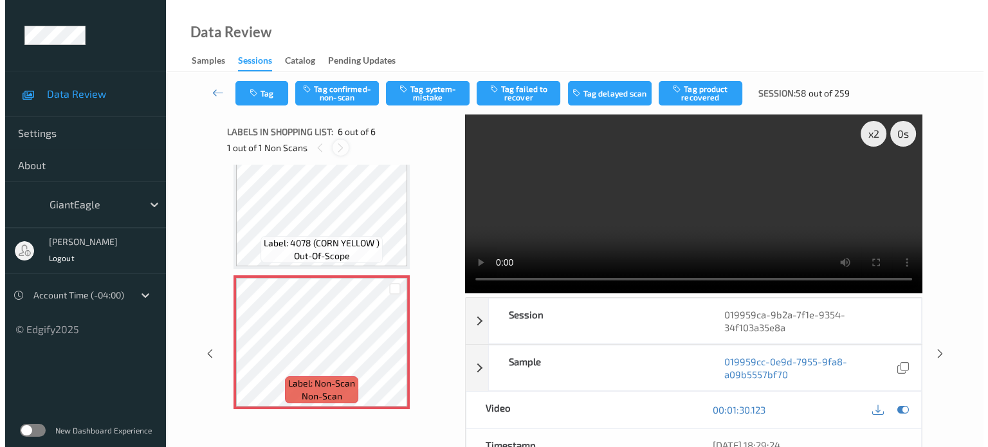
scroll to position [568, 0]
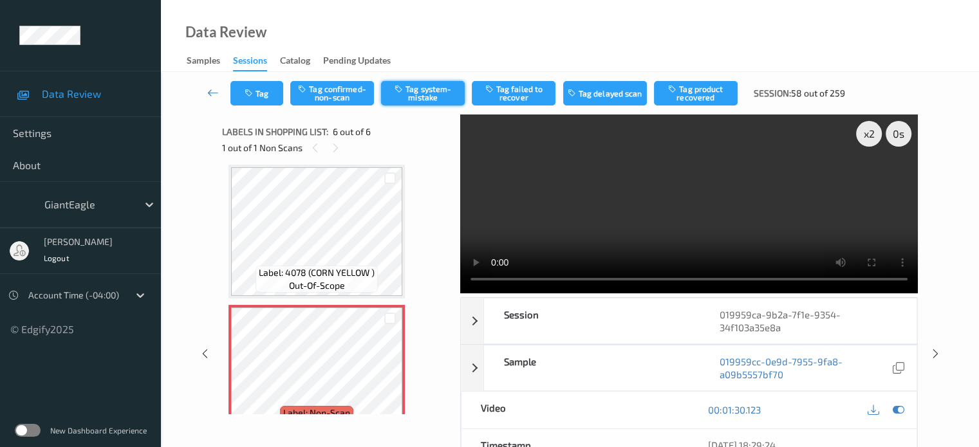
click at [421, 95] on button "Tag system-mistake" at bounding box center [423, 93] width 84 height 24
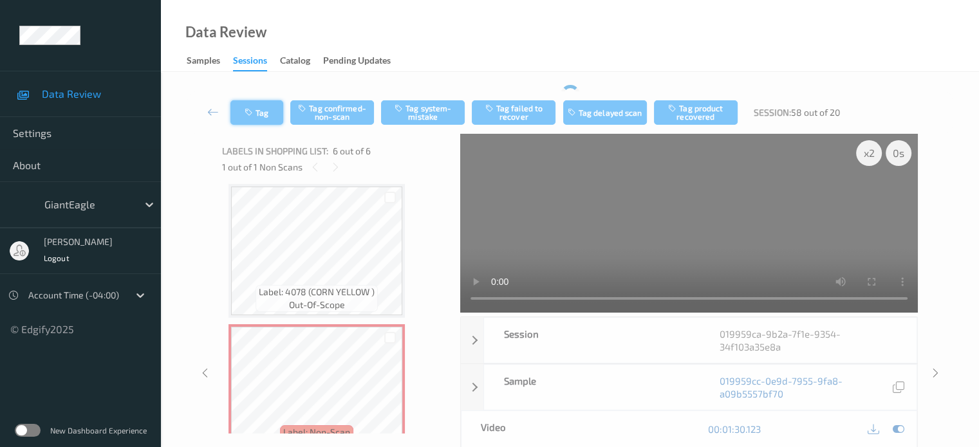
click at [260, 89] on div "Tag Tag confirmed-non-scan Tag system-mistake Tag failed to recover Tag delayed…" at bounding box center [569, 349] width 765 height 528
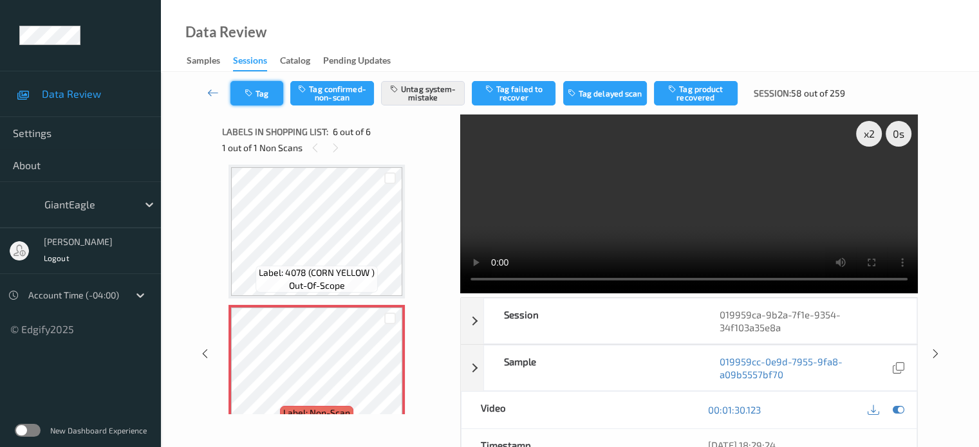
click at [254, 95] on icon "button" at bounding box center [250, 93] width 11 height 9
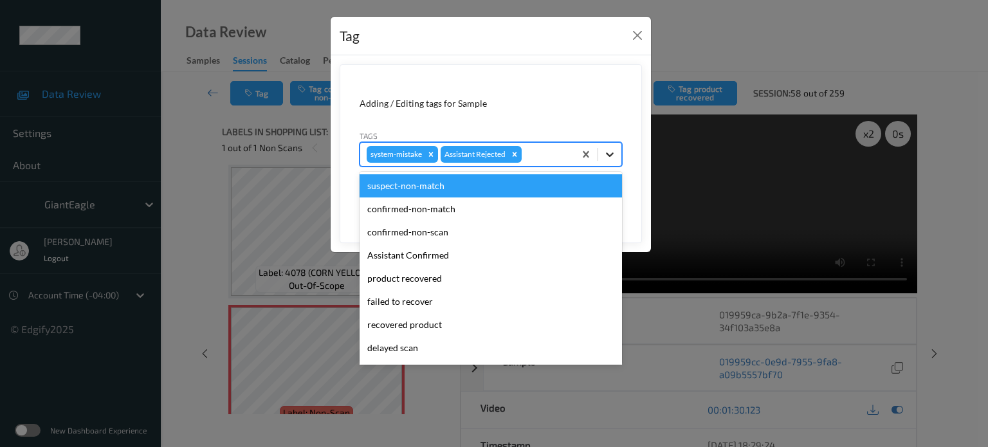
drag, startPoint x: 610, startPoint y: 158, endPoint x: 528, endPoint y: 167, distance: 82.8
click at [607, 158] on icon at bounding box center [610, 154] width 13 height 13
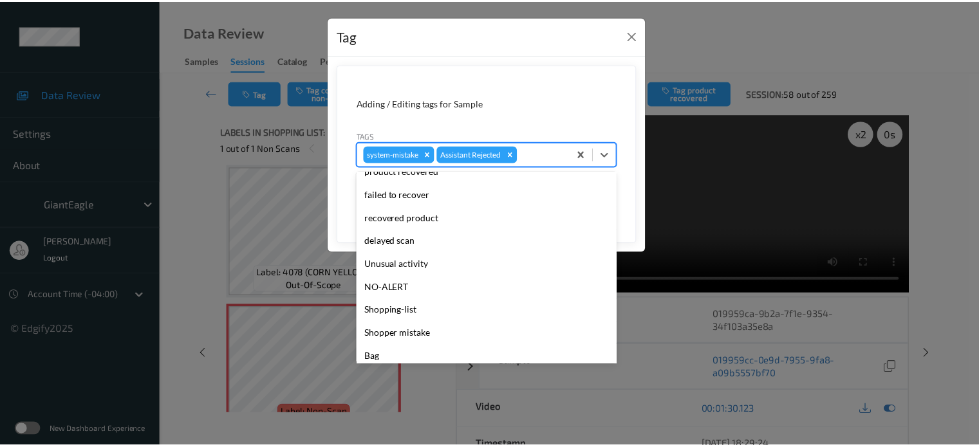
scroll to position [136, 0]
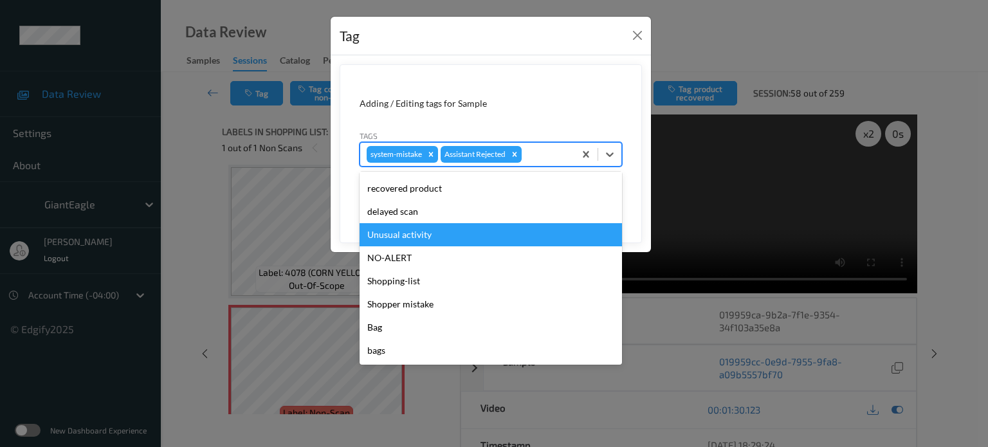
click at [400, 231] on div "Unusual activity" at bounding box center [491, 234] width 263 height 23
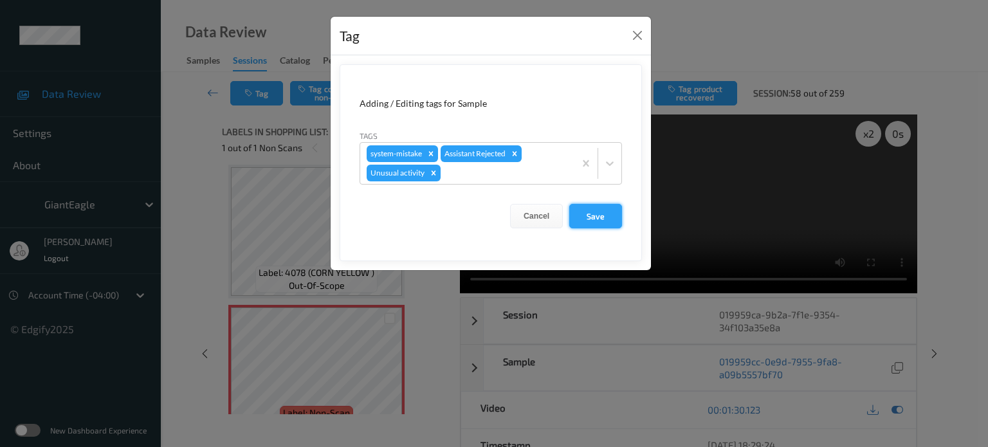
click at [600, 224] on button "Save" at bounding box center [595, 216] width 53 height 24
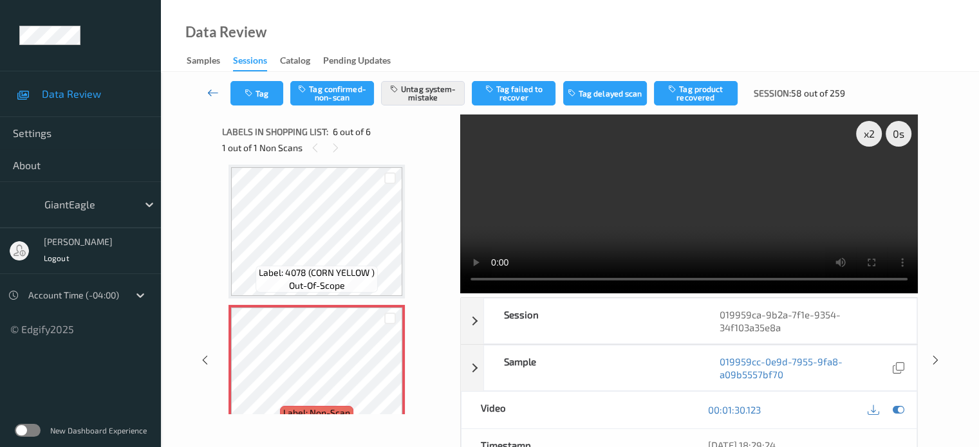
click at [212, 98] on icon at bounding box center [213, 92] width 12 height 13
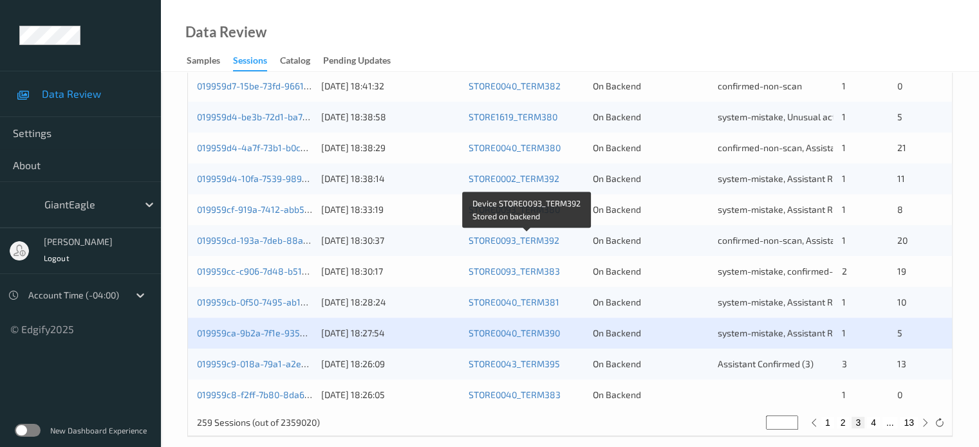
scroll to position [622, 0]
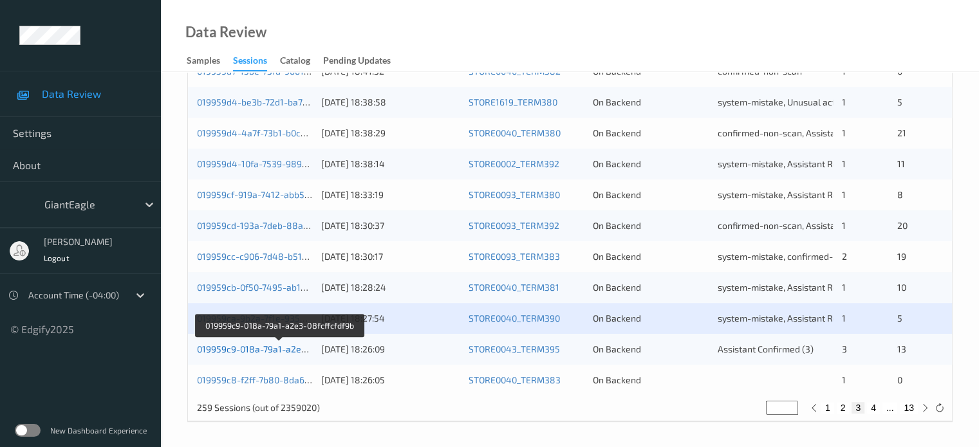
click at [236, 349] on link "019959c9-018a-79a1-a2e3-08fcffcfdf9b" at bounding box center [279, 349] width 165 height 11
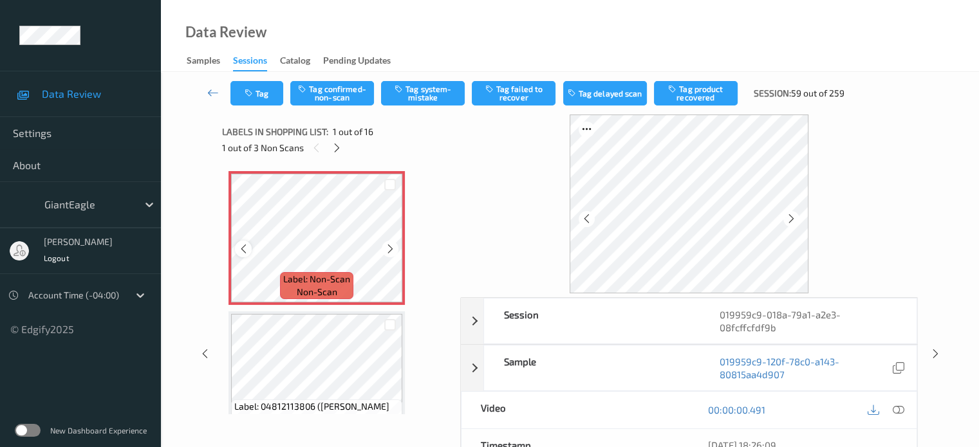
click at [239, 248] on icon at bounding box center [243, 249] width 11 height 12
click at [432, 95] on button "Tag system-mistake" at bounding box center [423, 93] width 84 height 24
click at [265, 97] on button "Tag" at bounding box center [256, 93] width 53 height 24
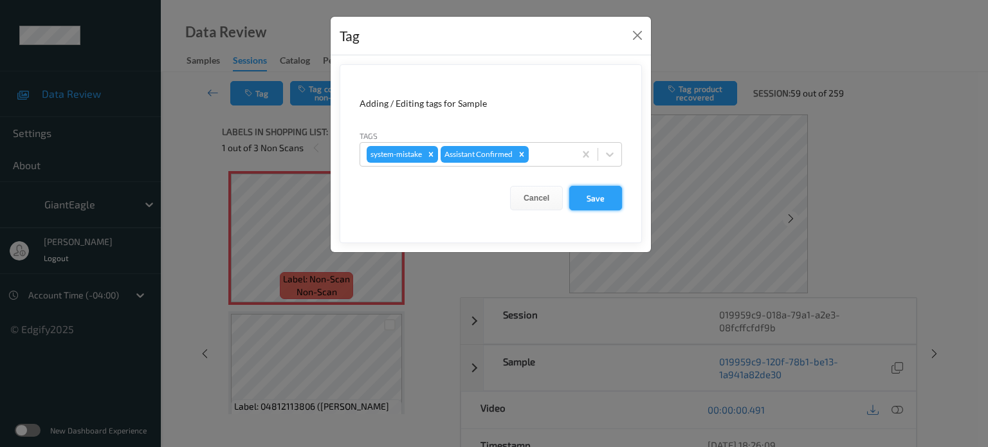
click at [609, 203] on button "Save" at bounding box center [595, 198] width 53 height 24
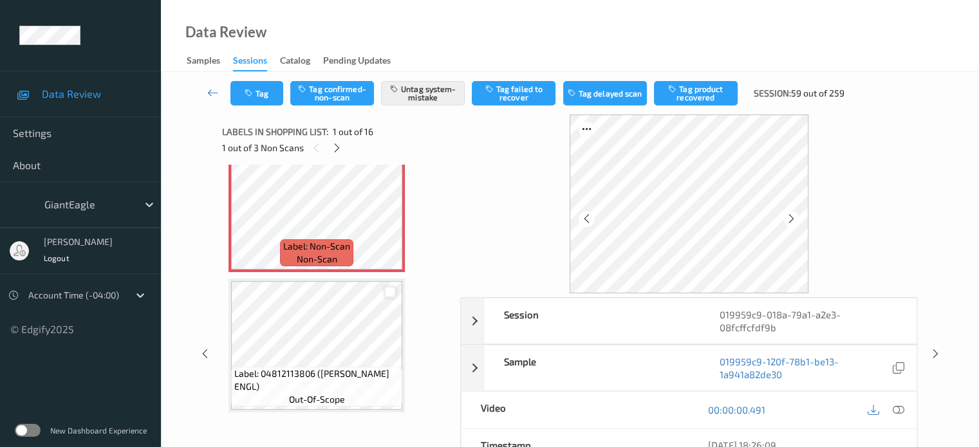
scroll to position [33, 0]
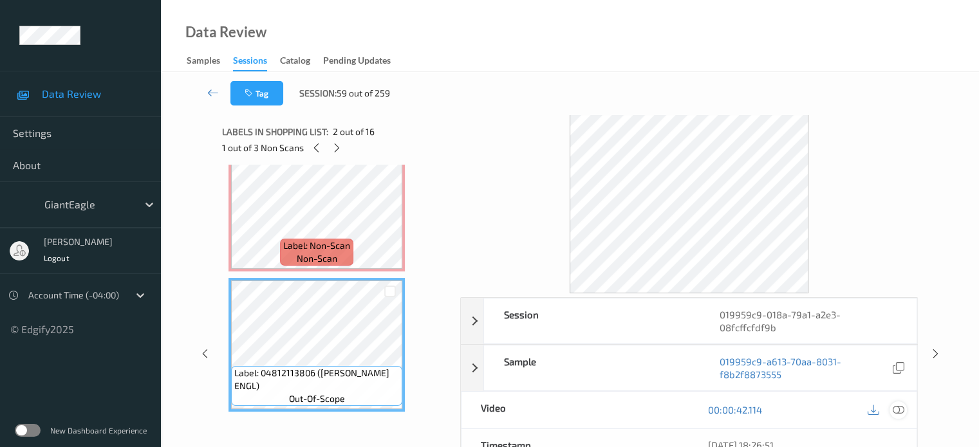
click at [898, 404] on icon at bounding box center [898, 410] width 12 height 12
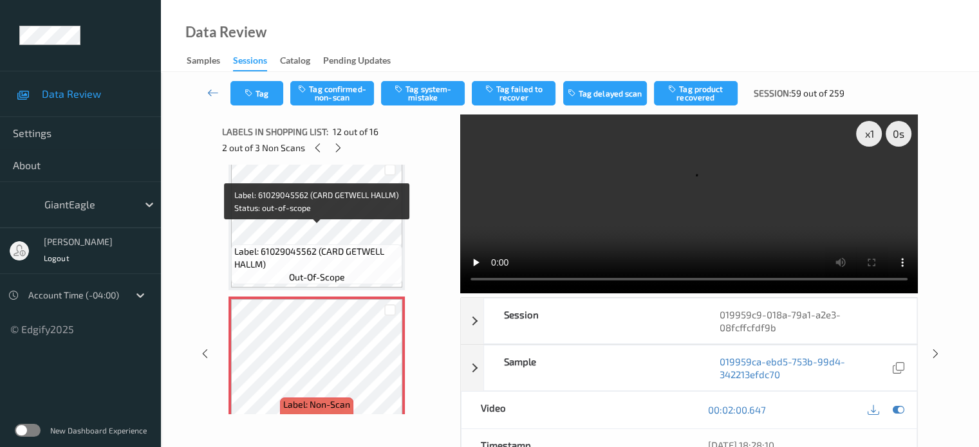
scroll to position [1413, 0]
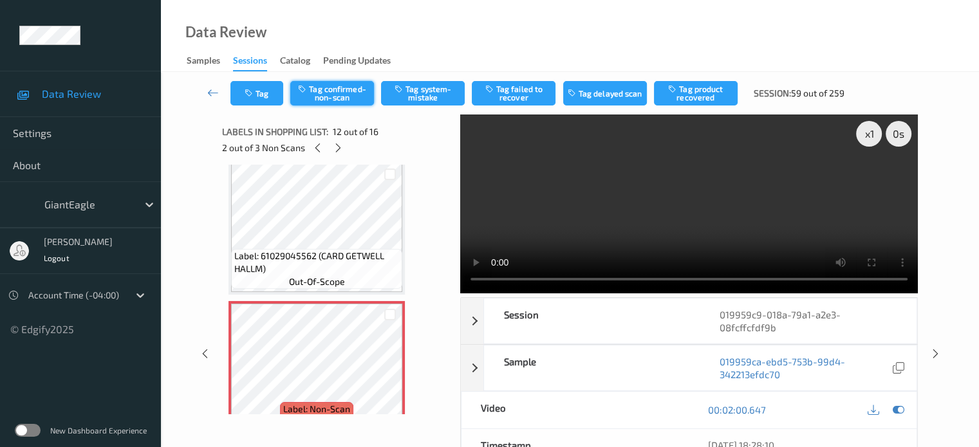
click at [347, 99] on button "Tag confirmed-non-scan" at bounding box center [332, 93] width 84 height 24
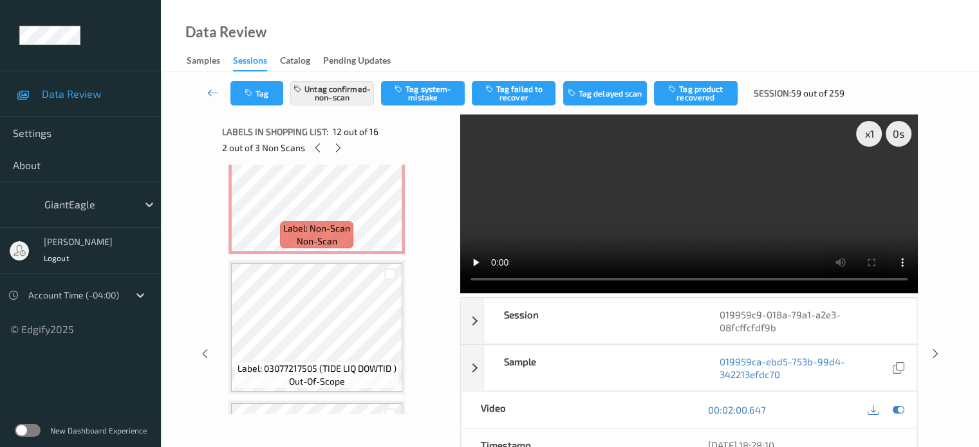
scroll to position [1741, 0]
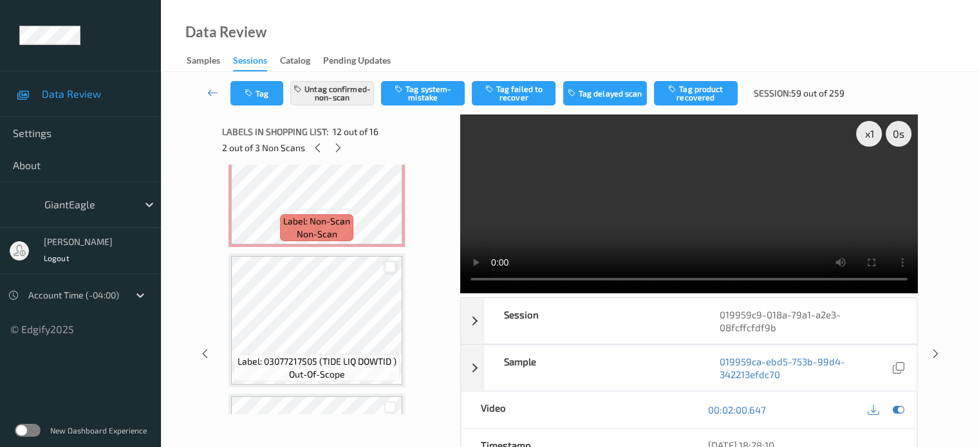
click at [390, 267] on div at bounding box center [390, 267] width 12 height 12
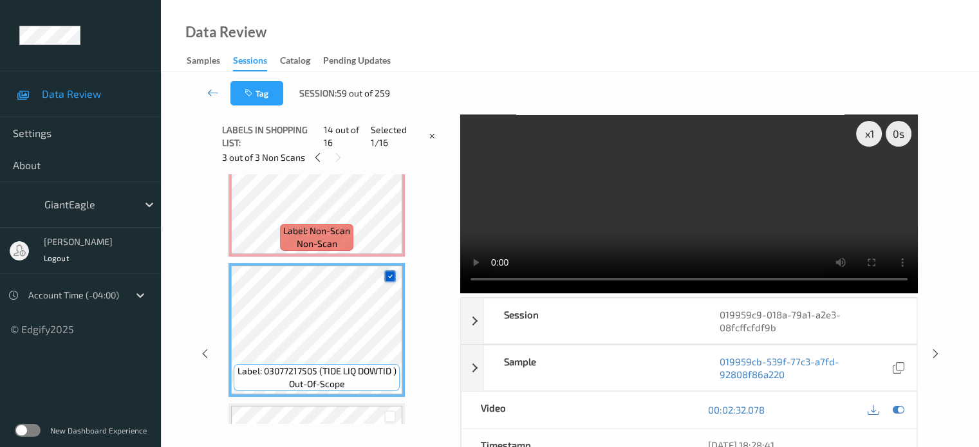
click at [389, 274] on icon at bounding box center [390, 276] width 8 height 8
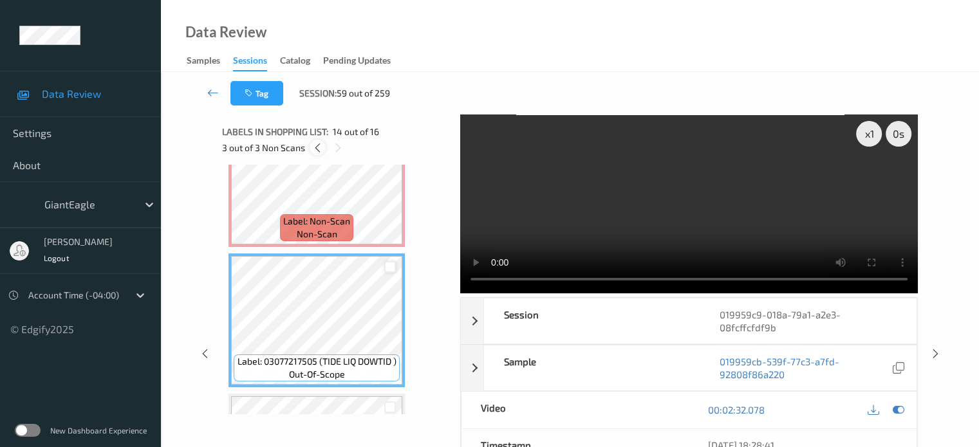
click at [319, 146] on icon at bounding box center [317, 148] width 11 height 12
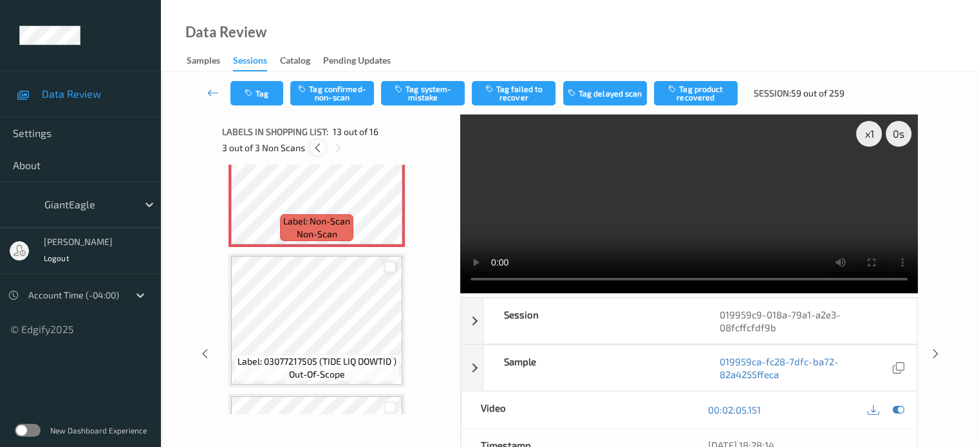
scroll to position [1549, 0]
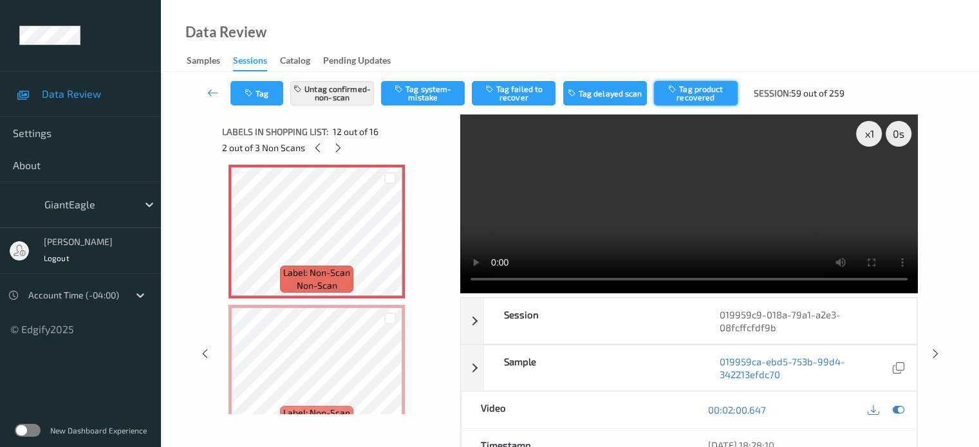
click at [685, 96] on button "Tag product recovered" at bounding box center [696, 93] width 84 height 24
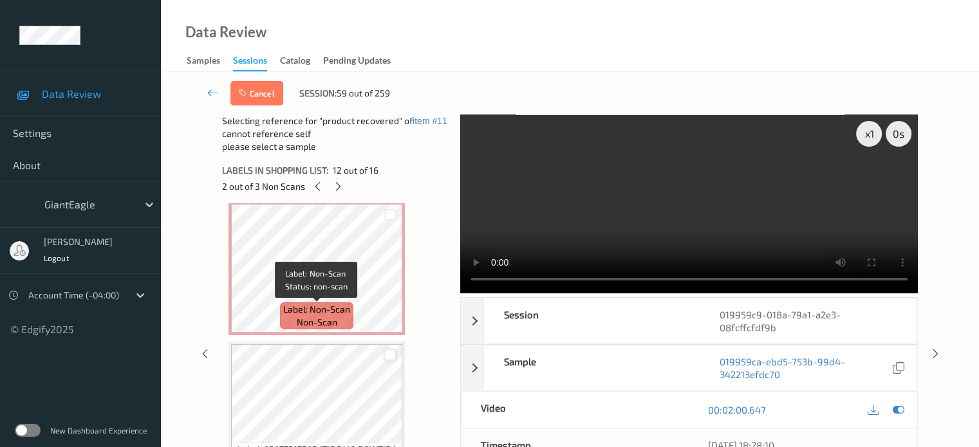
scroll to position [1707, 0]
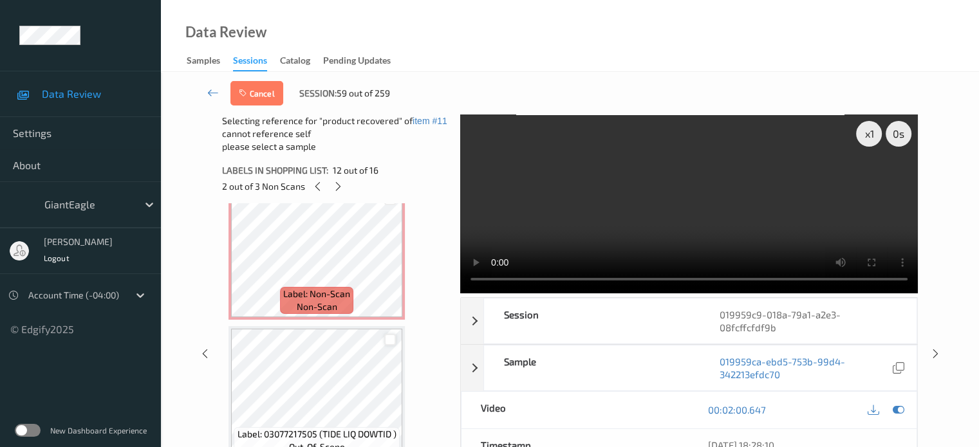
click at [387, 339] on div at bounding box center [390, 340] width 12 height 12
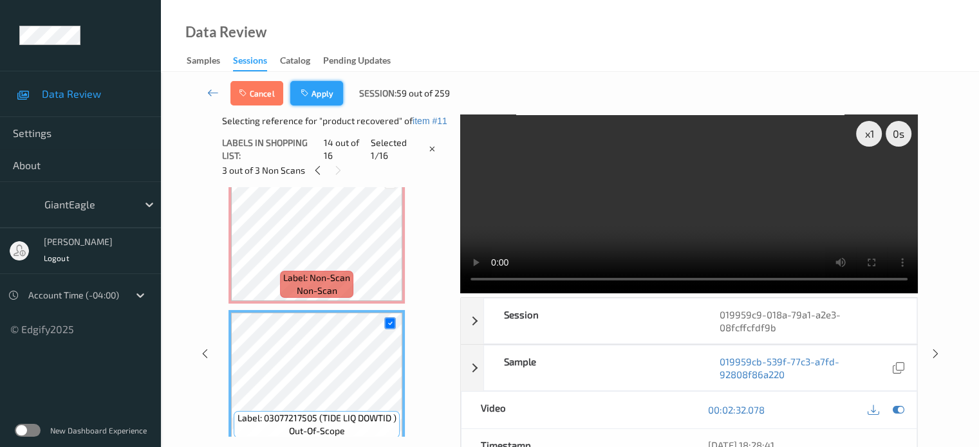
click at [329, 92] on button "Apply" at bounding box center [316, 93] width 53 height 24
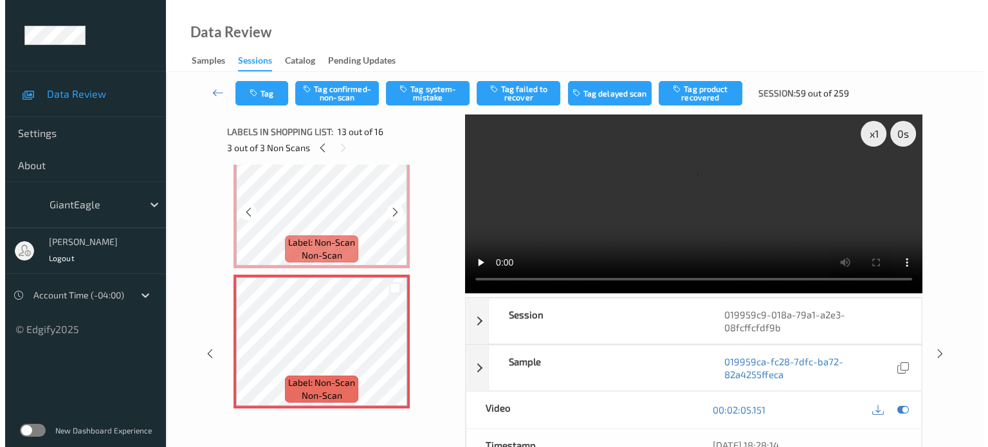
scroll to position [1582, 0]
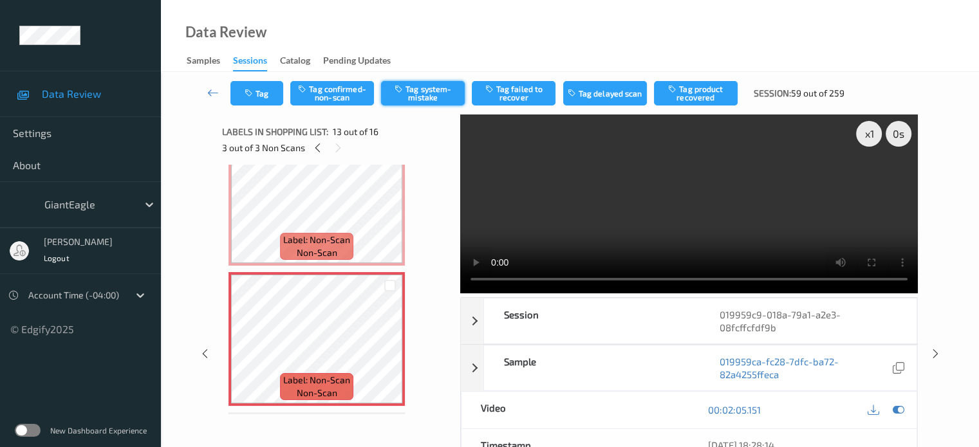
click at [425, 97] on button "Tag system-mistake" at bounding box center [423, 93] width 84 height 24
click at [254, 100] on button "Tag" at bounding box center [256, 93] width 53 height 24
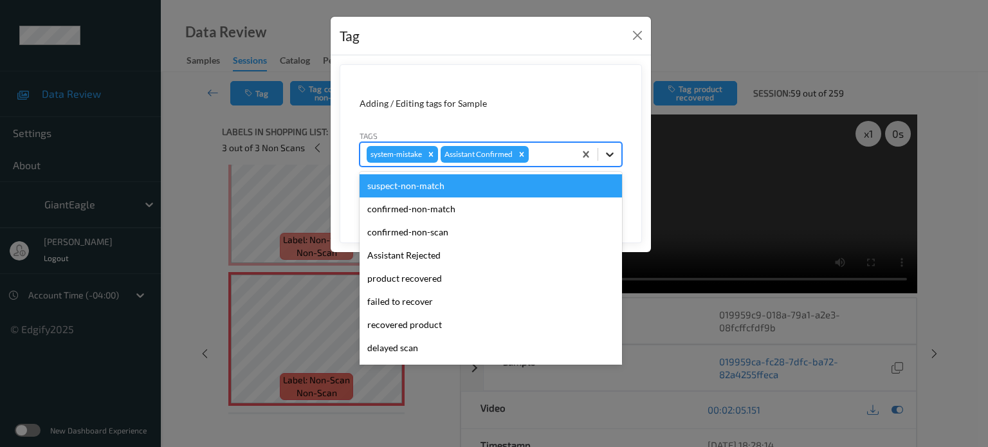
click at [606, 159] on icon at bounding box center [610, 154] width 13 height 13
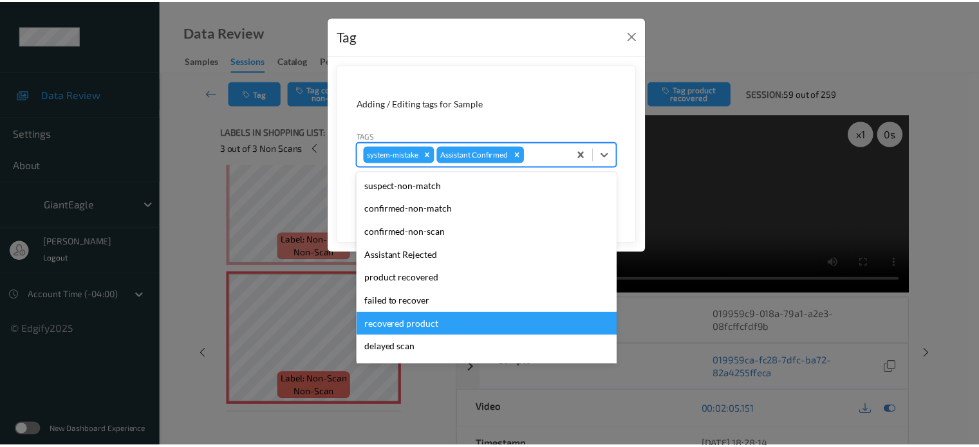
scroll to position [136, 0]
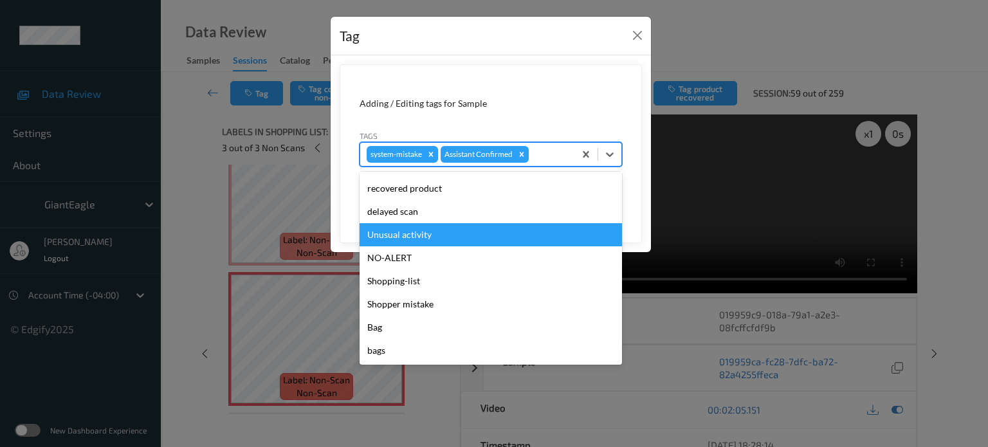
click at [401, 238] on div "Unusual activity" at bounding box center [491, 234] width 263 height 23
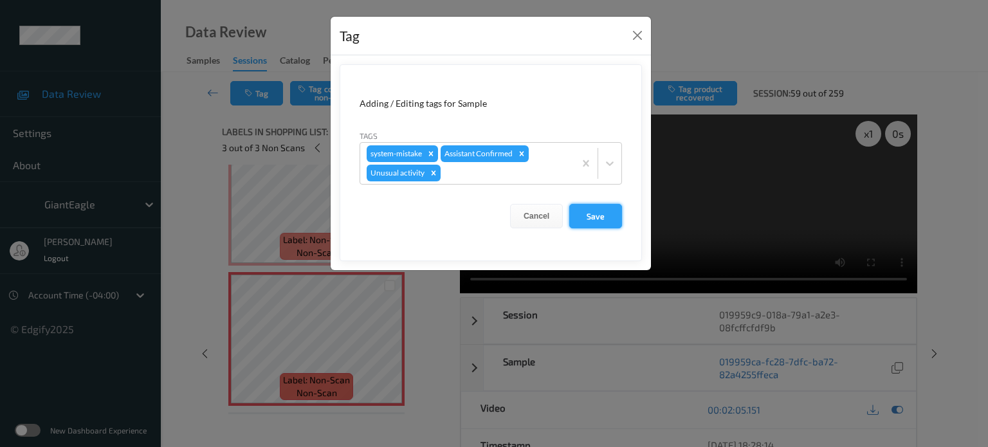
click at [592, 219] on button "Save" at bounding box center [595, 216] width 53 height 24
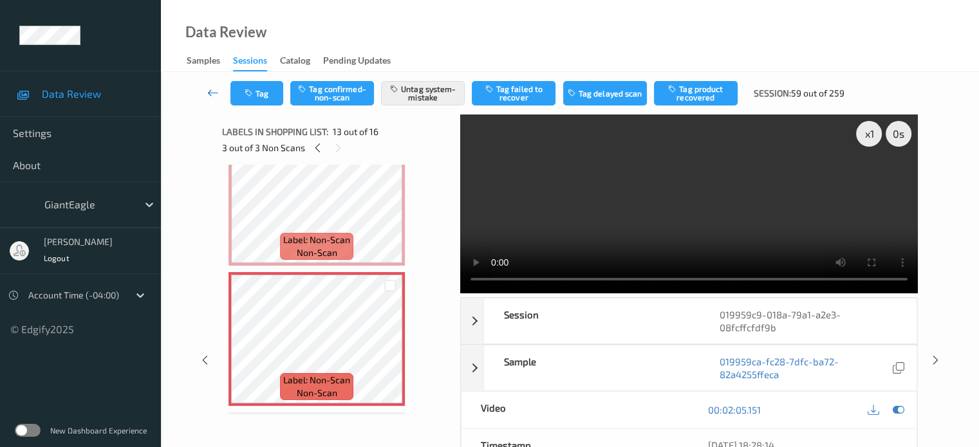
click at [213, 91] on icon at bounding box center [213, 92] width 12 height 13
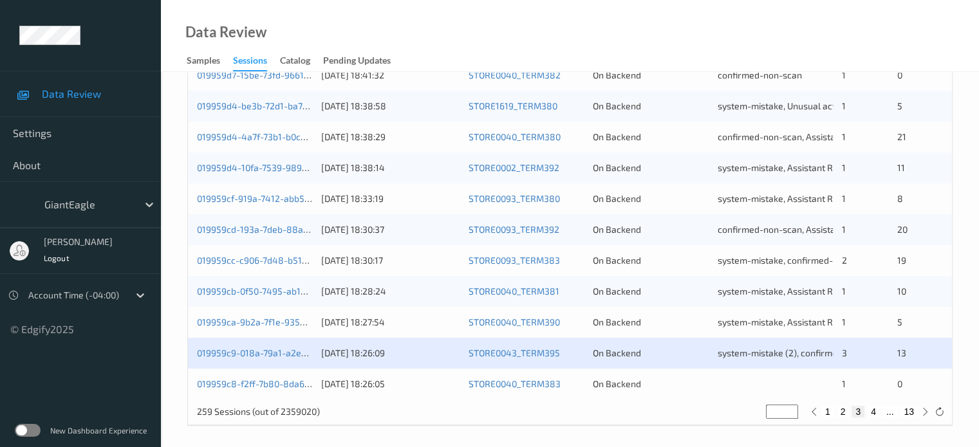
scroll to position [622, 0]
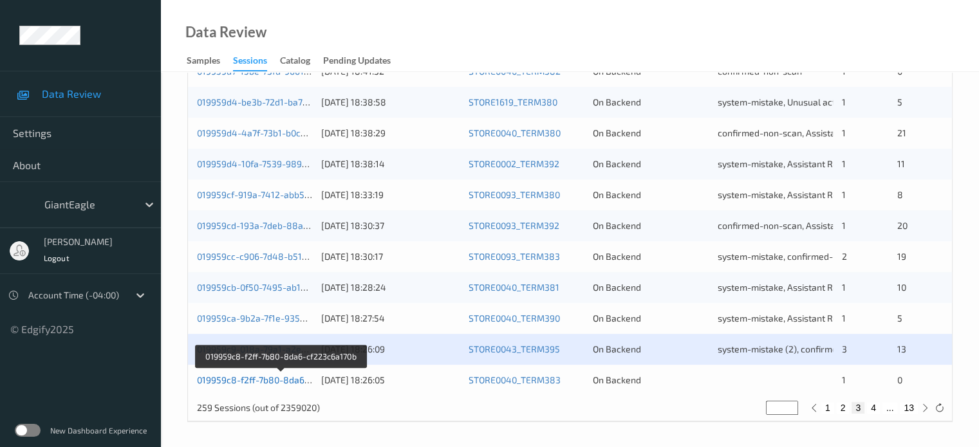
click at [255, 379] on link "019959c8-f2ff-7b80-8da6-cf223c6a170b" at bounding box center [281, 379] width 168 height 11
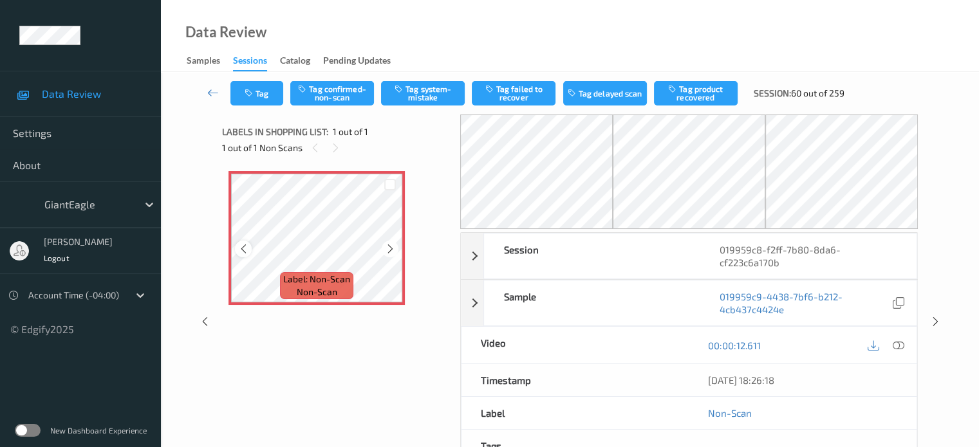
click at [241, 245] on icon at bounding box center [243, 249] width 11 height 12
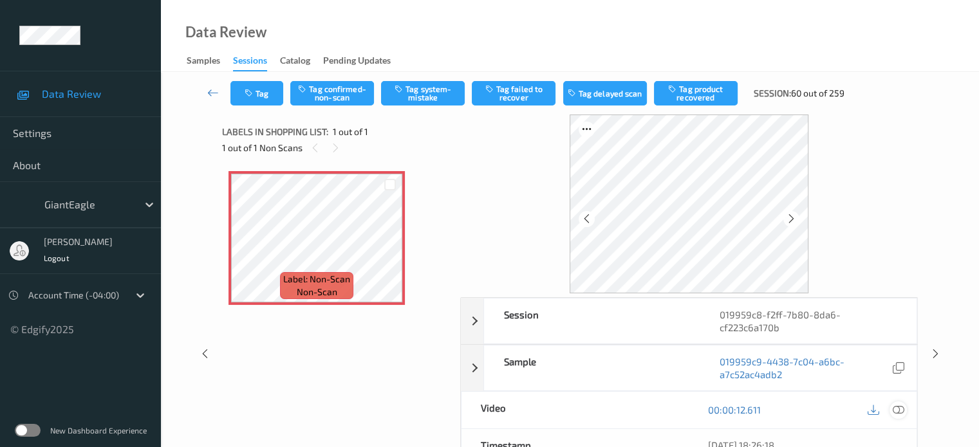
click at [896, 407] on icon at bounding box center [898, 410] width 12 height 12
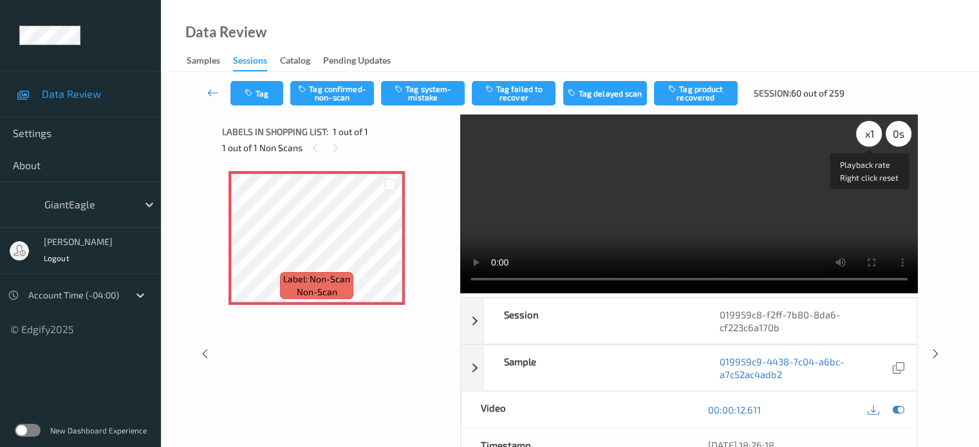
click at [869, 136] on div "x 1" at bounding box center [869, 134] width 26 height 26
click at [428, 95] on button "Tag system-mistake" at bounding box center [423, 93] width 84 height 24
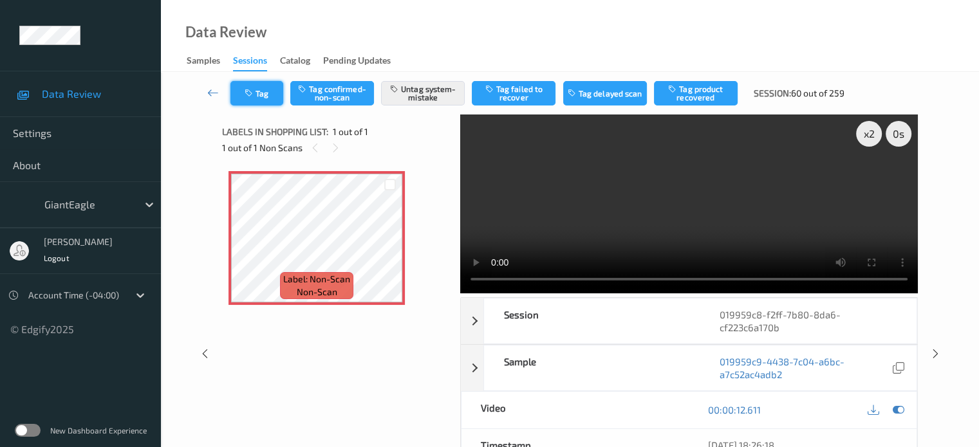
click at [269, 86] on button "Tag" at bounding box center [256, 93] width 53 height 24
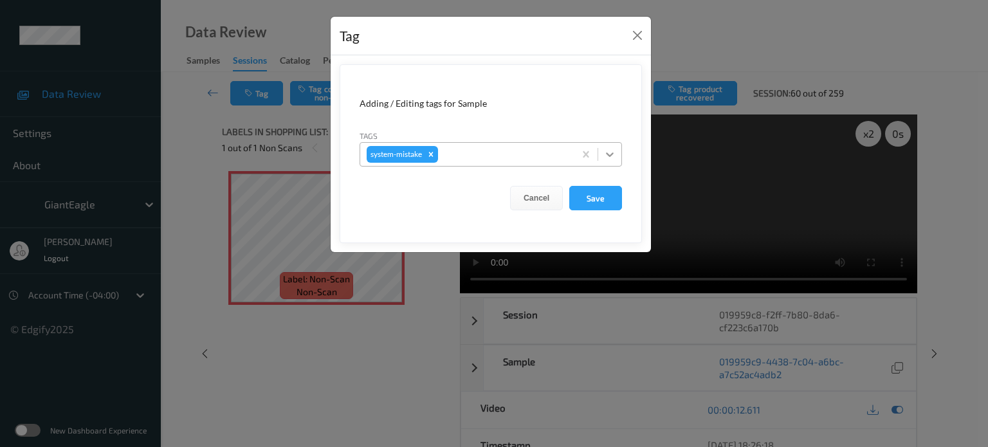
click at [611, 151] on icon at bounding box center [610, 154] width 13 height 13
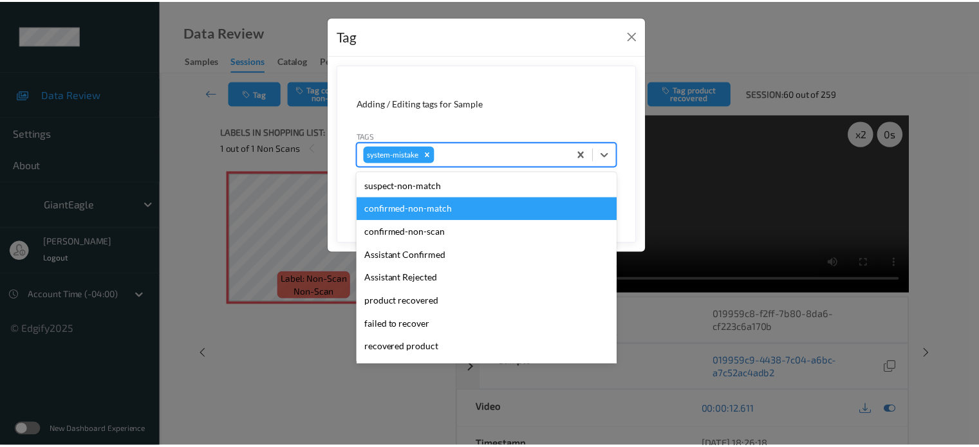
scroll to position [160, 0]
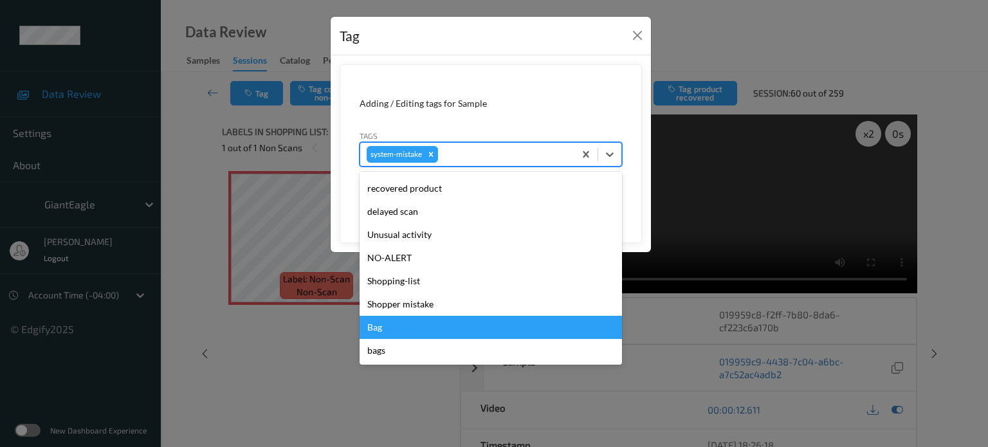
click at [376, 330] on div "Bag" at bounding box center [491, 327] width 263 height 23
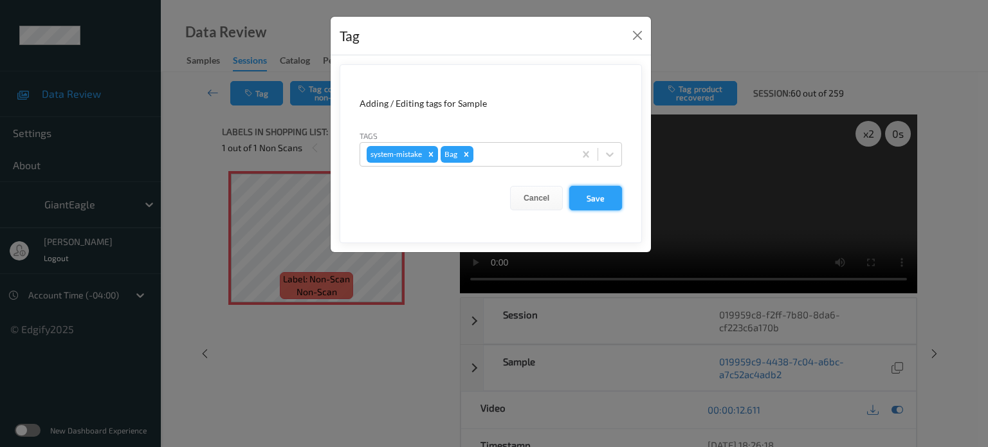
click at [595, 197] on button "Save" at bounding box center [595, 198] width 53 height 24
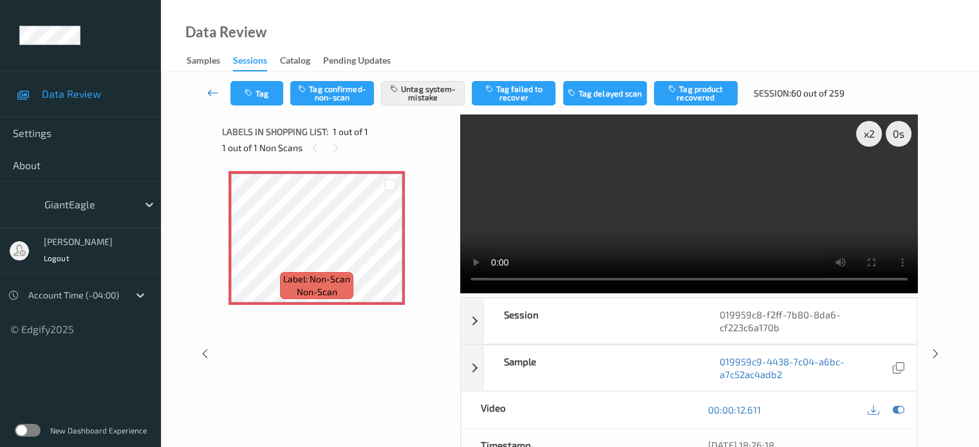
click at [210, 95] on icon at bounding box center [213, 92] width 12 height 13
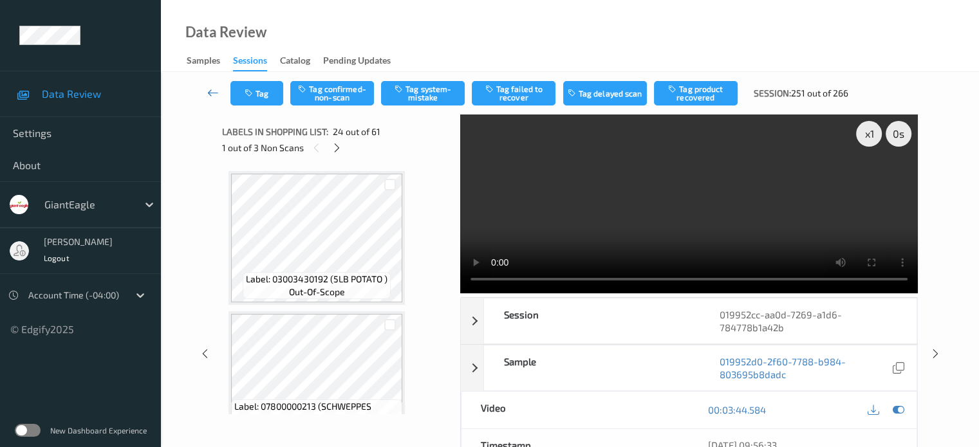
scroll to position [3235, 0]
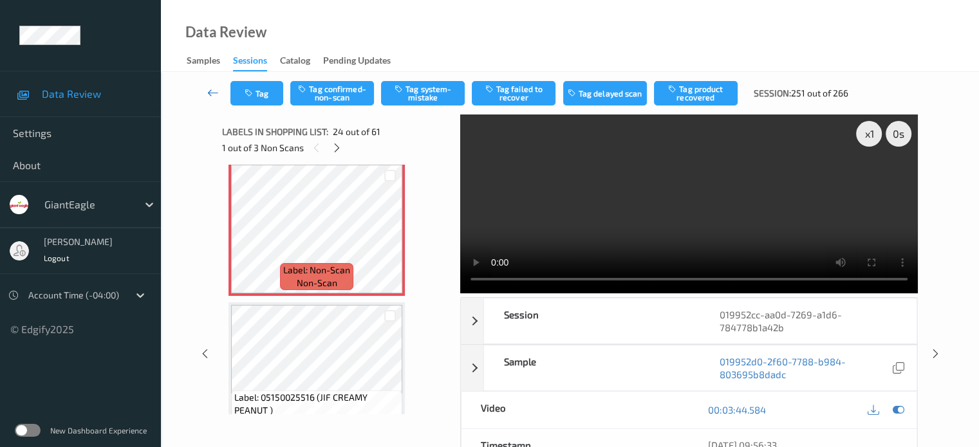
click at [207, 91] on icon at bounding box center [213, 92] width 12 height 13
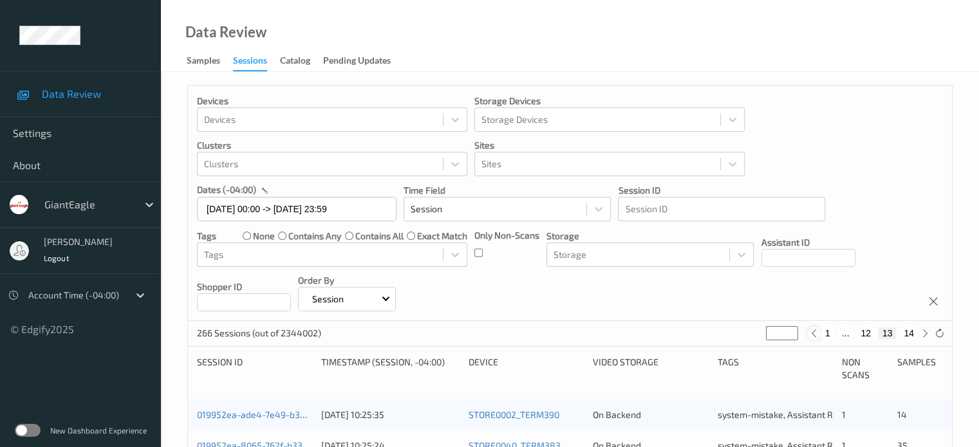
click at [817, 337] on icon at bounding box center [814, 334] width 10 height 10
type input "**"
click at [817, 337] on div at bounding box center [811, 333] width 14 height 14
type input "**"
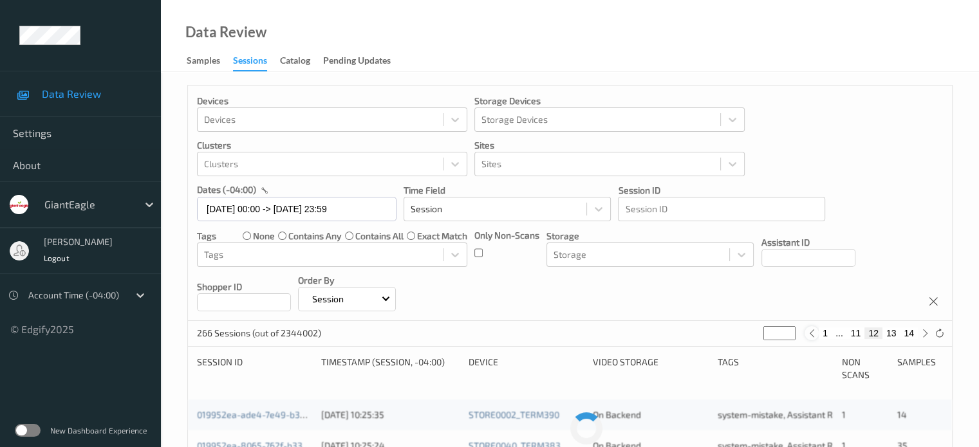
type input "**"
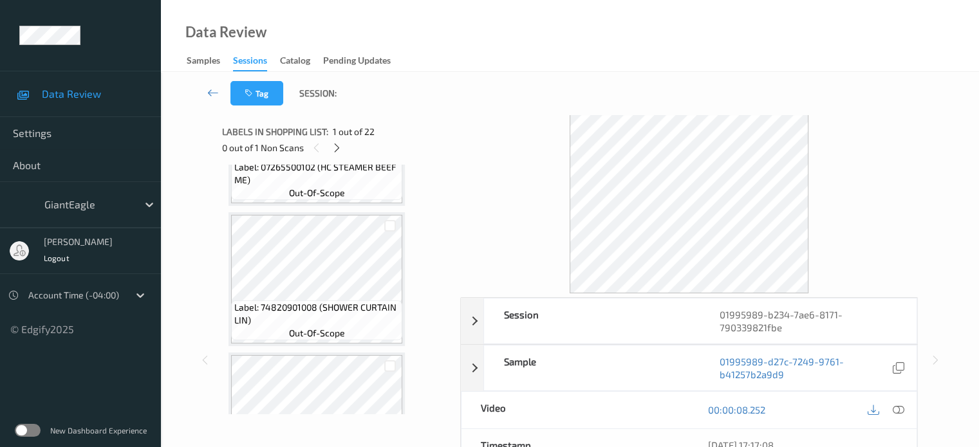
scroll to position [255, 0]
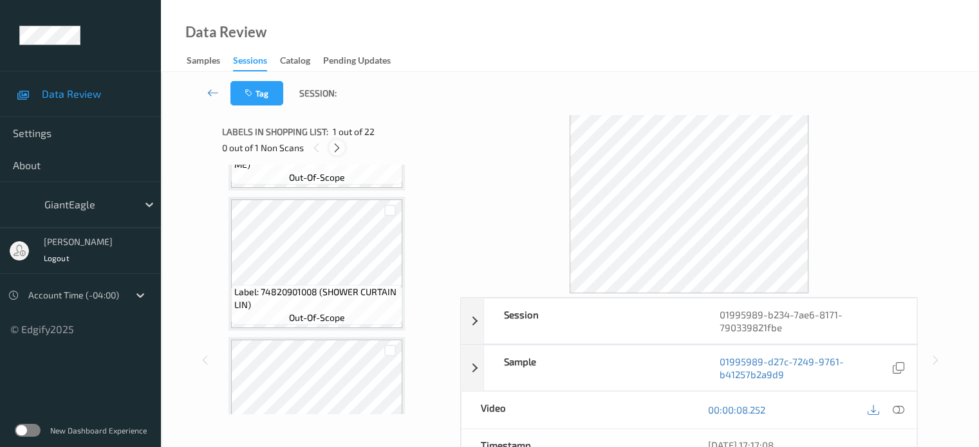
click at [333, 149] on icon at bounding box center [336, 148] width 11 height 12
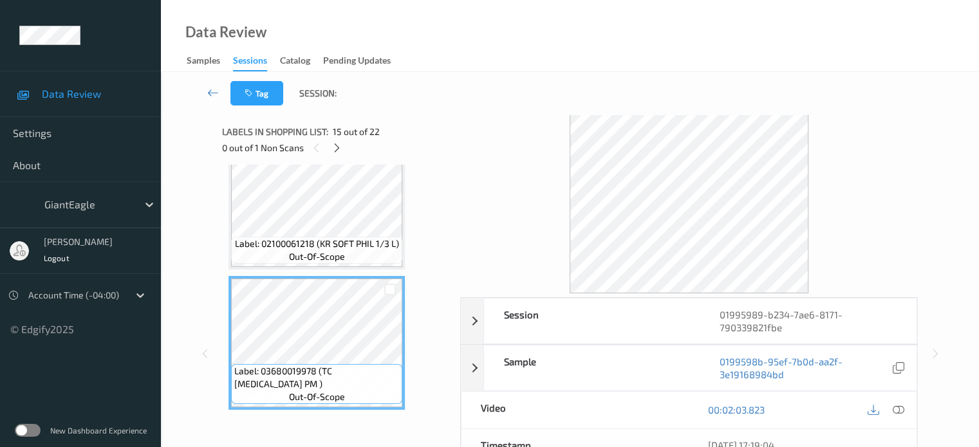
scroll to position [1828, 0]
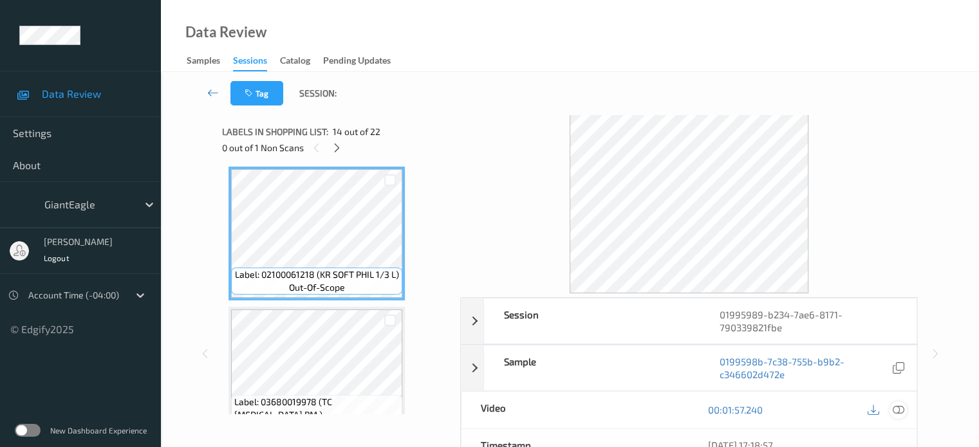
click at [897, 409] on icon at bounding box center [898, 410] width 12 height 12
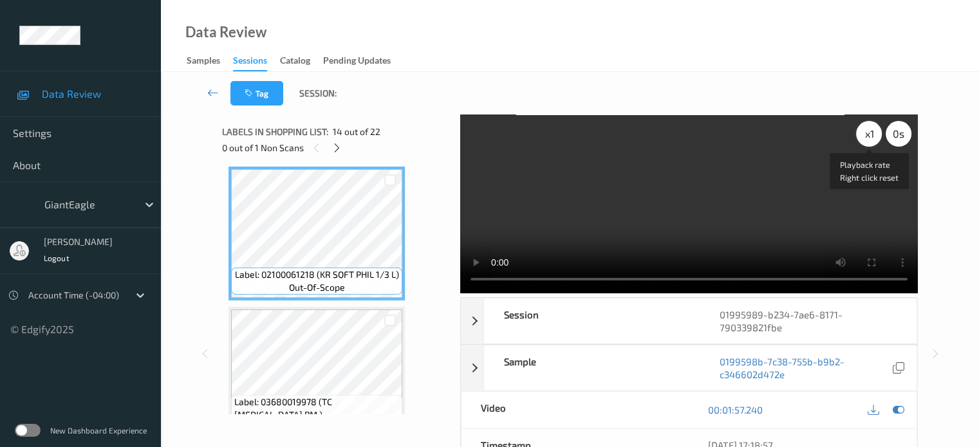
click at [867, 134] on div "x 1" at bounding box center [869, 134] width 26 height 26
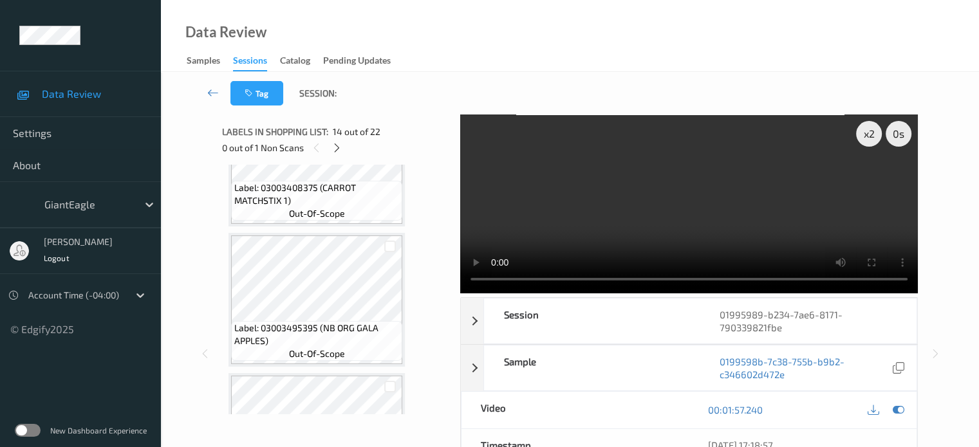
scroll to position [2744, 0]
click at [869, 133] on div "x 2" at bounding box center [869, 134] width 26 height 26
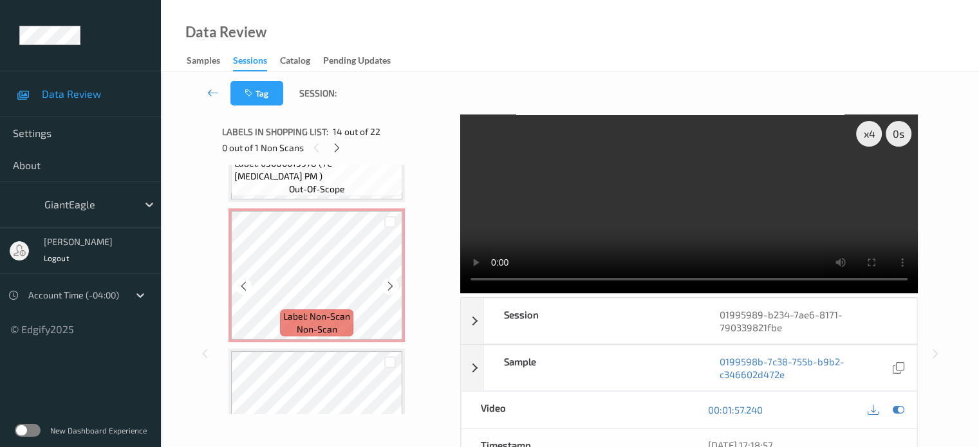
scroll to position [2065, 0]
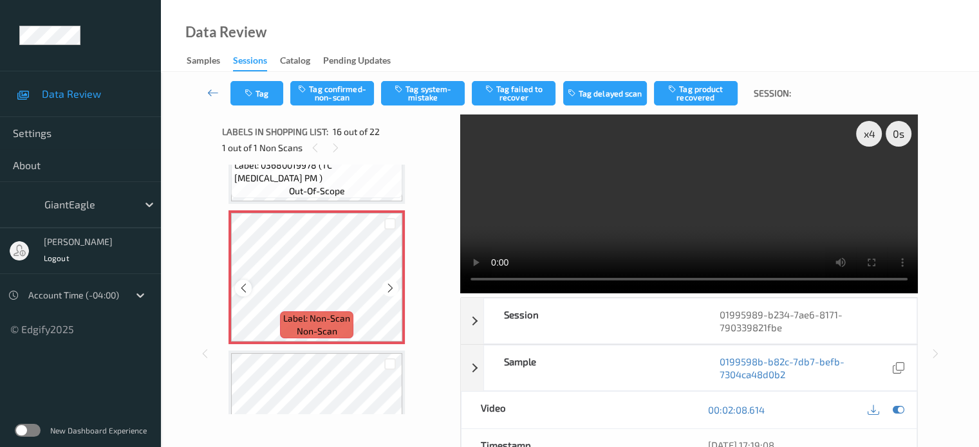
click at [247, 292] on icon at bounding box center [243, 288] width 11 height 12
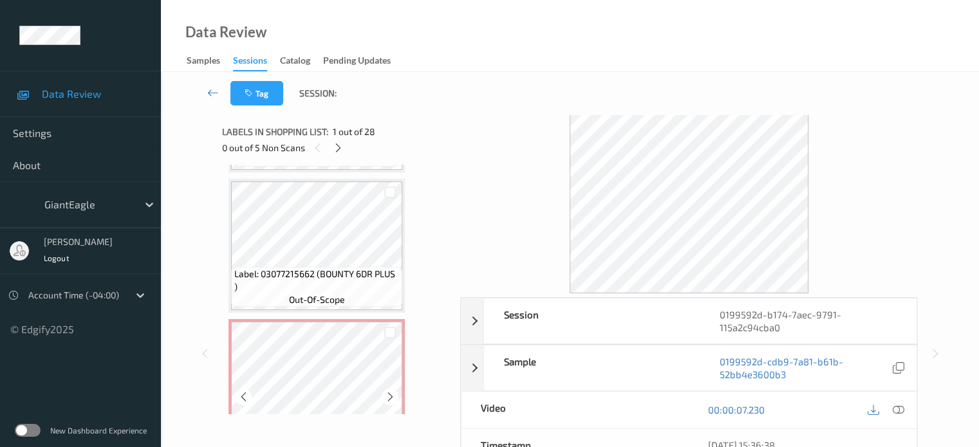
scroll to position [3166, 0]
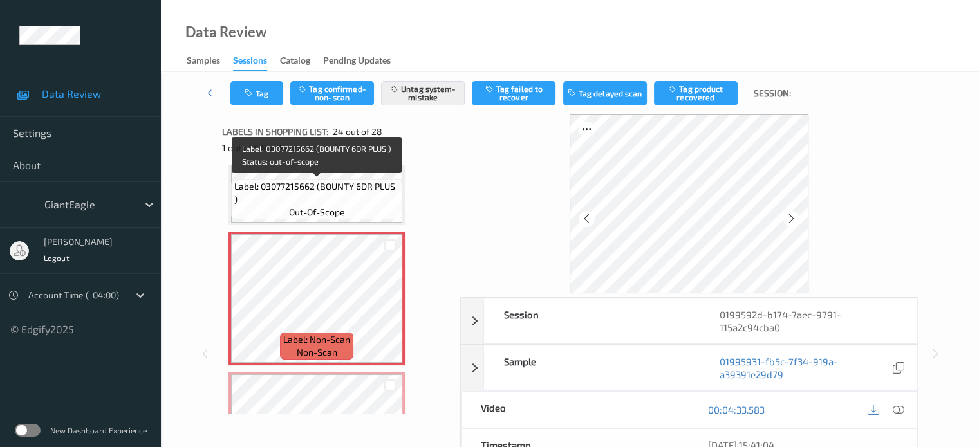
click at [304, 192] on span "Label: 03077215662 (BOUNTY 6DR PLUS )" at bounding box center [316, 193] width 165 height 26
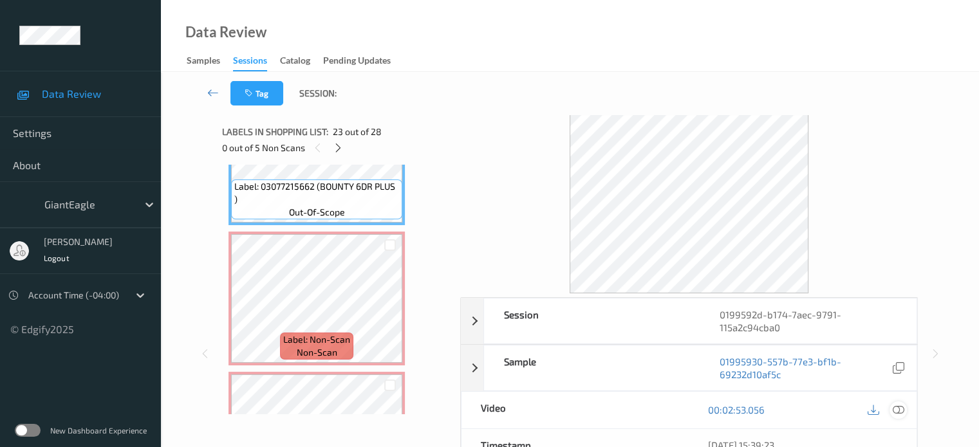
click at [899, 409] on icon at bounding box center [898, 410] width 12 height 12
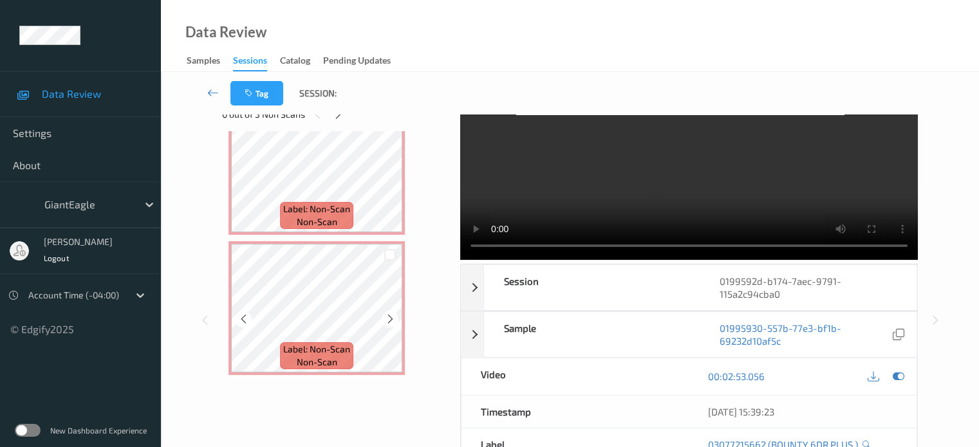
scroll to position [0, 0]
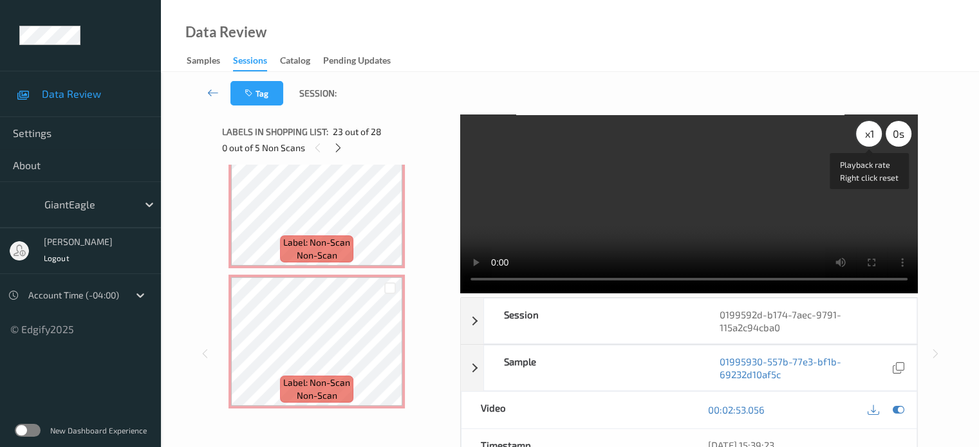
click at [872, 140] on div "x 1" at bounding box center [869, 134] width 26 height 26
click at [867, 129] on div "x 2" at bounding box center [869, 134] width 26 height 26
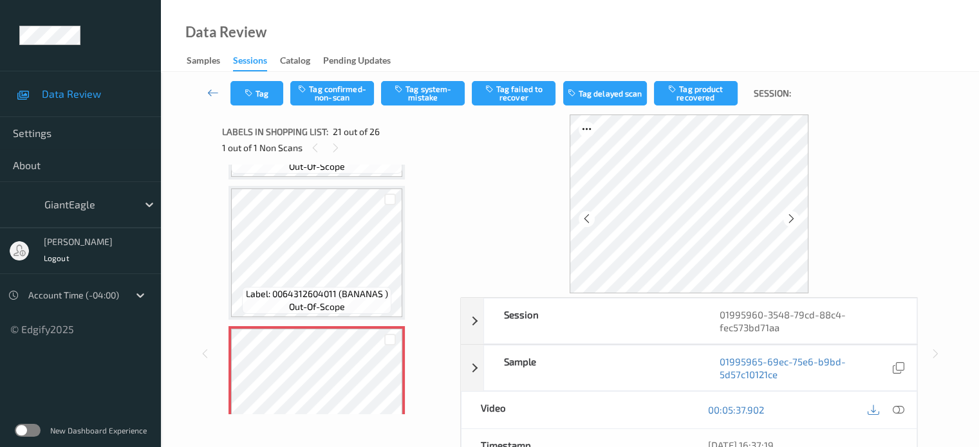
scroll to position [2658, 0]
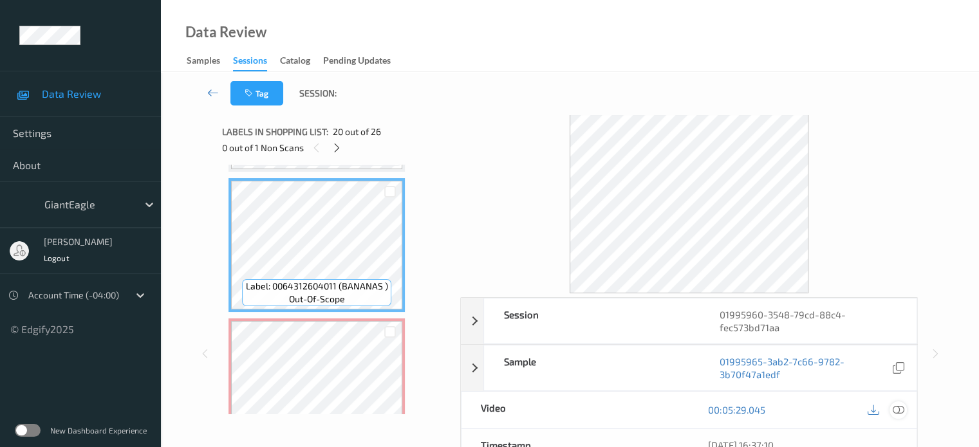
click at [901, 406] on icon at bounding box center [898, 410] width 12 height 12
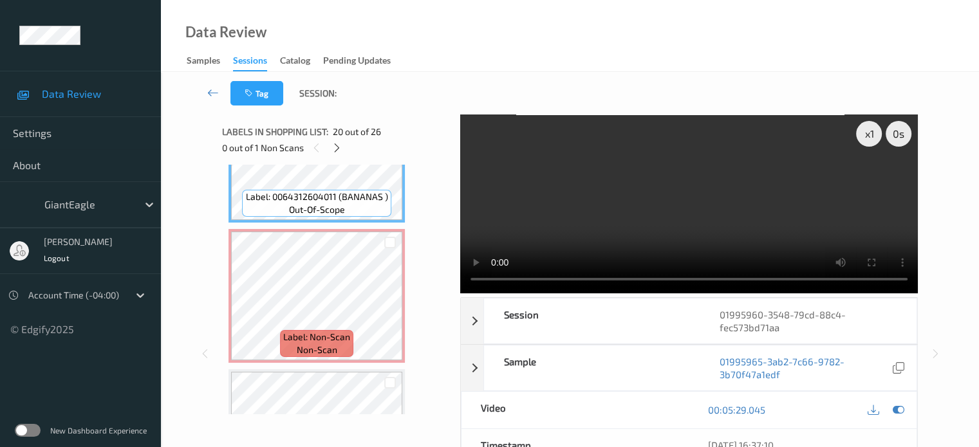
scroll to position [2746, 0]
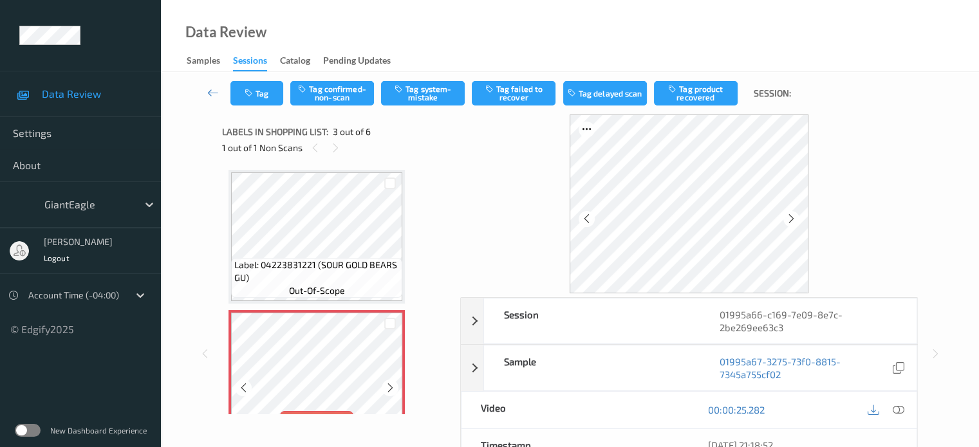
scroll to position [140, 0]
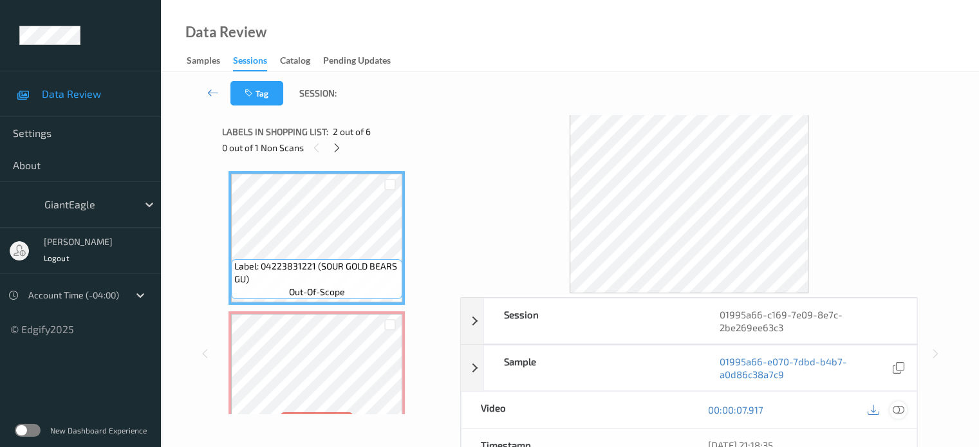
click at [896, 411] on icon at bounding box center [898, 410] width 12 height 12
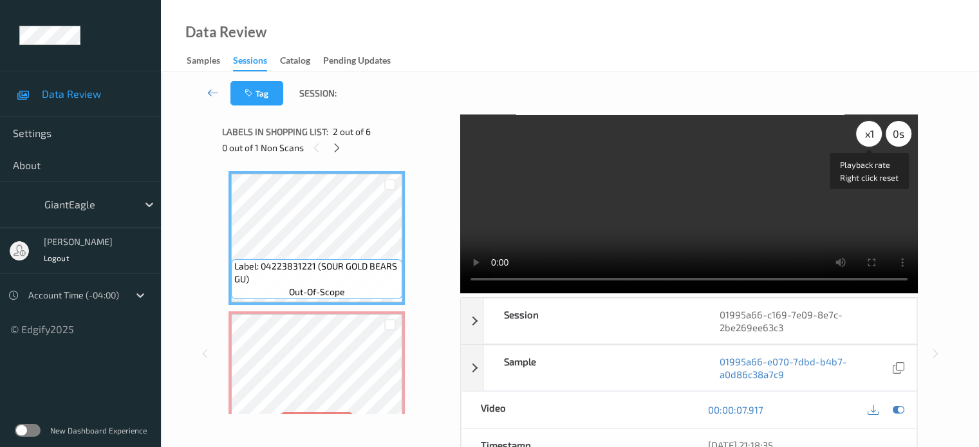
click at [862, 137] on div "x 1" at bounding box center [869, 134] width 26 height 26
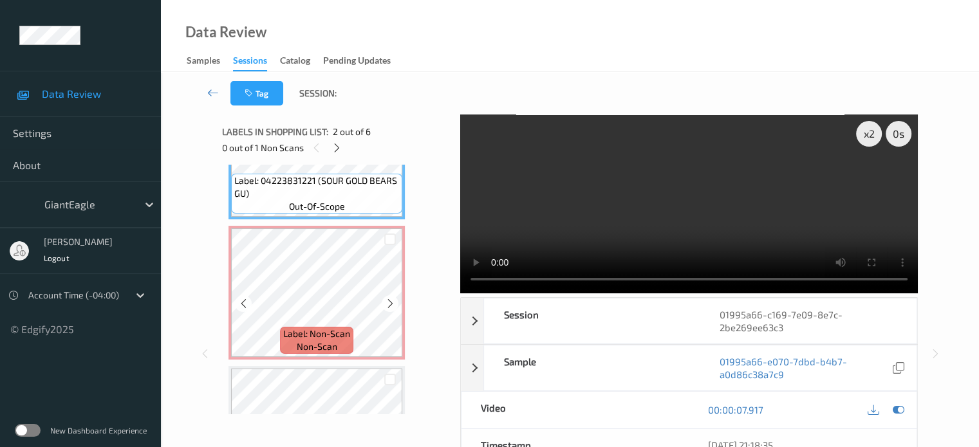
scroll to position [234, 0]
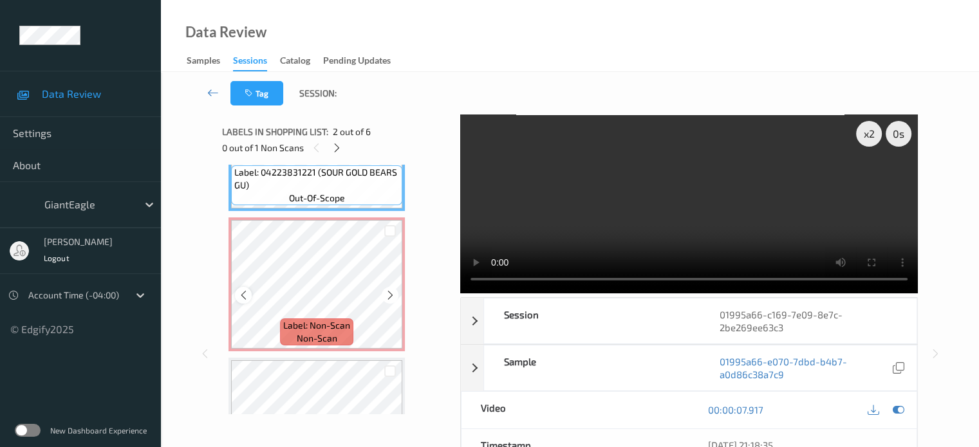
click at [245, 295] on icon at bounding box center [243, 296] width 11 height 12
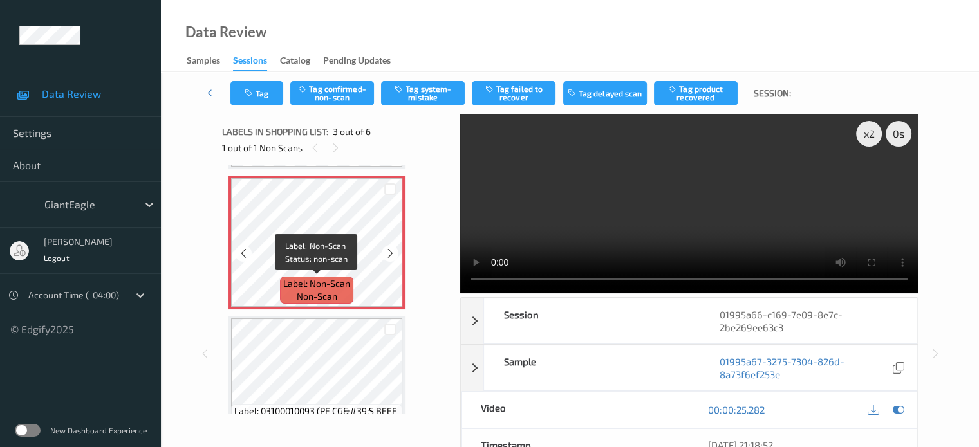
scroll to position [62, 0]
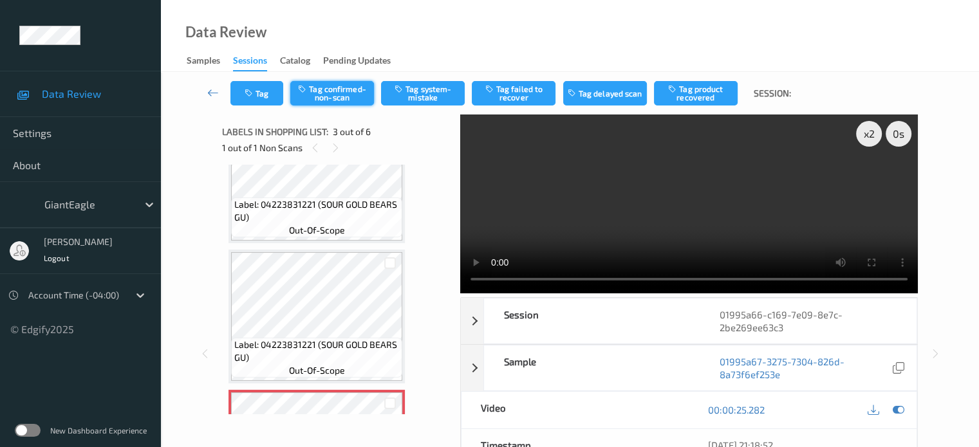
click at [335, 89] on button "Tag confirmed-non-scan" at bounding box center [332, 93] width 84 height 24
click at [341, 96] on button "Tag confirmed-non-scan" at bounding box center [332, 93] width 84 height 24
click at [516, 95] on button "Tag failed to recover" at bounding box center [514, 93] width 84 height 24
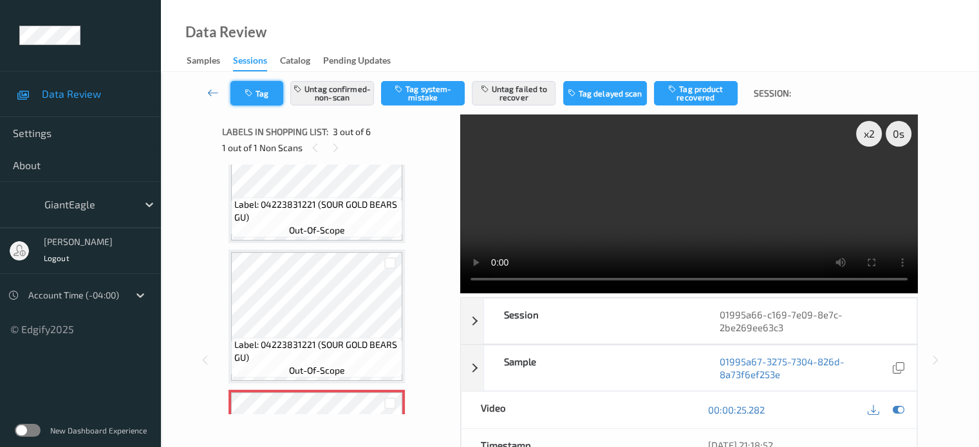
click at [256, 96] on button "Tag" at bounding box center [256, 93] width 53 height 24
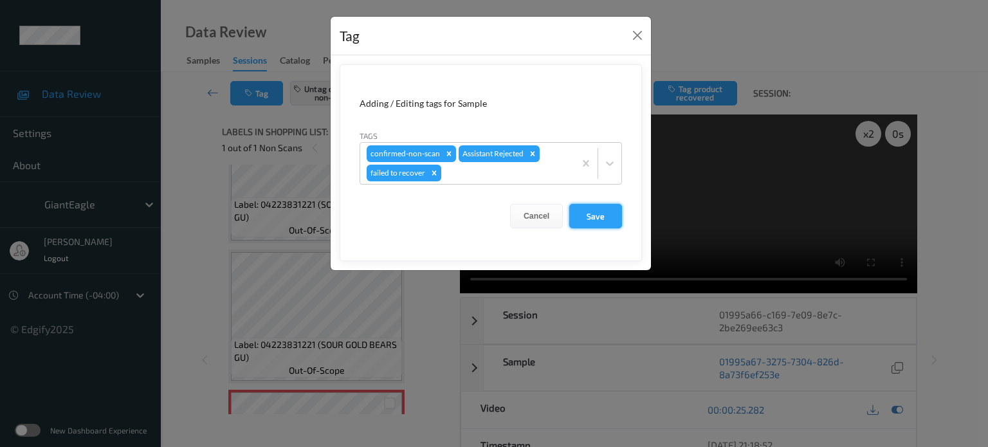
click at [592, 216] on button "Save" at bounding box center [595, 216] width 53 height 24
